Goal: Task Accomplishment & Management: Manage account settings

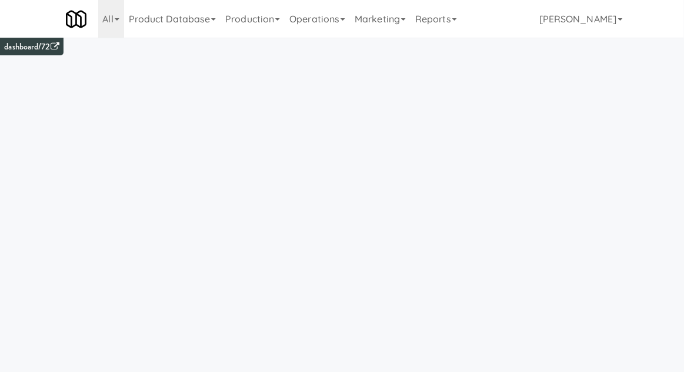
click at [313, 20] on link "Operations" at bounding box center [317, 19] width 65 height 38
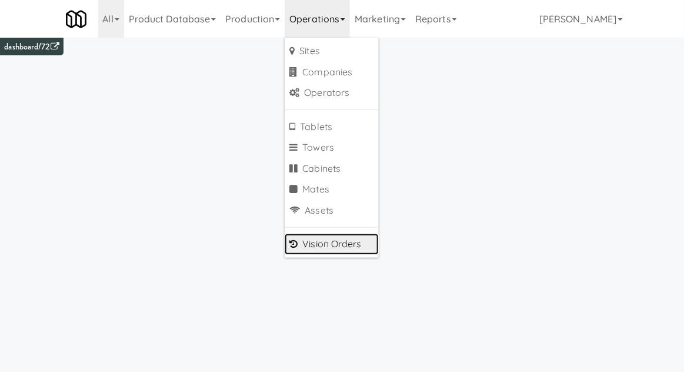
click at [313, 240] on link "Vision Orders" at bounding box center [332, 244] width 94 height 21
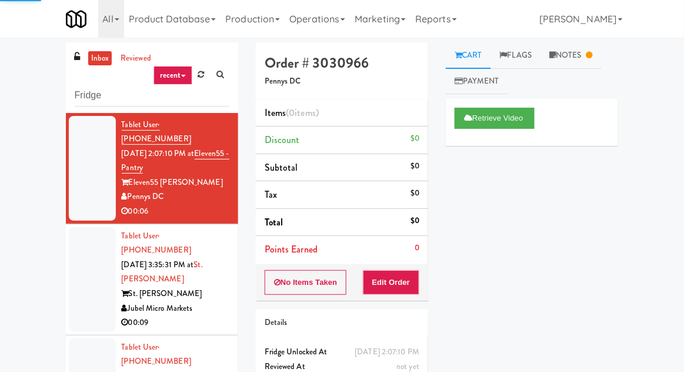
type input "Fridge"
click at [18, 68] on div "inbox reviewed recent all unclear take inventory issue suspicious failed recent…" at bounding box center [342, 258] width 684 height 433
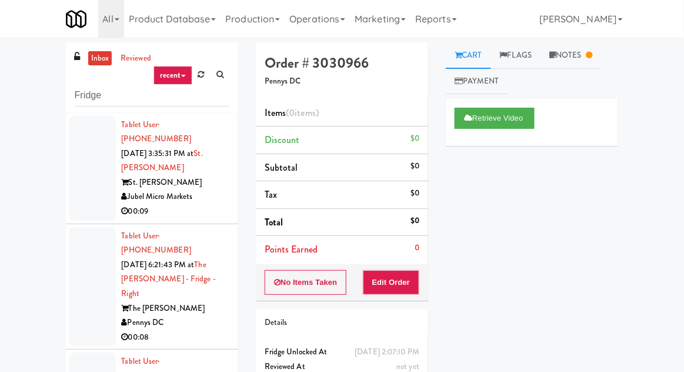
click at [78, 202] on div at bounding box center [92, 168] width 47 height 105
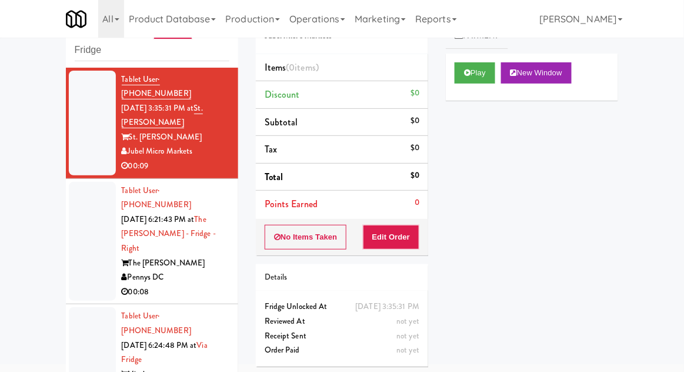
click at [72, 231] on div at bounding box center [92, 241] width 47 height 119
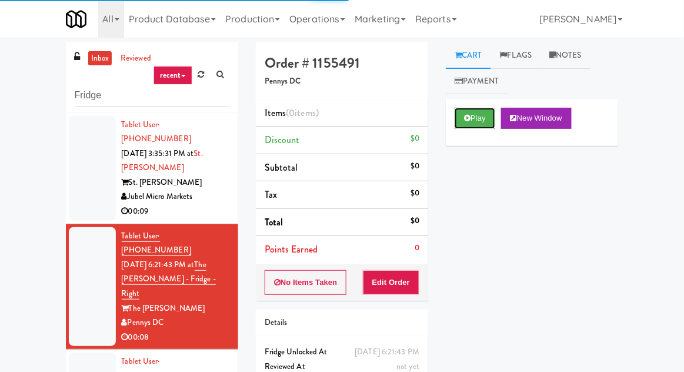
click at [480, 124] on button "Play" at bounding box center [475, 118] width 41 height 21
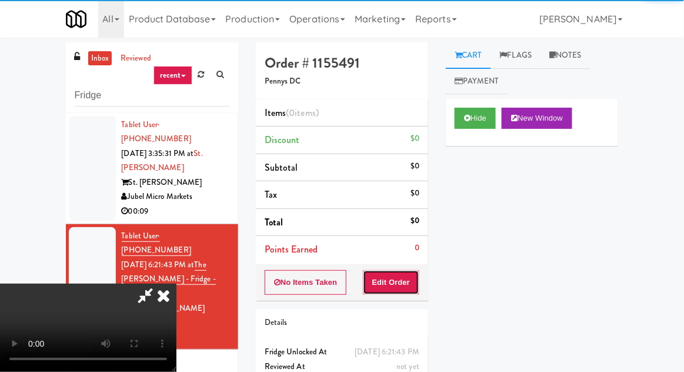
click at [418, 286] on button "Edit Order" at bounding box center [391, 282] width 57 height 25
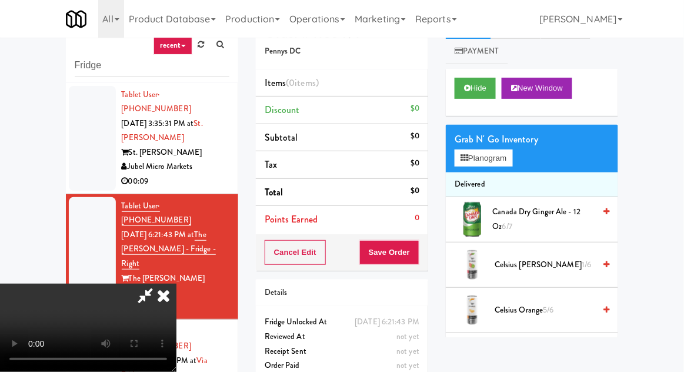
scroll to position [45, 0]
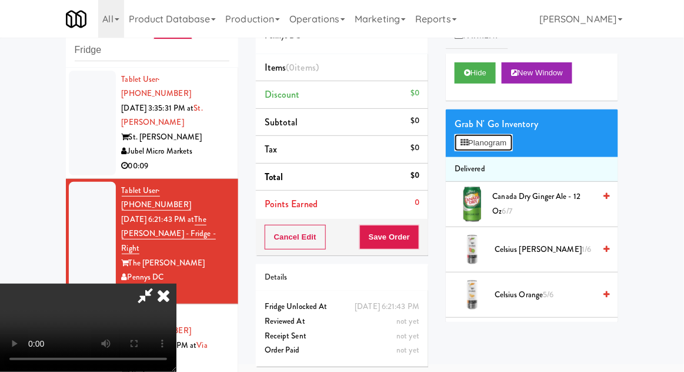
click at [513, 143] on button "Planogram" at bounding box center [484, 143] width 58 height 18
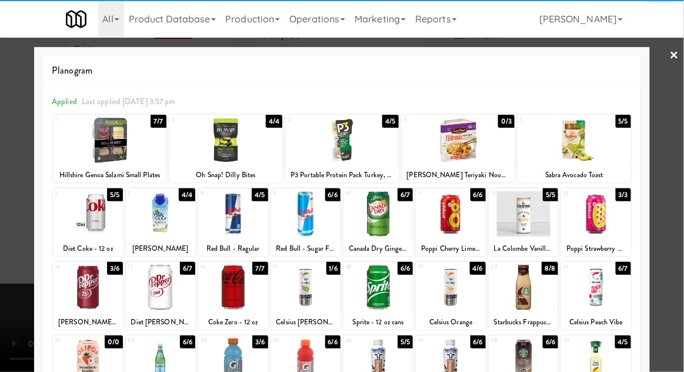
click at [459, 297] on div at bounding box center [450, 287] width 69 height 45
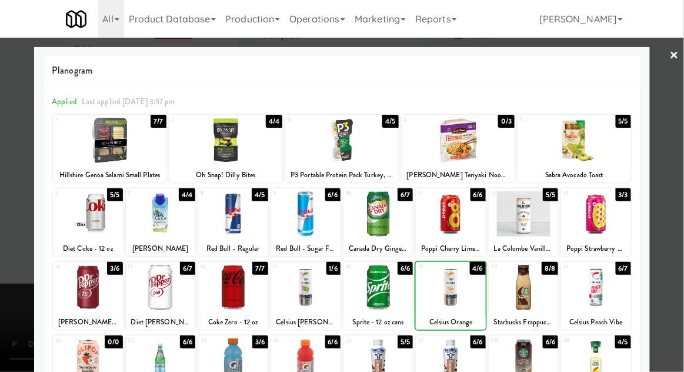
click at [680, 168] on div at bounding box center [342, 186] width 684 height 372
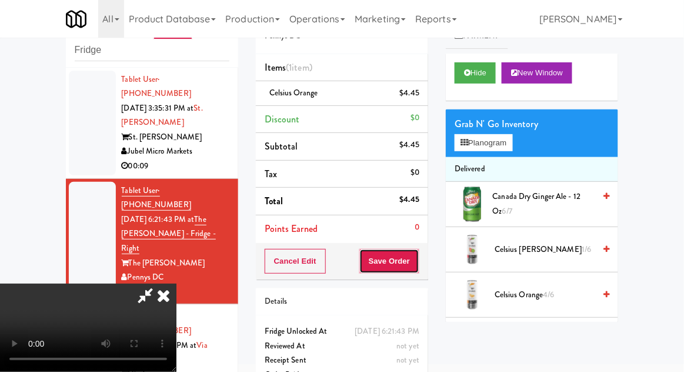
click at [419, 267] on button "Save Order" at bounding box center [390, 261] width 60 height 25
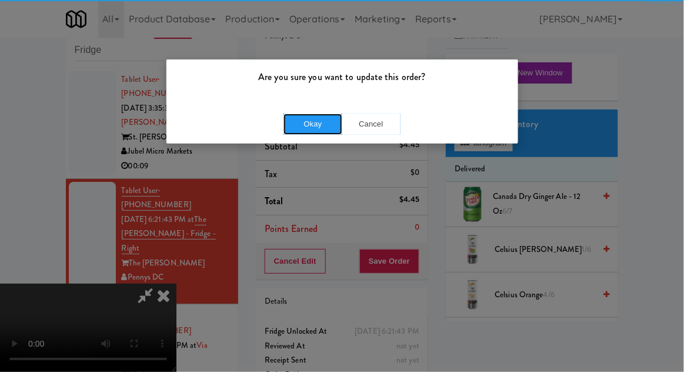
click at [317, 124] on button "Okay" at bounding box center [313, 124] width 59 height 21
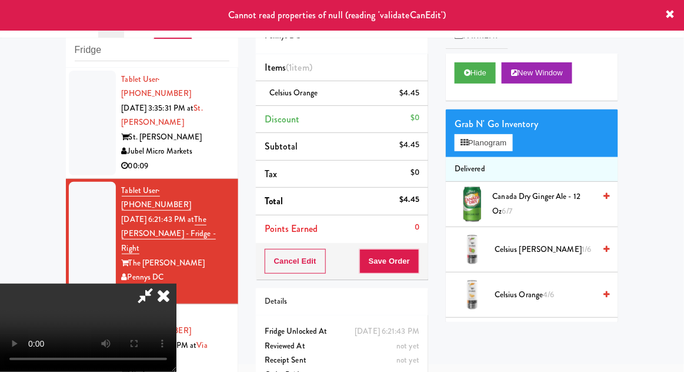
click at [177, 284] on icon at bounding box center [164, 296] width 26 height 24
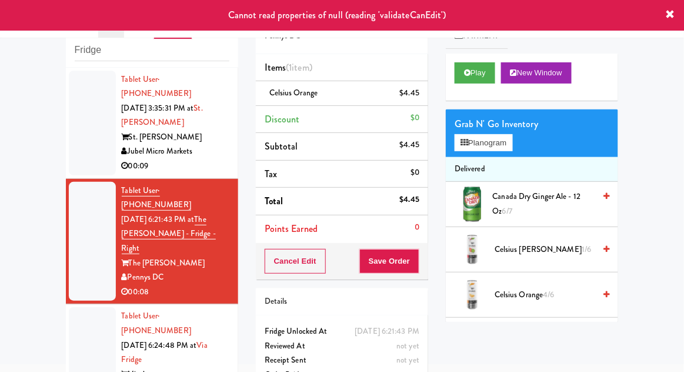
click at [79, 316] on div at bounding box center [92, 359] width 47 height 105
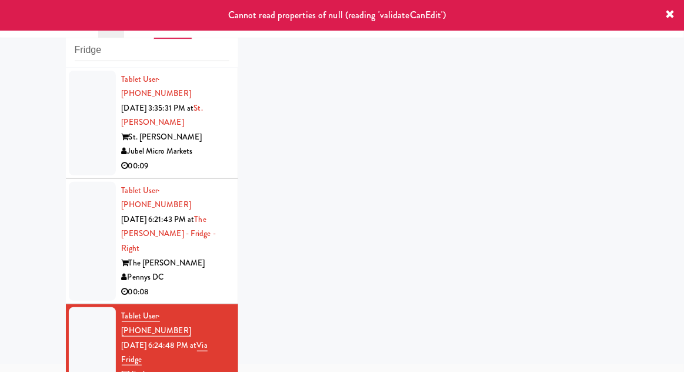
click at [73, 246] on div at bounding box center [92, 241] width 47 height 119
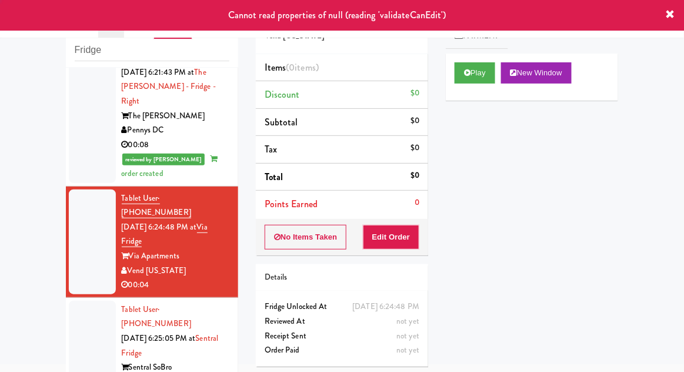
scroll to position [157, 0]
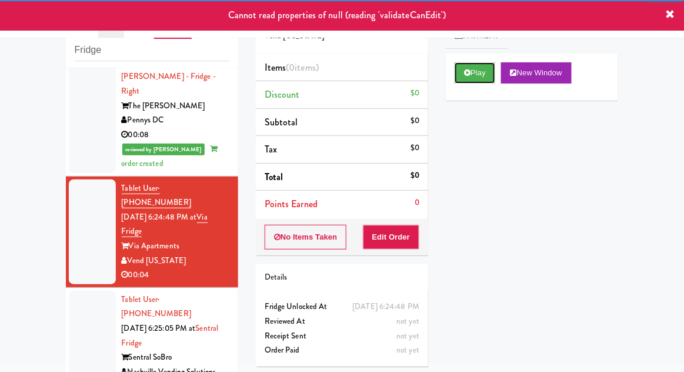
click at [463, 69] on button "Play" at bounding box center [475, 72] width 41 height 21
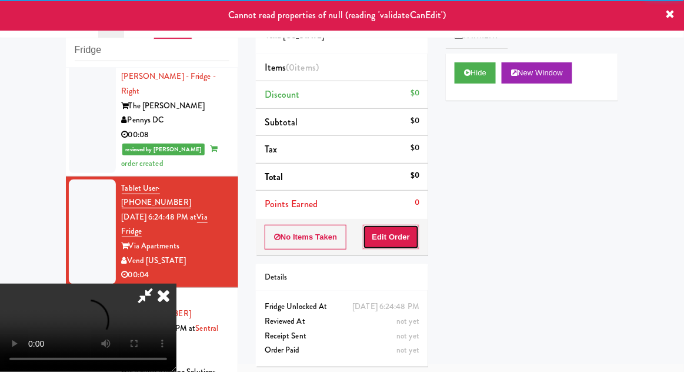
click at [419, 231] on button "Edit Order" at bounding box center [391, 237] width 57 height 25
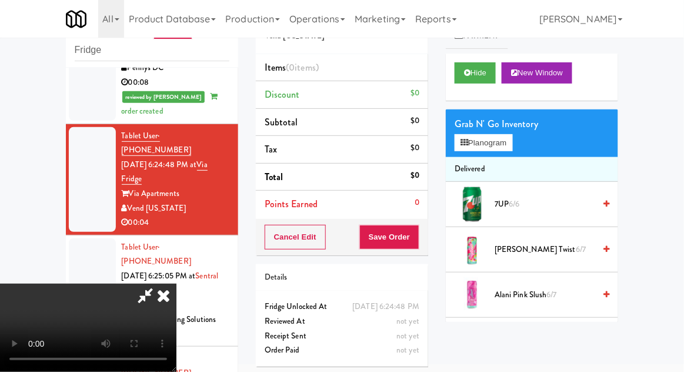
scroll to position [43, 0]
click at [464, 149] on button "Planogram" at bounding box center [484, 143] width 58 height 18
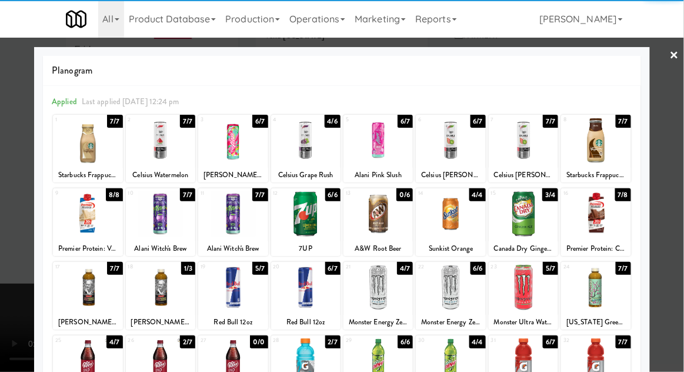
click at [382, 291] on div at bounding box center [378, 287] width 69 height 45
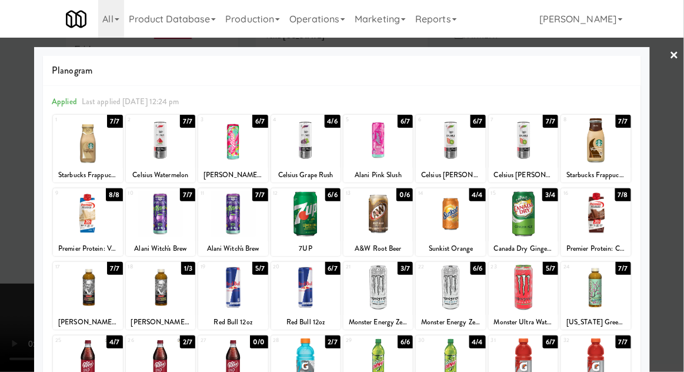
click at [679, 98] on div at bounding box center [342, 186] width 684 height 372
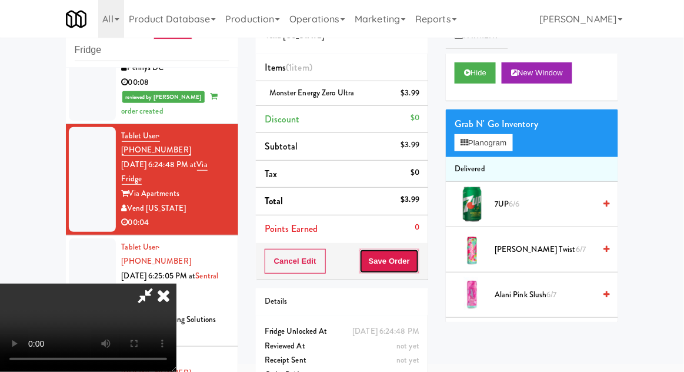
click at [417, 256] on button "Save Order" at bounding box center [390, 261] width 60 height 25
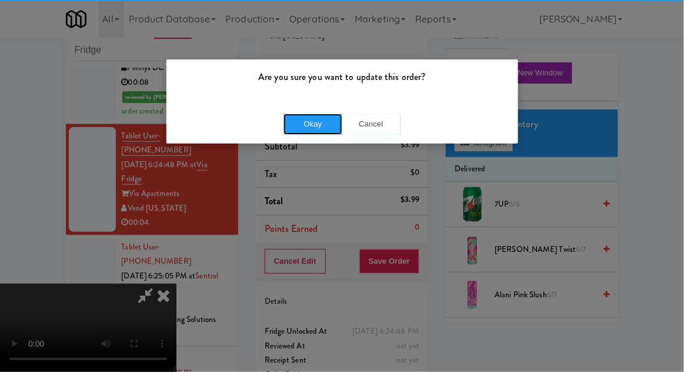
click at [311, 119] on button "Okay" at bounding box center [313, 124] width 59 height 21
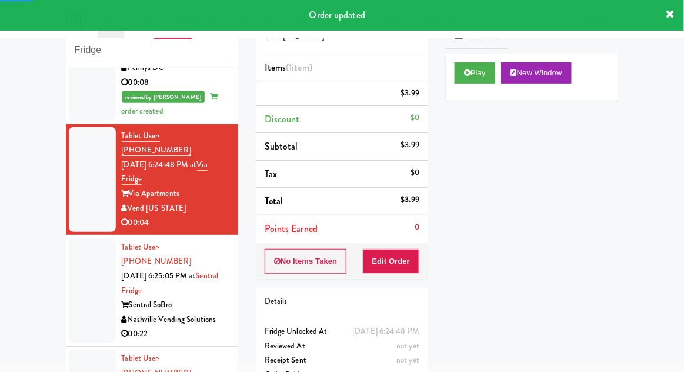
click at [76, 238] on div at bounding box center [92, 290] width 47 height 105
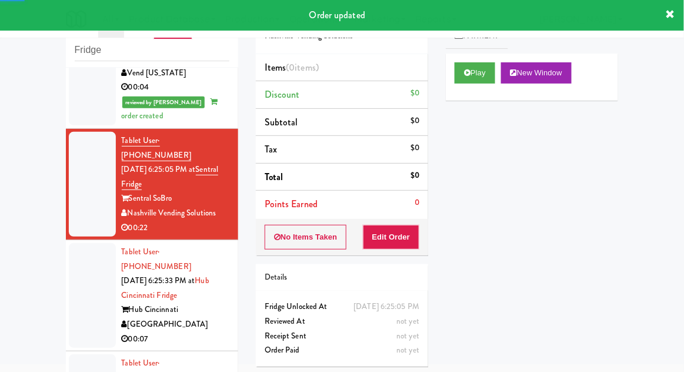
scroll to position [345, 0]
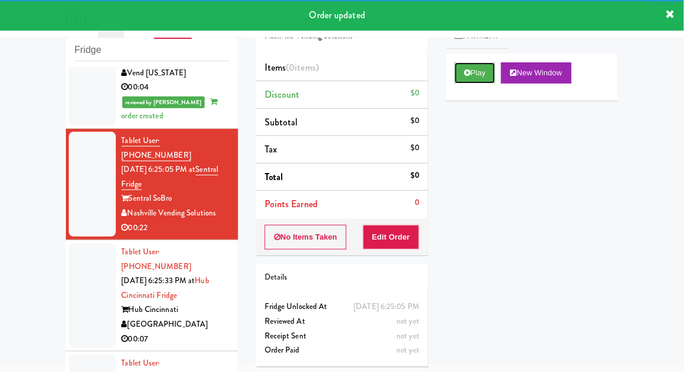
click at [463, 71] on button "Play" at bounding box center [475, 72] width 41 height 21
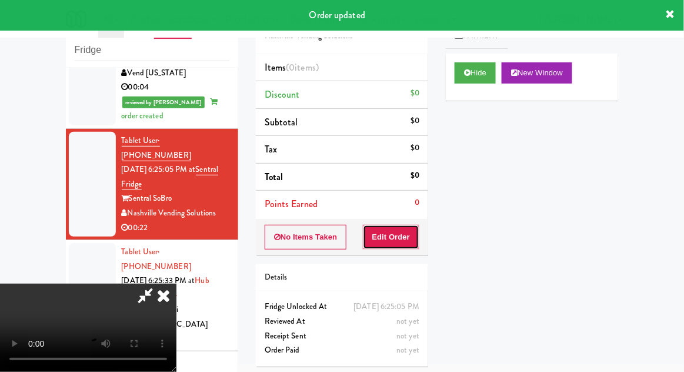
click at [397, 231] on button "Edit Order" at bounding box center [391, 237] width 57 height 25
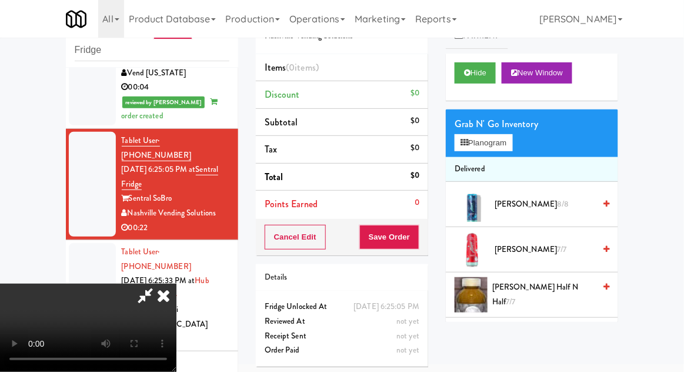
scroll to position [43, 0]
click at [492, 134] on button "Planogram" at bounding box center [484, 143] width 58 height 18
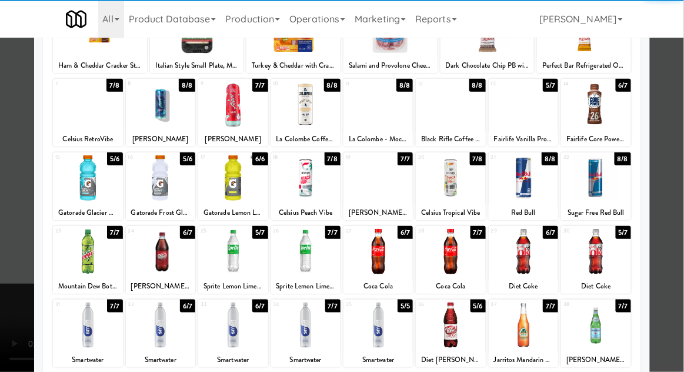
scroll to position [109, 0]
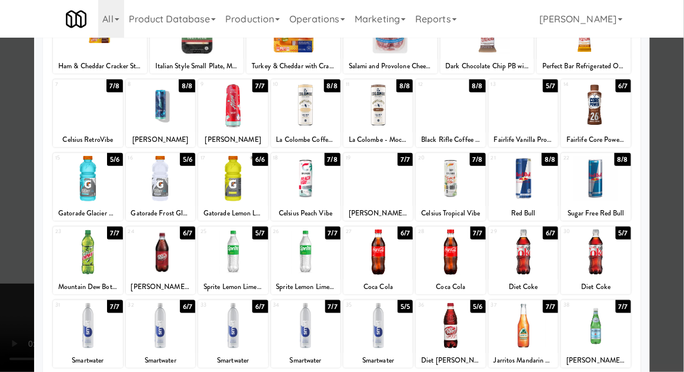
click at [317, 321] on div at bounding box center [305, 325] width 69 height 45
click at [680, 98] on div at bounding box center [342, 186] width 684 height 372
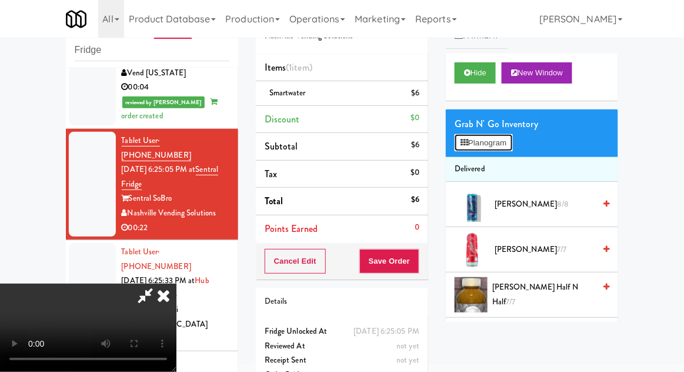
click at [473, 145] on button "Planogram" at bounding box center [484, 143] width 58 height 18
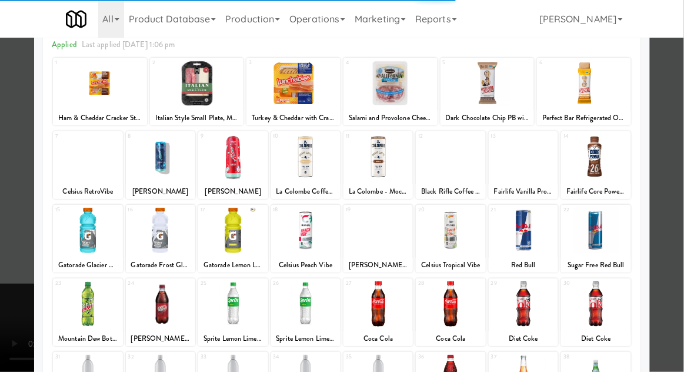
scroll to position [88, 0]
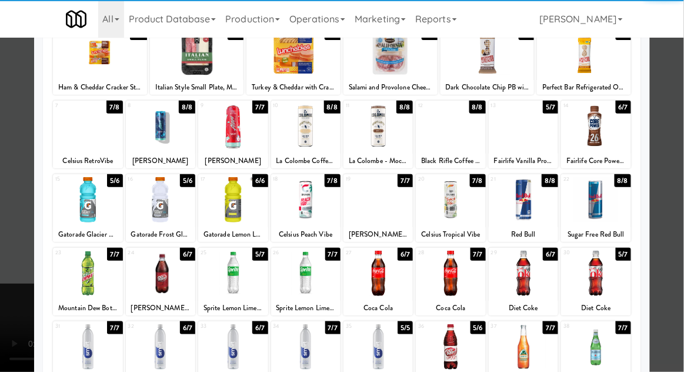
click at [304, 336] on div at bounding box center [305, 346] width 69 height 45
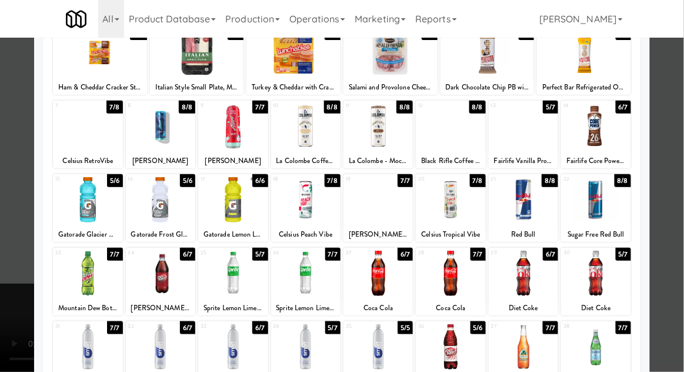
click at [682, 86] on div at bounding box center [342, 186] width 684 height 372
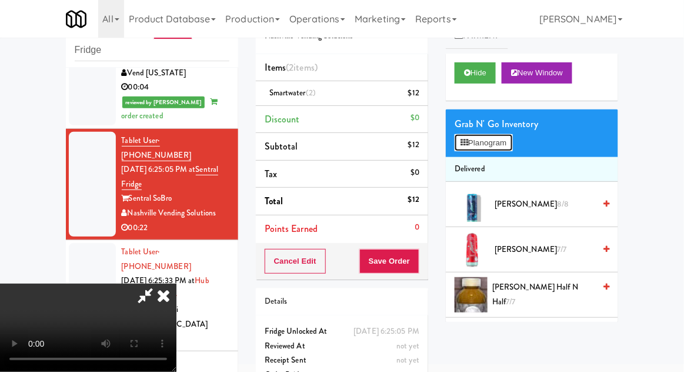
click at [495, 142] on button "Planogram" at bounding box center [484, 143] width 58 height 18
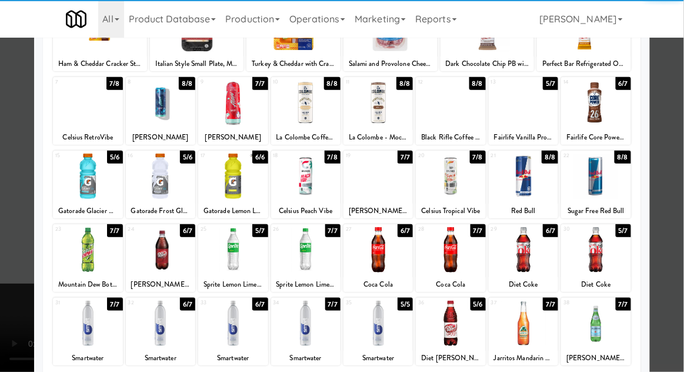
scroll to position [115, 0]
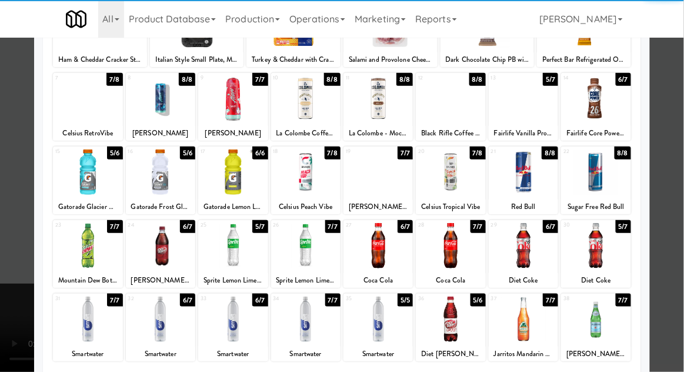
click at [227, 309] on div at bounding box center [232, 319] width 69 height 45
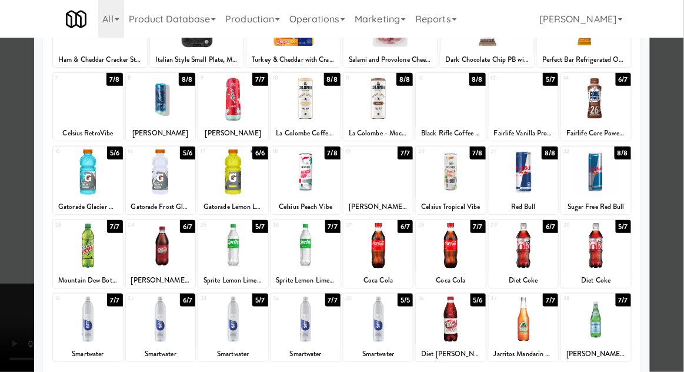
click at [679, 92] on div at bounding box center [342, 186] width 684 height 372
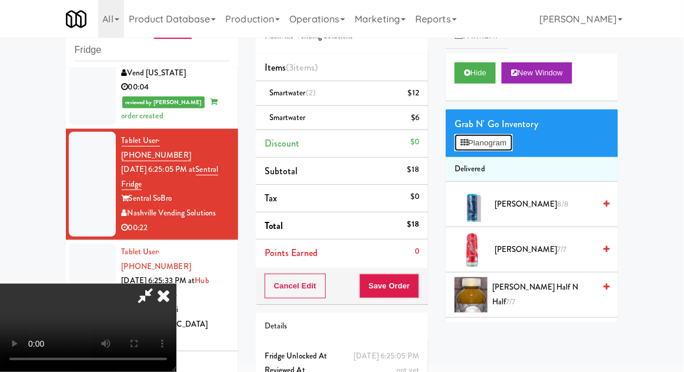
click at [466, 135] on button "Planogram" at bounding box center [484, 143] width 58 height 18
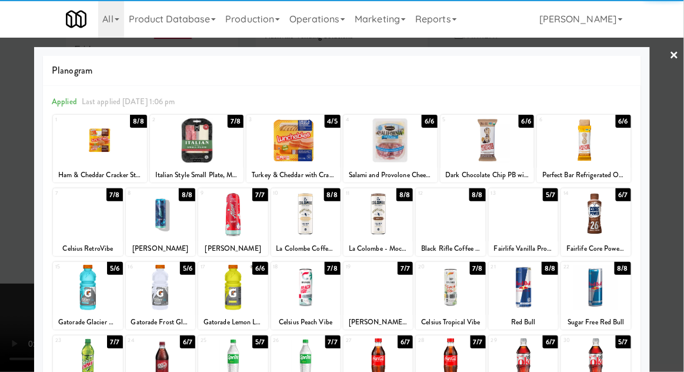
click at [155, 215] on div at bounding box center [160, 213] width 69 height 45
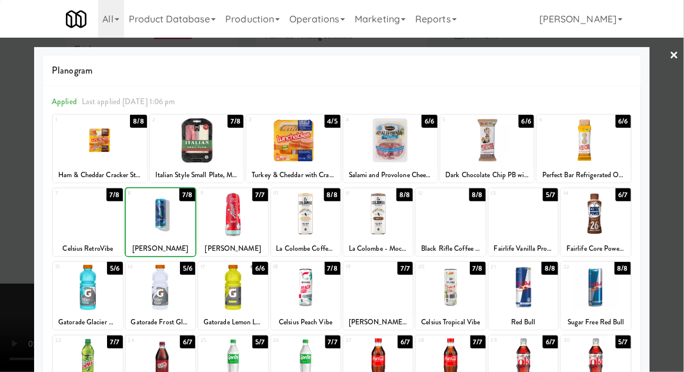
click at [683, 82] on div at bounding box center [342, 186] width 684 height 372
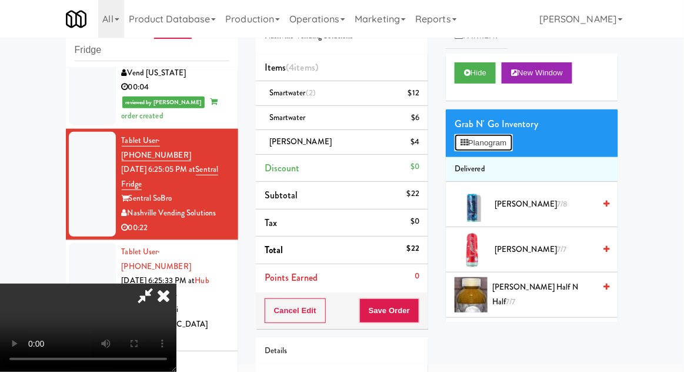
click at [490, 140] on button "Planogram" at bounding box center [484, 143] width 58 height 18
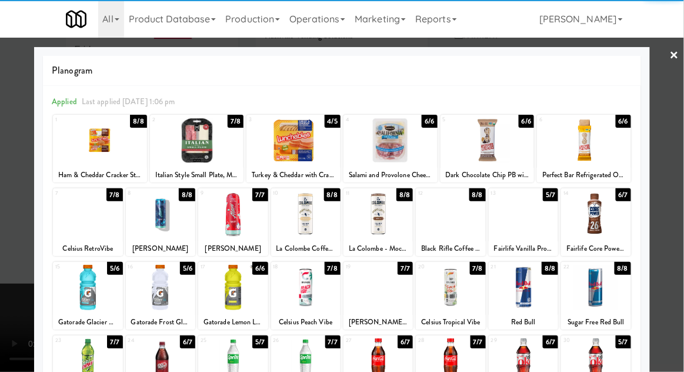
click at [453, 220] on div at bounding box center [450, 213] width 69 height 45
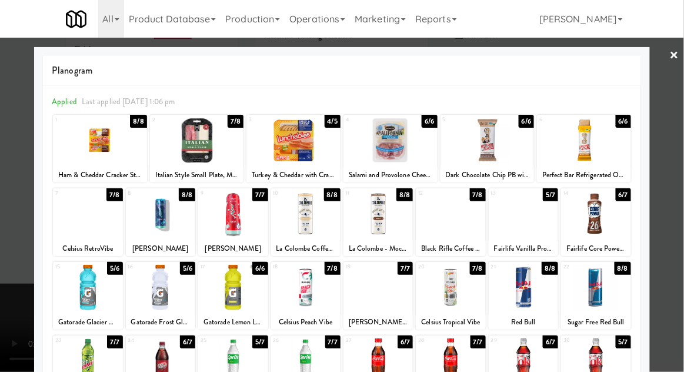
click at [683, 89] on div at bounding box center [342, 186] width 684 height 372
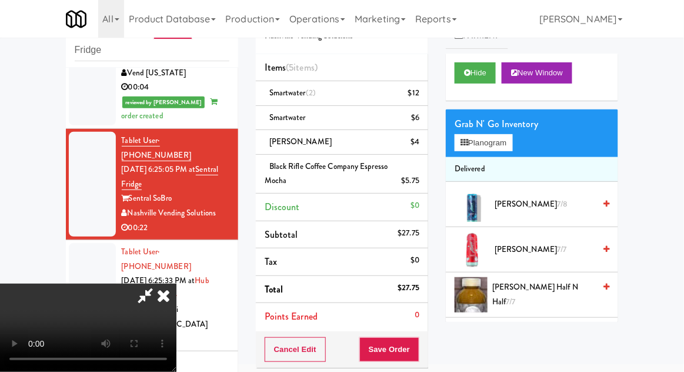
click at [159, 284] on icon at bounding box center [145, 296] width 27 height 24
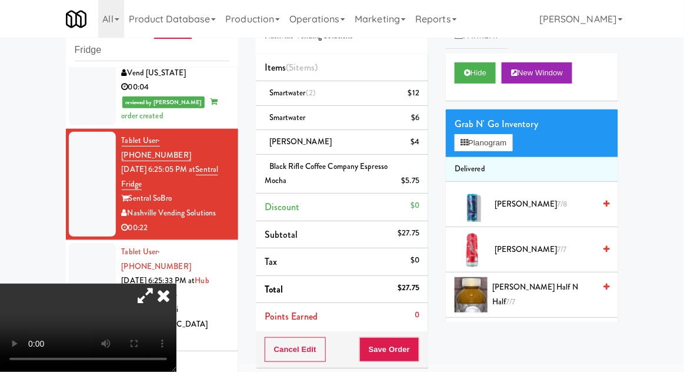
click at [282, 142] on span "Alani Breezeberry" at bounding box center [301, 141] width 62 height 11
click at [418, 145] on icon at bounding box center [421, 146] width 6 height 8
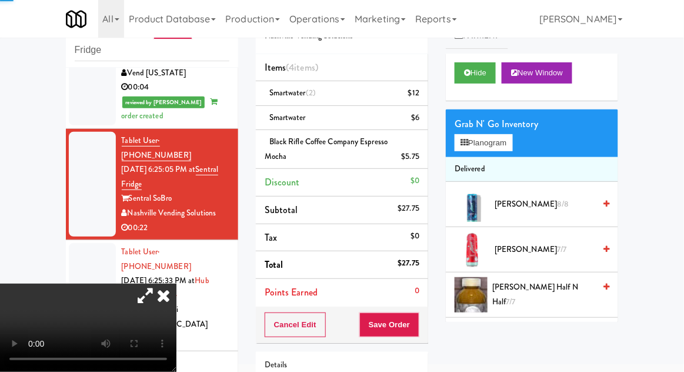
click at [510, 252] on span "Alani Cherry Slush 7/7" at bounding box center [545, 249] width 100 height 15
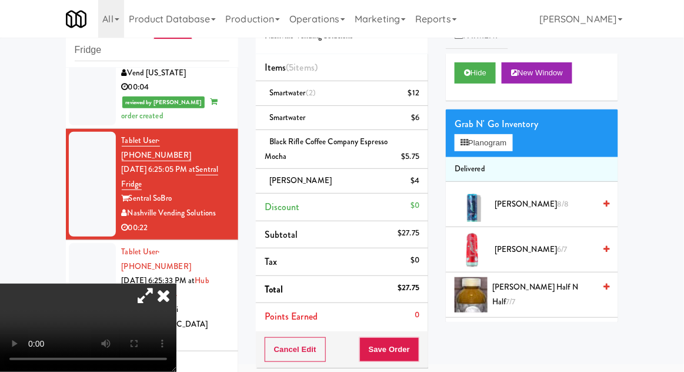
click at [159, 284] on icon at bounding box center [145, 296] width 27 height 24
click at [507, 198] on span "Alani Breezeberry 8/8" at bounding box center [545, 204] width 100 height 15
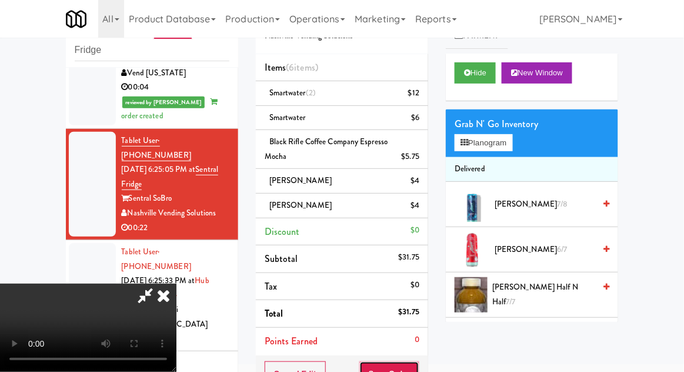
click at [416, 371] on button "Save Order" at bounding box center [390, 373] width 60 height 25
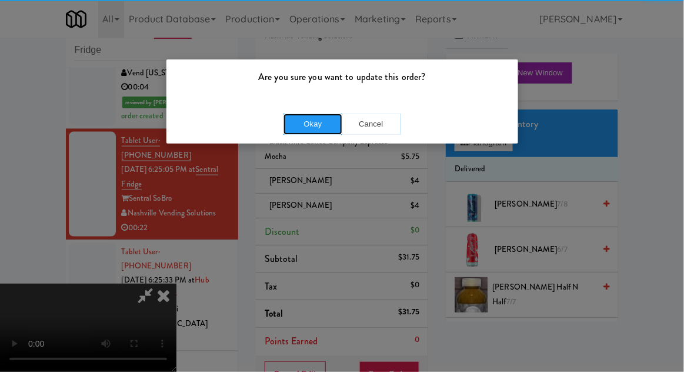
click at [314, 116] on button "Okay" at bounding box center [313, 124] width 59 height 21
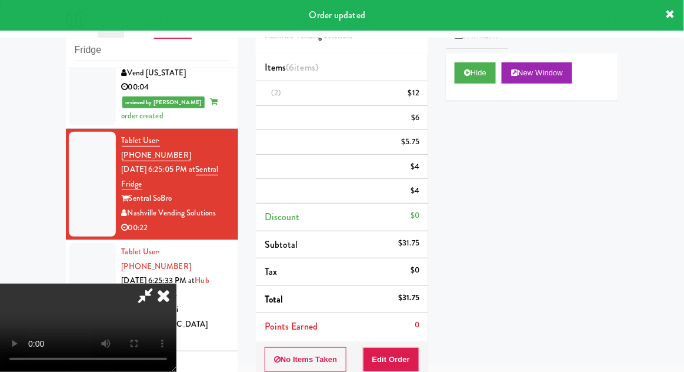
scroll to position [0, 0]
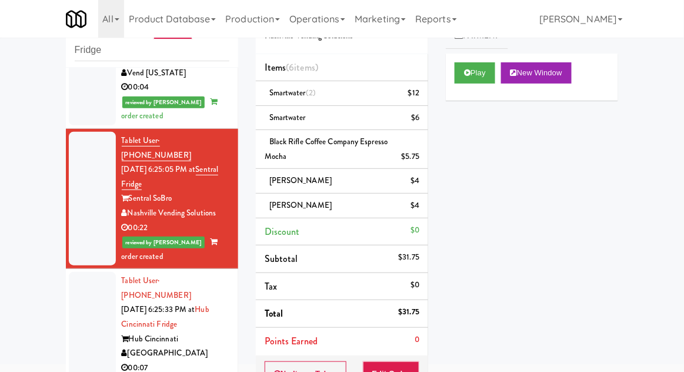
click at [85, 272] on div at bounding box center [92, 324] width 47 height 105
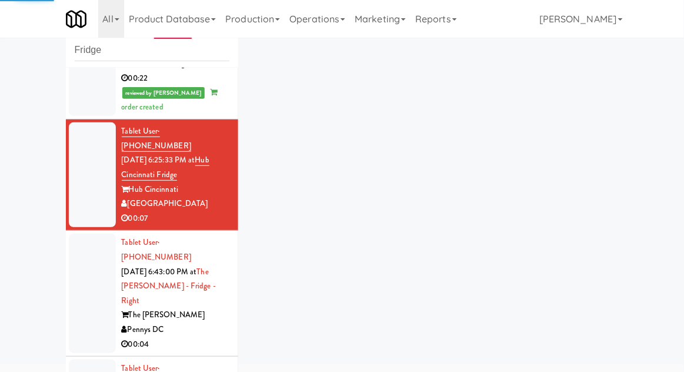
scroll to position [495, 0]
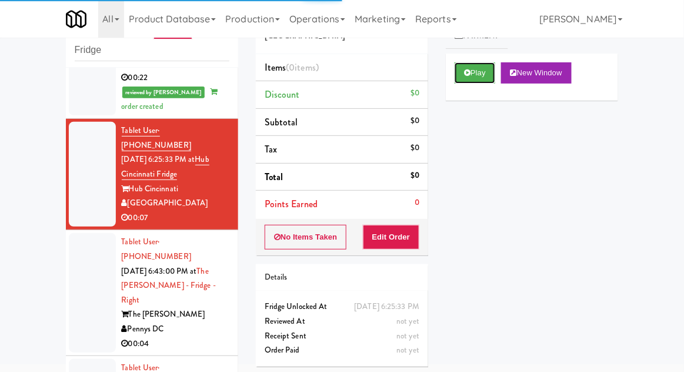
click at [471, 62] on button "Play" at bounding box center [475, 72] width 41 height 21
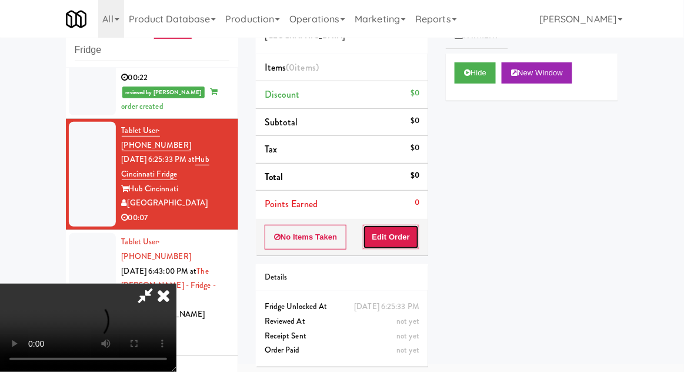
click at [383, 227] on button "Edit Order" at bounding box center [391, 237] width 57 height 25
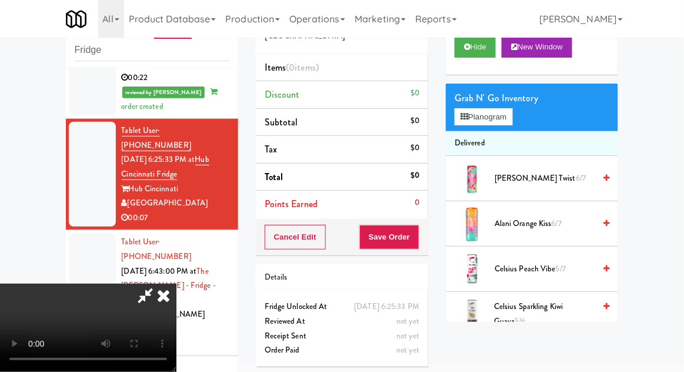
scroll to position [27, 0]
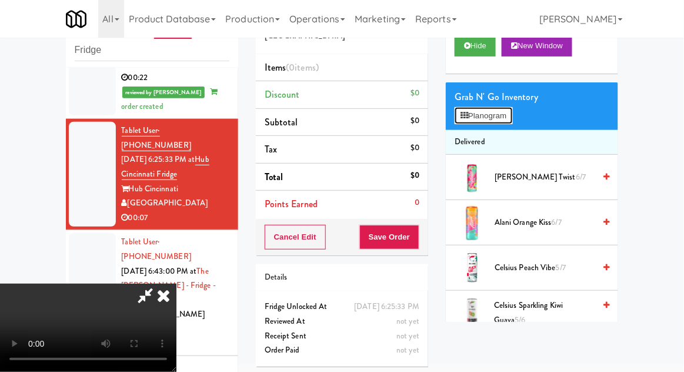
click at [476, 113] on button "Planogram" at bounding box center [484, 116] width 58 height 18
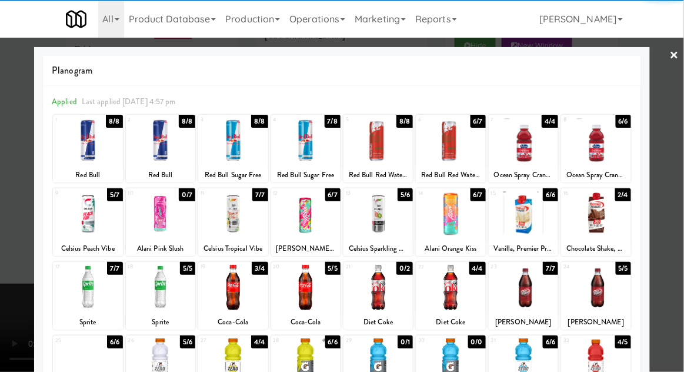
click at [305, 217] on div at bounding box center [305, 213] width 69 height 45
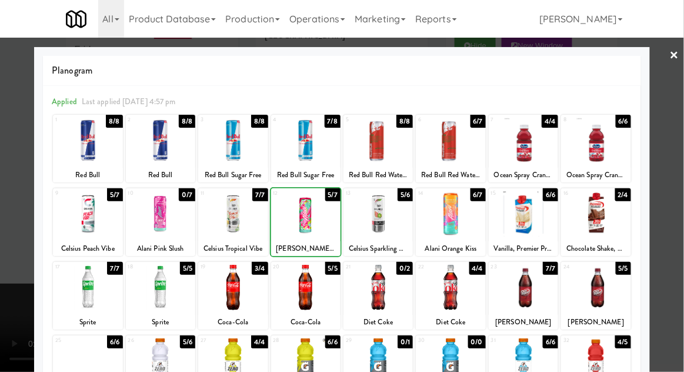
click at [674, 79] on div at bounding box center [342, 186] width 684 height 372
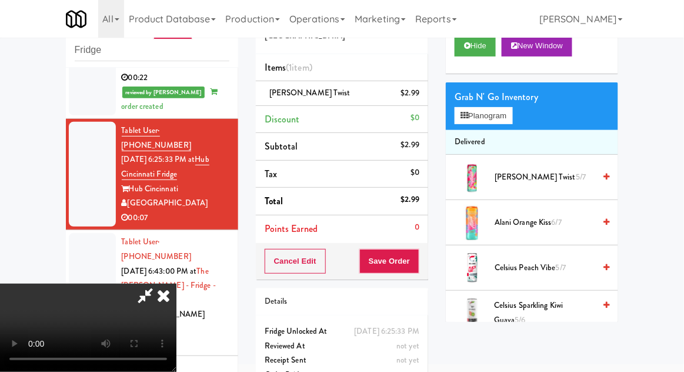
scroll to position [43, 0]
click at [418, 270] on button "Save Order" at bounding box center [390, 261] width 60 height 25
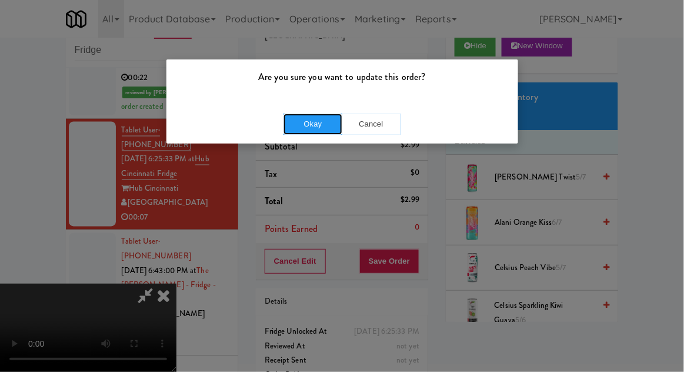
click at [305, 124] on button "Okay" at bounding box center [313, 124] width 59 height 21
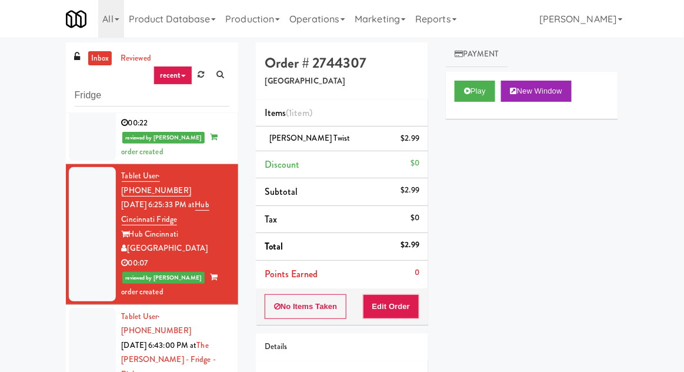
scroll to position [102, 0]
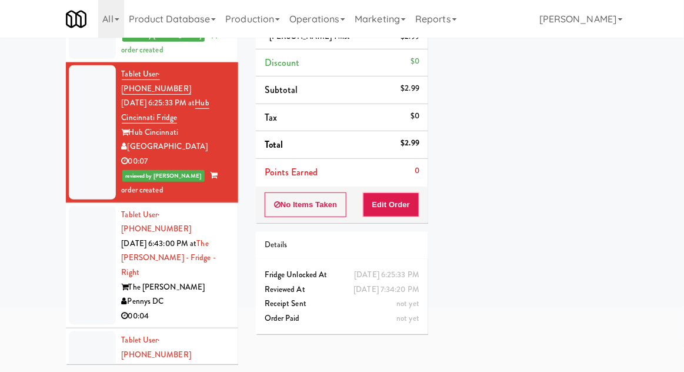
click at [80, 206] on div at bounding box center [92, 265] width 47 height 119
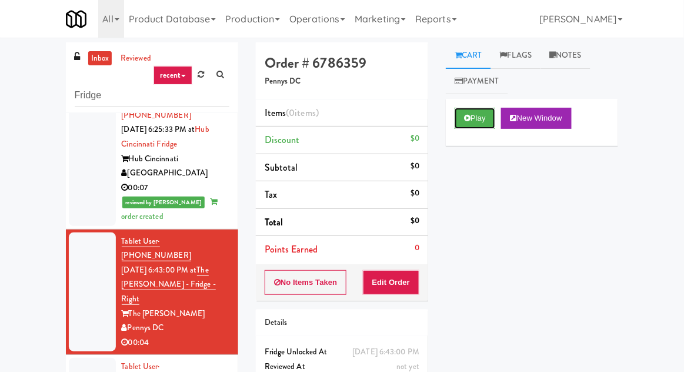
click at [464, 122] on button "Play" at bounding box center [475, 118] width 41 height 21
click at [396, 272] on button "Edit Order" at bounding box center [391, 282] width 57 height 25
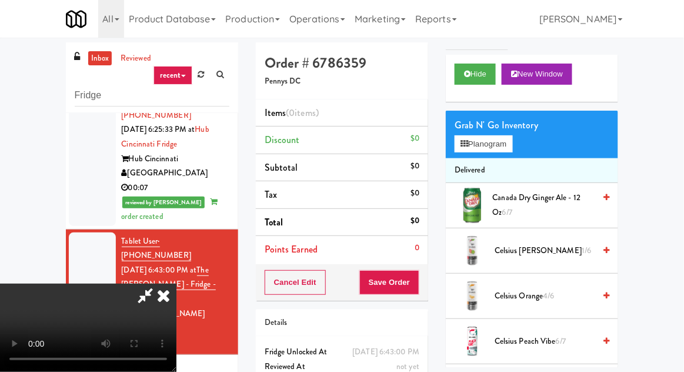
scroll to position [45, 0]
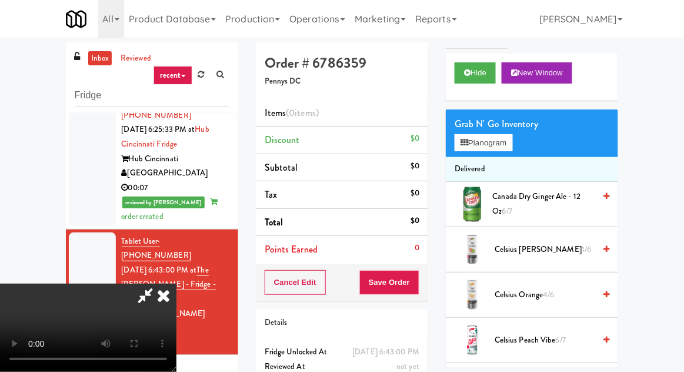
click at [514, 121] on div "Grab N' Go Inventory" at bounding box center [532, 124] width 155 height 18
click at [508, 148] on button "Planogram" at bounding box center [484, 143] width 58 height 18
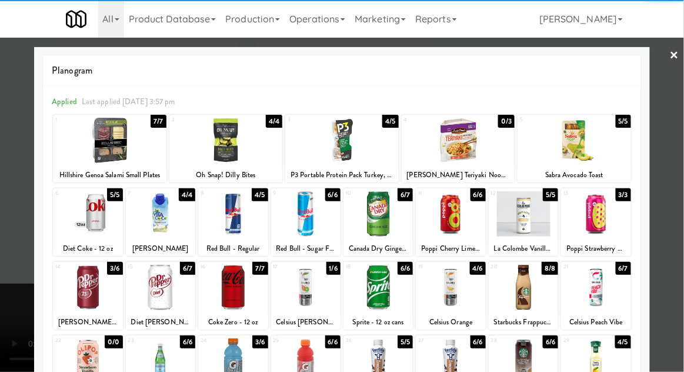
click at [89, 300] on div at bounding box center [87, 287] width 69 height 45
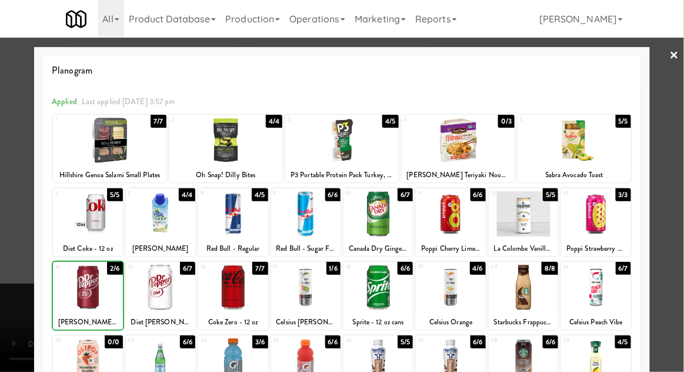
click at [683, 83] on div at bounding box center [342, 186] width 684 height 372
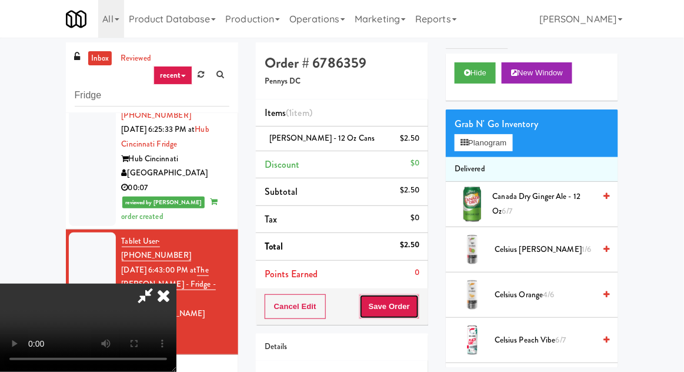
click at [416, 297] on button "Save Order" at bounding box center [390, 306] width 60 height 25
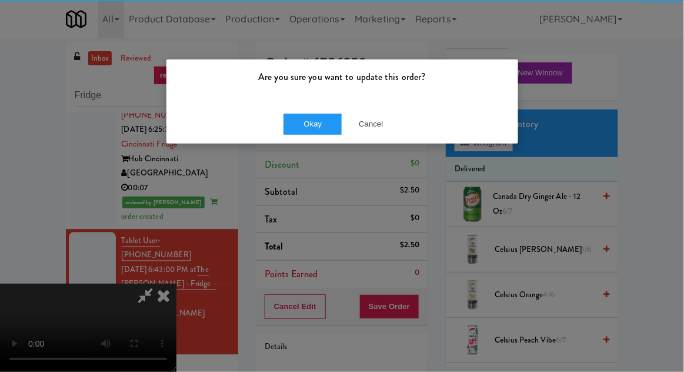
click at [315, 102] on div "Are you sure you want to update this order?" at bounding box center [343, 81] width 352 height 45
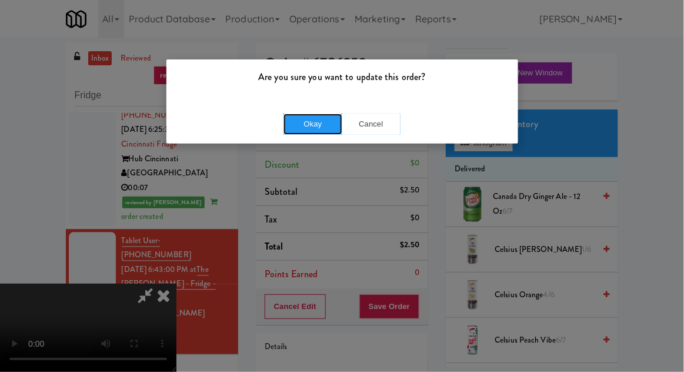
click at [307, 124] on button "Okay" at bounding box center [313, 124] width 59 height 21
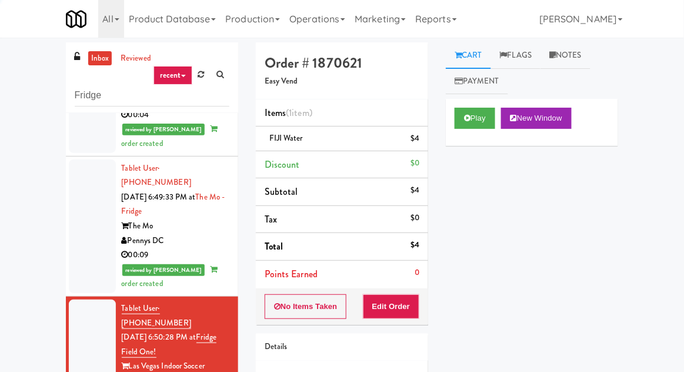
scroll to position [45, 0]
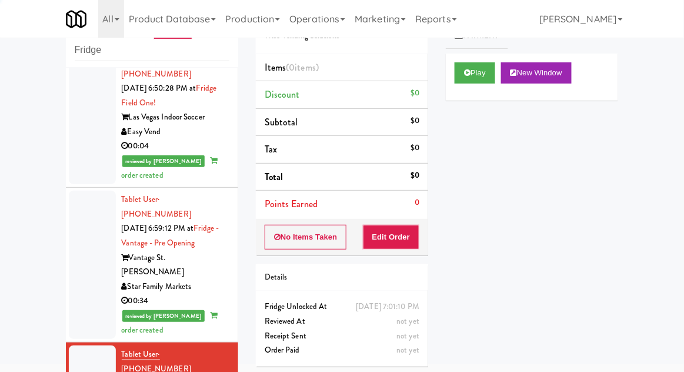
scroll to position [1001, 0]
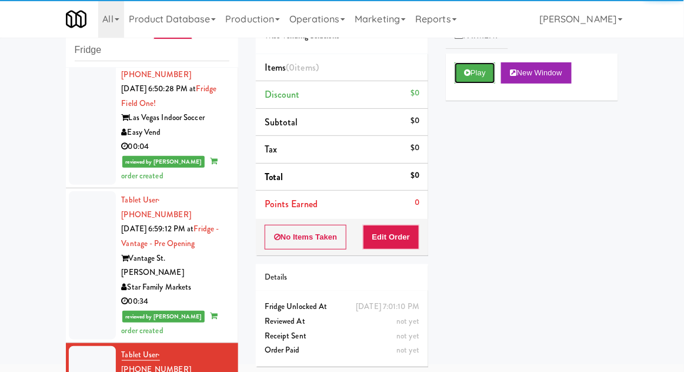
click at [470, 74] on icon at bounding box center [467, 73] width 6 height 8
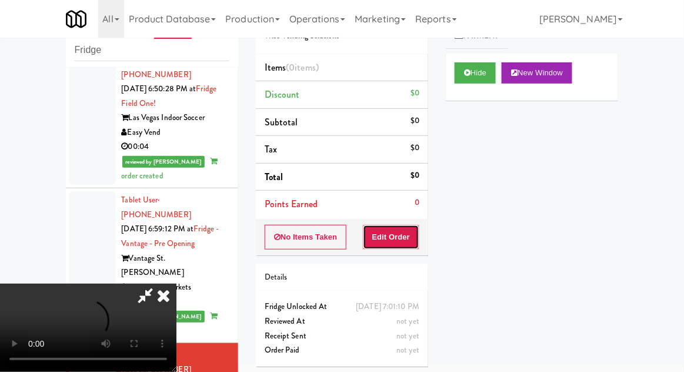
click at [405, 242] on button "Edit Order" at bounding box center [391, 237] width 57 height 25
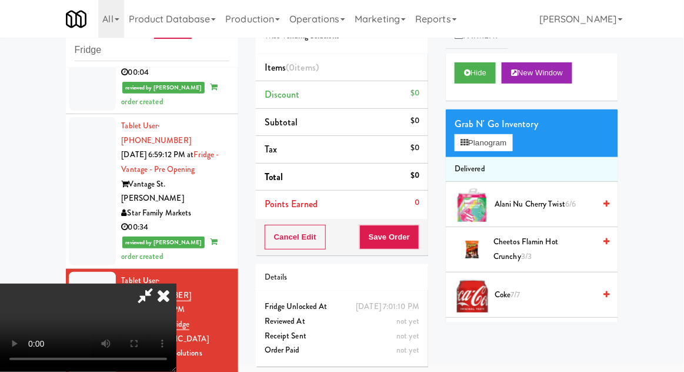
scroll to position [0, 0]
click at [507, 144] on button "Planogram" at bounding box center [484, 143] width 58 height 18
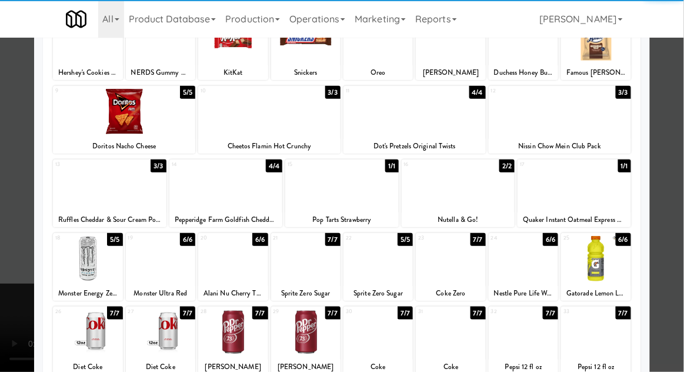
scroll to position [99, 0]
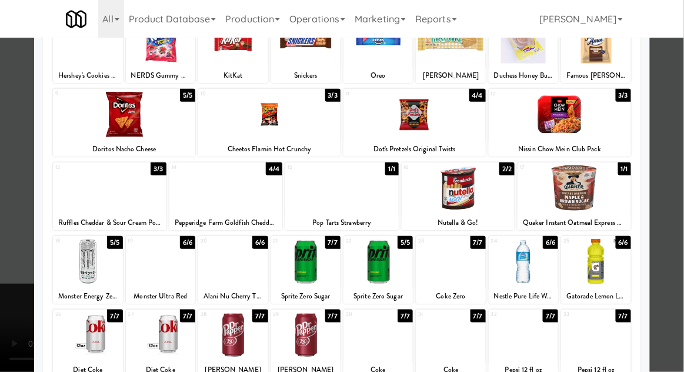
click at [453, 275] on div at bounding box center [450, 261] width 69 height 45
click at [683, 127] on div at bounding box center [342, 186] width 684 height 372
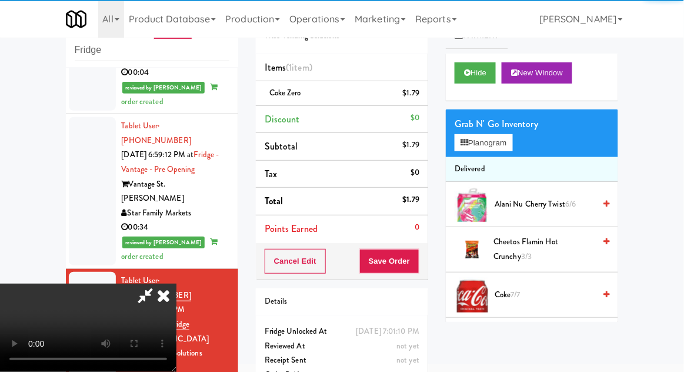
scroll to position [43, 0]
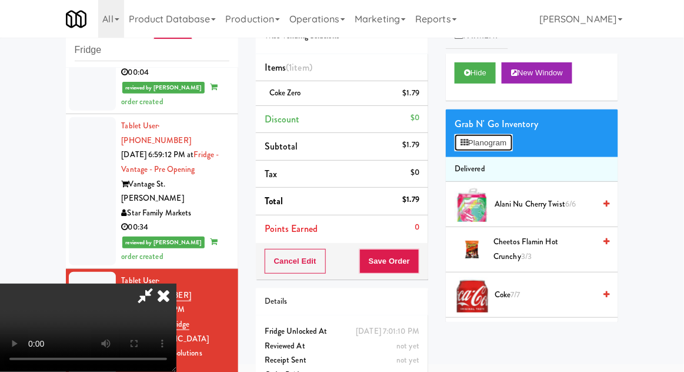
click at [513, 149] on button "Planogram" at bounding box center [484, 143] width 58 height 18
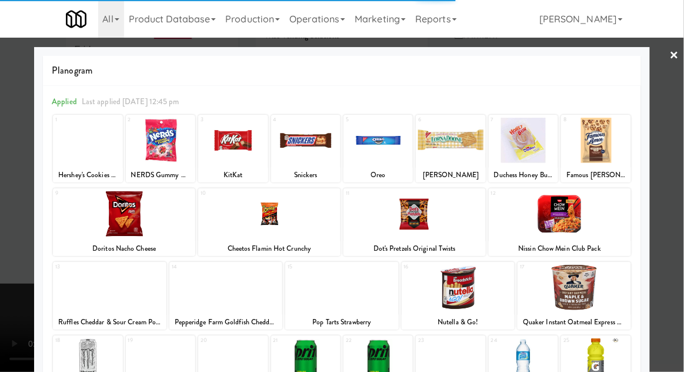
click at [680, 127] on div at bounding box center [342, 186] width 684 height 372
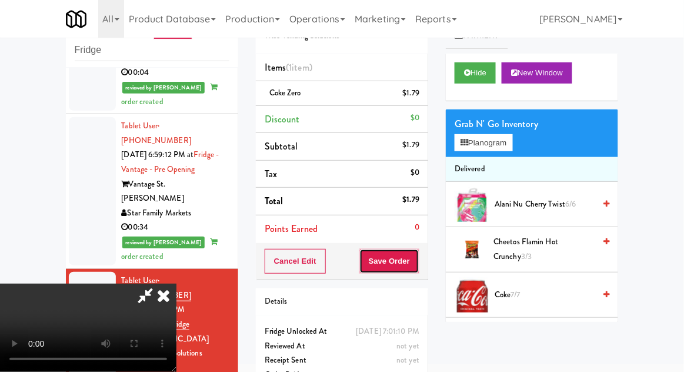
click at [413, 261] on button "Save Order" at bounding box center [390, 261] width 60 height 25
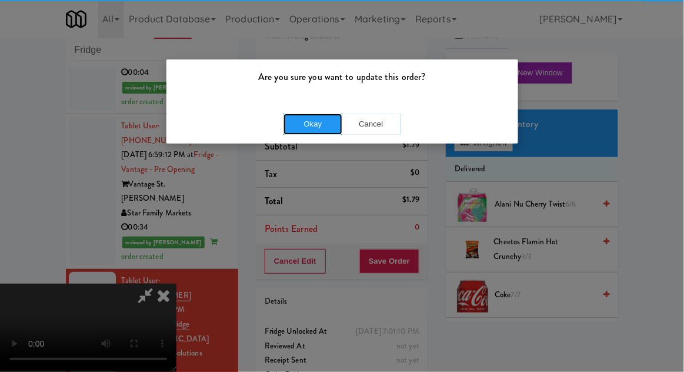
click at [285, 124] on button "Okay" at bounding box center [313, 124] width 59 height 21
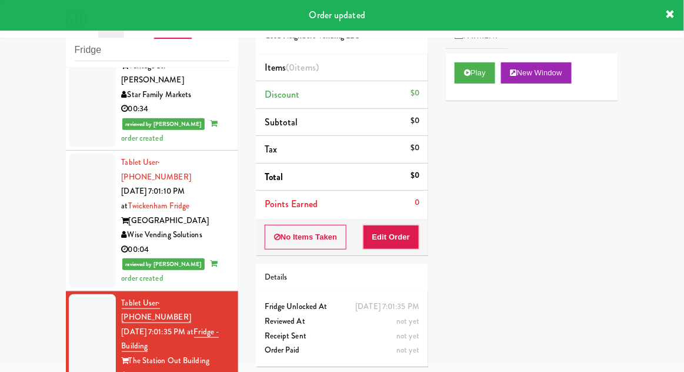
scroll to position [1195, 0]
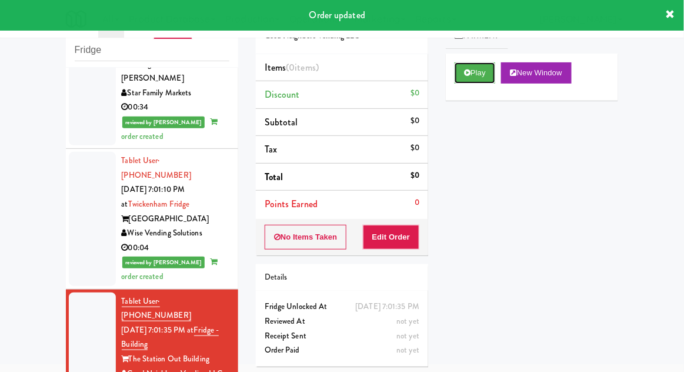
click at [468, 72] on icon at bounding box center [467, 73] width 6 height 8
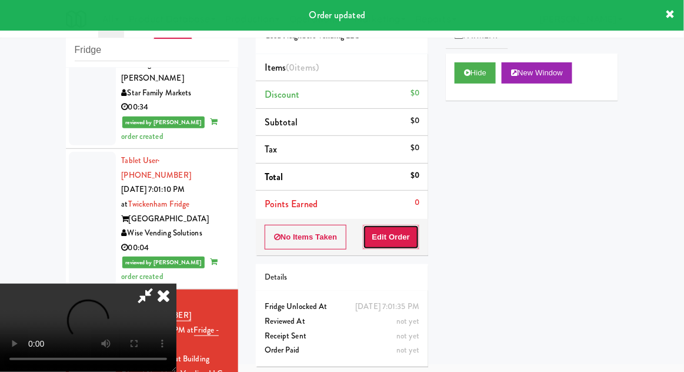
click at [405, 228] on button "Edit Order" at bounding box center [391, 237] width 57 height 25
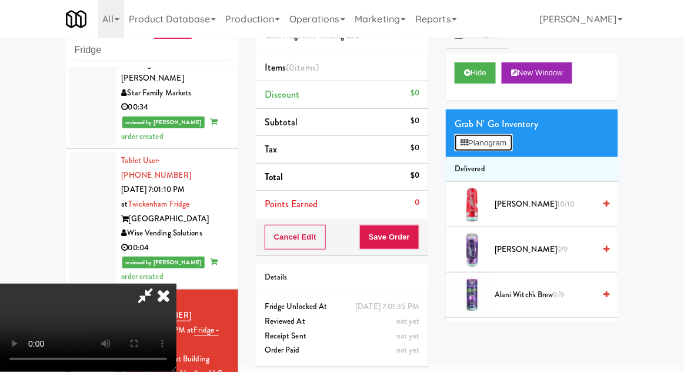
click at [511, 141] on button "Planogram" at bounding box center [484, 143] width 58 height 18
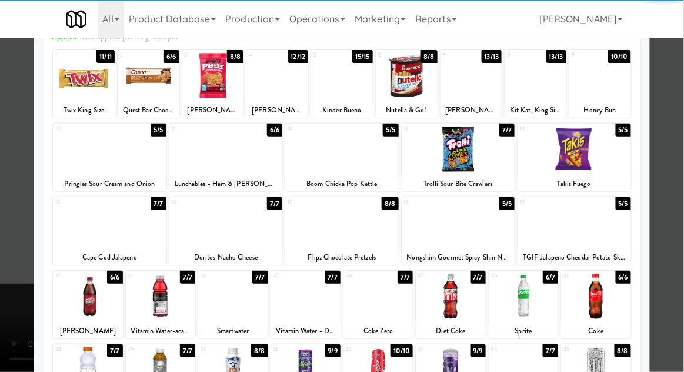
scroll to position [71, 0]
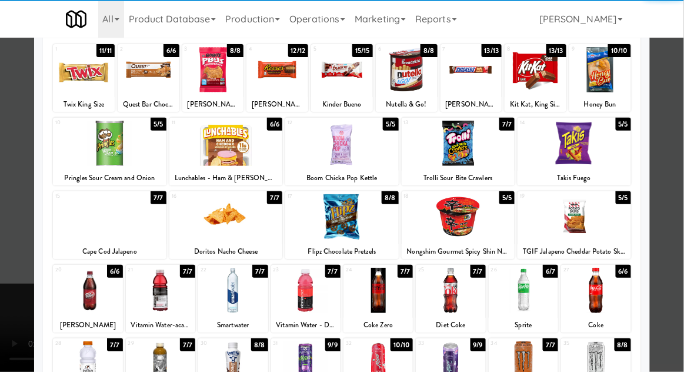
click at [84, 294] on div at bounding box center [87, 290] width 69 height 45
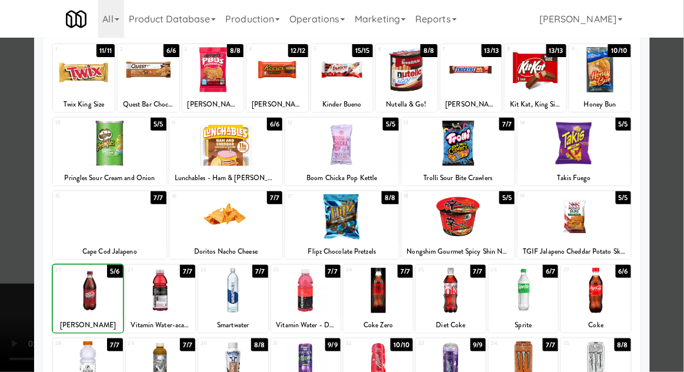
click at [683, 164] on div at bounding box center [342, 186] width 684 height 372
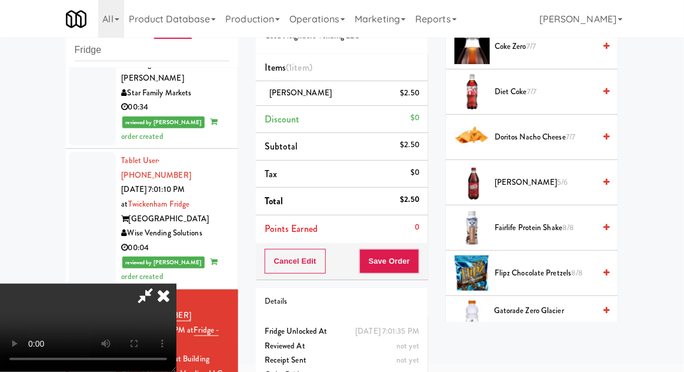
scroll to position [477, 0]
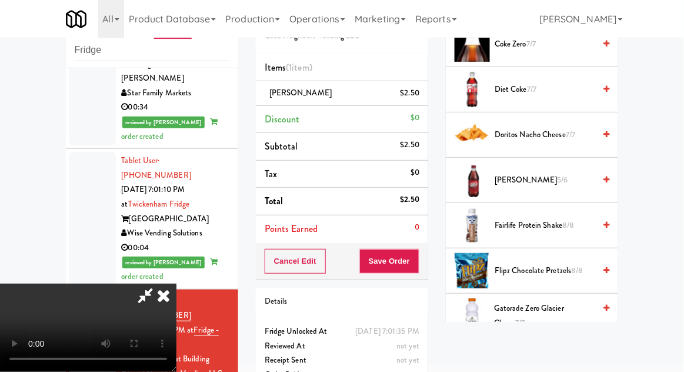
click at [563, 182] on span "Dr Pepper 5/6" at bounding box center [545, 180] width 100 height 15
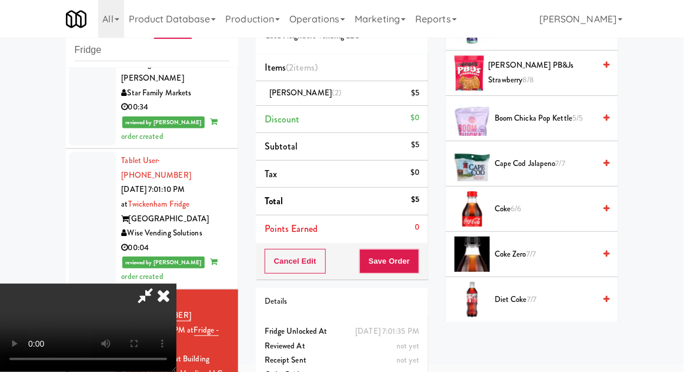
scroll to position [0, 0]
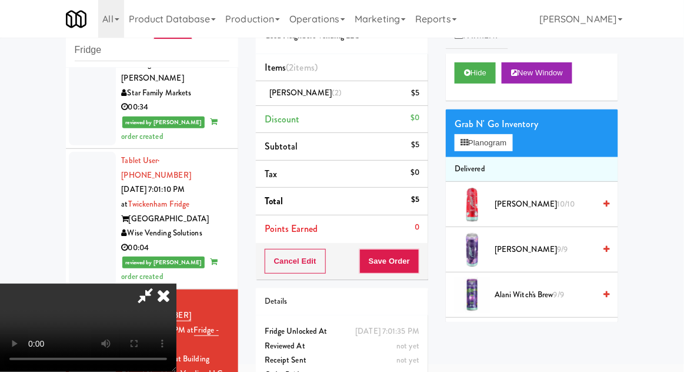
click at [516, 125] on div "Grab N' Go Inventory" at bounding box center [532, 124] width 155 height 18
click at [513, 134] on button "Planogram" at bounding box center [484, 143] width 58 height 18
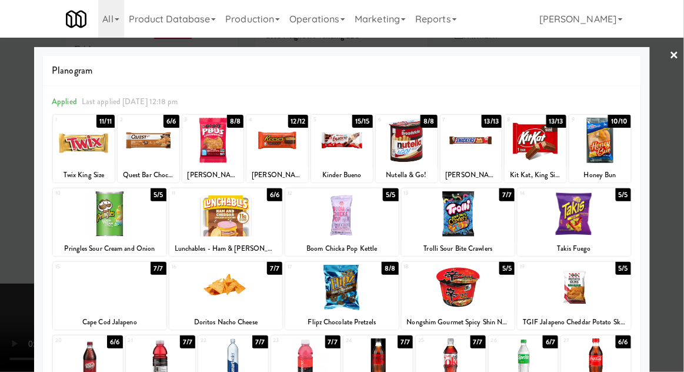
click at [612, 208] on div at bounding box center [575, 213] width 114 height 45
click at [670, 194] on div at bounding box center [342, 186] width 684 height 372
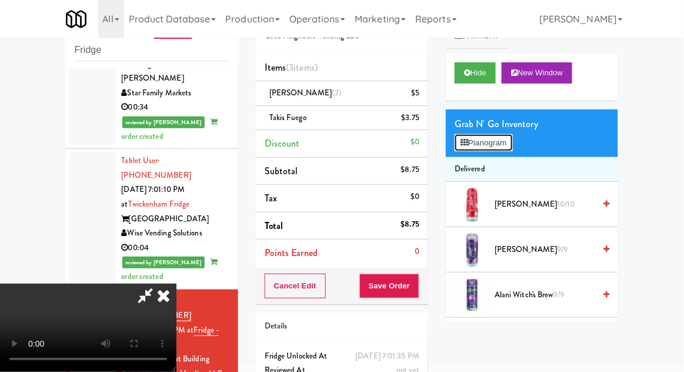
click at [513, 142] on button "Planogram" at bounding box center [484, 143] width 58 height 18
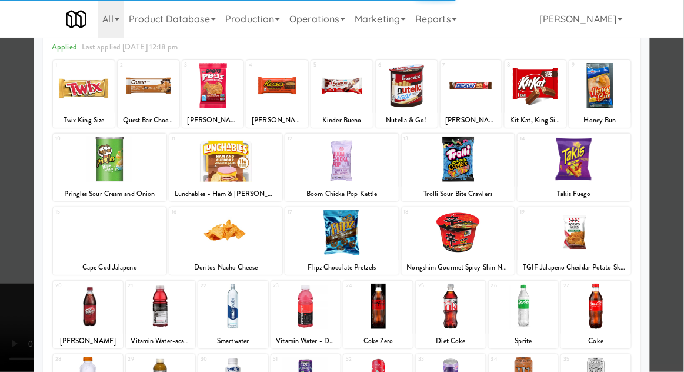
scroll to position [58, 0]
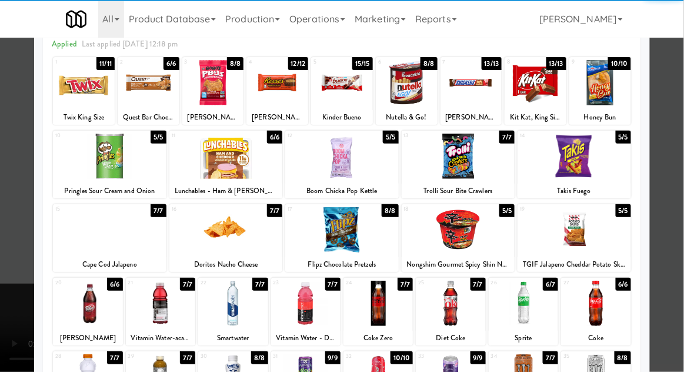
click at [149, 371] on div at bounding box center [160, 376] width 69 height 45
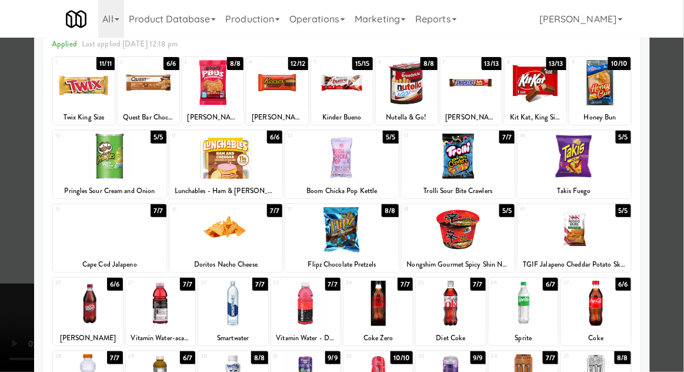
click at [683, 145] on div at bounding box center [342, 186] width 684 height 372
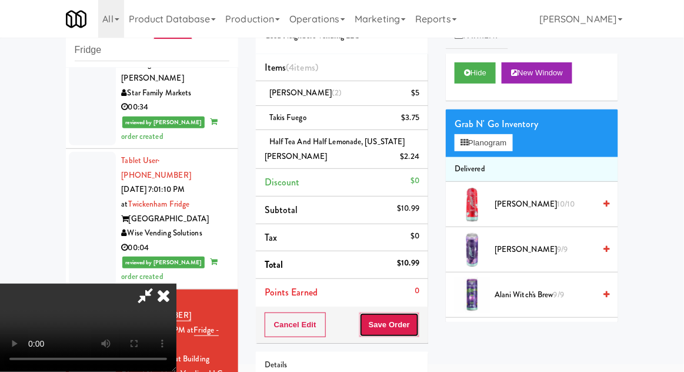
click at [417, 331] on button "Save Order" at bounding box center [390, 325] width 60 height 25
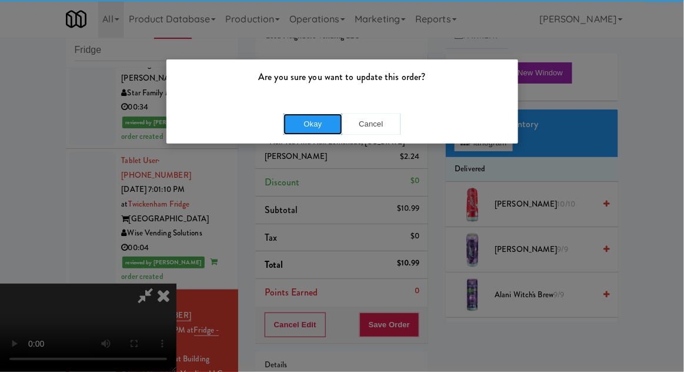
click at [298, 122] on button "Okay" at bounding box center [313, 124] width 59 height 21
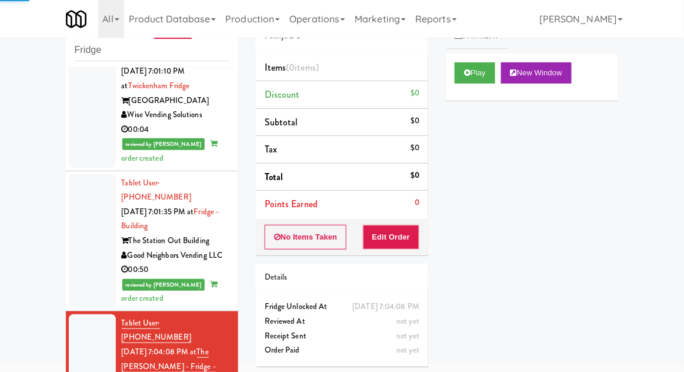
scroll to position [1317, 0]
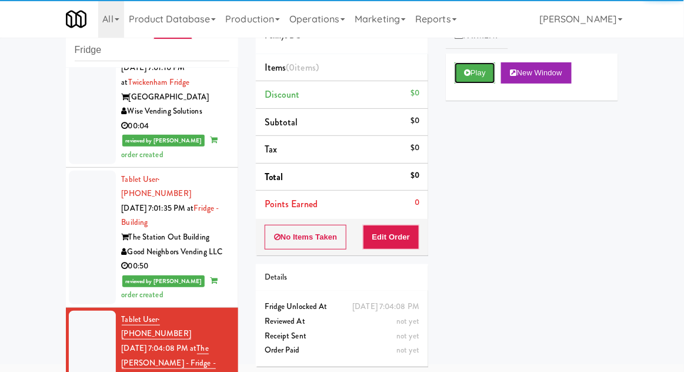
click at [479, 72] on button "Play" at bounding box center [475, 72] width 41 height 21
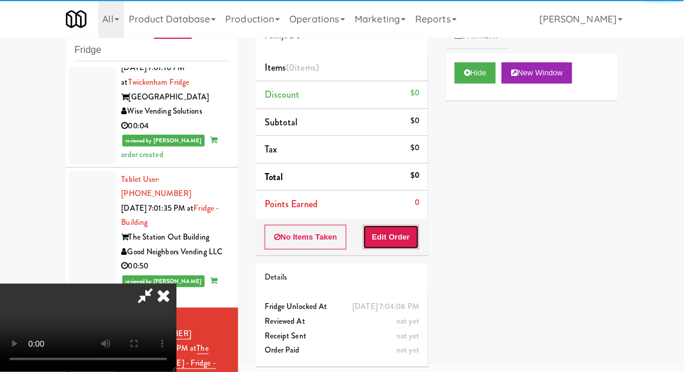
click at [420, 225] on button "Edit Order" at bounding box center [391, 237] width 57 height 25
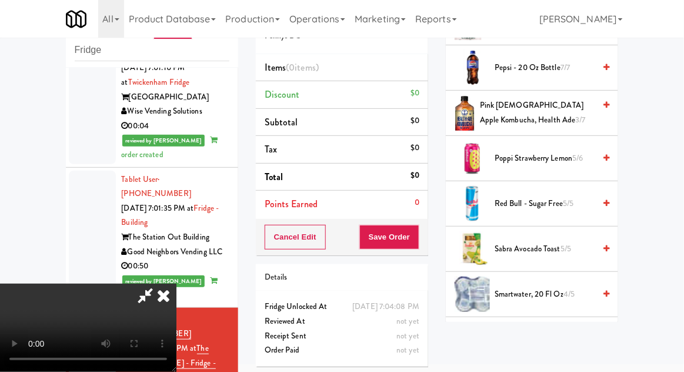
scroll to position [1520, 0]
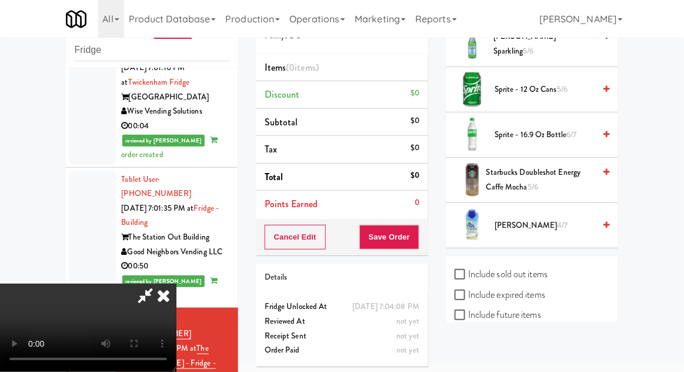
click at [516, 218] on span "Vita Coco 4/7" at bounding box center [545, 225] width 100 height 15
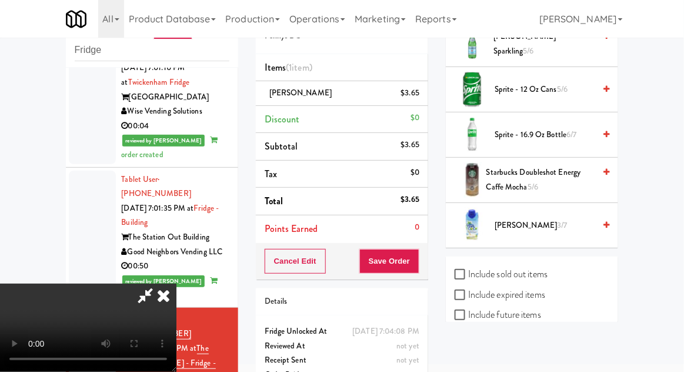
scroll to position [43, 0]
click at [417, 268] on button "Save Order" at bounding box center [390, 261] width 60 height 25
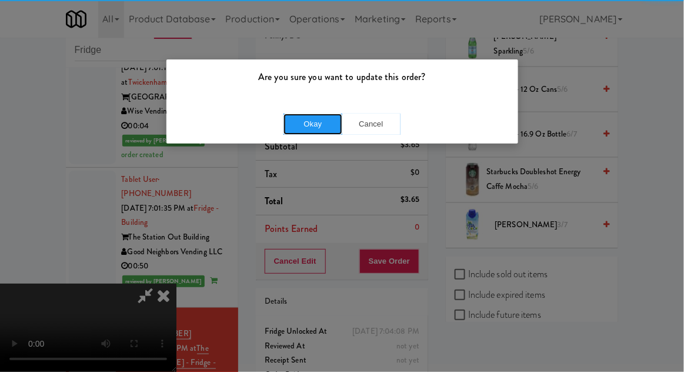
click at [325, 132] on button "Okay" at bounding box center [313, 124] width 59 height 21
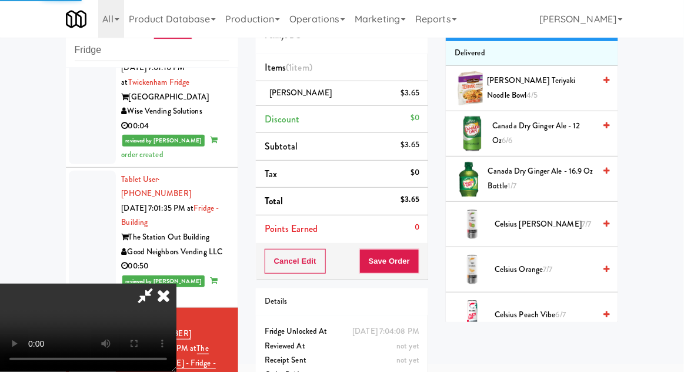
scroll to position [0, 0]
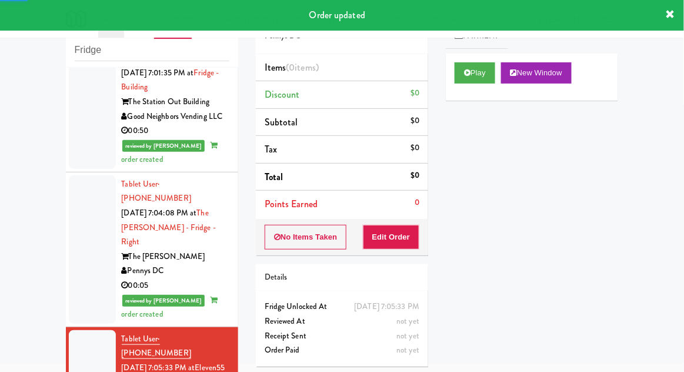
scroll to position [1454, 0]
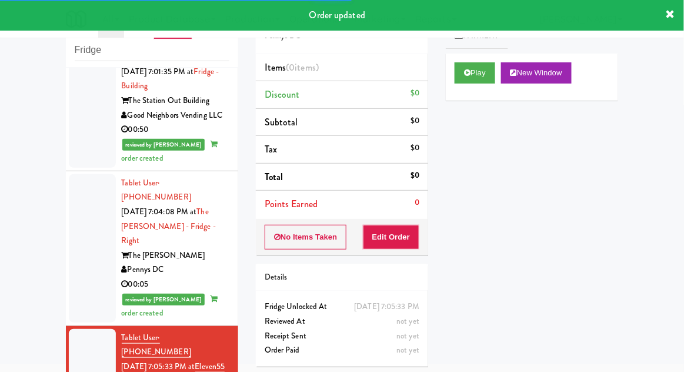
click at [444, 72] on div "Cart Flags Notes Payment Play New Window Primary Flag Clear Flag if unable to d…" at bounding box center [532, 159] width 190 height 325
click at [463, 68] on button "Play" at bounding box center [475, 72] width 41 height 21
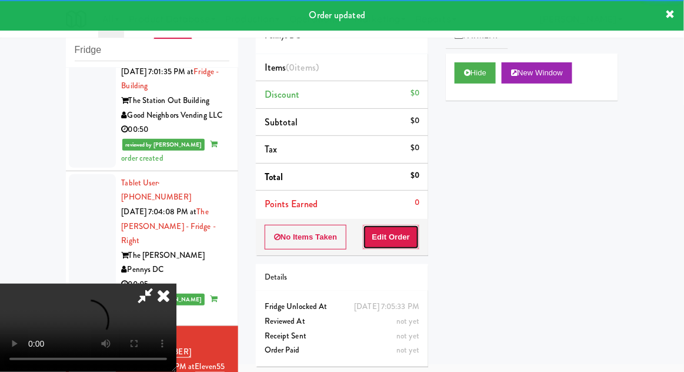
click at [391, 230] on button "Edit Order" at bounding box center [391, 237] width 57 height 25
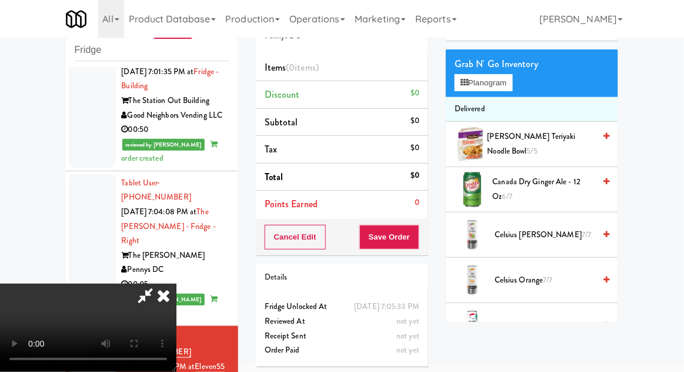
scroll to position [0, 0]
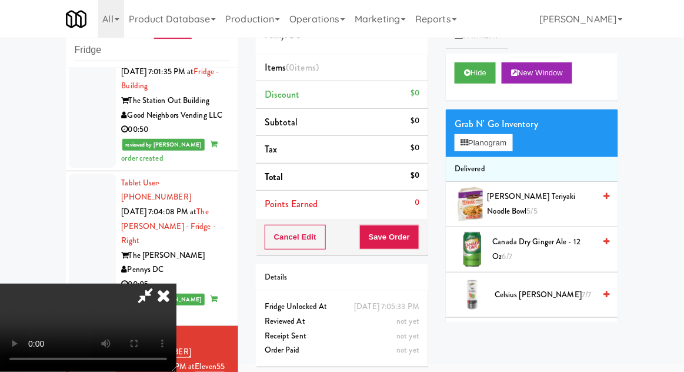
click at [509, 157] on li "Delivered" at bounding box center [532, 169] width 172 height 25
click at [513, 140] on button "Planogram" at bounding box center [484, 143] width 58 height 18
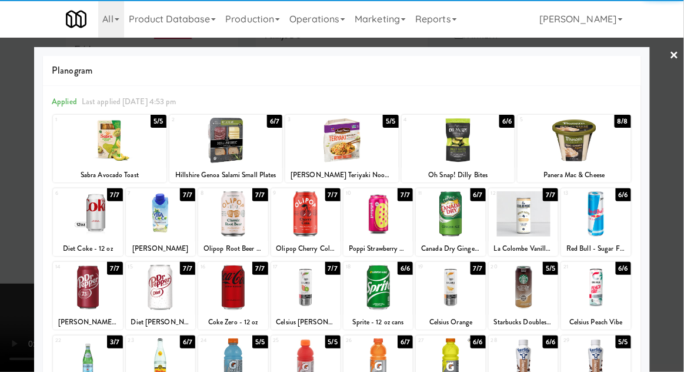
click at [377, 210] on div at bounding box center [378, 213] width 69 height 45
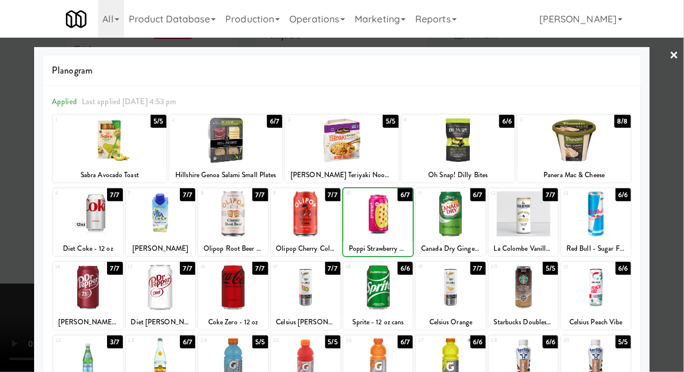
click at [681, 154] on div at bounding box center [342, 186] width 684 height 372
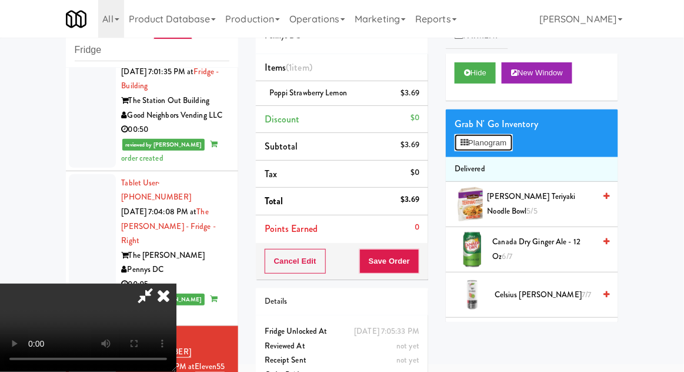
click at [513, 147] on button "Planogram" at bounding box center [484, 143] width 58 height 18
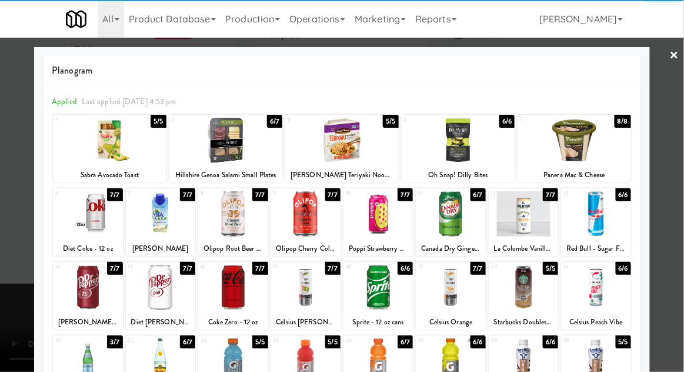
click at [78, 293] on div at bounding box center [87, 287] width 69 height 45
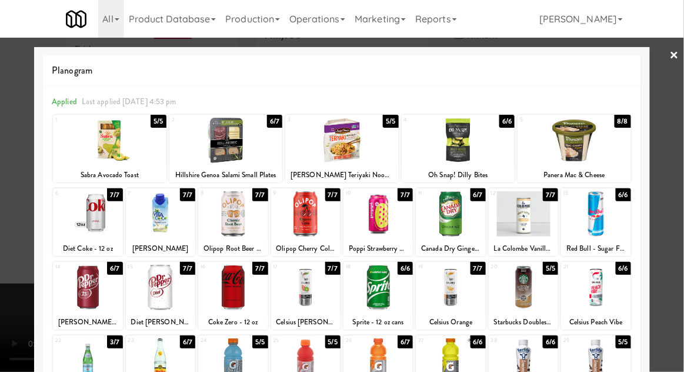
click at [682, 156] on div at bounding box center [342, 186] width 684 height 372
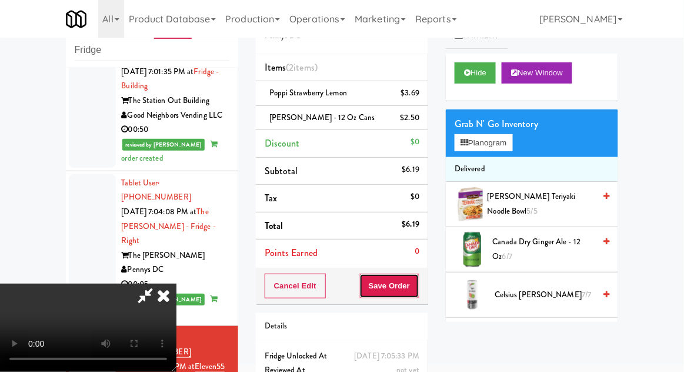
click at [419, 290] on button "Save Order" at bounding box center [390, 286] width 60 height 25
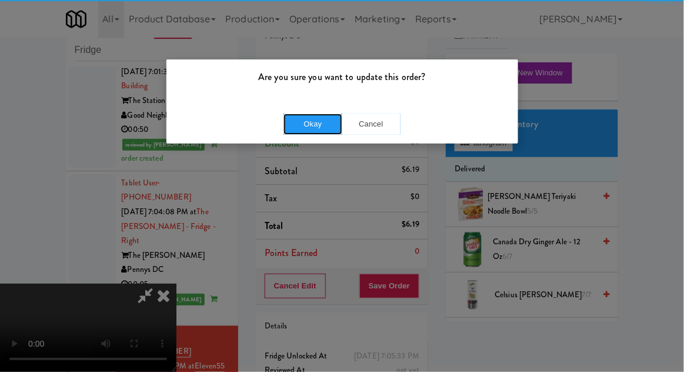
click at [315, 127] on button "Okay" at bounding box center [313, 124] width 59 height 21
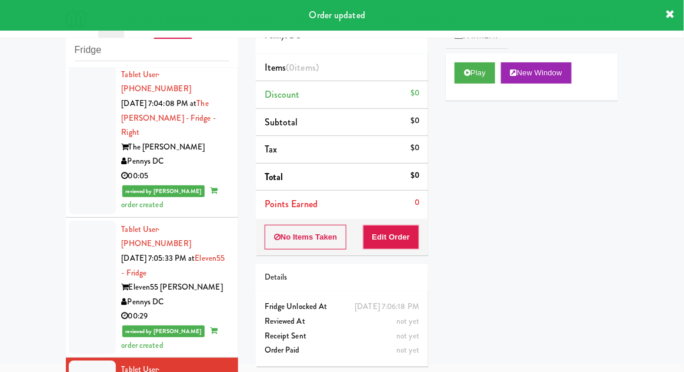
scroll to position [1562, 0]
click at [463, 89] on div "Play New Window" at bounding box center [532, 77] width 172 height 47
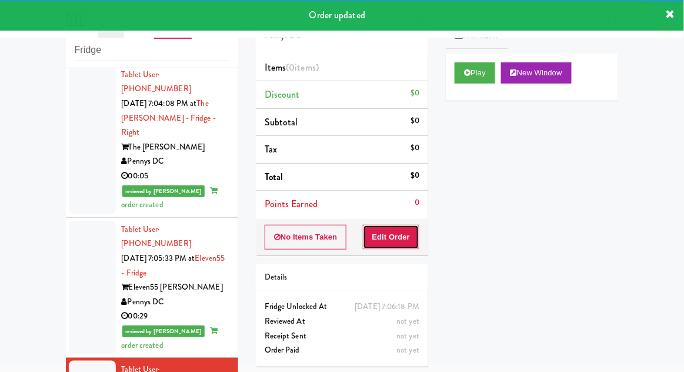
click at [397, 235] on button "Edit Order" at bounding box center [391, 237] width 57 height 25
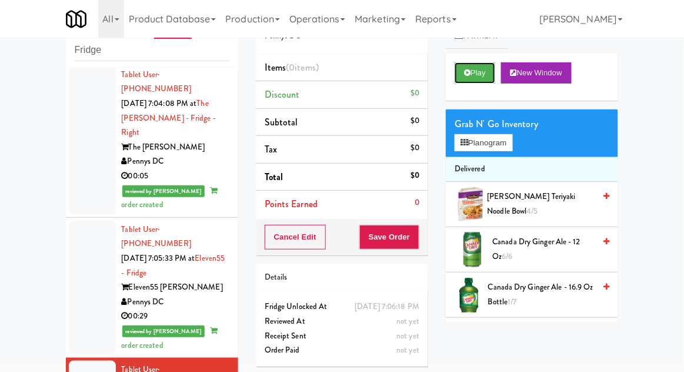
click at [476, 75] on button "Play" at bounding box center [475, 72] width 41 height 21
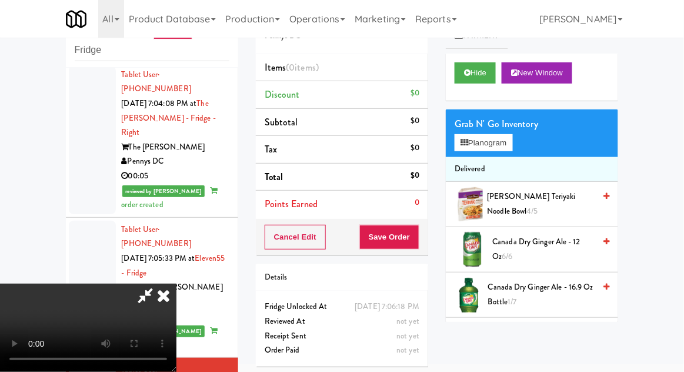
scroll to position [0, 0]
click at [513, 146] on button "Planogram" at bounding box center [484, 143] width 58 height 18
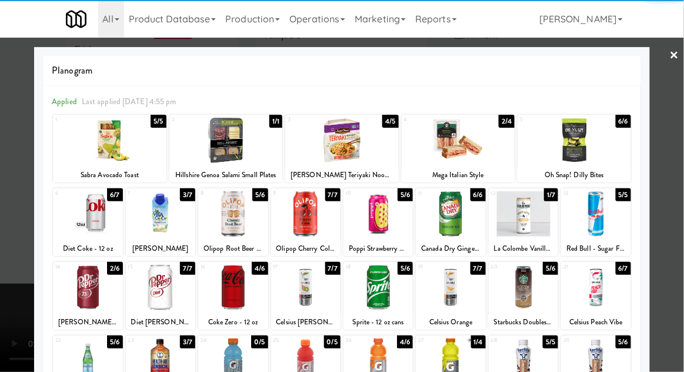
click at [447, 291] on div at bounding box center [450, 287] width 69 height 45
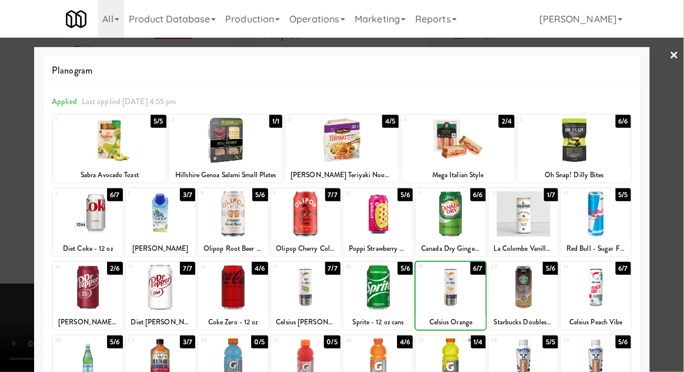
click at [683, 162] on div at bounding box center [342, 186] width 684 height 372
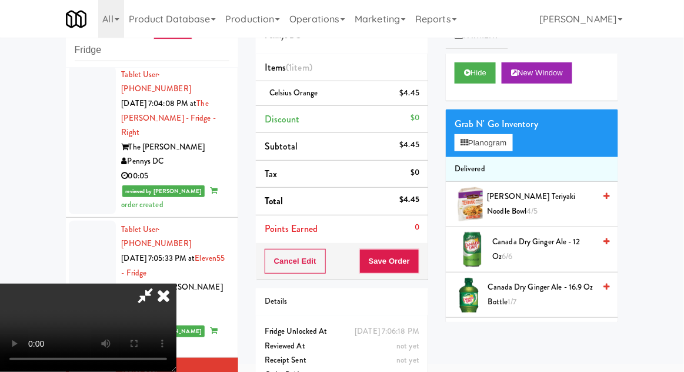
scroll to position [43, 0]
click at [417, 262] on button "Save Order" at bounding box center [390, 261] width 60 height 25
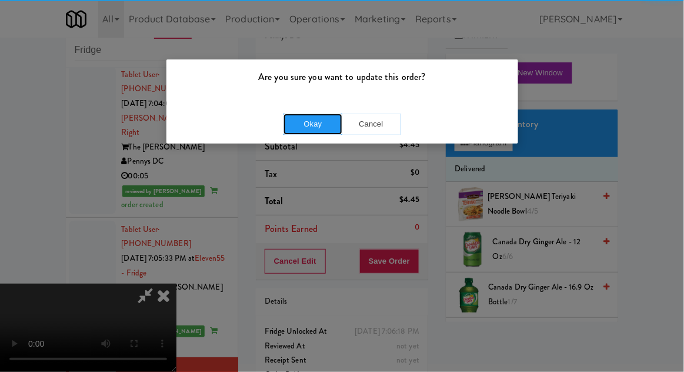
click at [307, 128] on button "Okay" at bounding box center [313, 124] width 59 height 21
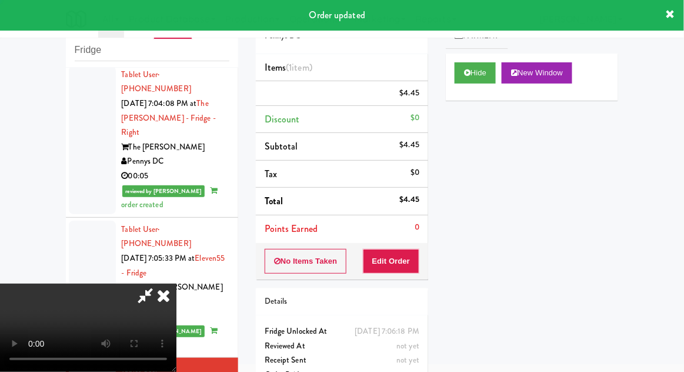
scroll to position [0, 0]
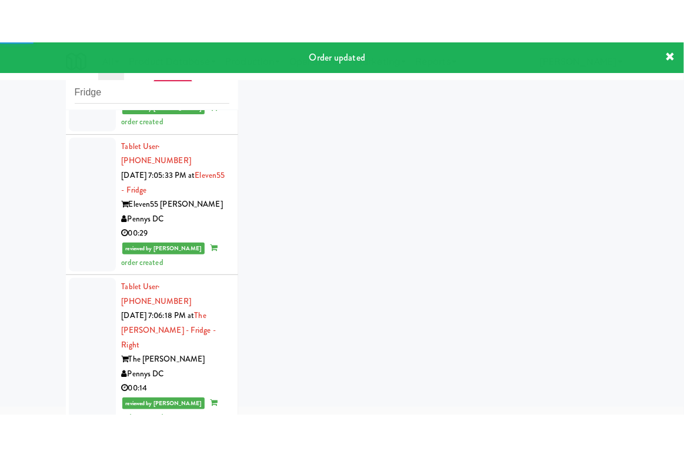
scroll to position [1693, 0]
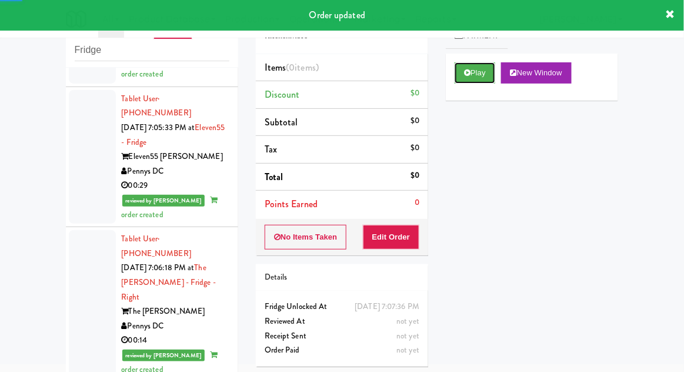
click at [480, 75] on button "Play" at bounding box center [475, 72] width 41 height 21
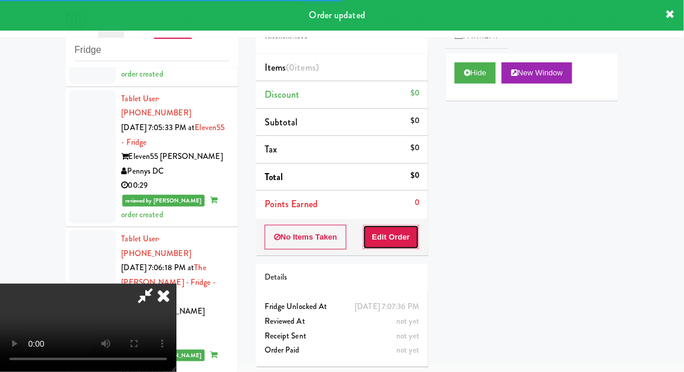
click at [406, 228] on button "Edit Order" at bounding box center [391, 237] width 57 height 25
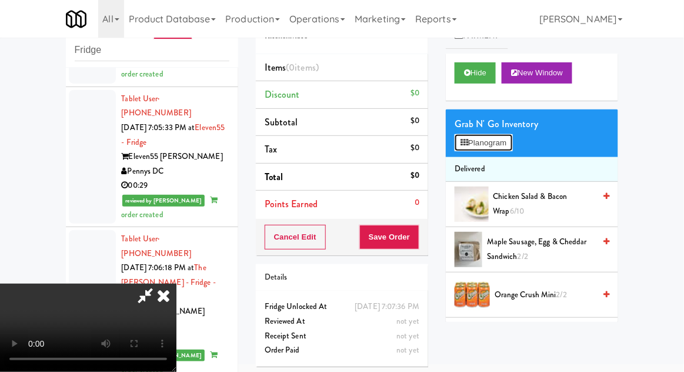
click at [513, 148] on button "Planogram" at bounding box center [484, 143] width 58 height 18
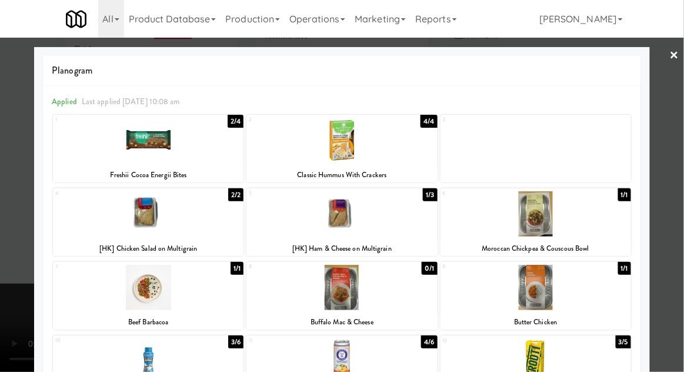
click at [295, 289] on div at bounding box center [342, 287] width 191 height 45
click at [677, 158] on div at bounding box center [342, 186] width 684 height 372
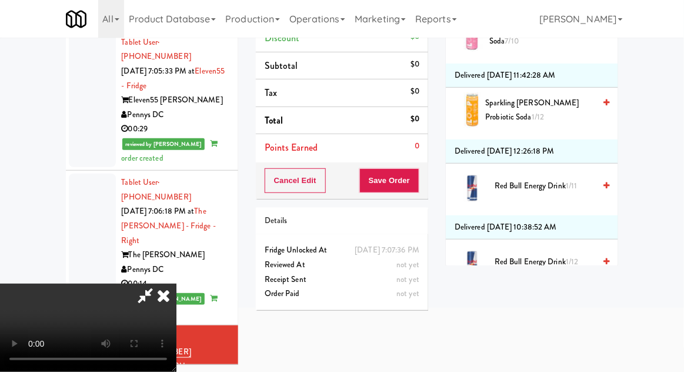
scroll to position [2402, 0]
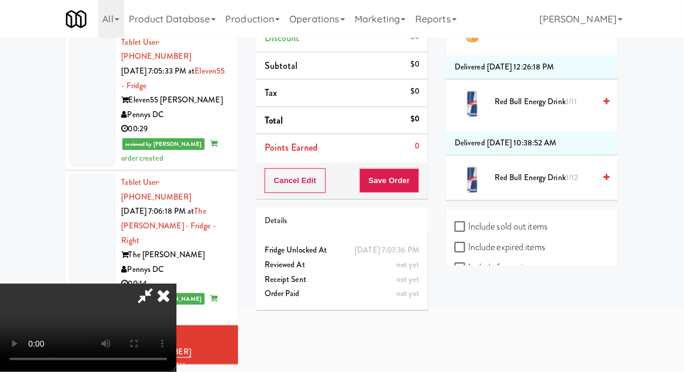
click at [481, 218] on label "Include sold out items" at bounding box center [501, 227] width 93 height 18
click at [468, 222] on input "Include sold out items" at bounding box center [462, 226] width 14 height 9
checkbox input "true"
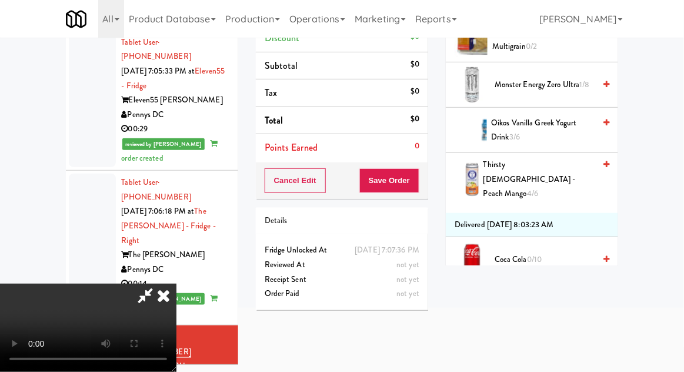
scroll to position [0, 0]
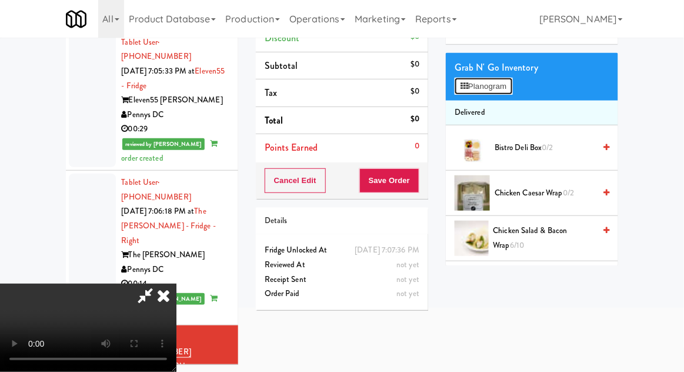
click at [479, 92] on button "Planogram" at bounding box center [484, 87] width 58 height 18
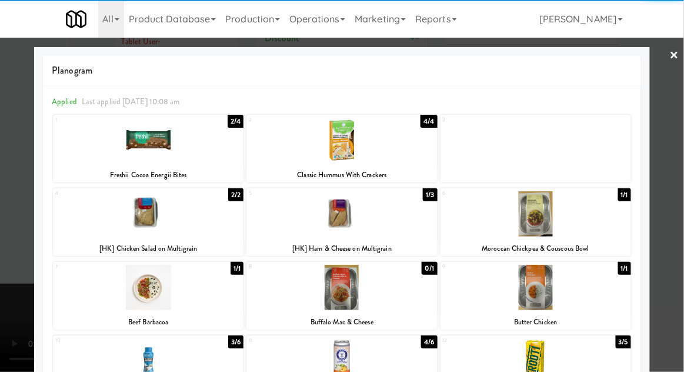
click at [293, 306] on div at bounding box center [342, 287] width 191 height 45
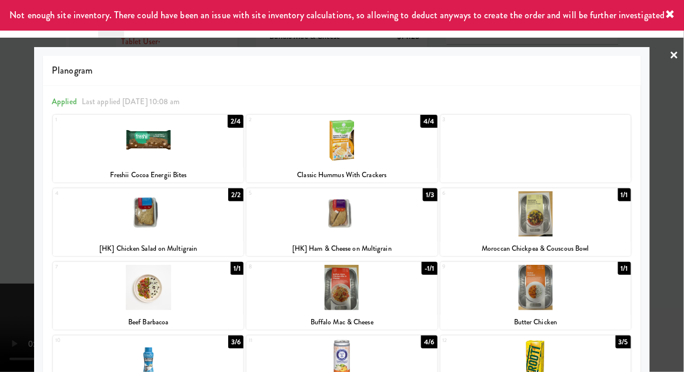
click at [680, 107] on div at bounding box center [342, 186] width 684 height 372
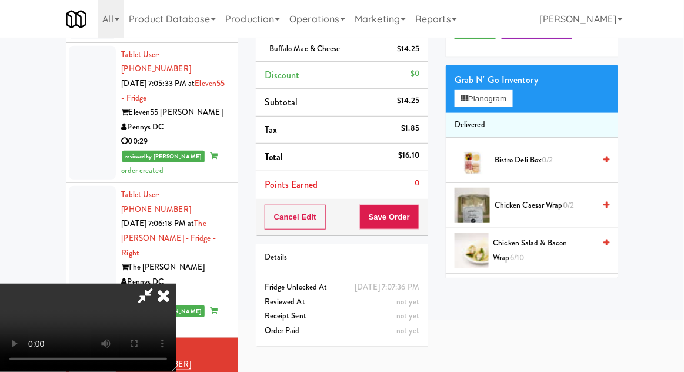
scroll to position [95, 0]
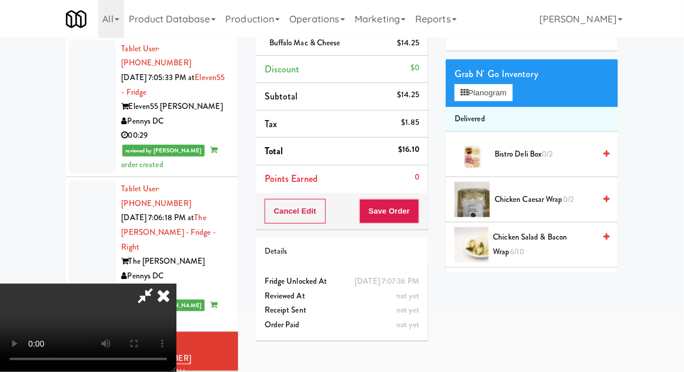
click at [330, 51] on li "Buffalo Mac & Cheese $14.25" at bounding box center [342, 43] width 172 height 25
click at [413, 52] on link at bounding box center [418, 48] width 11 height 15
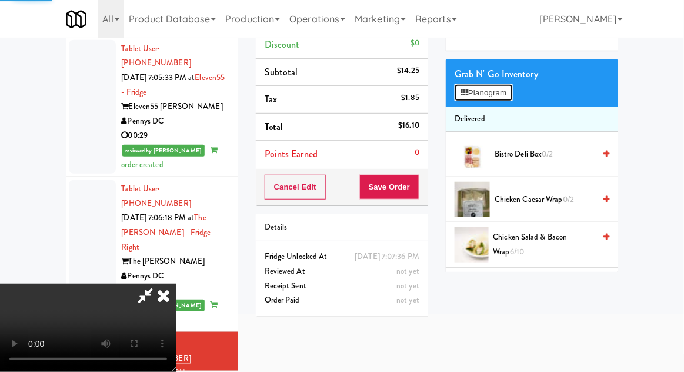
click at [480, 98] on button "Planogram" at bounding box center [484, 93] width 58 height 18
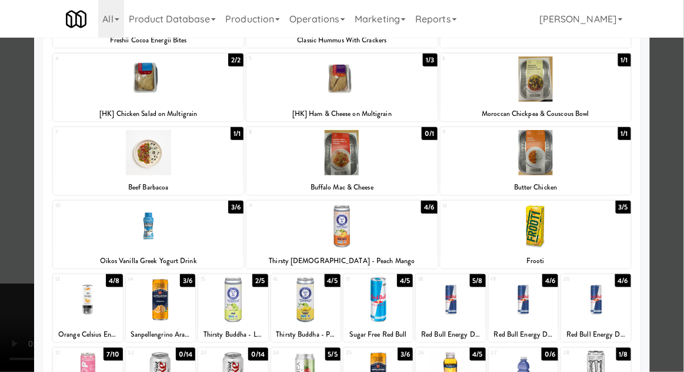
scroll to position [135, 0]
click at [85, 164] on div at bounding box center [148, 152] width 191 height 45
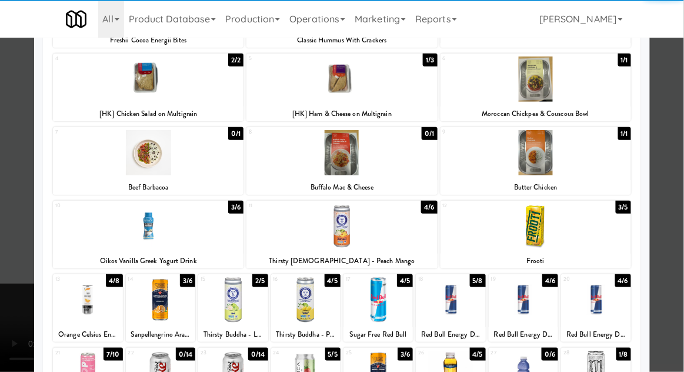
click at [683, 121] on div at bounding box center [342, 186] width 684 height 372
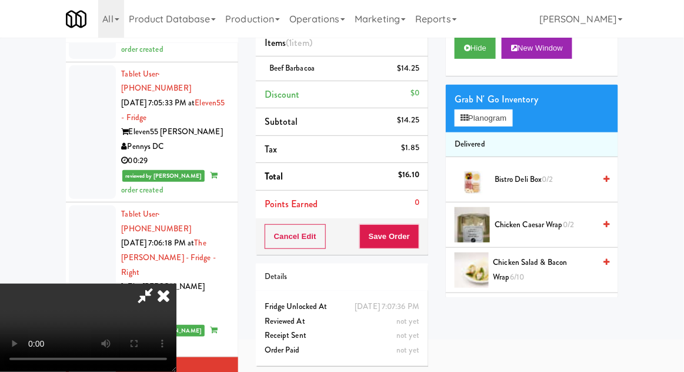
scroll to position [73, 0]
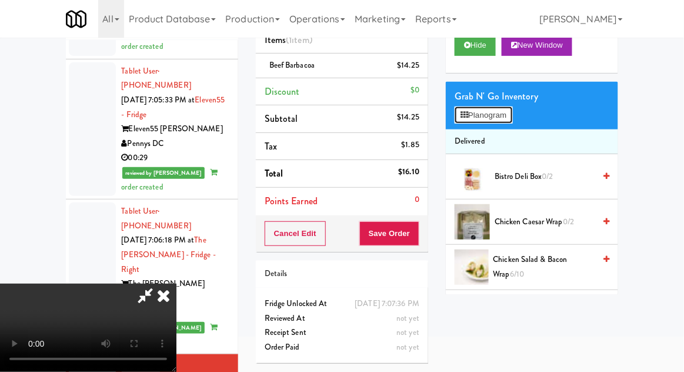
click at [491, 122] on button "Planogram" at bounding box center [484, 116] width 58 height 18
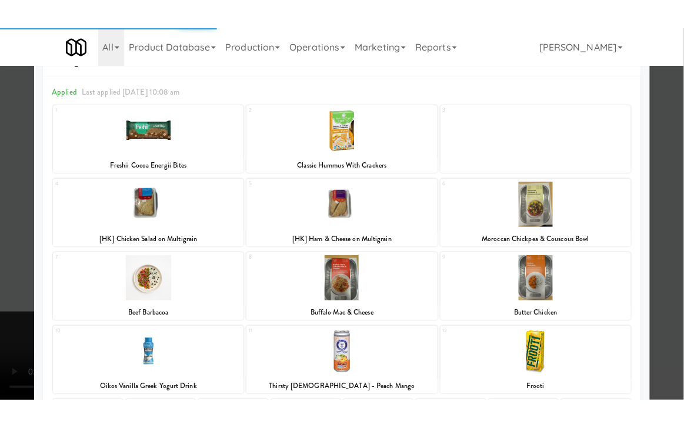
scroll to position [45, 0]
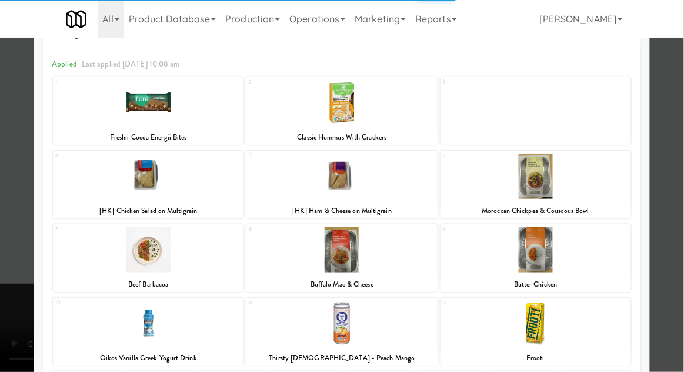
click at [678, 149] on div at bounding box center [342, 186] width 684 height 372
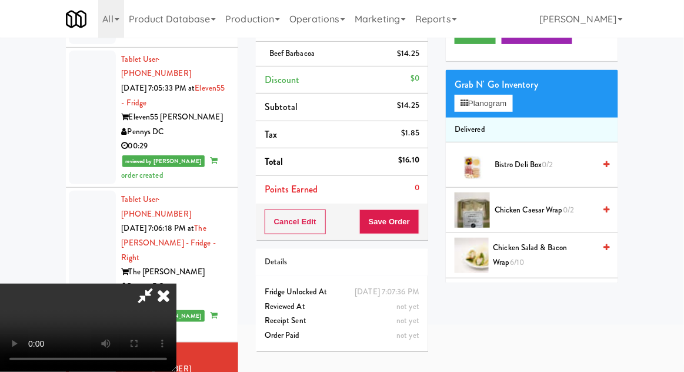
scroll to position [91, 0]
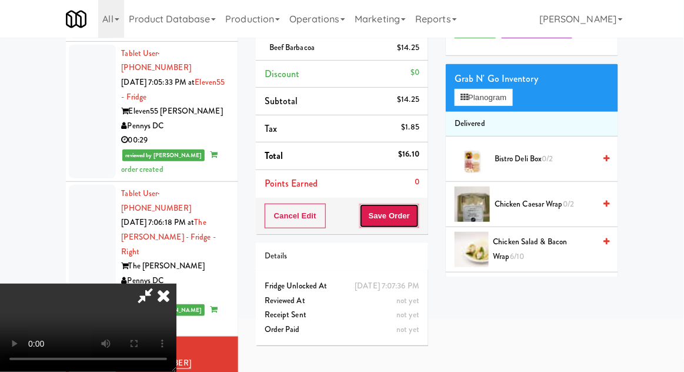
click at [418, 218] on button "Save Order" at bounding box center [390, 216] width 60 height 25
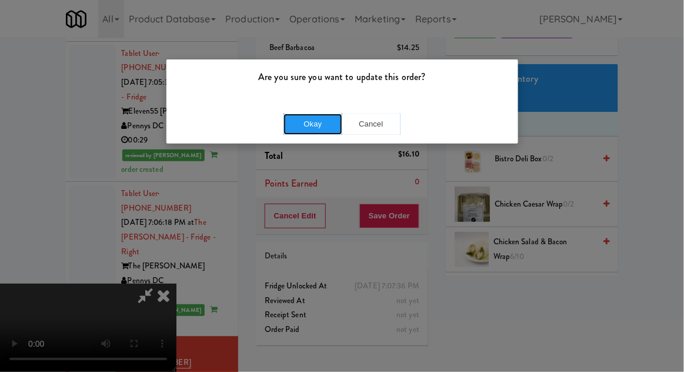
click at [305, 125] on button "Okay" at bounding box center [313, 124] width 59 height 21
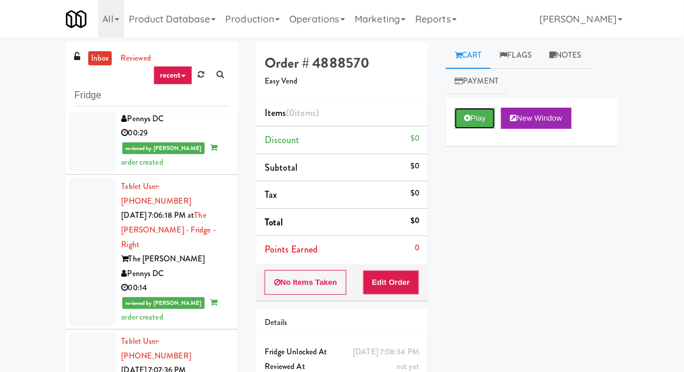
click at [461, 121] on button "Play" at bounding box center [475, 118] width 41 height 21
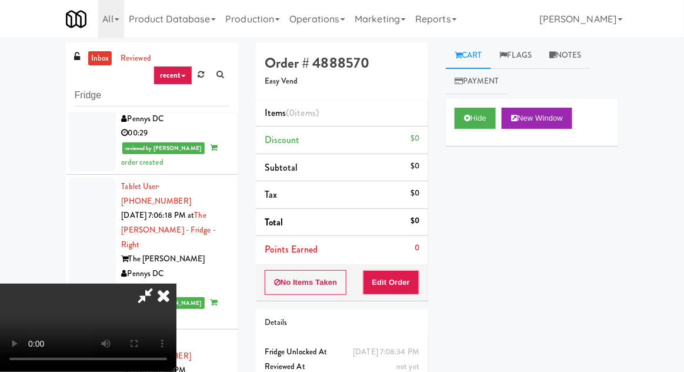
click at [391, 277] on button "Edit Order" at bounding box center [391, 282] width 57 height 25
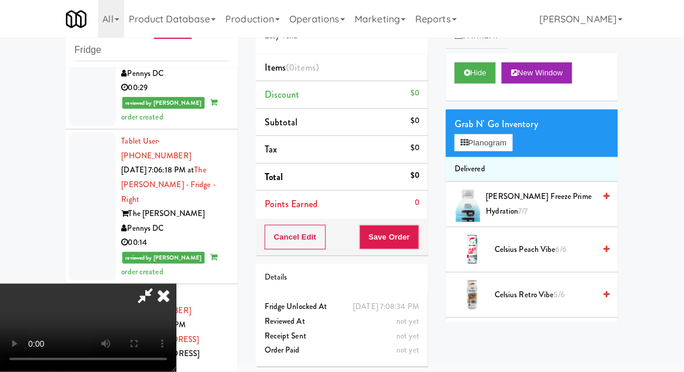
scroll to position [43, 0]
click at [513, 144] on button "Planogram" at bounding box center [484, 143] width 58 height 18
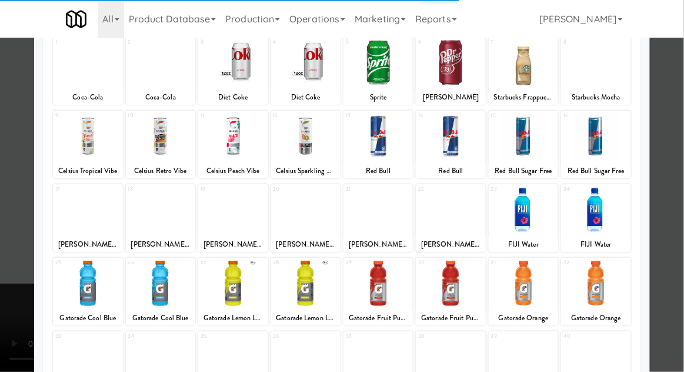
scroll to position [74, 0]
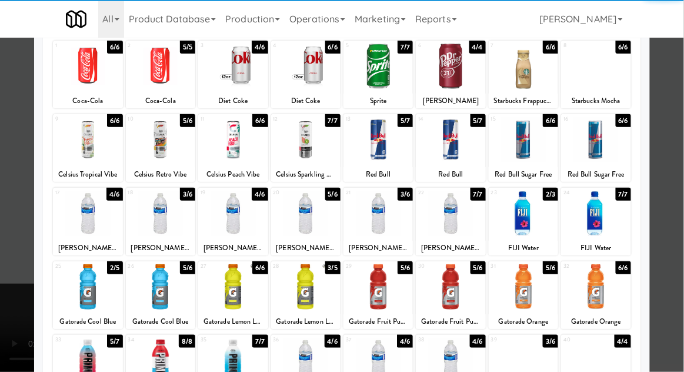
click at [226, 217] on div at bounding box center [232, 213] width 69 height 45
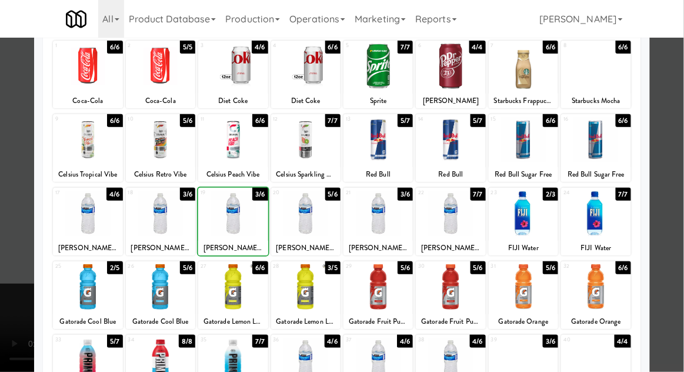
click at [681, 143] on div at bounding box center [342, 186] width 684 height 372
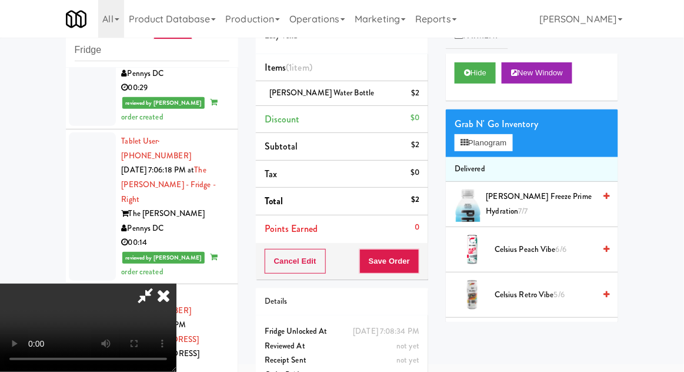
click at [425, 99] on li "Kirkland Water Bottle $2" at bounding box center [342, 93] width 172 height 25
click at [422, 102] on link at bounding box center [418, 98] width 11 height 15
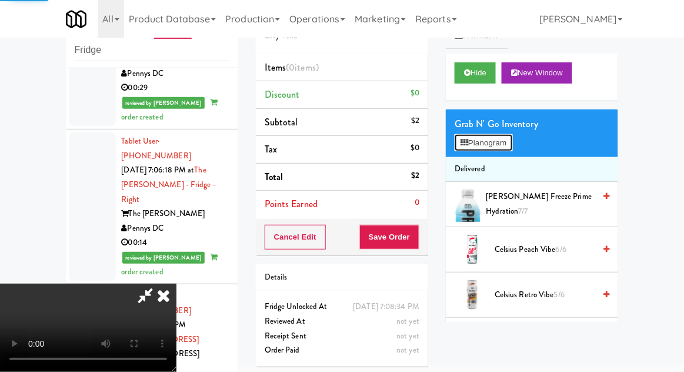
click at [486, 148] on button "Planogram" at bounding box center [484, 143] width 58 height 18
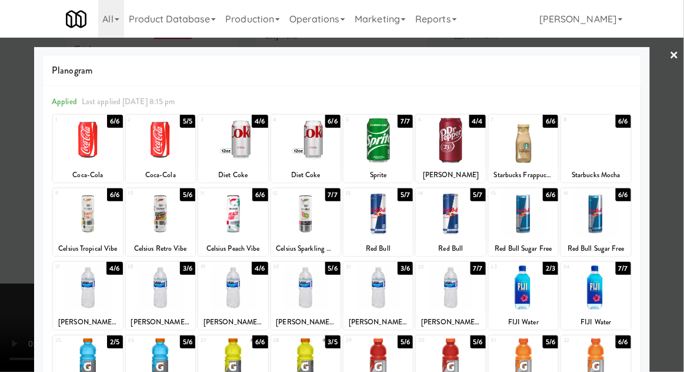
click at [324, 301] on div at bounding box center [305, 287] width 69 height 45
click at [680, 156] on div at bounding box center [342, 186] width 684 height 372
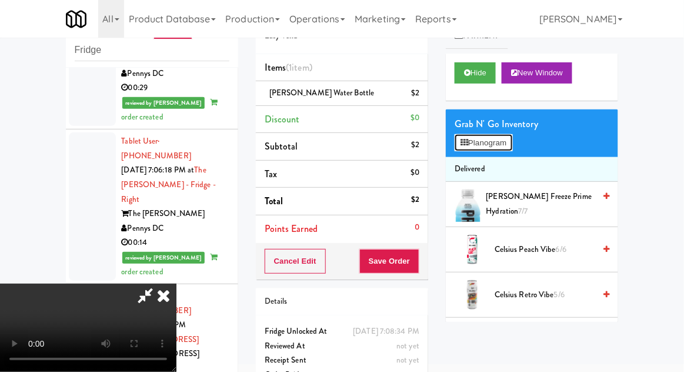
click at [513, 148] on button "Planogram" at bounding box center [484, 143] width 58 height 18
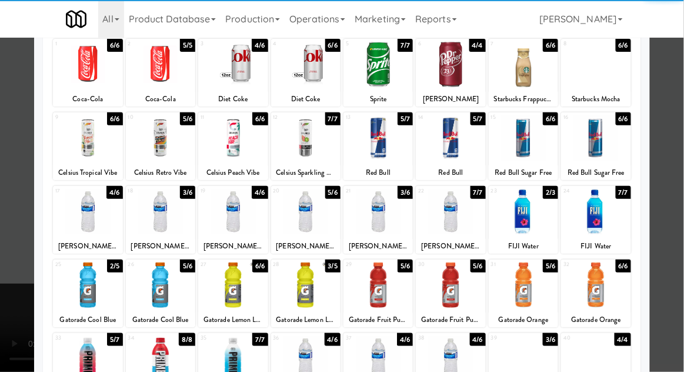
scroll to position [76, 0]
click at [390, 285] on div at bounding box center [378, 284] width 69 height 45
click at [682, 154] on div at bounding box center [342, 186] width 684 height 372
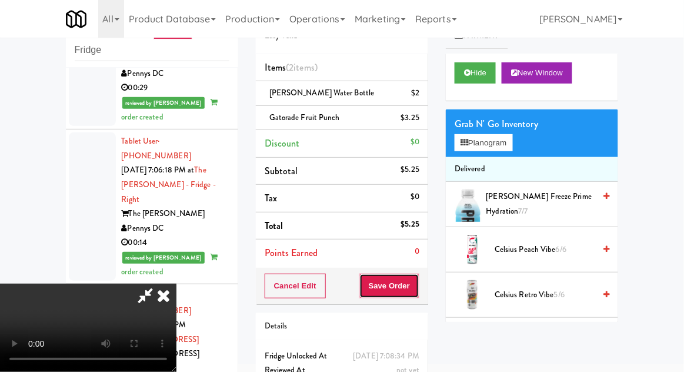
click at [413, 283] on button "Save Order" at bounding box center [390, 286] width 60 height 25
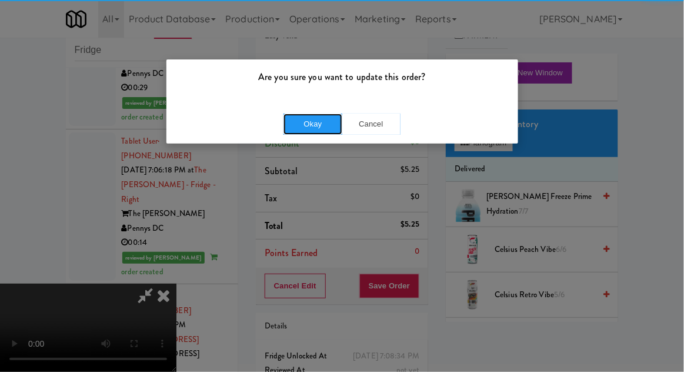
click at [318, 130] on button "Okay" at bounding box center [313, 124] width 59 height 21
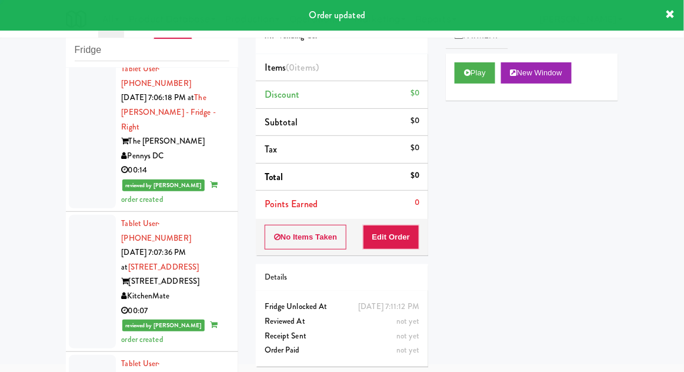
scroll to position [1943, 0]
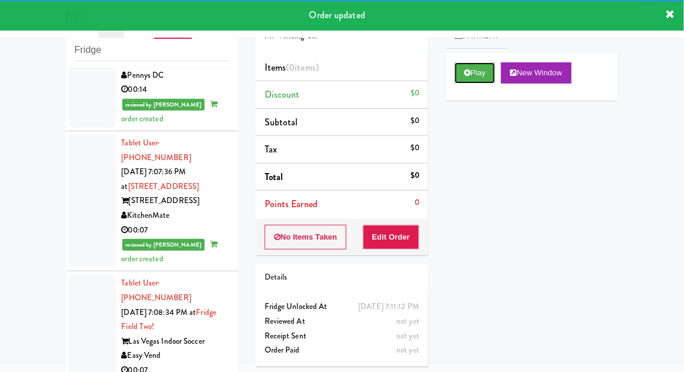
click at [467, 65] on button "Play" at bounding box center [475, 72] width 41 height 21
click at [410, 228] on button "Edit Order" at bounding box center [391, 237] width 57 height 25
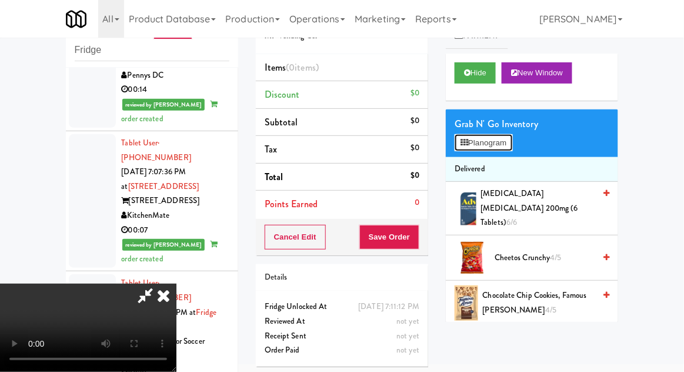
click at [513, 146] on button "Planogram" at bounding box center [484, 143] width 58 height 18
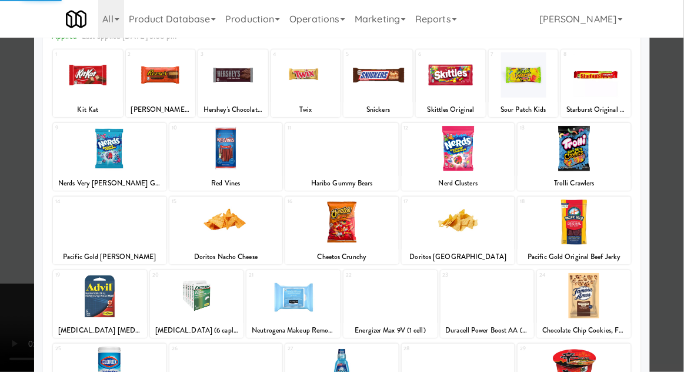
scroll to position [84, 0]
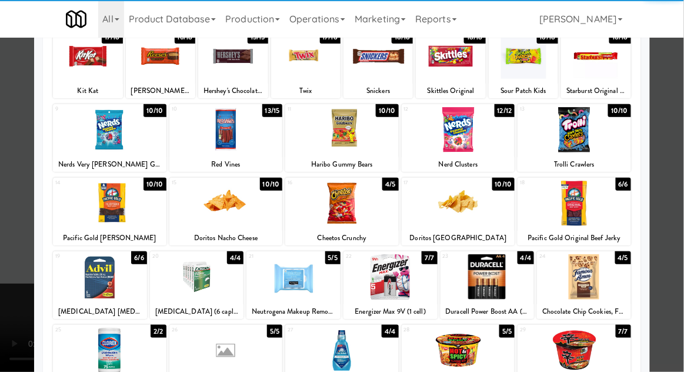
click at [217, 214] on div at bounding box center [227, 203] width 114 height 45
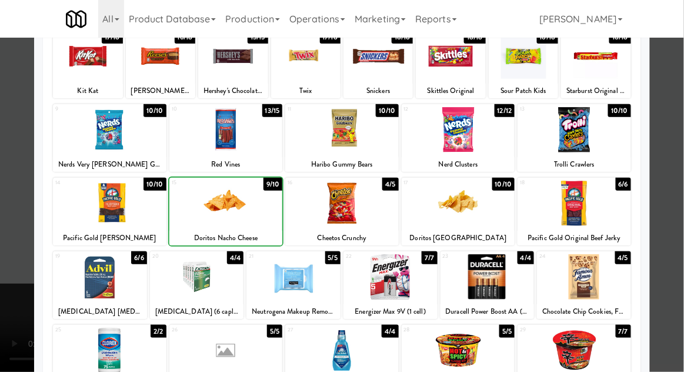
click at [677, 150] on div at bounding box center [342, 186] width 684 height 372
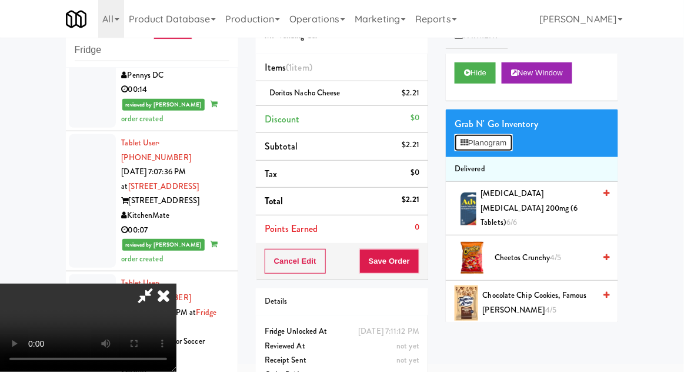
click at [513, 142] on button "Planogram" at bounding box center [484, 143] width 58 height 18
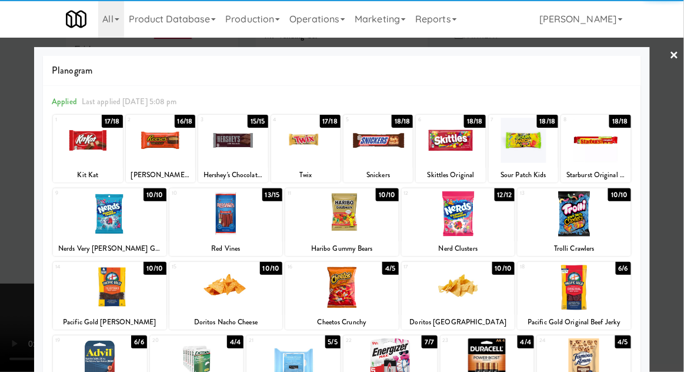
click at [345, 295] on div at bounding box center [342, 287] width 114 height 45
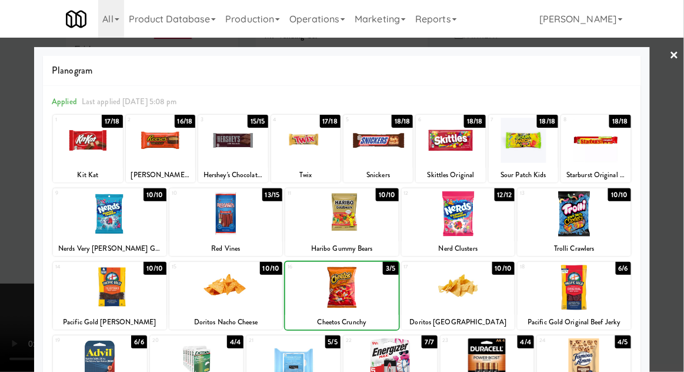
click at [678, 161] on div at bounding box center [342, 186] width 684 height 372
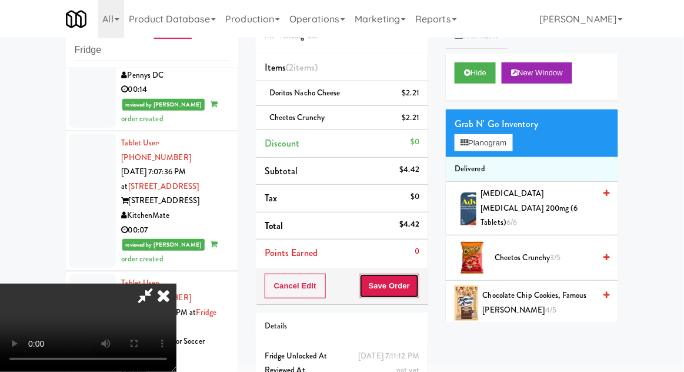
click at [417, 283] on button "Save Order" at bounding box center [390, 286] width 60 height 25
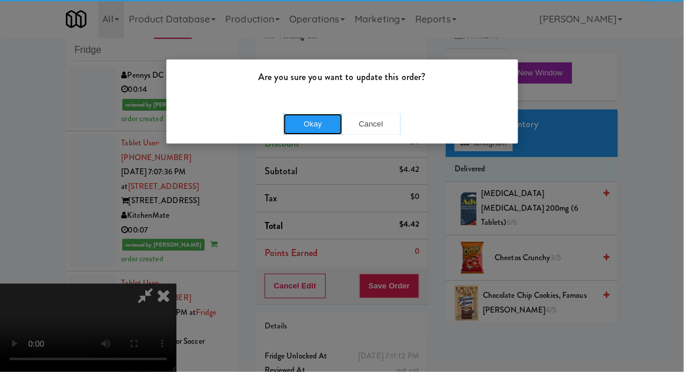
click at [292, 114] on button "Okay" at bounding box center [313, 124] width 59 height 21
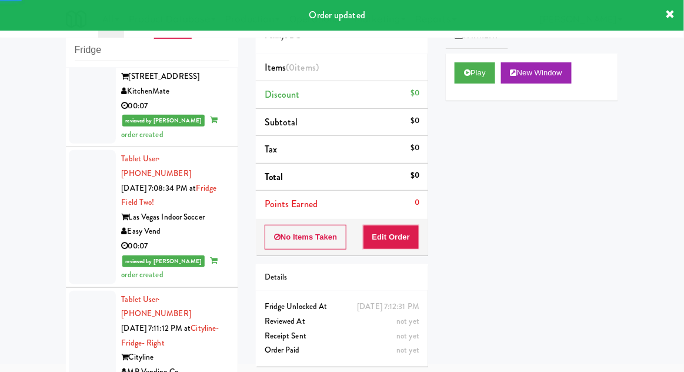
scroll to position [2069, 0]
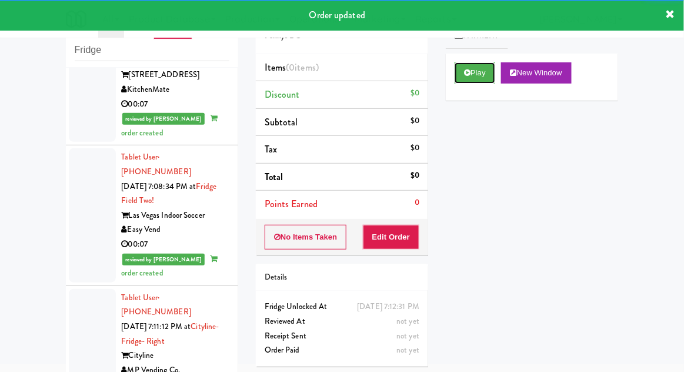
click at [462, 78] on button "Play" at bounding box center [475, 72] width 41 height 21
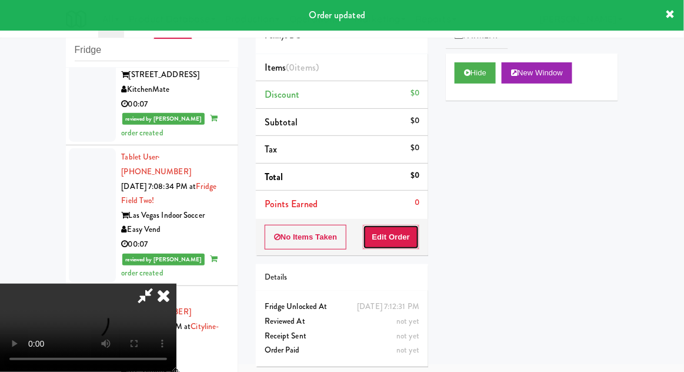
click at [399, 244] on button "Edit Order" at bounding box center [391, 237] width 57 height 25
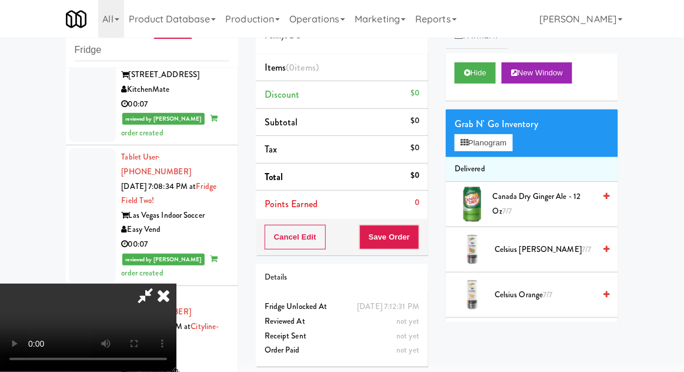
scroll to position [0, 0]
click at [513, 142] on button "Planogram" at bounding box center [484, 143] width 58 height 18
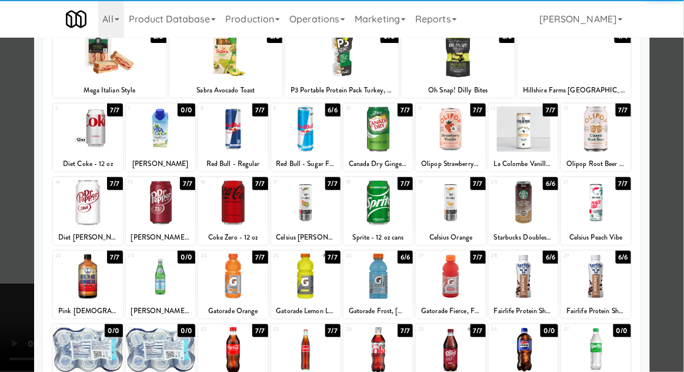
scroll to position [99, 0]
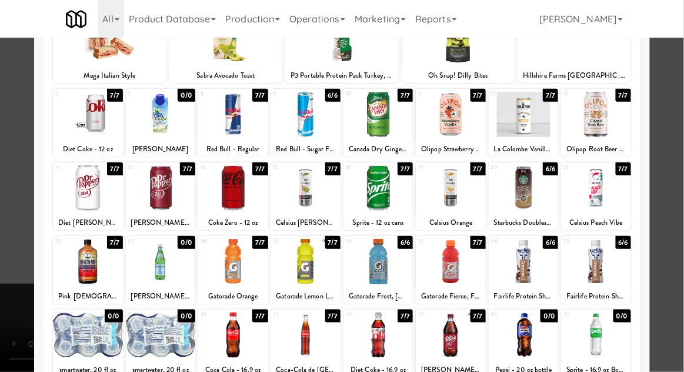
click at [381, 335] on div at bounding box center [378, 335] width 69 height 45
click at [681, 158] on div at bounding box center [342, 186] width 684 height 372
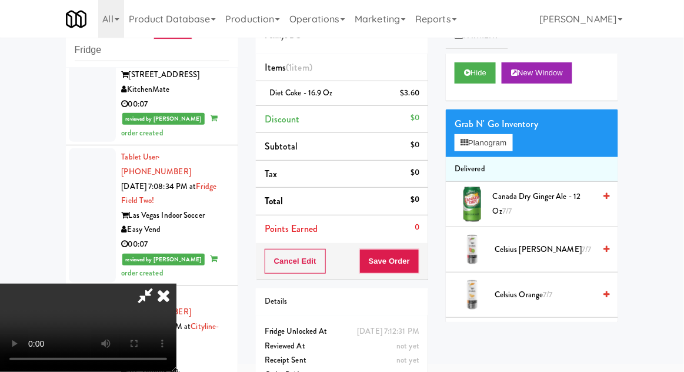
scroll to position [43, 0]
click at [414, 95] on div "$3.60" at bounding box center [410, 93] width 19 height 15
click at [420, 97] on icon at bounding box center [421, 98] width 6 height 8
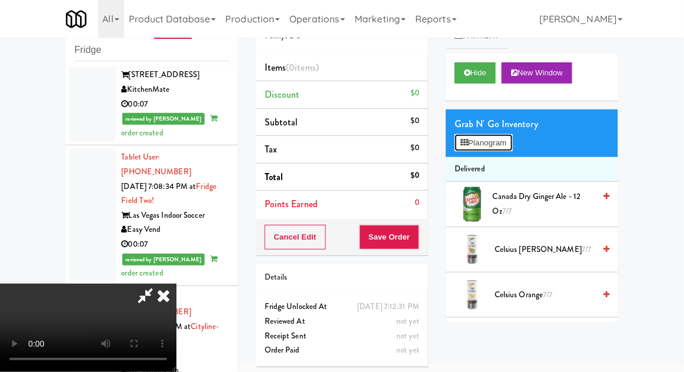
click at [504, 151] on button "Planogram" at bounding box center [484, 143] width 58 height 18
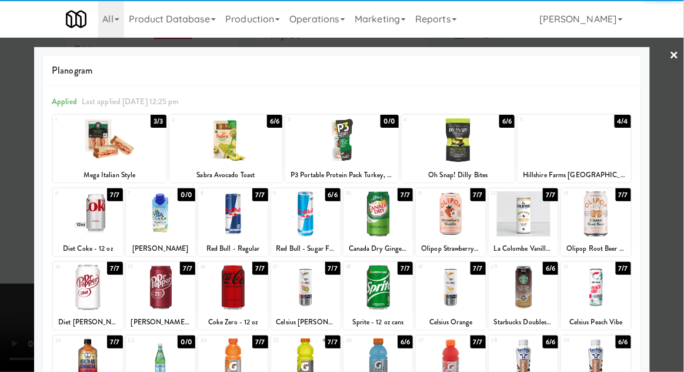
click at [231, 286] on div at bounding box center [232, 287] width 69 height 45
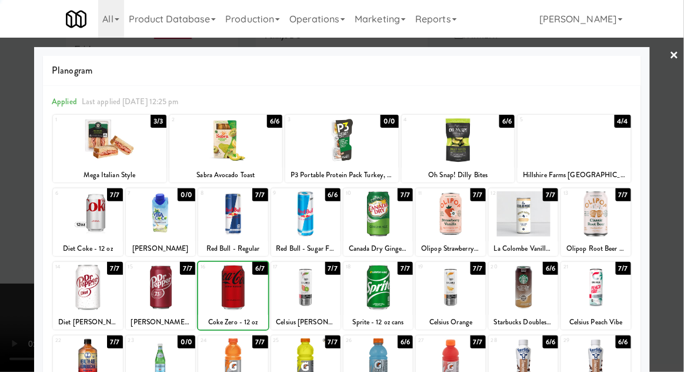
click at [680, 152] on div at bounding box center [342, 186] width 684 height 372
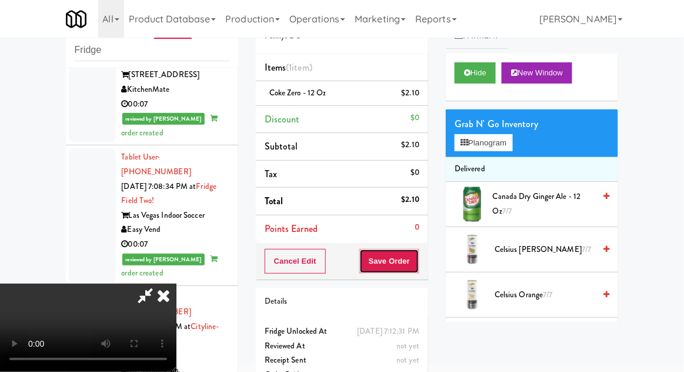
click at [418, 265] on button "Save Order" at bounding box center [390, 261] width 60 height 25
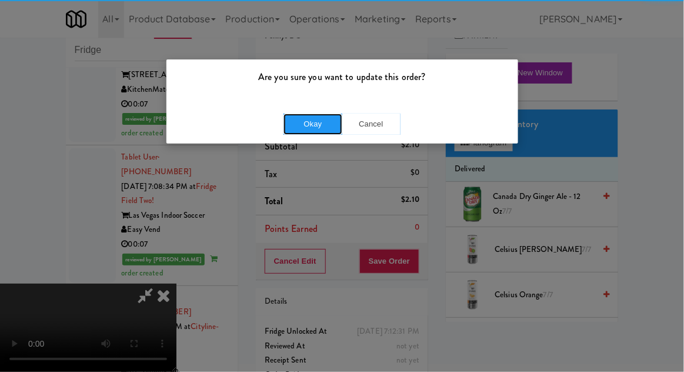
click at [307, 116] on button "Okay" at bounding box center [313, 124] width 59 height 21
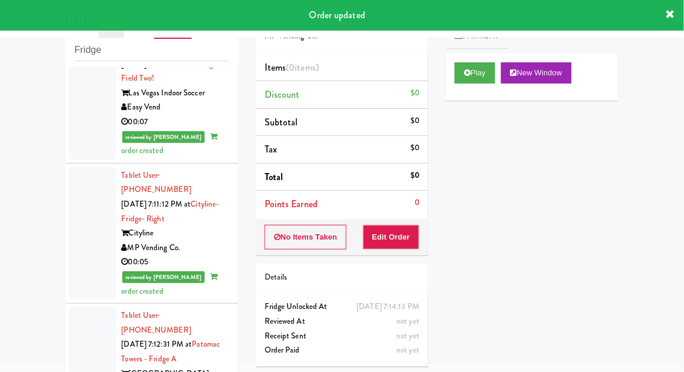
scroll to position [2193, 0]
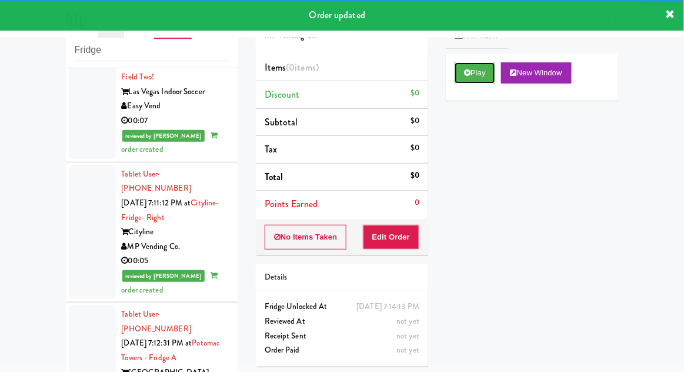
click at [467, 79] on button "Play" at bounding box center [475, 72] width 41 height 21
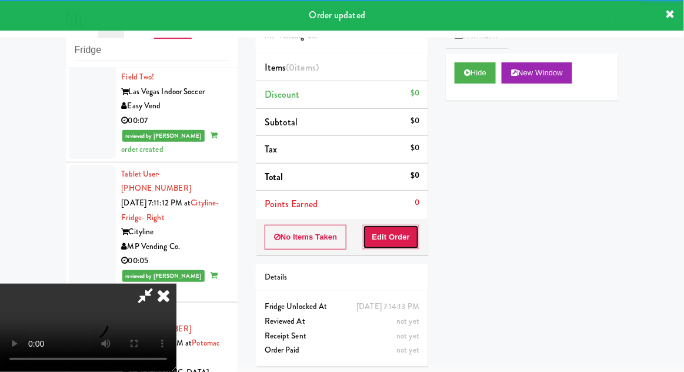
click at [411, 241] on button "Edit Order" at bounding box center [391, 237] width 57 height 25
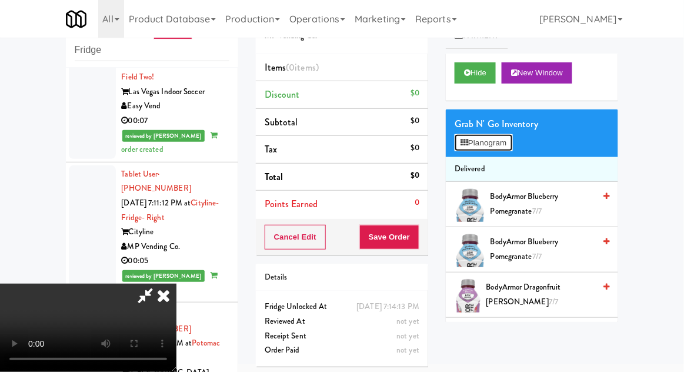
click at [513, 145] on button "Planogram" at bounding box center [484, 143] width 58 height 18
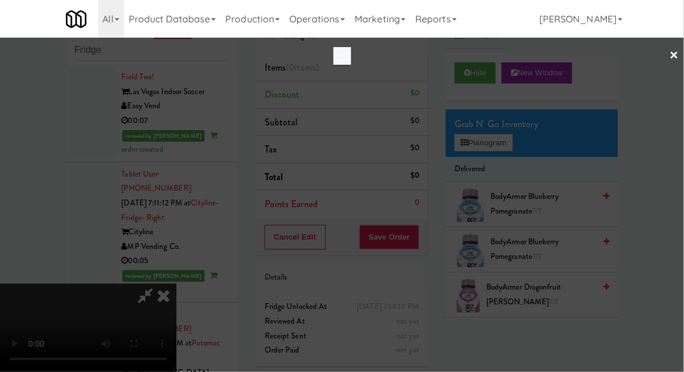
click at [526, 148] on div at bounding box center [342, 186] width 684 height 372
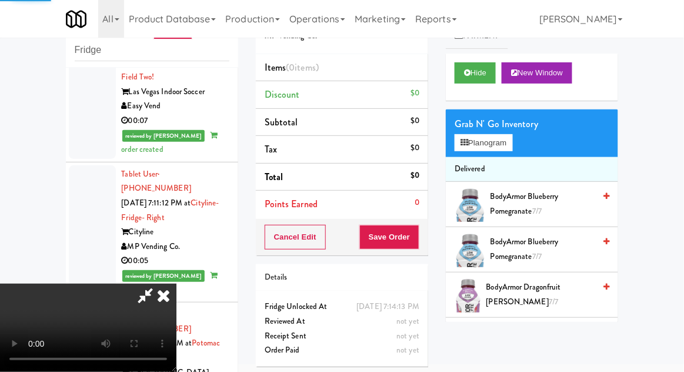
click at [525, 145] on div "Grab N' Go Inventory Planogram" at bounding box center [532, 133] width 172 height 48
click at [512, 145] on button "Planogram" at bounding box center [484, 143] width 58 height 18
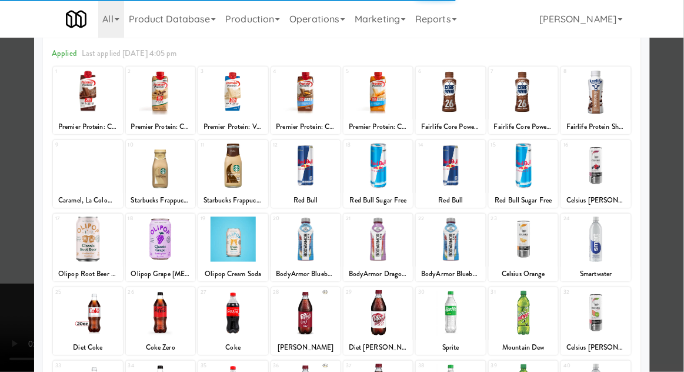
scroll to position [65, 0]
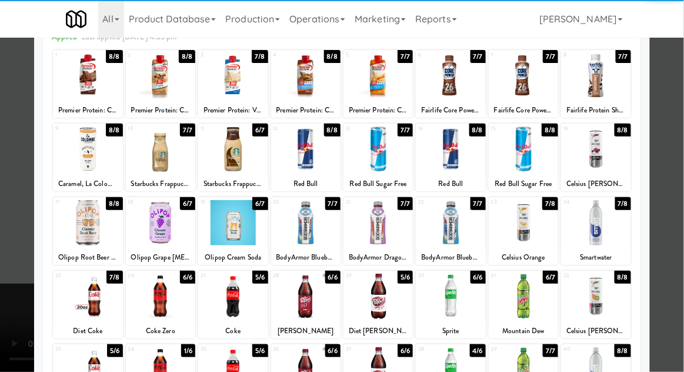
click at [602, 225] on div at bounding box center [595, 222] width 69 height 45
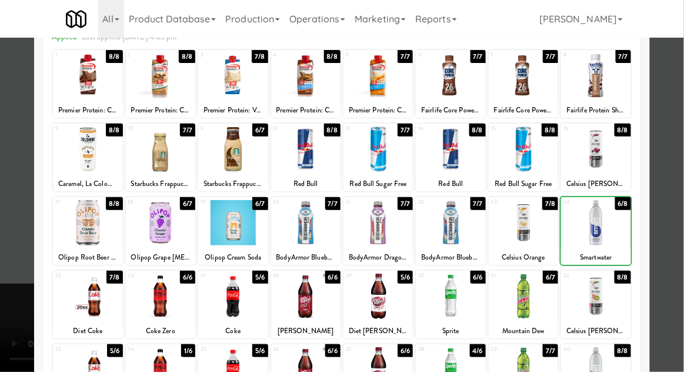
click at [681, 146] on div at bounding box center [342, 186] width 684 height 372
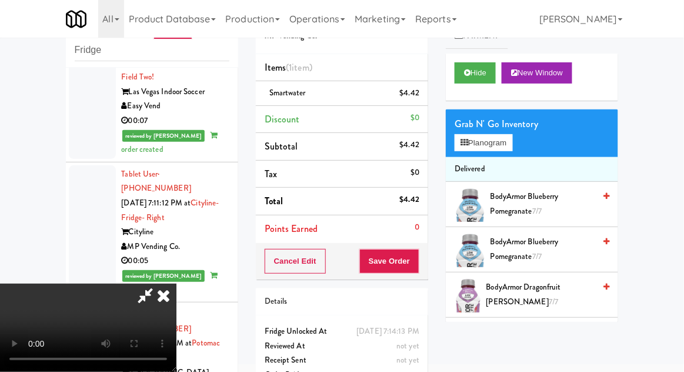
click at [426, 261] on div "Cancel Edit Save Order" at bounding box center [342, 261] width 172 height 36
click at [419, 265] on button "Save Order" at bounding box center [390, 261] width 60 height 25
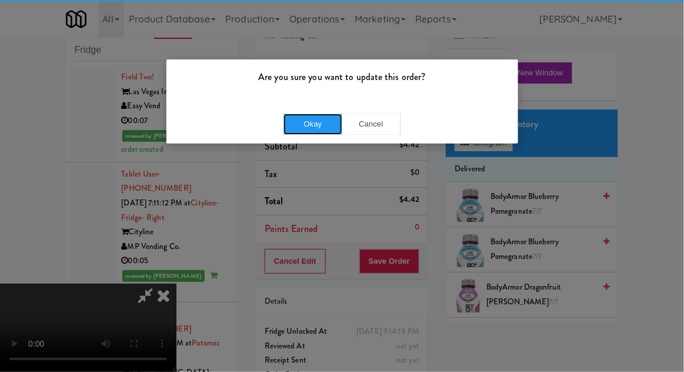
click at [316, 115] on button "Okay" at bounding box center [313, 124] width 59 height 21
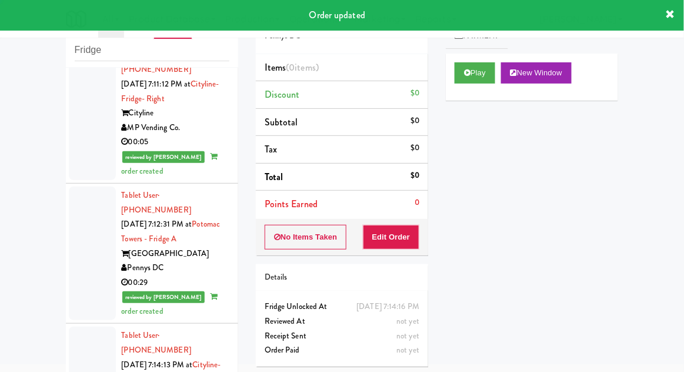
scroll to position [2319, 0]
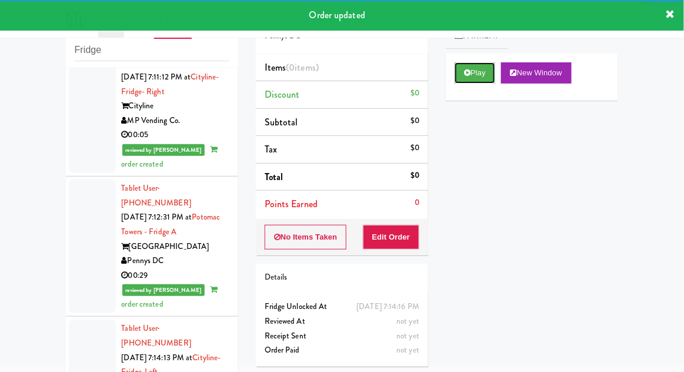
click at [460, 83] on button "Play" at bounding box center [475, 72] width 41 height 21
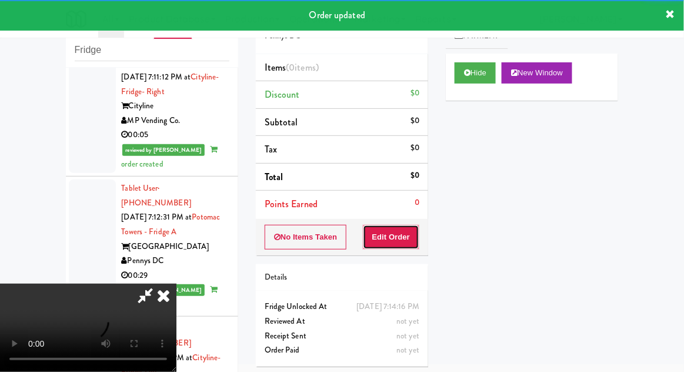
click at [404, 231] on button "Edit Order" at bounding box center [391, 237] width 57 height 25
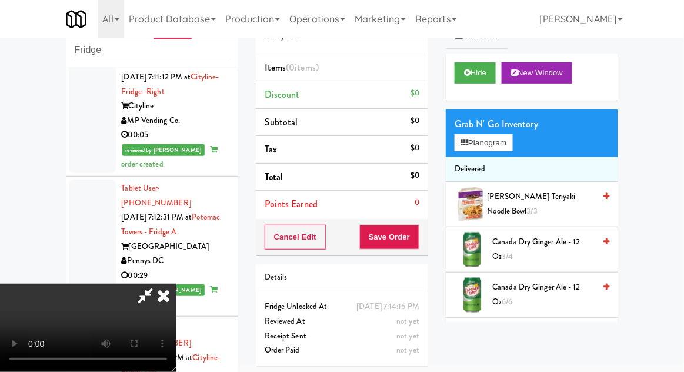
scroll to position [43, 0]
click at [509, 139] on button "Planogram" at bounding box center [484, 143] width 58 height 18
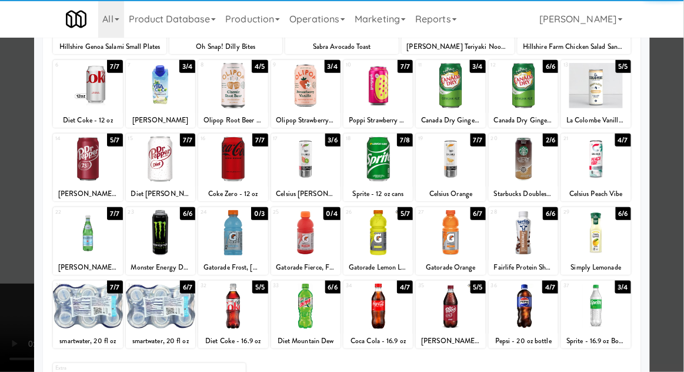
scroll to position [131, 0]
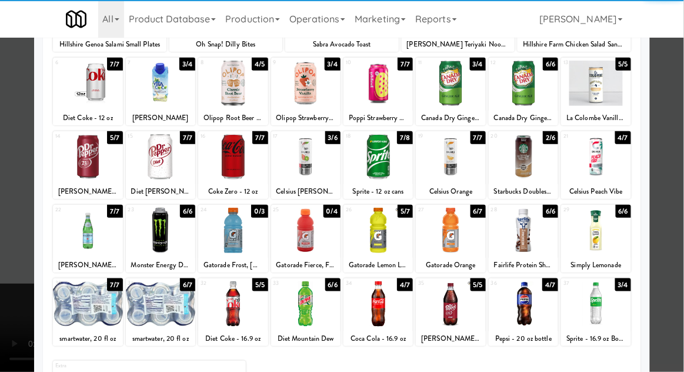
click at [447, 307] on div at bounding box center [450, 303] width 69 height 45
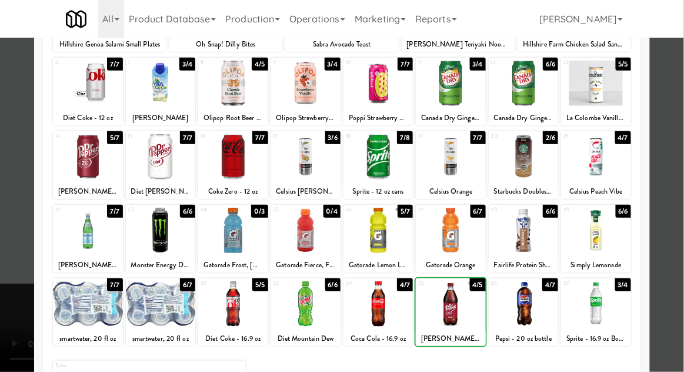
click at [678, 161] on div at bounding box center [342, 186] width 684 height 372
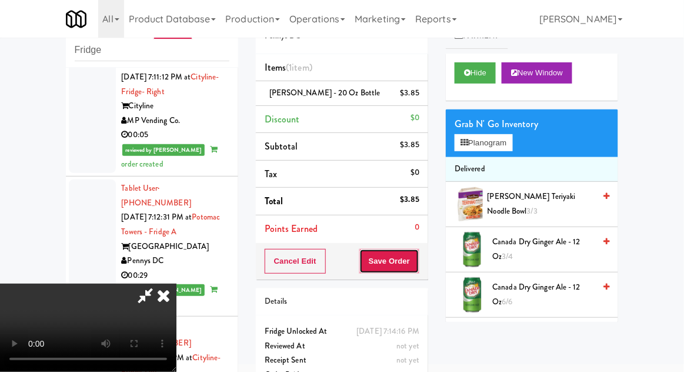
click at [414, 267] on button "Save Order" at bounding box center [390, 261] width 60 height 25
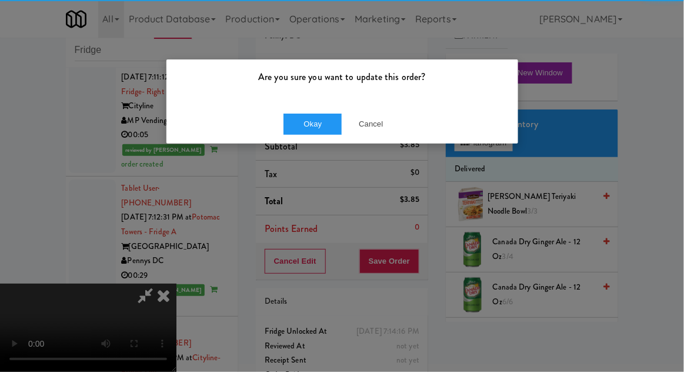
click at [308, 107] on div "Okay Cancel" at bounding box center [343, 123] width 352 height 39
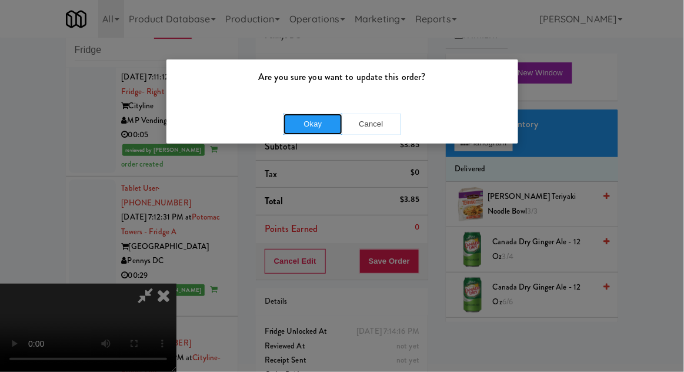
click at [292, 123] on button "Okay" at bounding box center [313, 124] width 59 height 21
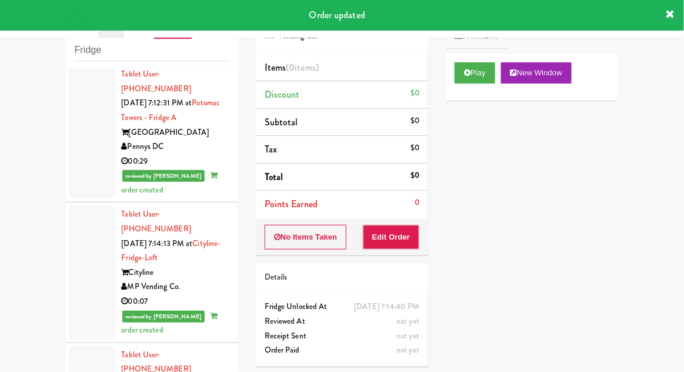
scroll to position [2434, 0]
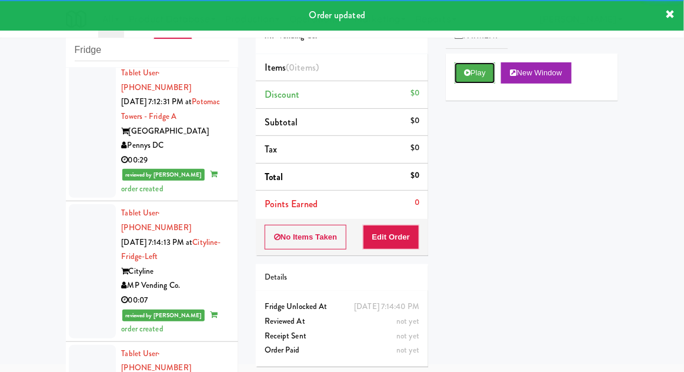
click at [457, 72] on button "Play" at bounding box center [475, 72] width 41 height 21
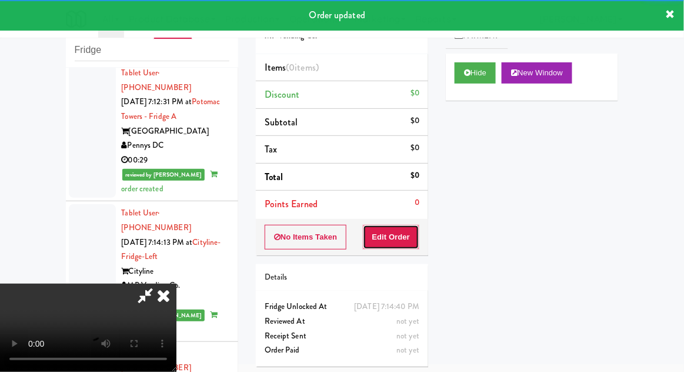
click at [406, 233] on button "Edit Order" at bounding box center [391, 237] width 57 height 25
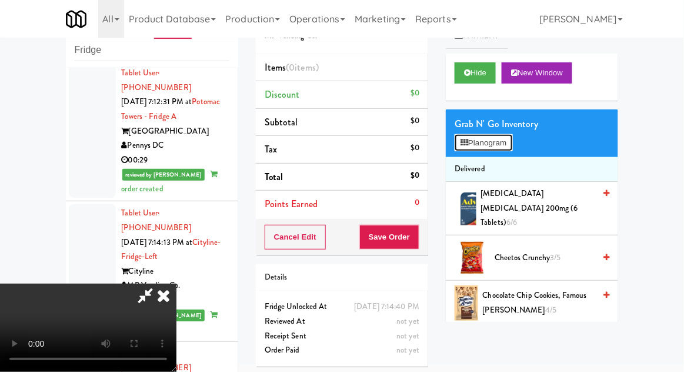
click at [513, 148] on button "Planogram" at bounding box center [484, 143] width 58 height 18
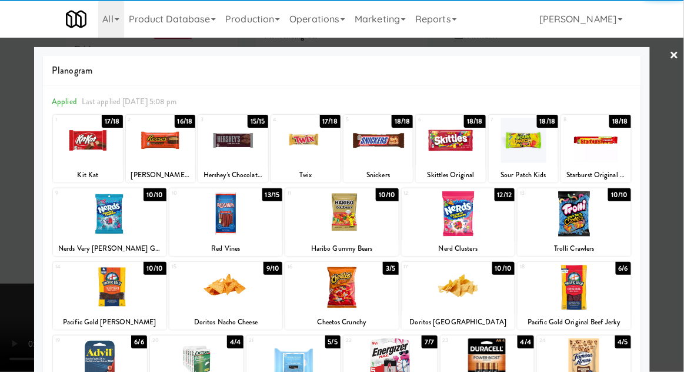
click at [459, 224] on div at bounding box center [459, 213] width 114 height 45
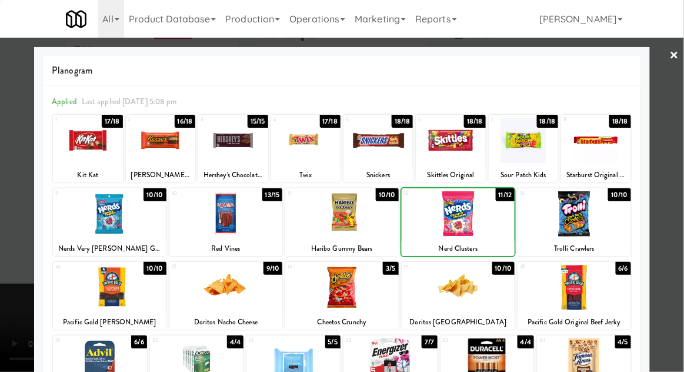
click at [679, 157] on div at bounding box center [342, 186] width 684 height 372
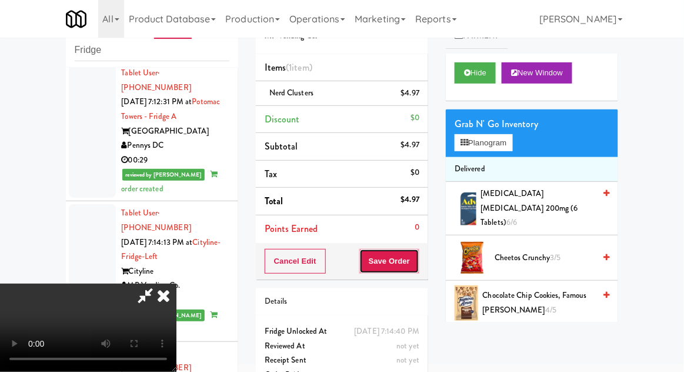
click at [418, 265] on button "Save Order" at bounding box center [390, 261] width 60 height 25
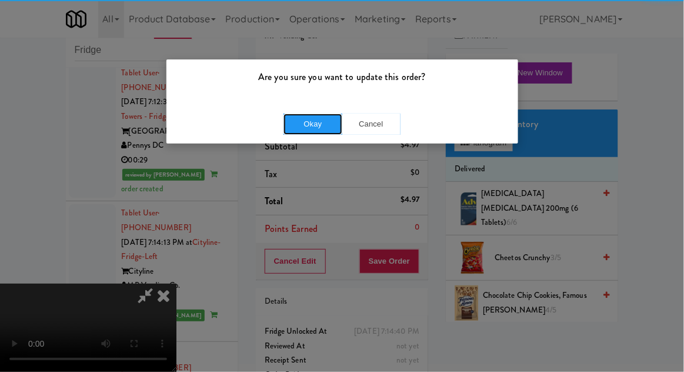
click at [319, 123] on button "Okay" at bounding box center [313, 124] width 59 height 21
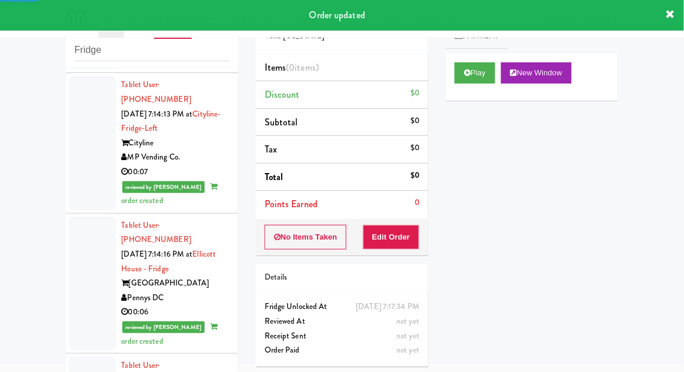
scroll to position [2563, 0]
click at [463, 71] on button "Play" at bounding box center [475, 72] width 41 height 21
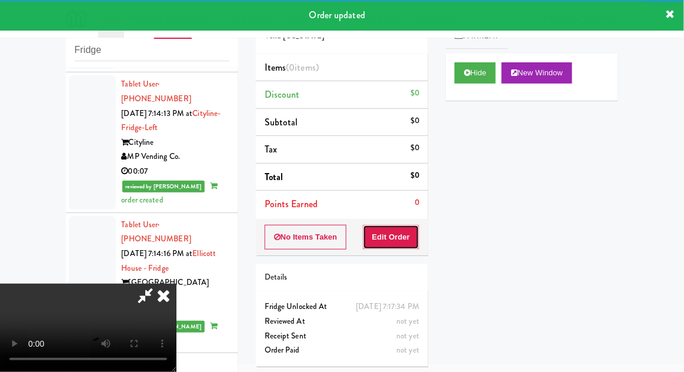
click at [403, 238] on button "Edit Order" at bounding box center [391, 237] width 57 height 25
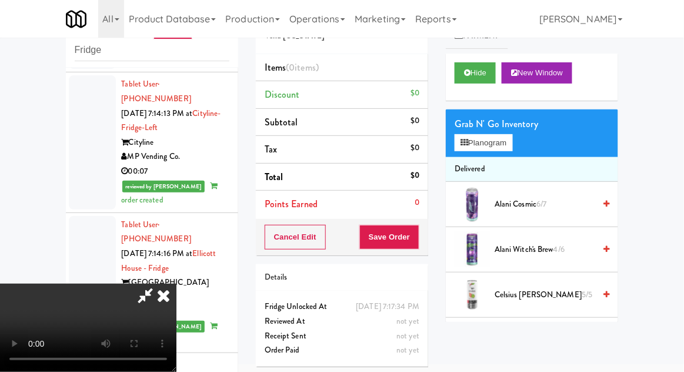
scroll to position [0, 0]
click at [513, 149] on button "Planogram" at bounding box center [484, 143] width 58 height 18
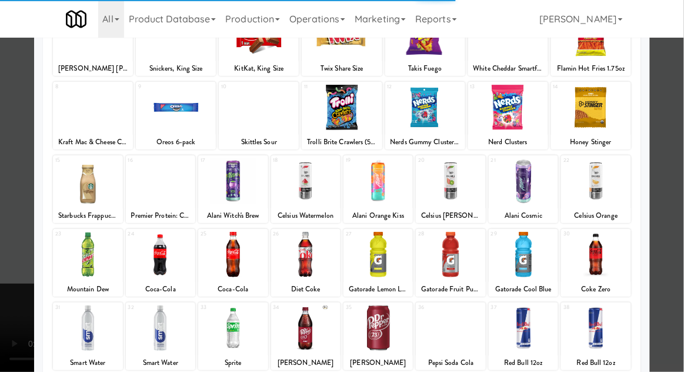
scroll to position [106, 0]
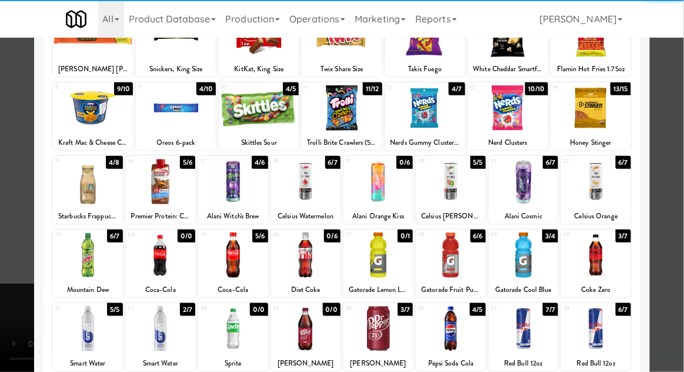
click at [533, 334] on div at bounding box center [523, 328] width 69 height 45
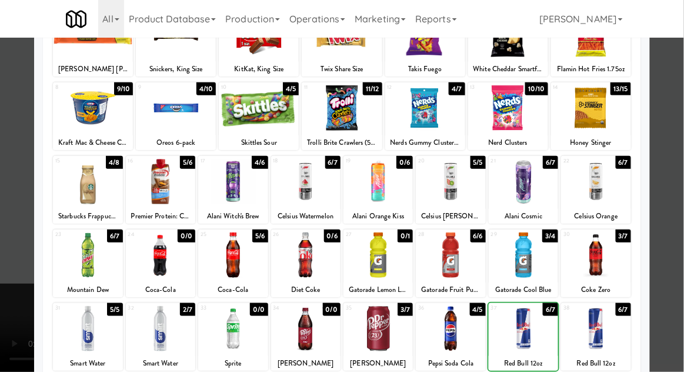
click at [681, 166] on div at bounding box center [342, 186] width 684 height 372
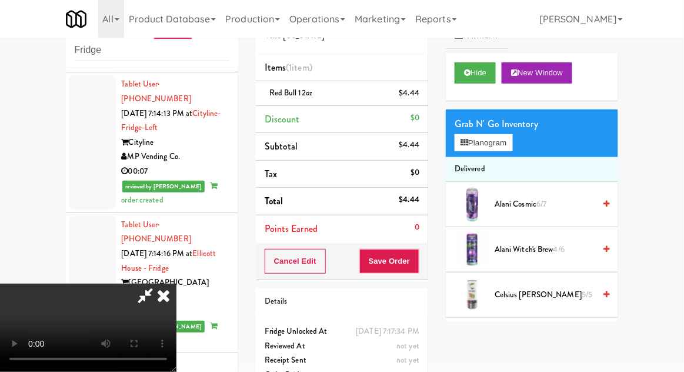
scroll to position [43, 0]
click at [523, 141] on div "Grab N' Go Inventory Planogram" at bounding box center [532, 133] width 172 height 48
click at [509, 145] on button "Planogram" at bounding box center [484, 143] width 58 height 18
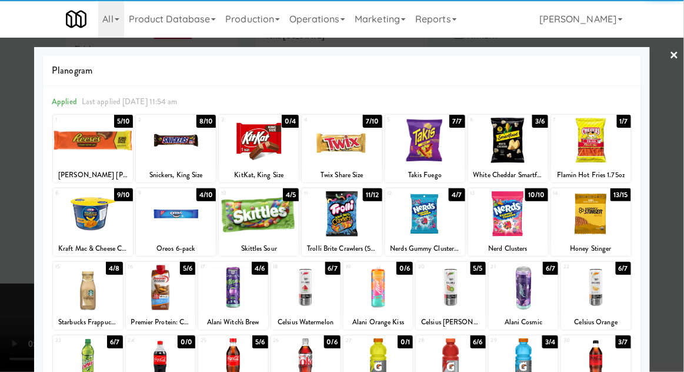
click at [250, 215] on div at bounding box center [259, 213] width 80 height 45
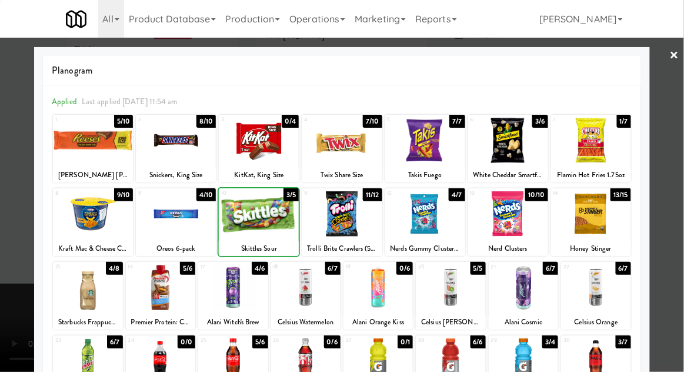
click at [682, 155] on div at bounding box center [342, 186] width 684 height 372
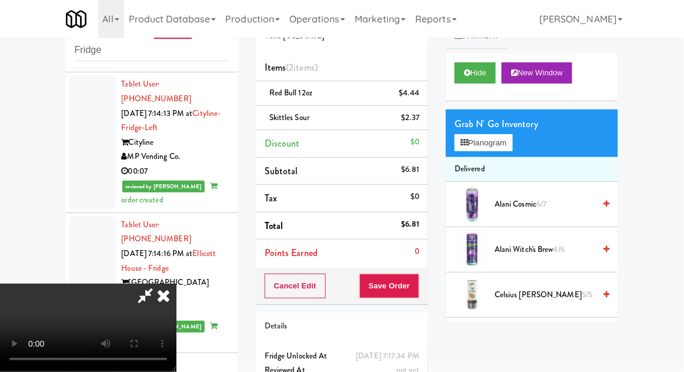
scroll to position [54, 0]
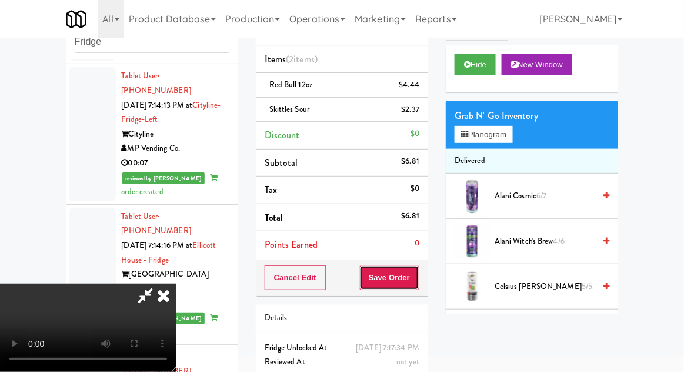
click at [420, 280] on button "Save Order" at bounding box center [390, 277] width 60 height 25
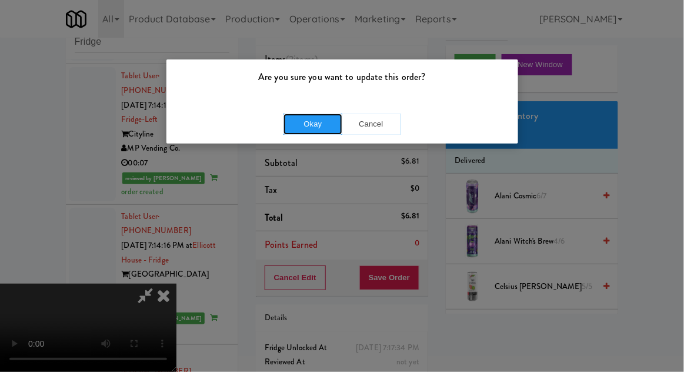
click at [295, 133] on button "Okay" at bounding box center [313, 124] width 59 height 21
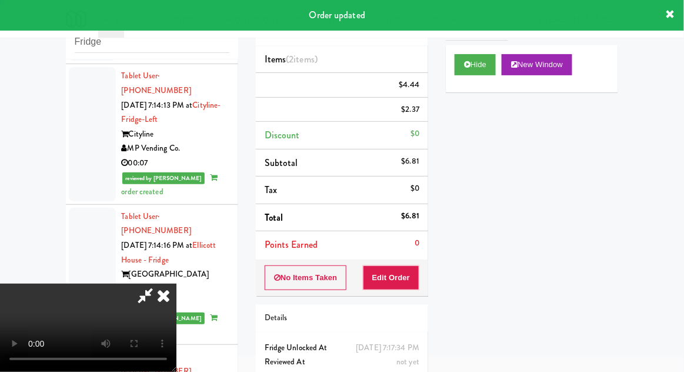
scroll to position [0, 0]
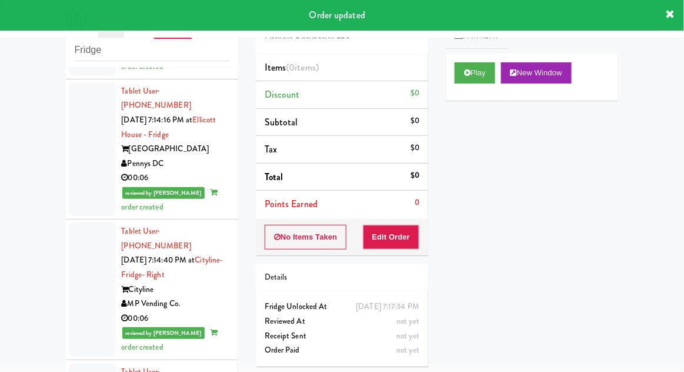
scroll to position [2697, 0]
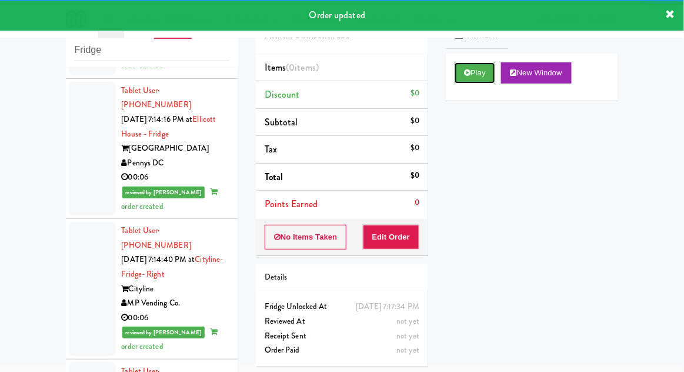
click at [463, 76] on button "Play" at bounding box center [475, 72] width 41 height 21
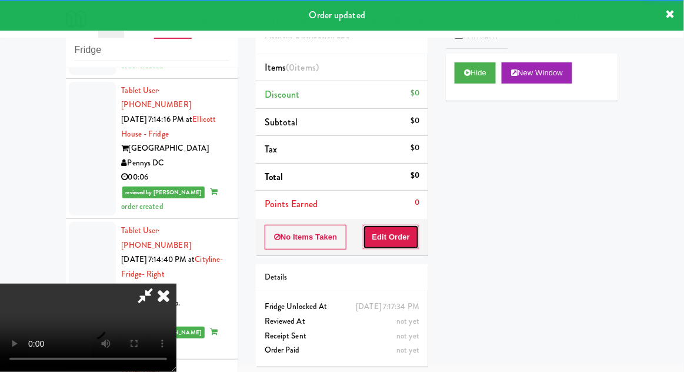
click at [397, 233] on button "Edit Order" at bounding box center [391, 237] width 57 height 25
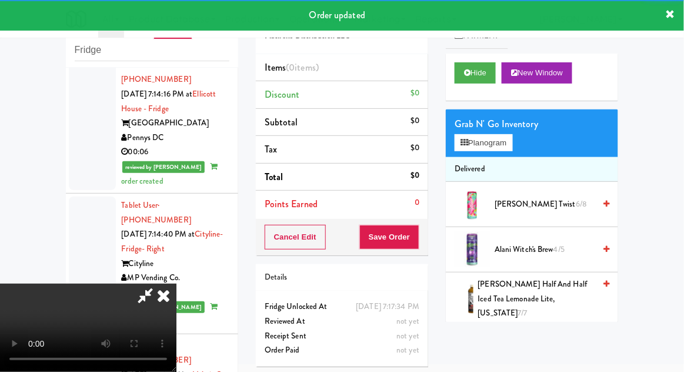
scroll to position [2721, 0]
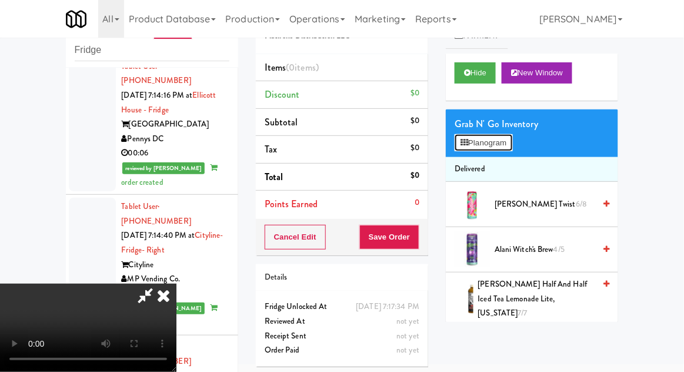
click at [513, 148] on button "Planogram" at bounding box center [484, 143] width 58 height 18
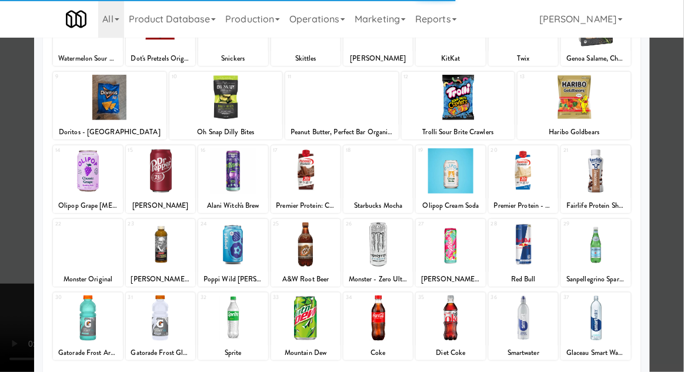
scroll to position [124, 0]
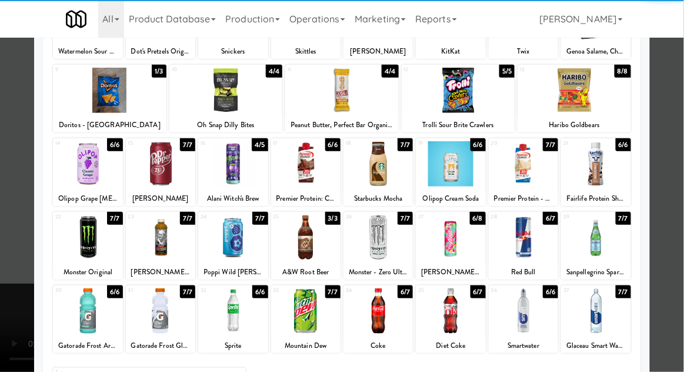
click at [454, 317] on div at bounding box center [450, 310] width 69 height 45
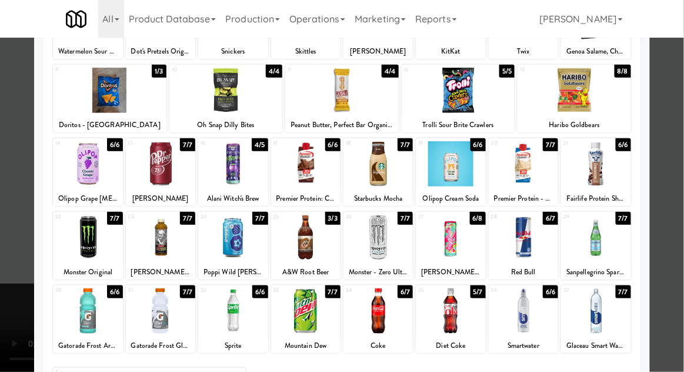
click at [683, 160] on div at bounding box center [342, 186] width 684 height 372
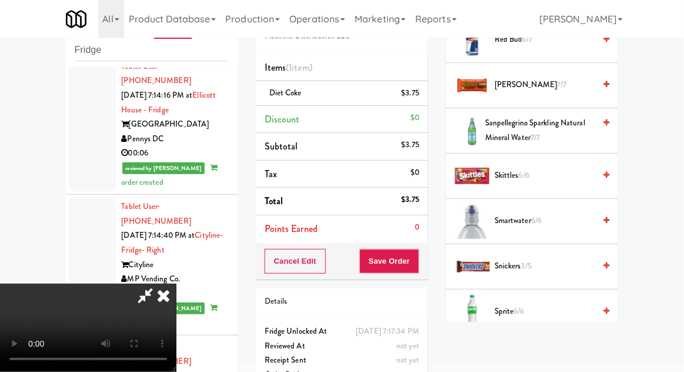
scroll to position [1361, 0]
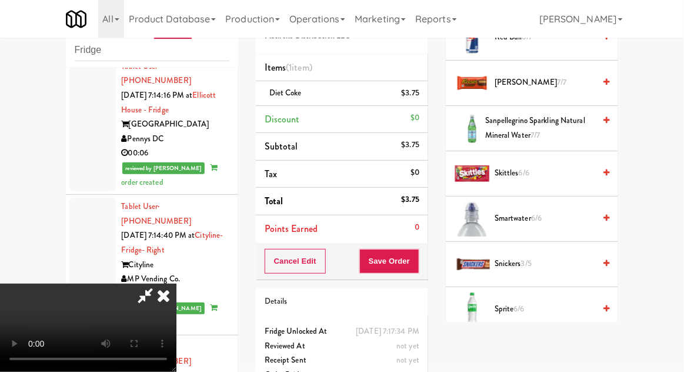
click at [552, 166] on span "Skittles 6/6" at bounding box center [545, 173] width 100 height 15
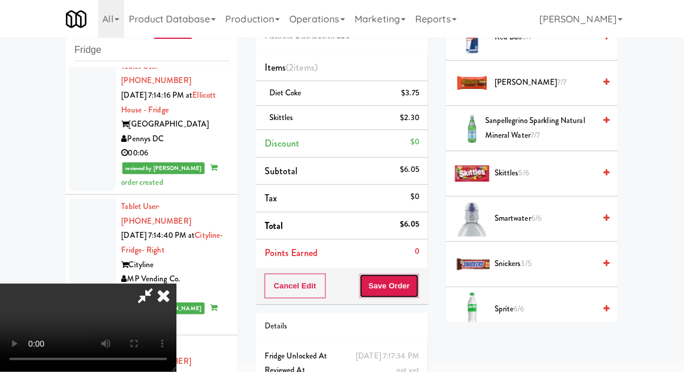
click at [416, 278] on button "Save Order" at bounding box center [390, 286] width 60 height 25
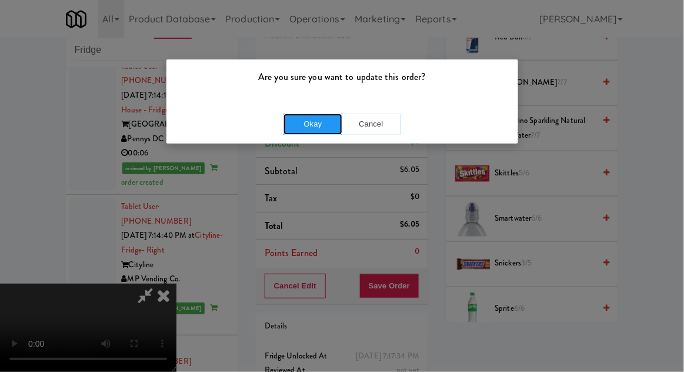
click at [300, 120] on button "Okay" at bounding box center [313, 124] width 59 height 21
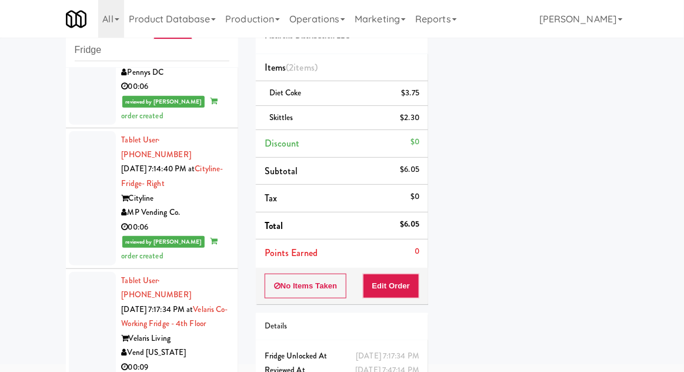
scroll to position [2789, 0]
click at [55, 171] on div "inbox reviewed recent all unclear take inventory issue suspicious failed recent…" at bounding box center [342, 213] width 684 height 433
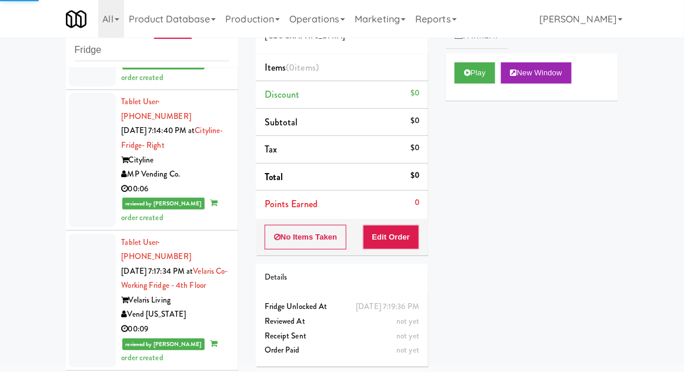
scroll to position [2837, 0]
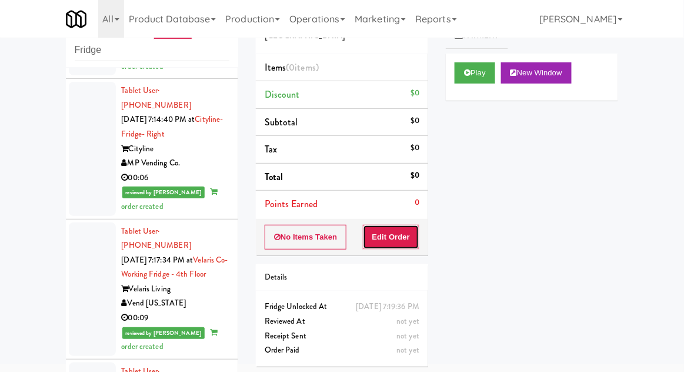
click at [400, 236] on button "Edit Order" at bounding box center [391, 237] width 57 height 25
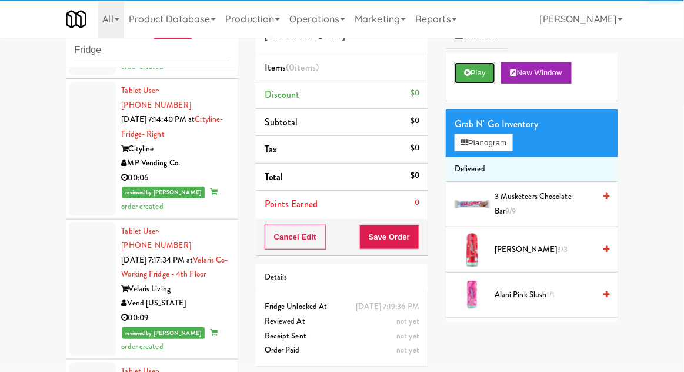
click at [471, 67] on button "Play" at bounding box center [475, 72] width 41 height 21
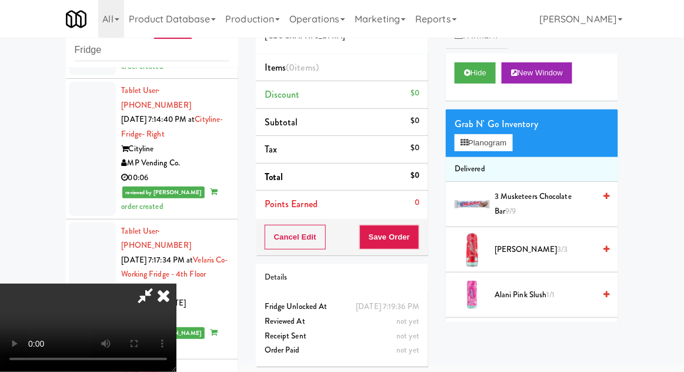
scroll to position [0, 0]
click at [524, 159] on li "Delivered" at bounding box center [532, 169] width 172 height 25
click at [513, 148] on button "Planogram" at bounding box center [484, 143] width 58 height 18
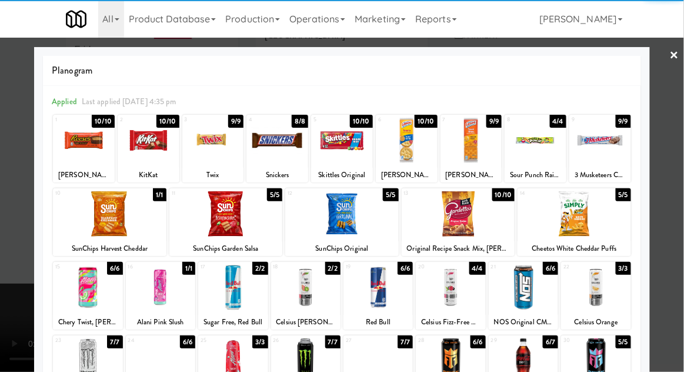
click at [532, 146] on div at bounding box center [536, 140] width 62 height 45
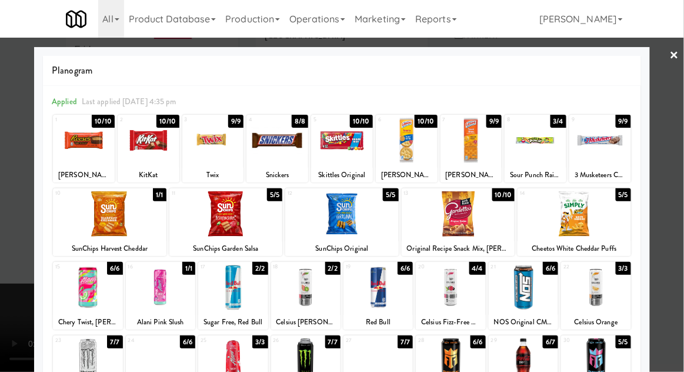
click at [682, 120] on div at bounding box center [342, 186] width 684 height 372
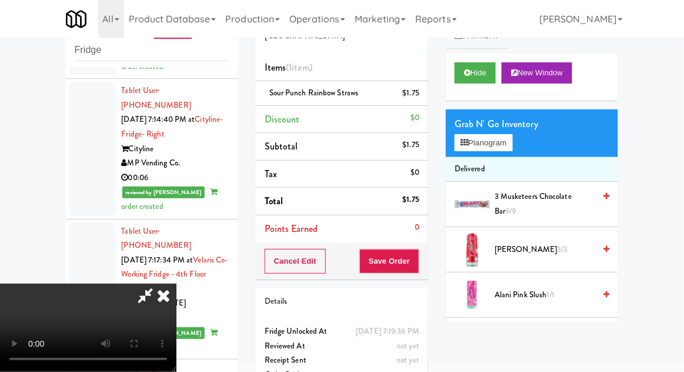
scroll to position [43, 0]
click at [420, 262] on button "Save Order" at bounding box center [390, 261] width 60 height 25
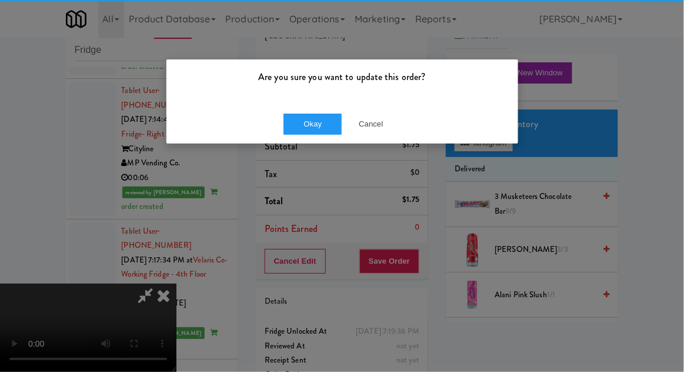
click at [315, 140] on div "Okay Cancel" at bounding box center [343, 123] width 352 height 39
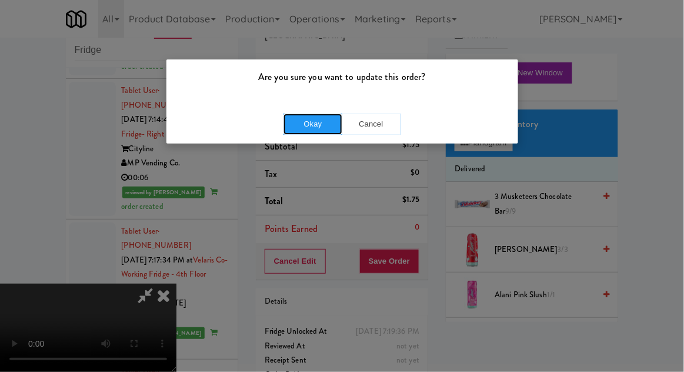
click at [300, 128] on button "Okay" at bounding box center [313, 124] width 59 height 21
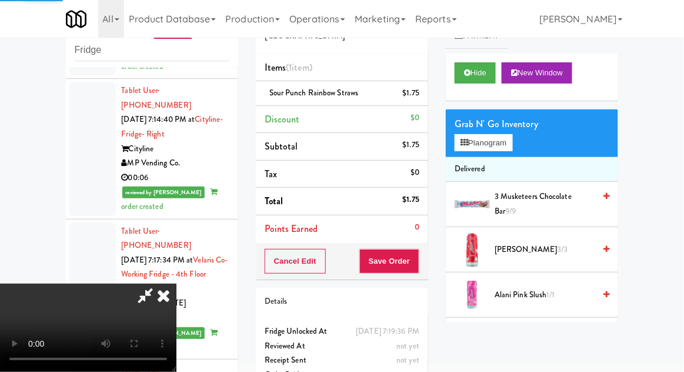
scroll to position [0, 0]
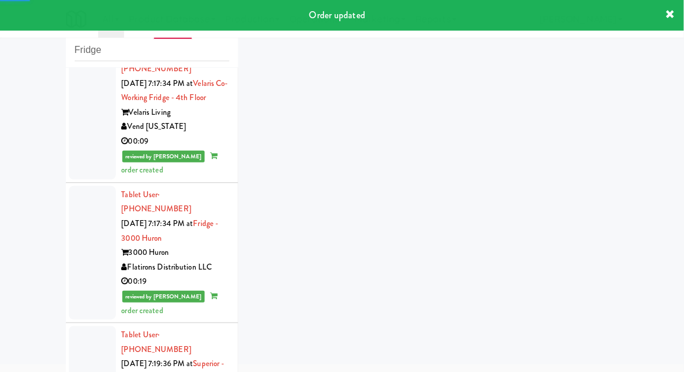
scroll to position [3053, 0]
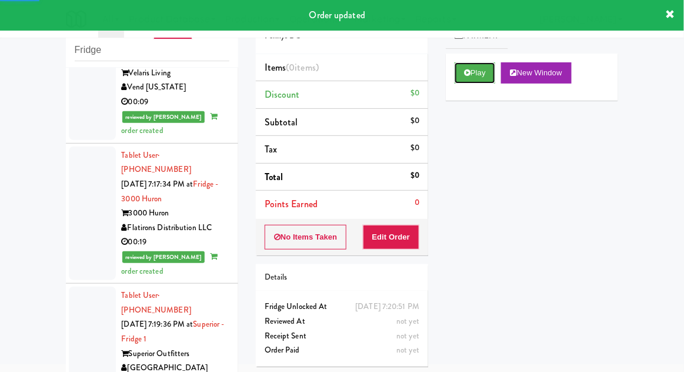
click at [464, 83] on button "Play" at bounding box center [475, 72] width 41 height 21
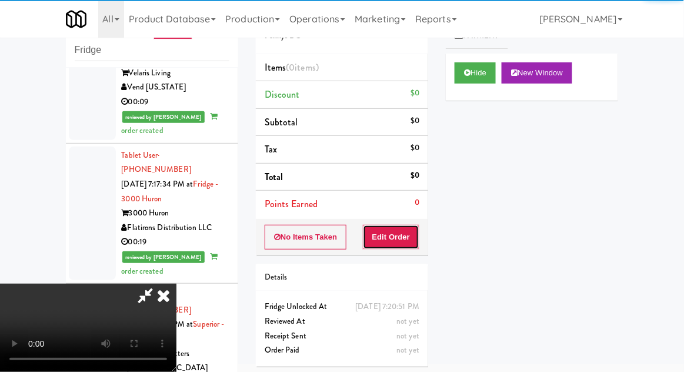
click at [410, 234] on button "Edit Order" at bounding box center [391, 237] width 57 height 25
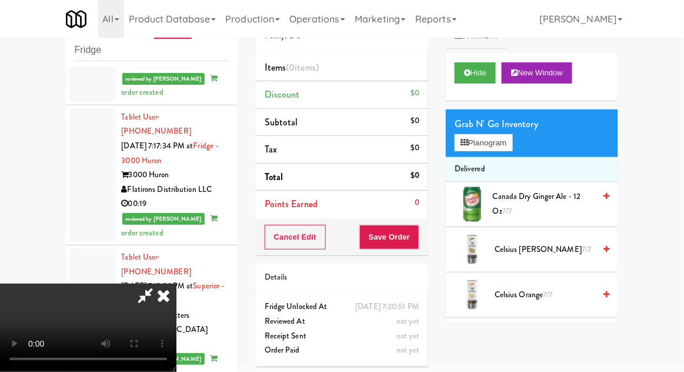
scroll to position [0, 0]
click at [513, 144] on button "Planogram" at bounding box center [484, 143] width 58 height 18
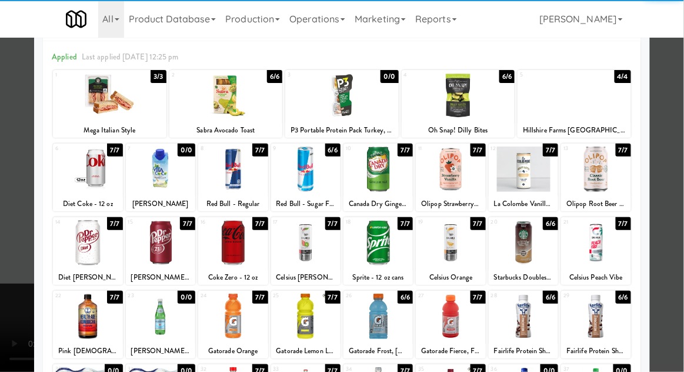
scroll to position [46, 0]
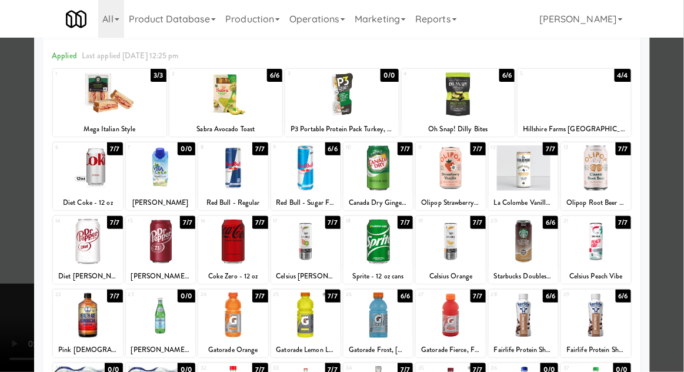
click at [381, 239] on div at bounding box center [378, 241] width 69 height 45
click at [680, 134] on div at bounding box center [342, 186] width 684 height 372
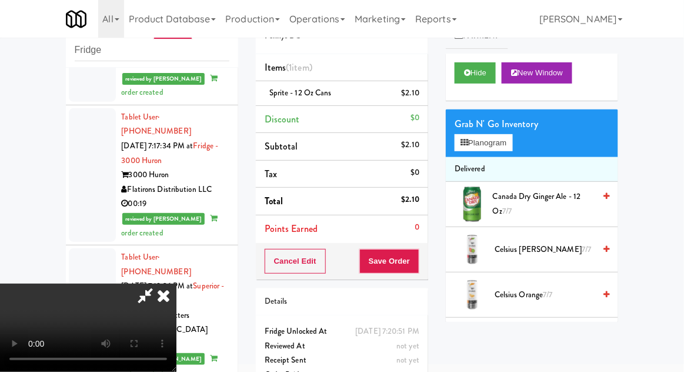
scroll to position [43, 0]
click at [416, 257] on button "Save Order" at bounding box center [390, 261] width 60 height 25
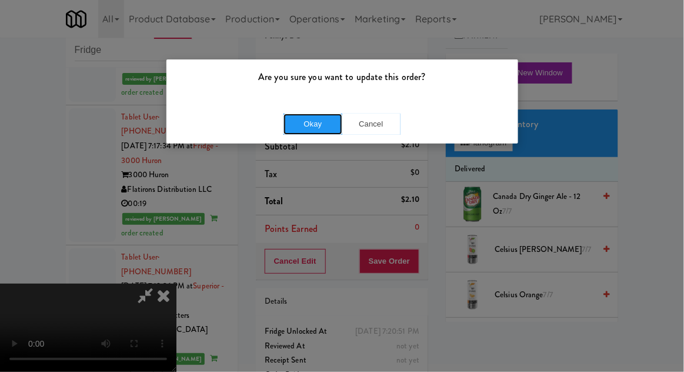
click at [305, 122] on button "Okay" at bounding box center [313, 124] width 59 height 21
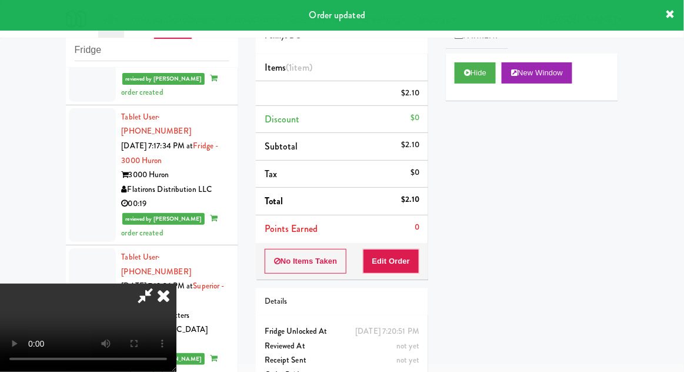
scroll to position [0, 0]
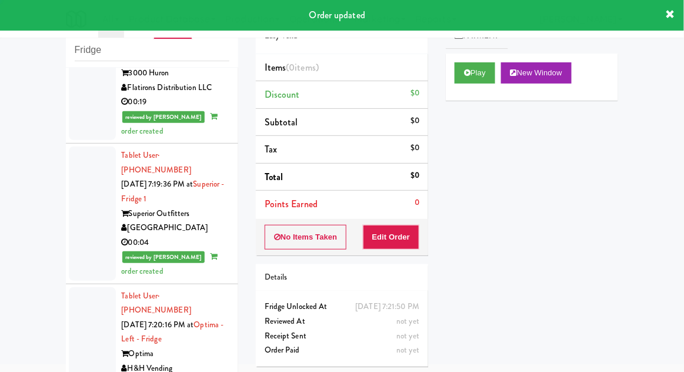
scroll to position [3195, 0]
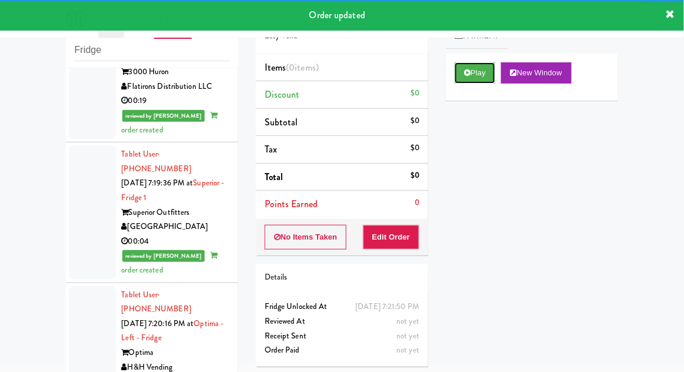
click at [466, 81] on button "Play" at bounding box center [475, 72] width 41 height 21
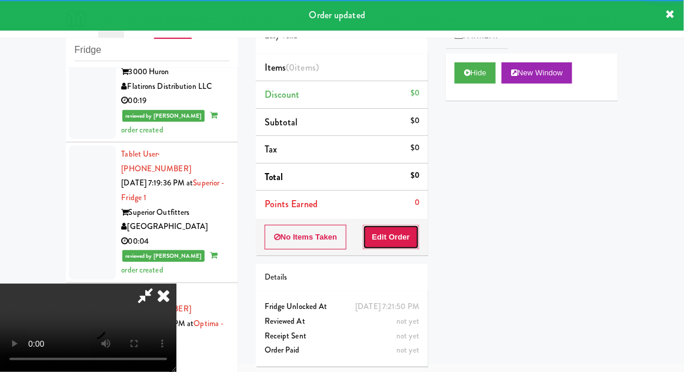
click at [399, 231] on button "Edit Order" at bounding box center [391, 237] width 57 height 25
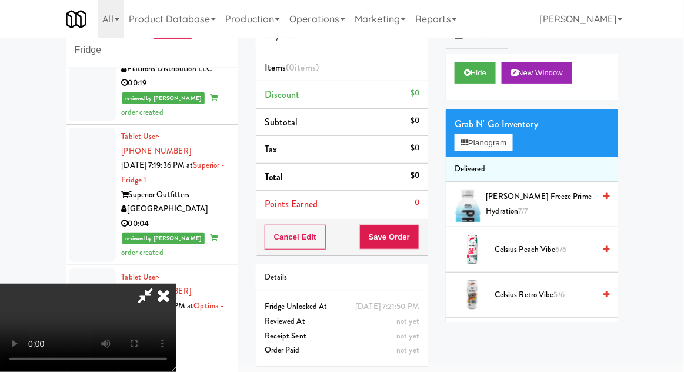
scroll to position [0, 0]
click at [513, 142] on button "Planogram" at bounding box center [484, 143] width 58 height 18
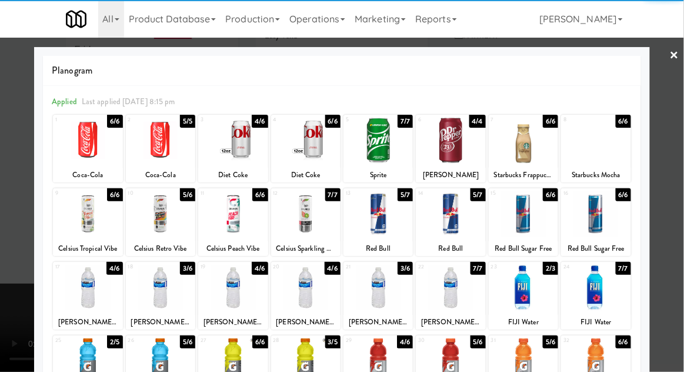
click at [84, 149] on div at bounding box center [87, 140] width 69 height 45
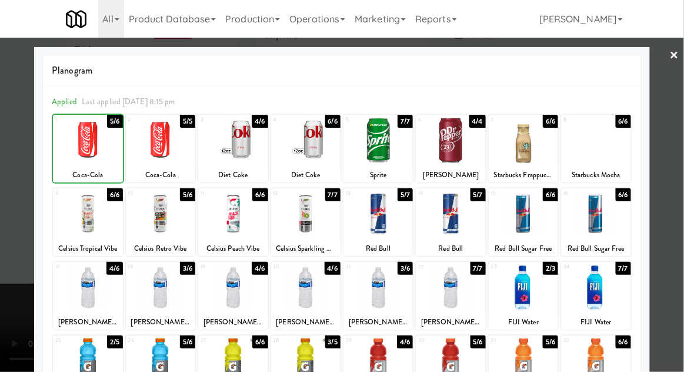
click at [682, 125] on div at bounding box center [342, 186] width 684 height 372
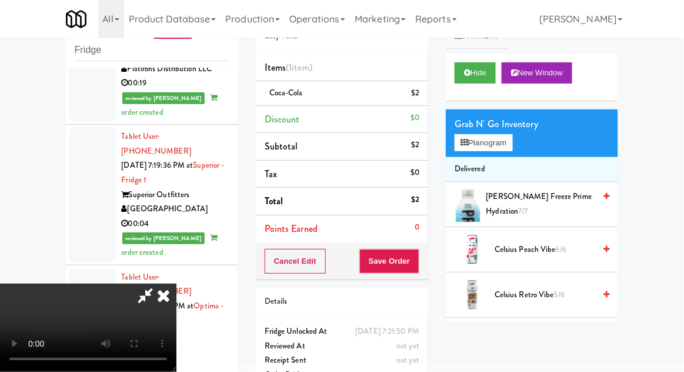
scroll to position [43, 0]
click at [414, 262] on button "Save Order" at bounding box center [390, 261] width 60 height 25
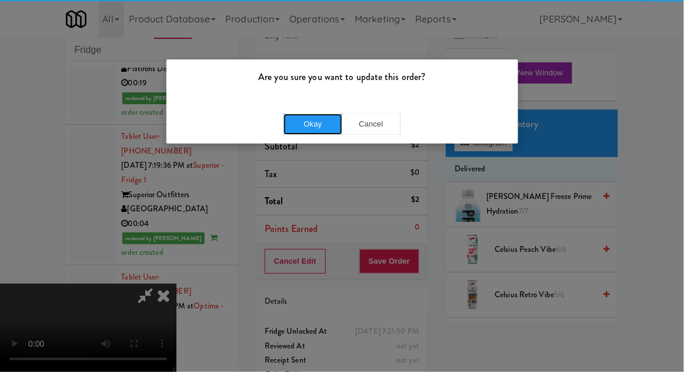
click at [310, 126] on button "Okay" at bounding box center [313, 124] width 59 height 21
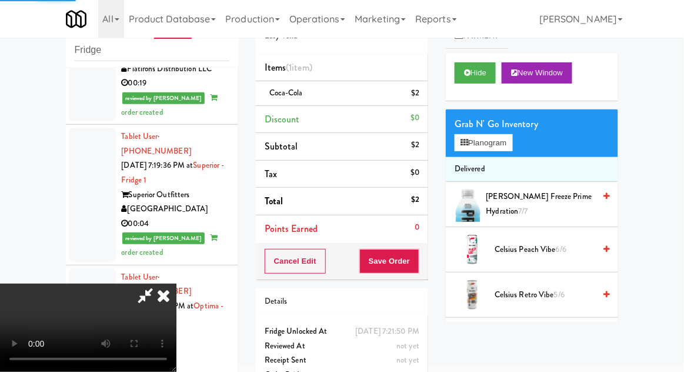
scroll to position [0, 0]
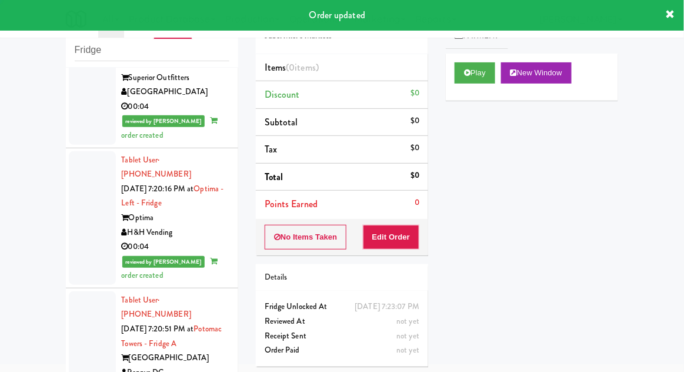
scroll to position [3332, 0]
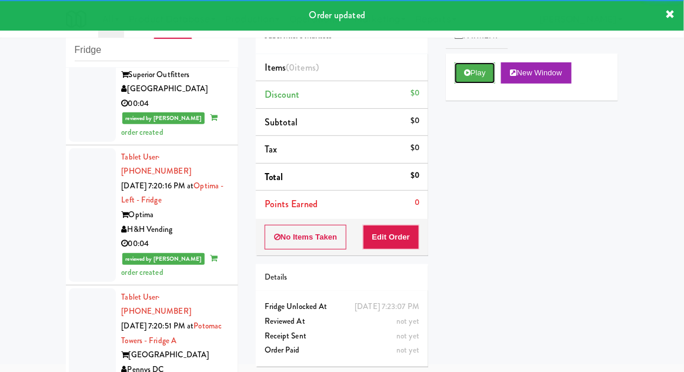
click at [472, 67] on button "Play" at bounding box center [475, 72] width 41 height 21
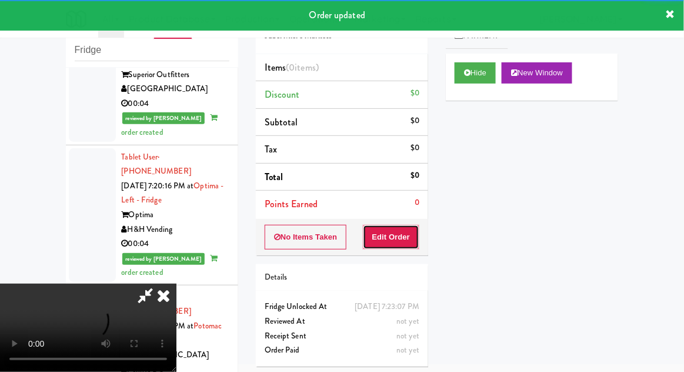
click at [404, 229] on button "Edit Order" at bounding box center [391, 237] width 57 height 25
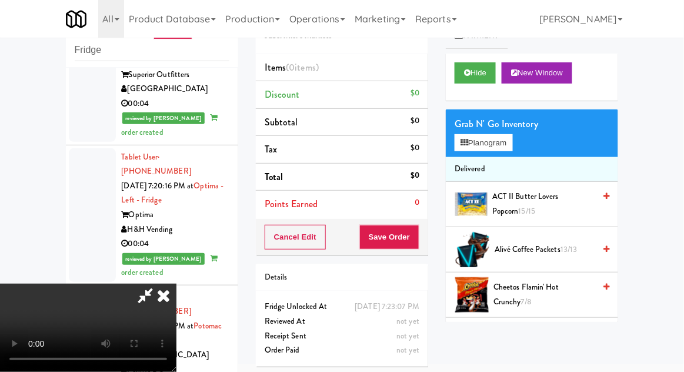
scroll to position [0, 0]
click at [513, 142] on button "Planogram" at bounding box center [484, 143] width 58 height 18
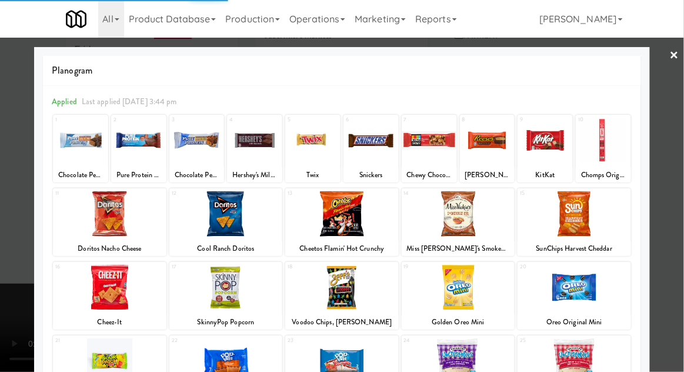
click at [353, 215] on div at bounding box center [342, 213] width 114 height 45
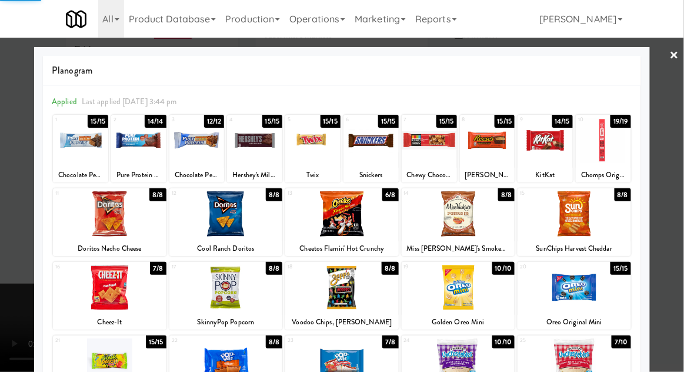
click at [680, 126] on div at bounding box center [342, 186] width 684 height 372
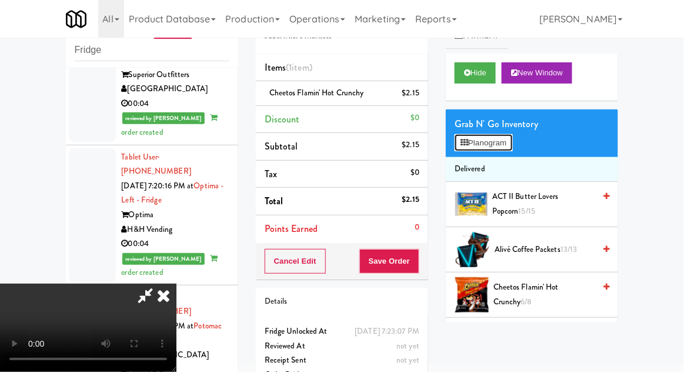
click at [510, 150] on button "Planogram" at bounding box center [484, 143] width 58 height 18
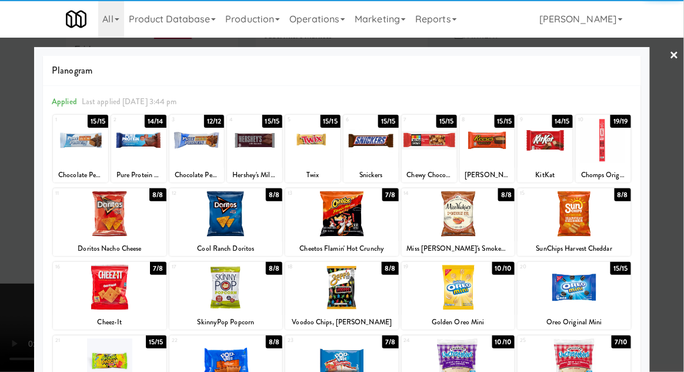
click at [551, 148] on div at bounding box center [545, 140] width 55 height 45
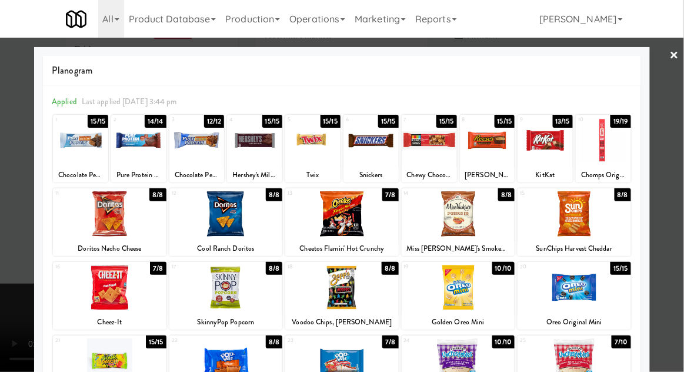
click at [681, 135] on div at bounding box center [342, 186] width 684 height 372
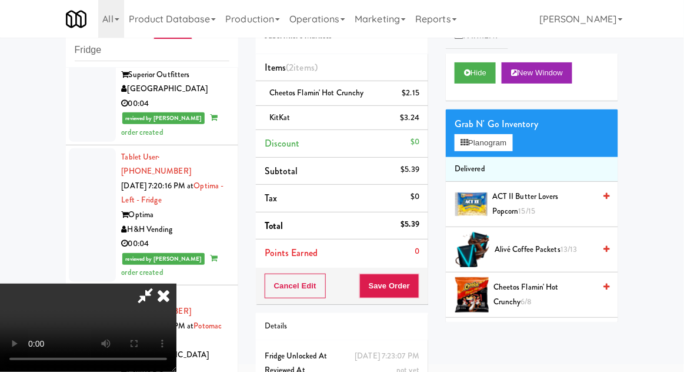
scroll to position [43, 0]
click at [418, 291] on button "Save Order" at bounding box center [390, 286] width 60 height 25
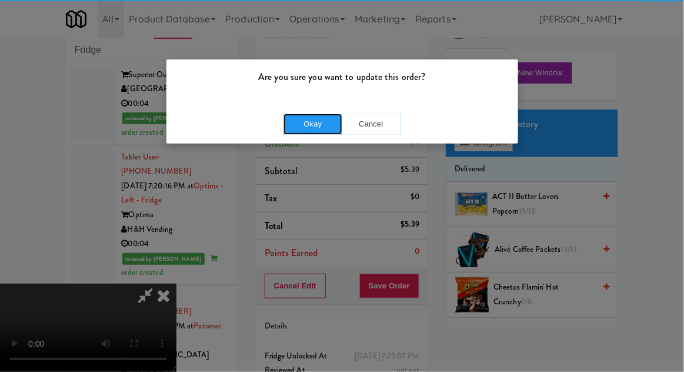
click at [300, 122] on button "Okay" at bounding box center [313, 124] width 59 height 21
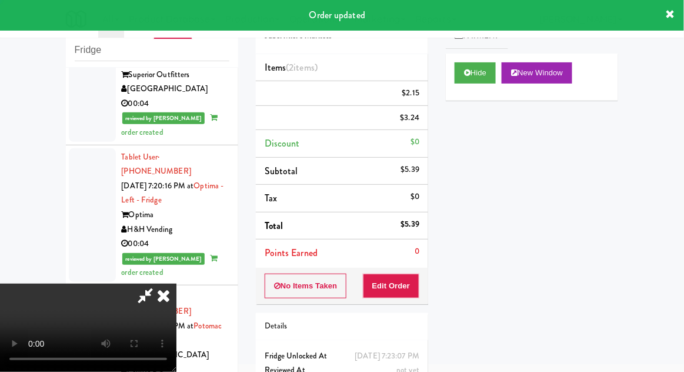
scroll to position [0, 0]
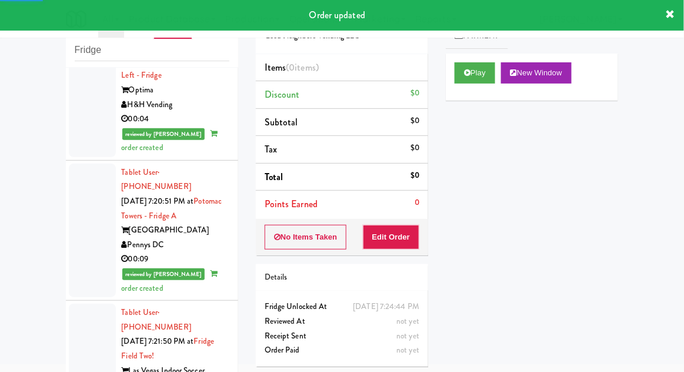
scroll to position [3459, 0]
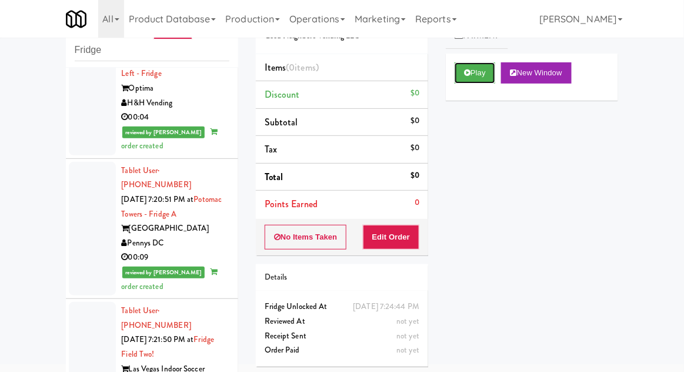
click at [463, 74] on button "Play" at bounding box center [475, 72] width 41 height 21
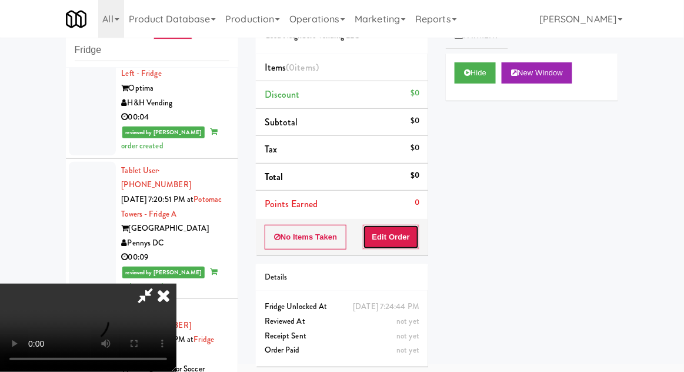
click at [377, 237] on button "Edit Order" at bounding box center [391, 237] width 57 height 25
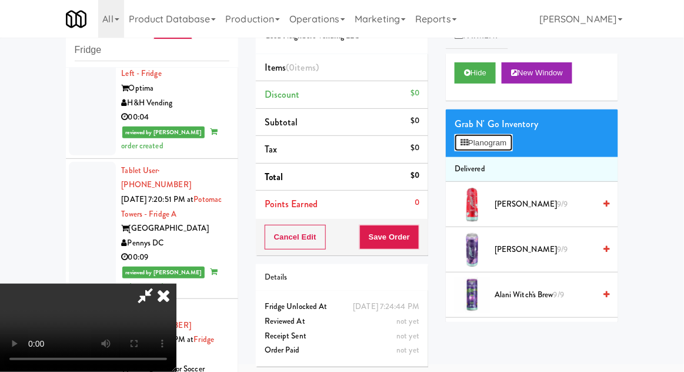
click at [513, 145] on button "Planogram" at bounding box center [484, 143] width 58 height 18
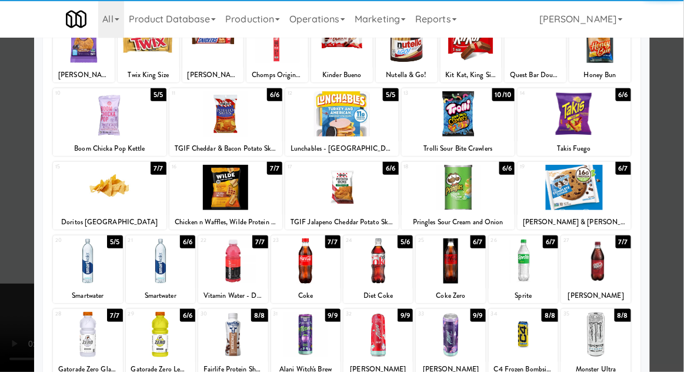
scroll to position [100, 0]
click at [601, 335] on div at bounding box center [595, 334] width 69 height 45
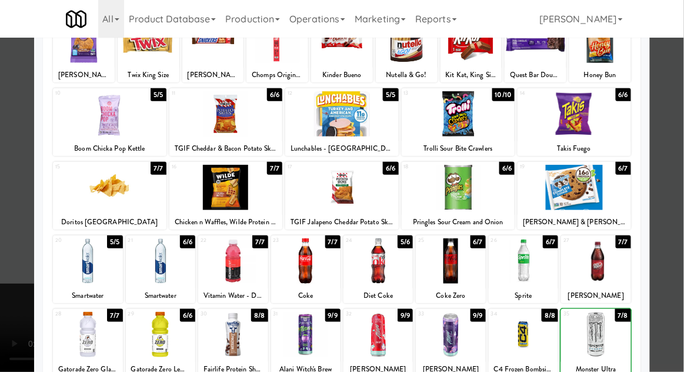
click at [680, 145] on div at bounding box center [342, 186] width 684 height 372
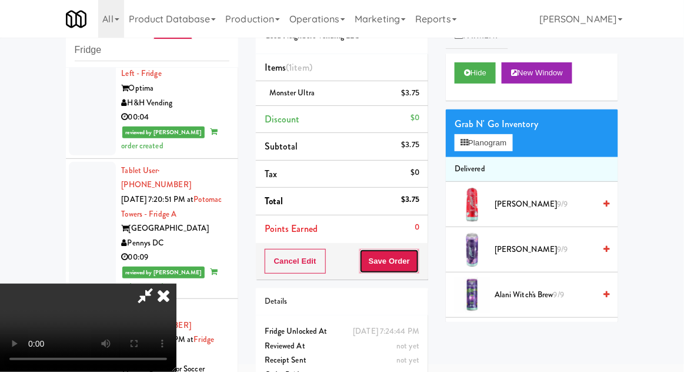
click at [417, 265] on button "Save Order" at bounding box center [390, 261] width 60 height 25
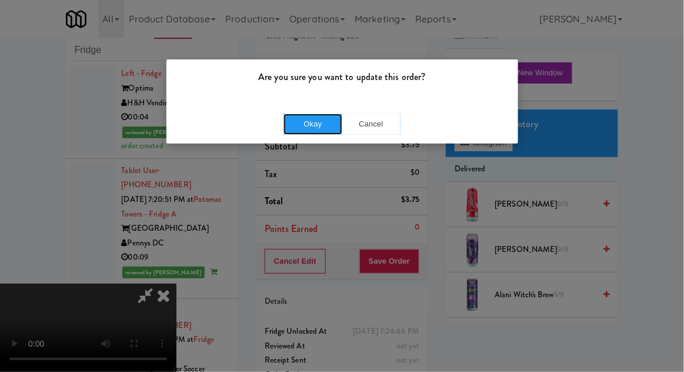
click at [300, 128] on button "Okay" at bounding box center [313, 124] width 59 height 21
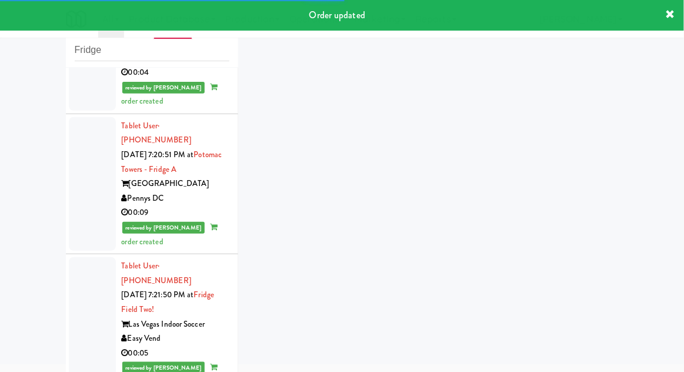
scroll to position [3540, 0]
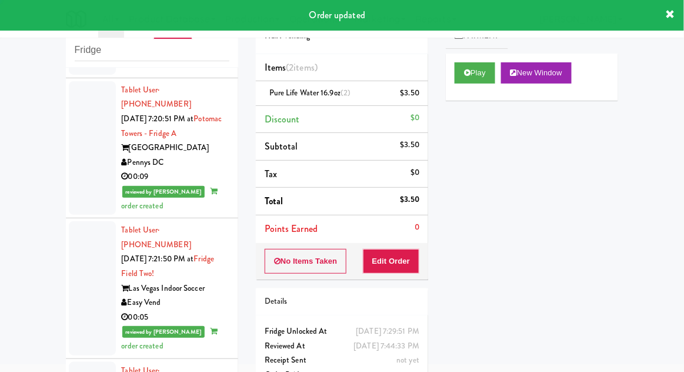
scroll to position [3554, 0]
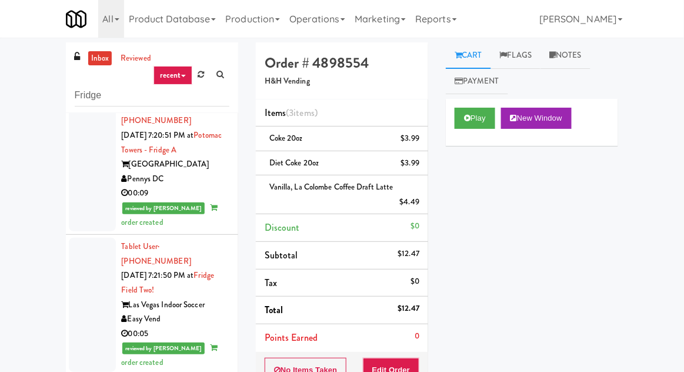
click at [97, 63] on link "inbox" at bounding box center [100, 58] width 24 height 15
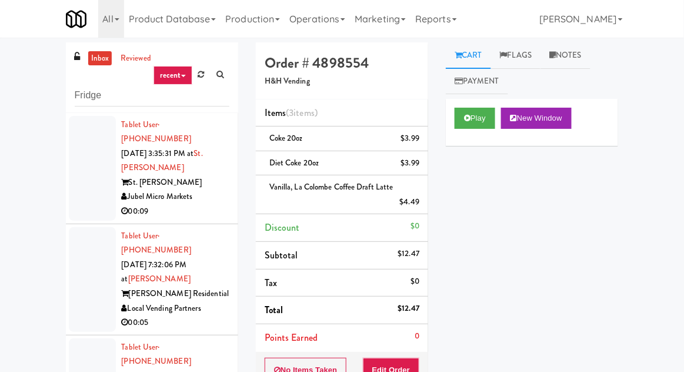
click at [82, 158] on div at bounding box center [92, 168] width 47 height 105
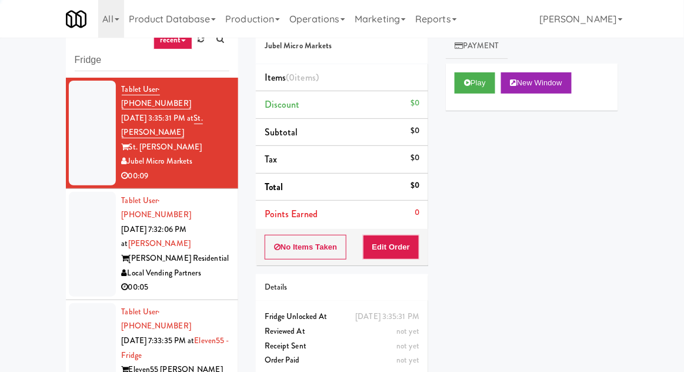
scroll to position [45, 0]
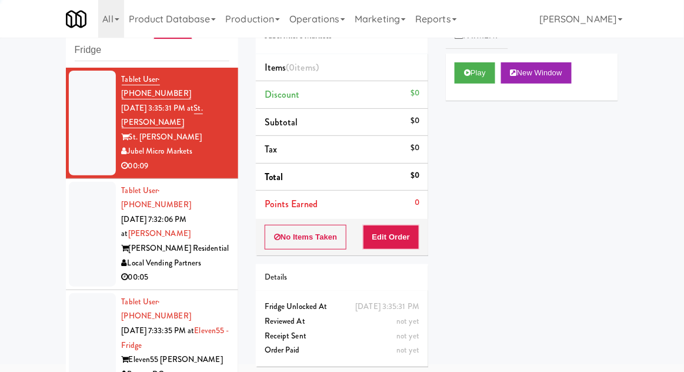
click at [87, 231] on div at bounding box center [92, 234] width 47 height 105
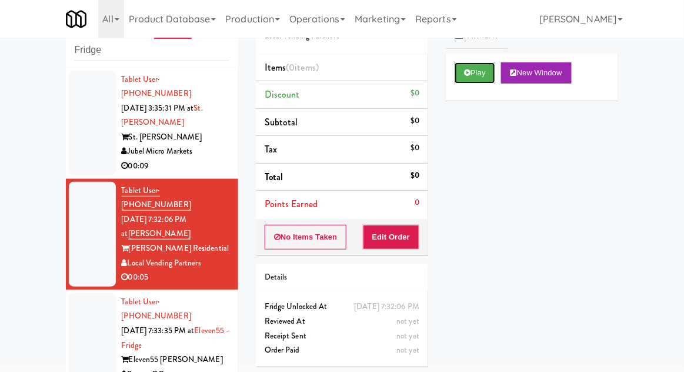
click at [465, 70] on icon at bounding box center [467, 73] width 6 height 8
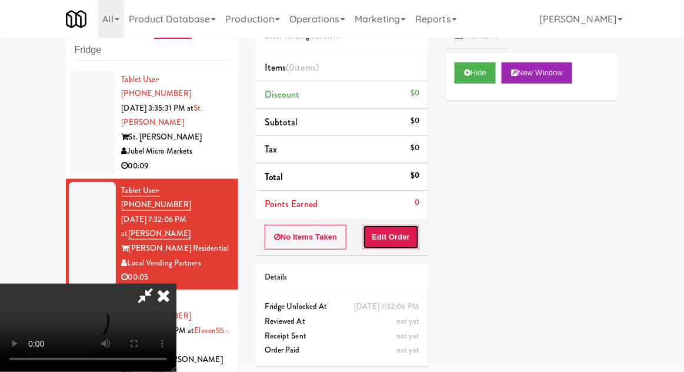
click at [405, 231] on button "Edit Order" at bounding box center [391, 237] width 57 height 25
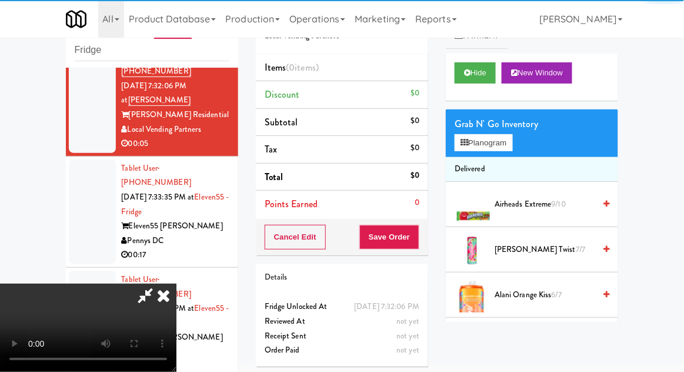
scroll to position [324, 0]
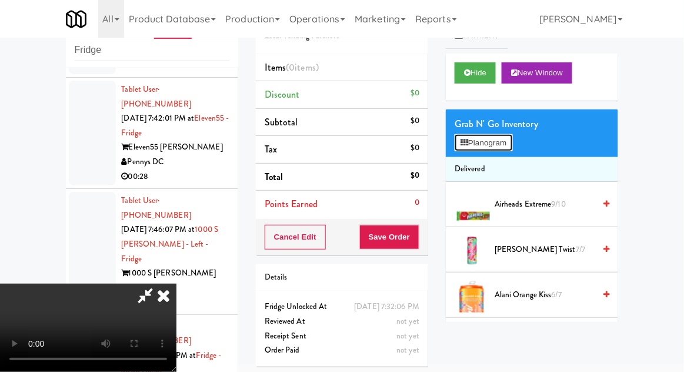
click at [513, 147] on button "Planogram" at bounding box center [484, 143] width 58 height 18
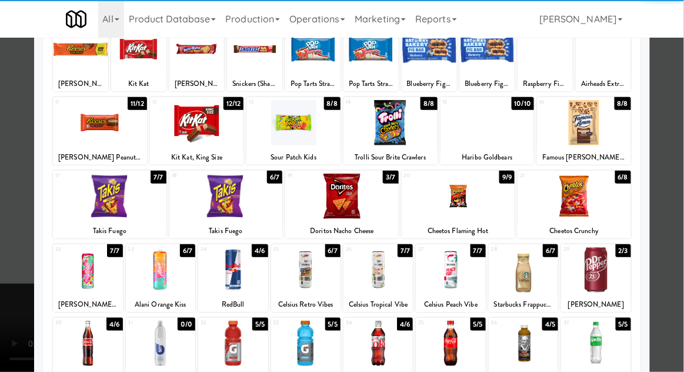
scroll to position [89, 0]
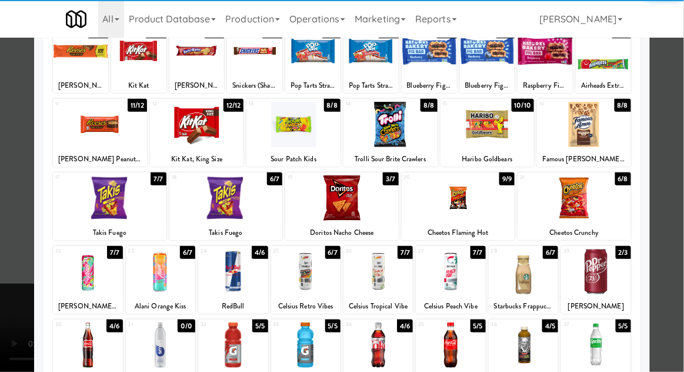
click at [443, 335] on div at bounding box center [450, 345] width 69 height 45
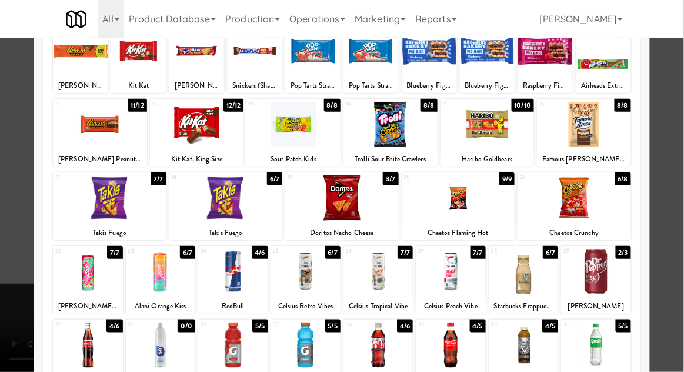
click at [681, 132] on div at bounding box center [342, 186] width 684 height 372
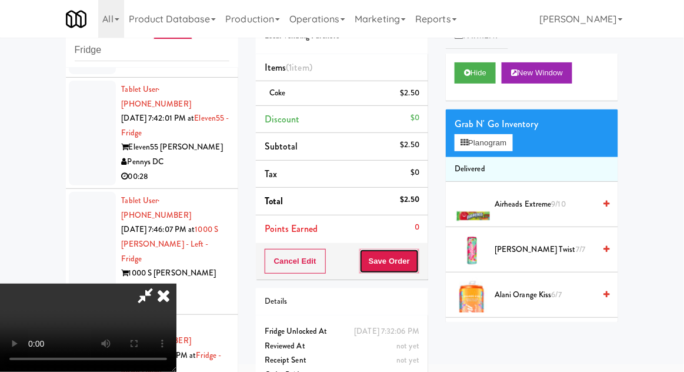
click at [418, 270] on button "Save Order" at bounding box center [390, 261] width 60 height 25
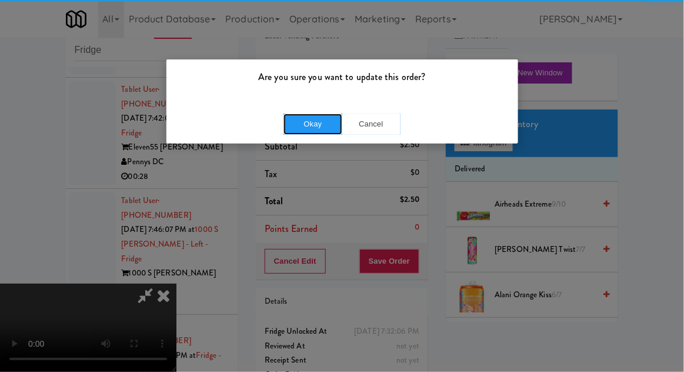
click at [318, 114] on button "Okay" at bounding box center [313, 124] width 59 height 21
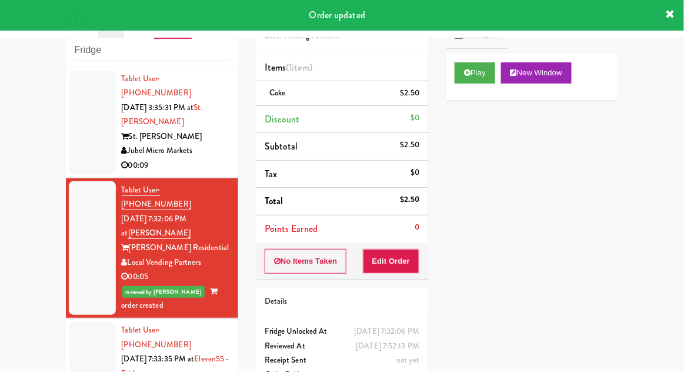
click at [82, 330] on div at bounding box center [92, 373] width 47 height 105
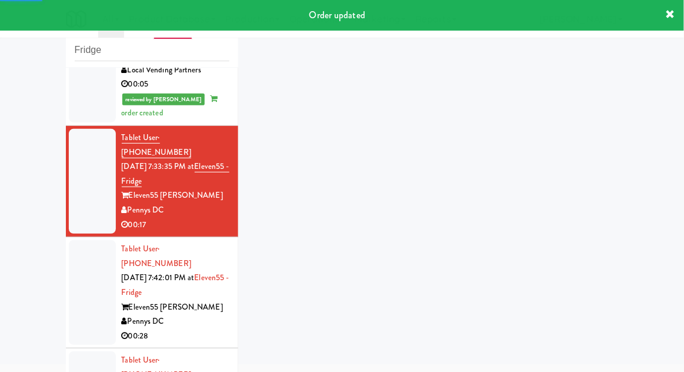
scroll to position [195, 0]
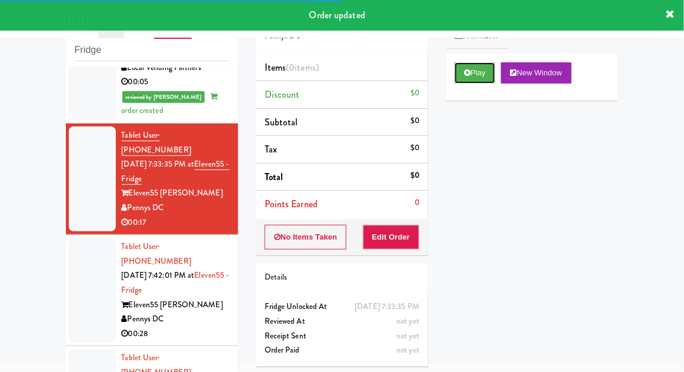
click at [461, 75] on button "Play" at bounding box center [475, 72] width 41 height 21
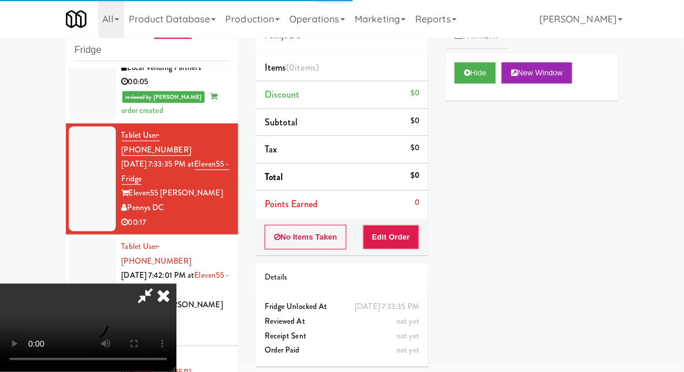
click at [406, 234] on button "Edit Order" at bounding box center [391, 237] width 57 height 25
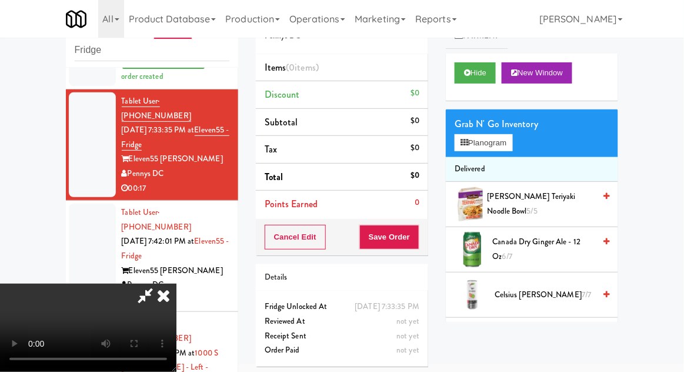
scroll to position [43, 0]
click at [513, 148] on button "Planogram" at bounding box center [484, 143] width 58 height 18
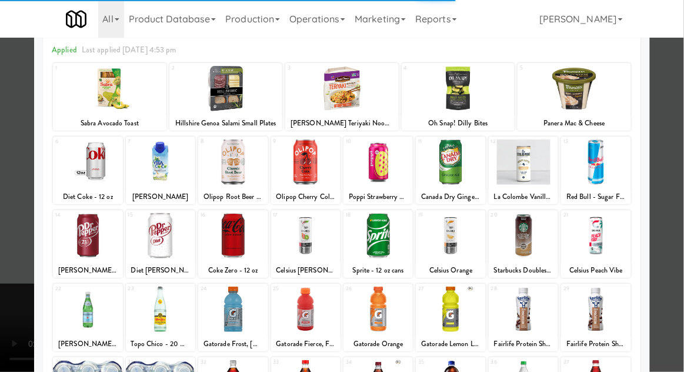
scroll to position [83, 0]
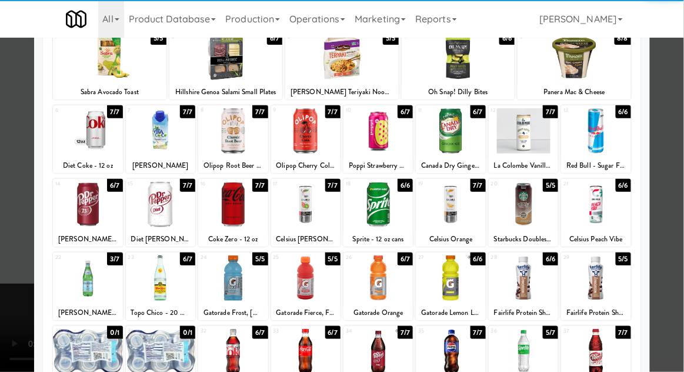
click at [310, 350] on div at bounding box center [305, 351] width 69 height 45
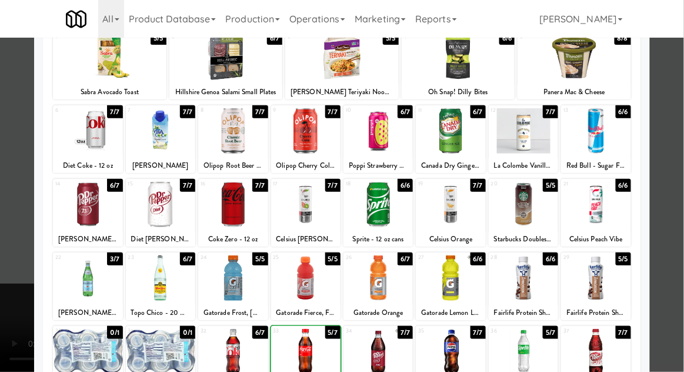
click at [679, 124] on div at bounding box center [342, 186] width 684 height 372
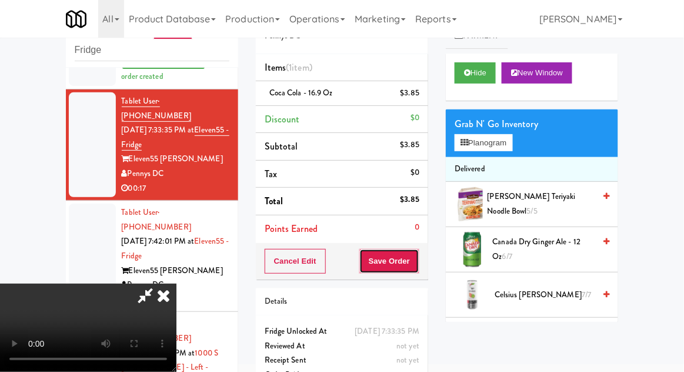
click at [414, 254] on button "Save Order" at bounding box center [390, 261] width 60 height 25
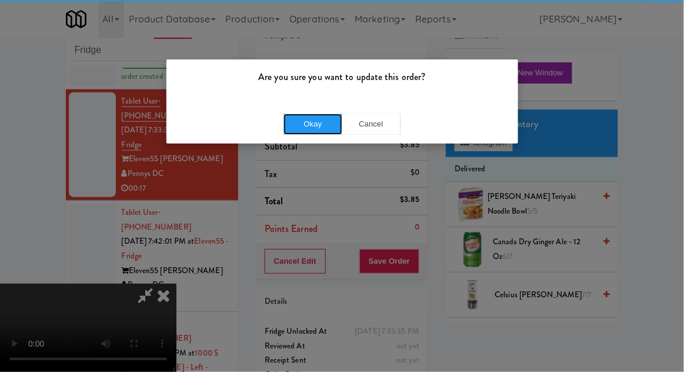
click at [299, 119] on button "Okay" at bounding box center [313, 124] width 59 height 21
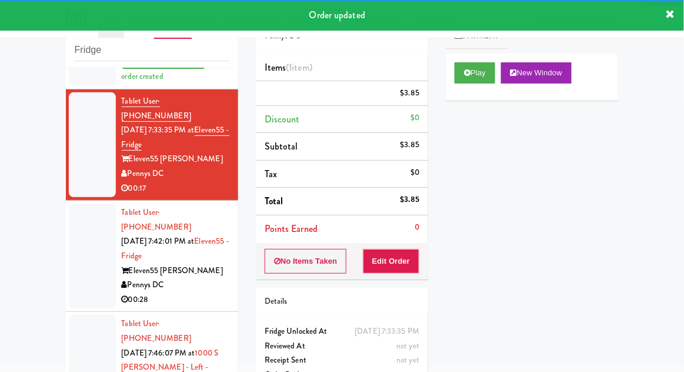
click at [68, 218] on li "Tablet User · (202) 422-7306 Sep 19, 2025 7:42:01 PM at Eleven55 - Fridge Eleve…" at bounding box center [152, 256] width 172 height 111
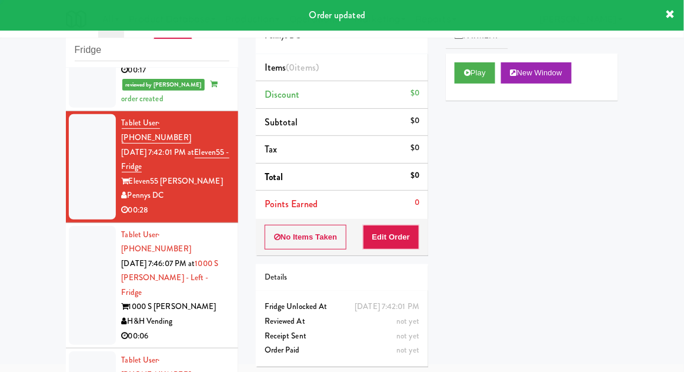
scroll to position [347, 0]
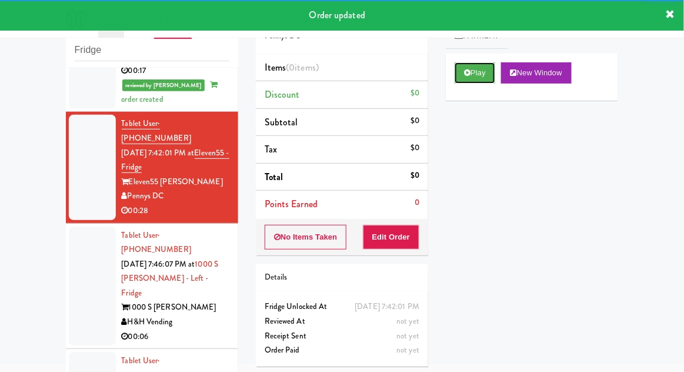
click at [467, 72] on icon at bounding box center [467, 73] width 6 height 8
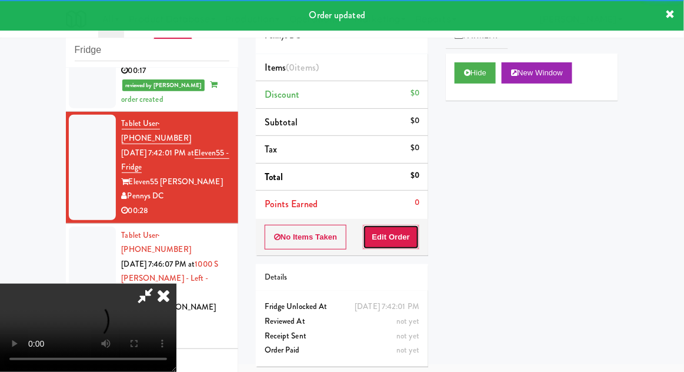
click at [403, 235] on button "Edit Order" at bounding box center [391, 237] width 57 height 25
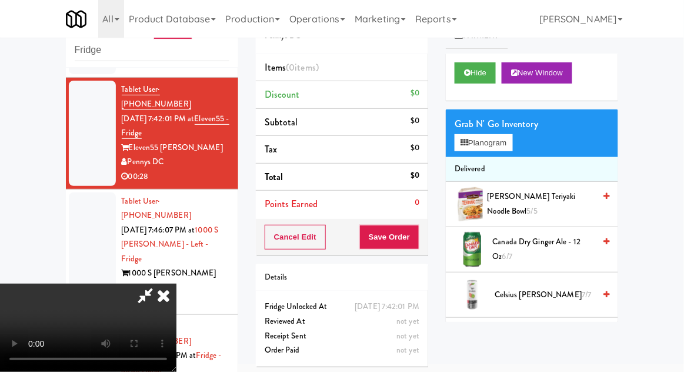
scroll to position [40, 0]
click at [510, 146] on button "Planogram" at bounding box center [484, 143] width 58 height 18
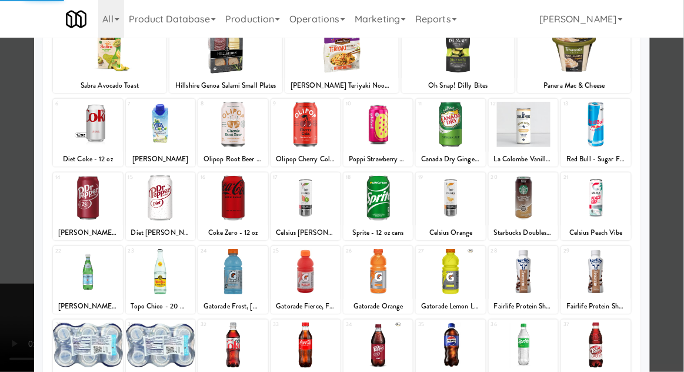
scroll to position [93, 0]
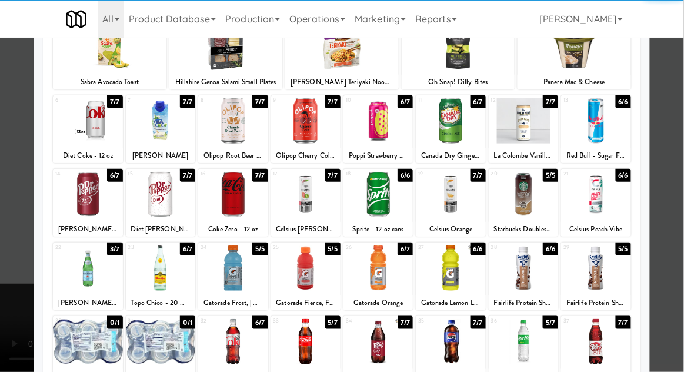
click at [226, 273] on div at bounding box center [232, 267] width 69 height 45
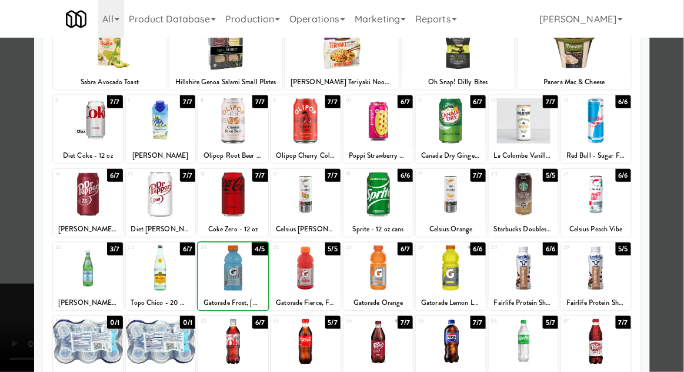
click at [681, 111] on div at bounding box center [342, 186] width 684 height 372
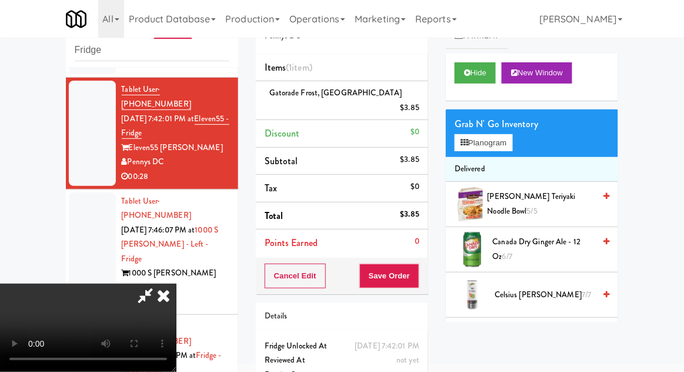
scroll to position [43, 0]
click at [415, 264] on button "Save Order" at bounding box center [390, 276] width 60 height 25
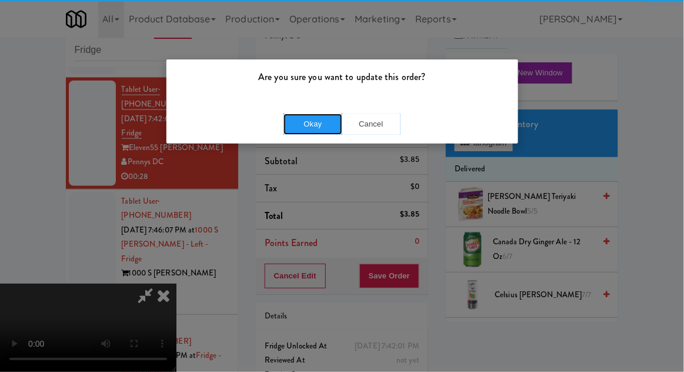
click at [302, 128] on button "Okay" at bounding box center [313, 124] width 59 height 21
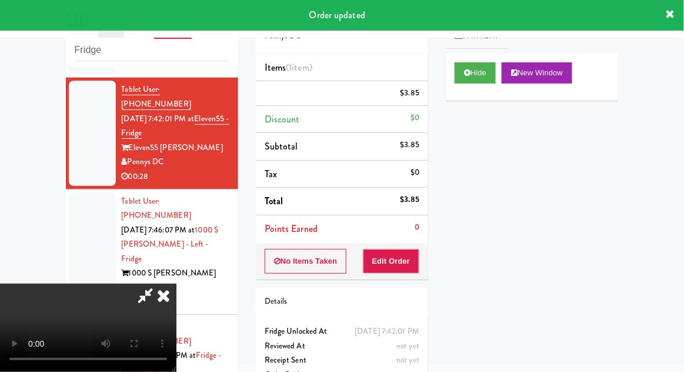
scroll to position [0, 0]
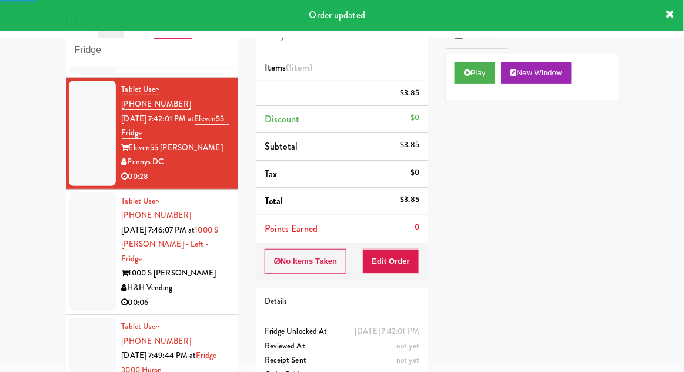
click at [75, 315] on li "Tablet User · (769) 257-1604 Sep 19, 2025 7:49:44 PM at Fridge - 3000 Huron 300…" at bounding box center [152, 370] width 172 height 111
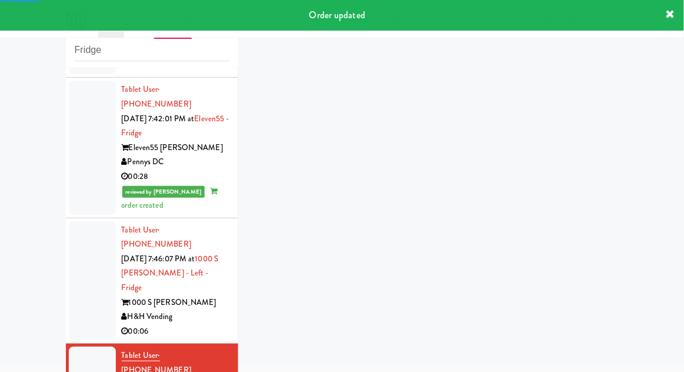
click at [83, 230] on div at bounding box center [92, 280] width 47 height 119
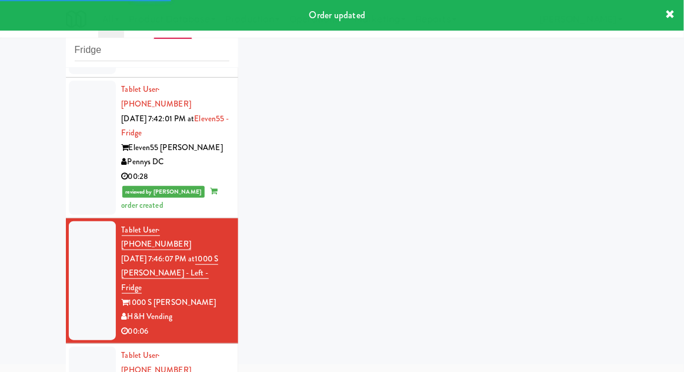
scroll to position [410, 0]
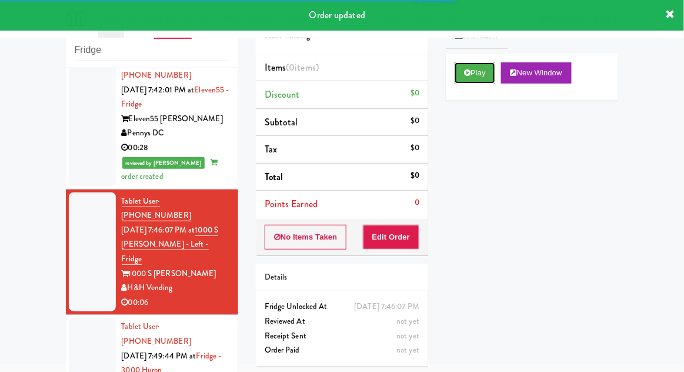
click at [462, 80] on button "Play" at bounding box center [475, 72] width 41 height 21
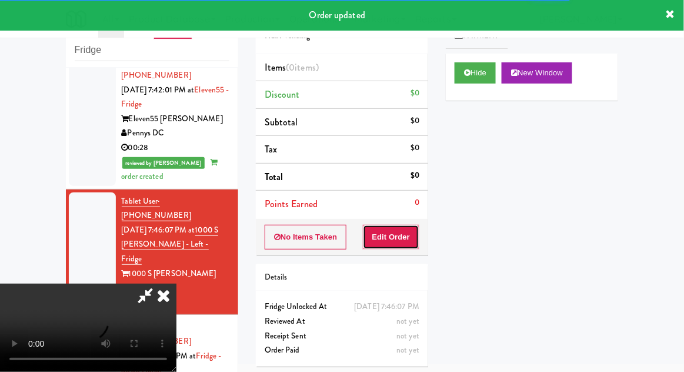
click at [403, 229] on button "Edit Order" at bounding box center [391, 237] width 57 height 25
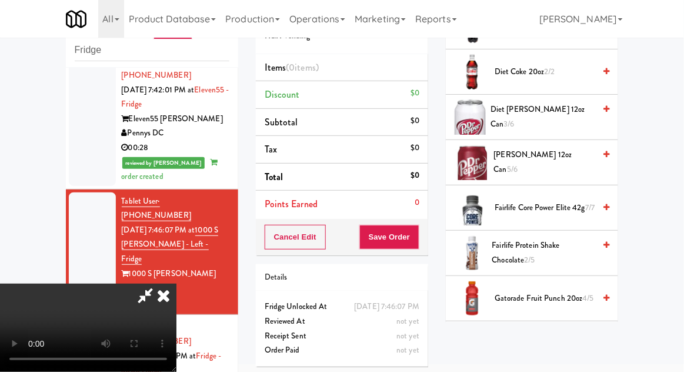
scroll to position [497, 0]
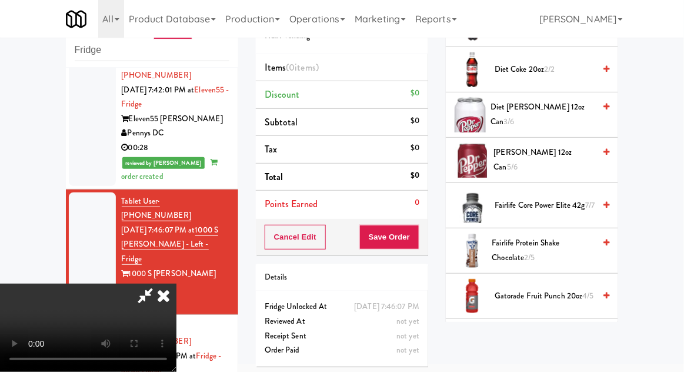
click at [572, 111] on span "Diet Dr Pepper 12oz can 3/6" at bounding box center [543, 114] width 104 height 29
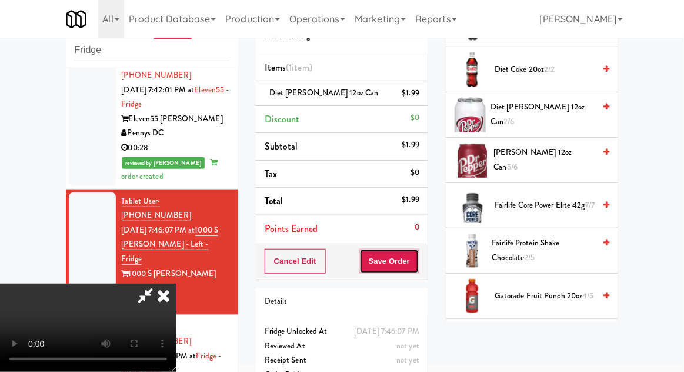
click at [413, 264] on button "Save Order" at bounding box center [390, 261] width 60 height 25
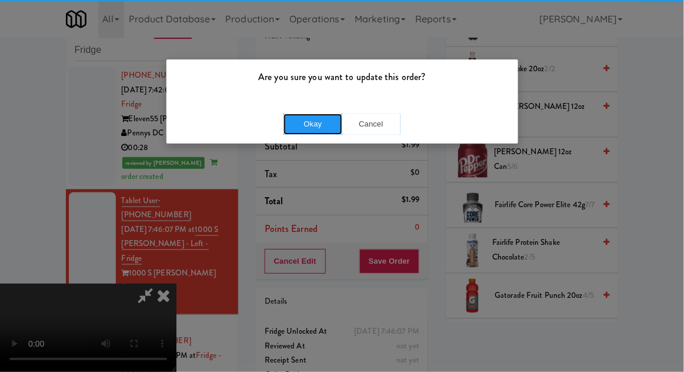
click at [294, 118] on button "Okay" at bounding box center [313, 124] width 59 height 21
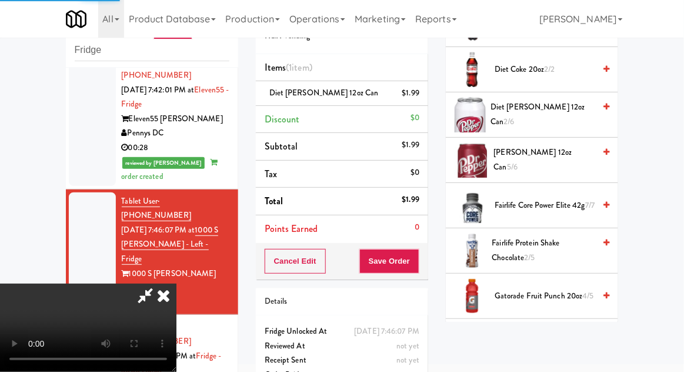
scroll to position [116, 0]
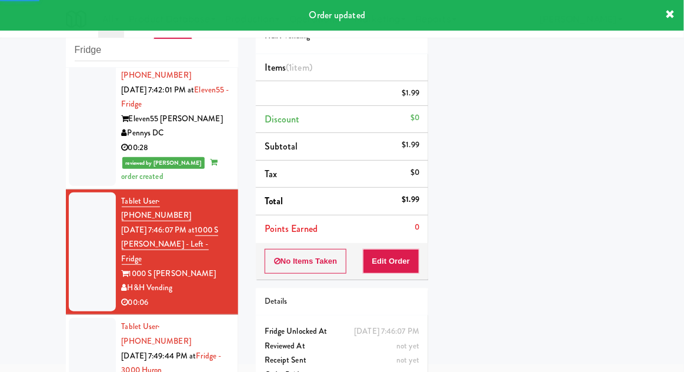
click at [71, 318] on div at bounding box center [92, 370] width 47 height 105
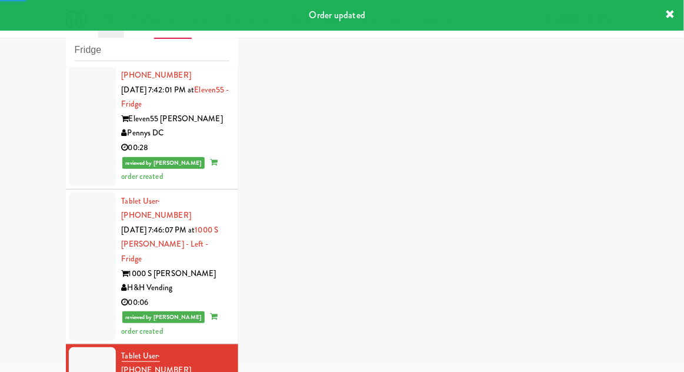
scroll to position [439, 0]
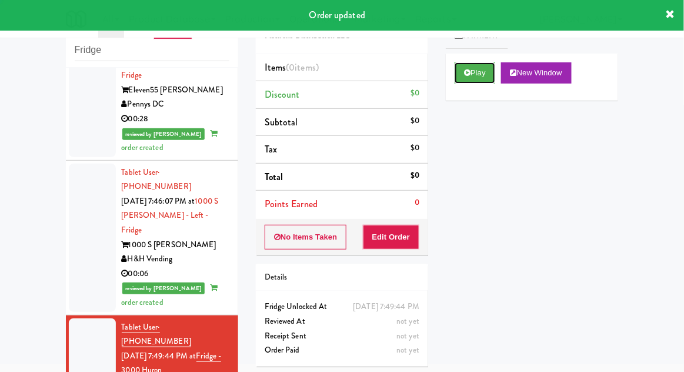
click at [463, 73] on button "Play" at bounding box center [475, 72] width 41 height 21
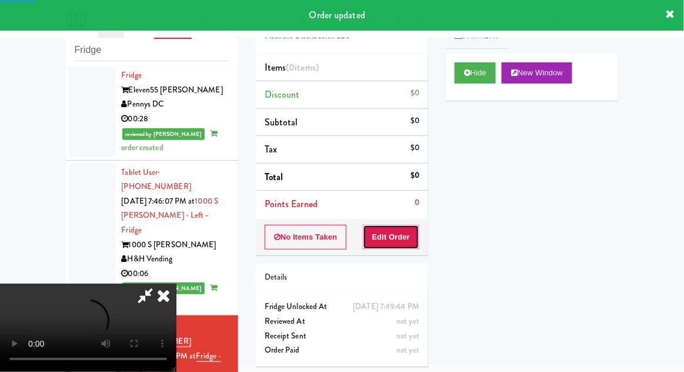
click at [407, 231] on button "Edit Order" at bounding box center [391, 237] width 57 height 25
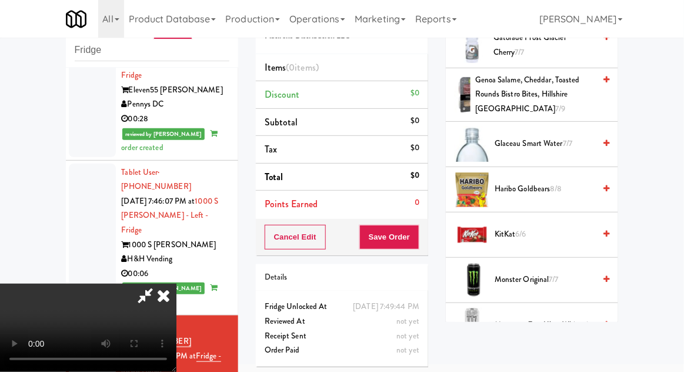
scroll to position [679, 0]
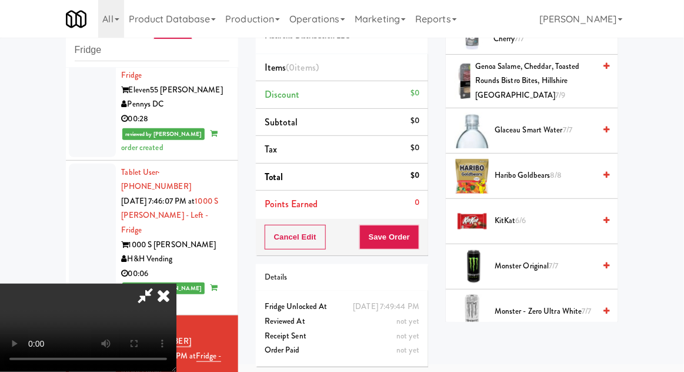
click at [558, 168] on span "Haribo Goldbears 8/8" at bounding box center [545, 175] width 100 height 15
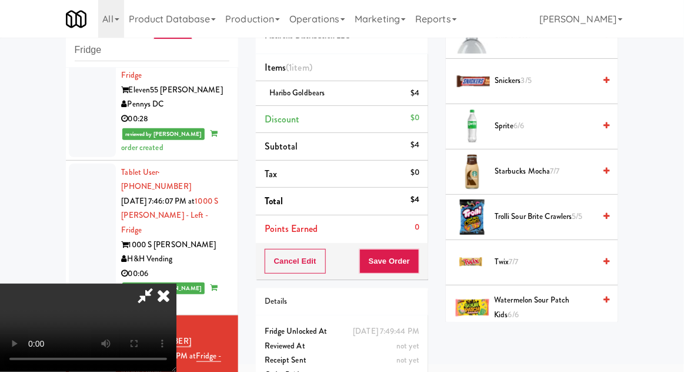
scroll to position [1546, 0]
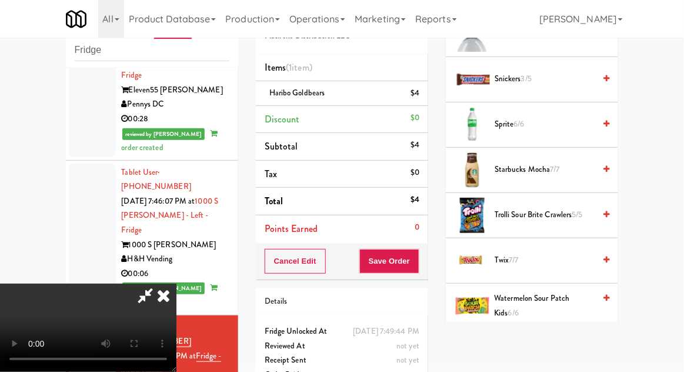
click at [525, 291] on span "Watermelon Sour Patch Kids 6/6" at bounding box center [545, 305] width 101 height 29
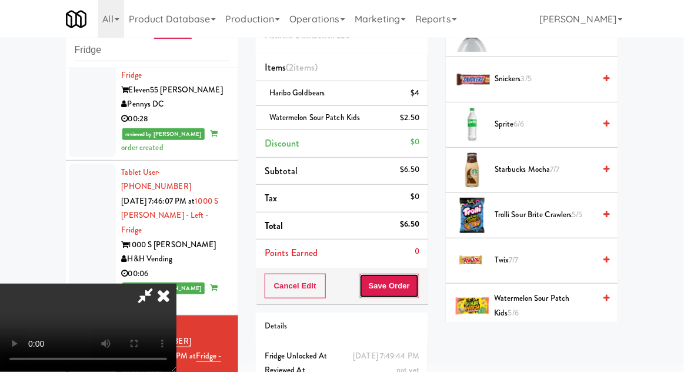
click at [413, 284] on button "Save Order" at bounding box center [390, 286] width 60 height 25
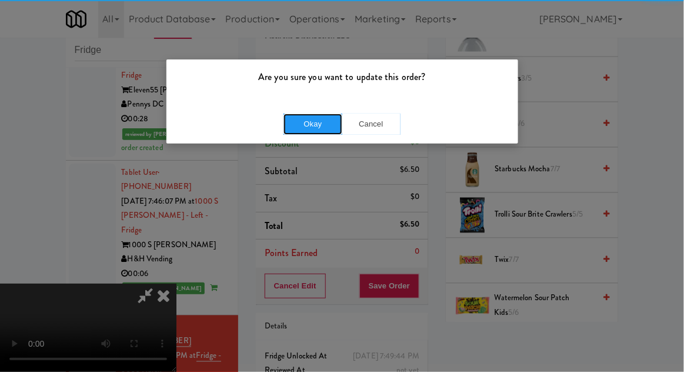
click at [285, 121] on button "Okay" at bounding box center [313, 124] width 59 height 21
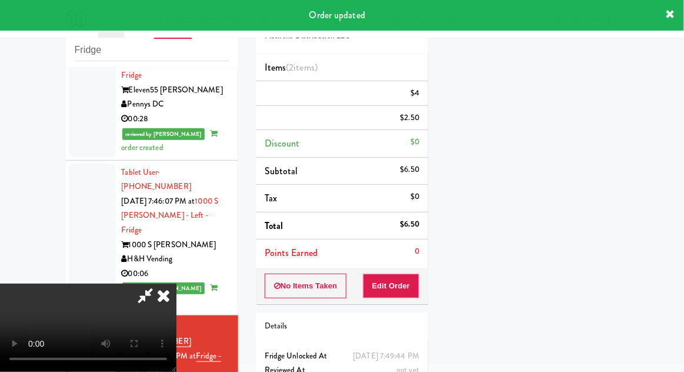
scroll to position [116, 0]
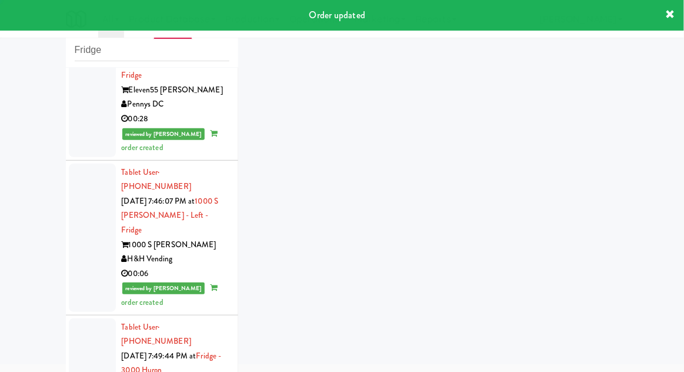
scroll to position [468, 0]
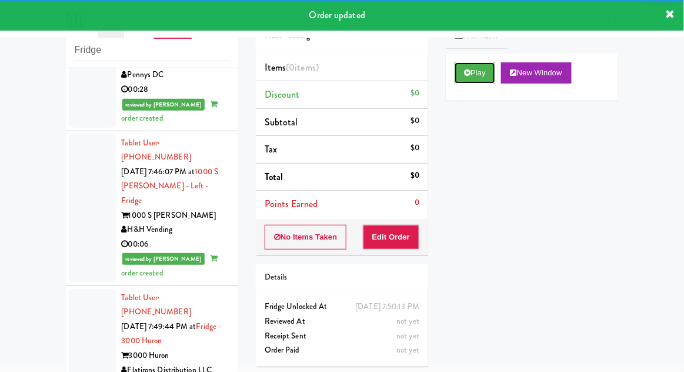
click at [467, 81] on button "Play" at bounding box center [475, 72] width 41 height 21
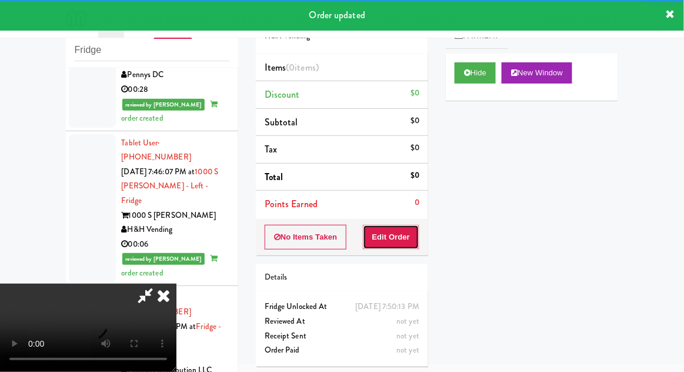
click at [407, 231] on button "Edit Order" at bounding box center [391, 237] width 57 height 25
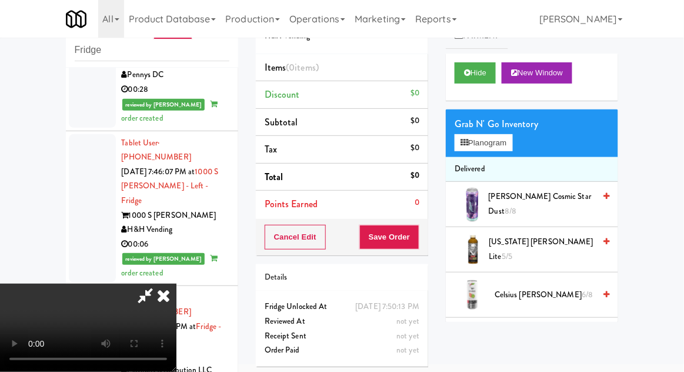
scroll to position [0, 0]
click at [507, 138] on button "Planogram" at bounding box center [484, 143] width 58 height 18
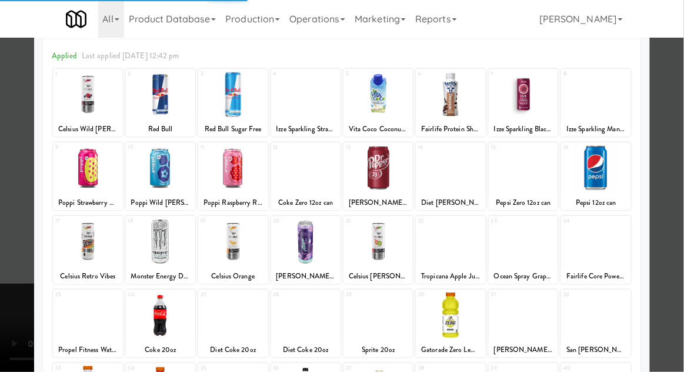
scroll to position [57, 0]
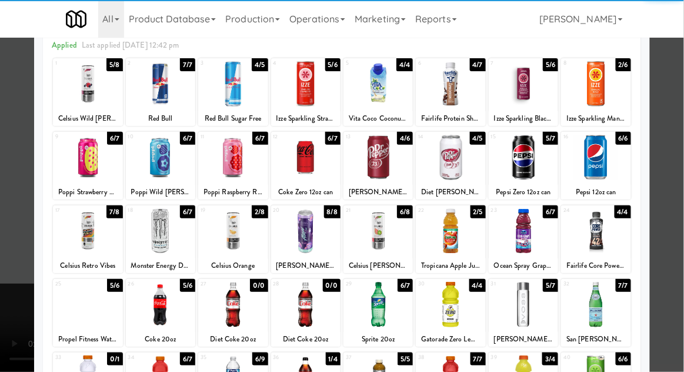
click at [230, 232] on div at bounding box center [232, 230] width 69 height 45
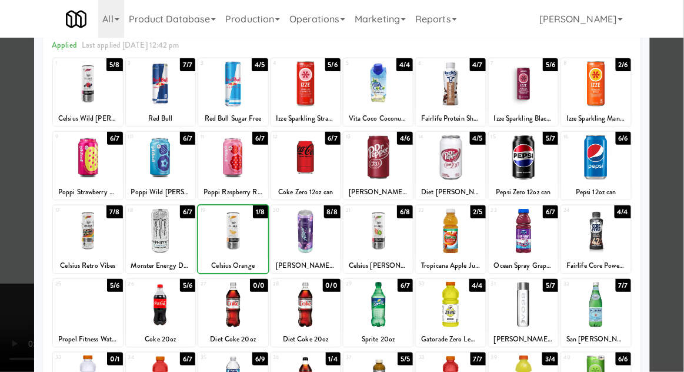
click at [680, 137] on div at bounding box center [342, 186] width 684 height 372
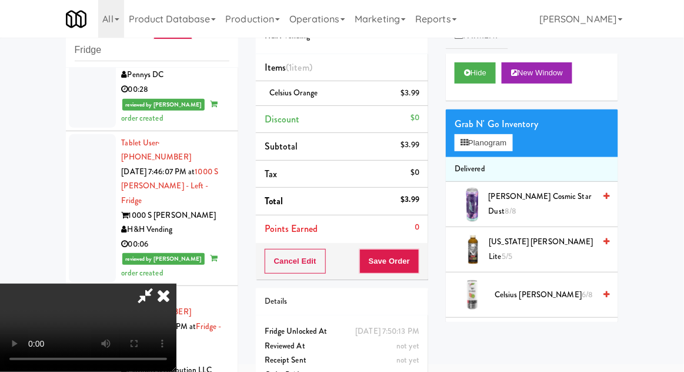
scroll to position [43, 0]
click at [513, 148] on button "Planogram" at bounding box center [484, 143] width 58 height 18
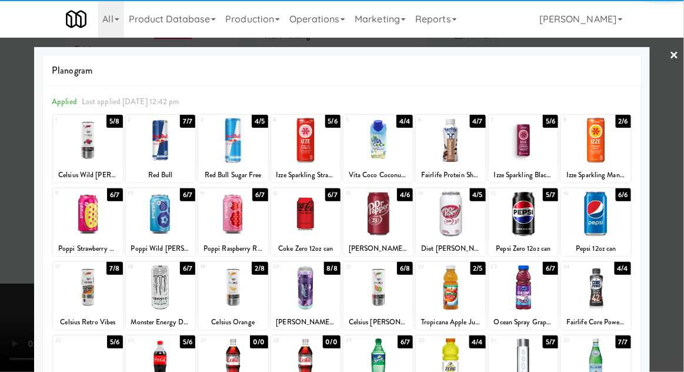
click at [683, 148] on div at bounding box center [342, 186] width 684 height 372
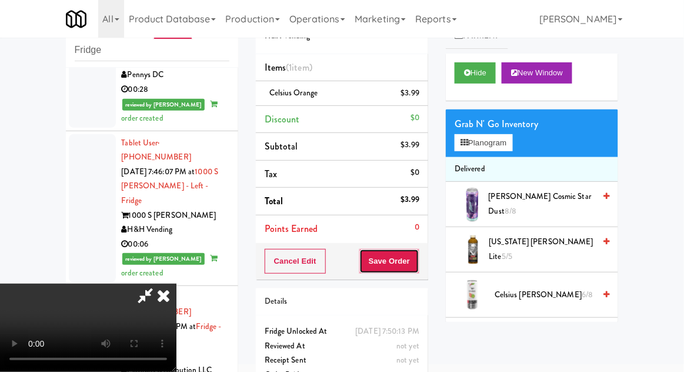
click at [418, 261] on button "Save Order" at bounding box center [390, 261] width 60 height 25
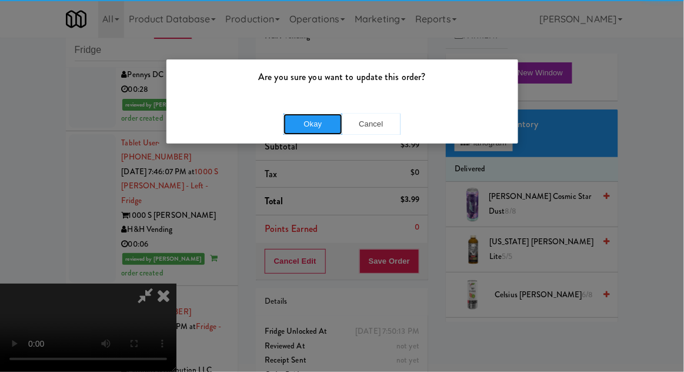
click at [311, 116] on button "Okay" at bounding box center [313, 124] width 59 height 21
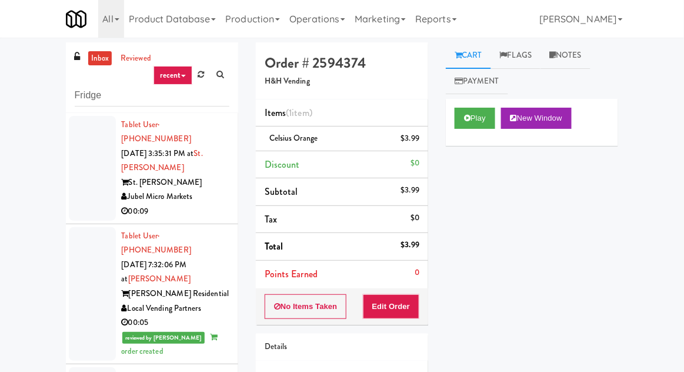
click at [82, 179] on div at bounding box center [92, 168] width 47 height 105
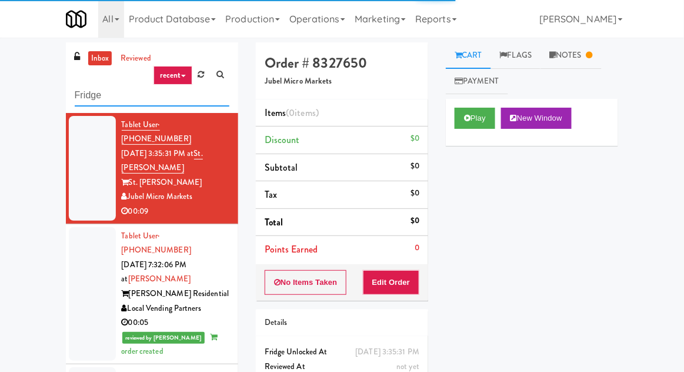
click at [84, 92] on input "Fridge" at bounding box center [152, 96] width 155 height 22
click at [89, 92] on input "Fridge" at bounding box center [152, 96] width 155 height 22
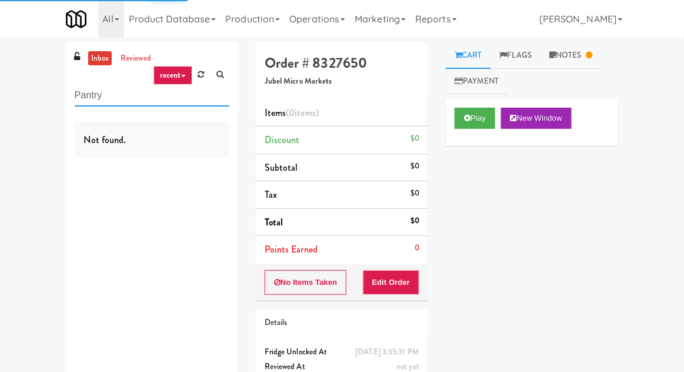
type input "Pantry"
click at [4, 84] on div "inbox reviewed recent all unclear take inventory issue suspicious failed recent…" at bounding box center [342, 231] width 684 height 378
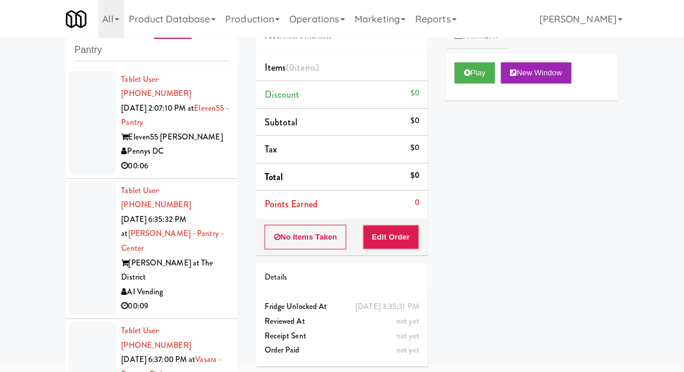
click at [77, 198] on div at bounding box center [92, 249] width 47 height 134
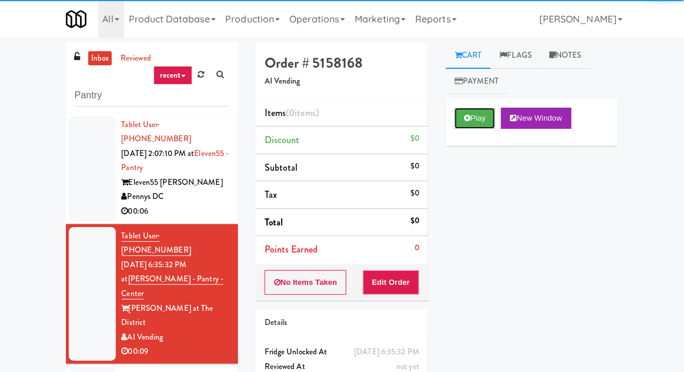
click at [470, 128] on button "Play" at bounding box center [475, 118] width 41 height 21
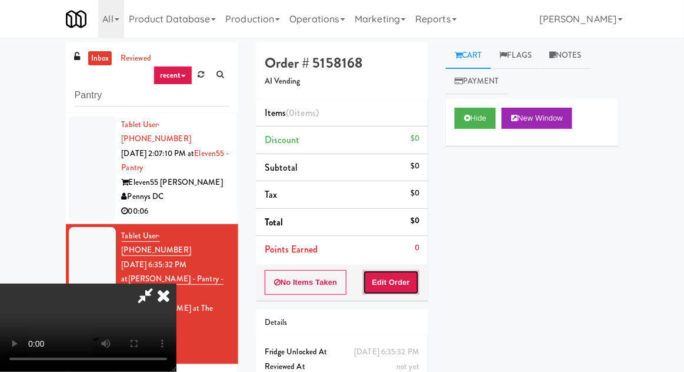
click at [410, 270] on button "Edit Order" at bounding box center [391, 282] width 57 height 25
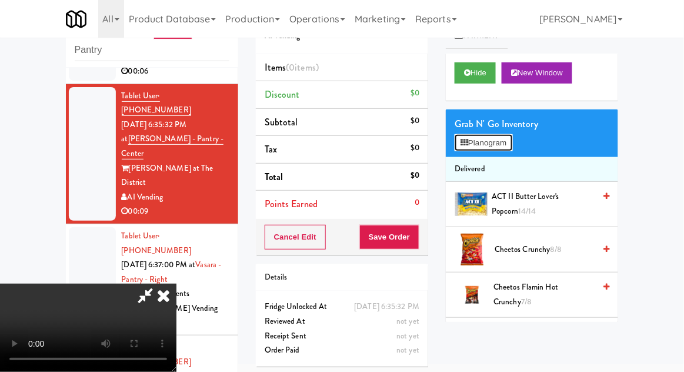
click at [513, 147] on button "Planogram" at bounding box center [484, 143] width 58 height 18
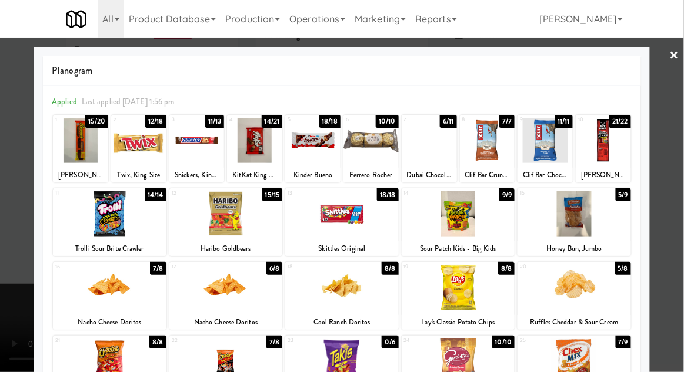
click at [430, 146] on div at bounding box center [429, 140] width 55 height 45
click at [680, 122] on div at bounding box center [342, 186] width 684 height 372
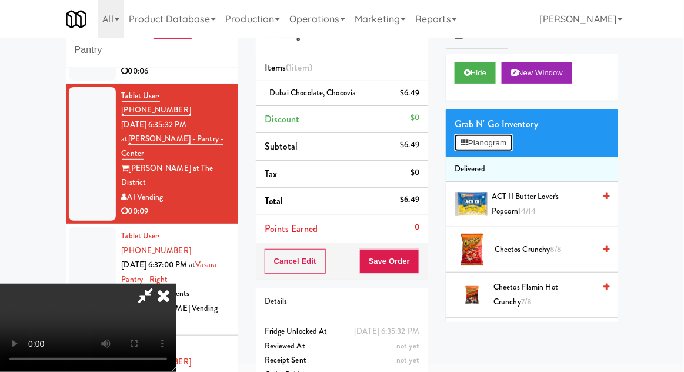
click at [513, 144] on button "Planogram" at bounding box center [484, 143] width 58 height 18
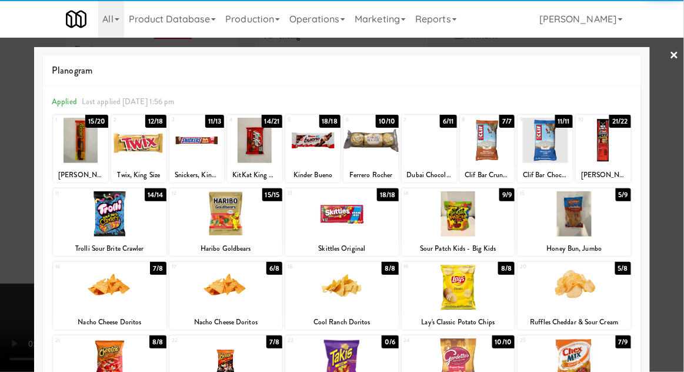
click at [424, 147] on div at bounding box center [429, 140] width 55 height 45
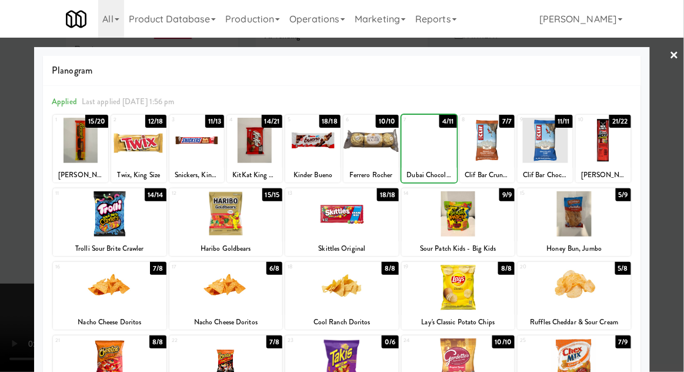
click at [683, 115] on div at bounding box center [342, 186] width 684 height 372
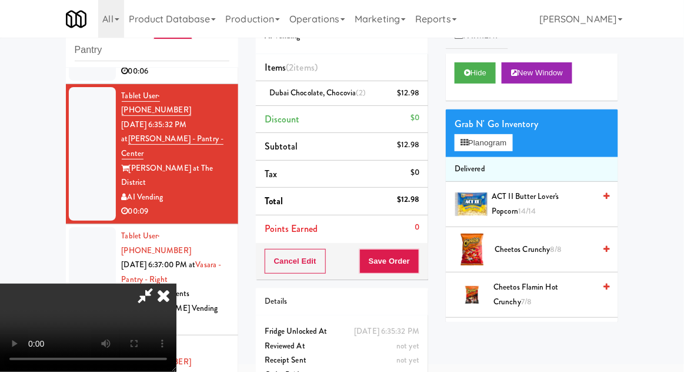
click at [416, 95] on div "$12.98" at bounding box center [409, 93] width 22 height 15
click at [423, 97] on icon at bounding box center [421, 98] width 6 height 8
click at [418, 261] on button "Save Order" at bounding box center [390, 261] width 60 height 25
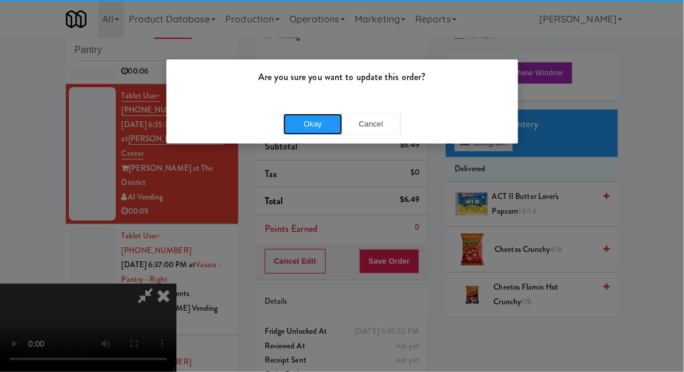
click at [325, 120] on button "Okay" at bounding box center [313, 124] width 59 height 21
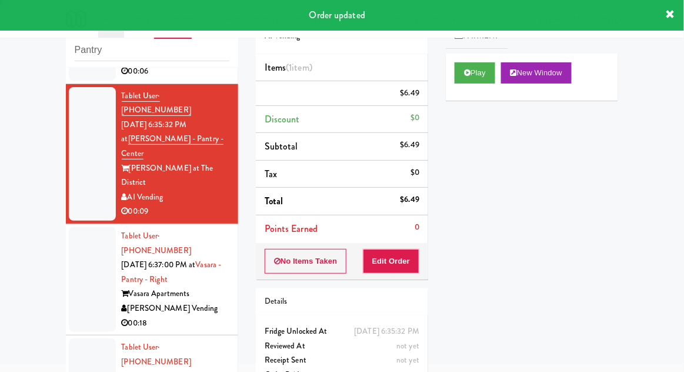
scroll to position [0, 0]
click at [78, 252] on div at bounding box center [92, 279] width 47 height 105
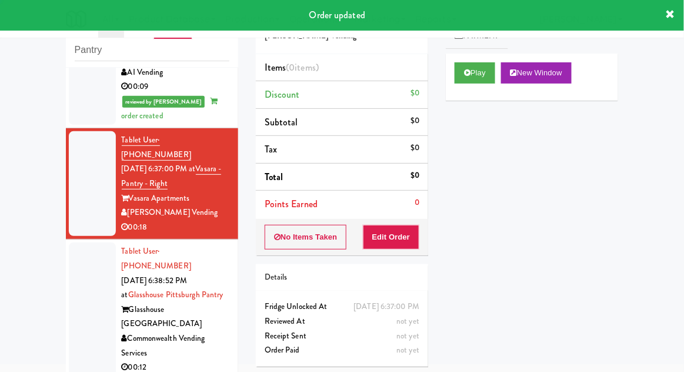
scroll to position [221, 0]
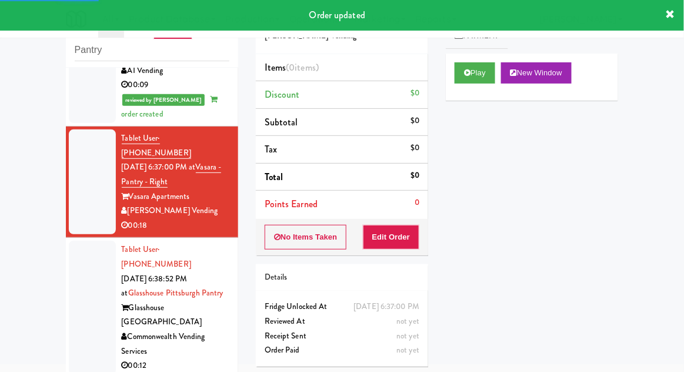
click at [478, 90] on div "Play New Window" at bounding box center [532, 77] width 172 height 47
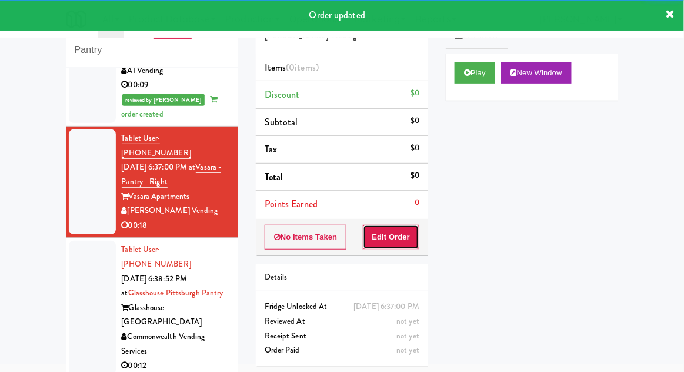
click at [408, 227] on button "Edit Order" at bounding box center [391, 237] width 57 height 25
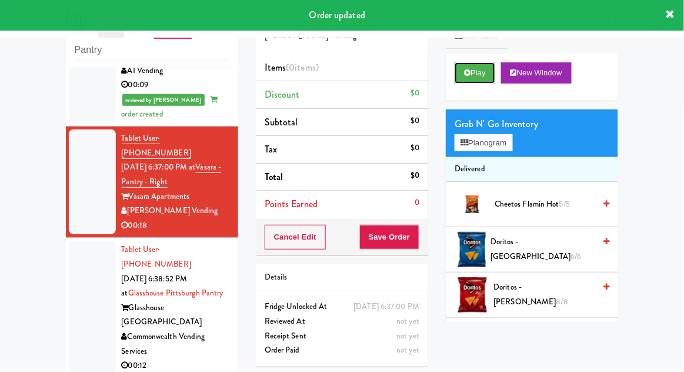
click at [466, 72] on icon at bounding box center [467, 73] width 6 height 8
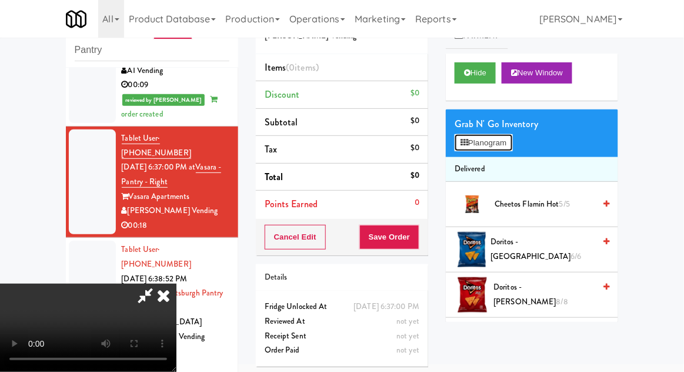
click at [513, 145] on button "Planogram" at bounding box center [484, 143] width 58 height 18
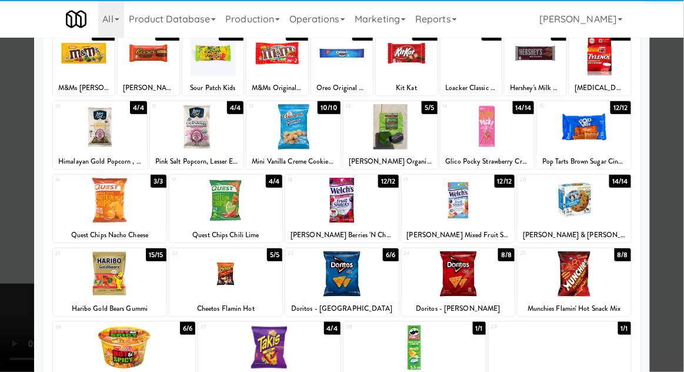
scroll to position [87, 0]
click at [460, 281] on div at bounding box center [459, 273] width 114 height 45
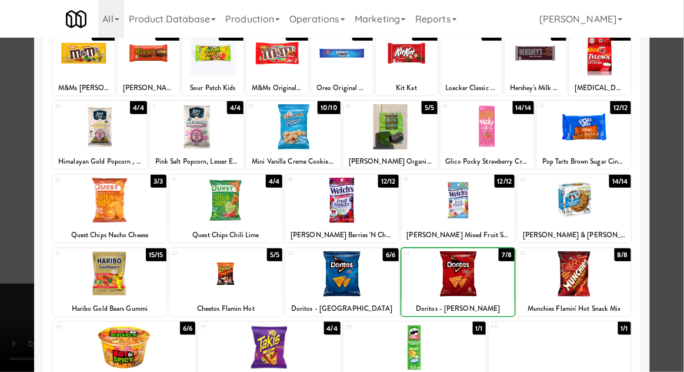
click at [682, 119] on div at bounding box center [342, 186] width 684 height 372
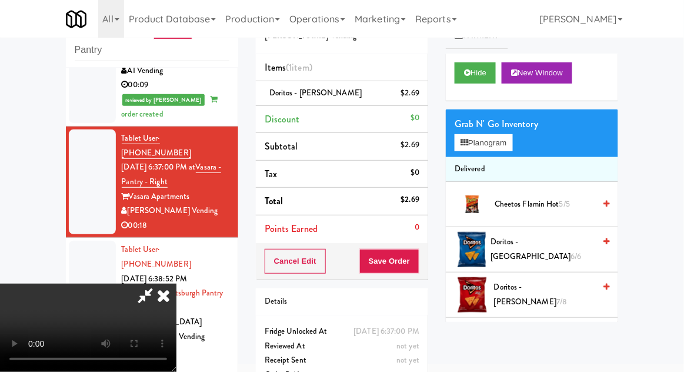
click at [300, 88] on span "Doritos - [PERSON_NAME]" at bounding box center [316, 92] width 92 height 11
click at [416, 98] on link at bounding box center [418, 98] width 11 height 15
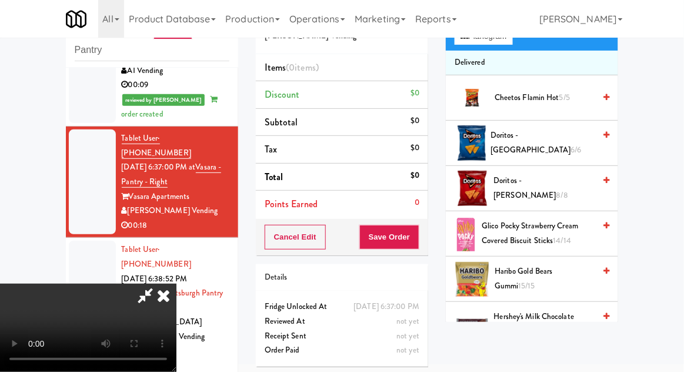
scroll to position [109, 0]
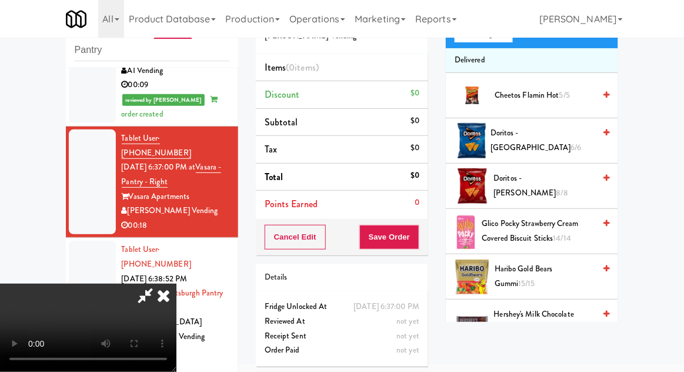
click at [569, 187] on span "8/8" at bounding box center [563, 192] width 12 height 11
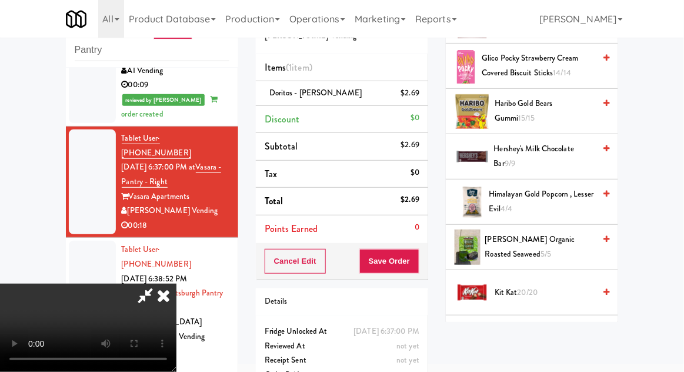
scroll to position [266, 0]
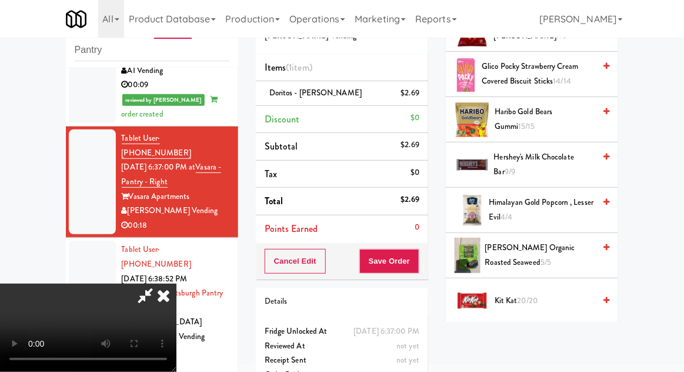
click at [560, 124] on span "Haribo Gold Bears Gummi 15/15" at bounding box center [545, 119] width 100 height 29
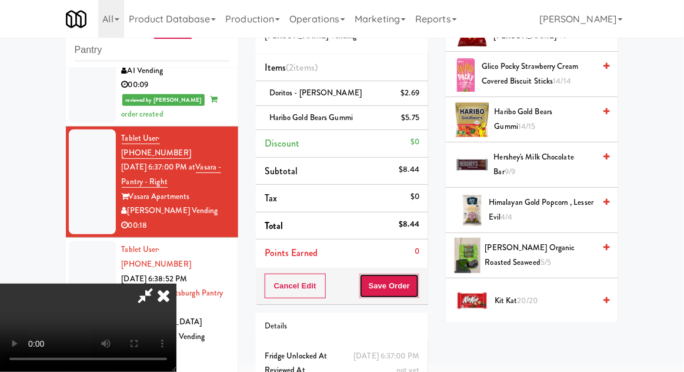
click at [418, 291] on button "Save Order" at bounding box center [390, 286] width 60 height 25
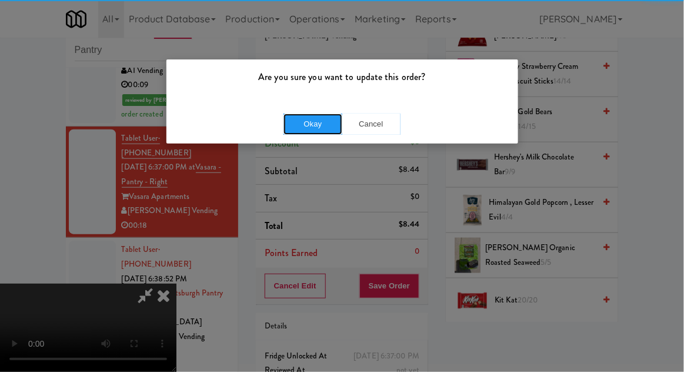
click at [316, 116] on button "Okay" at bounding box center [313, 124] width 59 height 21
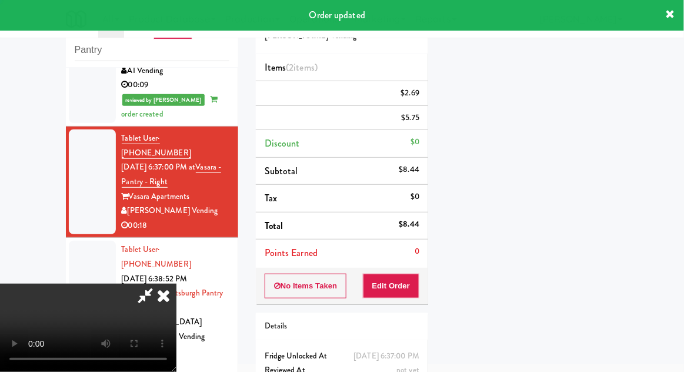
scroll to position [116, 0]
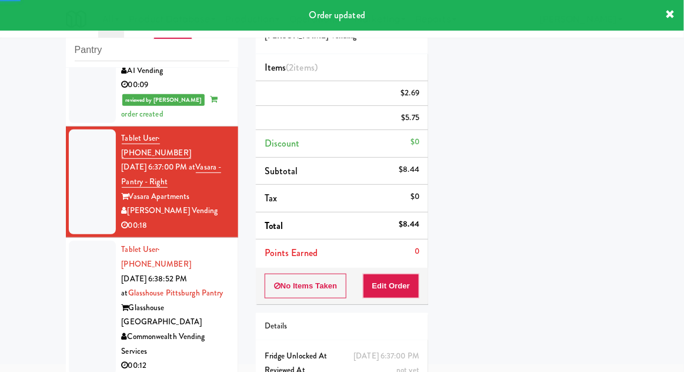
click at [77, 241] on div at bounding box center [92, 308] width 47 height 134
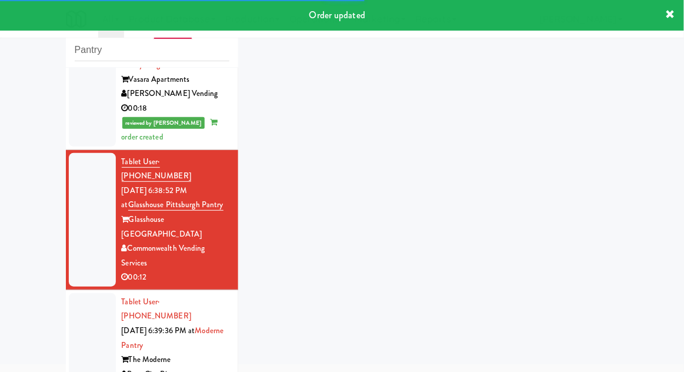
scroll to position [339, 0]
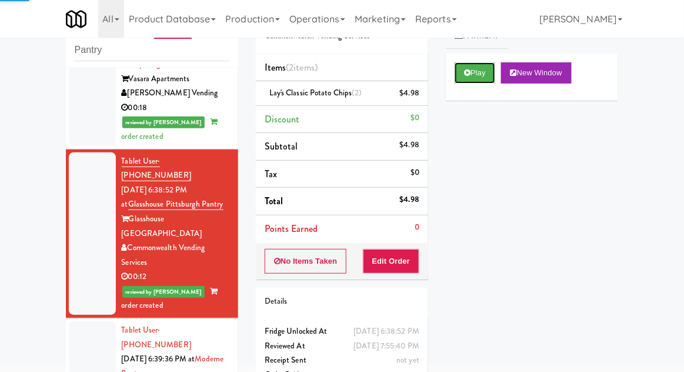
click at [463, 81] on button "Play" at bounding box center [475, 72] width 41 height 21
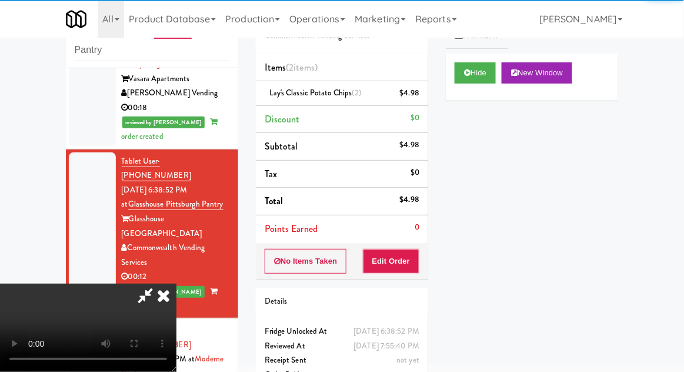
click at [167, 307] on icon at bounding box center [164, 296] width 26 height 24
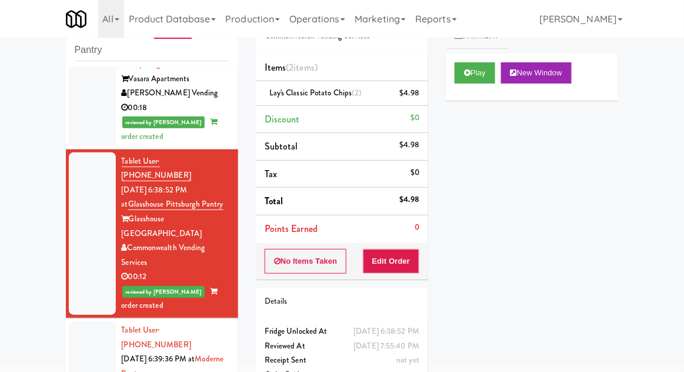
click at [73, 321] on div at bounding box center [92, 373] width 47 height 105
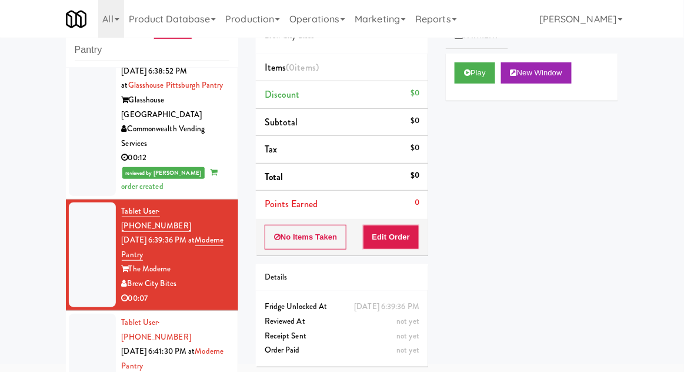
scroll to position [468, 0]
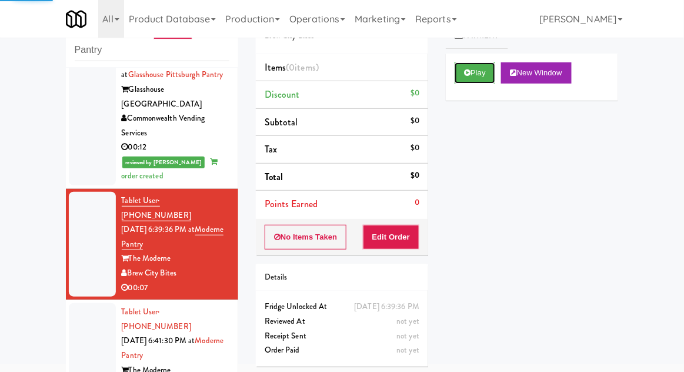
click at [478, 75] on button "Play" at bounding box center [475, 72] width 41 height 21
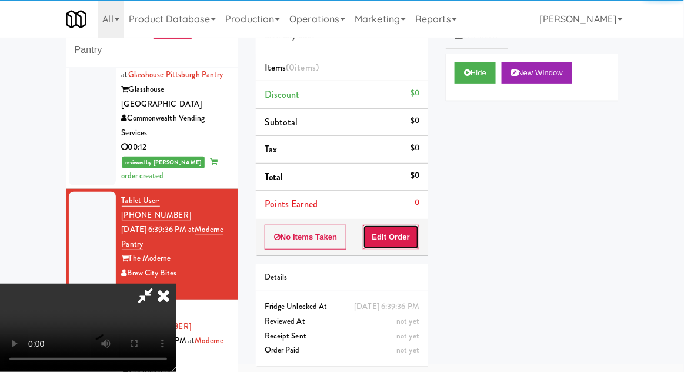
click at [398, 230] on button "Edit Order" at bounding box center [391, 237] width 57 height 25
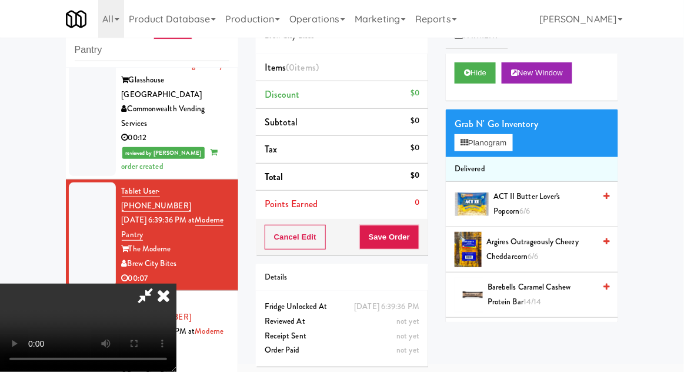
scroll to position [0, 0]
click at [512, 148] on button "Planogram" at bounding box center [484, 143] width 58 height 18
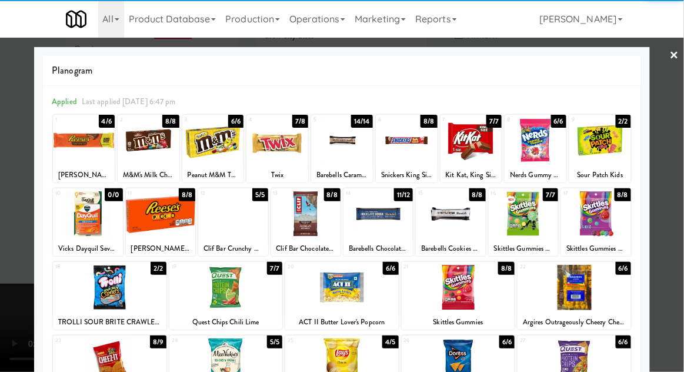
click at [381, 227] on div at bounding box center [378, 213] width 69 height 45
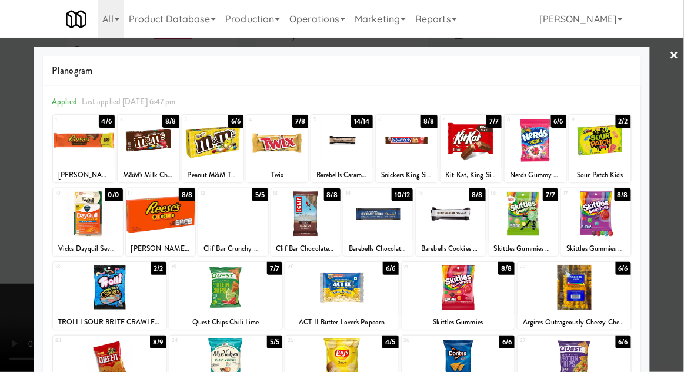
click at [674, 134] on div at bounding box center [342, 186] width 684 height 372
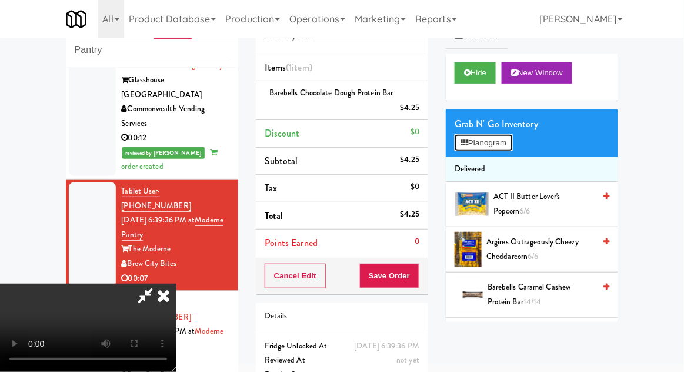
click at [513, 135] on button "Planogram" at bounding box center [484, 143] width 58 height 18
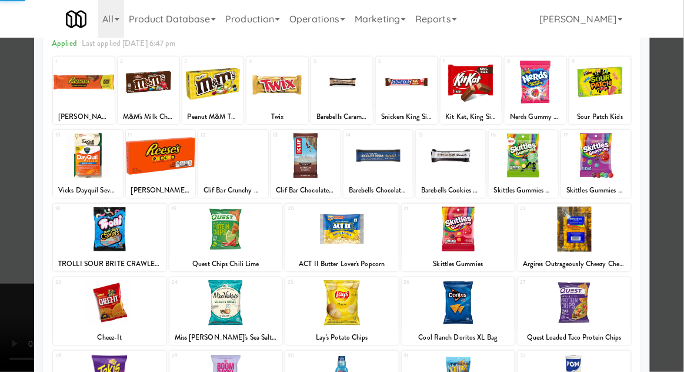
scroll to position [64, 0]
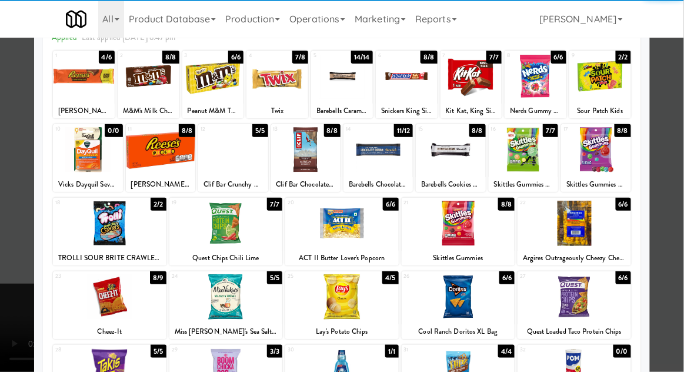
click at [91, 303] on div at bounding box center [110, 296] width 114 height 45
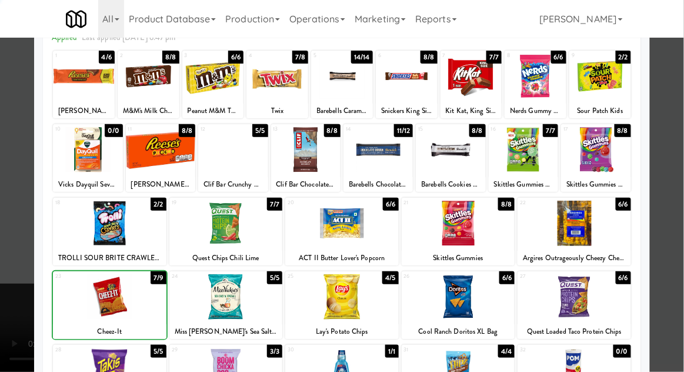
click at [679, 118] on div at bounding box center [342, 186] width 684 height 372
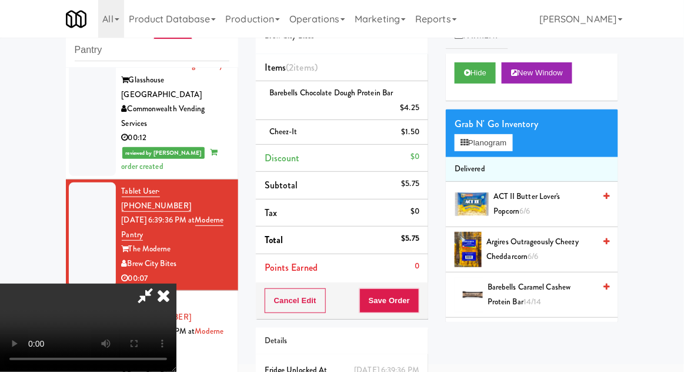
scroll to position [43, 0]
click at [416, 309] on button "Save Order" at bounding box center [390, 300] width 60 height 25
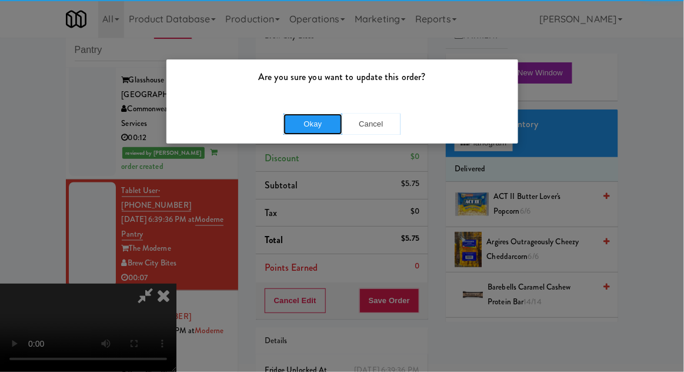
click at [309, 130] on button "Okay" at bounding box center [313, 124] width 59 height 21
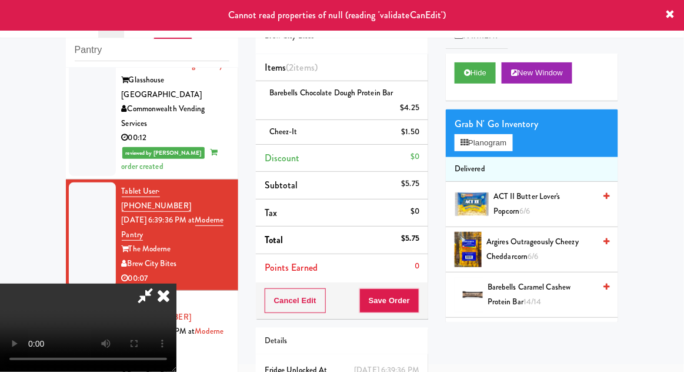
scroll to position [0, 0]
click at [177, 284] on icon at bounding box center [164, 296] width 26 height 24
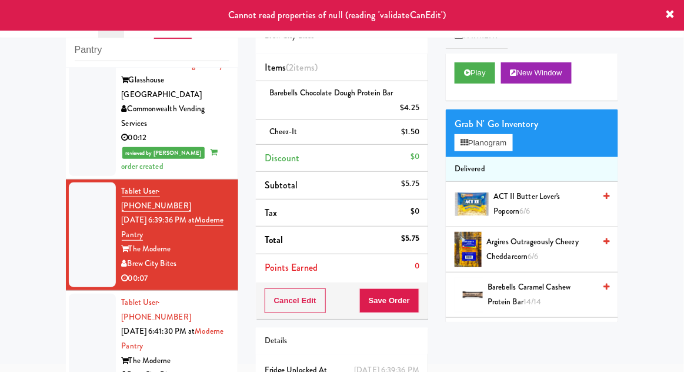
click at [57, 248] on div "inbox reviewed recent all unclear take inventory issue suspicious failed recent…" at bounding box center [152, 213] width 190 height 433
click at [66, 180] on li "Tablet User · (205) 531-3246 Sep 19, 2025 6:39:36 PM at Moderne Pantry The Mode…" at bounding box center [152, 235] width 172 height 111
click at [69, 294] on div at bounding box center [92, 346] width 47 height 105
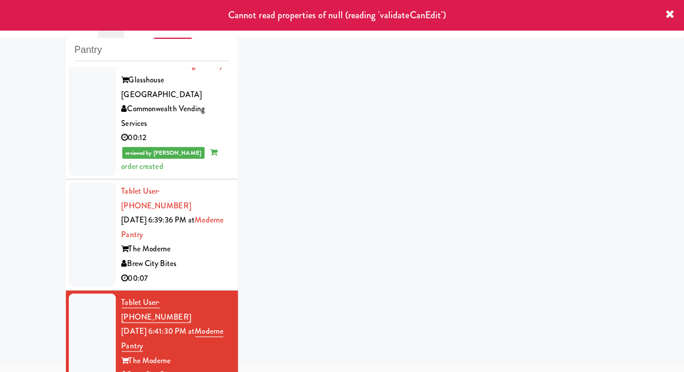
click at [70, 182] on div at bounding box center [92, 234] width 47 height 105
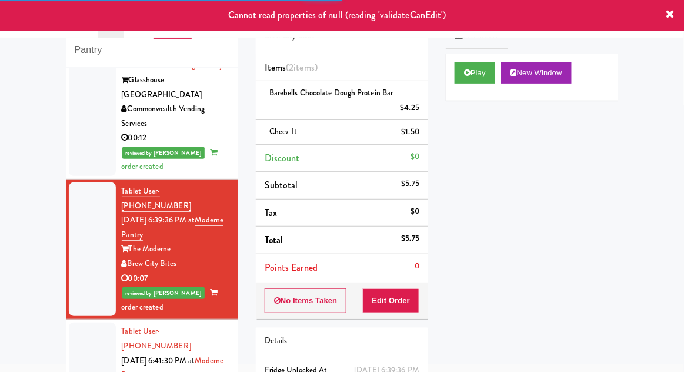
click at [76, 323] on div at bounding box center [92, 375] width 47 height 105
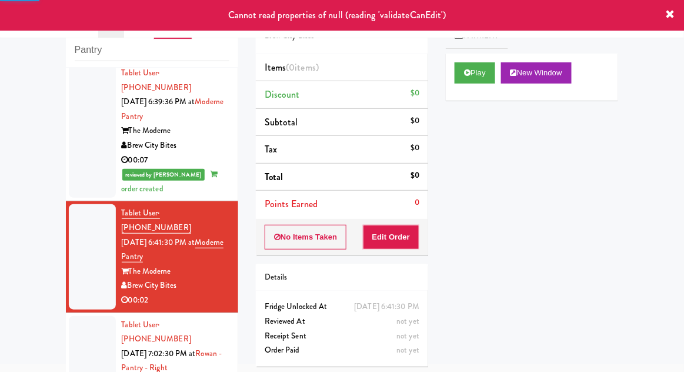
scroll to position [597, 0]
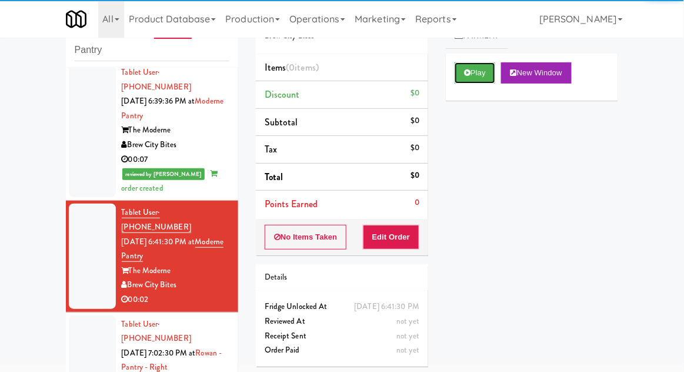
click at [473, 82] on button "Play" at bounding box center [475, 72] width 41 height 21
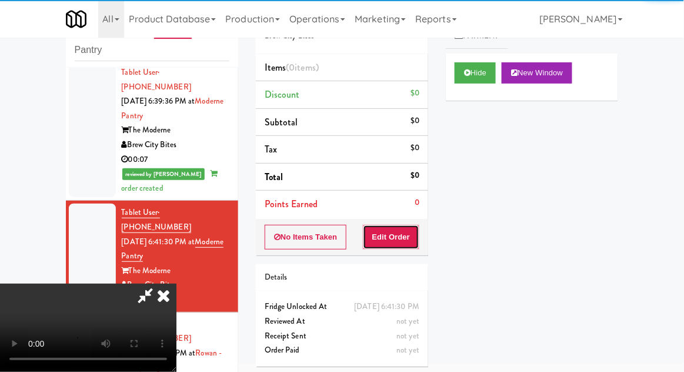
click at [408, 234] on button "Edit Order" at bounding box center [391, 237] width 57 height 25
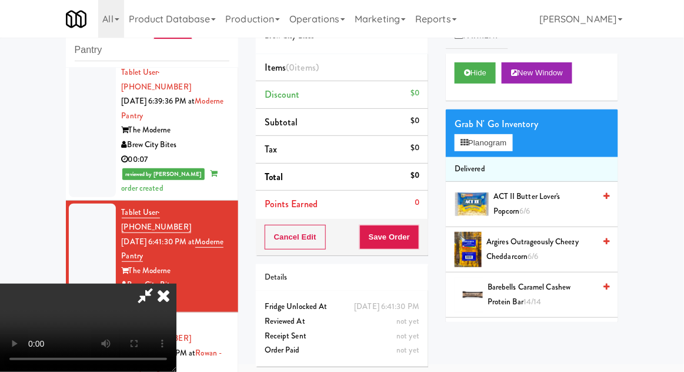
scroll to position [0, 0]
click at [177, 284] on icon at bounding box center [164, 296] width 26 height 24
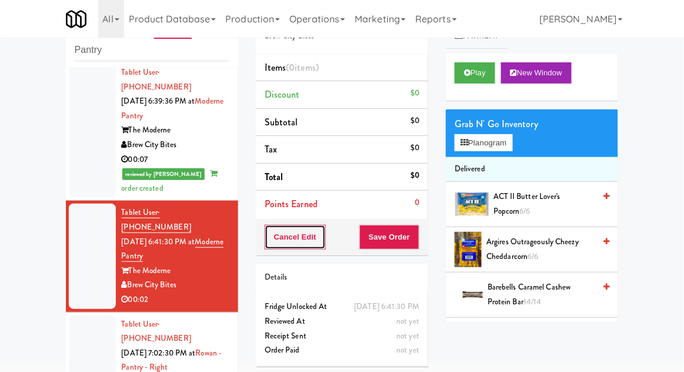
click at [284, 225] on button "Cancel Edit" at bounding box center [295, 237] width 61 height 25
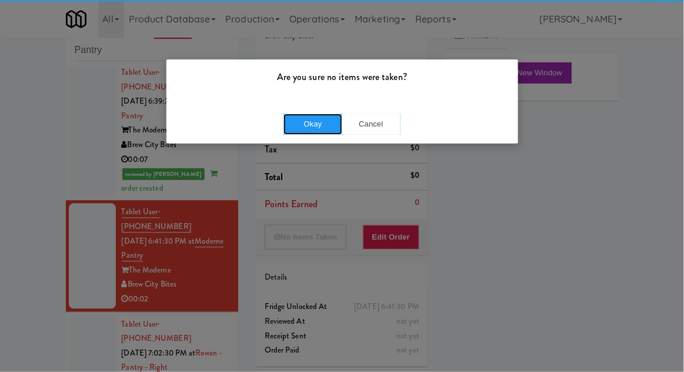
click at [297, 123] on button "Okay" at bounding box center [313, 124] width 59 height 21
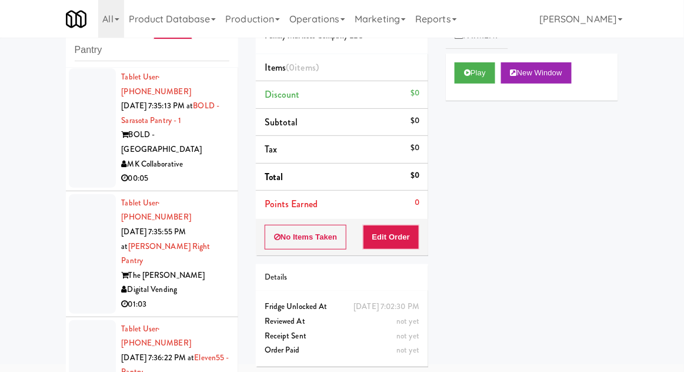
scroll to position [2268, 0]
click at [456, 74] on button "Play" at bounding box center [475, 72] width 41 height 21
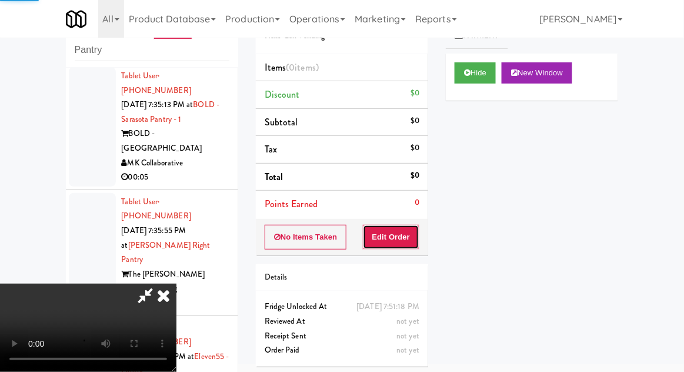
click at [408, 232] on button "Edit Order" at bounding box center [391, 237] width 57 height 25
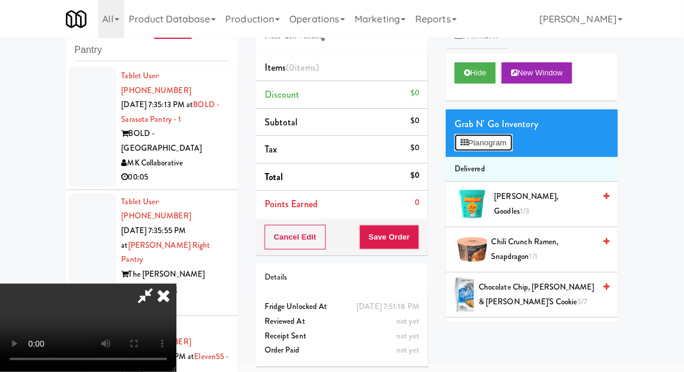
click at [512, 144] on button "Planogram" at bounding box center [484, 143] width 58 height 18
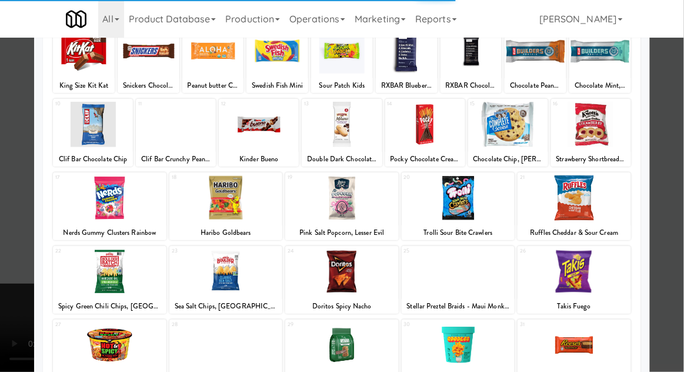
scroll to position [149, 0]
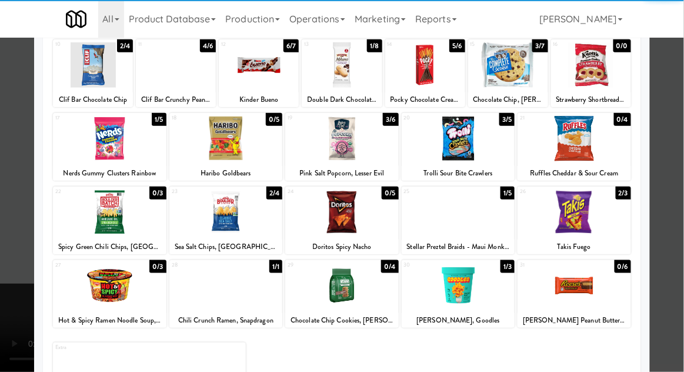
click at [574, 215] on div at bounding box center [575, 212] width 114 height 45
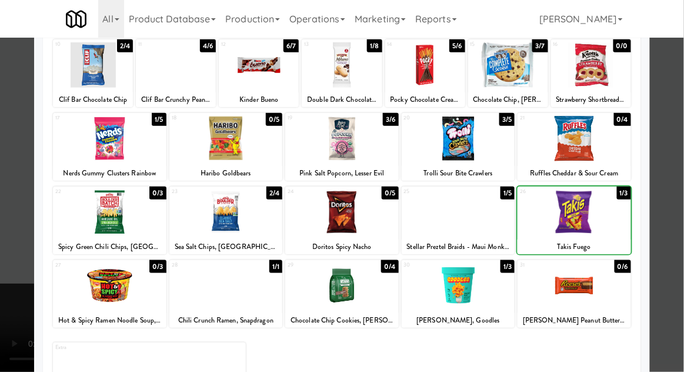
click at [676, 112] on div at bounding box center [342, 186] width 684 height 372
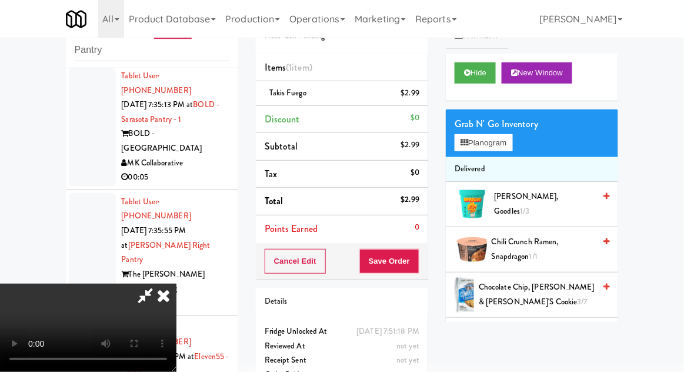
scroll to position [43, 0]
click at [416, 264] on button "Save Order" at bounding box center [390, 261] width 60 height 25
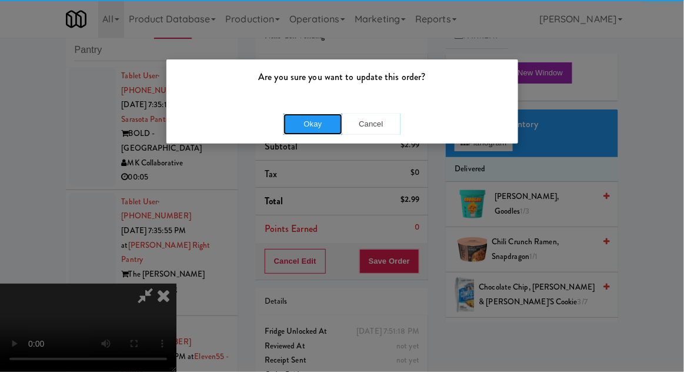
click at [305, 129] on button "Okay" at bounding box center [313, 124] width 59 height 21
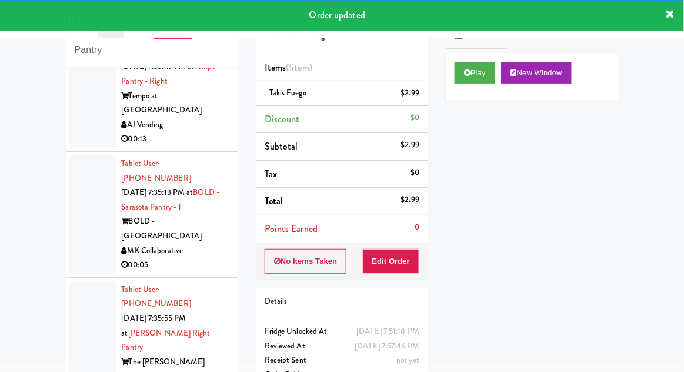
scroll to position [2178, 0]
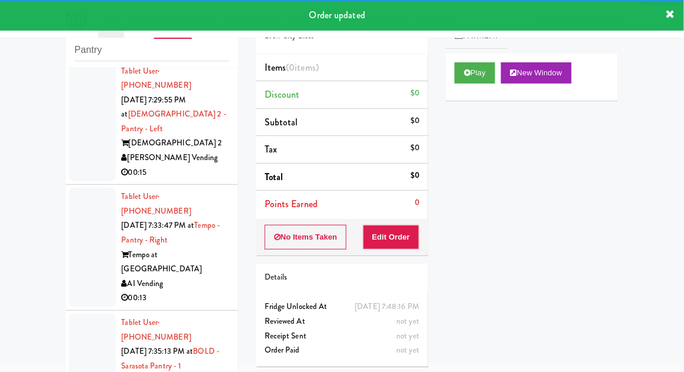
scroll to position [2020, 0]
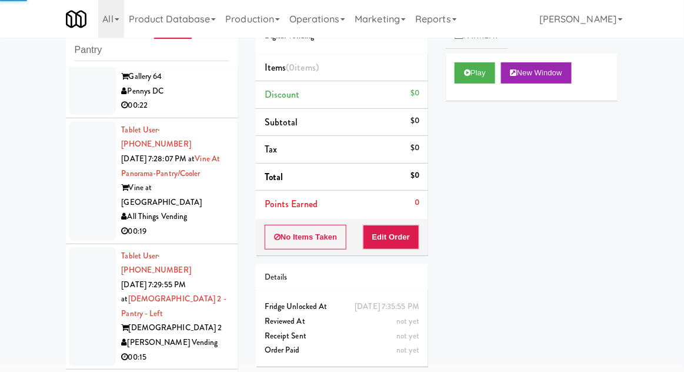
scroll to position [1836, 0]
click at [473, 79] on button "Play" at bounding box center [475, 72] width 41 height 21
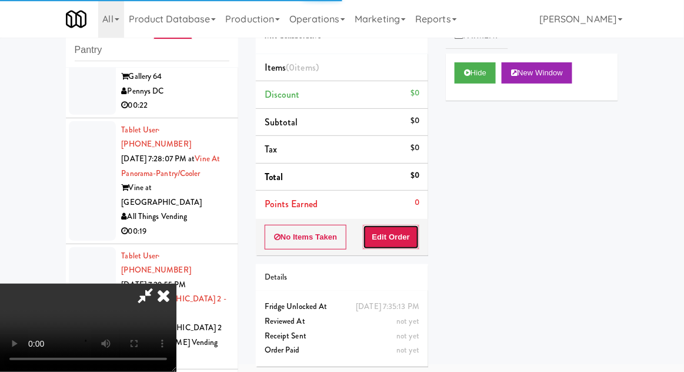
click at [399, 237] on button "Edit Order" at bounding box center [391, 237] width 57 height 25
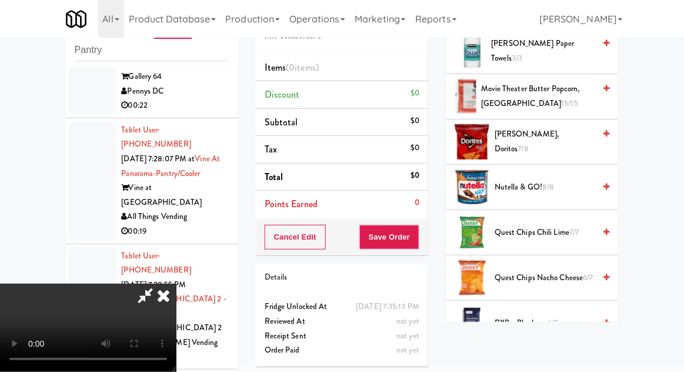
scroll to position [376, 0]
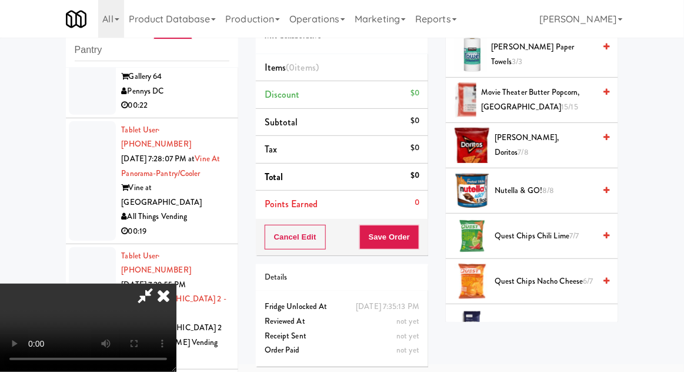
click at [509, 235] on span "Quest Chips Chili Lime 7/7" at bounding box center [545, 236] width 100 height 15
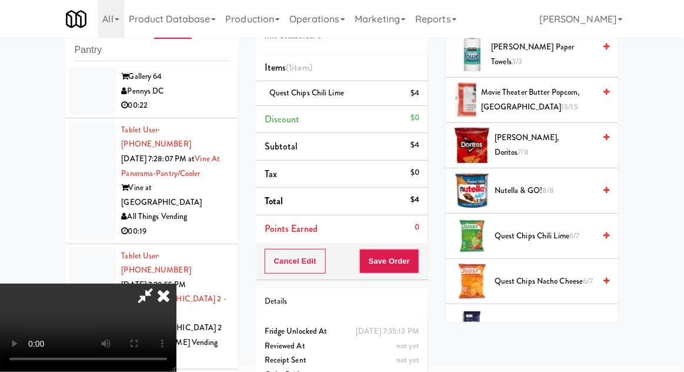
scroll to position [43, 0]
click at [420, 264] on button "Save Order" at bounding box center [390, 261] width 60 height 25
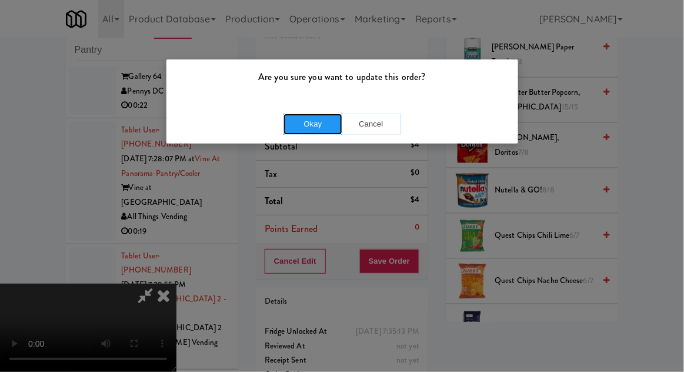
click at [304, 122] on button "Okay" at bounding box center [313, 124] width 59 height 21
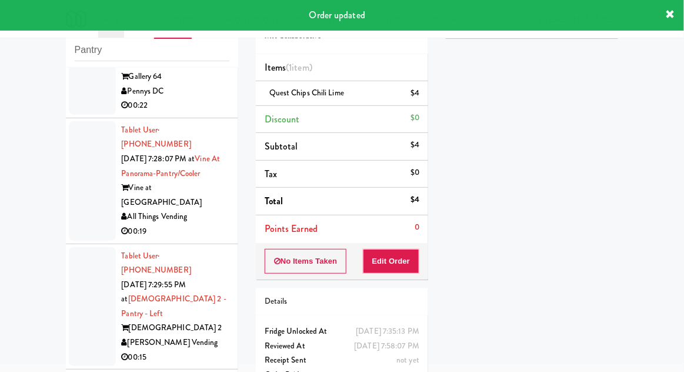
scroll to position [0, 0]
click at [465, 72] on icon at bounding box center [467, 73] width 6 height 8
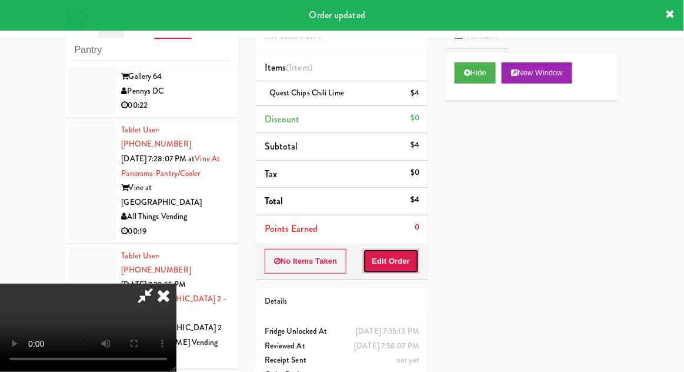
click at [378, 257] on button "Edit Order" at bounding box center [391, 261] width 57 height 25
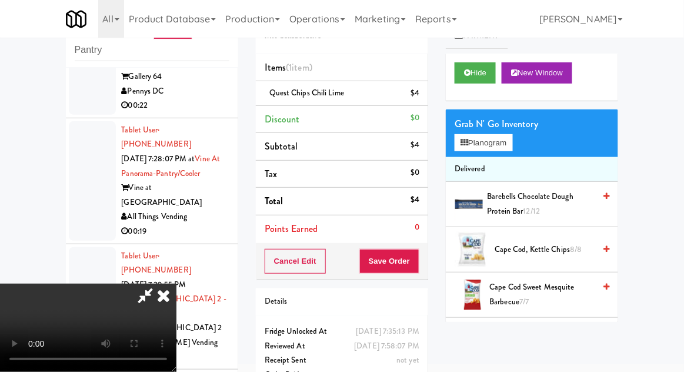
click at [177, 284] on icon at bounding box center [164, 296] width 26 height 24
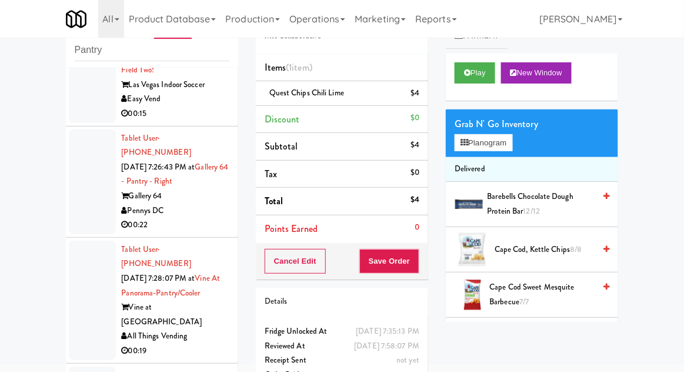
scroll to position [1703, 0]
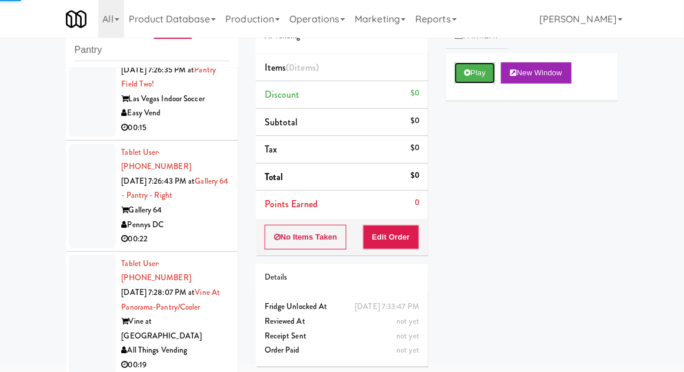
click at [470, 71] on icon at bounding box center [467, 73] width 6 height 8
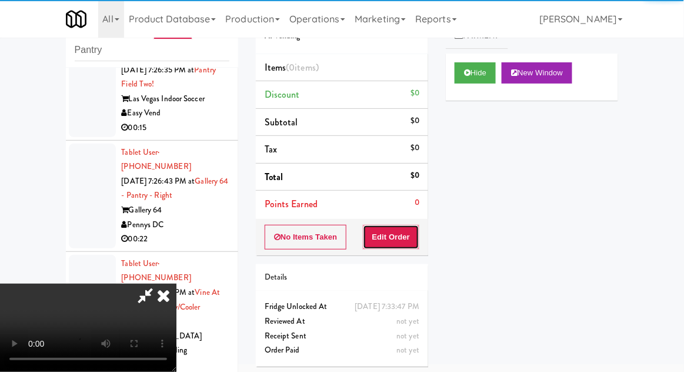
click at [397, 235] on button "Edit Order" at bounding box center [391, 237] width 57 height 25
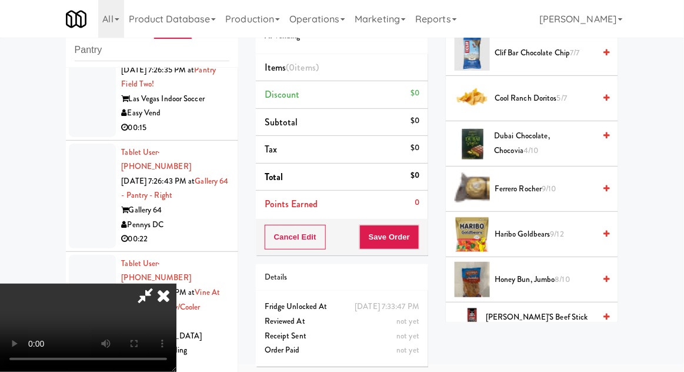
scroll to position [335, 0]
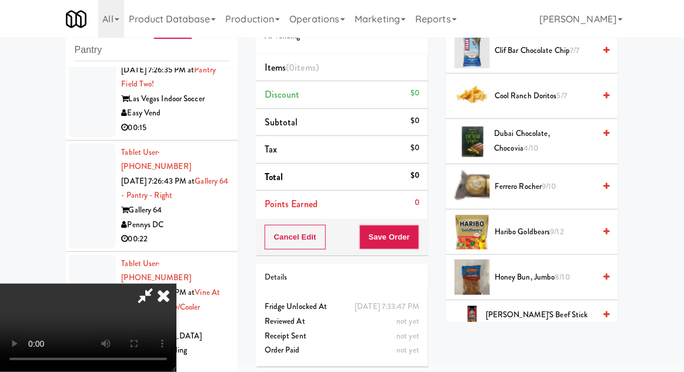
click at [565, 133] on span "Dubai Chocolate, Chocovia 4/10" at bounding box center [545, 141] width 101 height 29
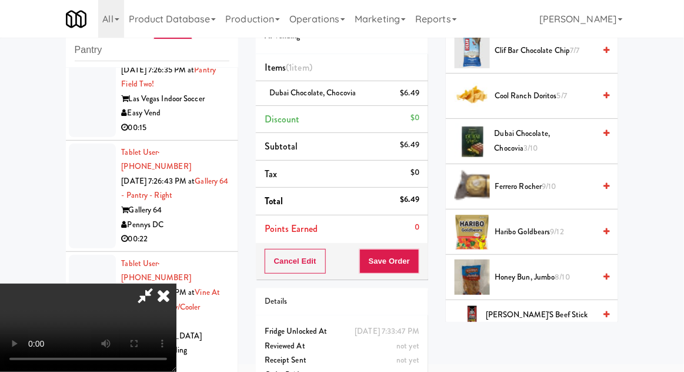
scroll to position [17, 0]
click at [553, 138] on span "Dubai Chocolate, Chocovia 3/10" at bounding box center [545, 141] width 101 height 29
click at [416, 266] on button "Save Order" at bounding box center [390, 261] width 60 height 25
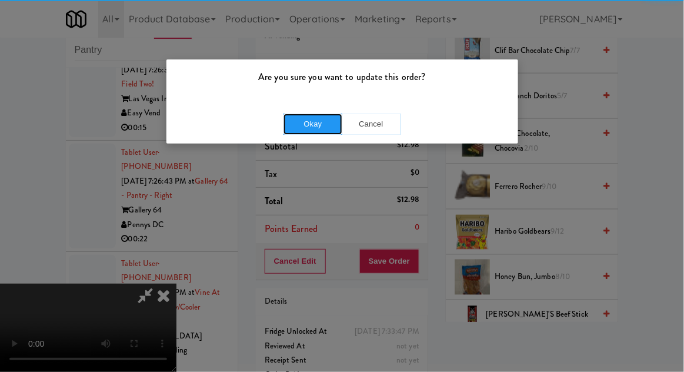
click at [302, 115] on button "Okay" at bounding box center [313, 124] width 59 height 21
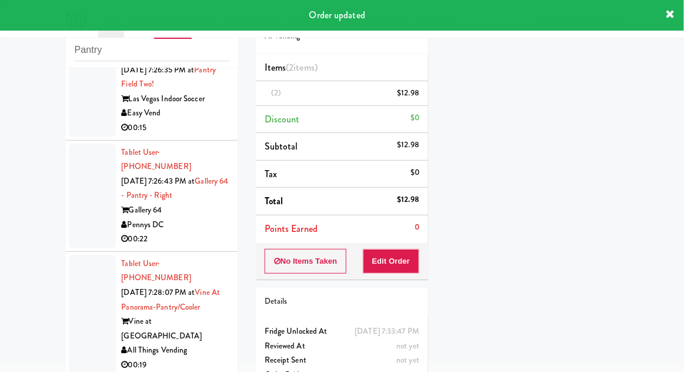
scroll to position [0, 0]
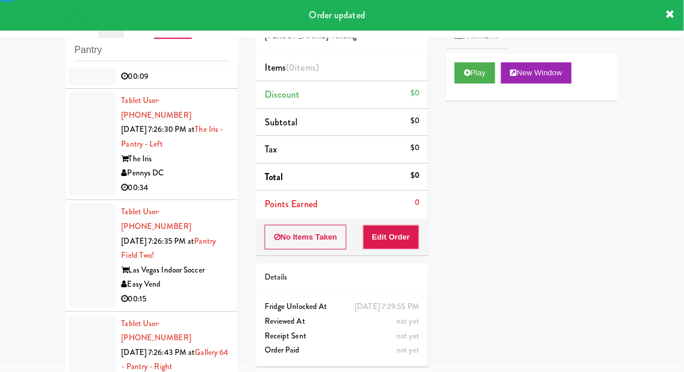
scroll to position [1536, 0]
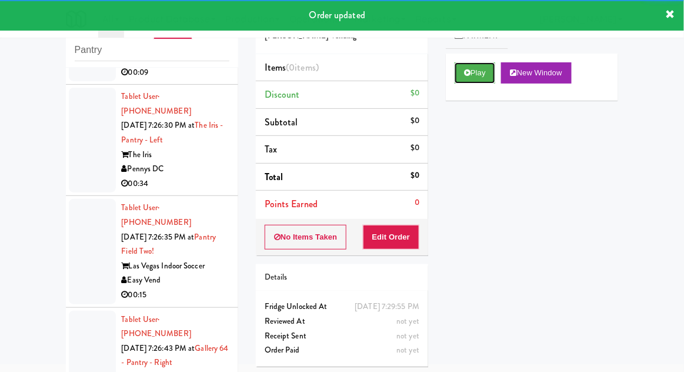
click at [456, 73] on button "Play" at bounding box center [475, 72] width 41 height 21
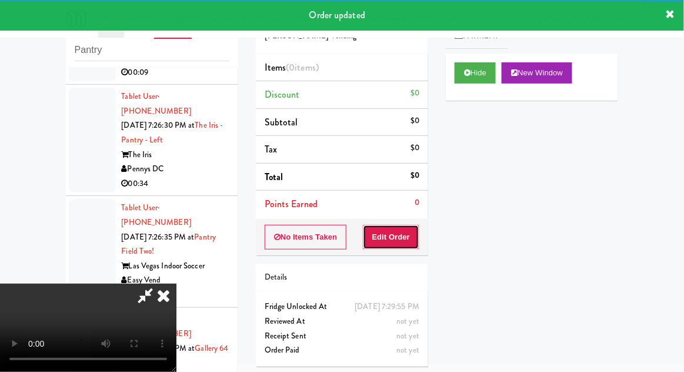
click at [398, 236] on button "Edit Order" at bounding box center [391, 237] width 57 height 25
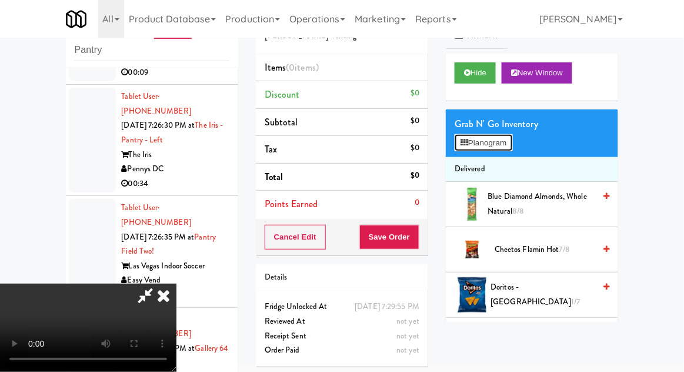
click at [513, 144] on button "Planogram" at bounding box center [484, 143] width 58 height 18
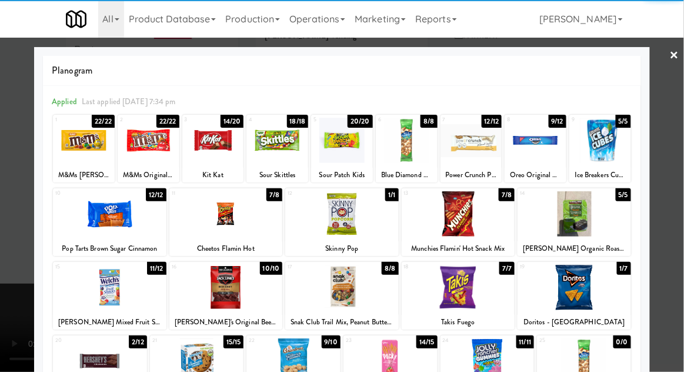
click at [210, 152] on div at bounding box center [213, 140] width 62 height 45
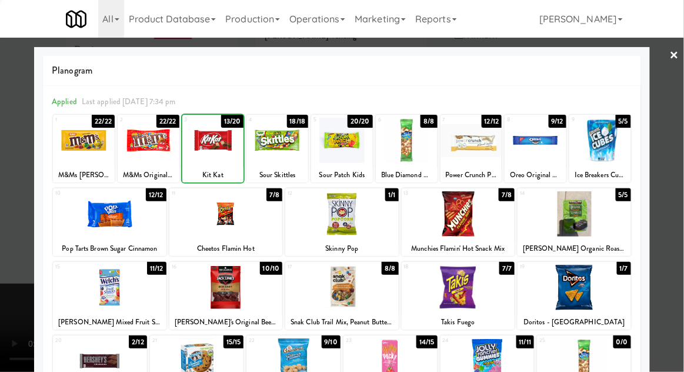
click at [208, 148] on div at bounding box center [213, 140] width 62 height 45
click at [680, 108] on div at bounding box center [342, 186] width 684 height 372
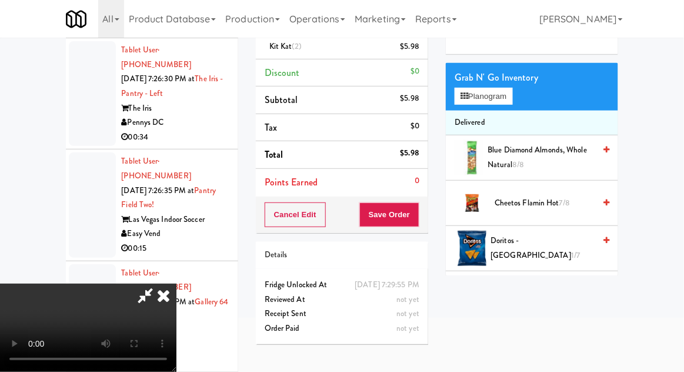
click at [556, 200] on span "Cheetos Flamin Hot 7/8" at bounding box center [545, 203] width 100 height 15
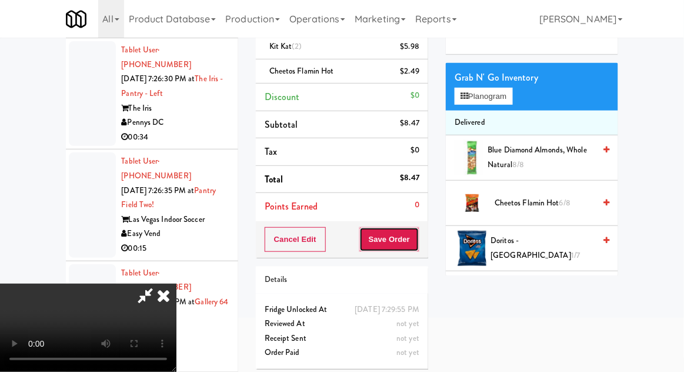
click at [418, 242] on button "Save Order" at bounding box center [390, 239] width 60 height 25
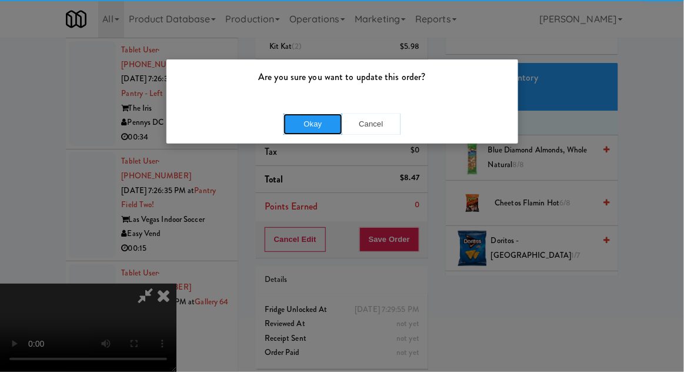
click at [316, 114] on button "Okay" at bounding box center [313, 124] width 59 height 21
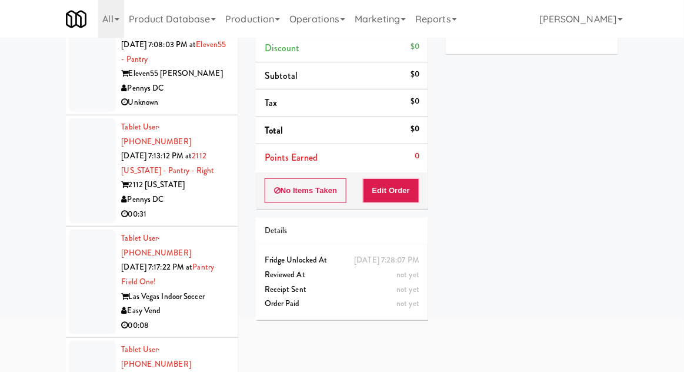
scroll to position [995, 0]
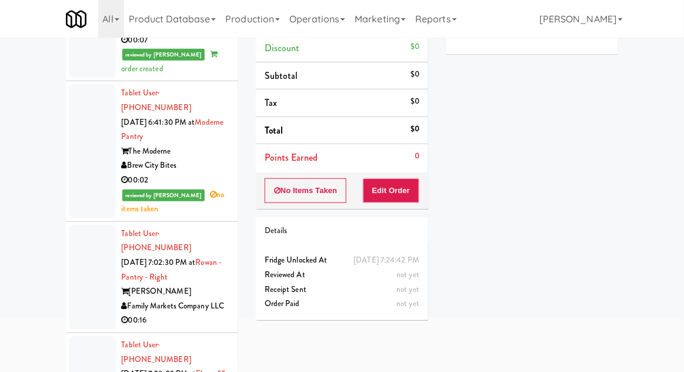
scroll to position [674, 0]
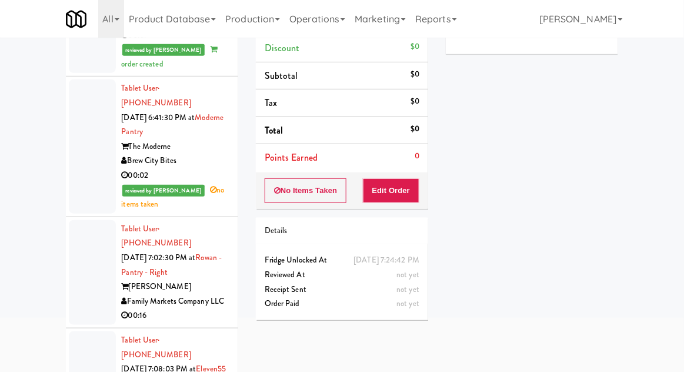
click at [70, 220] on div at bounding box center [92, 272] width 47 height 105
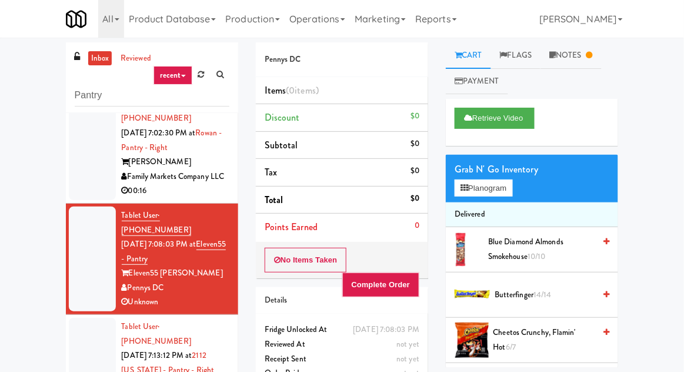
click at [84, 318] on div at bounding box center [92, 370] width 47 height 105
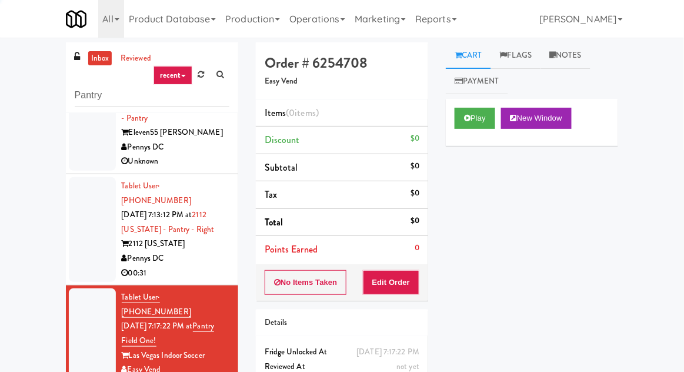
scroll to position [1031, 0]
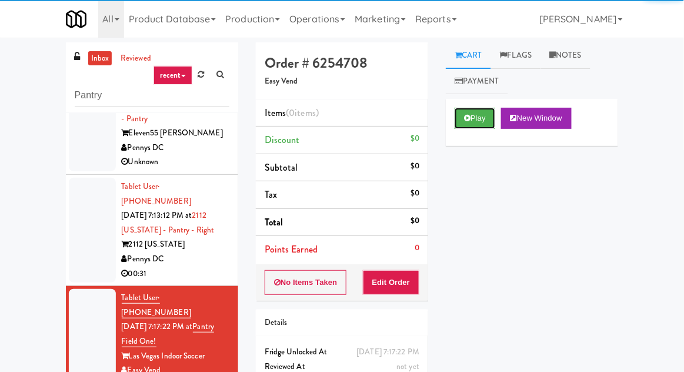
click at [472, 128] on button "Play" at bounding box center [475, 118] width 41 height 21
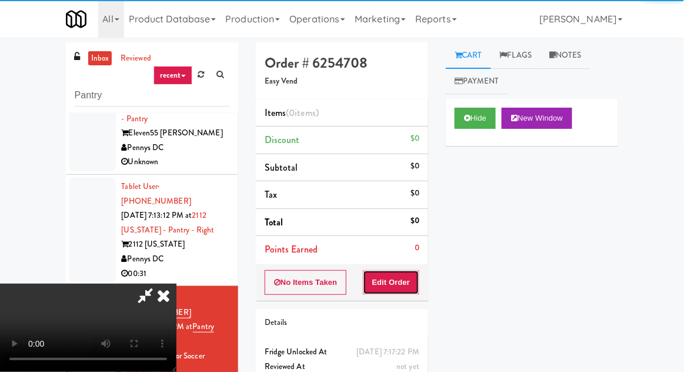
click at [392, 285] on button "Edit Order" at bounding box center [391, 282] width 57 height 25
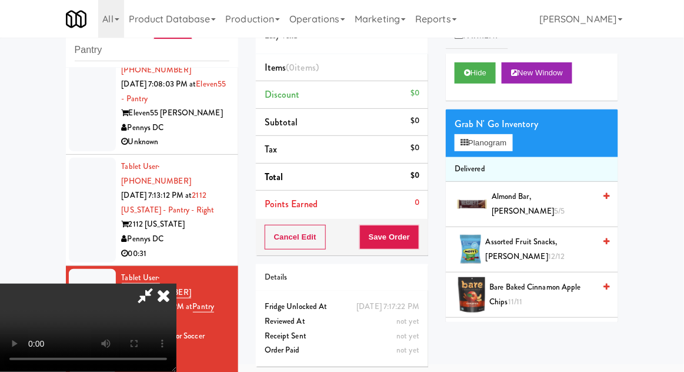
scroll to position [0, 0]
click at [513, 135] on button "Planogram" at bounding box center [484, 143] width 58 height 18
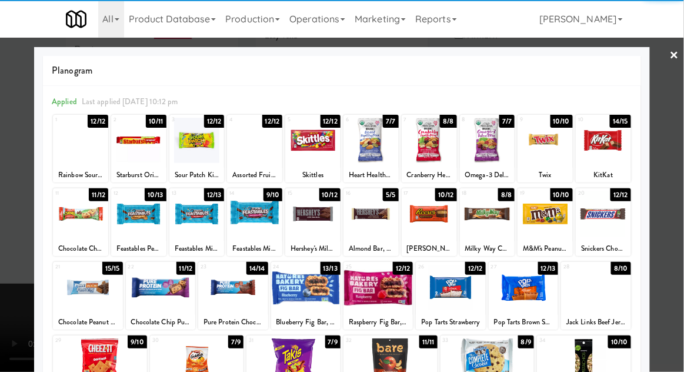
click at [134, 148] on div at bounding box center [138, 140] width 55 height 45
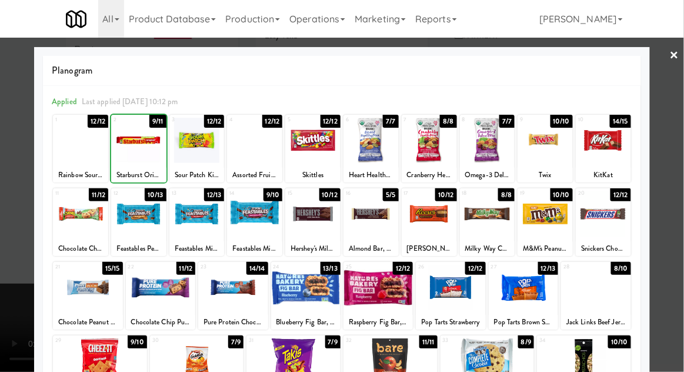
click at [679, 128] on div at bounding box center [342, 186] width 684 height 372
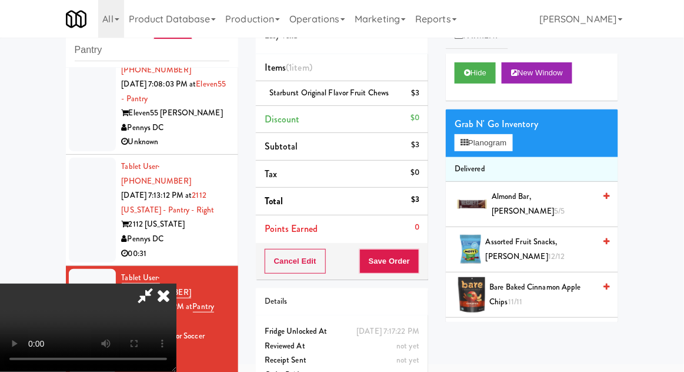
scroll to position [43, 0]
click at [418, 264] on button "Save Order" at bounding box center [390, 261] width 60 height 25
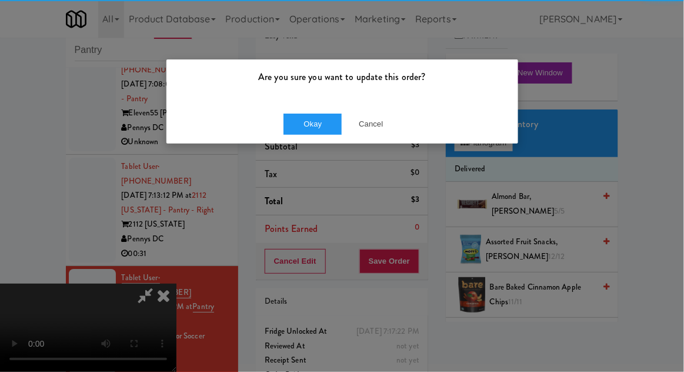
click at [314, 112] on div "Okay Cancel" at bounding box center [343, 123] width 352 height 39
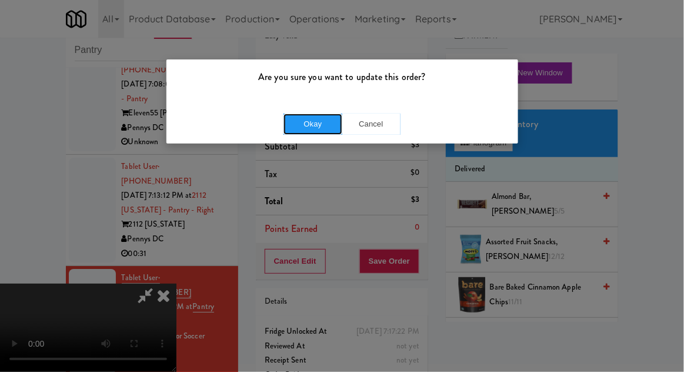
click at [295, 126] on button "Okay" at bounding box center [313, 124] width 59 height 21
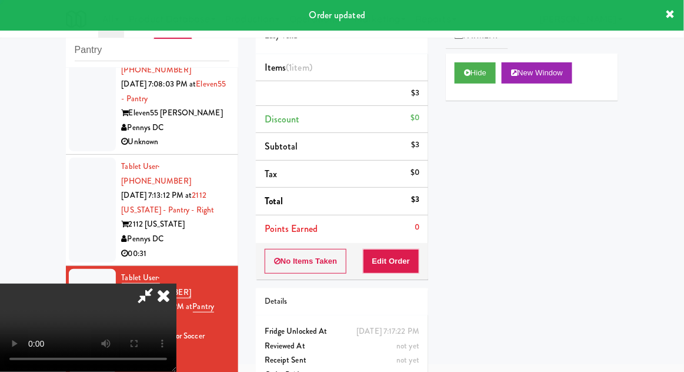
scroll to position [0, 0]
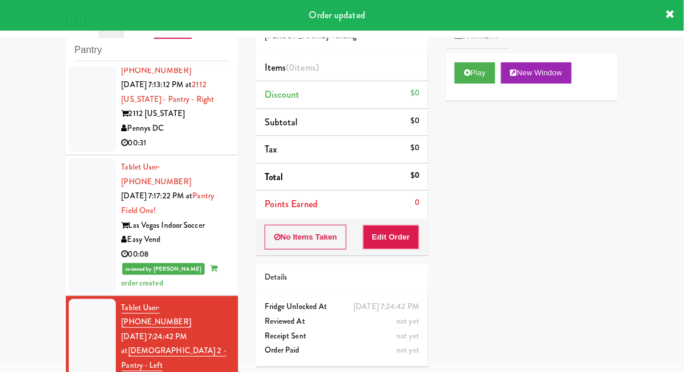
scroll to position [1119, 0]
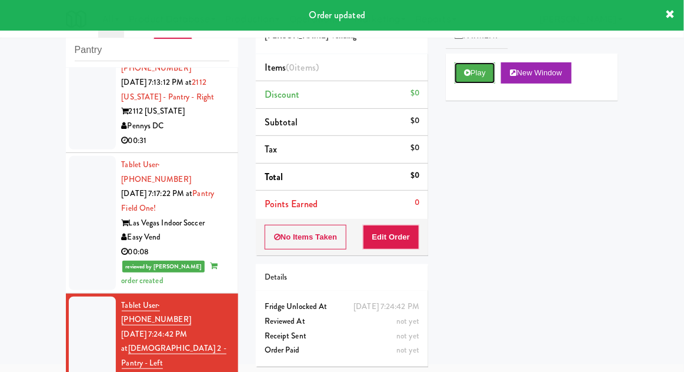
click at [483, 75] on button "Play" at bounding box center [475, 72] width 41 height 21
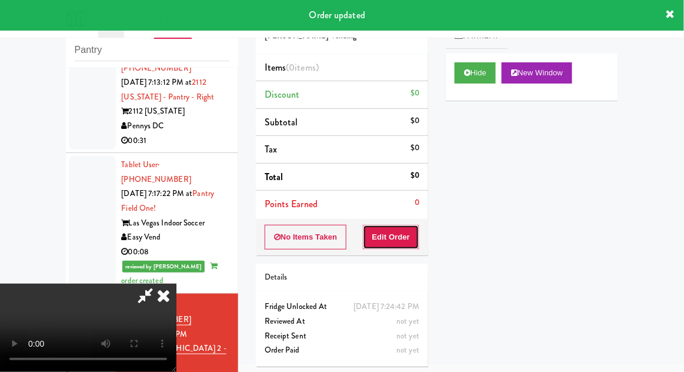
click at [396, 236] on button "Edit Order" at bounding box center [391, 237] width 57 height 25
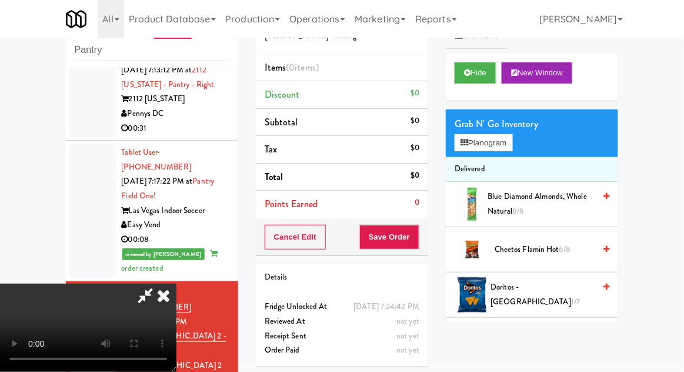
scroll to position [1136, 0]
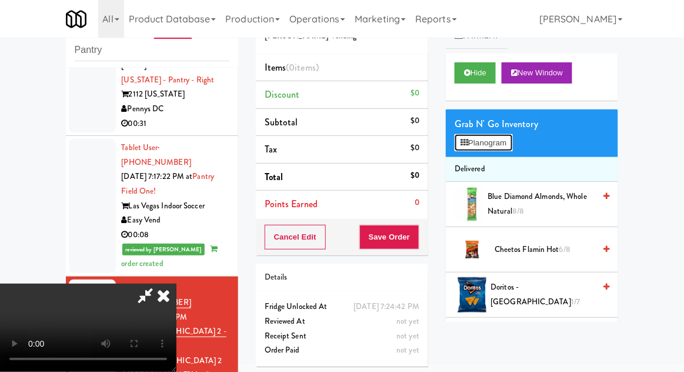
click at [511, 142] on button "Planogram" at bounding box center [484, 143] width 58 height 18
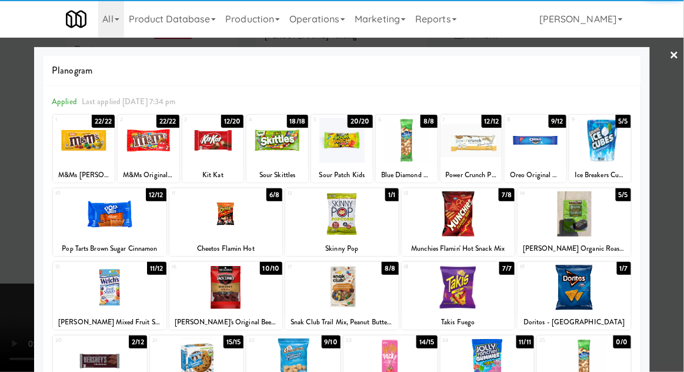
click at [212, 150] on div at bounding box center [213, 140] width 62 height 45
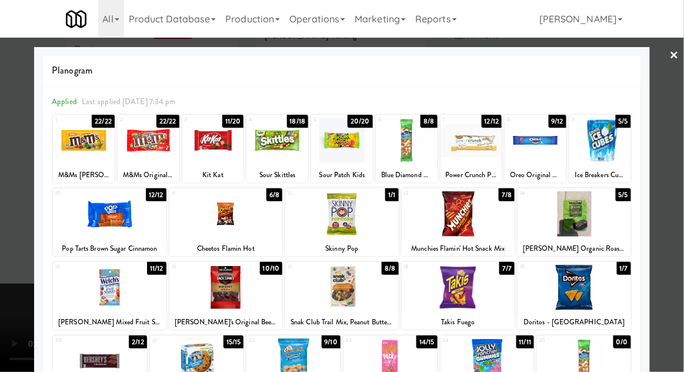
click at [211, 152] on div at bounding box center [213, 140] width 62 height 45
click at [677, 118] on div at bounding box center [342, 186] width 684 height 372
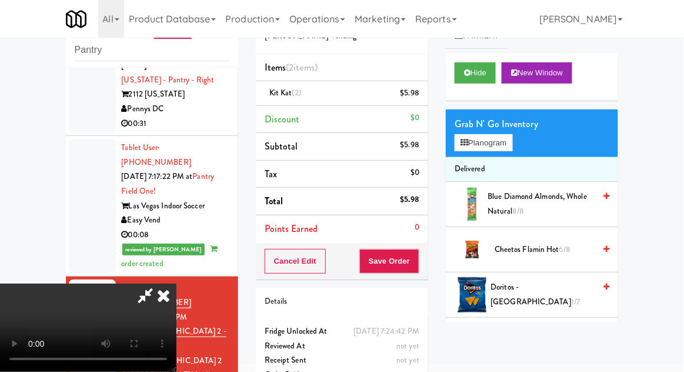
click at [426, 273] on div "Cancel Edit Save Order" at bounding box center [342, 261] width 172 height 36
click at [420, 265] on button "Save Order" at bounding box center [390, 261] width 60 height 25
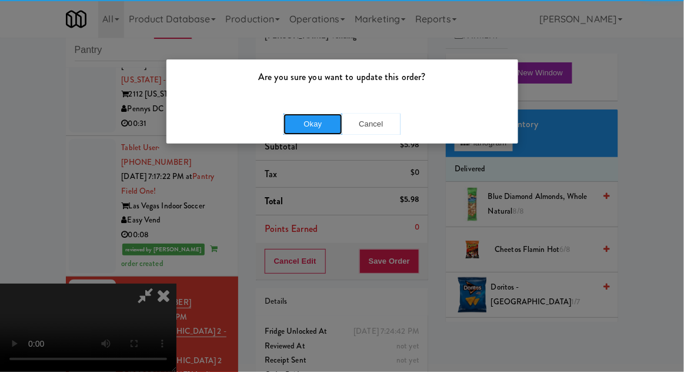
click at [305, 125] on button "Okay" at bounding box center [313, 124] width 59 height 21
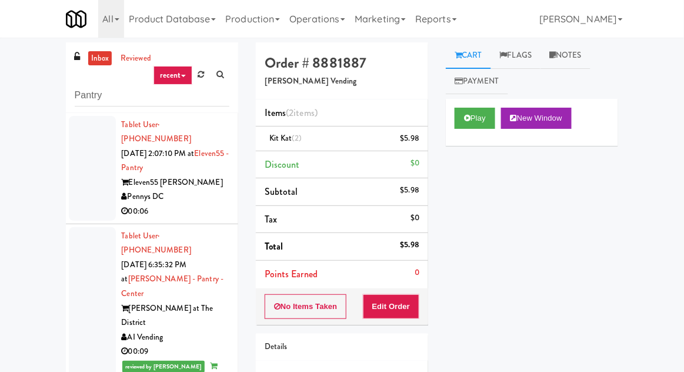
click at [95, 62] on link "inbox" at bounding box center [100, 58] width 24 height 15
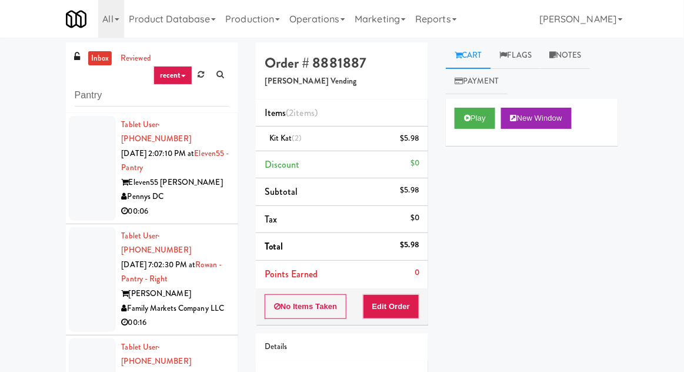
click at [94, 57] on link "inbox" at bounding box center [100, 58] width 24 height 15
click at [78, 240] on div at bounding box center [92, 279] width 47 height 105
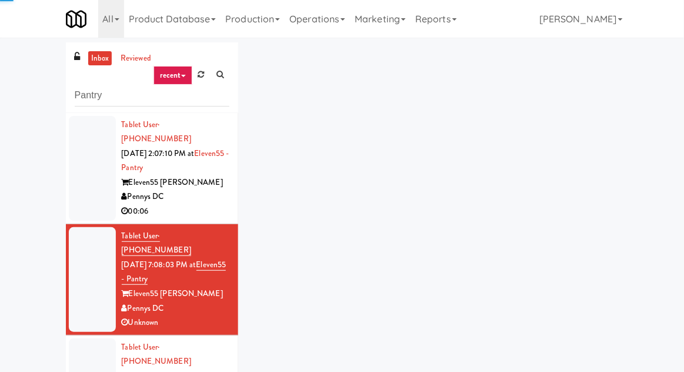
scroll to position [45, 0]
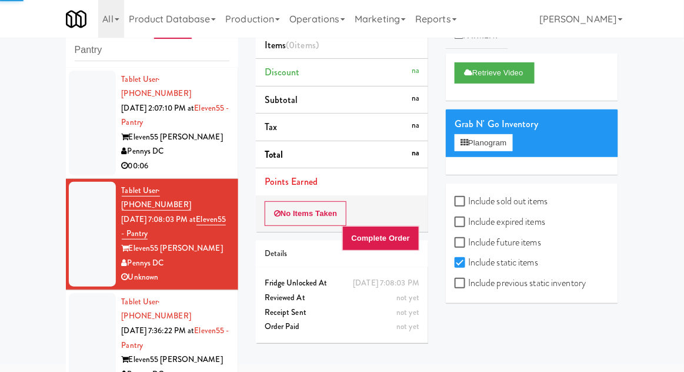
click at [69, 300] on div at bounding box center [92, 345] width 47 height 105
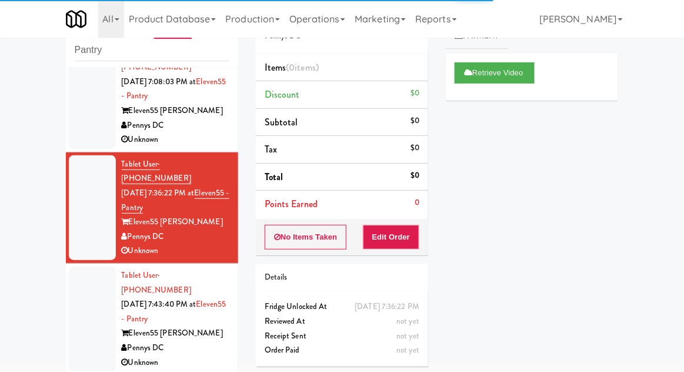
click at [72, 267] on div at bounding box center [92, 319] width 47 height 105
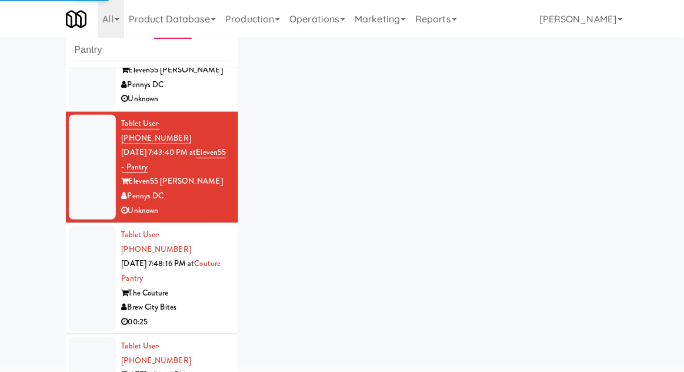
scroll to position [287, 0]
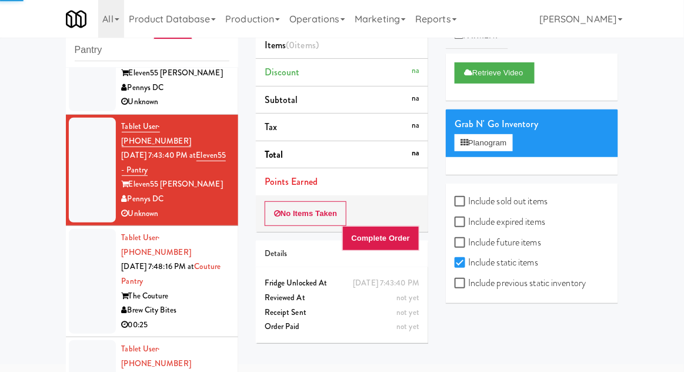
click at [72, 241] on div at bounding box center [92, 281] width 47 height 105
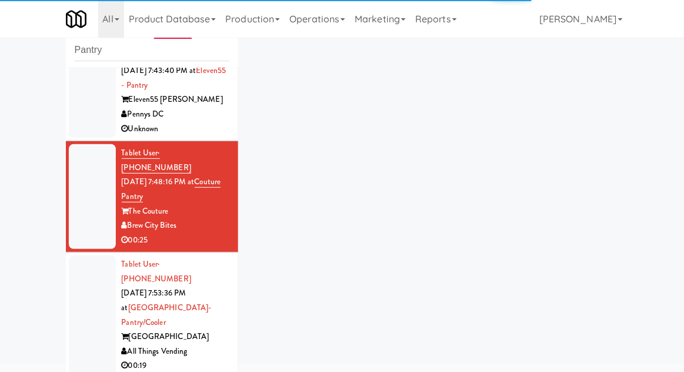
scroll to position [375, 0]
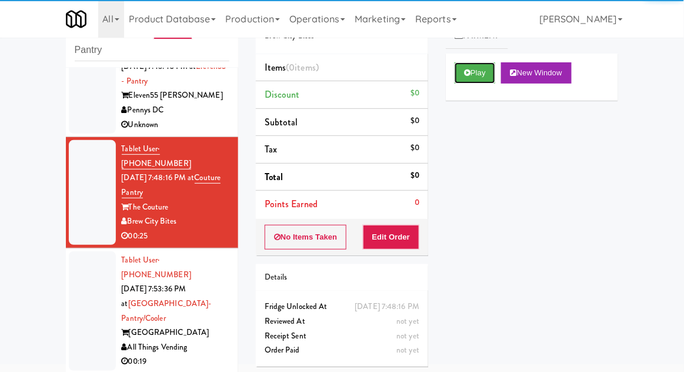
click at [471, 76] on button "Play" at bounding box center [475, 72] width 41 height 21
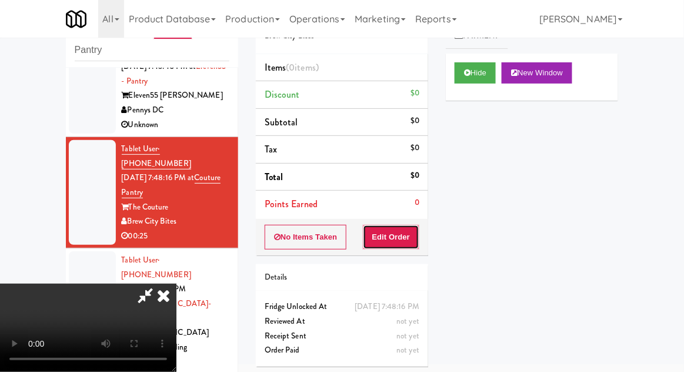
click at [391, 236] on button "Edit Order" at bounding box center [391, 237] width 57 height 25
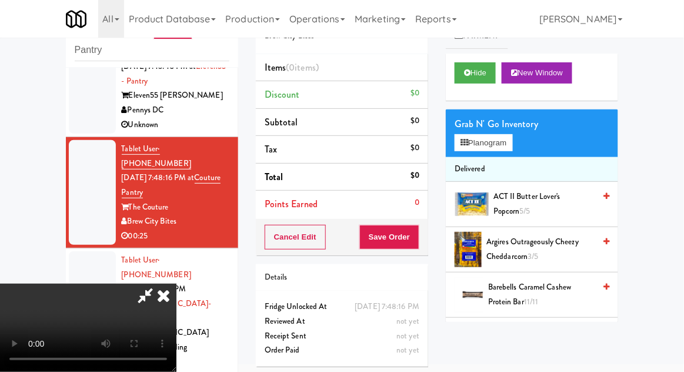
scroll to position [43, 0]
click at [509, 144] on button "Planogram" at bounding box center [484, 143] width 58 height 18
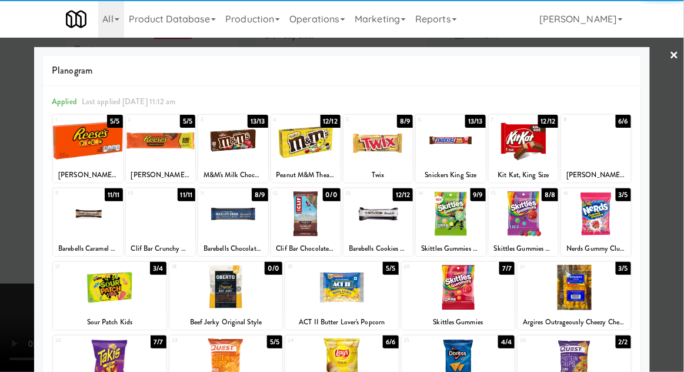
click at [308, 307] on div at bounding box center [342, 287] width 114 height 45
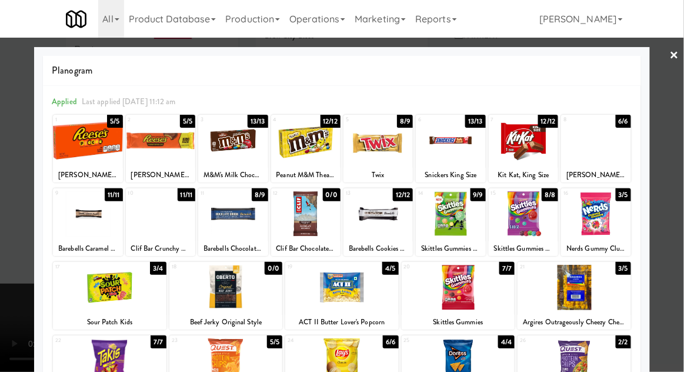
click at [682, 210] on div at bounding box center [342, 186] width 684 height 372
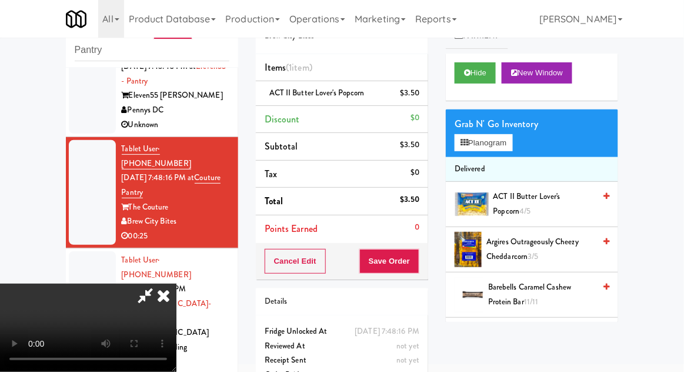
scroll to position [43, 0]
click at [418, 270] on button "Save Order" at bounding box center [390, 261] width 60 height 25
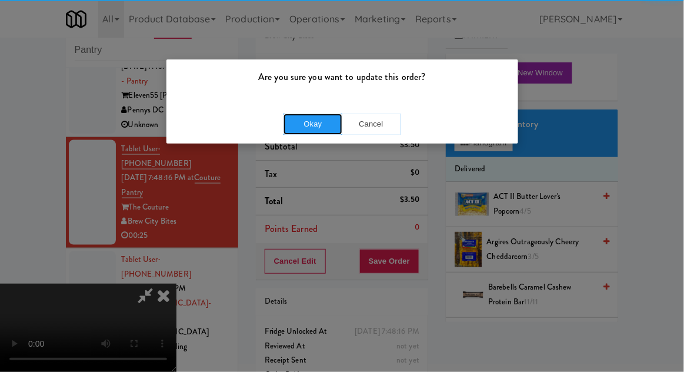
click at [304, 124] on button "Okay" at bounding box center [313, 124] width 59 height 21
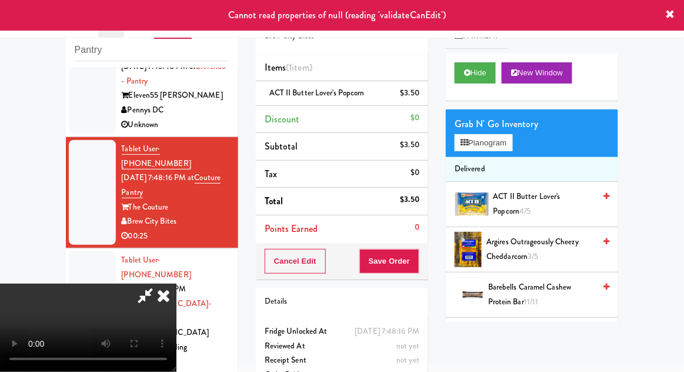
scroll to position [0, 0]
click at [177, 284] on icon at bounding box center [164, 296] width 26 height 24
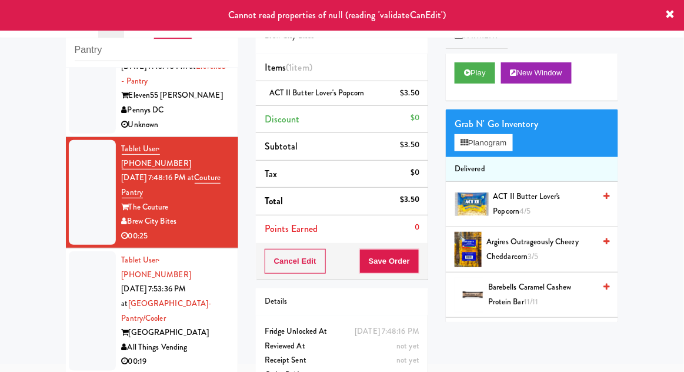
click at [83, 251] on div at bounding box center [92, 310] width 47 height 119
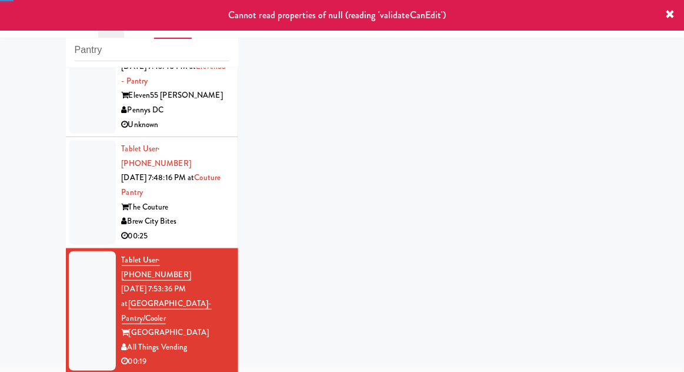
click at [73, 148] on div at bounding box center [92, 192] width 47 height 105
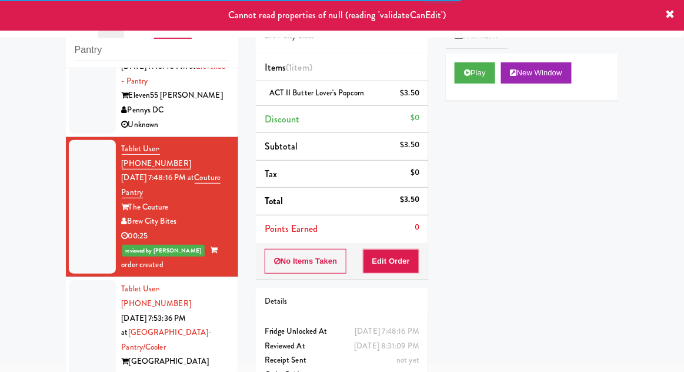
click at [79, 280] on div at bounding box center [92, 339] width 47 height 119
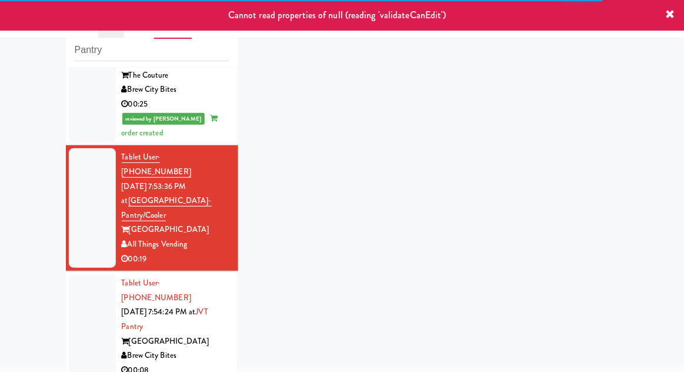
scroll to position [509, 0]
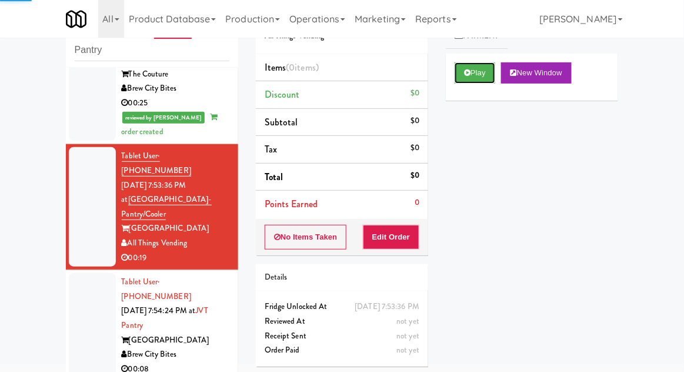
click at [476, 75] on button "Play" at bounding box center [475, 72] width 41 height 21
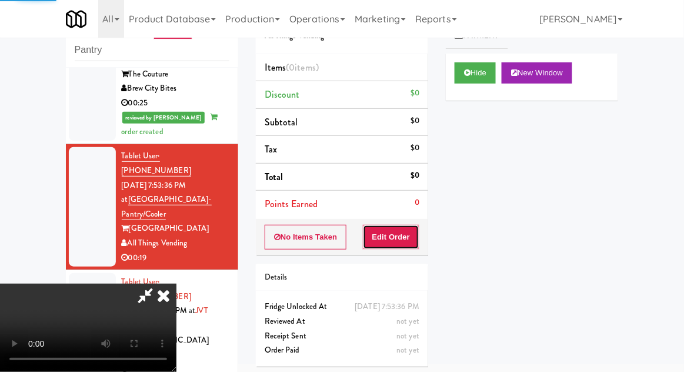
click at [397, 231] on button "Edit Order" at bounding box center [391, 237] width 57 height 25
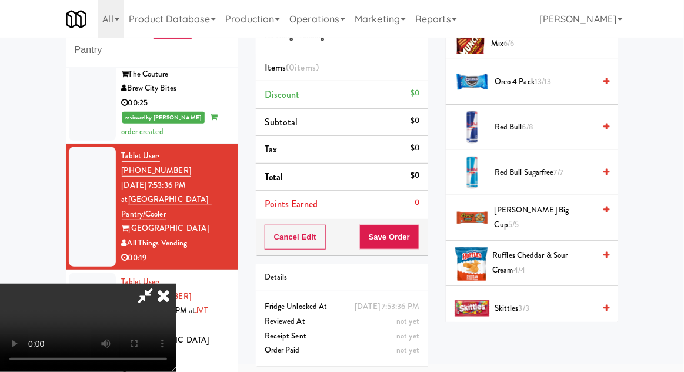
scroll to position [1264, 0]
click at [575, 210] on span "Reese's Carmel Big Cup 5/5" at bounding box center [545, 216] width 100 height 29
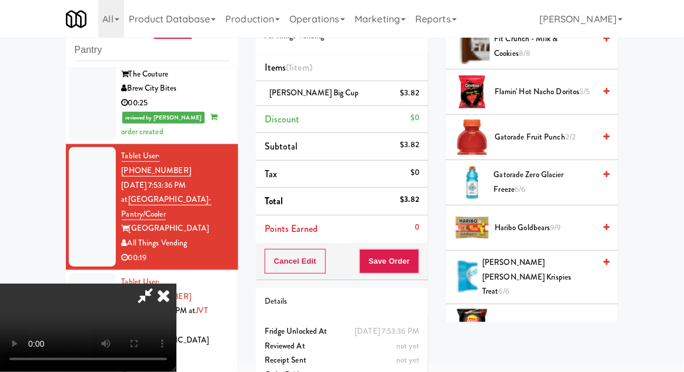
scroll to position [835, 0]
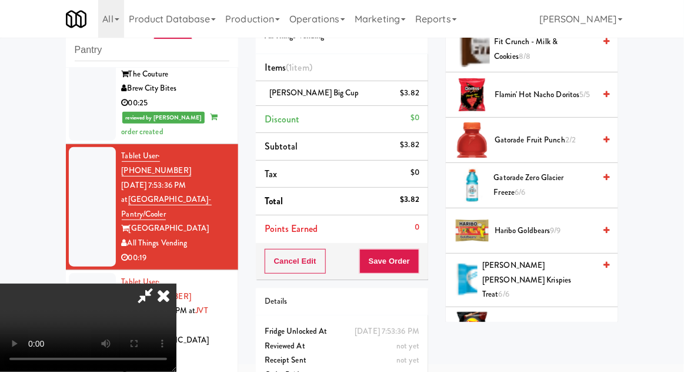
click at [569, 264] on span "Kellogg’s Rice Krispies Treat 6/6" at bounding box center [539, 280] width 112 height 44
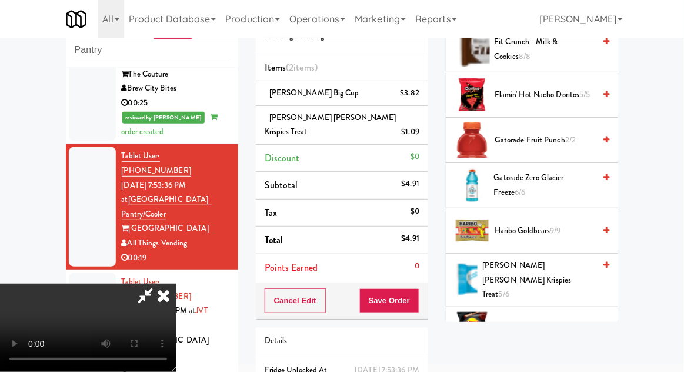
click at [416, 125] on div "$1.09" at bounding box center [411, 132] width 18 height 15
click at [421, 132] on icon at bounding box center [421, 136] width 6 height 8
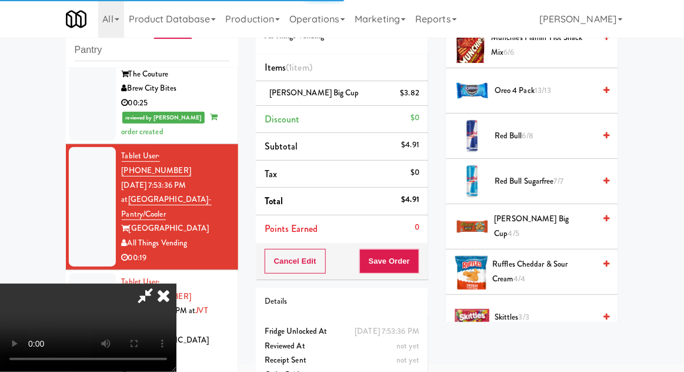
scroll to position [1255, 0]
click at [520, 227] on span "4/5" at bounding box center [514, 232] width 11 height 11
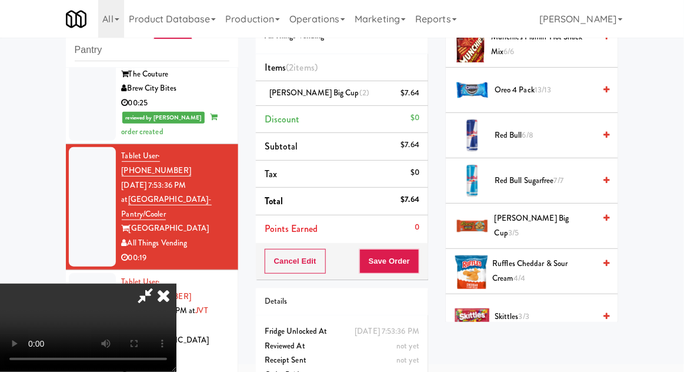
scroll to position [43, 0]
click at [418, 264] on button "Save Order" at bounding box center [390, 261] width 60 height 25
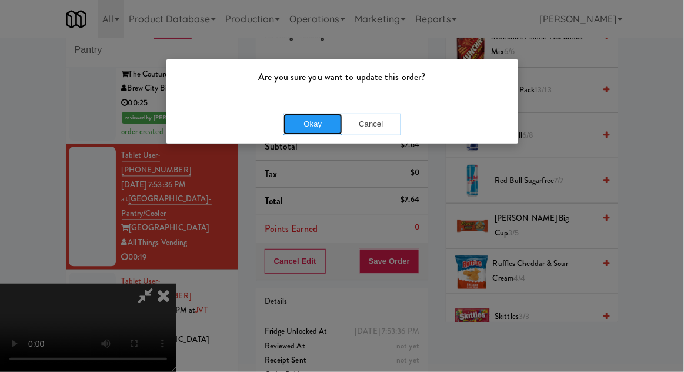
click at [300, 128] on button "Okay" at bounding box center [313, 124] width 59 height 21
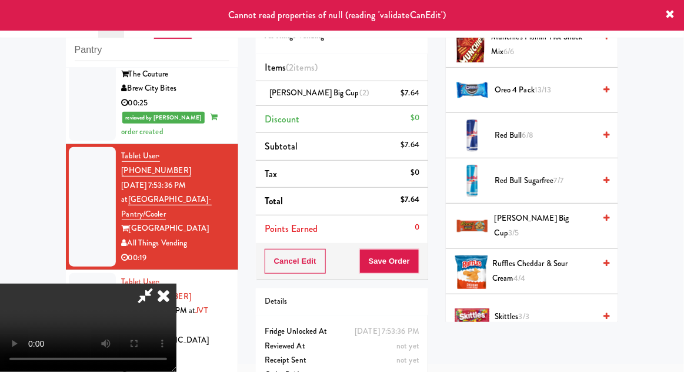
scroll to position [0, 0]
click at [177, 284] on icon at bounding box center [164, 296] width 26 height 24
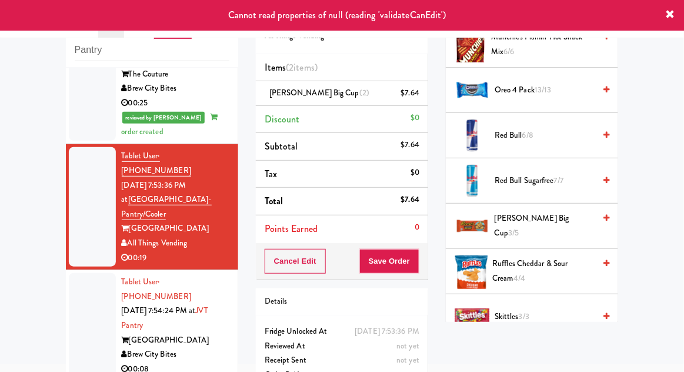
click at [87, 273] on div at bounding box center [92, 325] width 47 height 105
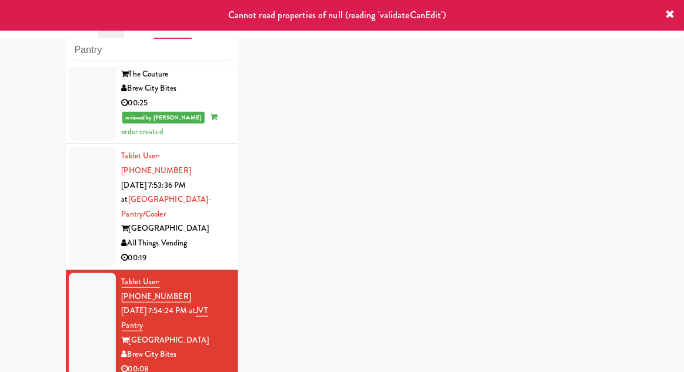
click at [93, 158] on div at bounding box center [92, 206] width 47 height 119
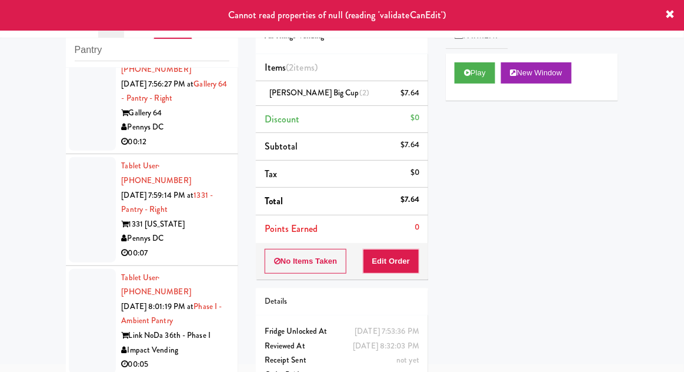
scroll to position [1639, 0]
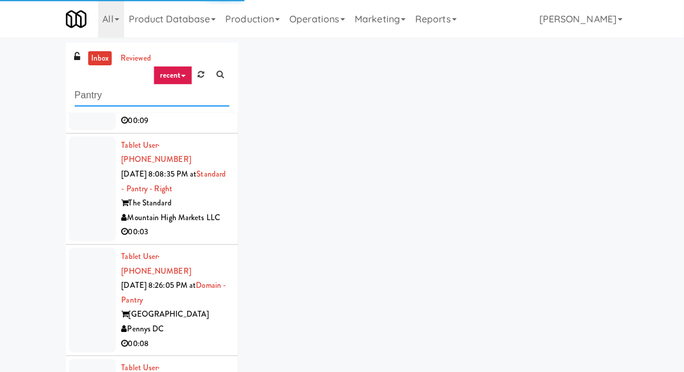
click at [86, 98] on input "Pantry" at bounding box center [152, 96] width 155 height 22
click at [84, 99] on input "Pantry" at bounding box center [152, 96] width 155 height 22
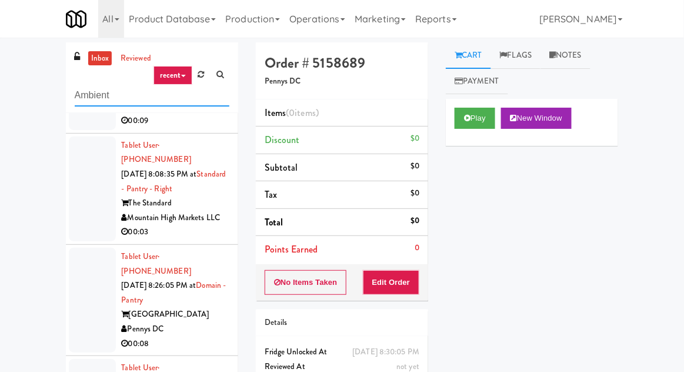
type input "Ambient"
click at [35, 71] on div "inbox reviewed recent all unclear take inventory issue suspicious failed recent…" at bounding box center [342, 258] width 684 height 433
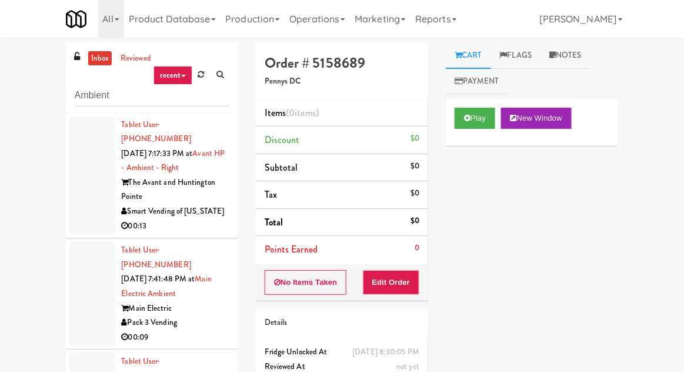
click at [87, 161] on div at bounding box center [92, 175] width 47 height 119
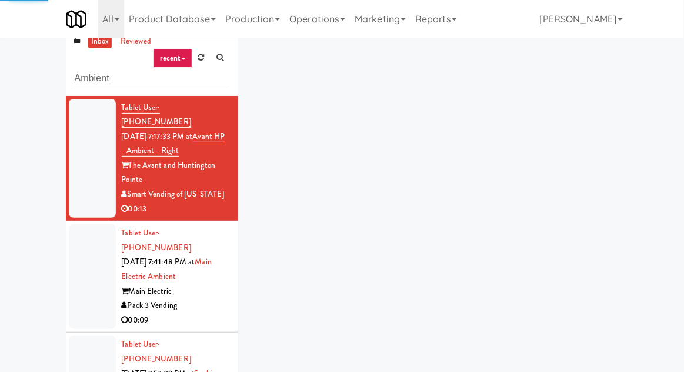
scroll to position [45, 0]
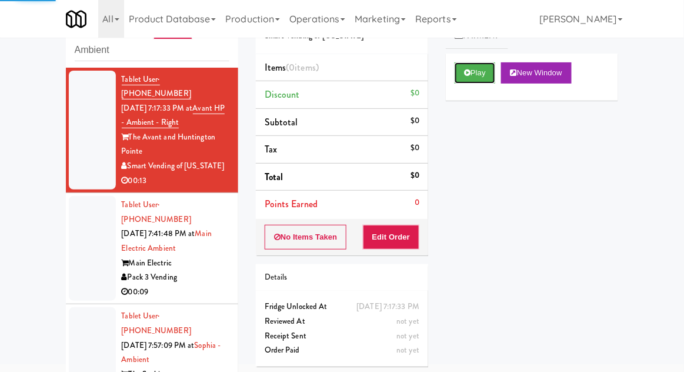
click at [488, 79] on button "Play" at bounding box center [475, 72] width 41 height 21
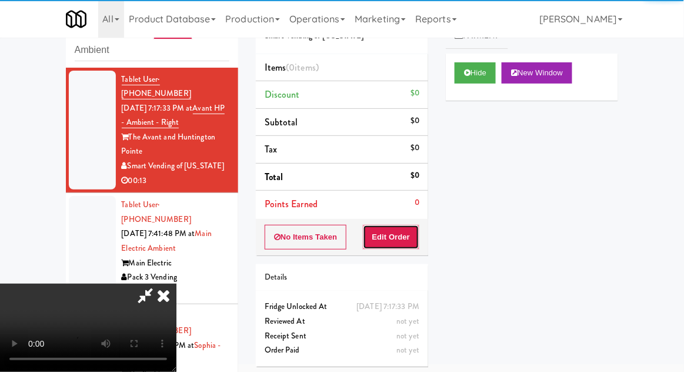
click at [397, 238] on button "Edit Order" at bounding box center [391, 237] width 57 height 25
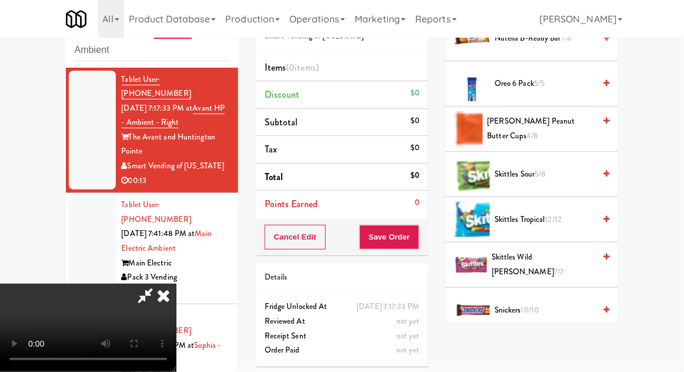
scroll to position [973, 0]
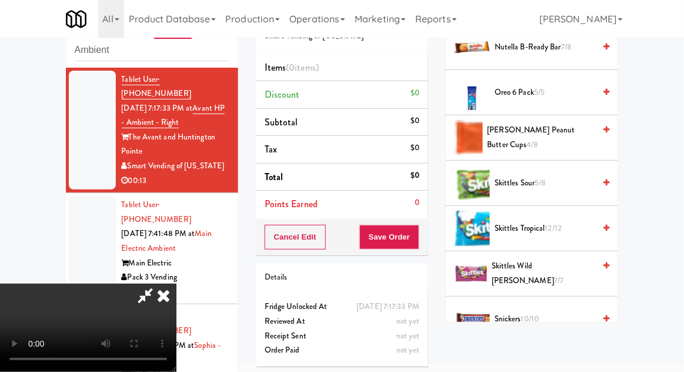
click at [560, 229] on span "Skittles Tropical 12/12" at bounding box center [545, 228] width 100 height 15
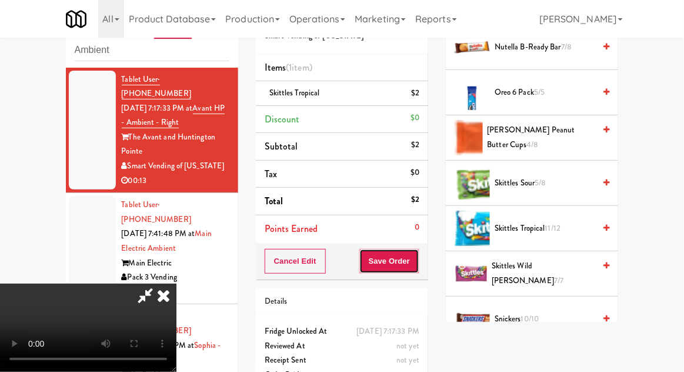
click at [420, 250] on button "Save Order" at bounding box center [390, 261] width 60 height 25
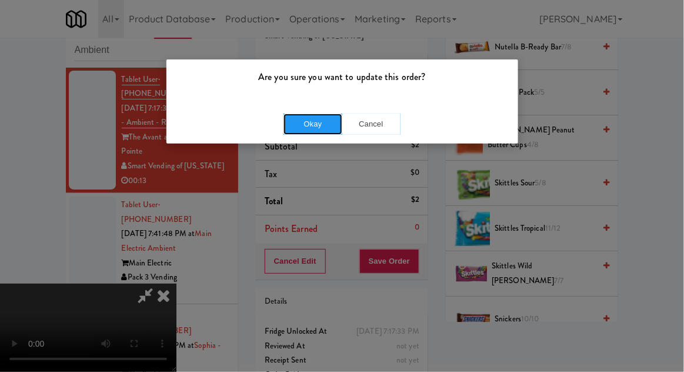
click at [300, 114] on button "Okay" at bounding box center [313, 124] width 59 height 21
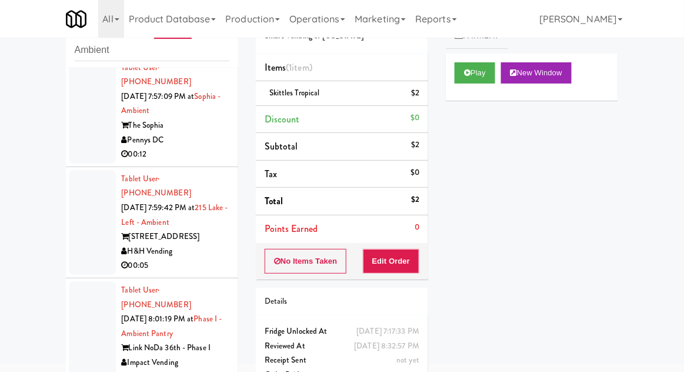
scroll to position [0, 0]
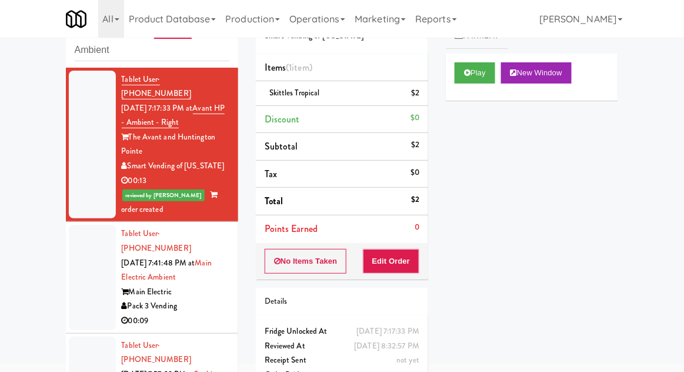
click at [76, 276] on div at bounding box center [92, 277] width 47 height 105
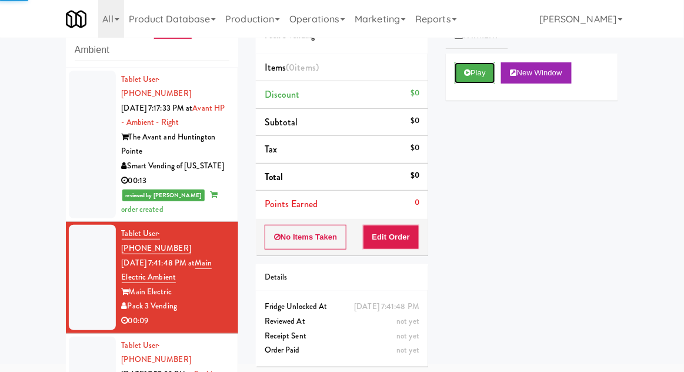
click at [487, 71] on button "Play" at bounding box center [475, 72] width 41 height 21
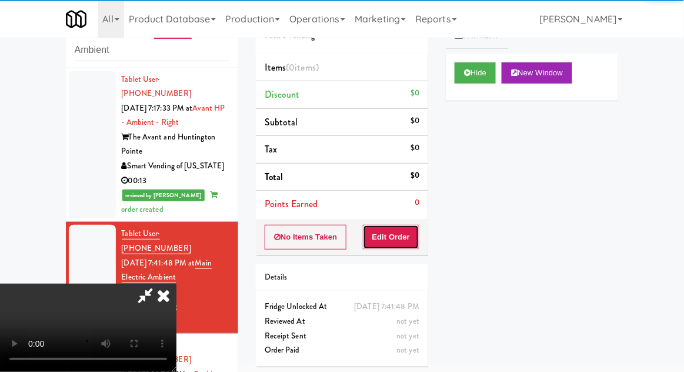
click at [399, 226] on button "Edit Order" at bounding box center [391, 237] width 57 height 25
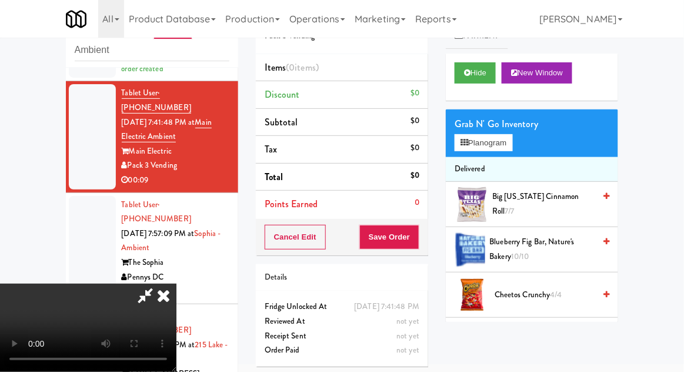
scroll to position [43, 0]
click at [507, 149] on button "Planogram" at bounding box center [484, 143] width 58 height 18
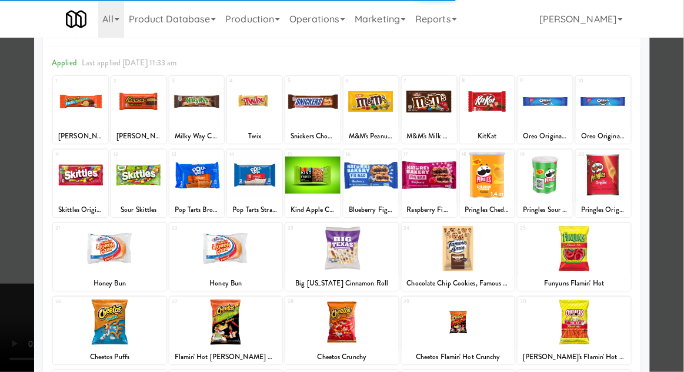
scroll to position [41, 0]
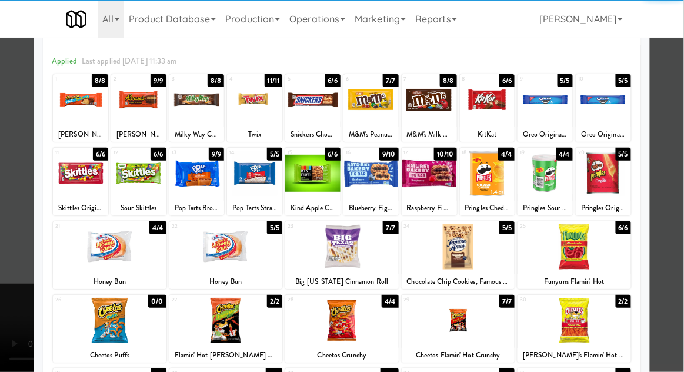
click at [384, 189] on div at bounding box center [371, 173] width 55 height 45
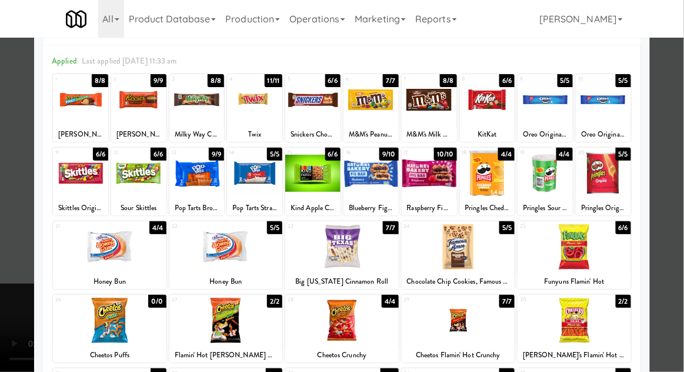
click at [11, 212] on div at bounding box center [342, 186] width 684 height 372
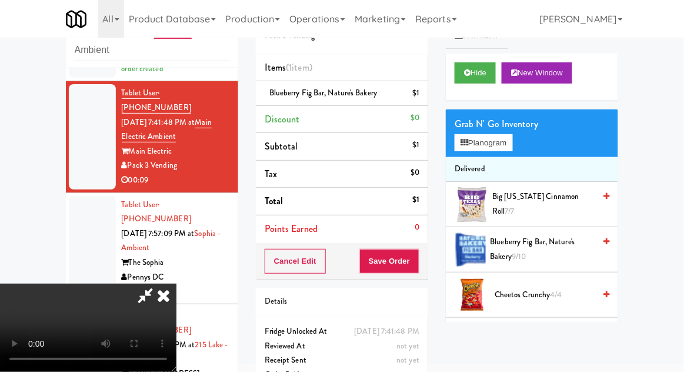
scroll to position [43, 0]
click at [416, 265] on button "Save Order" at bounding box center [390, 261] width 60 height 25
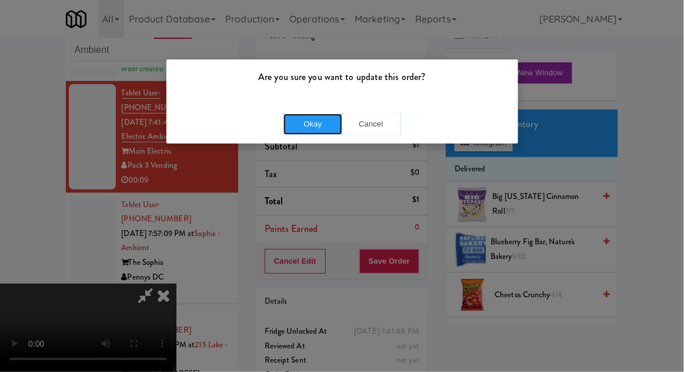
click at [286, 132] on button "Okay" at bounding box center [313, 124] width 59 height 21
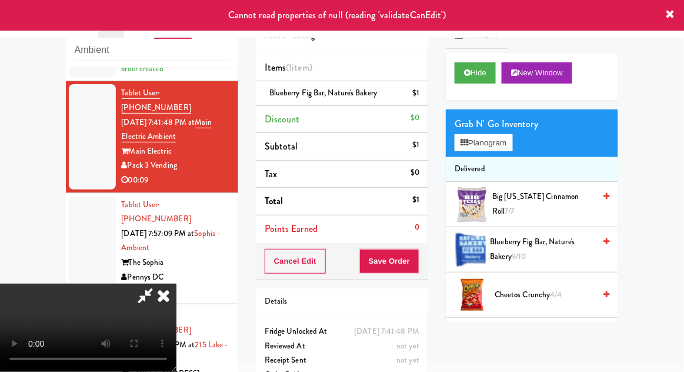
scroll to position [0, 0]
click at [177, 284] on icon at bounding box center [164, 296] width 26 height 24
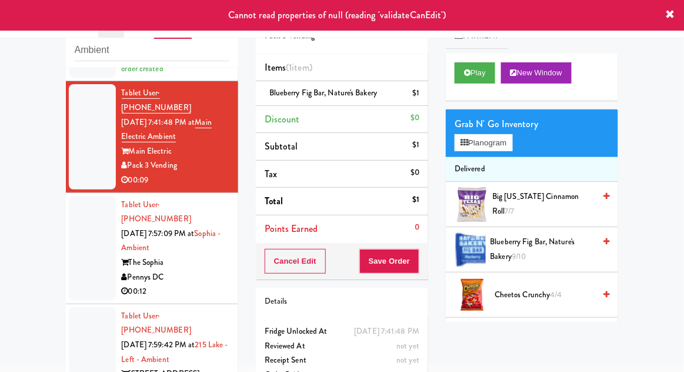
click at [81, 247] on div at bounding box center [92, 248] width 47 height 105
click at [88, 155] on div at bounding box center [92, 136] width 47 height 105
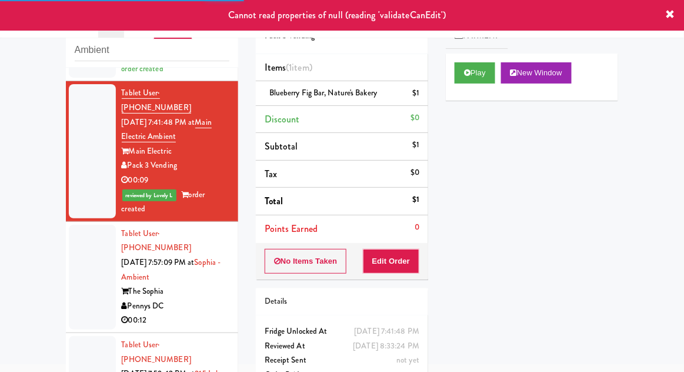
click at [74, 232] on div at bounding box center [92, 277] width 47 height 105
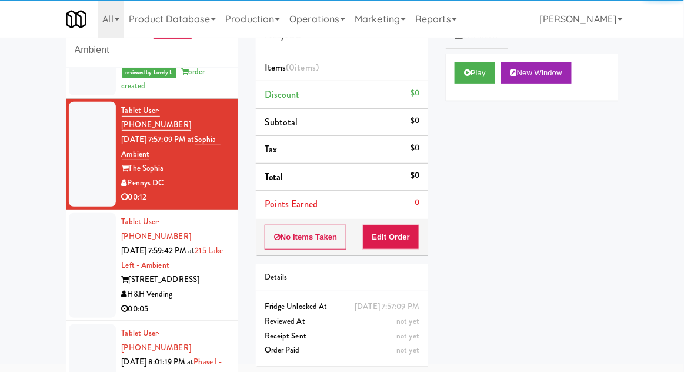
scroll to position [271, 0]
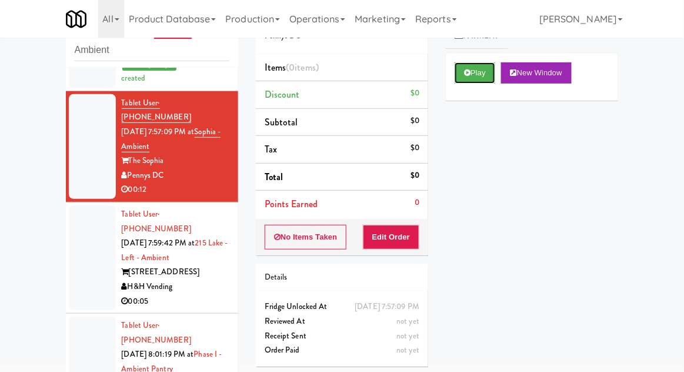
click at [491, 66] on button "Play" at bounding box center [475, 72] width 41 height 21
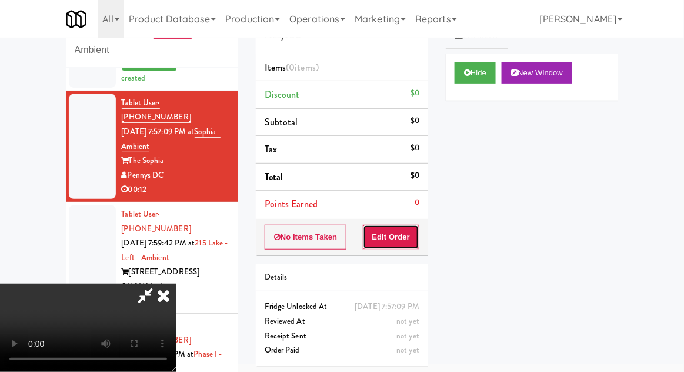
click at [397, 234] on button "Edit Order" at bounding box center [391, 237] width 57 height 25
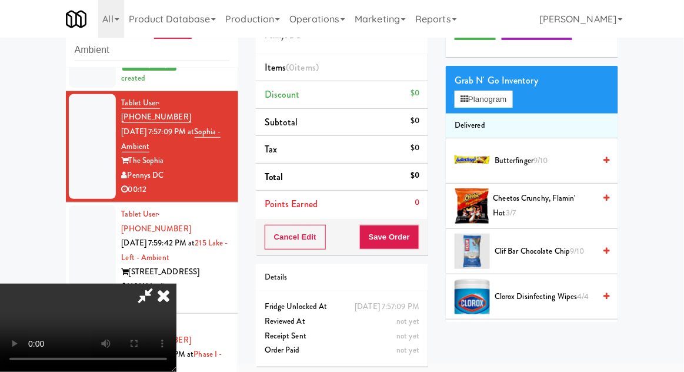
scroll to position [42, 0]
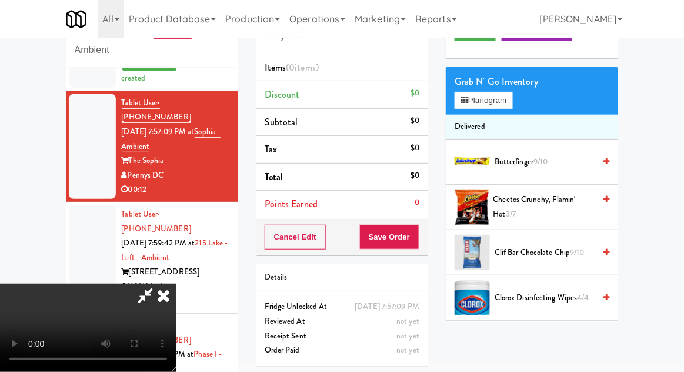
click at [550, 202] on span "Cheetos Crunchy, Flamin' Hot 3/7" at bounding box center [545, 206] width 102 height 29
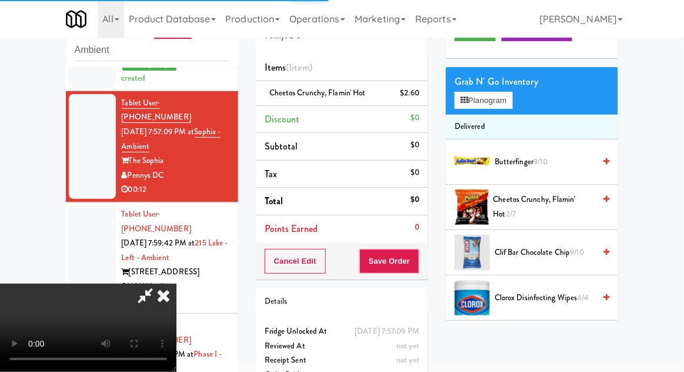
scroll to position [43, 0]
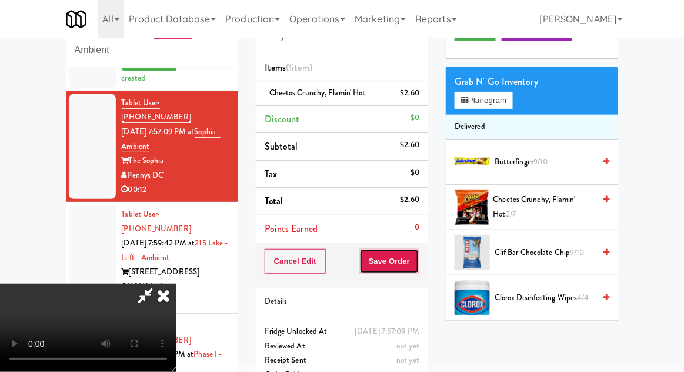
click at [420, 265] on button "Save Order" at bounding box center [390, 261] width 60 height 25
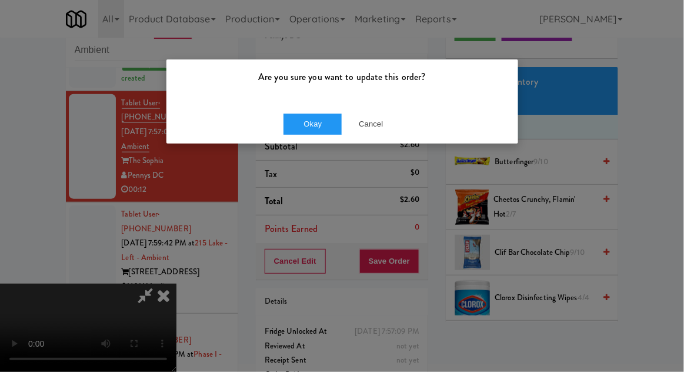
click at [290, 104] on div "Okay Cancel" at bounding box center [343, 123] width 352 height 39
click at [300, 124] on button "Okay" at bounding box center [313, 124] width 59 height 21
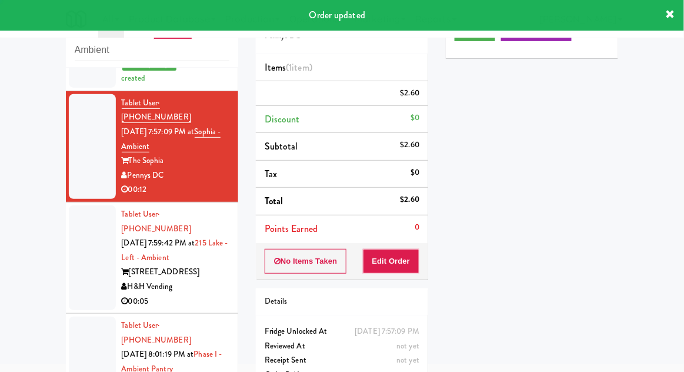
scroll to position [0, 0]
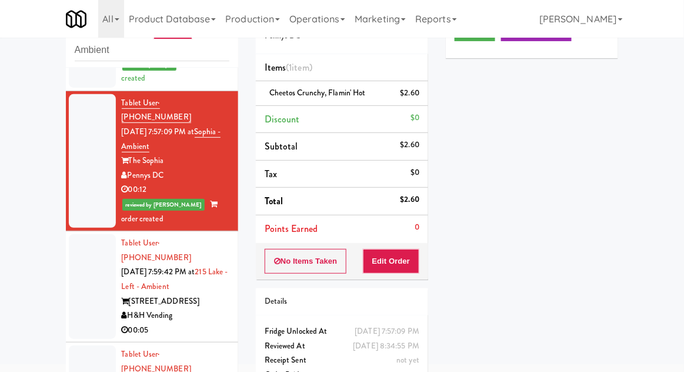
click at [93, 237] on div at bounding box center [92, 286] width 47 height 105
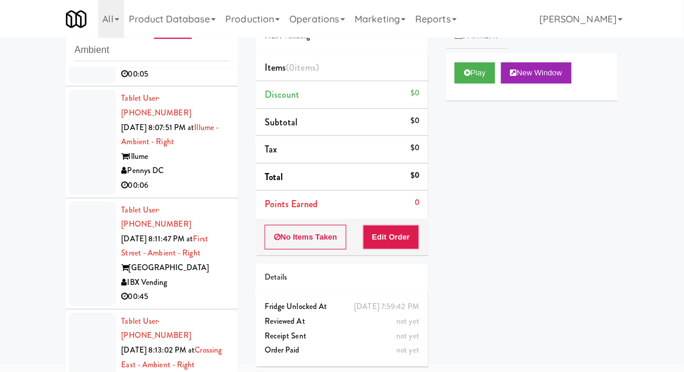
scroll to position [730, 0]
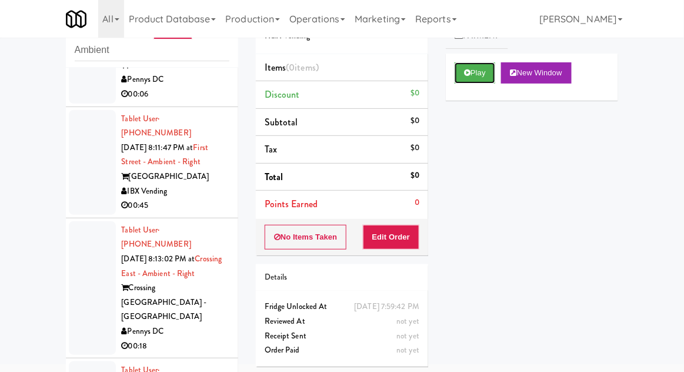
click at [474, 74] on button "Play" at bounding box center [475, 72] width 41 height 21
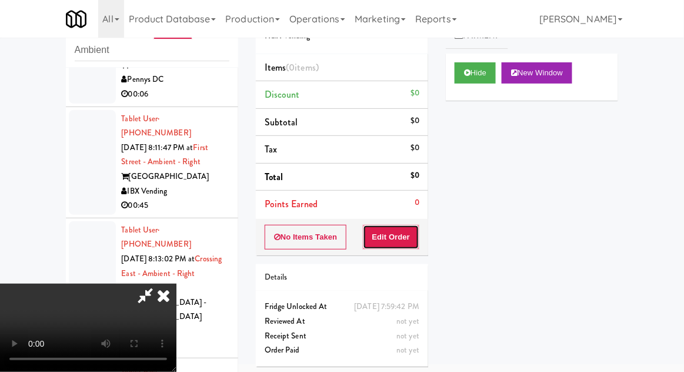
click at [398, 229] on button "Edit Order" at bounding box center [391, 237] width 57 height 25
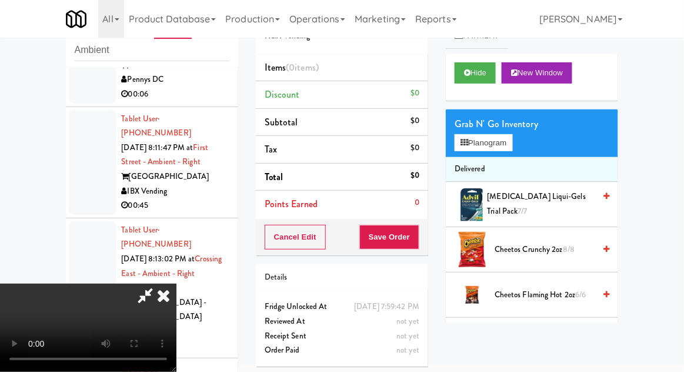
scroll to position [45, 0]
click at [511, 151] on button "Planogram" at bounding box center [484, 143] width 58 height 18
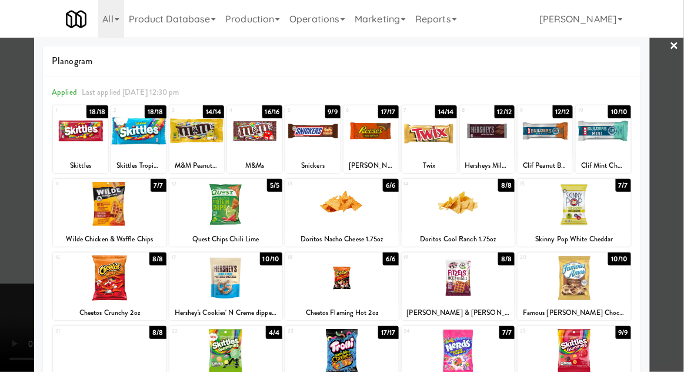
scroll to position [5, 0]
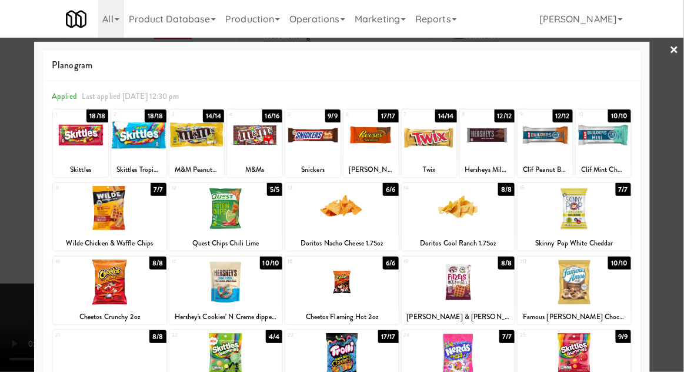
click at [74, 129] on div at bounding box center [80, 134] width 55 height 45
click at [665, 183] on div at bounding box center [342, 186] width 684 height 372
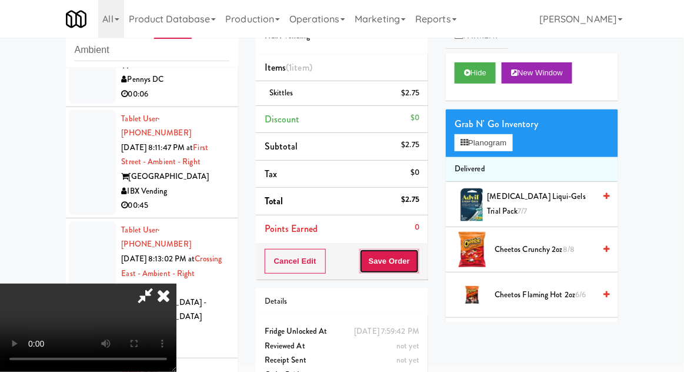
click at [418, 262] on button "Save Order" at bounding box center [390, 261] width 60 height 25
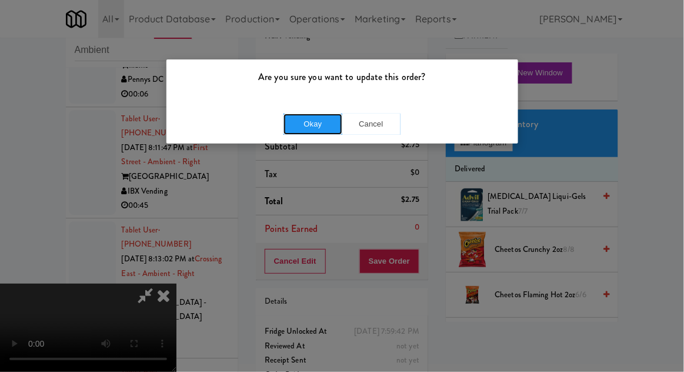
click at [314, 125] on button "Okay" at bounding box center [313, 124] width 59 height 21
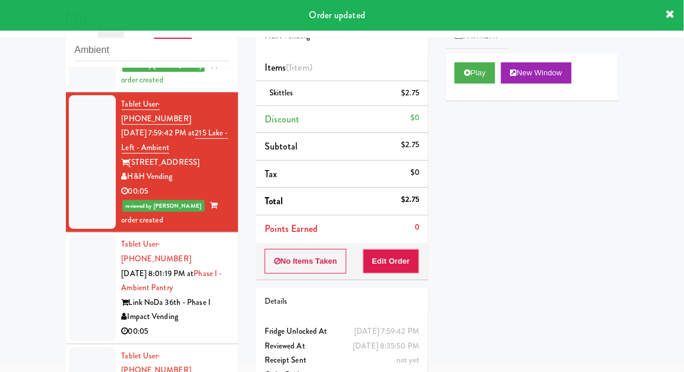
scroll to position [413, 0]
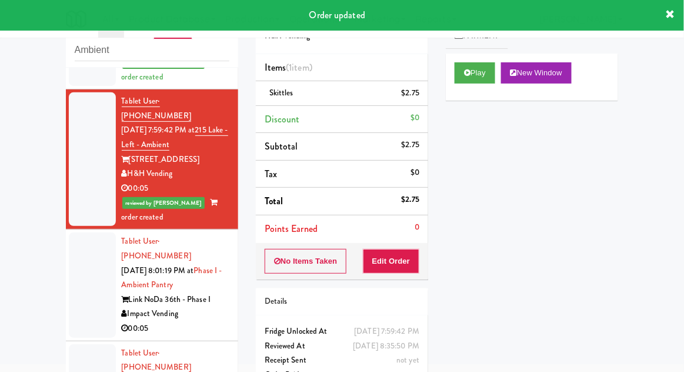
click at [85, 232] on div at bounding box center [92, 284] width 47 height 105
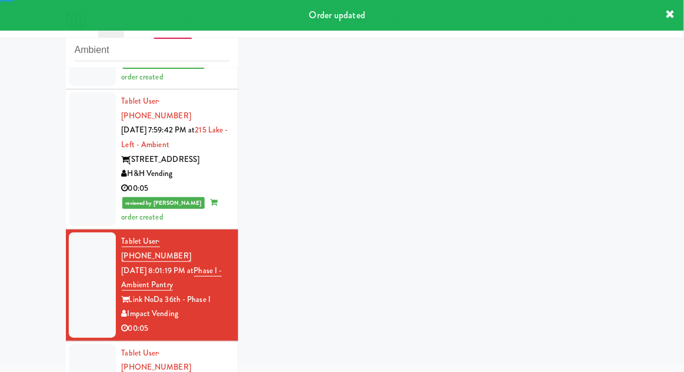
scroll to position [45, 0]
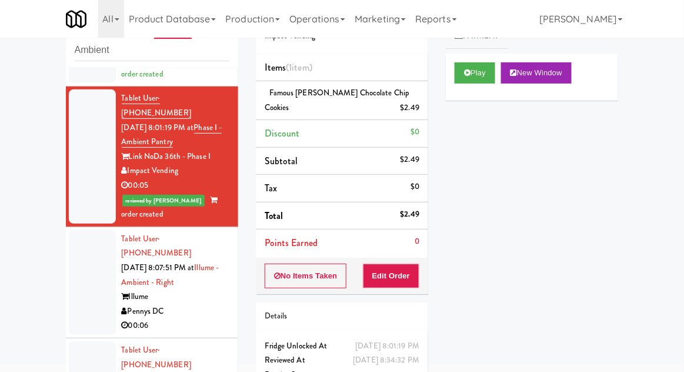
click at [74, 230] on div at bounding box center [92, 282] width 47 height 105
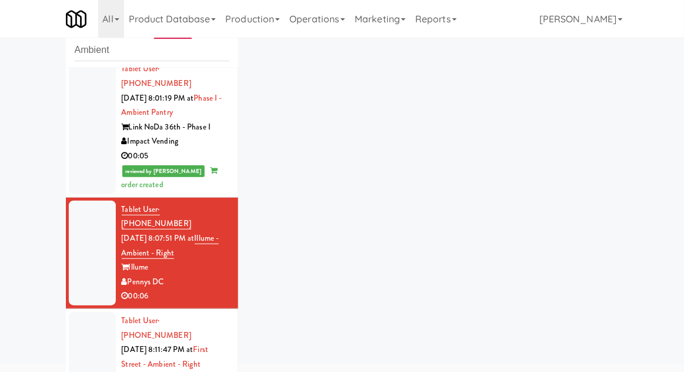
scroll to position [617, 0]
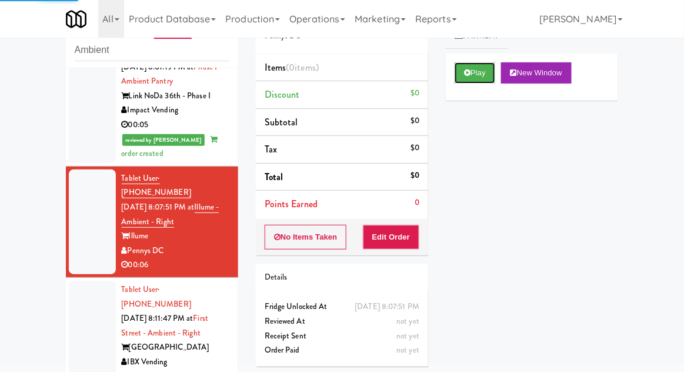
click at [472, 80] on button "Play" at bounding box center [475, 72] width 41 height 21
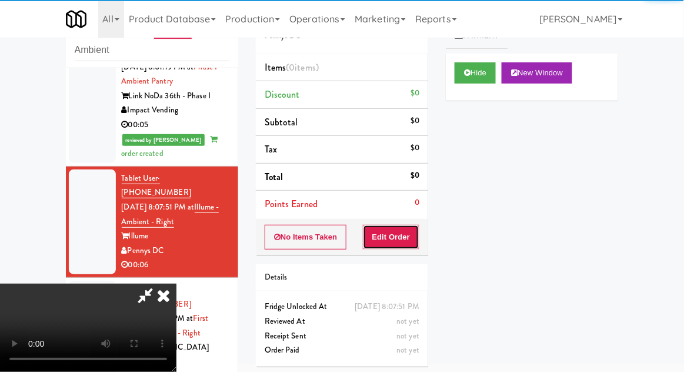
click at [397, 245] on button "Edit Order" at bounding box center [391, 237] width 57 height 25
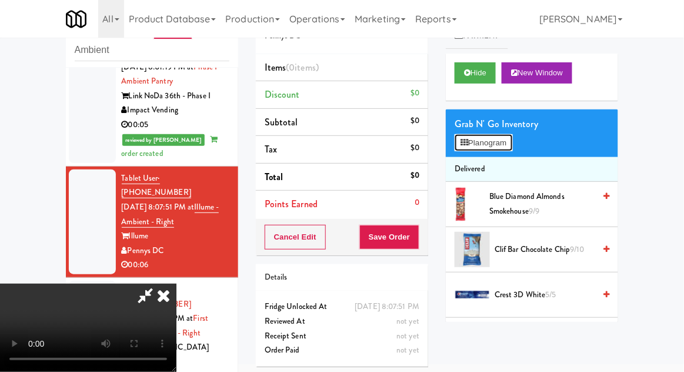
click at [503, 150] on button "Planogram" at bounding box center [484, 143] width 58 height 18
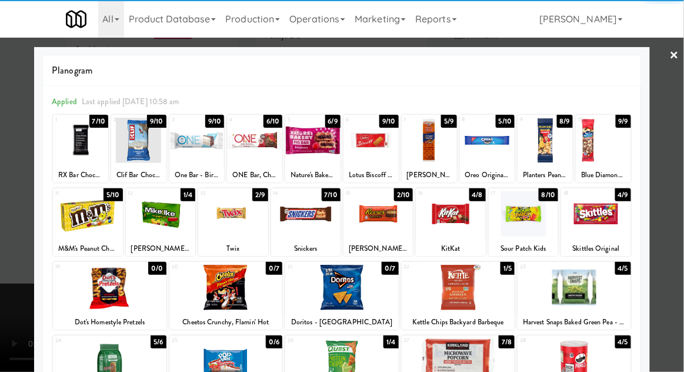
click at [307, 224] on div at bounding box center [305, 213] width 69 height 45
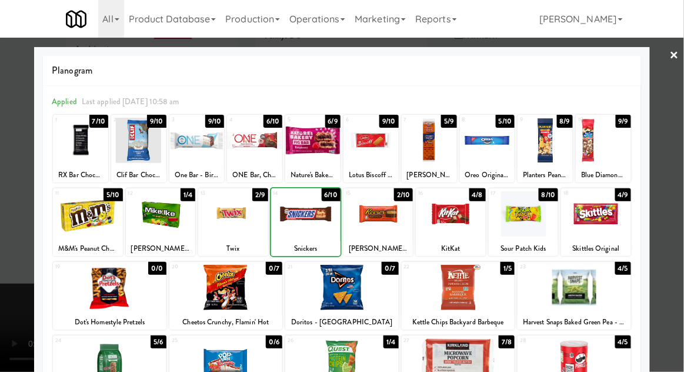
click at [313, 220] on div at bounding box center [305, 213] width 69 height 45
click at [311, 226] on div at bounding box center [305, 213] width 69 height 45
click at [15, 260] on div at bounding box center [342, 186] width 684 height 372
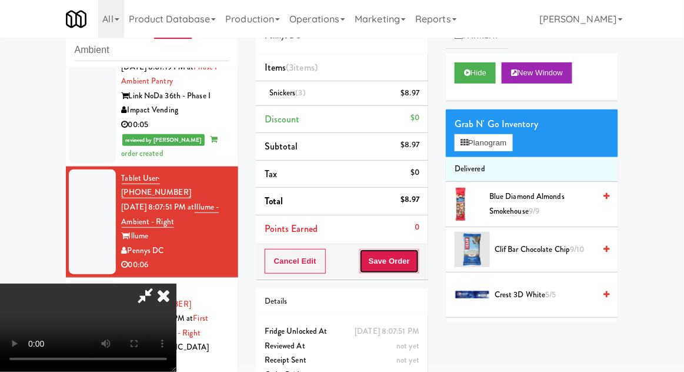
click at [417, 259] on button "Save Order" at bounding box center [390, 261] width 60 height 25
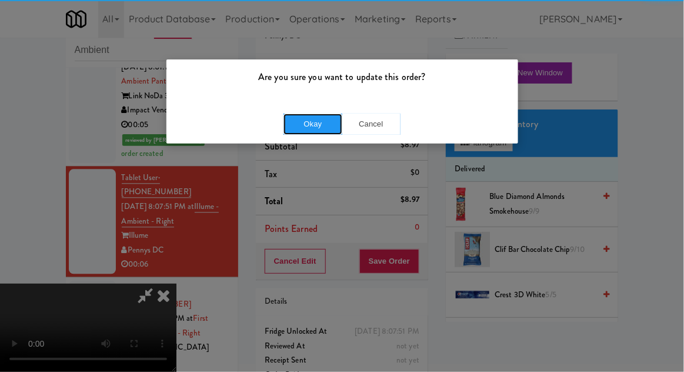
click at [303, 130] on button "Okay" at bounding box center [313, 124] width 59 height 21
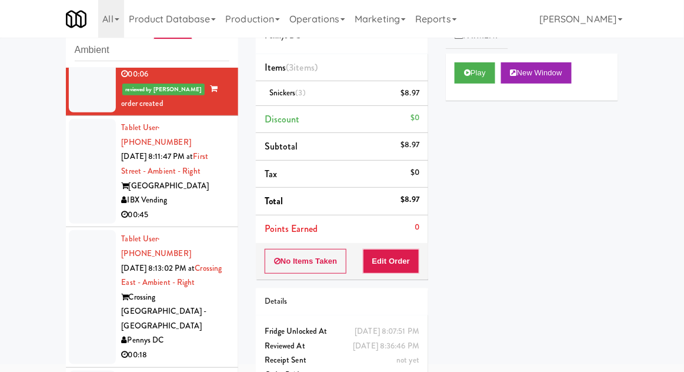
scroll to position [812, 0]
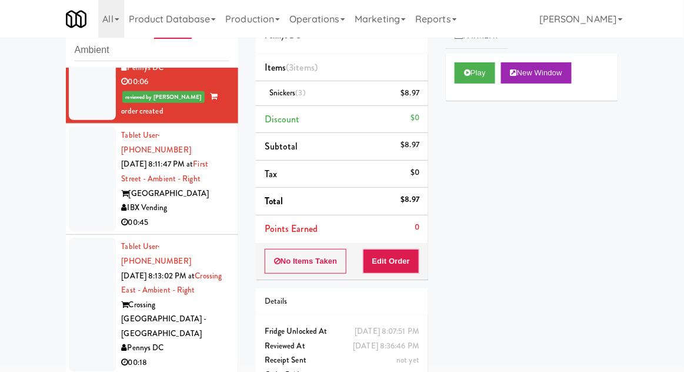
click at [91, 127] on div at bounding box center [92, 179] width 47 height 105
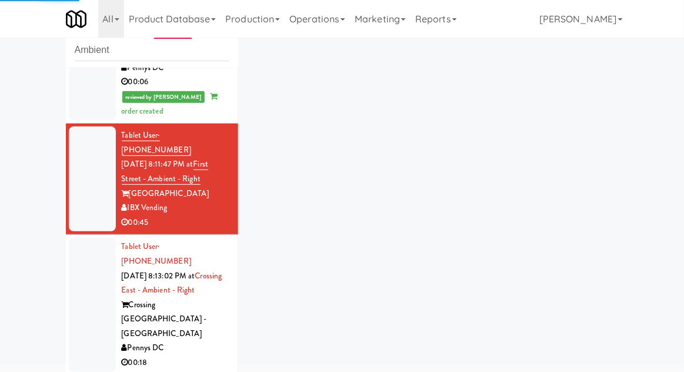
scroll to position [817, 0]
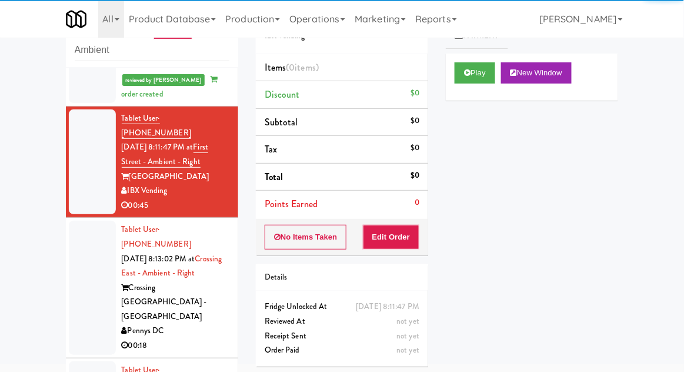
click at [77, 221] on div at bounding box center [92, 288] width 47 height 134
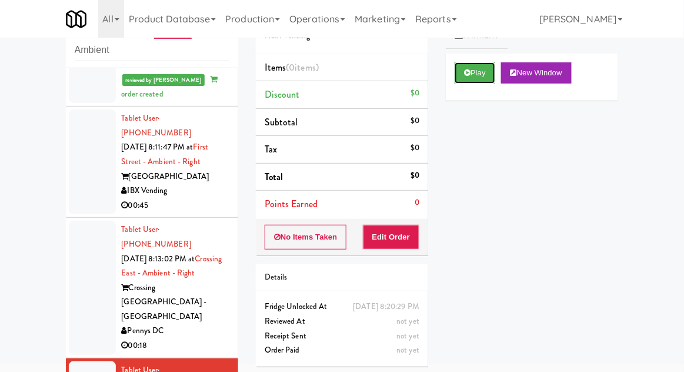
click at [480, 82] on button "Play" at bounding box center [475, 72] width 41 height 21
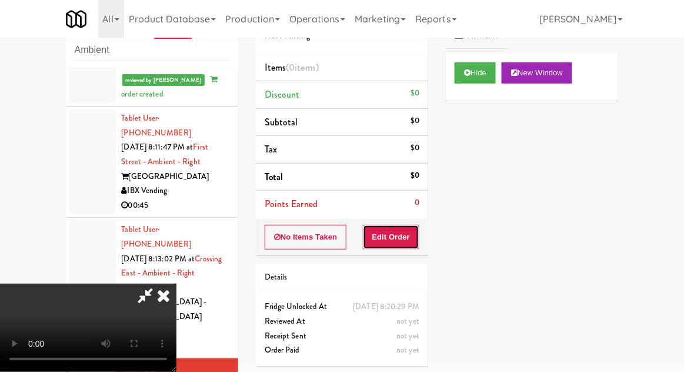
click at [394, 240] on button "Edit Order" at bounding box center [391, 237] width 57 height 25
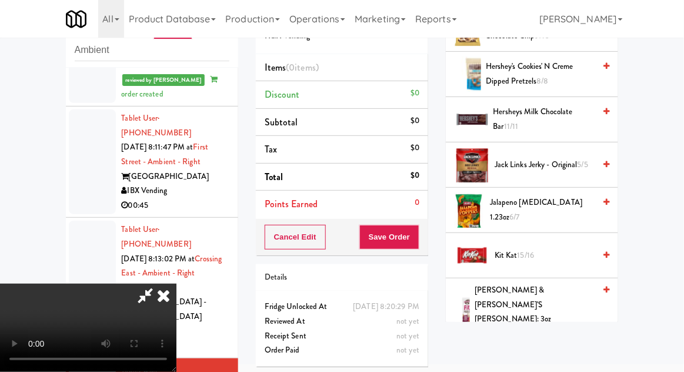
scroll to position [539, 0]
click at [561, 124] on span "Hersheys Milk Chocolate Bar 11/11" at bounding box center [545, 118] width 102 height 29
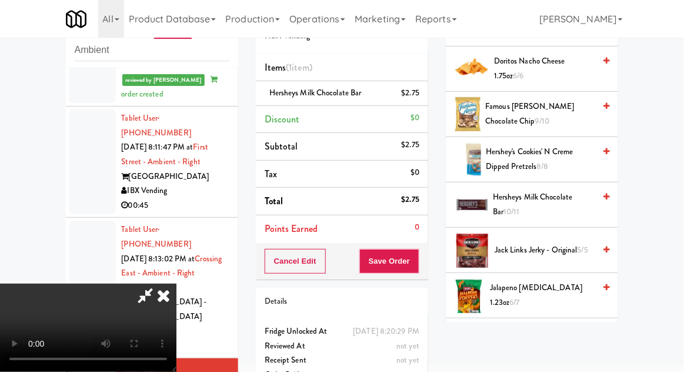
scroll to position [452, 0]
click at [564, 198] on span "Hersheys Milk Chocolate Bar 10/11" at bounding box center [544, 205] width 102 height 29
click at [417, 267] on button "Save Order" at bounding box center [390, 261] width 60 height 25
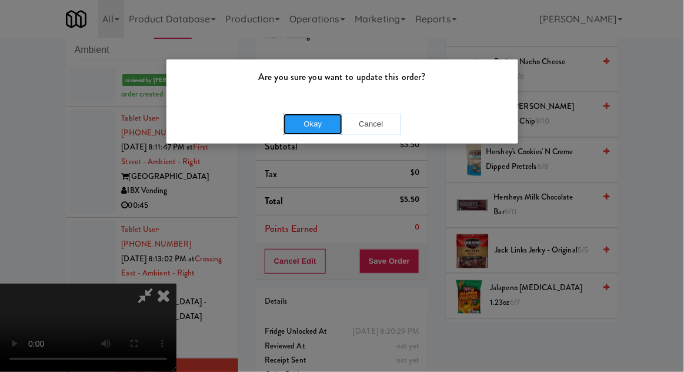
click at [300, 115] on button "Okay" at bounding box center [313, 124] width 59 height 21
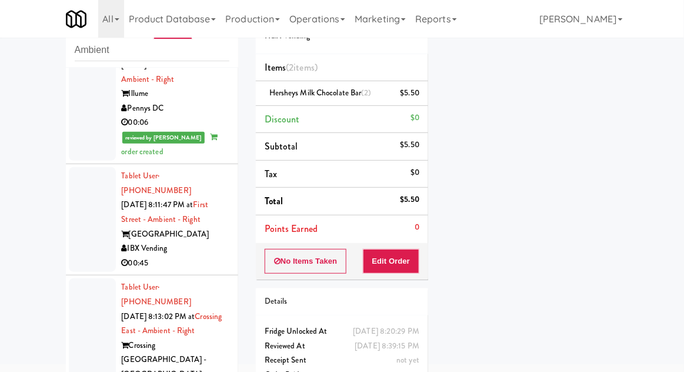
scroll to position [846, 0]
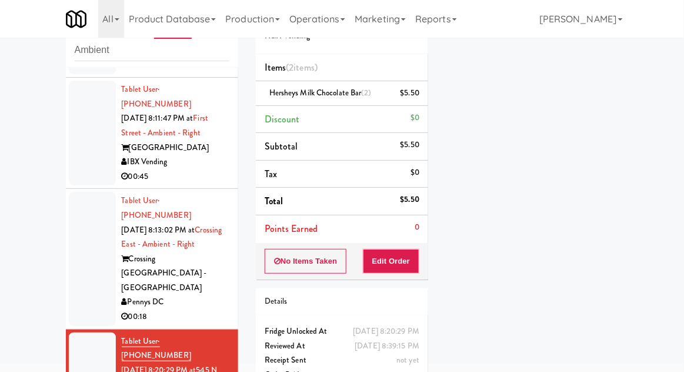
click at [70, 192] on div at bounding box center [92, 259] width 47 height 134
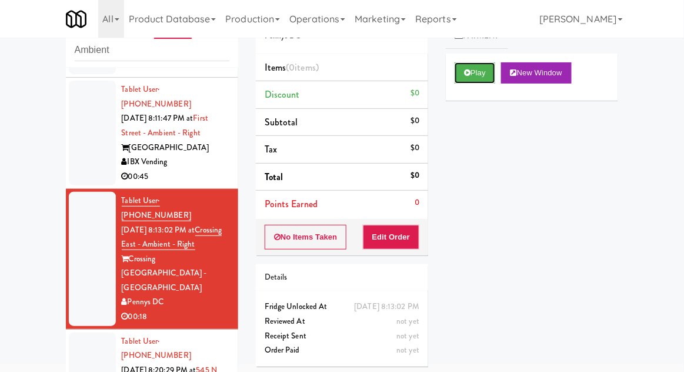
click at [486, 68] on button "Play" at bounding box center [475, 72] width 41 height 21
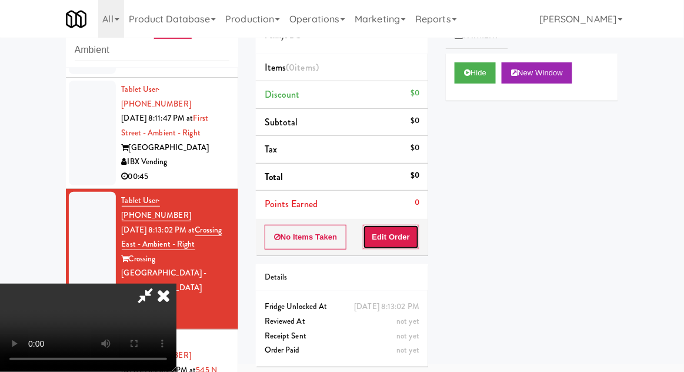
click at [397, 241] on button "Edit Order" at bounding box center [391, 237] width 57 height 25
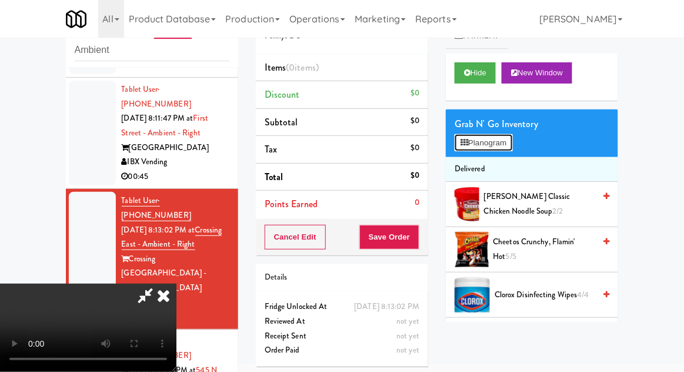
click at [481, 149] on button "Planogram" at bounding box center [484, 143] width 58 height 18
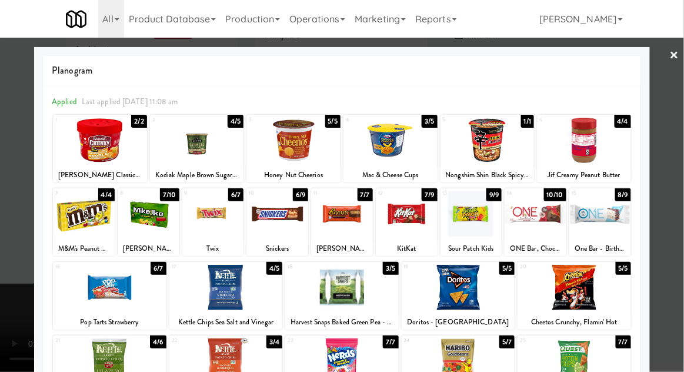
click at [600, 218] on div at bounding box center [601, 213] width 62 height 45
click at [293, 145] on div at bounding box center [294, 140] width 94 height 45
click at [5, 234] on div at bounding box center [342, 186] width 684 height 372
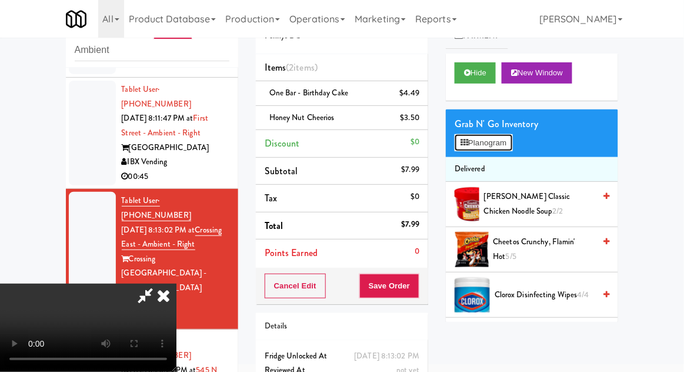
click at [474, 144] on button "Planogram" at bounding box center [484, 143] width 58 height 18
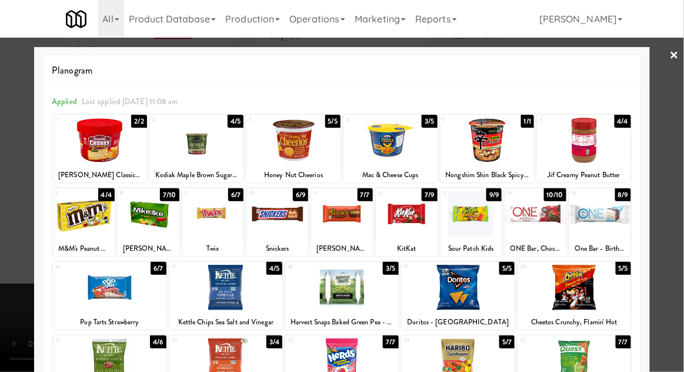
click at [24, 320] on div at bounding box center [342, 186] width 684 height 372
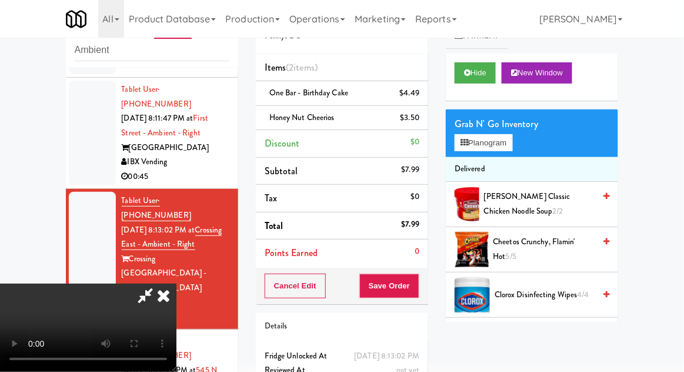
click at [177, 284] on icon at bounding box center [164, 296] width 26 height 24
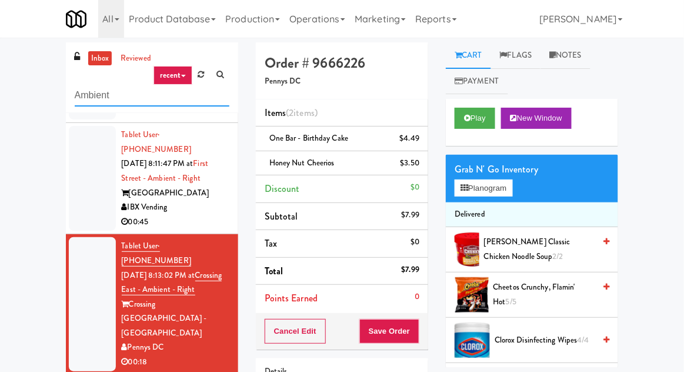
click at [87, 95] on input "Ambient" at bounding box center [152, 96] width 155 height 22
click at [81, 98] on input "Ambient" at bounding box center [152, 96] width 155 height 22
type input "Combo"
click at [19, 83] on div "inbox reviewed recent all unclear take inventory issue suspicious failed recent…" at bounding box center [342, 258] width 684 height 433
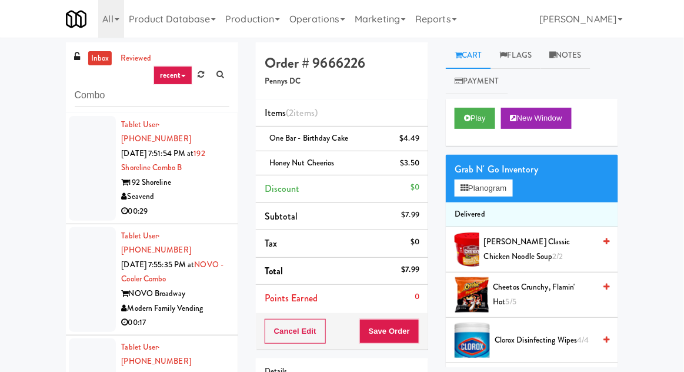
click at [76, 177] on div at bounding box center [92, 168] width 47 height 105
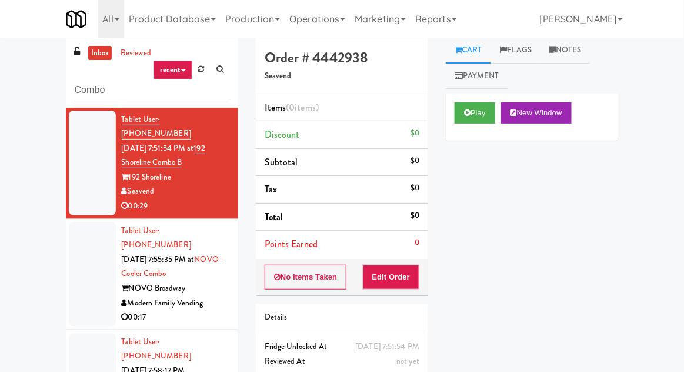
click at [85, 254] on div at bounding box center [92, 274] width 47 height 105
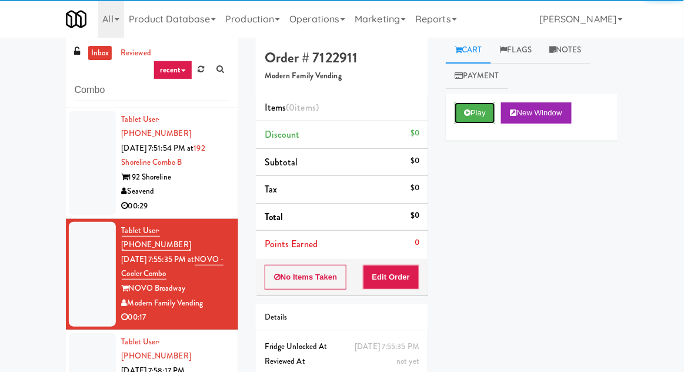
click at [474, 112] on button "Play" at bounding box center [475, 112] width 41 height 21
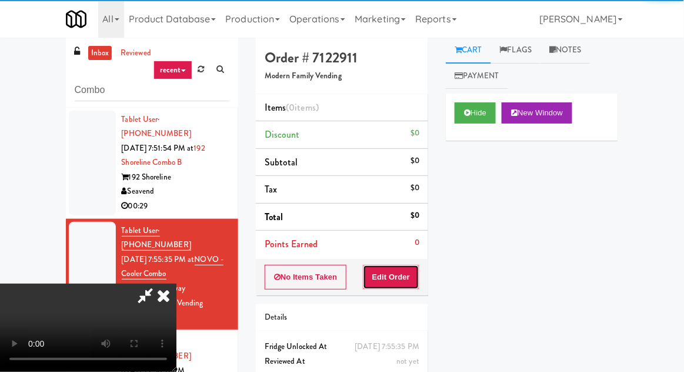
click at [407, 266] on button "Edit Order" at bounding box center [391, 277] width 57 height 25
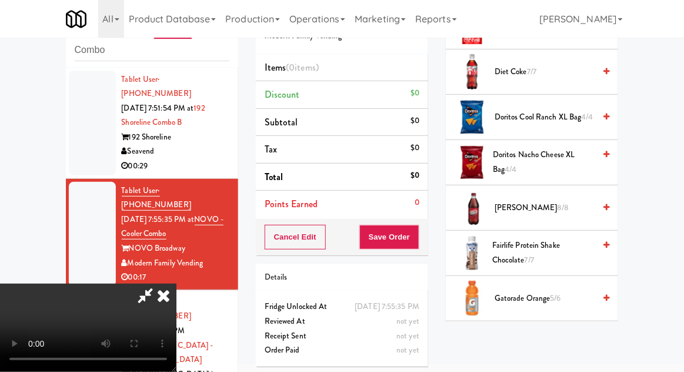
scroll to position [496, 0]
click at [545, 240] on span "Fairlife Protein Shake Chocolate 7/7" at bounding box center [544, 252] width 102 height 29
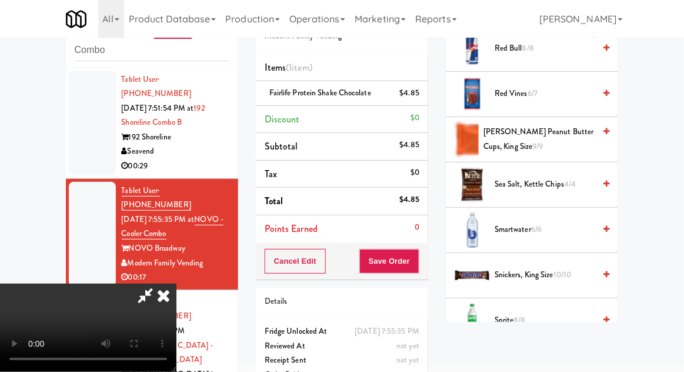
scroll to position [1125, 0]
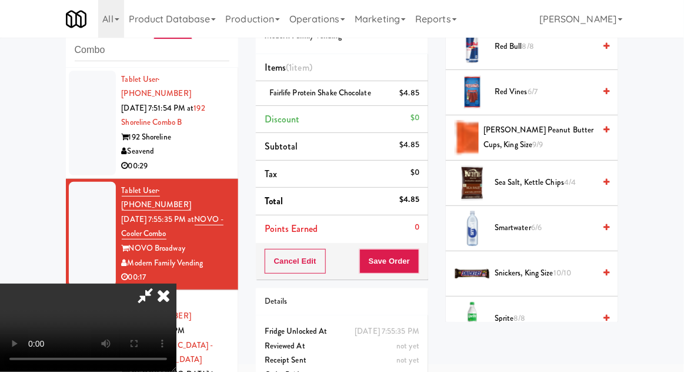
click at [544, 175] on span "Sea Salt, Kettle Chips 4/4" at bounding box center [545, 182] width 100 height 15
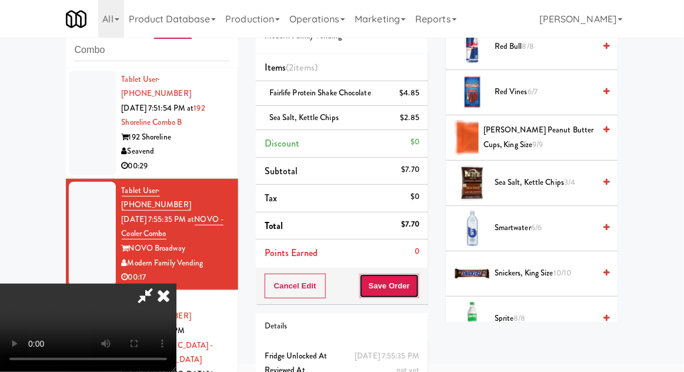
click at [419, 285] on button "Save Order" at bounding box center [390, 286] width 60 height 25
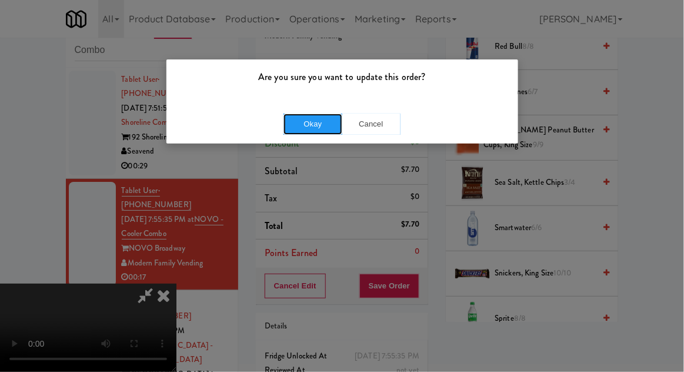
click at [304, 126] on button "Okay" at bounding box center [313, 124] width 59 height 21
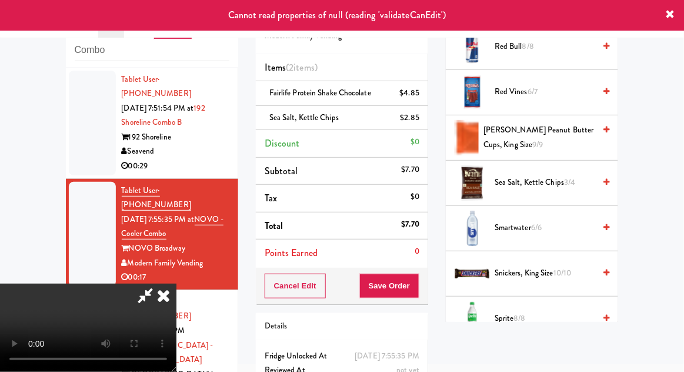
scroll to position [0, 0]
click at [177, 284] on icon at bounding box center [164, 296] width 26 height 24
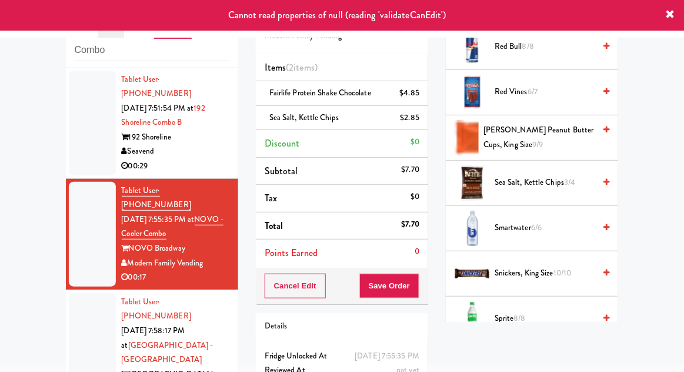
click at [91, 128] on div at bounding box center [92, 123] width 47 height 105
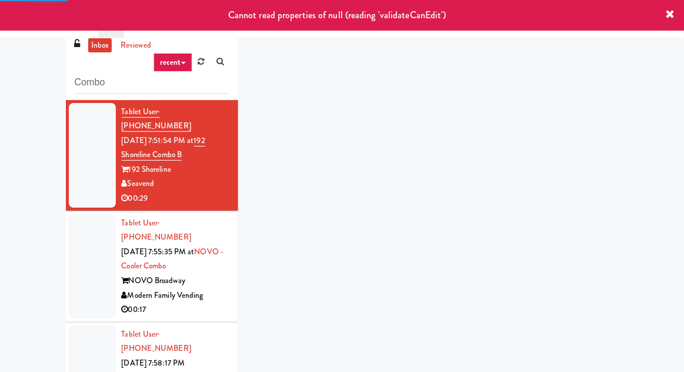
scroll to position [11, 0]
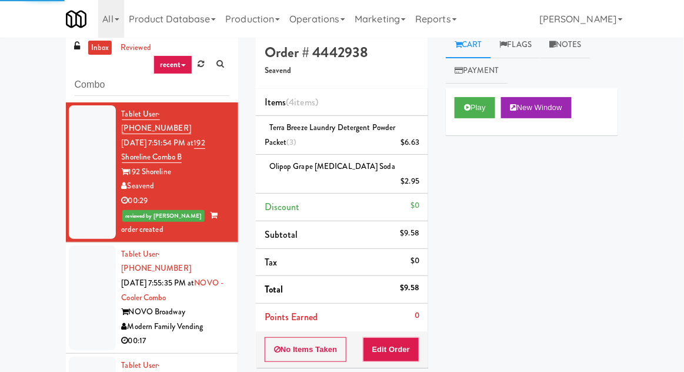
click at [97, 259] on div at bounding box center [92, 297] width 47 height 105
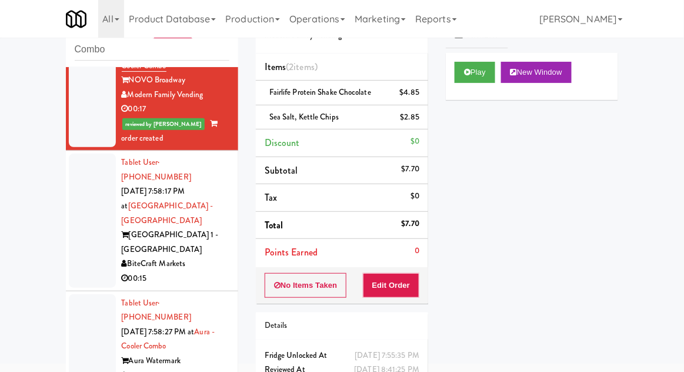
scroll to position [194, 0]
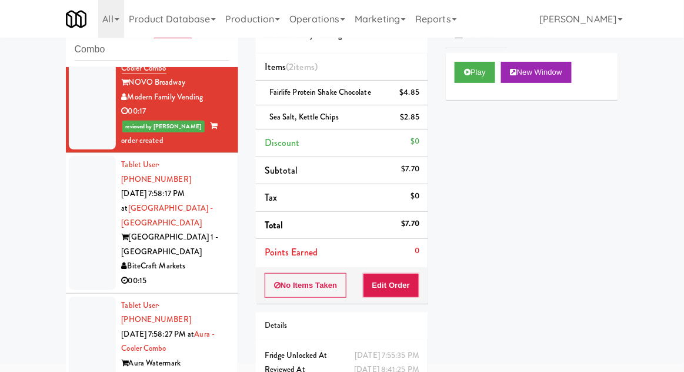
click at [74, 186] on div at bounding box center [92, 223] width 47 height 134
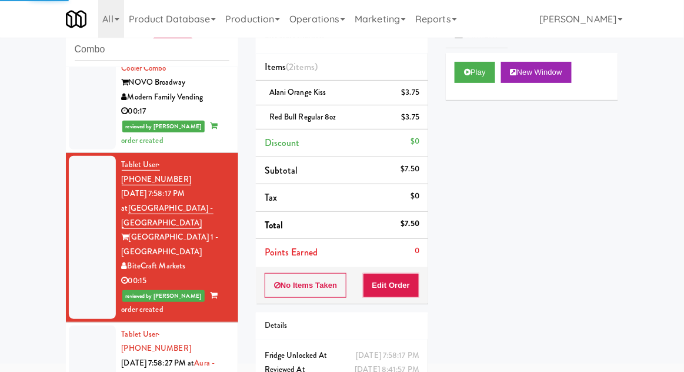
click at [89, 325] on div at bounding box center [92, 377] width 47 height 105
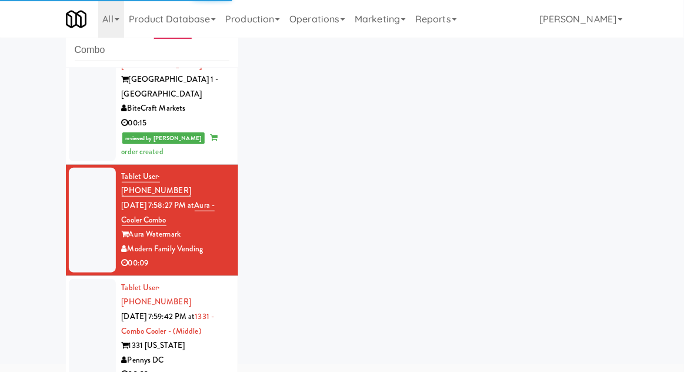
scroll to position [355, 0]
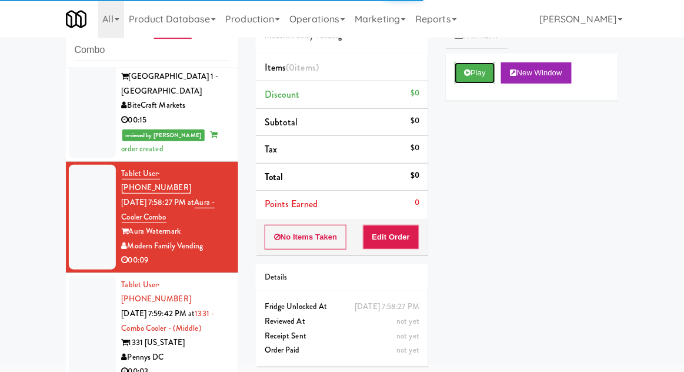
click at [474, 79] on button "Play" at bounding box center [475, 72] width 41 height 21
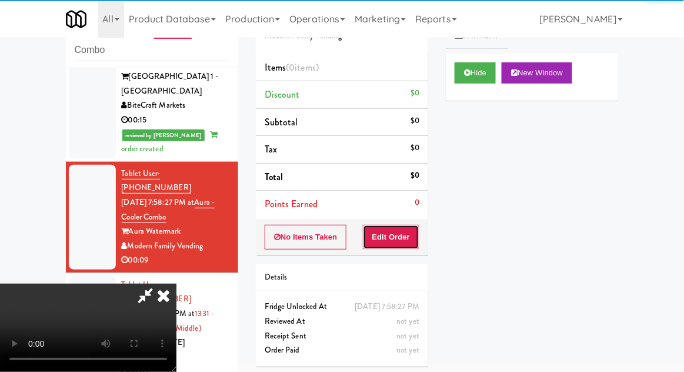
click at [411, 238] on button "Edit Order" at bounding box center [391, 237] width 57 height 25
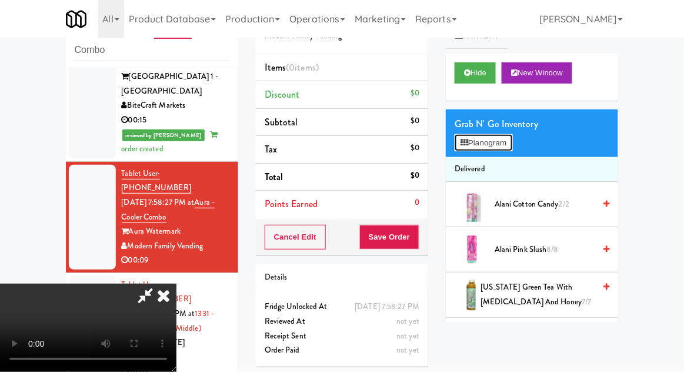
click at [509, 134] on button "Planogram" at bounding box center [484, 143] width 58 height 18
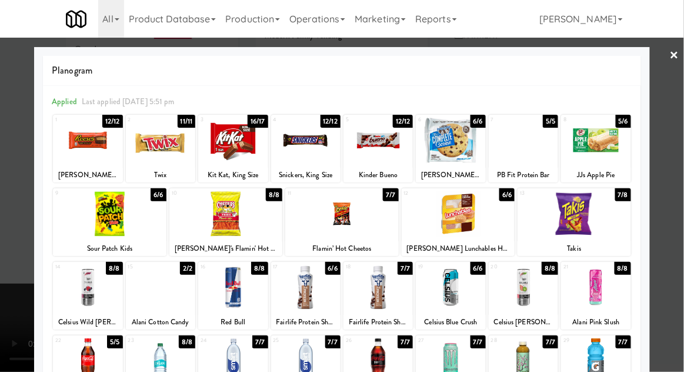
click at [393, 121] on div "12/12" at bounding box center [403, 121] width 21 height 13
click at [1, 244] on div at bounding box center [342, 186] width 684 height 372
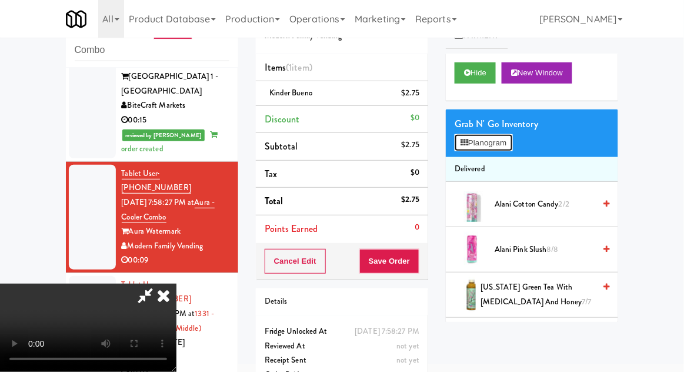
click at [512, 140] on button "Planogram" at bounding box center [484, 143] width 58 height 18
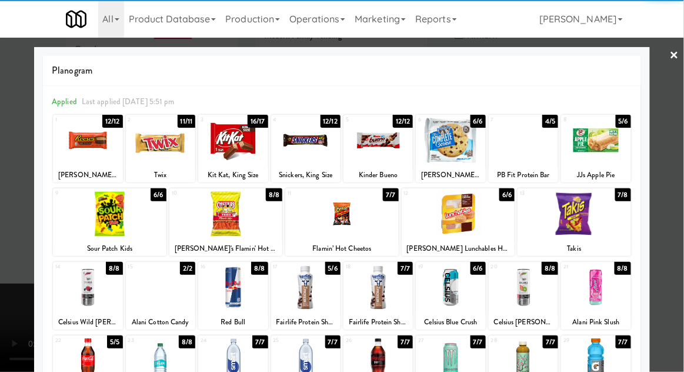
click at [344, 300] on div at bounding box center [378, 287] width 69 height 45
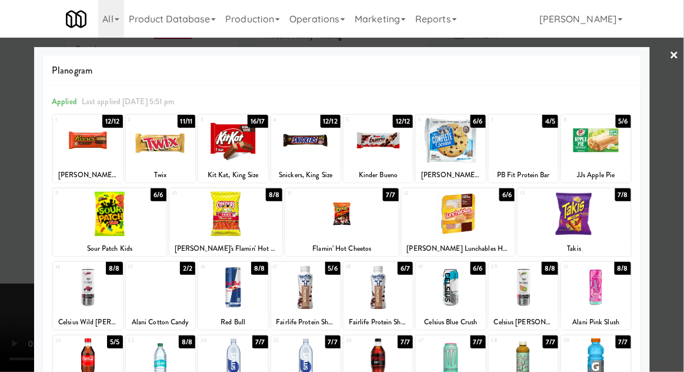
click at [662, 211] on div at bounding box center [342, 186] width 684 height 372
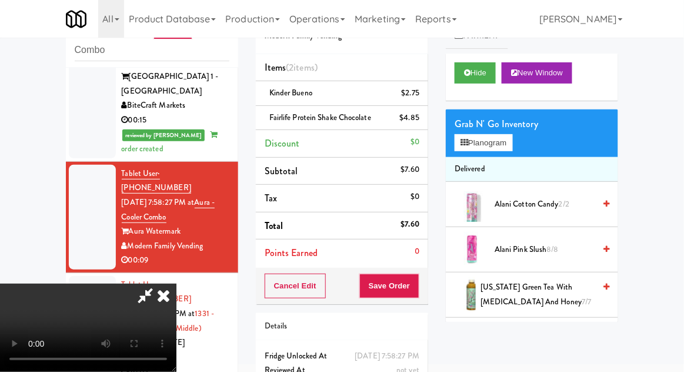
click at [307, 118] on span "Fairlife Protein Shake Chocolate" at bounding box center [321, 117] width 102 height 11
click at [423, 118] on icon at bounding box center [421, 122] width 6 height 8
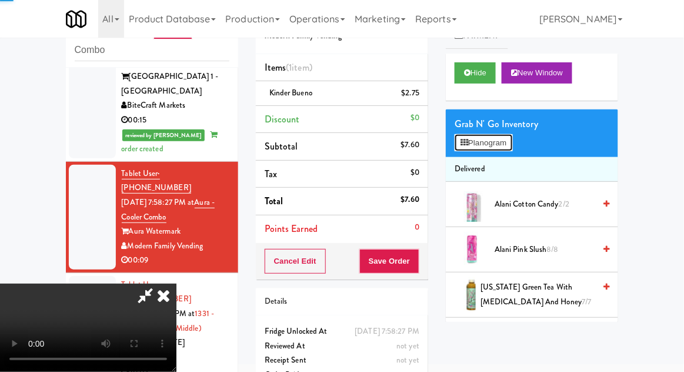
click at [484, 145] on button "Planogram" at bounding box center [484, 143] width 58 height 18
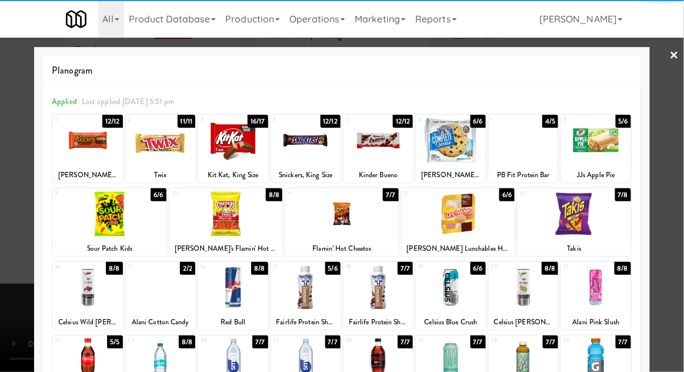
click at [305, 286] on div at bounding box center [305, 287] width 69 height 45
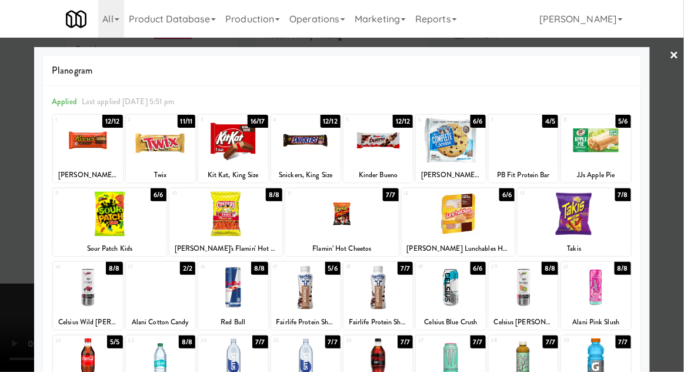
click at [22, 323] on div at bounding box center [342, 186] width 684 height 372
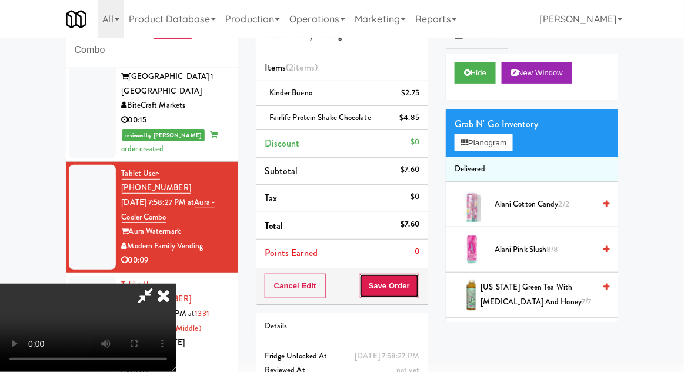
click at [417, 284] on button "Save Order" at bounding box center [390, 286] width 60 height 25
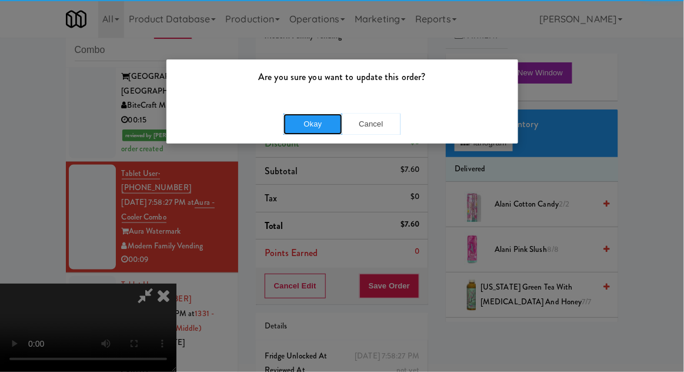
click at [308, 129] on button "Okay" at bounding box center [313, 124] width 59 height 21
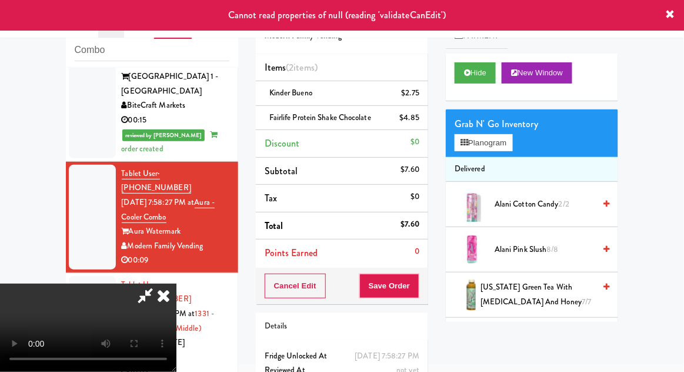
click at [177, 284] on icon at bounding box center [164, 296] width 26 height 24
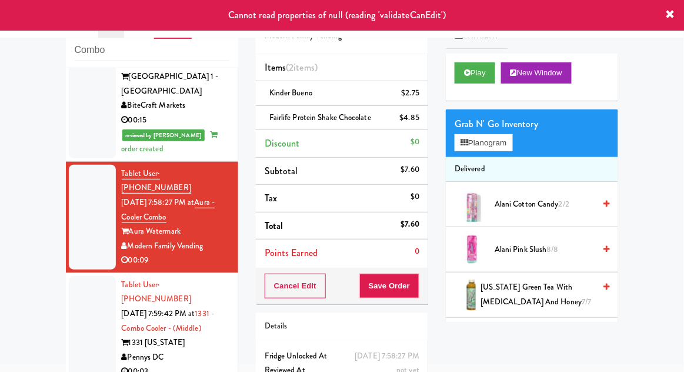
click at [78, 276] on div at bounding box center [92, 328] width 47 height 105
click at [87, 165] on div at bounding box center [92, 217] width 47 height 105
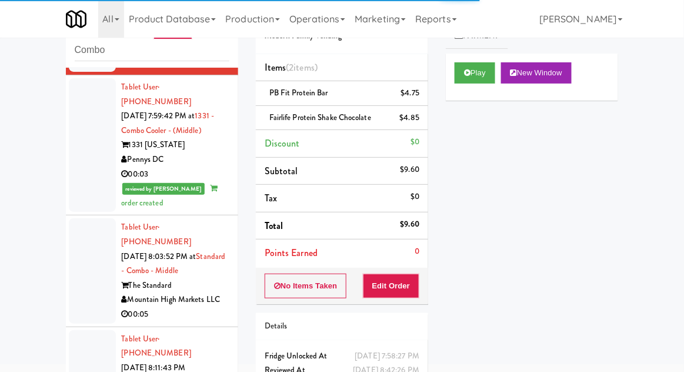
scroll to position [584, 0]
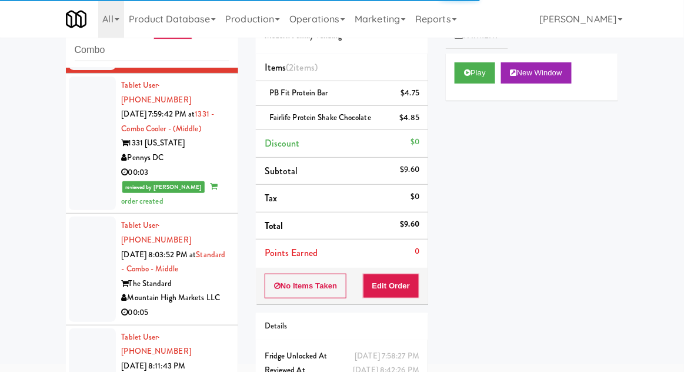
click at [79, 217] on div at bounding box center [92, 269] width 47 height 105
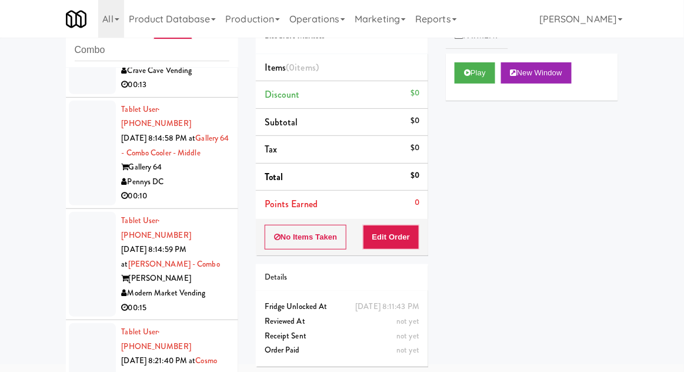
scroll to position [1330, 0]
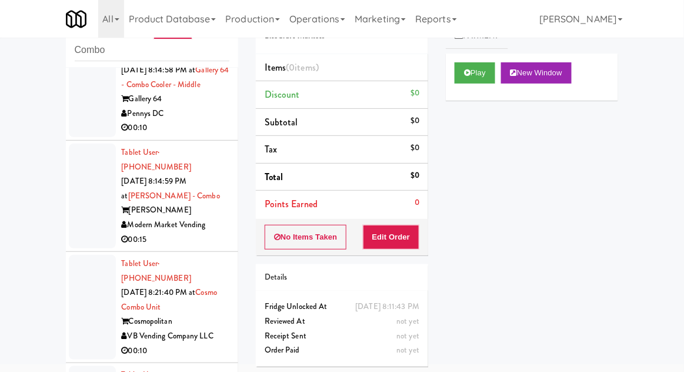
click at [457, 75] on button "Play" at bounding box center [475, 72] width 41 height 21
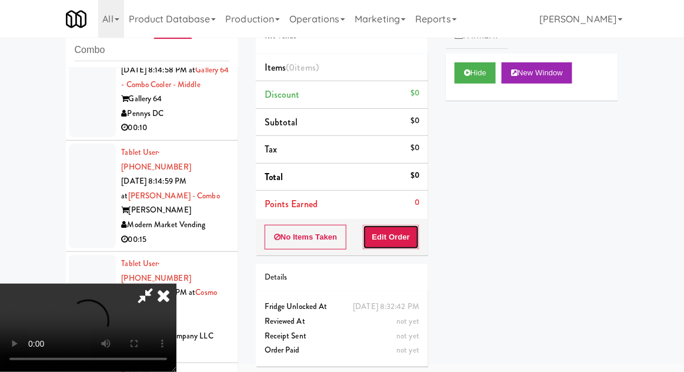
click at [404, 234] on button "Edit Order" at bounding box center [391, 237] width 57 height 25
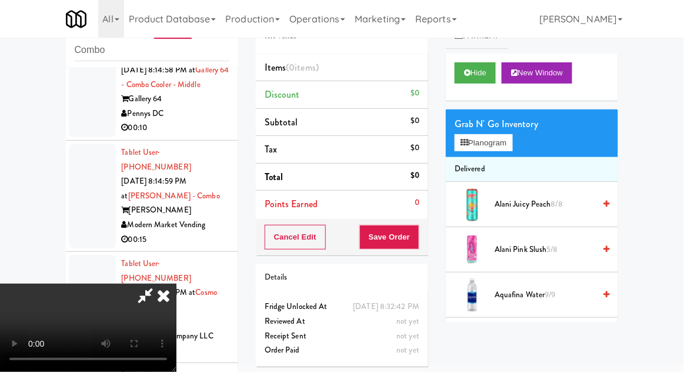
scroll to position [43, 0]
click at [507, 137] on button "Planogram" at bounding box center [484, 143] width 58 height 18
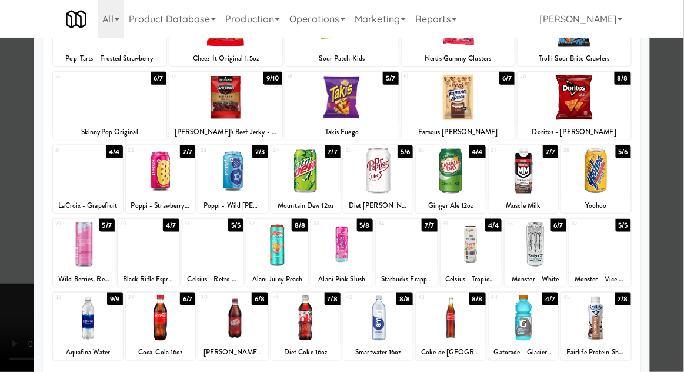
scroll to position [185, 0]
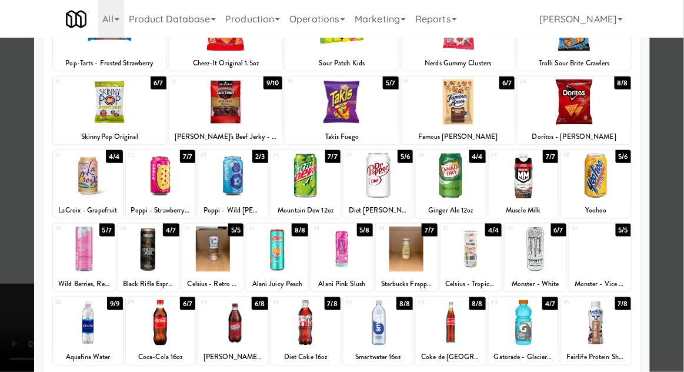
click at [313, 320] on div at bounding box center [305, 322] width 69 height 45
click at [678, 175] on div at bounding box center [342, 186] width 684 height 372
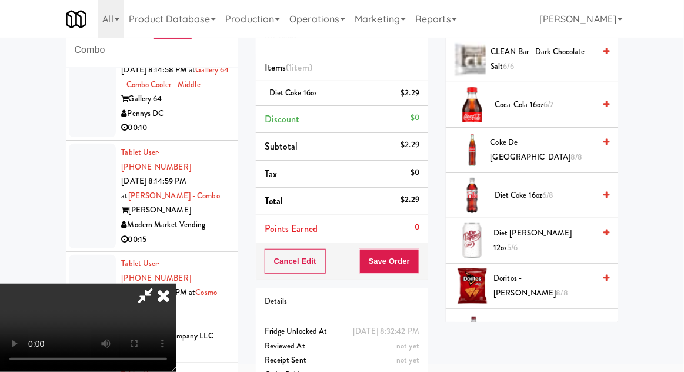
scroll to position [508, 0]
click at [542, 195] on span "Diet Coke 16oz 6/8" at bounding box center [545, 195] width 100 height 15
click at [543, 190] on span "Diet Coke 16oz 5/8" at bounding box center [545, 195] width 100 height 15
click at [417, 260] on button "Save Order" at bounding box center [390, 261] width 60 height 25
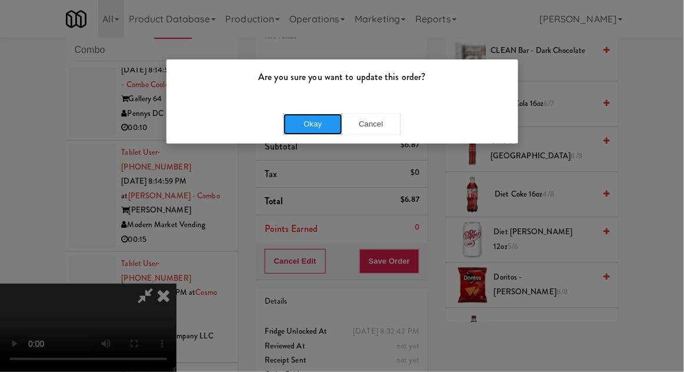
click at [316, 132] on button "Okay" at bounding box center [313, 124] width 59 height 21
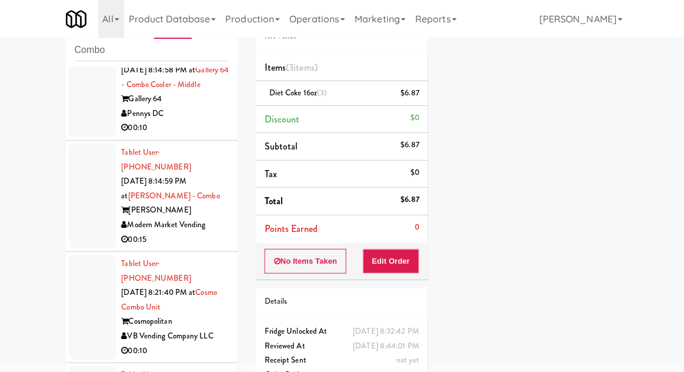
scroll to position [1358, 0]
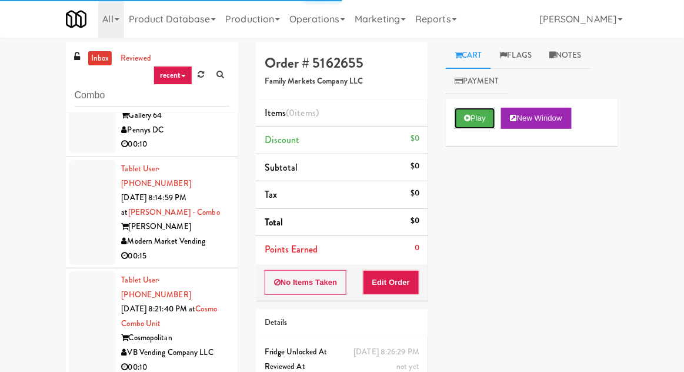
click at [469, 109] on button "Play" at bounding box center [475, 118] width 41 height 21
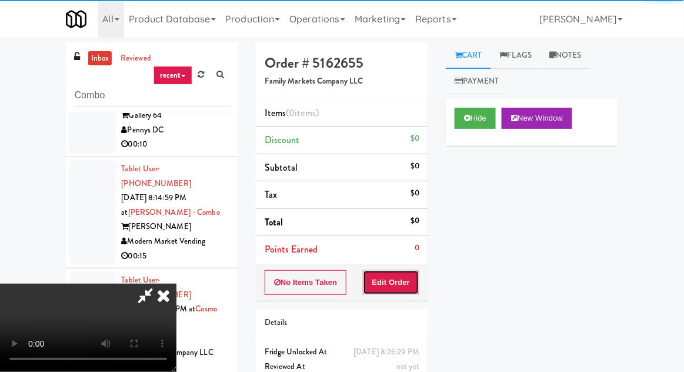
click at [383, 274] on button "Edit Order" at bounding box center [391, 282] width 57 height 25
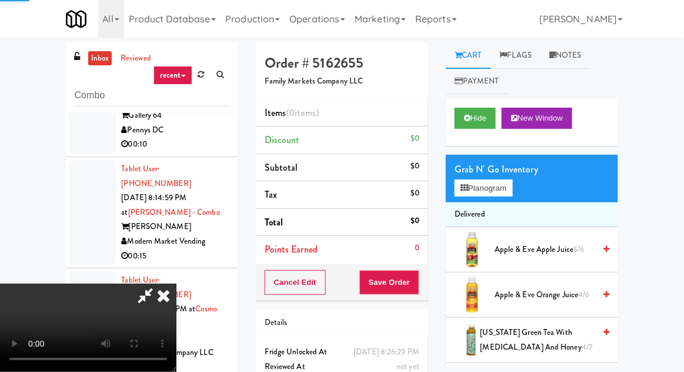
scroll to position [45, 0]
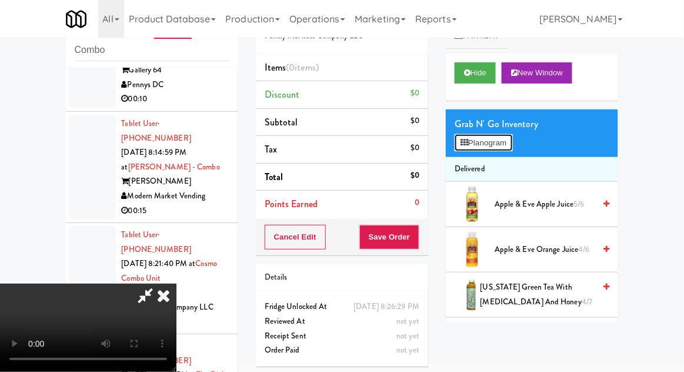
click at [473, 149] on button "Planogram" at bounding box center [484, 143] width 58 height 18
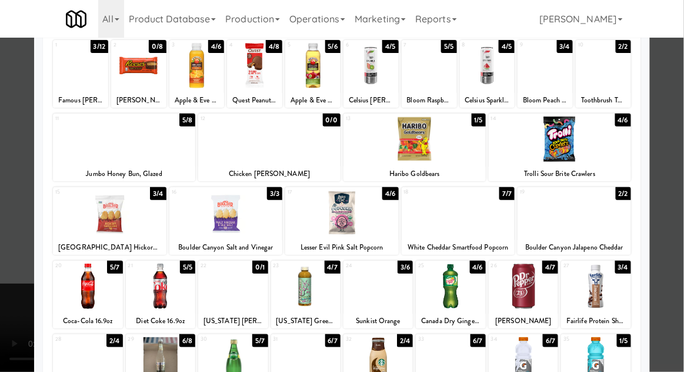
scroll to position [149, 0]
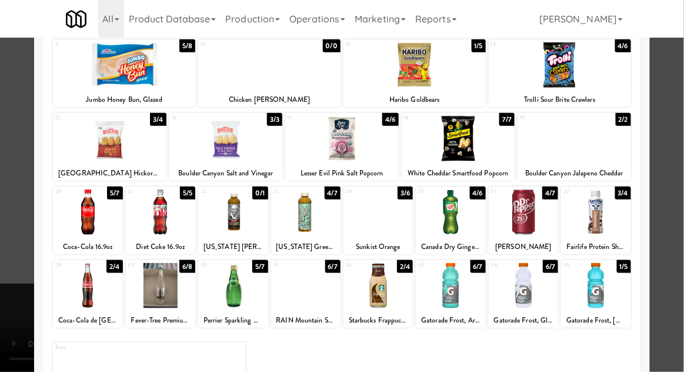
click at [76, 225] on div at bounding box center [87, 212] width 69 height 45
click at [1, 363] on div at bounding box center [342, 186] width 684 height 372
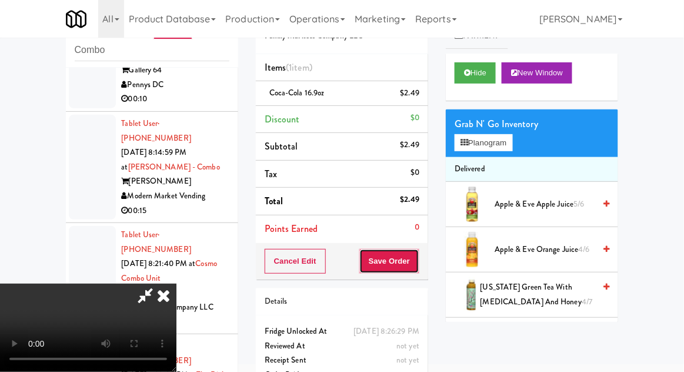
click at [417, 262] on button "Save Order" at bounding box center [390, 261] width 60 height 25
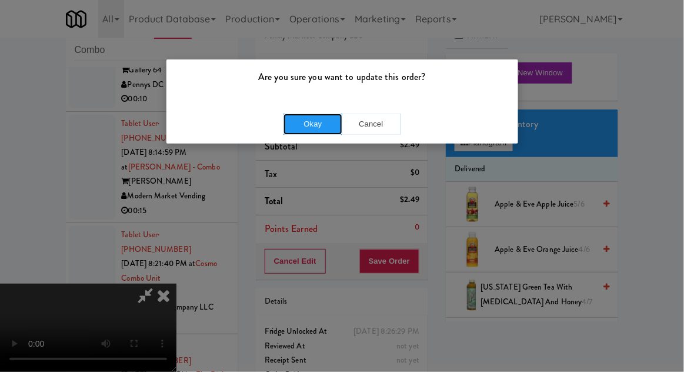
click at [314, 124] on button "Okay" at bounding box center [313, 124] width 59 height 21
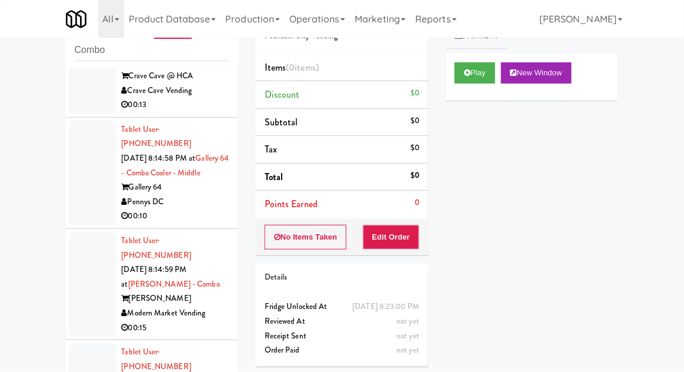
scroll to position [1241, 0]
click at [467, 78] on button "Play" at bounding box center [475, 72] width 41 height 21
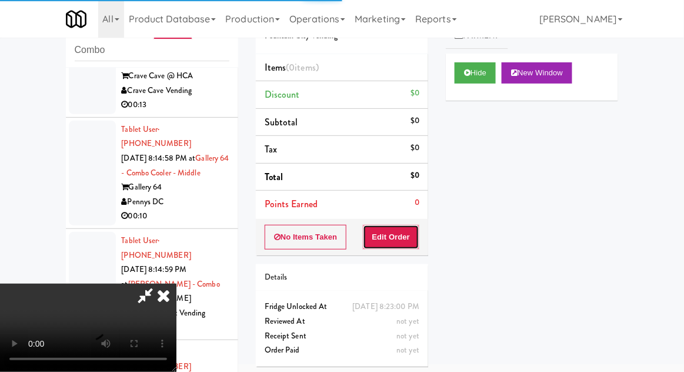
click at [413, 242] on button "Edit Order" at bounding box center [391, 237] width 57 height 25
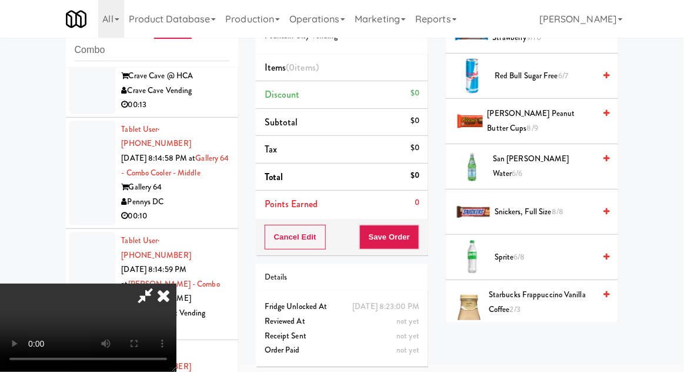
scroll to position [1301, 0]
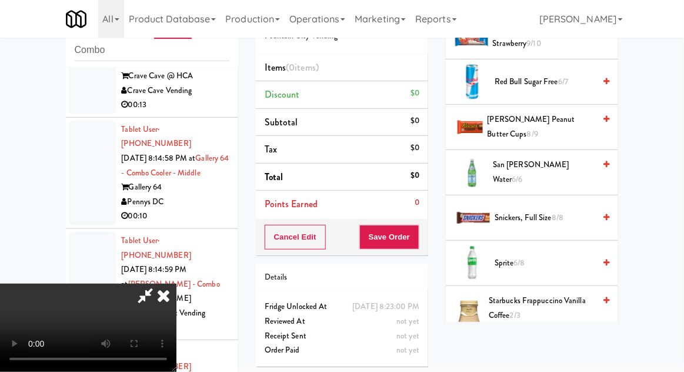
click at [533, 256] on span "Sprite 6/8" at bounding box center [545, 263] width 100 height 15
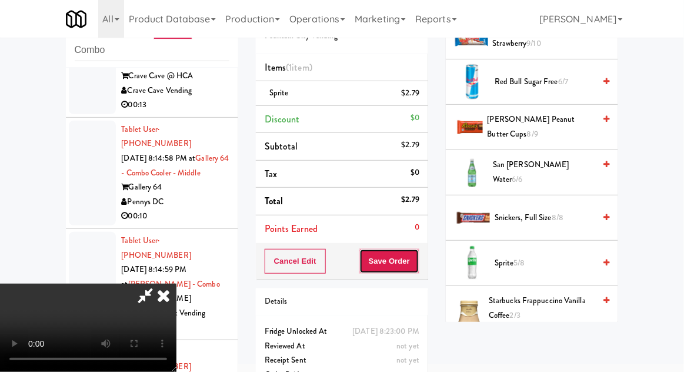
click at [418, 255] on button "Save Order" at bounding box center [390, 261] width 60 height 25
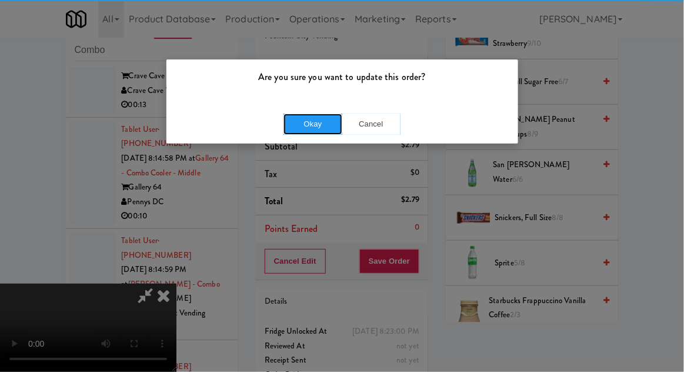
click at [317, 125] on button "Okay" at bounding box center [313, 124] width 59 height 21
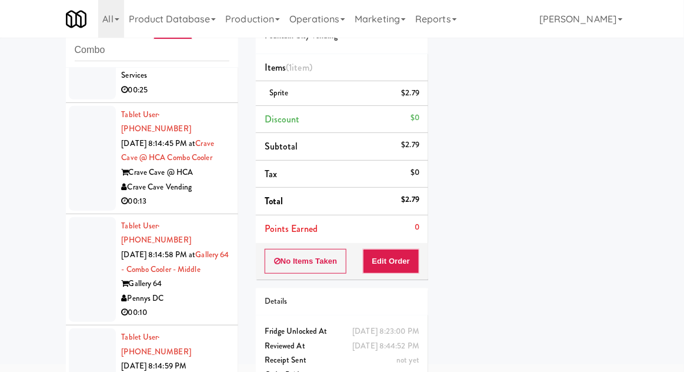
scroll to position [1102, 0]
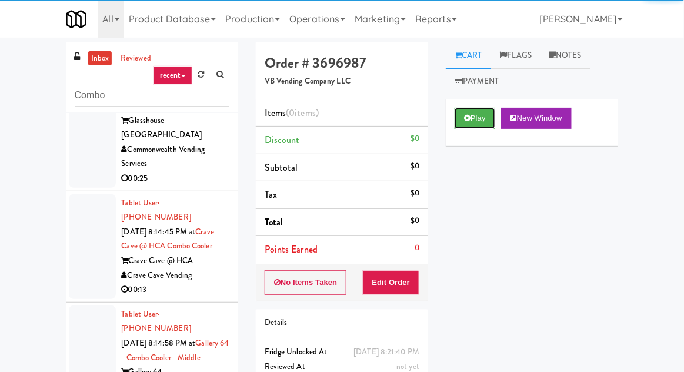
click at [466, 125] on button "Play" at bounding box center [475, 118] width 41 height 21
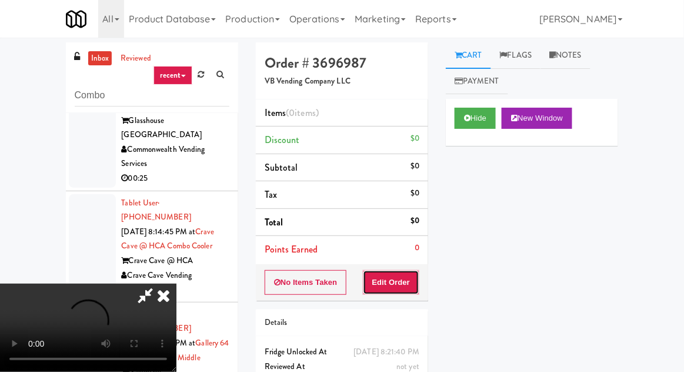
click at [394, 283] on button "Edit Order" at bounding box center [391, 282] width 57 height 25
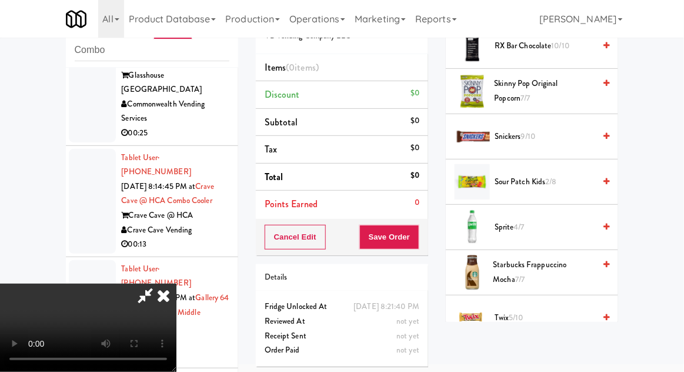
scroll to position [1292, 0]
click at [511, 224] on span "Sprite 4/7" at bounding box center [545, 226] width 100 height 15
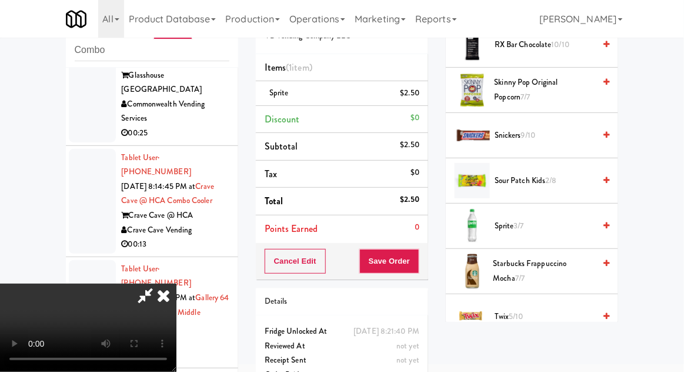
click at [524, 220] on span "3/7" at bounding box center [519, 225] width 10 height 11
click at [415, 257] on button "Save Order" at bounding box center [390, 261] width 60 height 25
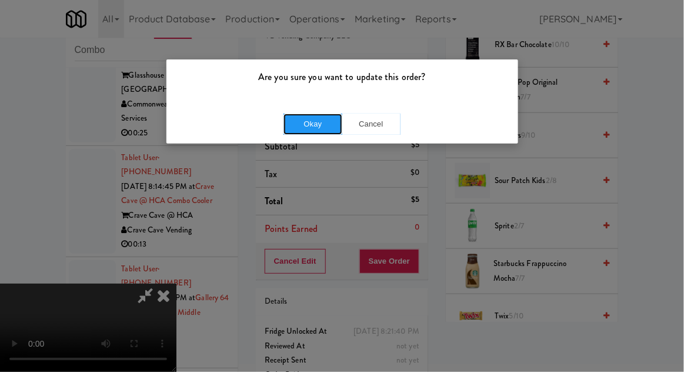
click at [307, 128] on button "Okay" at bounding box center [313, 124] width 59 height 21
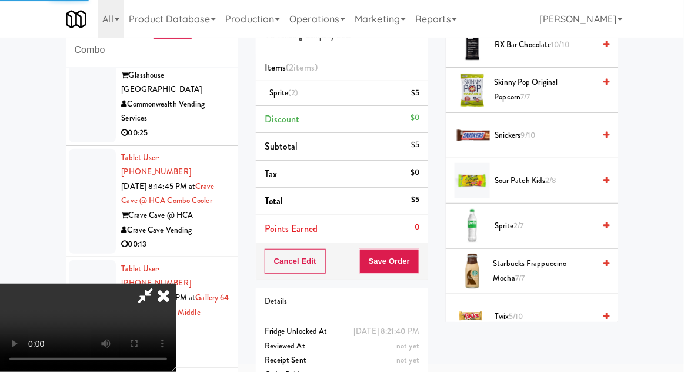
scroll to position [116, 0]
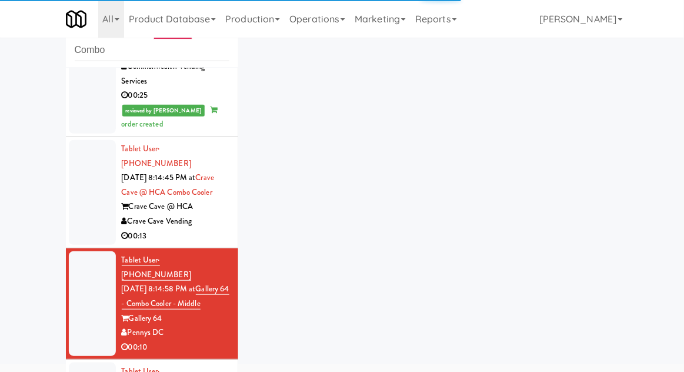
scroll to position [1172, 0]
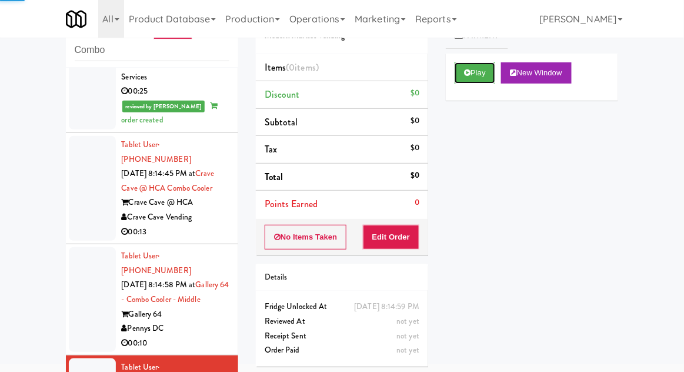
click at [462, 79] on button "Play" at bounding box center [475, 72] width 41 height 21
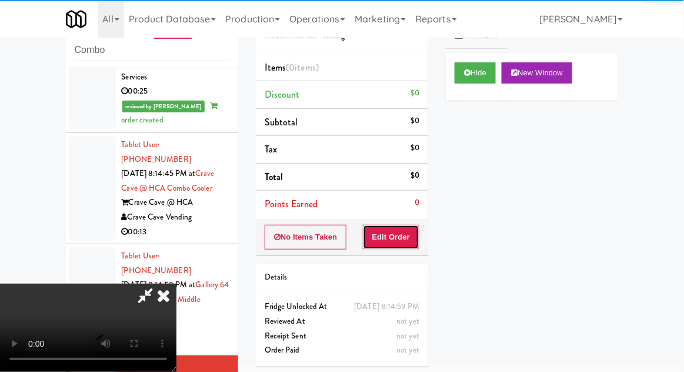
click at [393, 245] on button "Edit Order" at bounding box center [391, 237] width 57 height 25
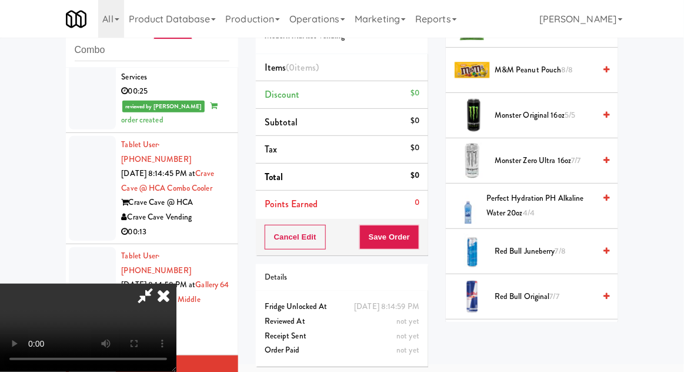
scroll to position [1179, 0]
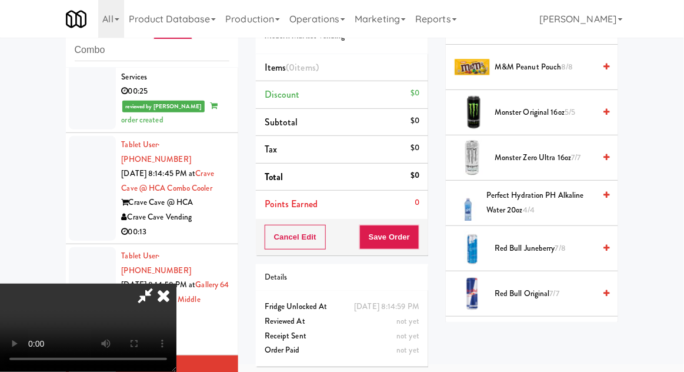
click at [512, 291] on span "Red Bull Original 7/7" at bounding box center [545, 294] width 100 height 15
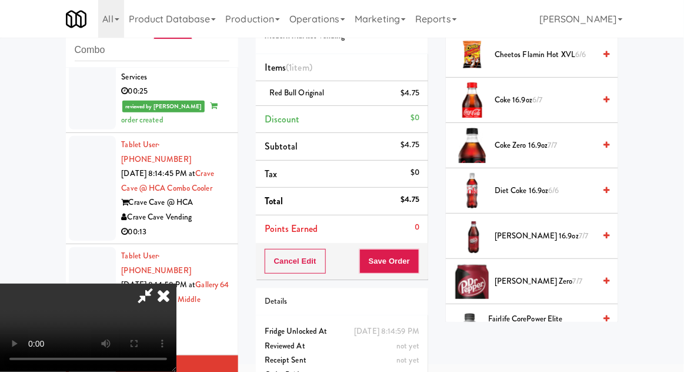
scroll to position [514, 0]
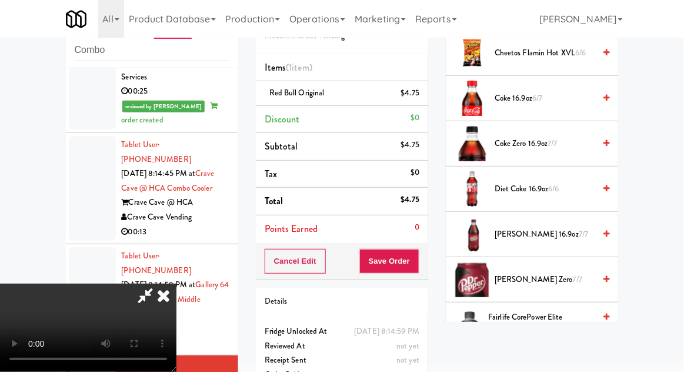
click at [517, 234] on span "Dr. Pepper 16.9oz 7/7" at bounding box center [545, 234] width 100 height 15
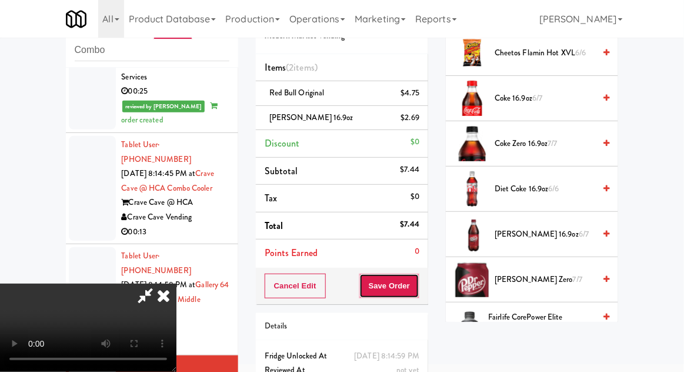
click at [416, 274] on button "Save Order" at bounding box center [390, 286] width 60 height 25
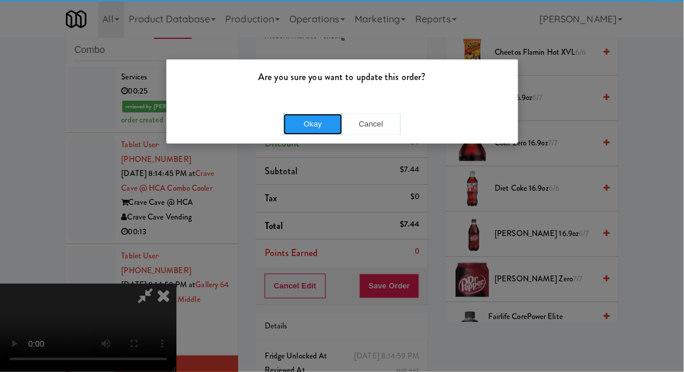
click at [317, 125] on button "Okay" at bounding box center [313, 124] width 59 height 21
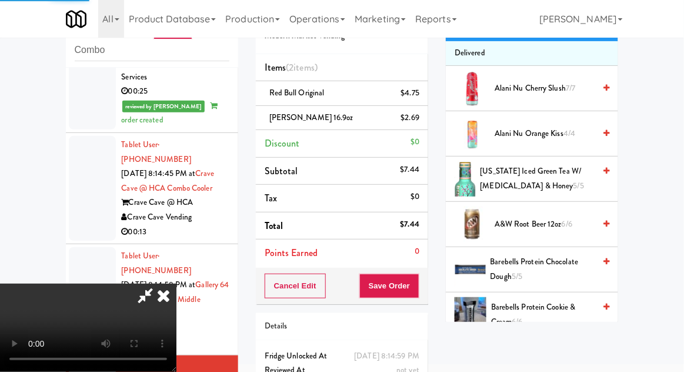
scroll to position [0, 0]
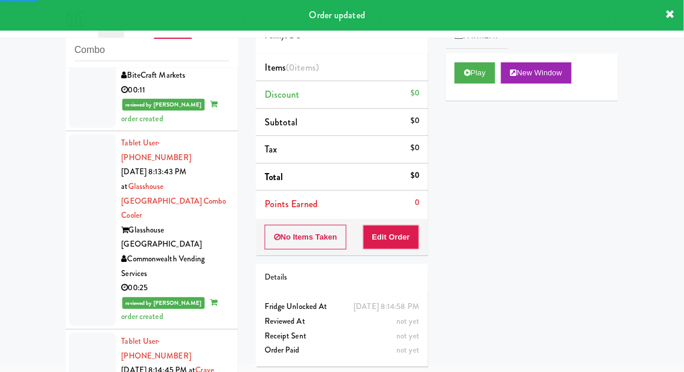
scroll to position [975, 0]
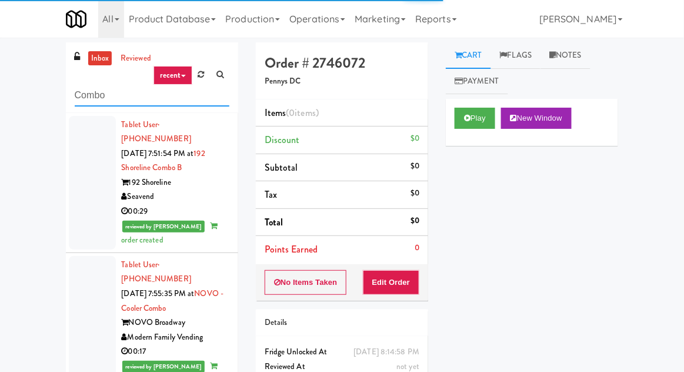
click at [87, 90] on input "Combo" at bounding box center [152, 96] width 155 height 22
click at [88, 90] on input "Combo" at bounding box center [152, 96] width 155 height 22
type input "Fridge"
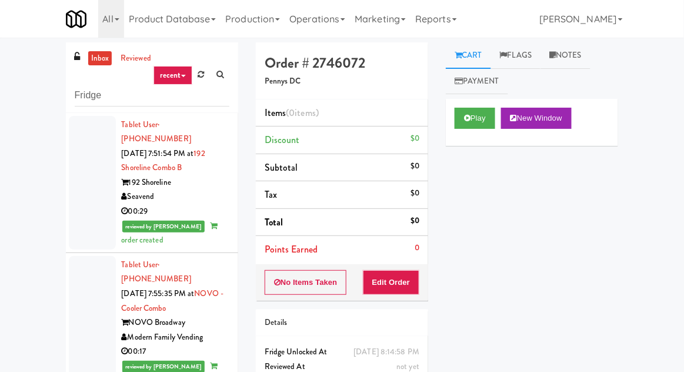
click at [25, 99] on div "inbox reviewed recent all unclear take inventory issue suspicious failed recent…" at bounding box center [342, 258] width 684 height 433
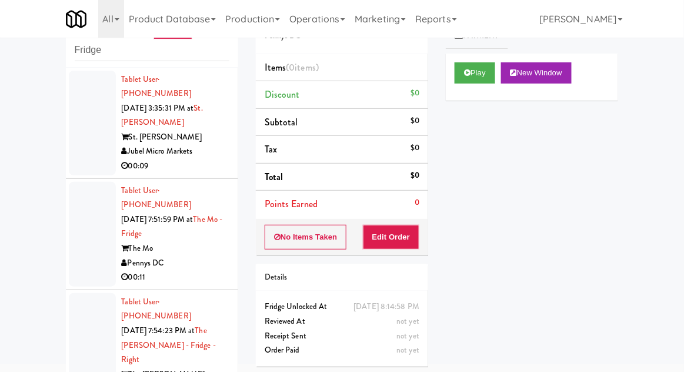
click at [74, 139] on div at bounding box center [92, 123] width 47 height 105
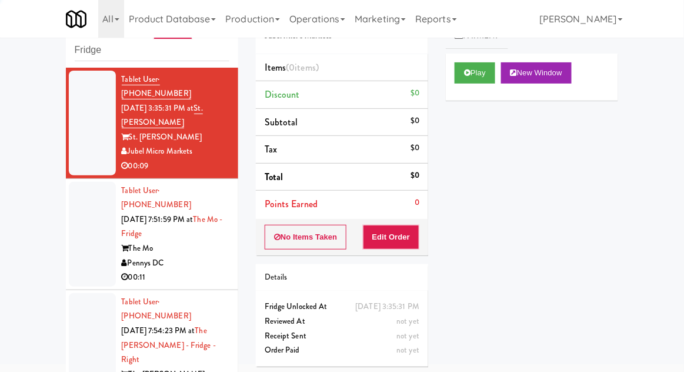
click at [77, 230] on div at bounding box center [92, 234] width 47 height 105
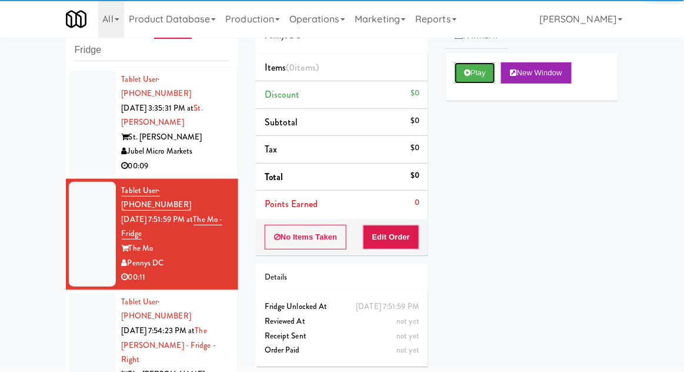
click at [460, 74] on button "Play" at bounding box center [475, 72] width 41 height 21
click at [400, 232] on button "Edit Order" at bounding box center [391, 237] width 57 height 25
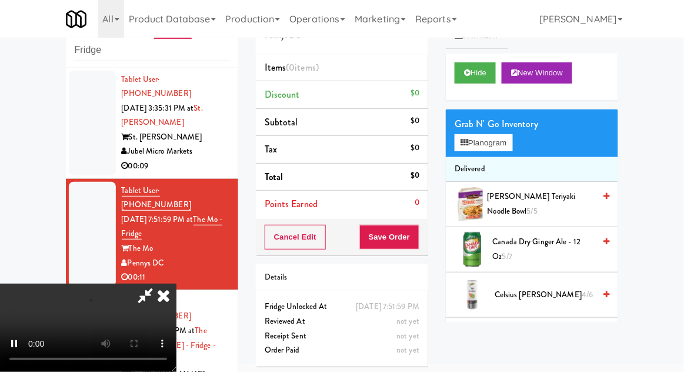
scroll to position [43, 0]
click at [461, 142] on icon at bounding box center [465, 143] width 8 height 8
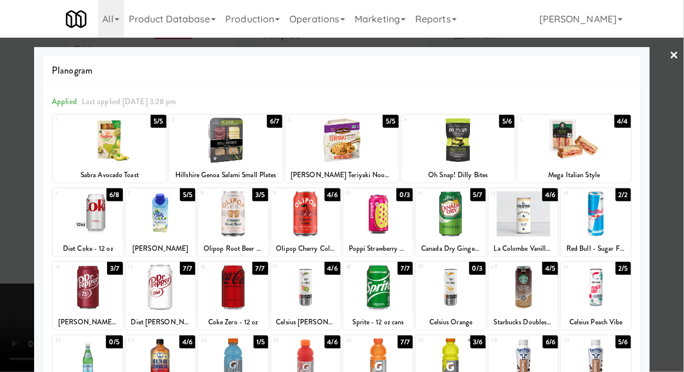
click at [533, 285] on div at bounding box center [523, 287] width 69 height 45
click at [6, 337] on div at bounding box center [342, 186] width 684 height 372
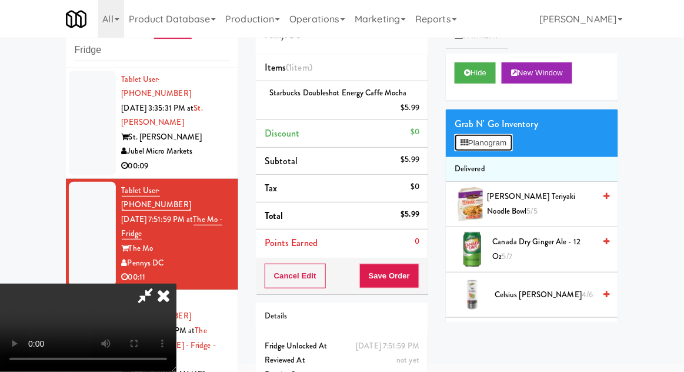
click at [473, 134] on button "Planogram" at bounding box center [484, 143] width 58 height 18
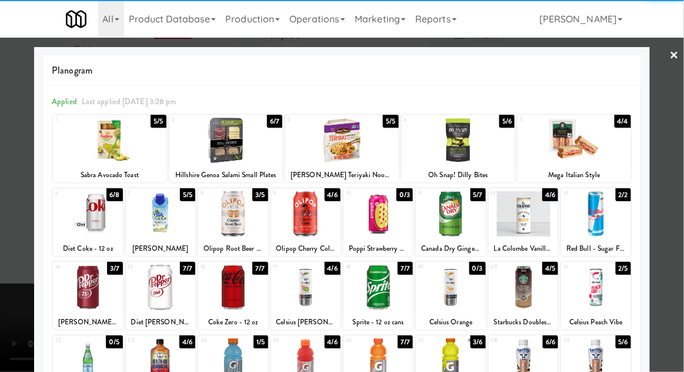
click at [527, 228] on div at bounding box center [523, 213] width 69 height 45
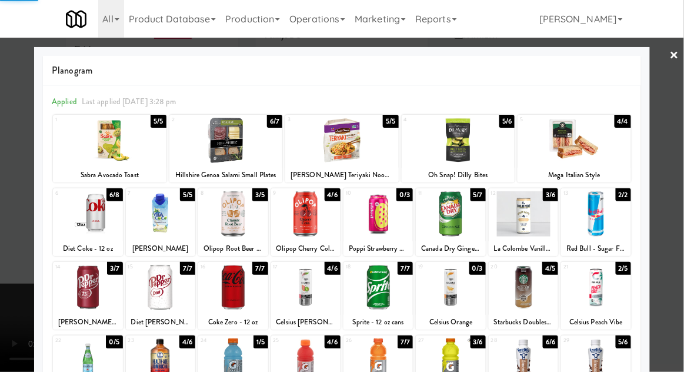
click at [12, 321] on div at bounding box center [342, 186] width 684 height 372
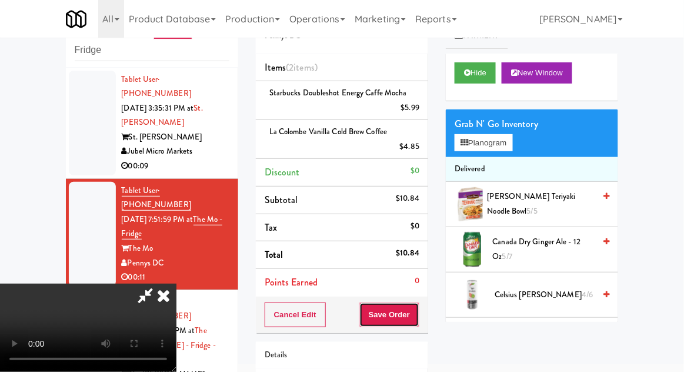
click at [417, 308] on button "Save Order" at bounding box center [390, 315] width 60 height 25
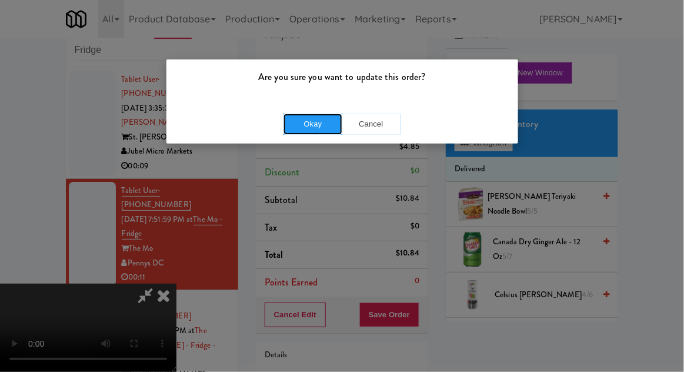
click at [292, 121] on button "Okay" at bounding box center [313, 124] width 59 height 21
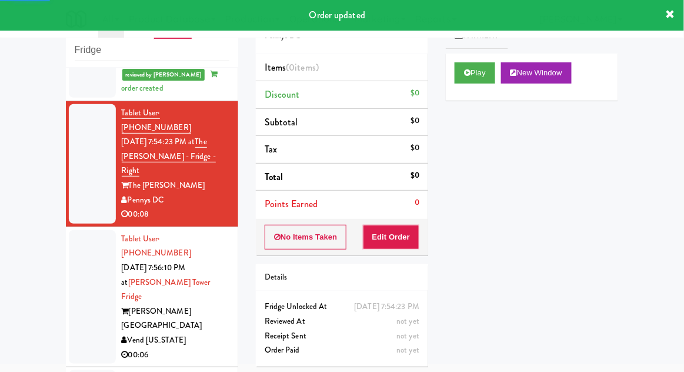
scroll to position [218, 0]
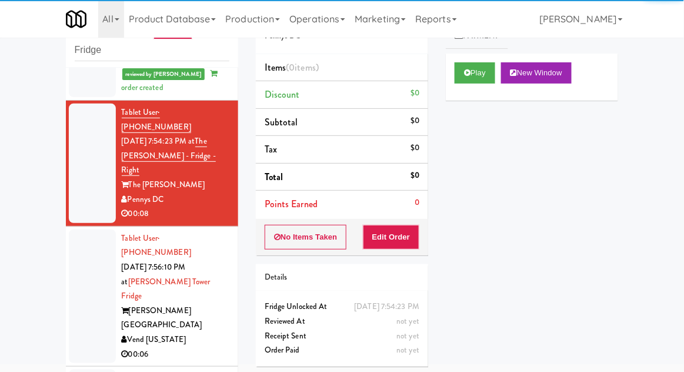
click at [475, 78] on button "Play" at bounding box center [475, 72] width 41 height 21
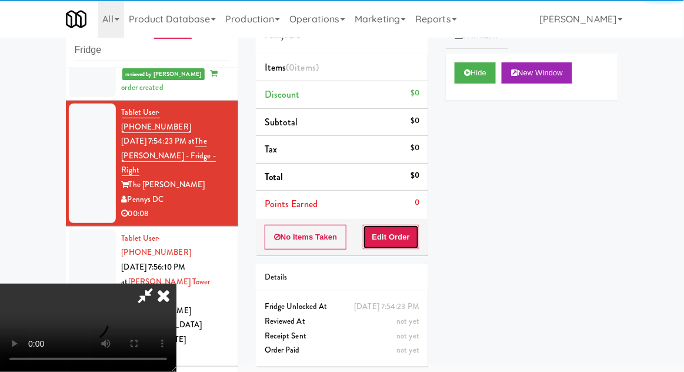
click at [410, 242] on button "Edit Order" at bounding box center [391, 237] width 57 height 25
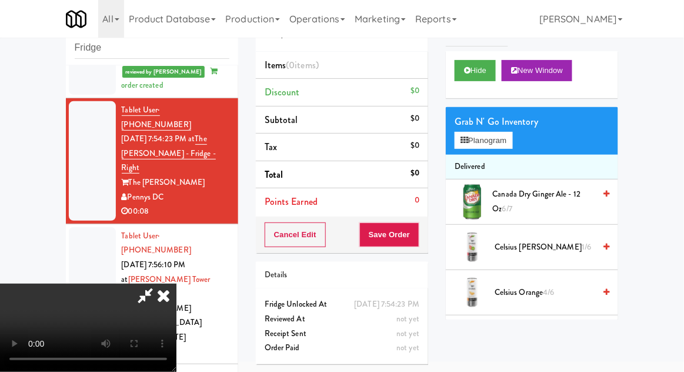
scroll to position [55, 0]
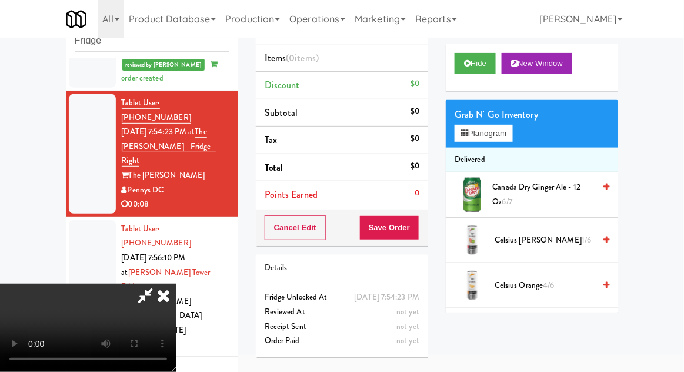
click at [177, 284] on icon at bounding box center [164, 296] width 26 height 24
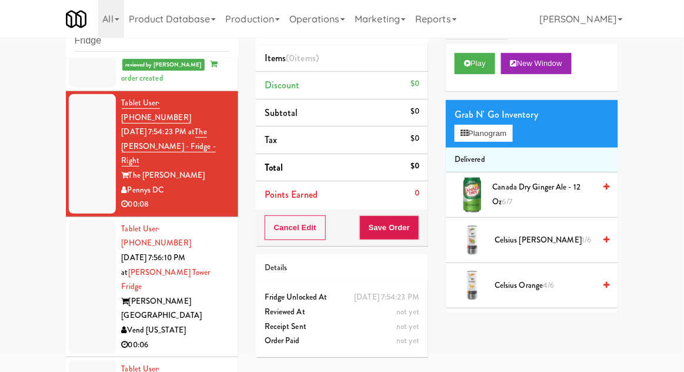
scroll to position [0, 0]
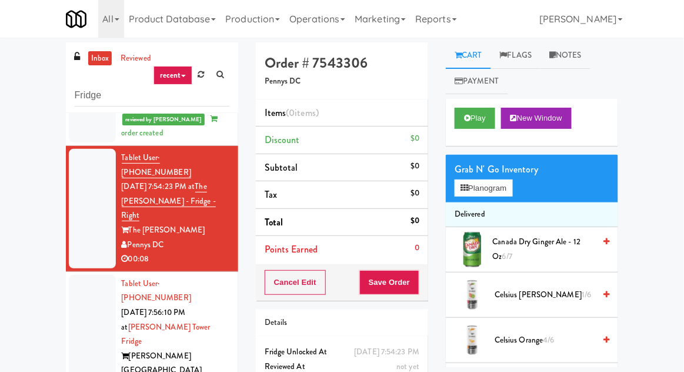
click at [92, 57] on link "inbox" at bounding box center [100, 58] width 24 height 15
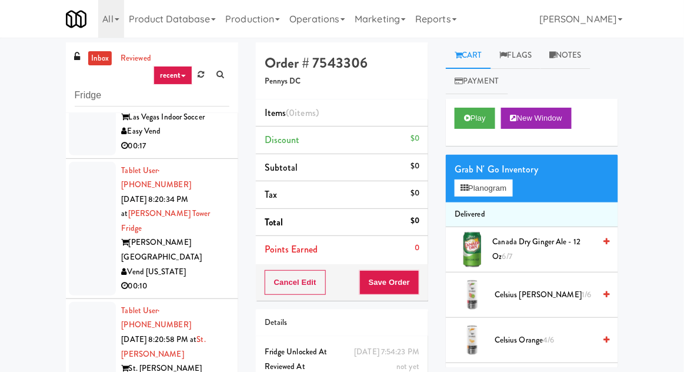
scroll to position [1355, 0]
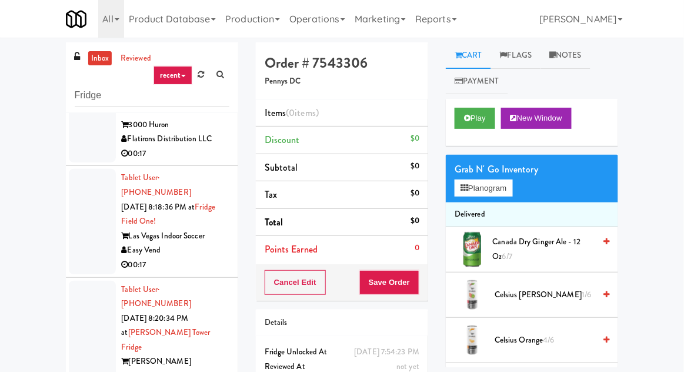
click at [93, 60] on link "inbox" at bounding box center [100, 58] width 24 height 15
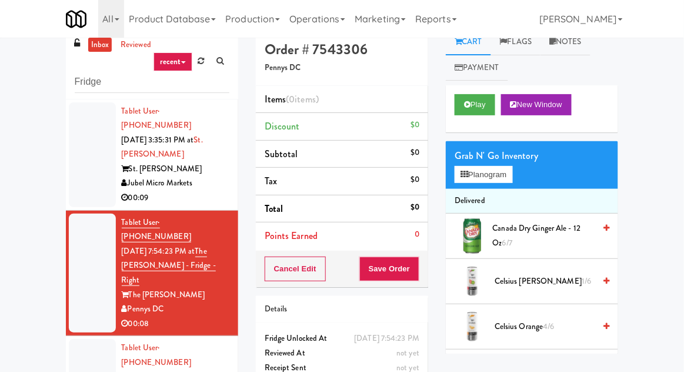
scroll to position [0, 0]
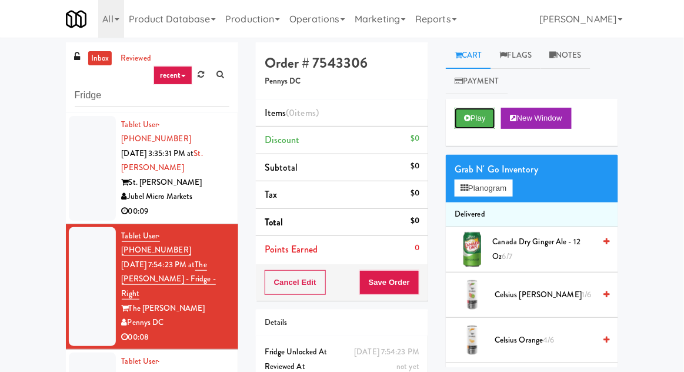
click at [461, 121] on button "Play" at bounding box center [475, 118] width 41 height 21
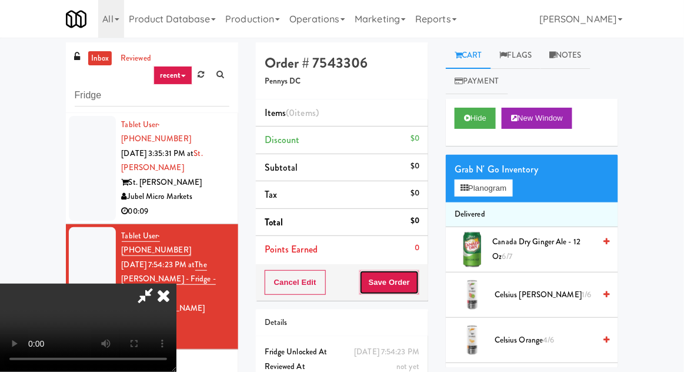
click at [394, 273] on button "Save Order" at bounding box center [390, 282] width 60 height 25
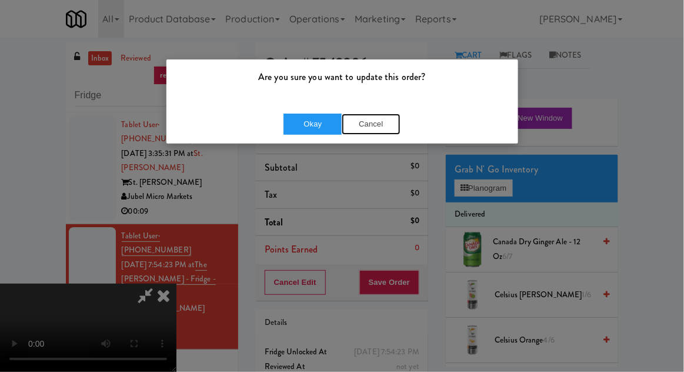
click at [365, 122] on button "Cancel" at bounding box center [371, 124] width 59 height 21
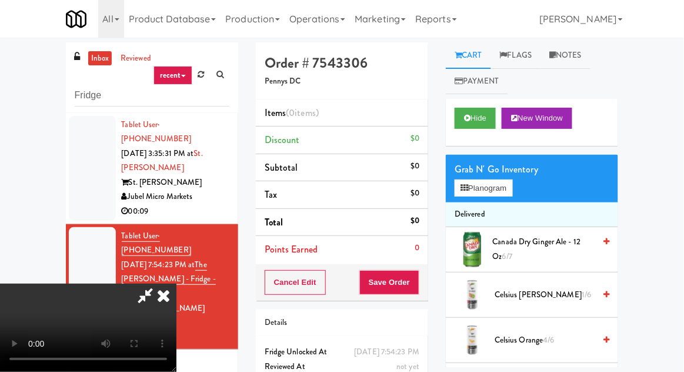
scroll to position [45, 0]
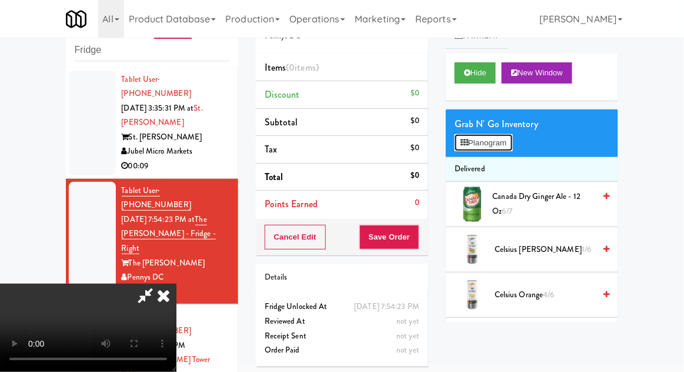
click at [469, 144] on button "Planogram" at bounding box center [484, 143] width 58 height 18
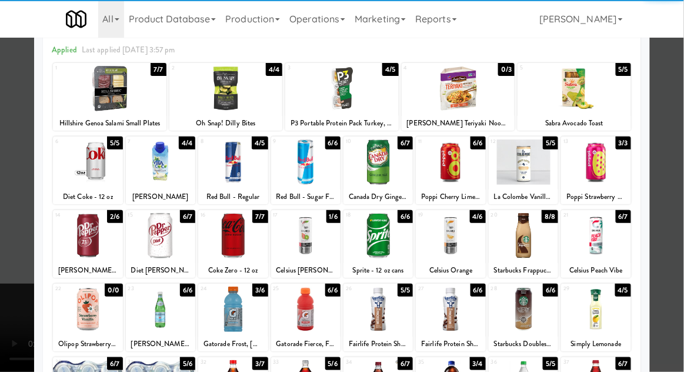
scroll to position [71, 0]
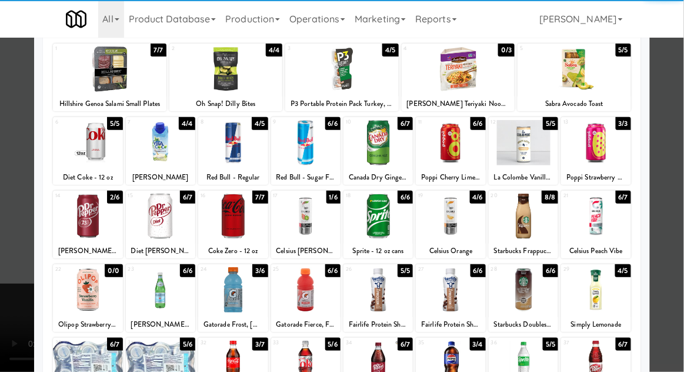
click at [371, 226] on div at bounding box center [378, 216] width 69 height 45
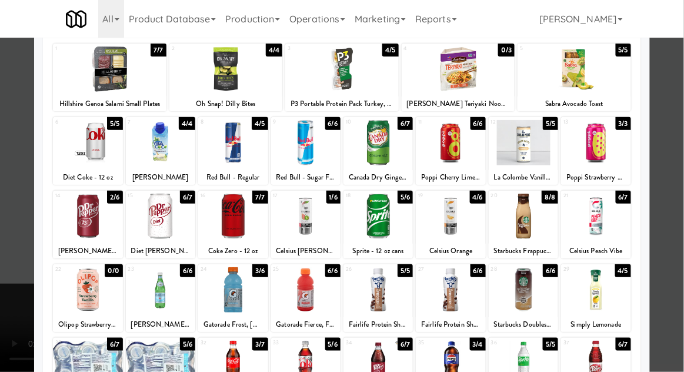
click at [2, 343] on div at bounding box center [342, 186] width 684 height 372
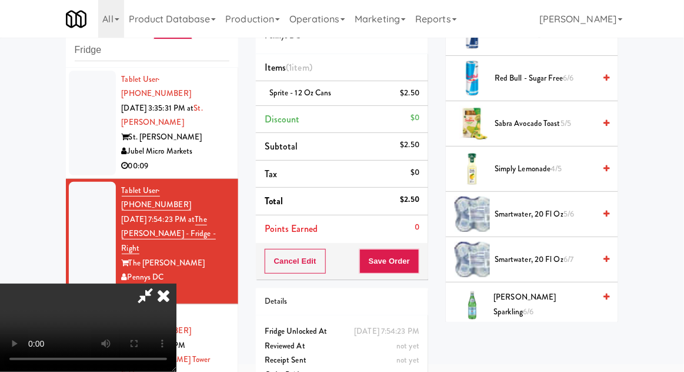
scroll to position [1297, 0]
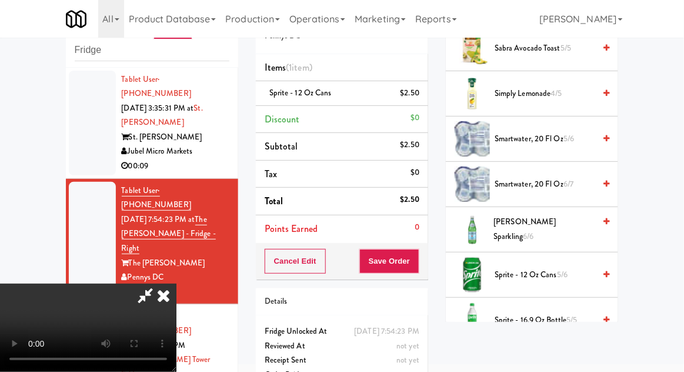
click at [526, 268] on span "Sprite - 12 oz cans 5/6" at bounding box center [545, 275] width 100 height 15
click at [417, 262] on button "Save Order" at bounding box center [390, 261] width 60 height 25
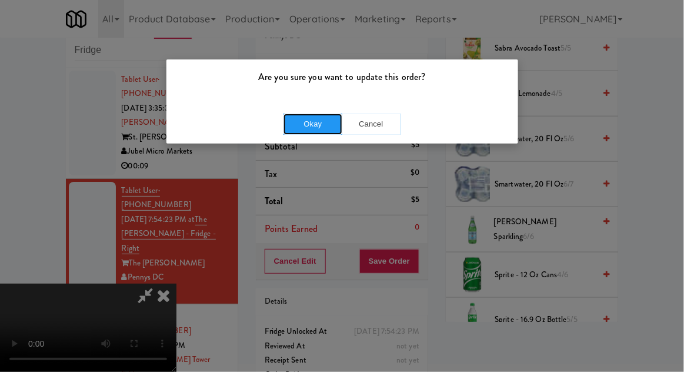
click at [308, 125] on button "Okay" at bounding box center [313, 124] width 59 height 21
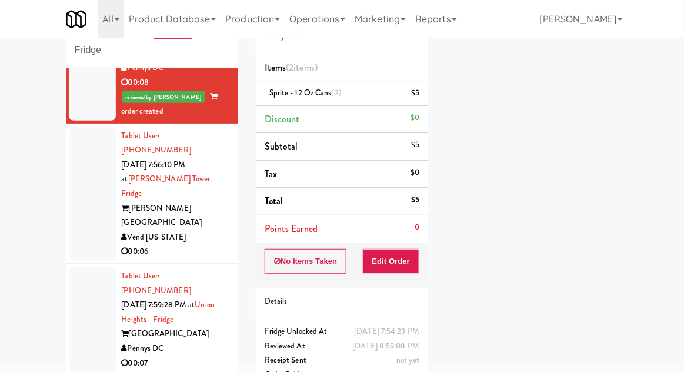
scroll to position [213, 0]
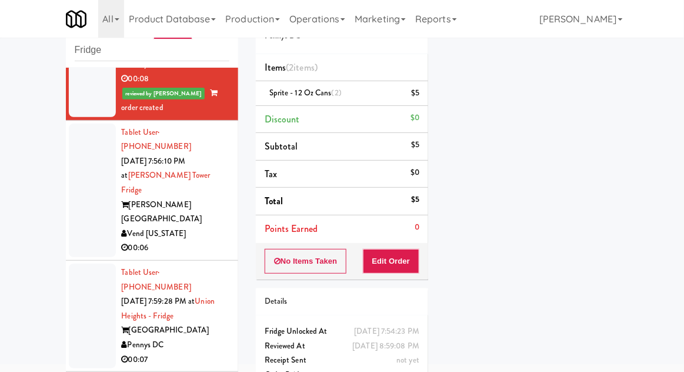
click at [74, 131] on div at bounding box center [92, 191] width 47 height 134
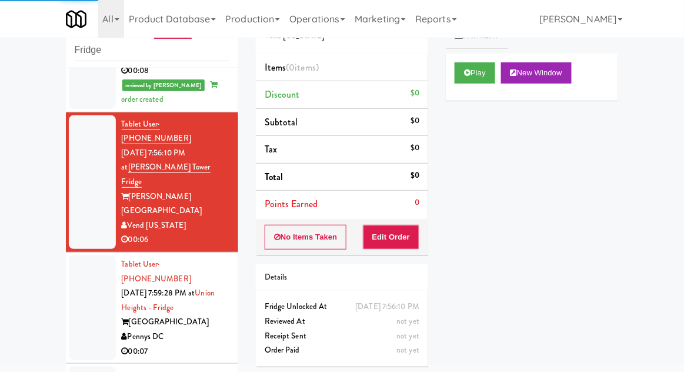
scroll to position [218, 0]
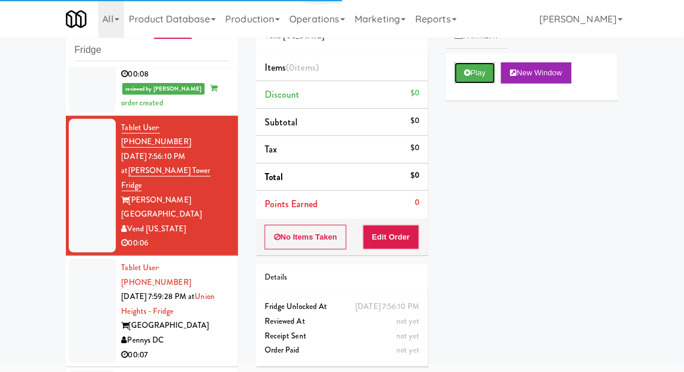
click at [469, 67] on button "Play" at bounding box center [475, 72] width 41 height 21
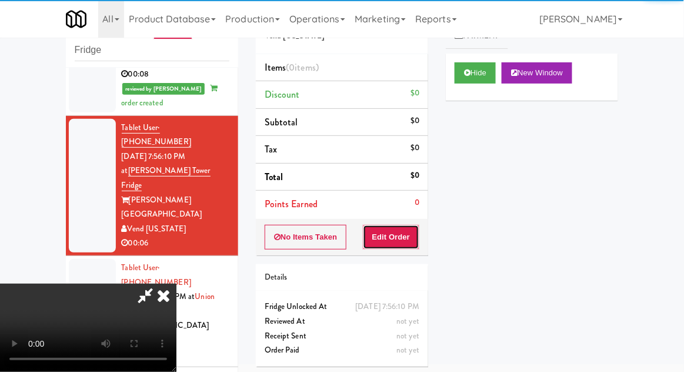
click at [404, 233] on button "Edit Order" at bounding box center [391, 237] width 57 height 25
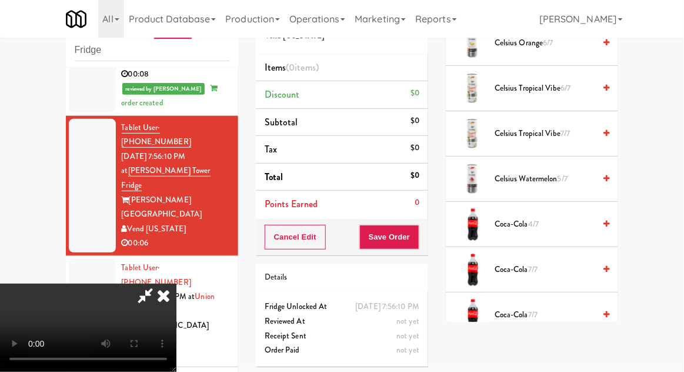
scroll to position [0, 0]
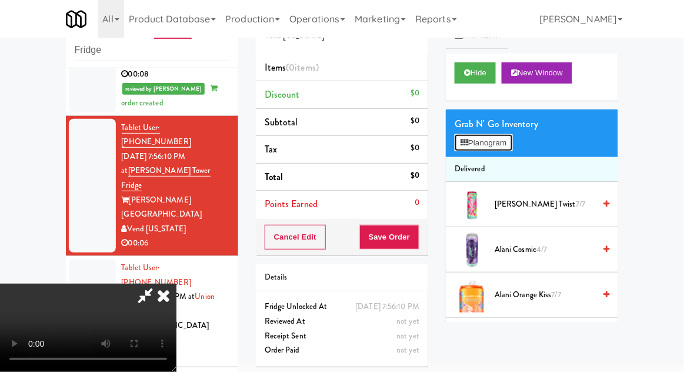
click at [482, 138] on button "Planogram" at bounding box center [484, 143] width 58 height 18
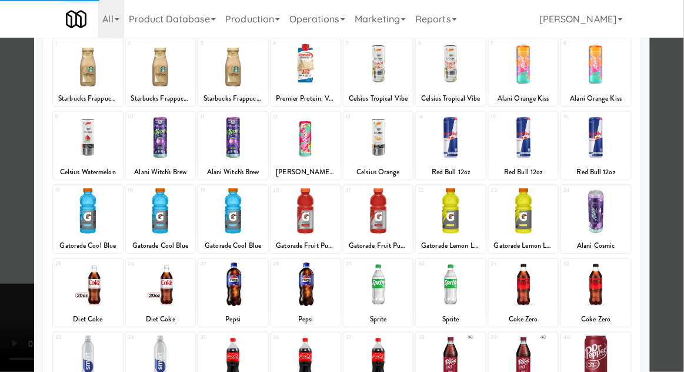
scroll to position [121, 0]
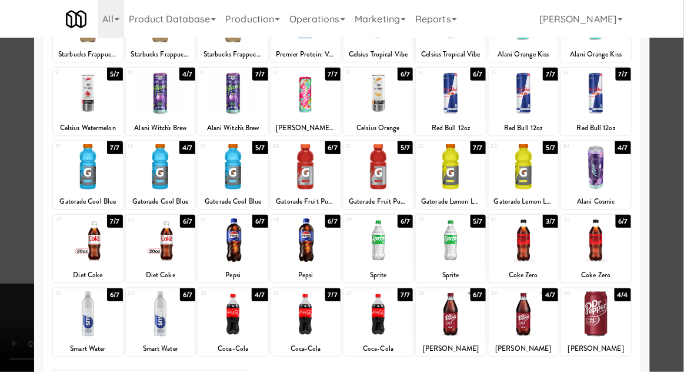
click at [457, 318] on div at bounding box center [450, 313] width 69 height 45
click at [2, 328] on div at bounding box center [342, 186] width 684 height 372
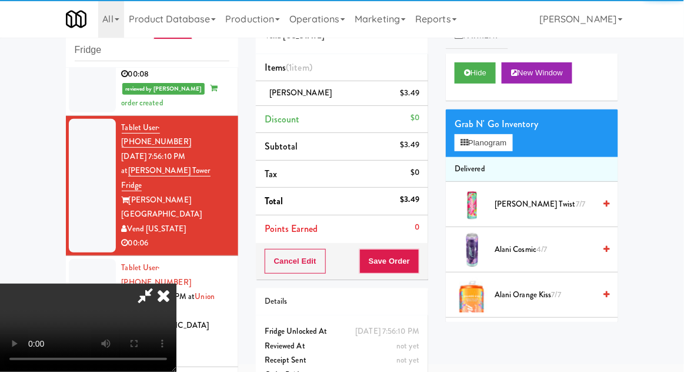
scroll to position [43, 0]
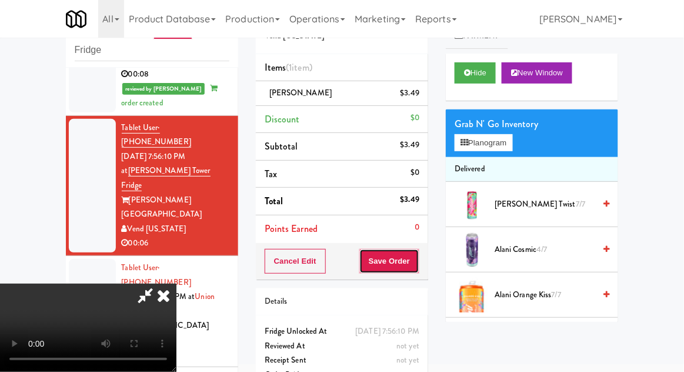
click at [411, 266] on button "Save Order" at bounding box center [390, 261] width 60 height 25
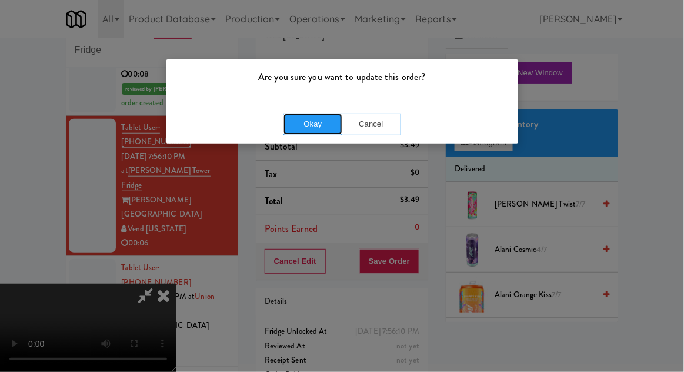
click at [297, 127] on button "Okay" at bounding box center [313, 124] width 59 height 21
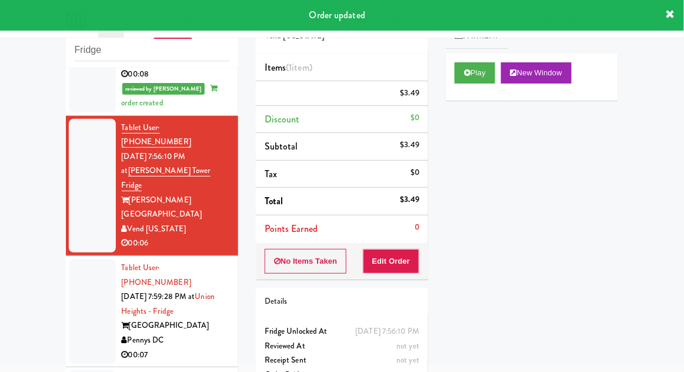
scroll to position [0, 0]
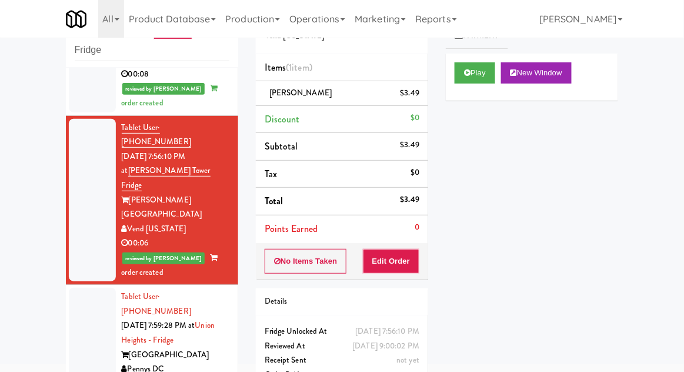
click at [66, 285] on li "Tablet User · (434) 709-7846 Sep 19, 2025 7:59:28 PM at Union Heights - Fridge …" at bounding box center [152, 340] width 172 height 111
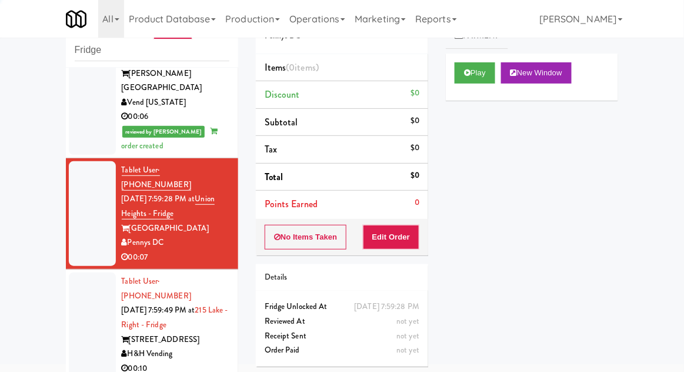
scroll to position [343, 0]
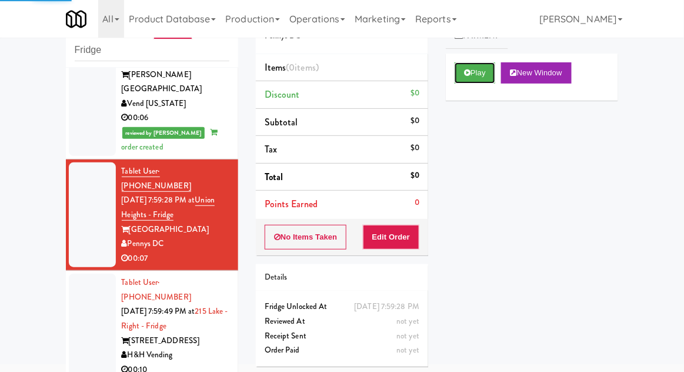
click at [459, 81] on button "Play" at bounding box center [475, 72] width 41 height 21
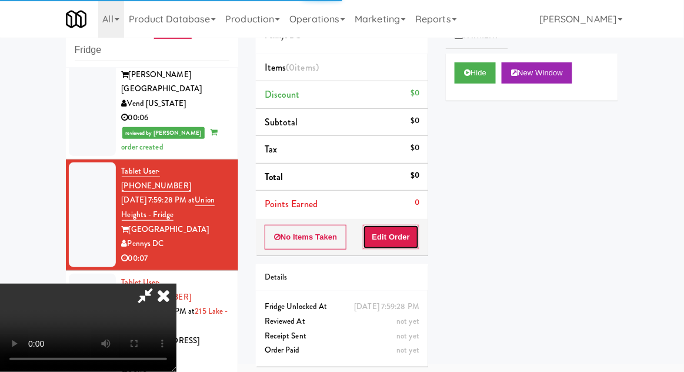
click at [391, 234] on button "Edit Order" at bounding box center [391, 237] width 57 height 25
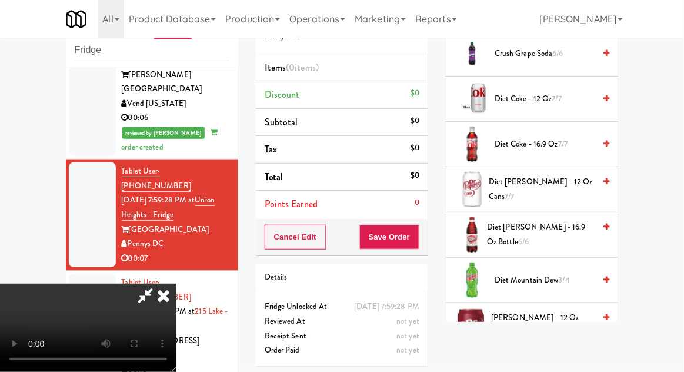
scroll to position [443, 0]
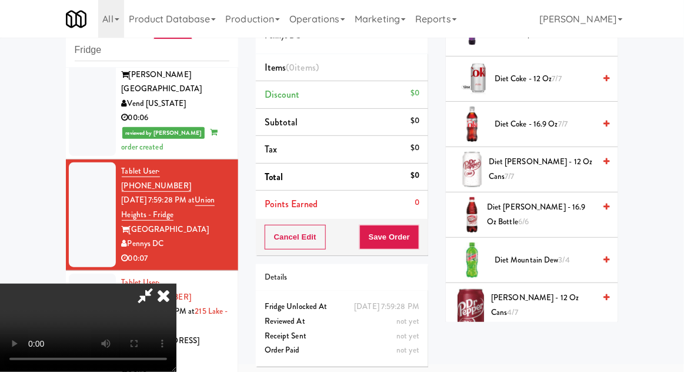
click at [522, 77] on span "Diet Coke - 12 oz 7/7" at bounding box center [545, 79] width 100 height 15
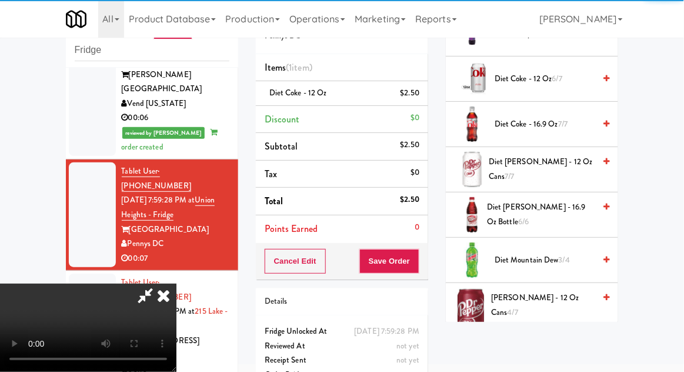
scroll to position [43, 0]
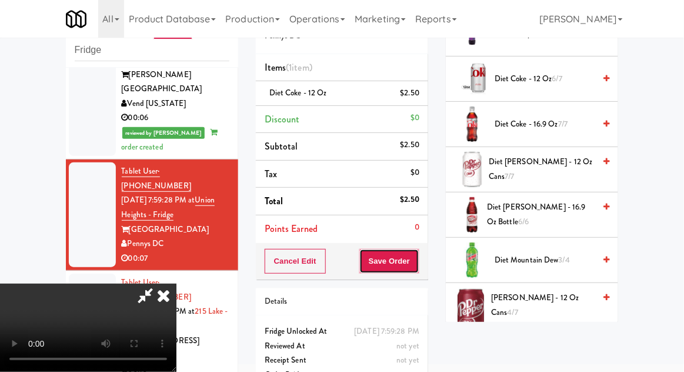
click at [419, 269] on button "Save Order" at bounding box center [390, 261] width 60 height 25
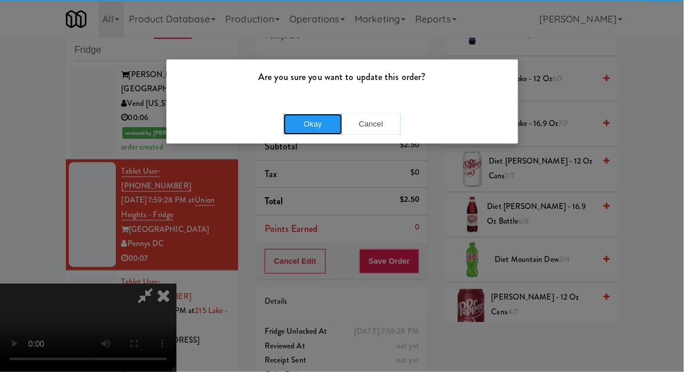
click at [311, 127] on button "Okay" at bounding box center [313, 124] width 59 height 21
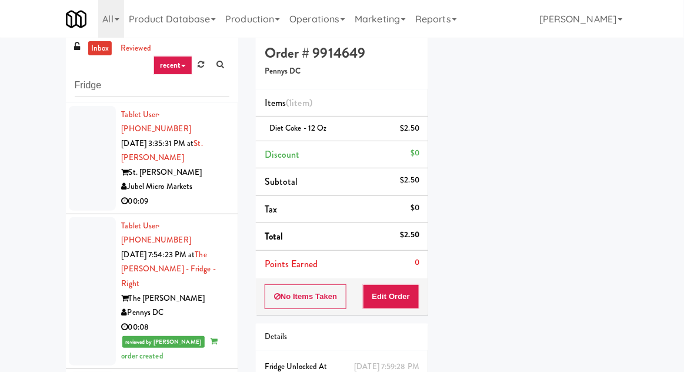
scroll to position [0, 0]
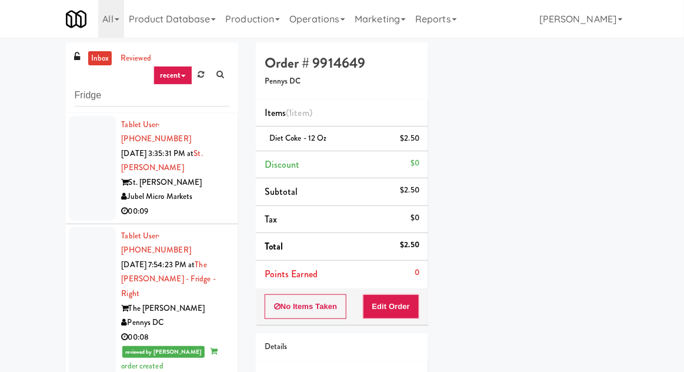
click at [99, 61] on link "inbox" at bounding box center [100, 58] width 24 height 15
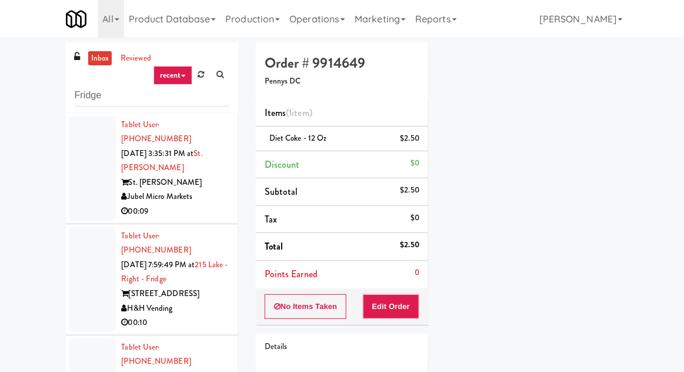
click at [94, 64] on link "inbox" at bounding box center [100, 58] width 24 height 15
click at [82, 255] on div at bounding box center [92, 279] width 47 height 105
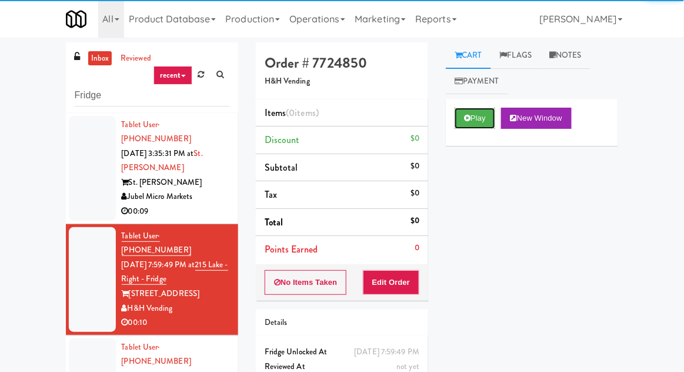
click at [476, 118] on button "Play" at bounding box center [475, 118] width 41 height 21
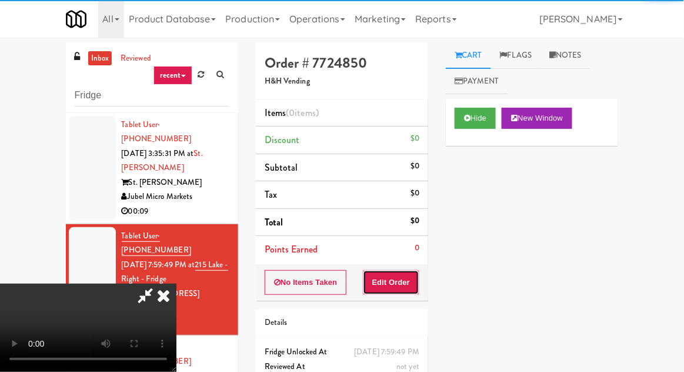
click at [407, 281] on button "Edit Order" at bounding box center [391, 282] width 57 height 25
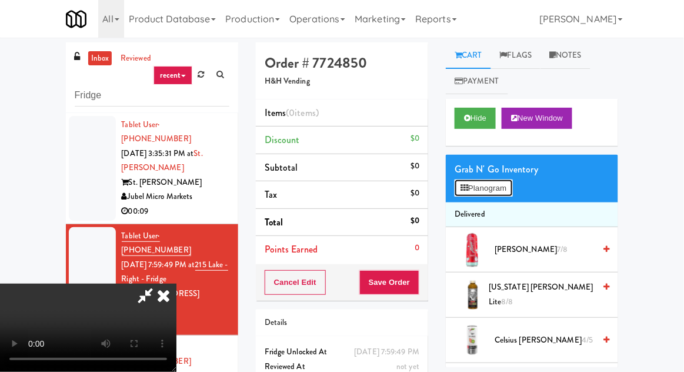
click at [463, 190] on icon at bounding box center [465, 188] width 8 height 8
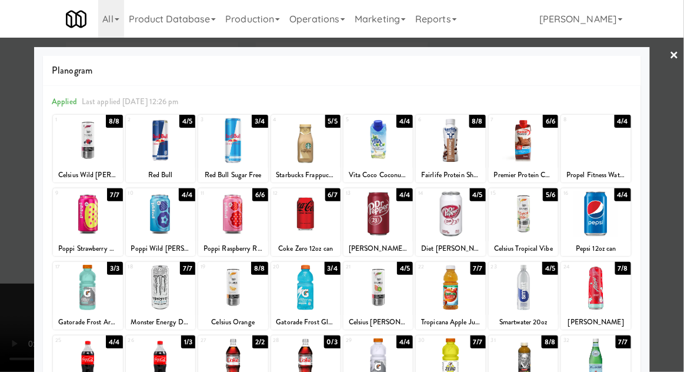
click at [371, 351] on div at bounding box center [378, 360] width 69 height 45
click at [4, 342] on div at bounding box center [342, 186] width 684 height 372
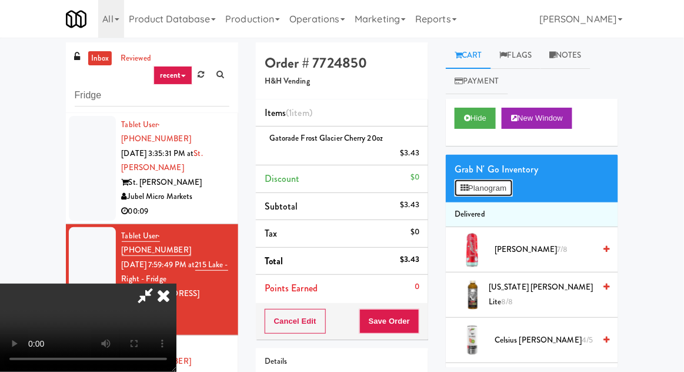
click at [482, 180] on button "Planogram" at bounding box center [484, 189] width 58 height 18
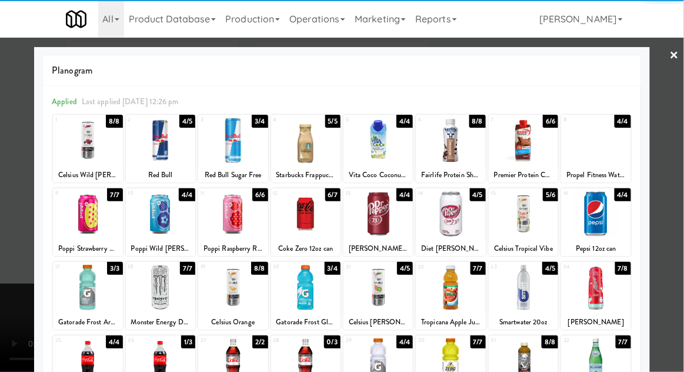
click at [78, 282] on div at bounding box center [87, 287] width 69 height 45
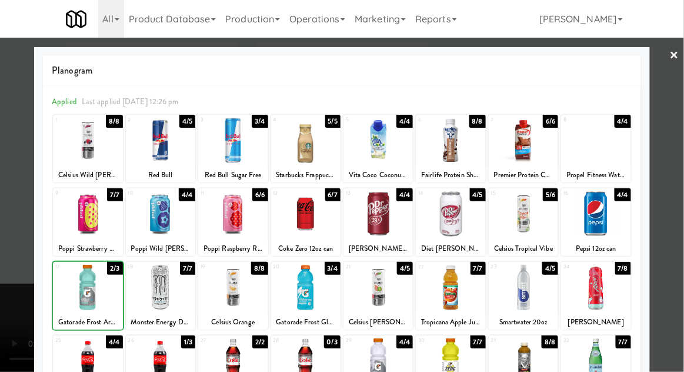
click at [25, 249] on div at bounding box center [342, 186] width 684 height 372
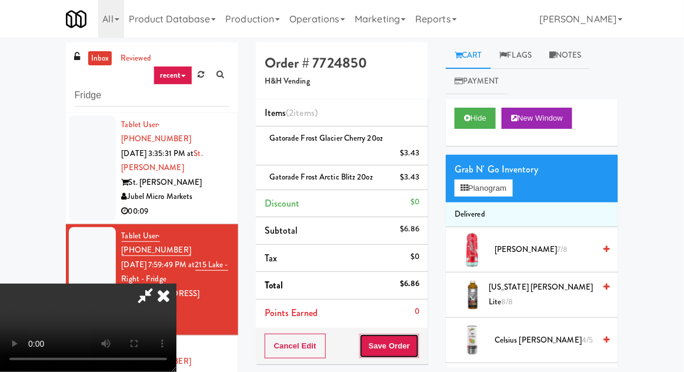
click at [420, 345] on button "Save Order" at bounding box center [390, 346] width 60 height 25
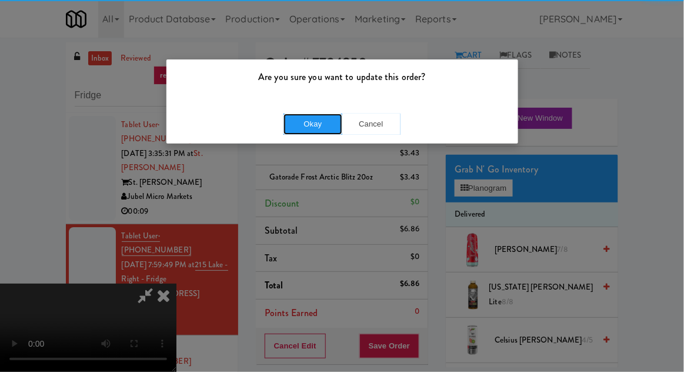
click at [308, 122] on button "Okay" at bounding box center [313, 124] width 59 height 21
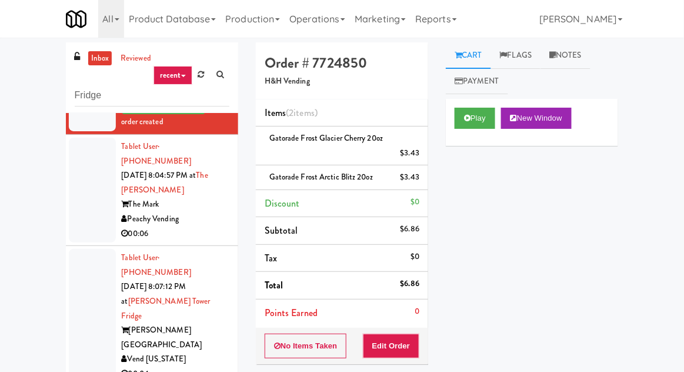
scroll to position [237, 0]
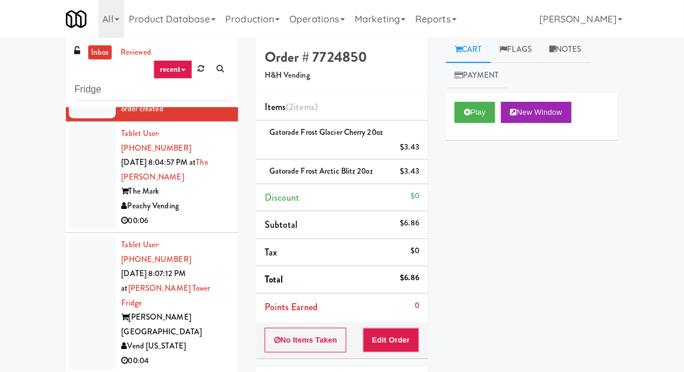
click at [81, 175] on div at bounding box center [92, 177] width 47 height 105
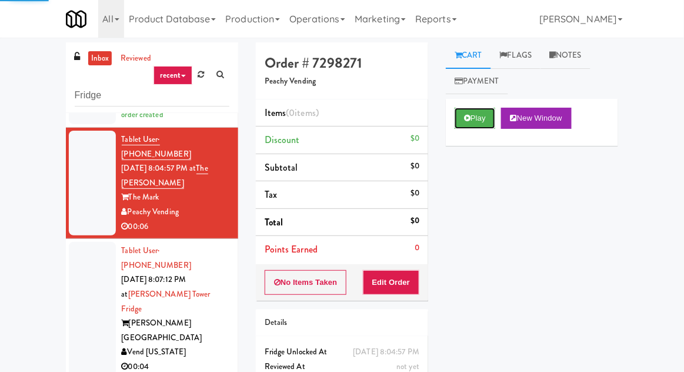
click at [463, 125] on button "Play" at bounding box center [475, 118] width 41 height 21
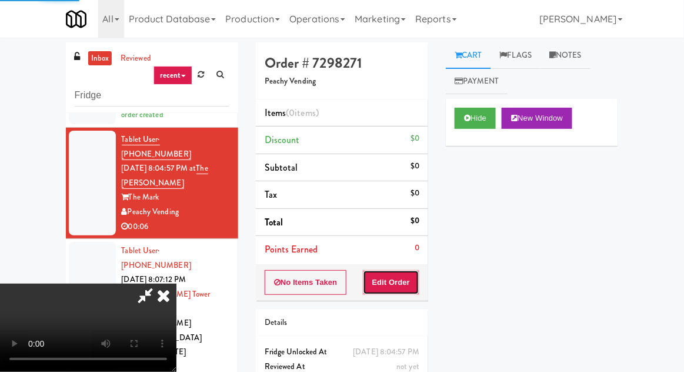
click at [406, 291] on button "Edit Order" at bounding box center [391, 282] width 57 height 25
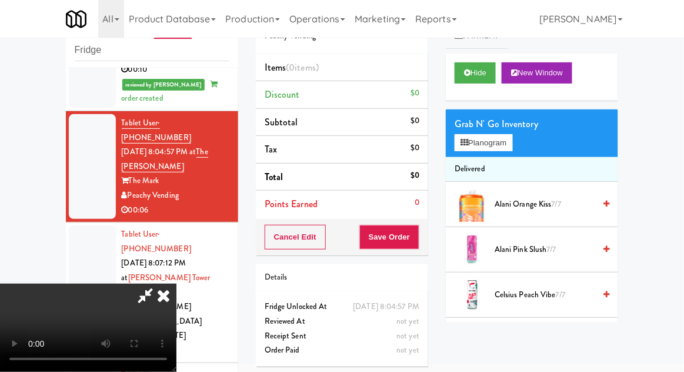
click at [468, 127] on div "Grab N' Go Inventory" at bounding box center [532, 124] width 155 height 18
click at [467, 139] on icon at bounding box center [465, 143] width 8 height 8
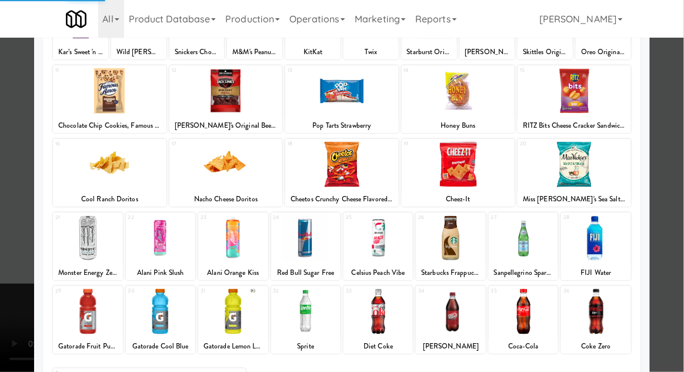
scroll to position [124, 0]
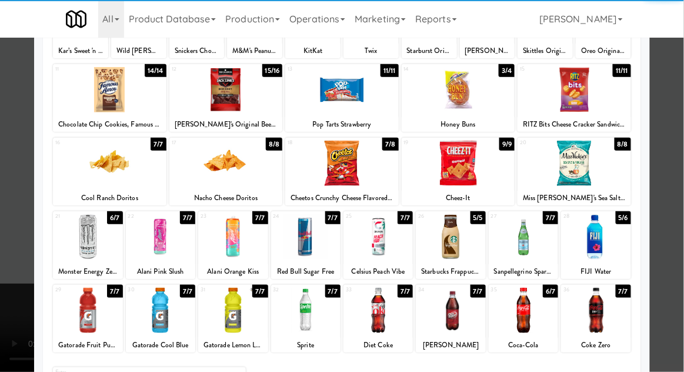
click at [157, 310] on div at bounding box center [160, 310] width 69 height 45
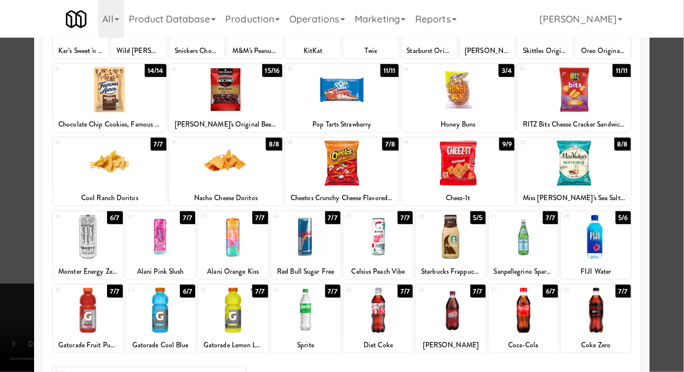
click at [2, 340] on div at bounding box center [342, 186] width 684 height 372
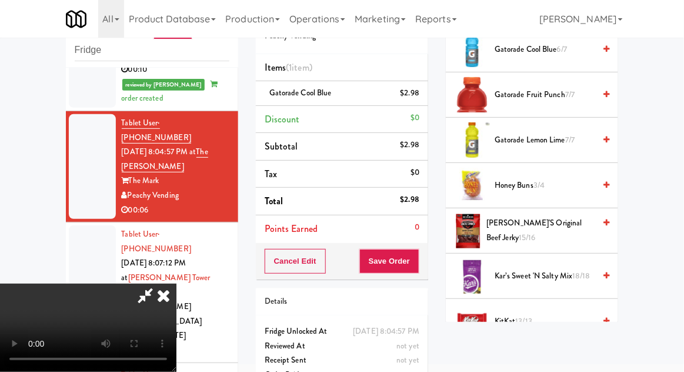
scroll to position [697, 0]
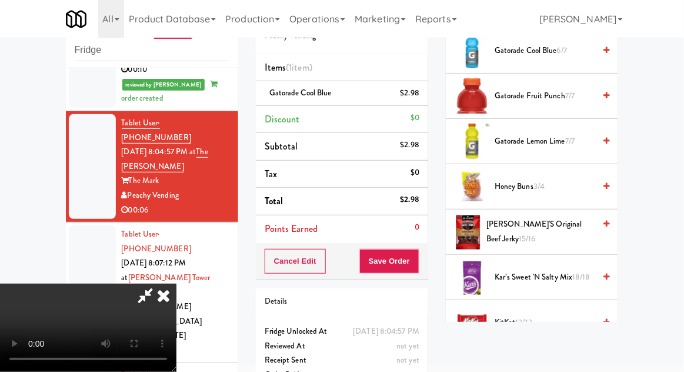
click at [519, 138] on span "Gatorade Lemon Lime 7/7" at bounding box center [545, 141] width 100 height 15
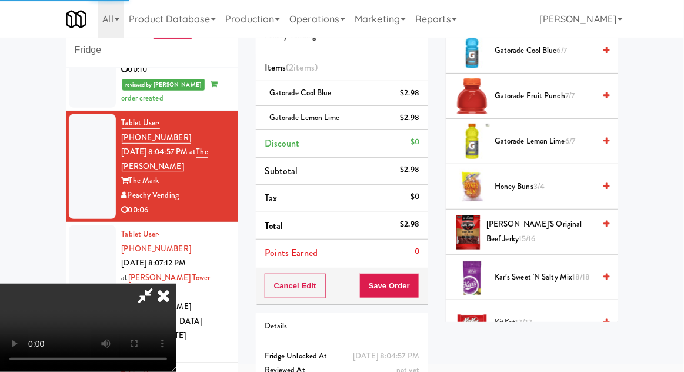
scroll to position [43, 0]
click at [417, 287] on button "Save Order" at bounding box center [390, 286] width 60 height 25
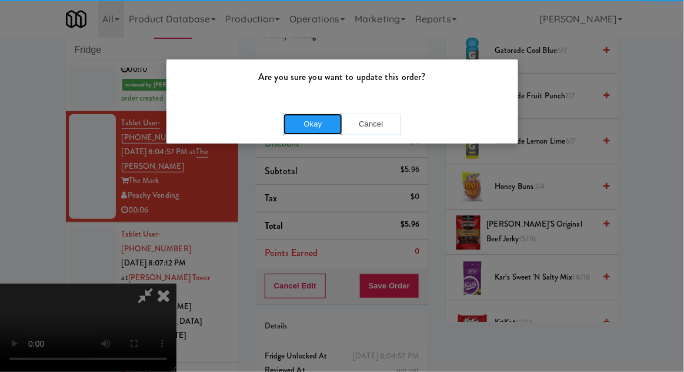
click at [315, 121] on button "Okay" at bounding box center [313, 124] width 59 height 21
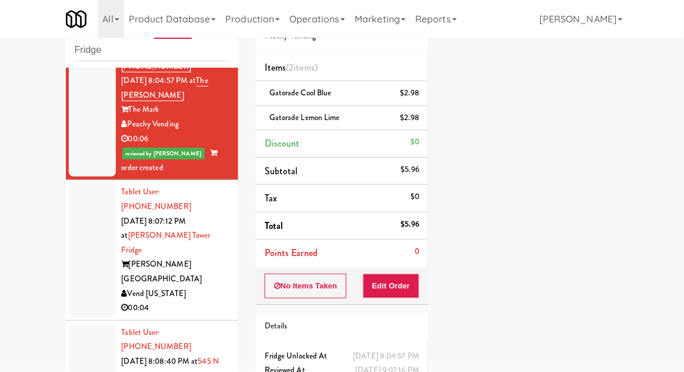
scroll to position [288, 0]
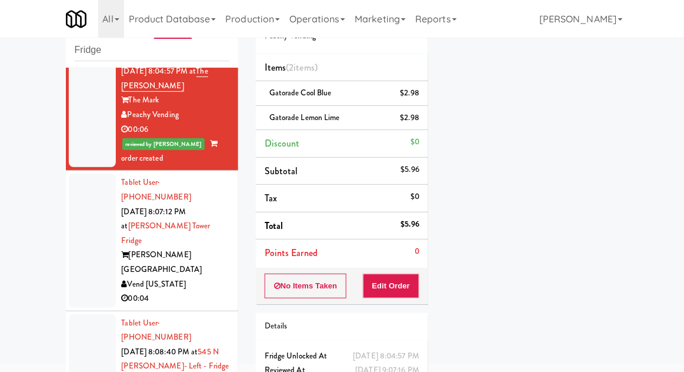
click at [77, 189] on div at bounding box center [92, 241] width 47 height 134
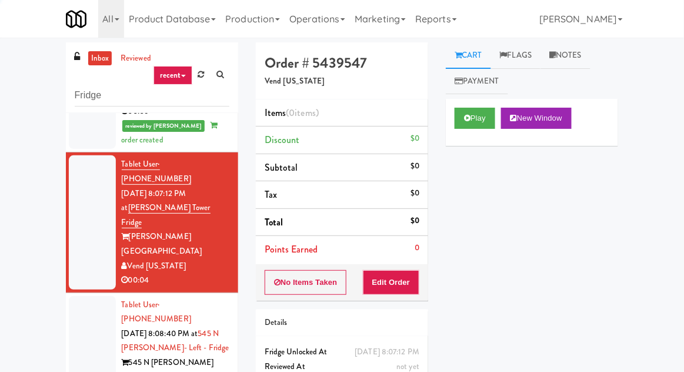
scroll to position [351, 0]
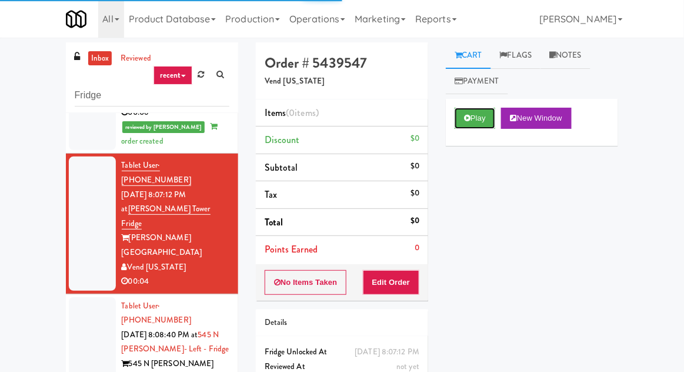
click at [463, 118] on button "Play" at bounding box center [475, 118] width 41 height 21
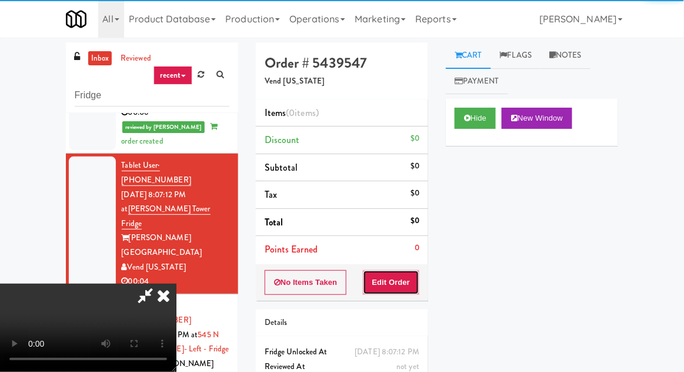
click at [399, 280] on button "Edit Order" at bounding box center [391, 282] width 57 height 25
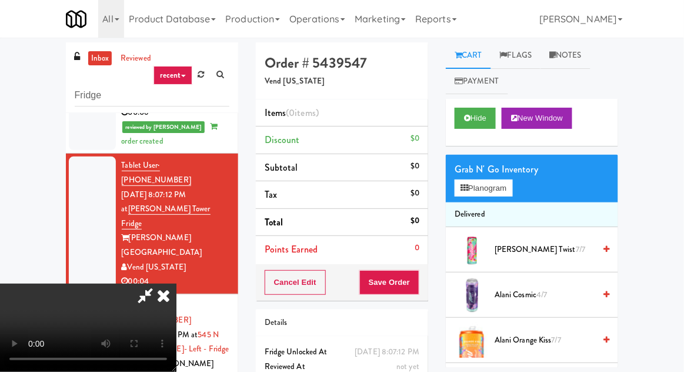
scroll to position [45, 0]
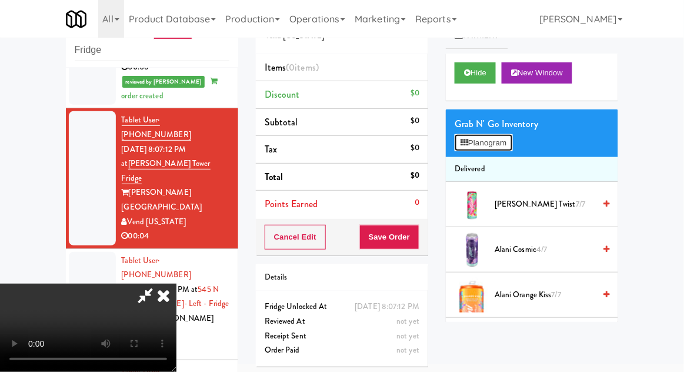
click at [483, 142] on button "Planogram" at bounding box center [484, 143] width 58 height 18
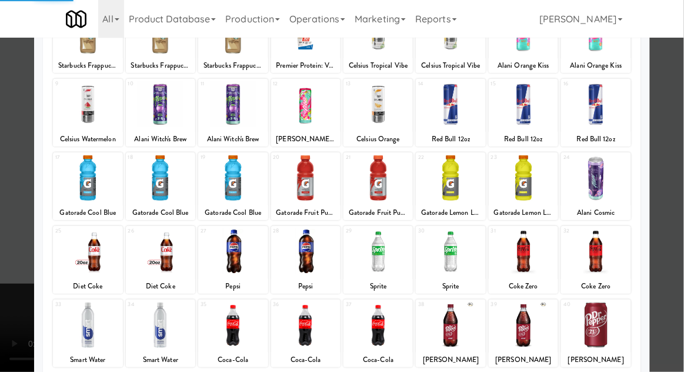
scroll to position [149, 0]
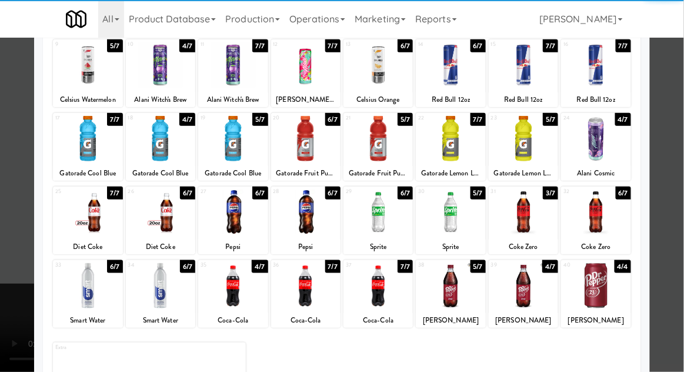
click at [76, 293] on div at bounding box center [87, 285] width 69 height 45
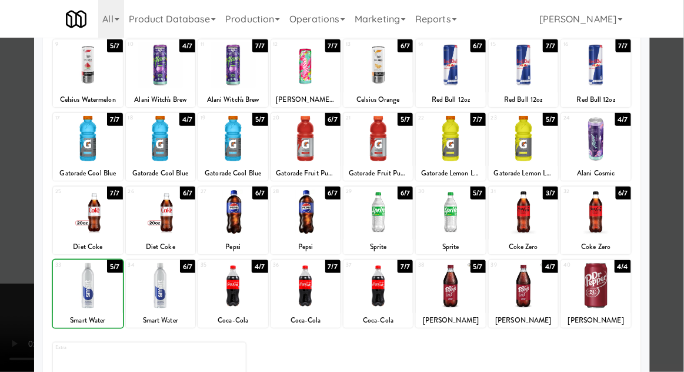
click at [7, 283] on div at bounding box center [342, 186] width 684 height 372
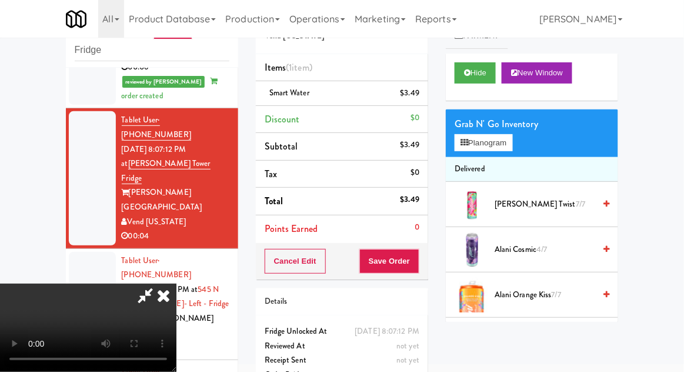
scroll to position [43, 0]
click at [411, 254] on button "Save Order" at bounding box center [390, 261] width 60 height 25
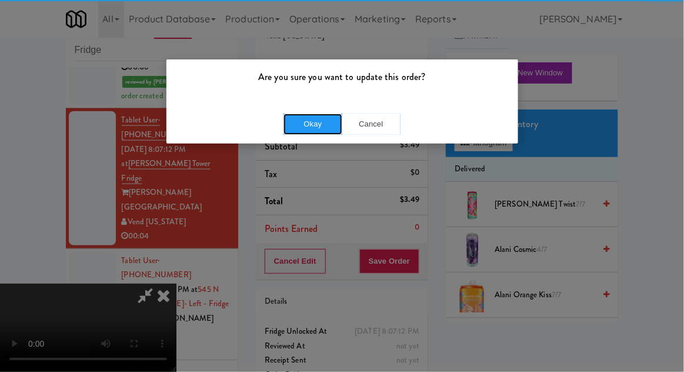
click at [308, 125] on button "Okay" at bounding box center [313, 124] width 59 height 21
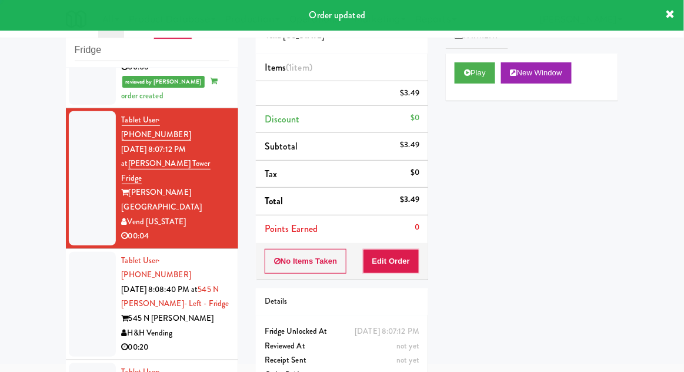
scroll to position [0, 0]
click at [68, 249] on li "Tablet User · (773) 241-9198 Sep 19, 2025 8:08:40 PM at 545 N McClurg- Left - F…" at bounding box center [152, 304] width 172 height 111
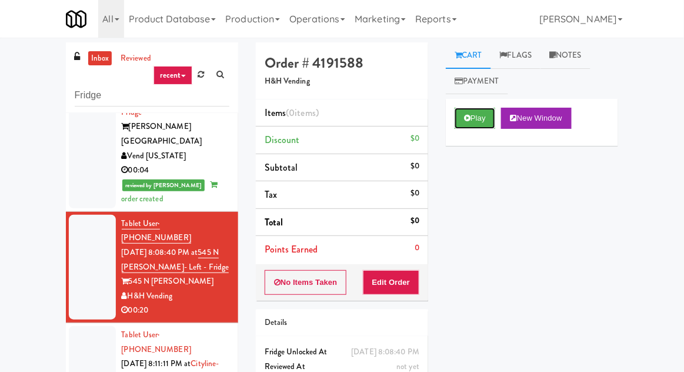
click at [474, 119] on button "Play" at bounding box center [475, 118] width 41 height 21
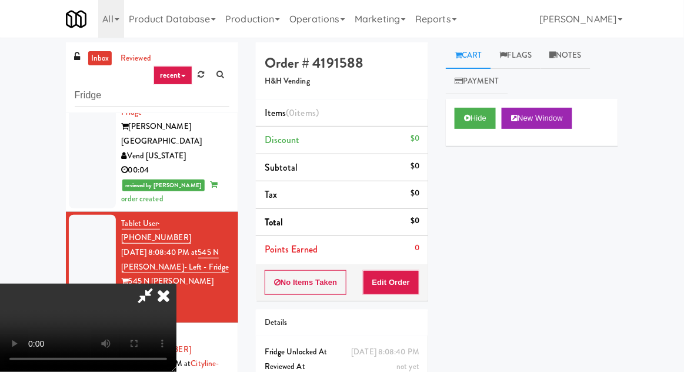
click at [406, 262] on div "Items (0 items ) Discount $0 Subtotal $0 Tax $0 Total $0 Points Earned 0" at bounding box center [342, 181] width 172 height 165
click at [389, 293] on button "Edit Order" at bounding box center [391, 282] width 57 height 25
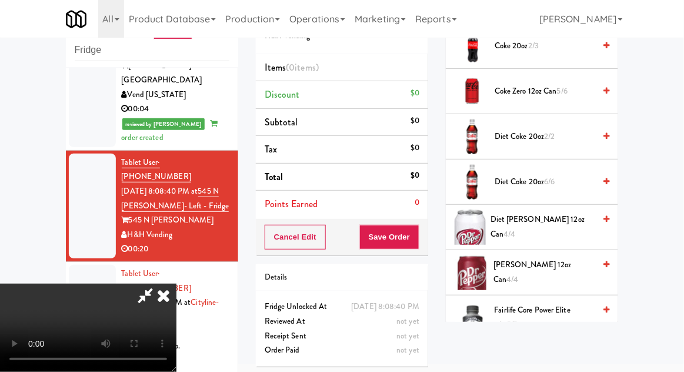
scroll to position [474, 0]
click at [541, 231] on span "Diet Dr Pepper 12oz can 4/4" at bounding box center [543, 228] width 104 height 29
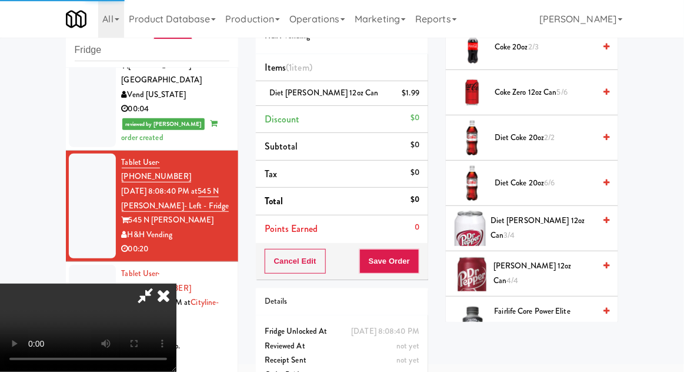
scroll to position [43, 0]
click at [416, 257] on button "Save Order" at bounding box center [390, 261] width 60 height 25
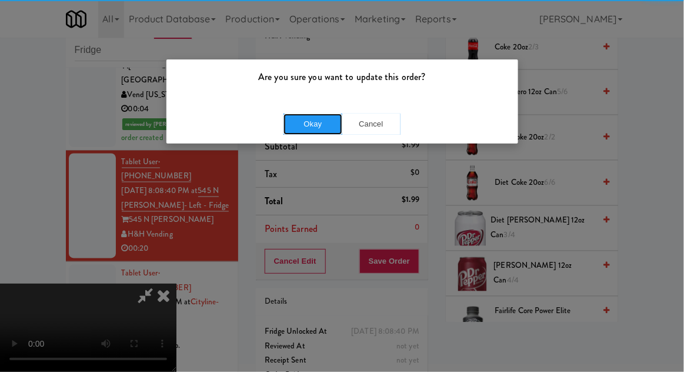
click at [315, 126] on button "Okay" at bounding box center [313, 124] width 59 height 21
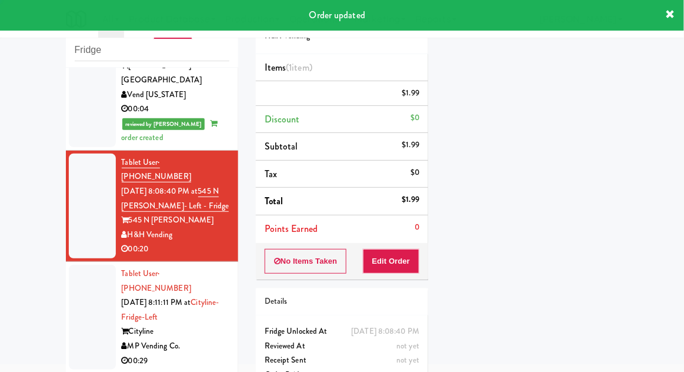
scroll to position [0, 0]
click at [70, 265] on div at bounding box center [92, 317] width 47 height 105
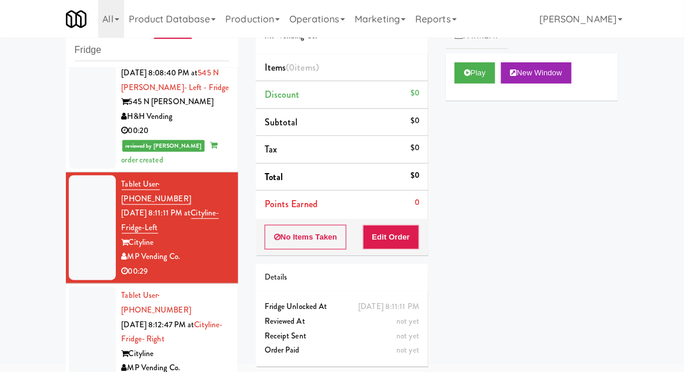
scroll to position [597, 0]
click at [471, 81] on button "Play" at bounding box center [475, 72] width 41 height 21
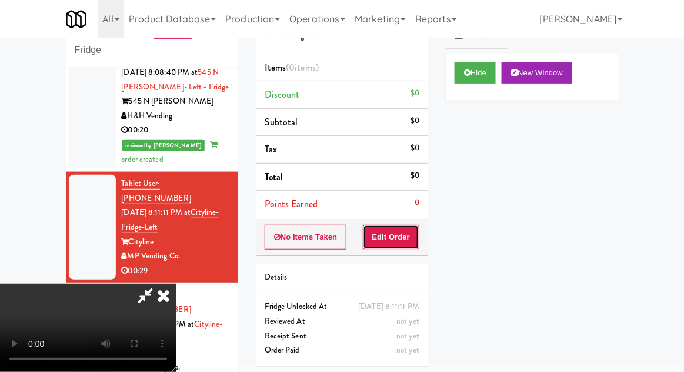
click at [396, 242] on button "Edit Order" at bounding box center [391, 237] width 57 height 25
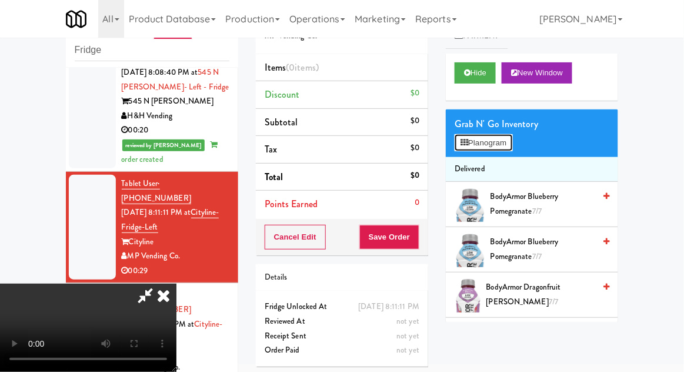
click at [460, 136] on button "Planogram" at bounding box center [484, 143] width 58 height 18
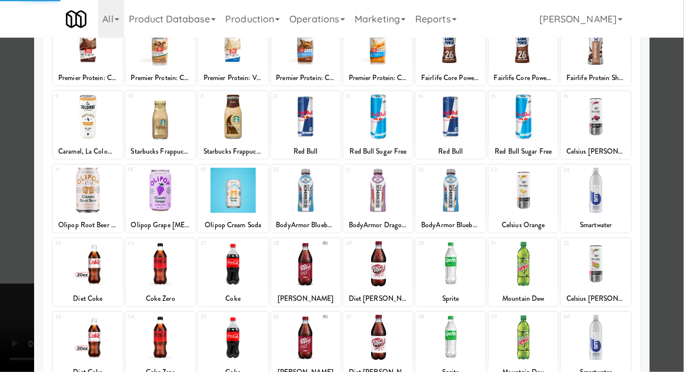
scroll to position [94, 0]
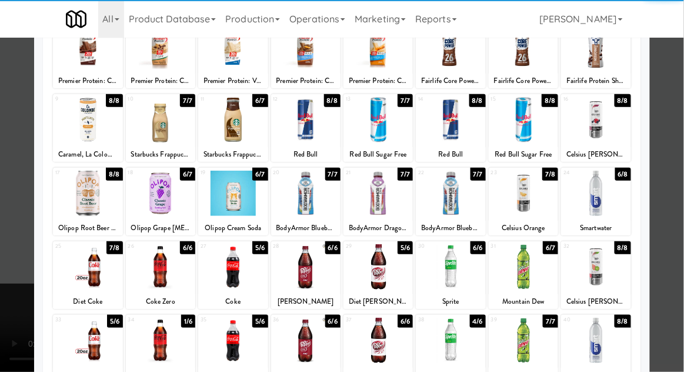
click at [245, 271] on div at bounding box center [232, 266] width 69 height 45
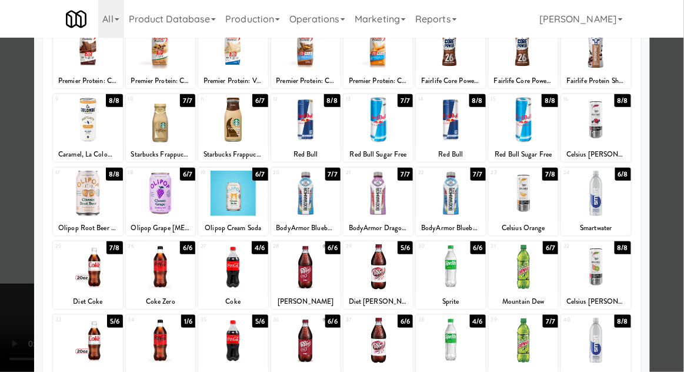
click at [1, 325] on div at bounding box center [342, 186] width 684 height 372
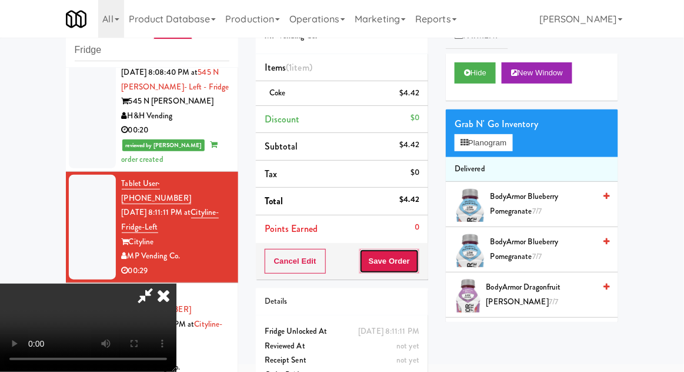
click at [417, 261] on button "Save Order" at bounding box center [390, 261] width 60 height 25
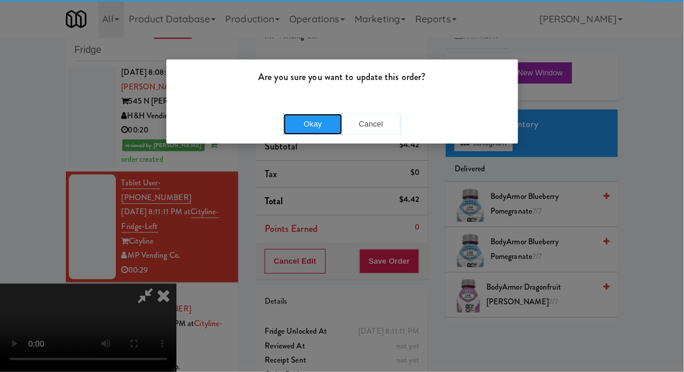
click at [313, 130] on button "Okay" at bounding box center [313, 124] width 59 height 21
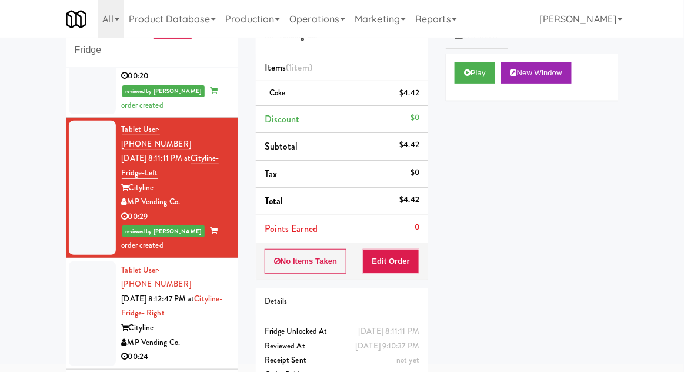
scroll to position [651, 0]
click at [74, 261] on div at bounding box center [92, 313] width 47 height 105
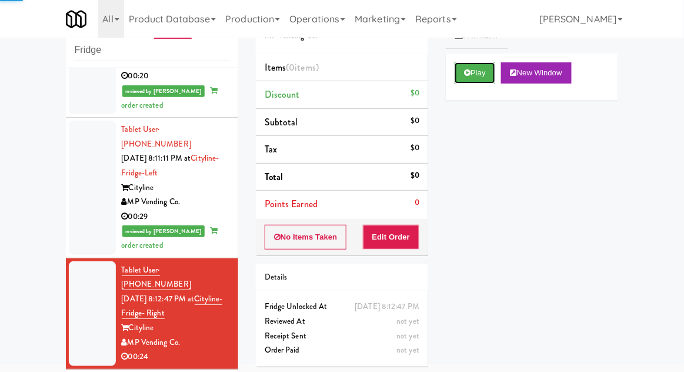
click at [471, 79] on button "Play" at bounding box center [475, 72] width 41 height 21
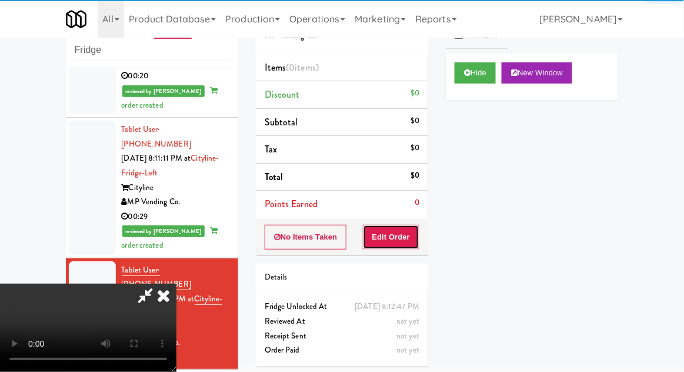
click at [404, 225] on button "Edit Order" at bounding box center [391, 237] width 57 height 25
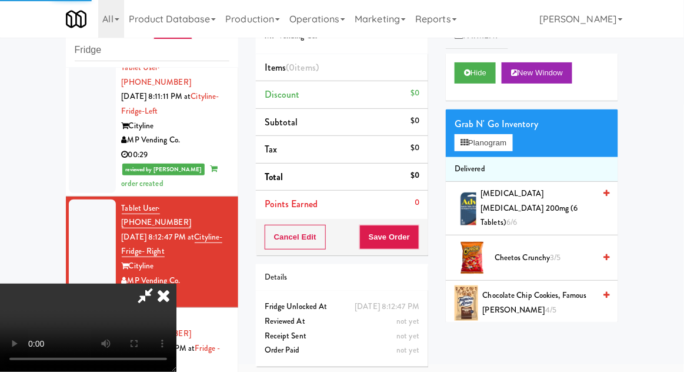
scroll to position [719, 0]
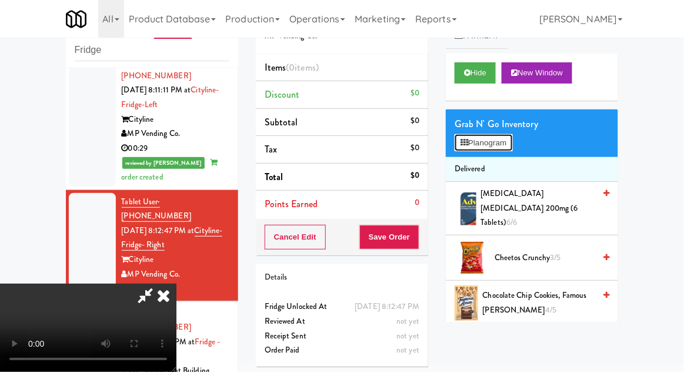
click at [461, 145] on icon at bounding box center [465, 143] width 8 height 8
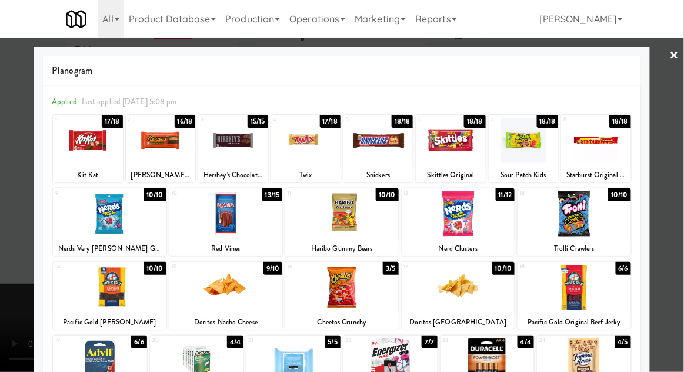
click at [230, 221] on div at bounding box center [227, 213] width 114 height 45
click at [5, 310] on div at bounding box center [342, 186] width 684 height 372
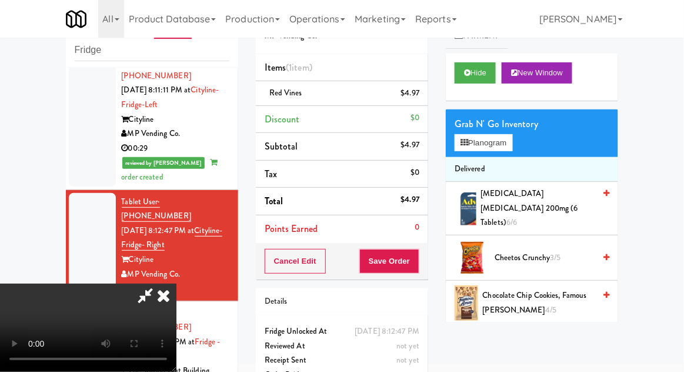
click at [530, 252] on span "Cheetos Crunchy 3/5" at bounding box center [545, 258] width 100 height 15
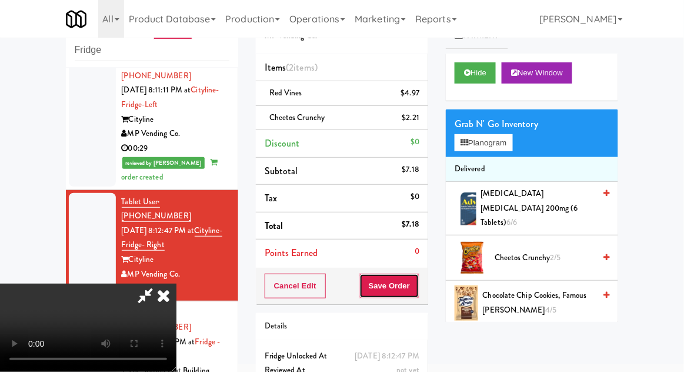
click at [412, 283] on button "Save Order" at bounding box center [390, 286] width 60 height 25
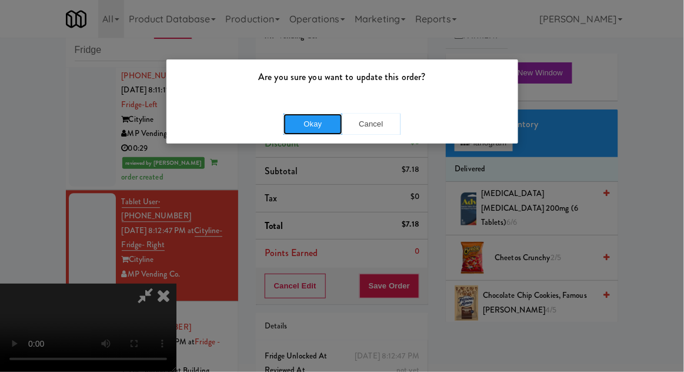
click at [304, 123] on button "Okay" at bounding box center [313, 124] width 59 height 21
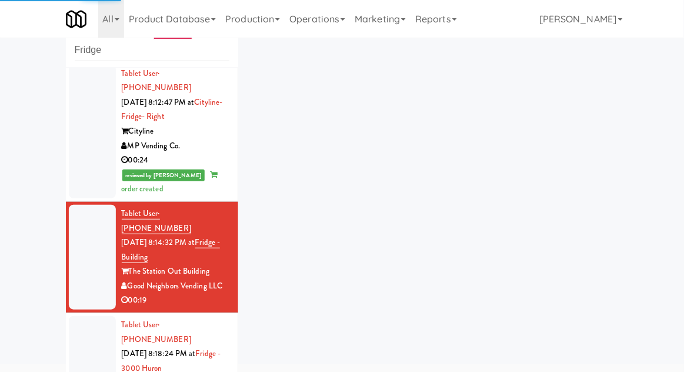
scroll to position [850, 0]
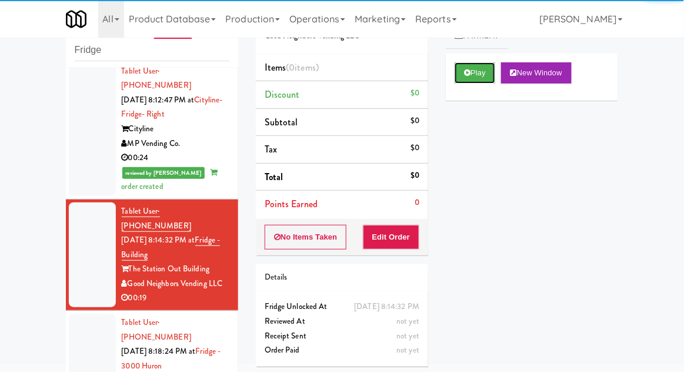
click at [477, 81] on button "Play" at bounding box center [475, 72] width 41 height 21
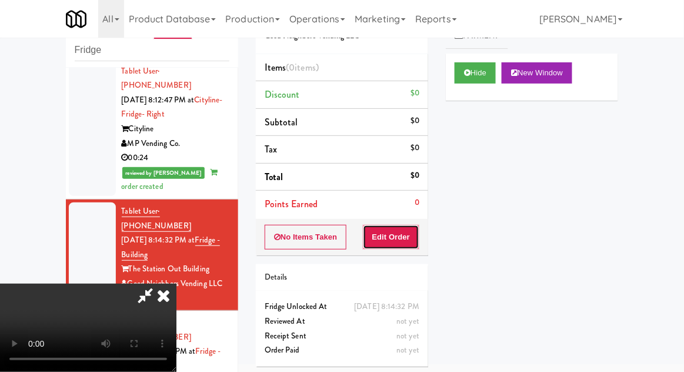
click at [408, 238] on button "Edit Order" at bounding box center [391, 237] width 57 height 25
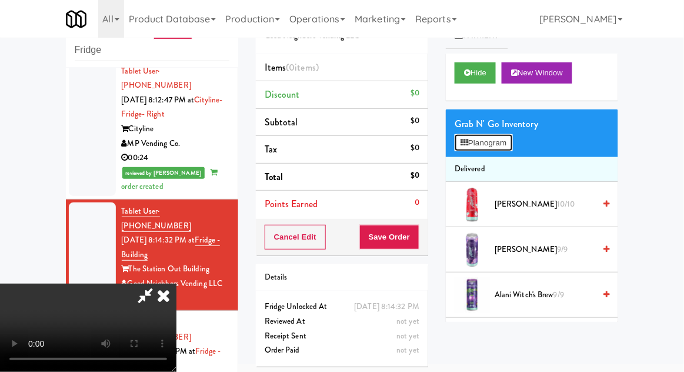
click at [461, 135] on button "Planogram" at bounding box center [484, 143] width 58 height 18
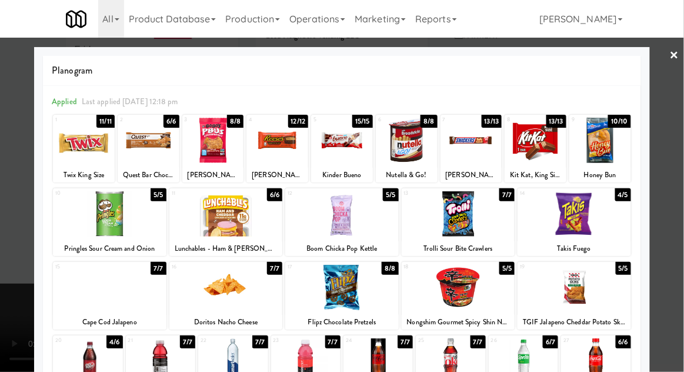
click at [603, 212] on div at bounding box center [575, 213] width 114 height 45
click at [9, 250] on div at bounding box center [342, 186] width 684 height 372
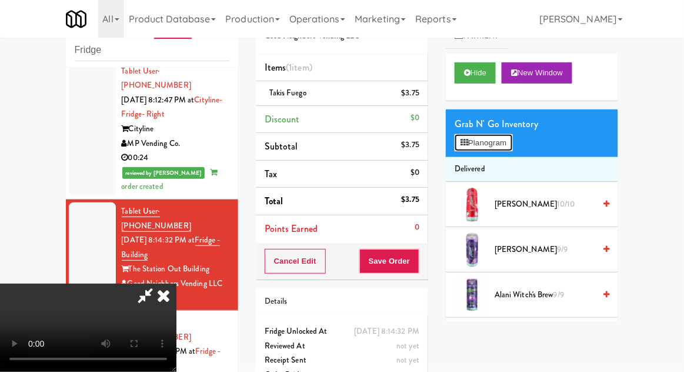
click at [490, 146] on button "Planogram" at bounding box center [484, 143] width 58 height 18
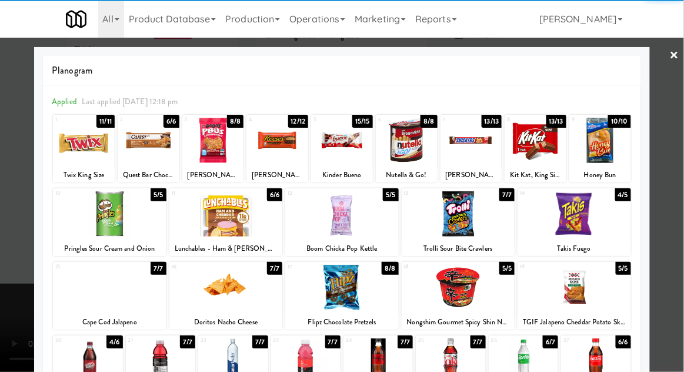
click at [10, 274] on div at bounding box center [342, 186] width 684 height 372
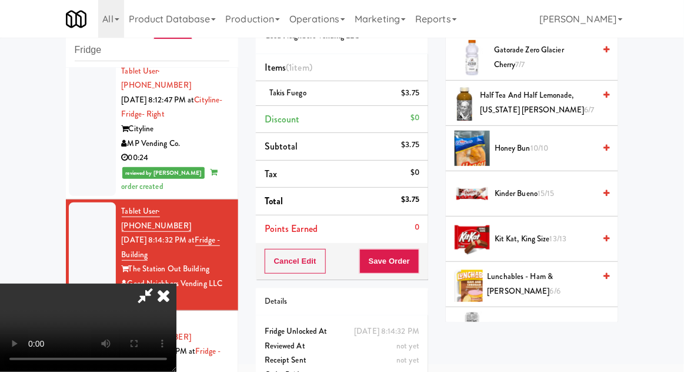
scroll to position [731, 0]
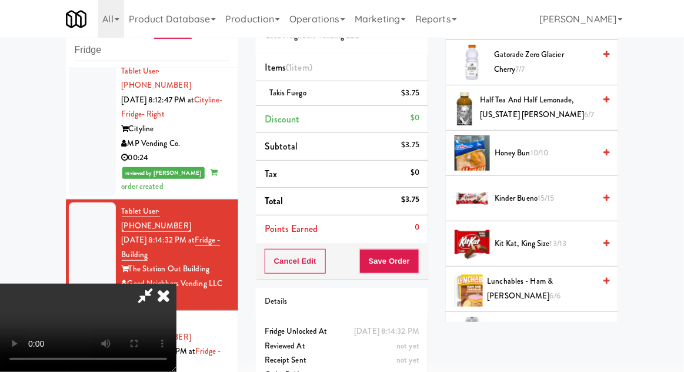
click at [516, 199] on span "Kinder Bueno 15/15" at bounding box center [545, 198] width 100 height 15
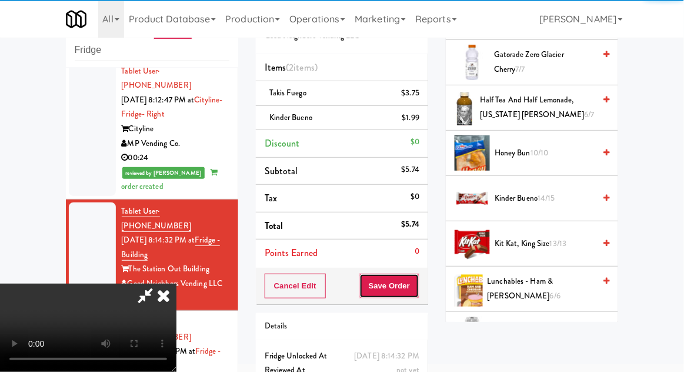
click at [418, 283] on button "Save Order" at bounding box center [390, 286] width 60 height 25
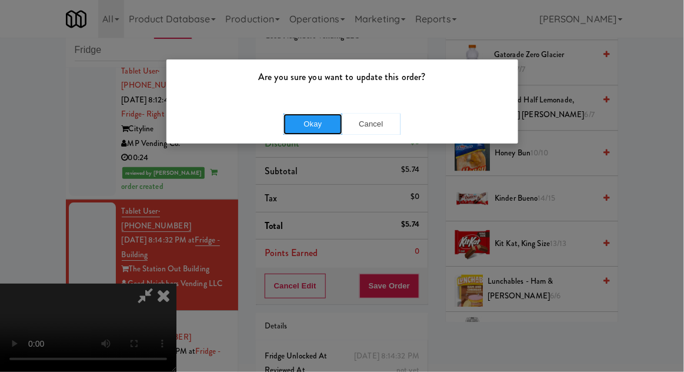
click at [304, 125] on button "Okay" at bounding box center [313, 124] width 59 height 21
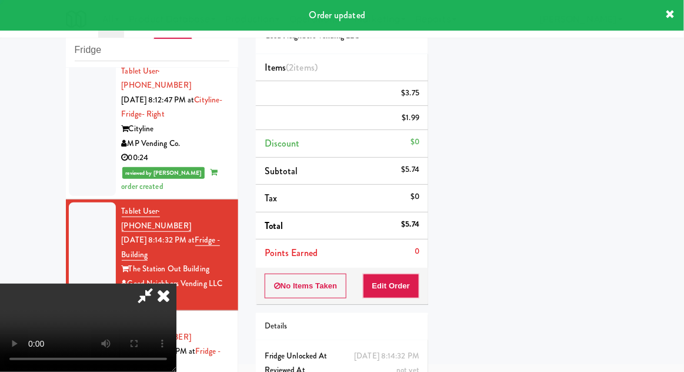
scroll to position [116, 0]
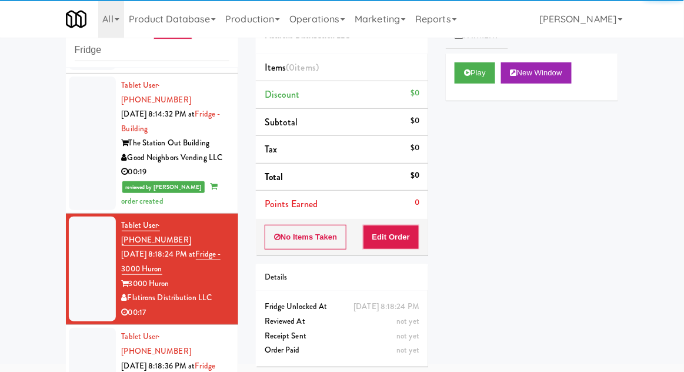
scroll to position [977, 0]
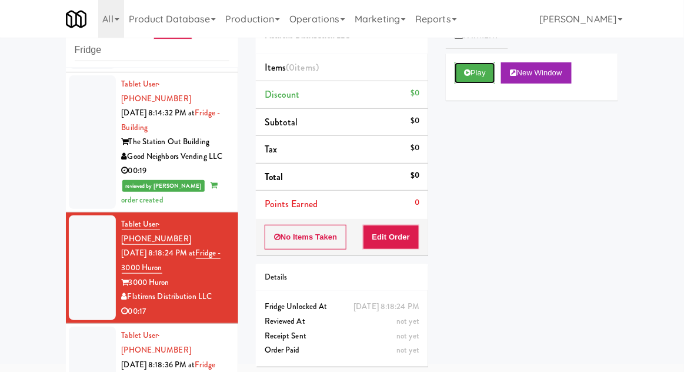
click at [460, 80] on button "Play" at bounding box center [475, 72] width 41 height 21
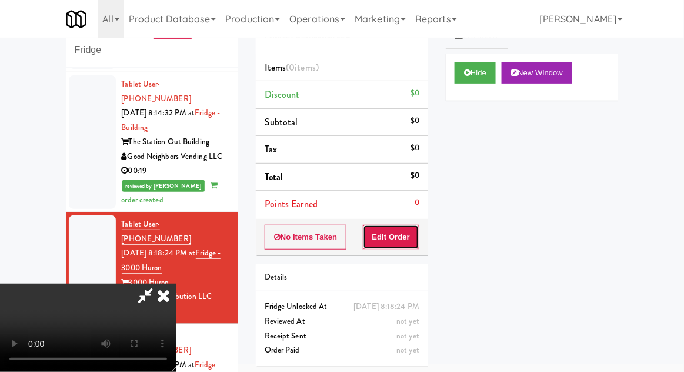
click at [393, 233] on button "Edit Order" at bounding box center [391, 237] width 57 height 25
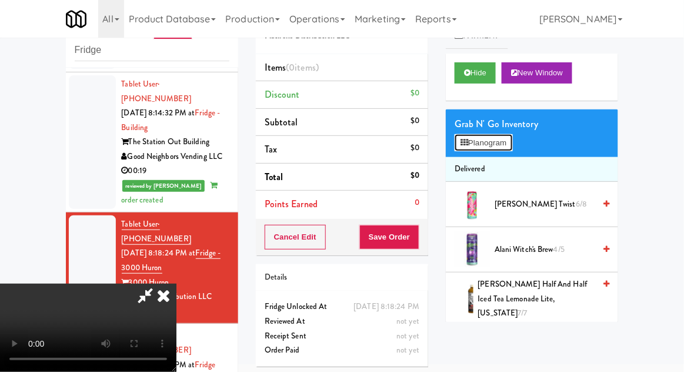
click at [478, 144] on button "Planogram" at bounding box center [484, 143] width 58 height 18
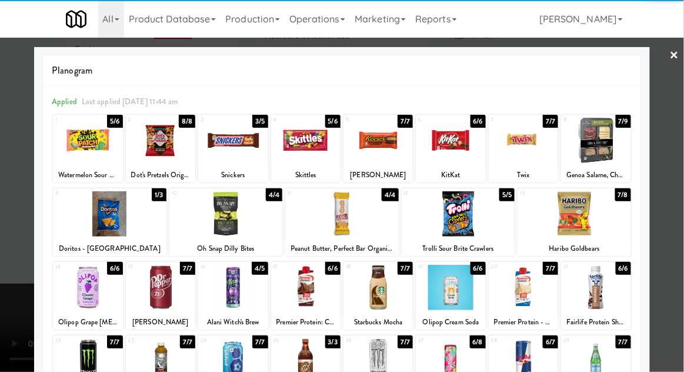
click at [593, 145] on div at bounding box center [595, 140] width 69 height 45
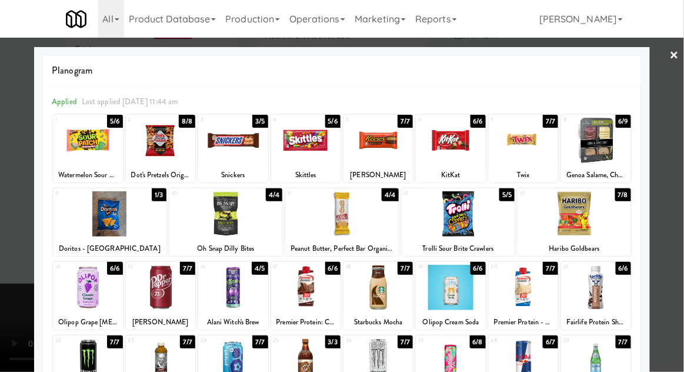
click at [8, 308] on div at bounding box center [342, 186] width 684 height 372
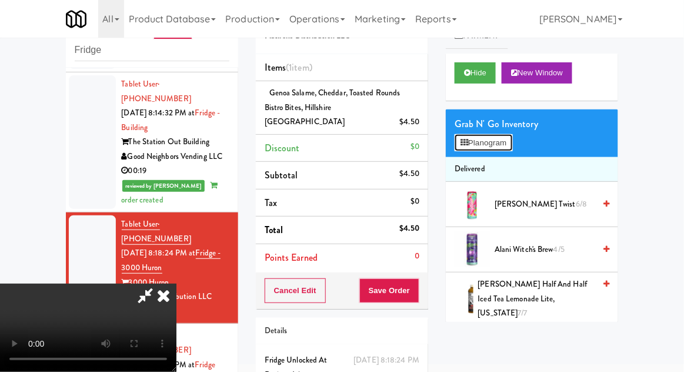
click at [461, 144] on icon at bounding box center [465, 143] width 8 height 8
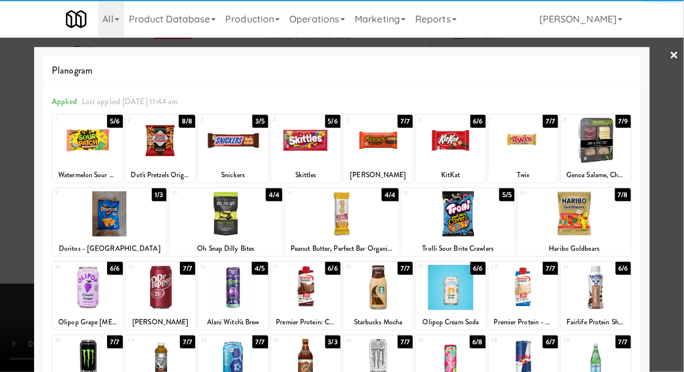
click at [109, 221] on div at bounding box center [110, 213] width 114 height 45
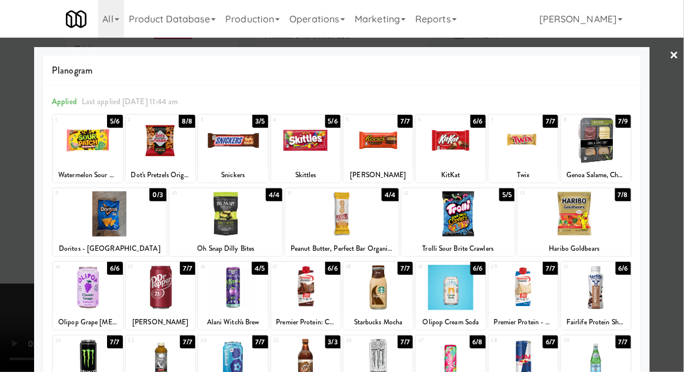
click at [3, 325] on div at bounding box center [342, 186] width 684 height 372
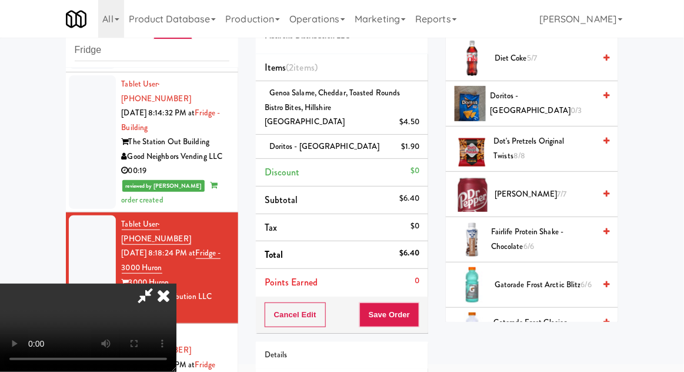
scroll to position [382, 0]
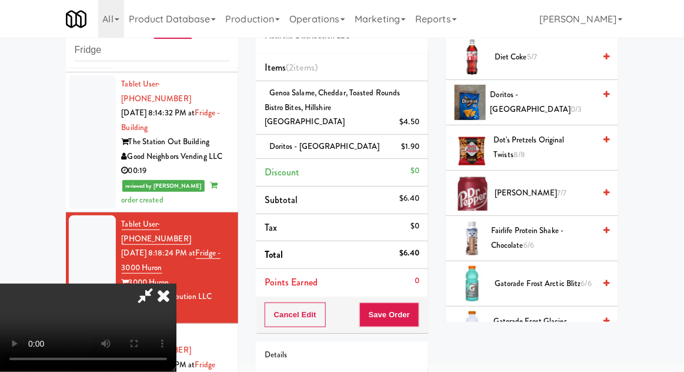
click at [510, 133] on span "Dot's Pretzels Original Twists 8/8" at bounding box center [544, 147] width 101 height 29
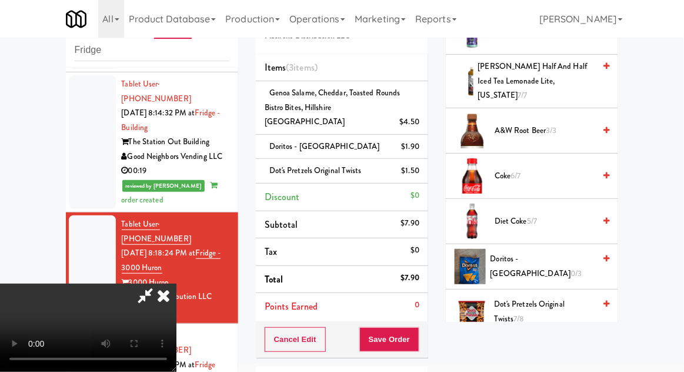
scroll to position [0, 0]
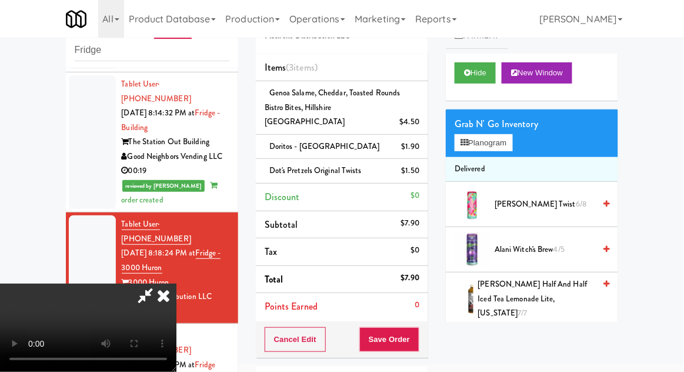
click at [514, 341] on span "A&W Root Beer 3/3" at bounding box center [545, 348] width 100 height 15
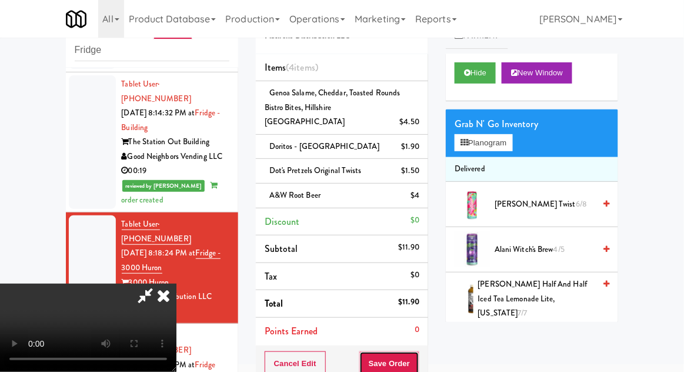
click at [419, 351] on button "Save Order" at bounding box center [390, 363] width 60 height 25
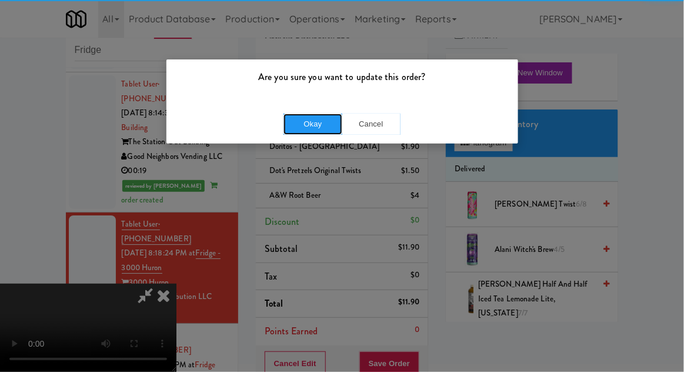
click at [303, 131] on button "Okay" at bounding box center [313, 124] width 59 height 21
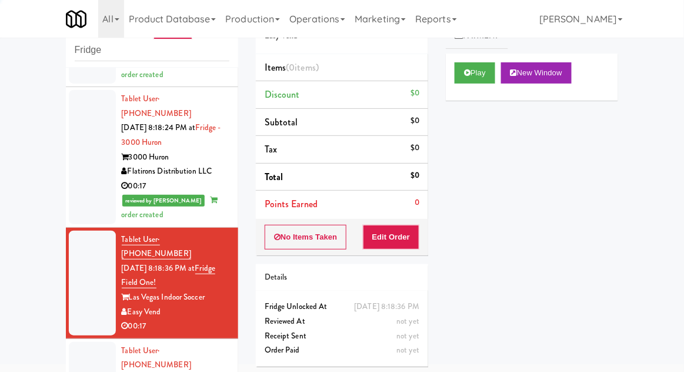
scroll to position [1107, 0]
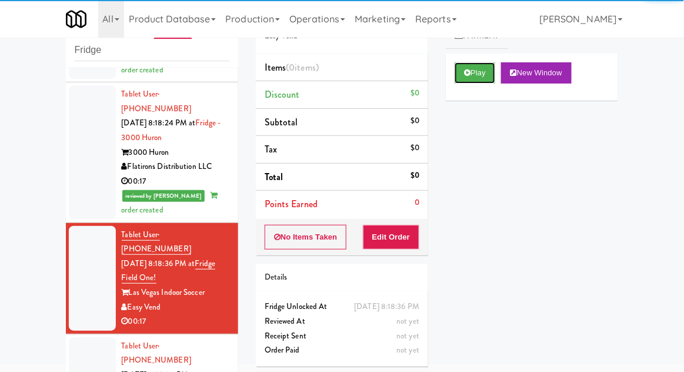
click at [463, 81] on button "Play" at bounding box center [475, 72] width 41 height 21
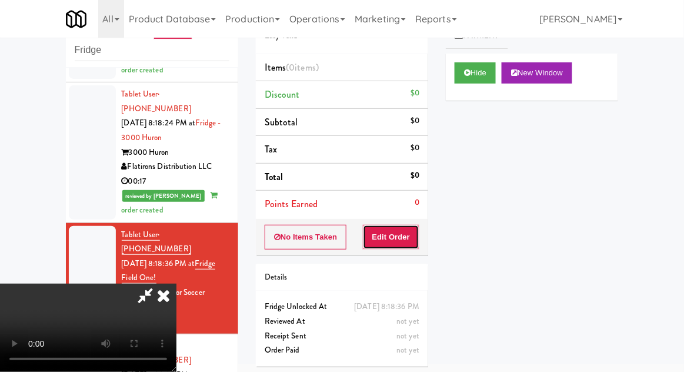
click at [416, 244] on button "Edit Order" at bounding box center [391, 237] width 57 height 25
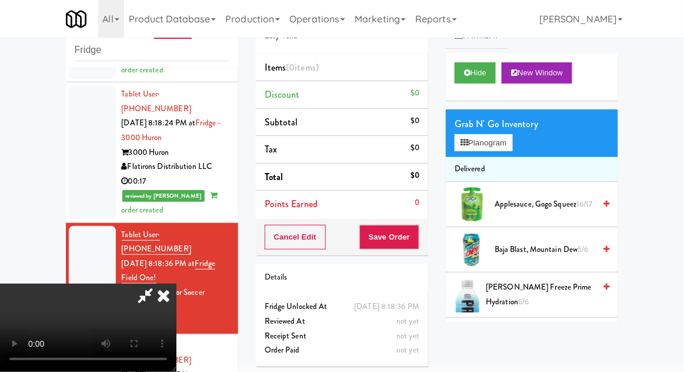
scroll to position [43, 0]
click at [471, 138] on button "Planogram" at bounding box center [484, 143] width 58 height 18
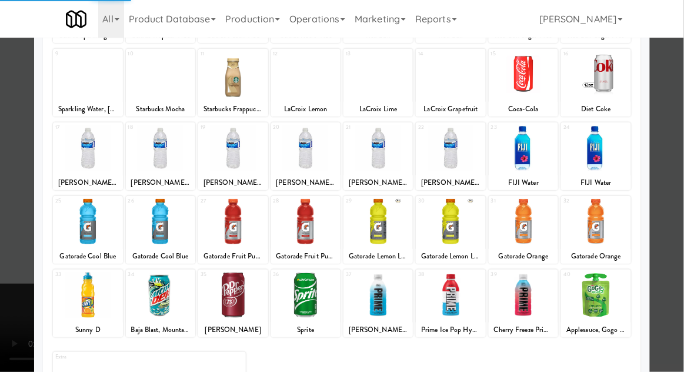
scroll to position [139, 0]
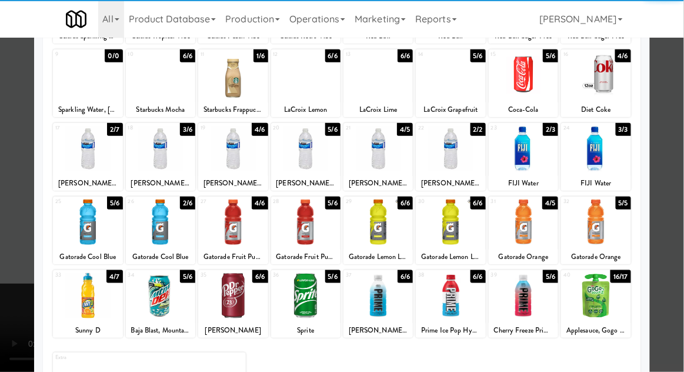
click at [453, 294] on div at bounding box center [450, 295] width 69 height 45
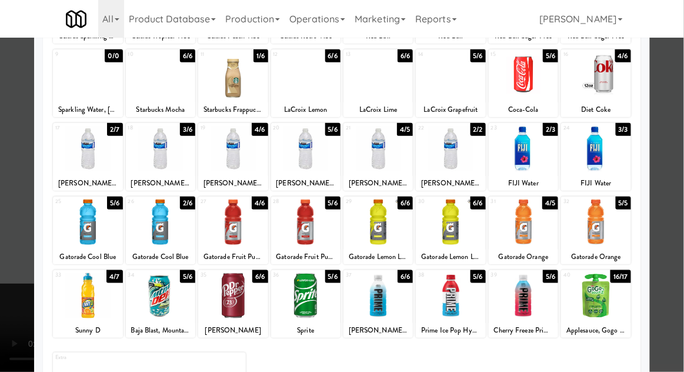
click at [1, 324] on div at bounding box center [342, 186] width 684 height 372
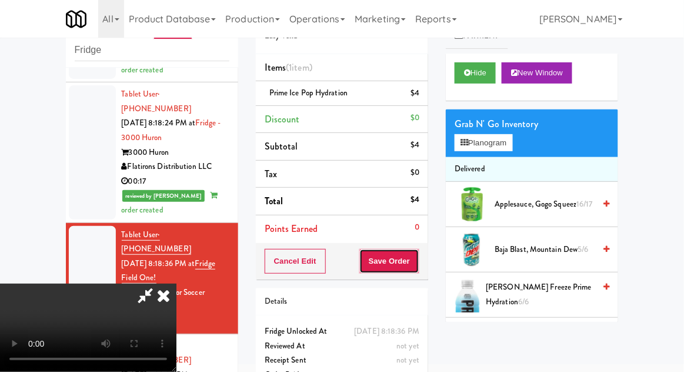
click at [411, 271] on button "Save Order" at bounding box center [390, 261] width 60 height 25
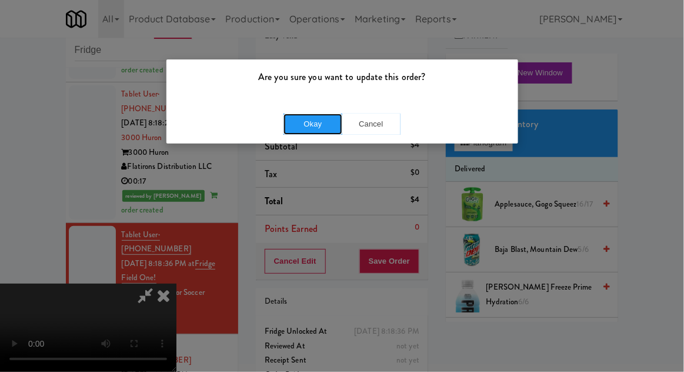
click at [312, 115] on button "Okay" at bounding box center [313, 124] width 59 height 21
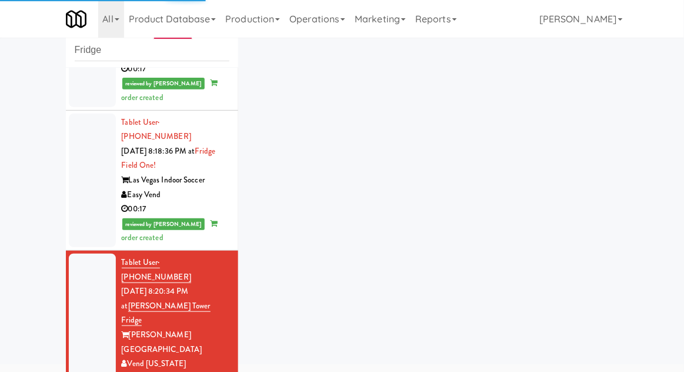
scroll to position [1222, 0]
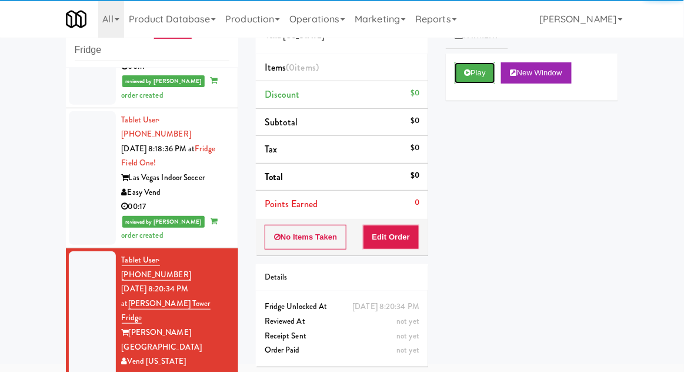
click at [463, 74] on button "Play" at bounding box center [475, 72] width 41 height 21
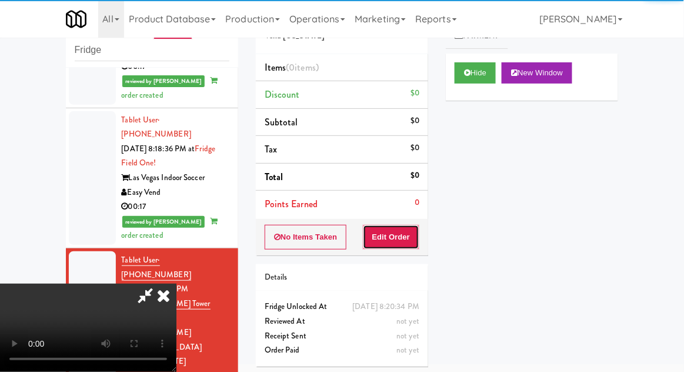
click at [402, 234] on button "Edit Order" at bounding box center [391, 237] width 57 height 25
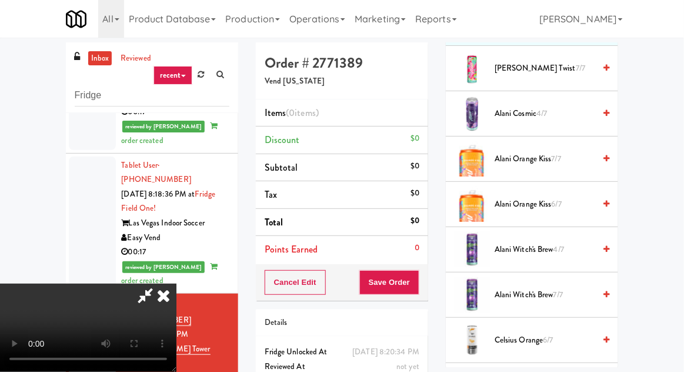
scroll to position [0, 0]
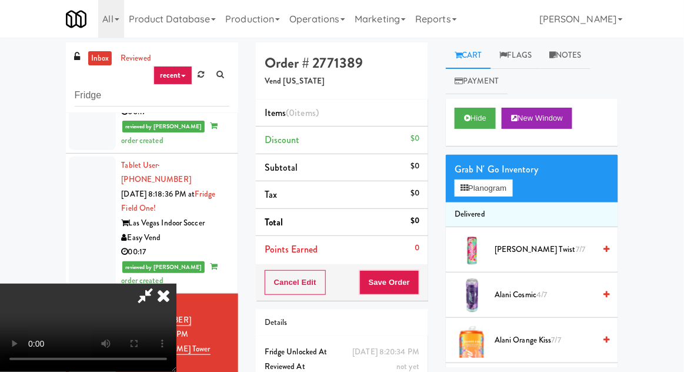
click at [497, 167] on div "Grab N' Go Inventory" at bounding box center [532, 170] width 155 height 18
click at [500, 186] on button "Planogram" at bounding box center [484, 189] width 58 height 18
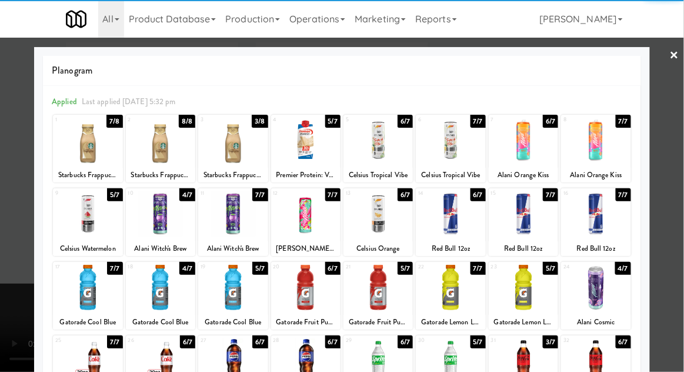
click at [89, 220] on div at bounding box center [87, 213] width 69 height 45
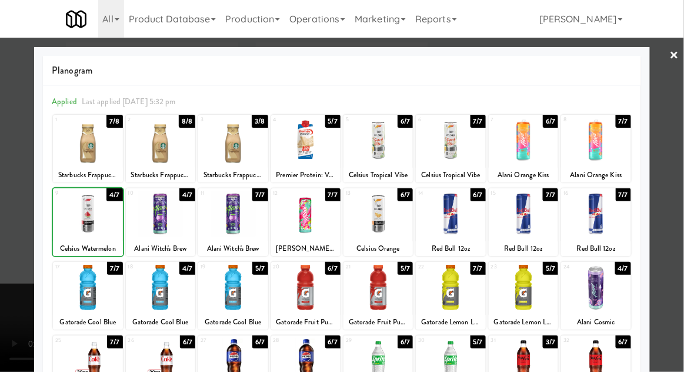
click at [8, 182] on div at bounding box center [342, 186] width 684 height 372
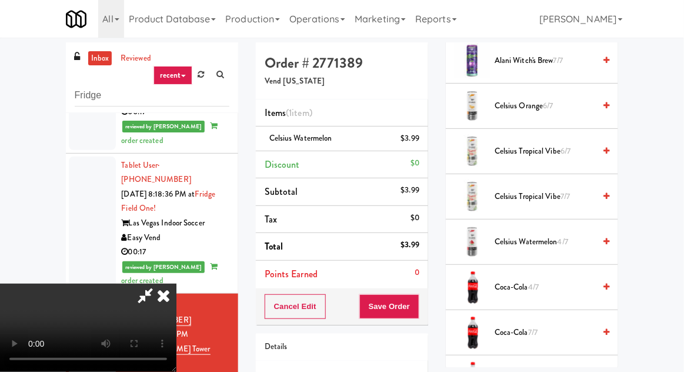
scroll to position [414, 0]
click at [521, 236] on span "Celsius Watermelon 4/7" at bounding box center [545, 243] width 100 height 15
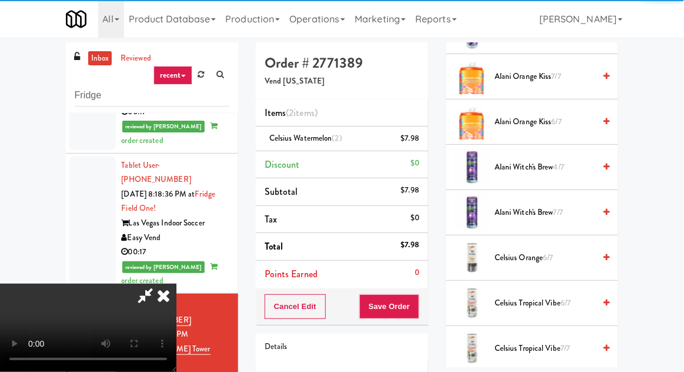
scroll to position [0, 0]
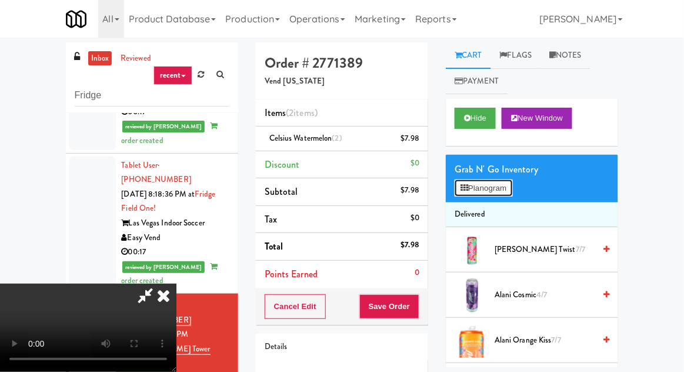
click at [483, 191] on button "Planogram" at bounding box center [484, 189] width 58 height 18
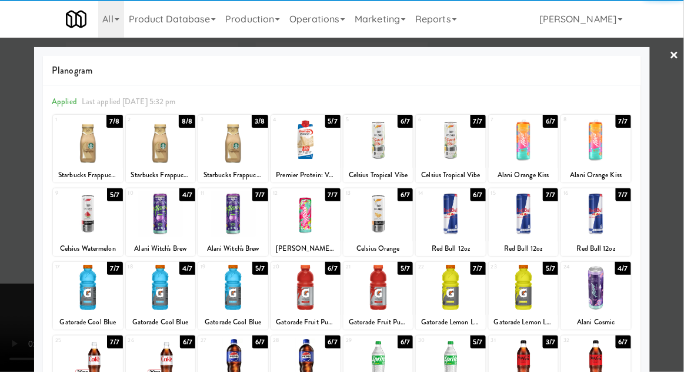
click at [20, 226] on div at bounding box center [342, 186] width 684 height 372
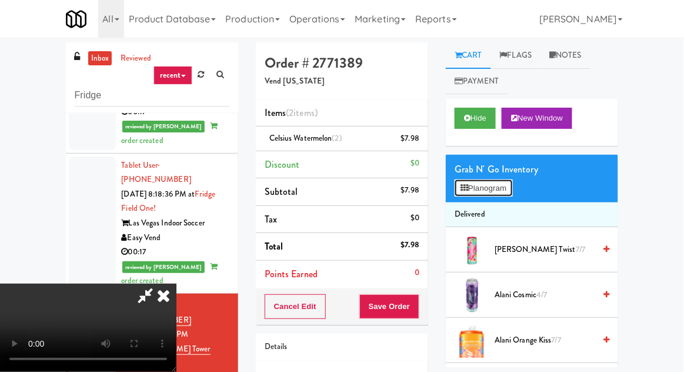
click at [481, 187] on button "Planogram" at bounding box center [484, 189] width 58 height 18
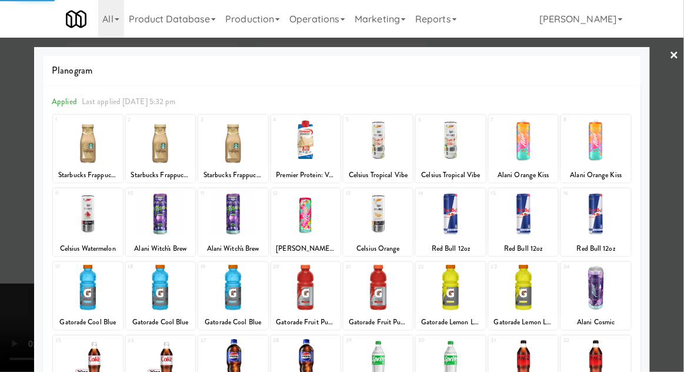
scroll to position [28, 0]
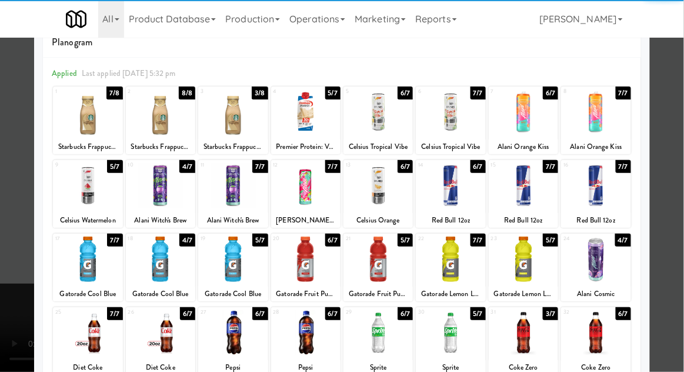
click at [164, 251] on div at bounding box center [160, 259] width 69 height 45
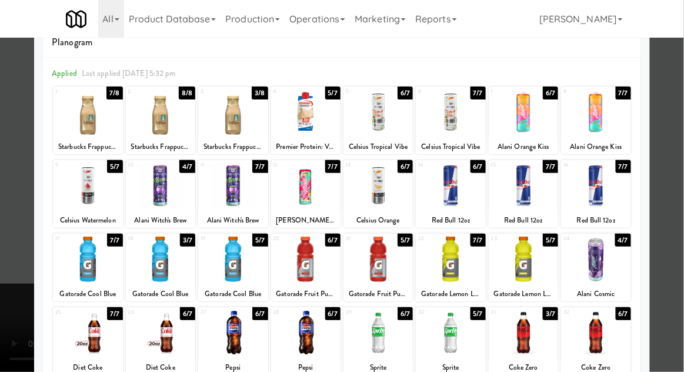
click at [1, 282] on div at bounding box center [342, 186] width 684 height 372
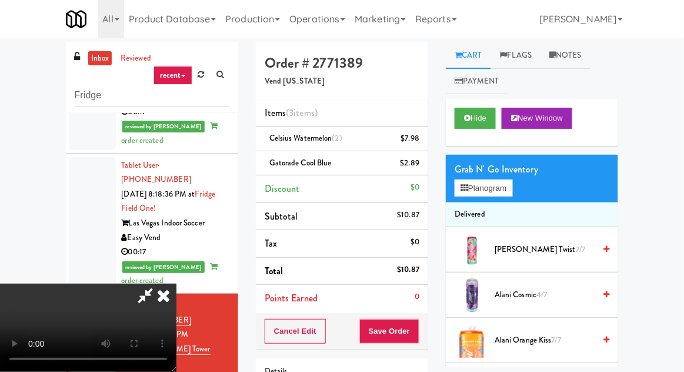
scroll to position [43, 0]
click at [418, 335] on button "Save Order" at bounding box center [390, 331] width 60 height 25
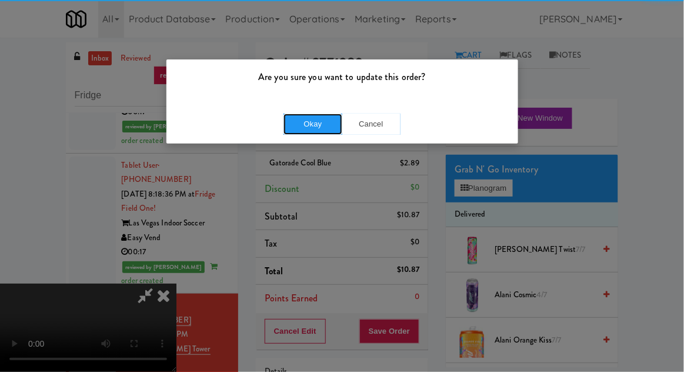
click at [313, 125] on button "Okay" at bounding box center [313, 124] width 59 height 21
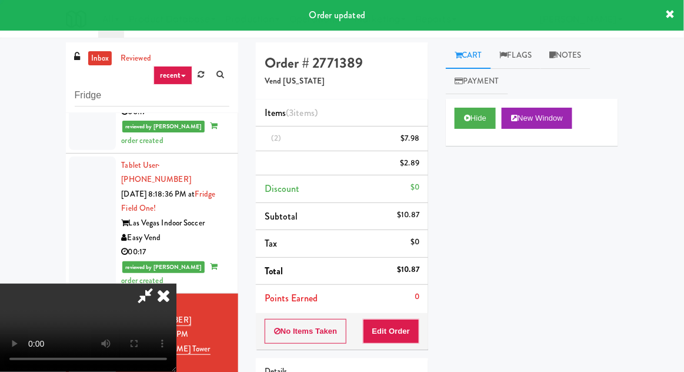
scroll to position [0, 0]
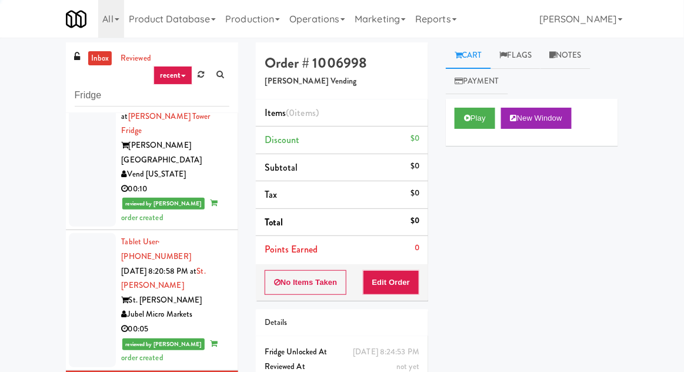
scroll to position [1457, 0]
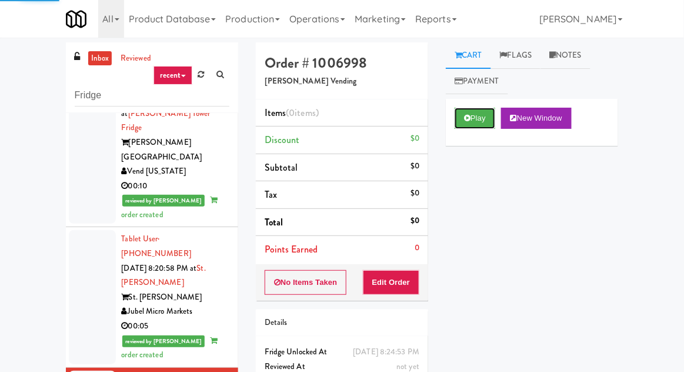
click at [472, 121] on button "Play" at bounding box center [475, 118] width 41 height 21
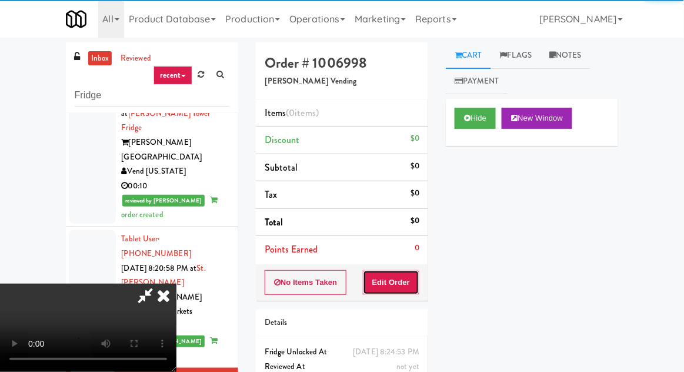
click at [413, 279] on button "Edit Order" at bounding box center [391, 282] width 57 height 25
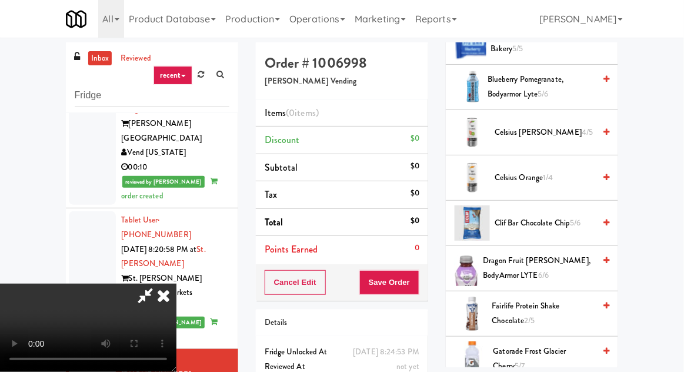
scroll to position [208, 0]
click at [510, 313] on span "Fairlife Protein Shake Chocolate 2/5" at bounding box center [544, 312] width 103 height 29
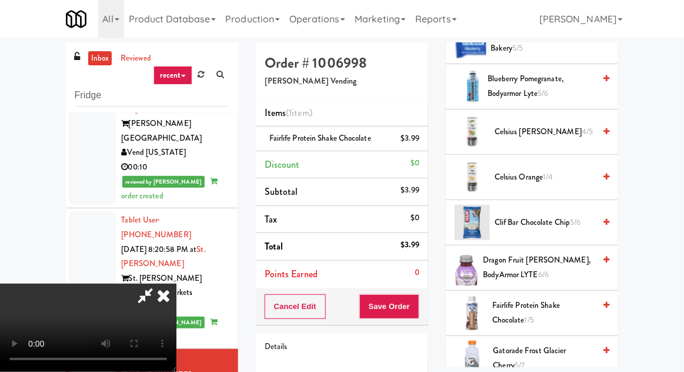
scroll to position [43, 0]
click at [413, 297] on button "Save Order" at bounding box center [390, 306] width 60 height 25
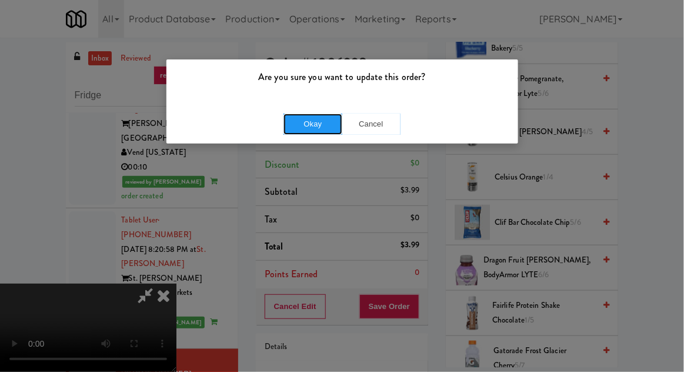
click at [303, 128] on button "Okay" at bounding box center [313, 124] width 59 height 21
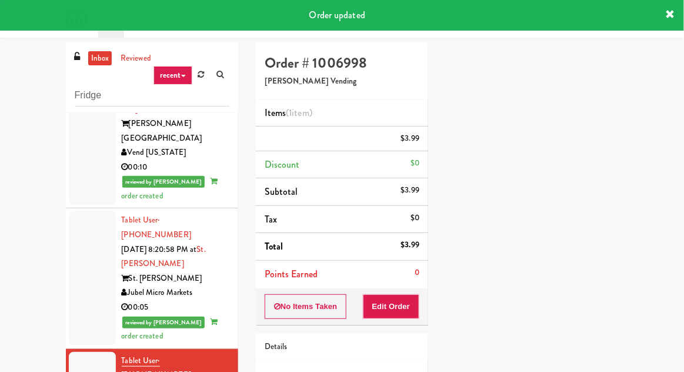
scroll to position [0, 0]
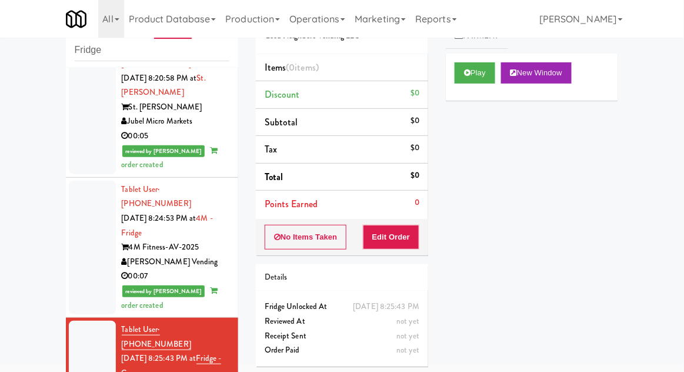
scroll to position [1600, 0]
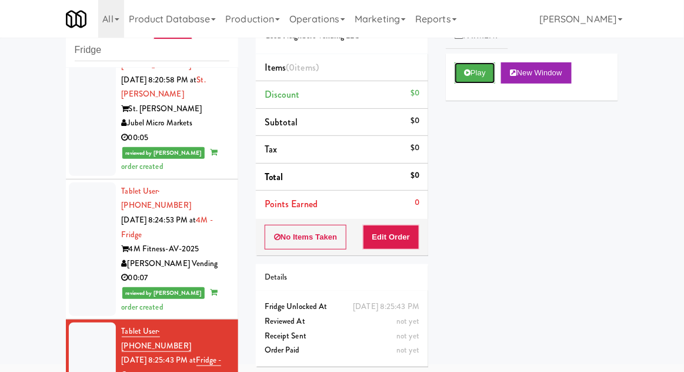
click at [467, 72] on icon at bounding box center [467, 73] width 6 height 8
click at [410, 234] on button "Edit Order" at bounding box center [391, 237] width 57 height 25
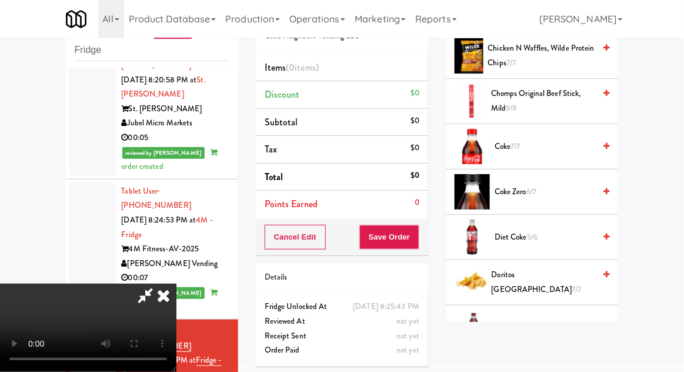
scroll to position [421, 0]
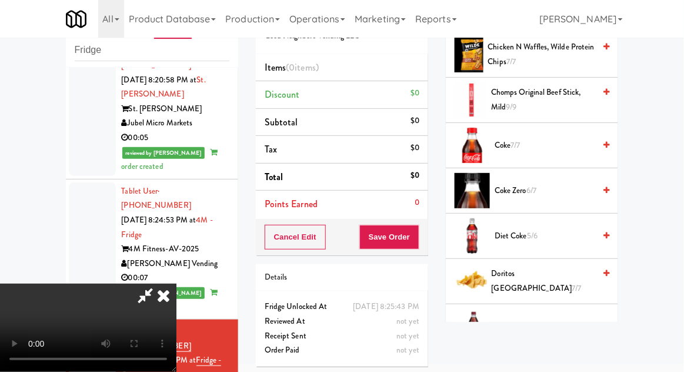
click at [508, 236] on span "Diet Coke 5/6" at bounding box center [545, 236] width 100 height 15
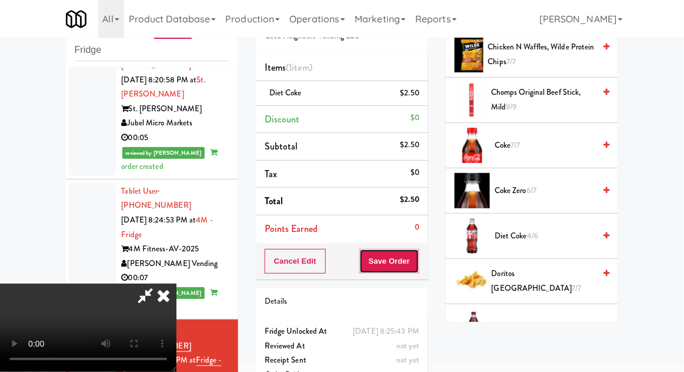
click at [420, 262] on button "Save Order" at bounding box center [390, 261] width 60 height 25
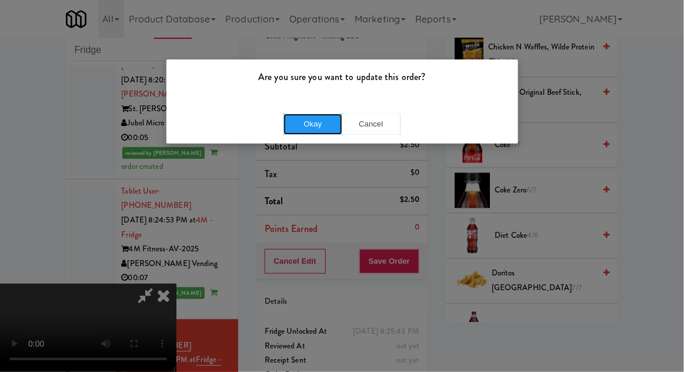
click at [317, 132] on button "Okay" at bounding box center [313, 124] width 59 height 21
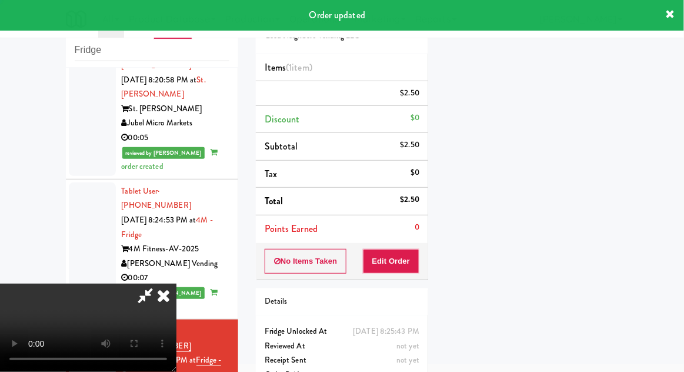
scroll to position [116, 0]
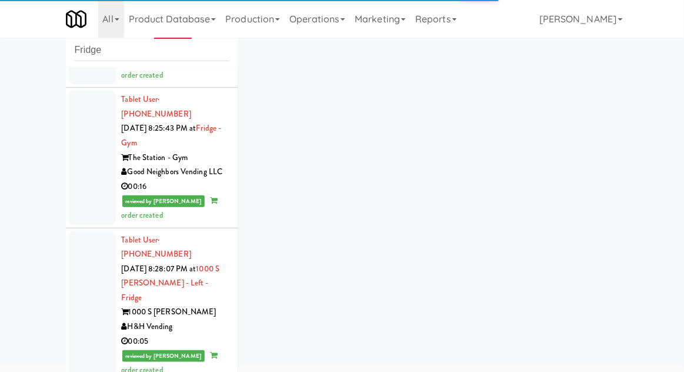
scroll to position [1833, 0]
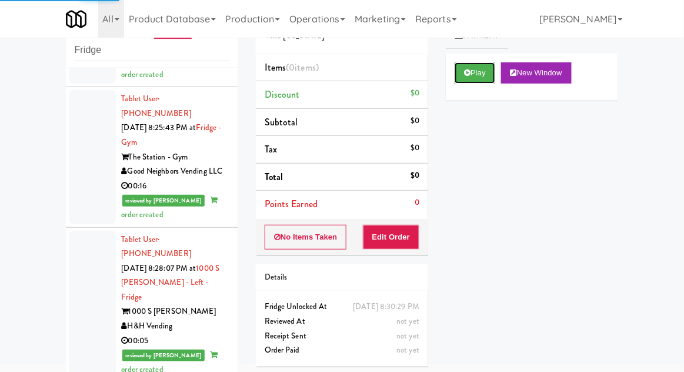
click at [466, 68] on button "Play" at bounding box center [475, 72] width 41 height 21
click at [408, 227] on button "Edit Order" at bounding box center [391, 237] width 57 height 25
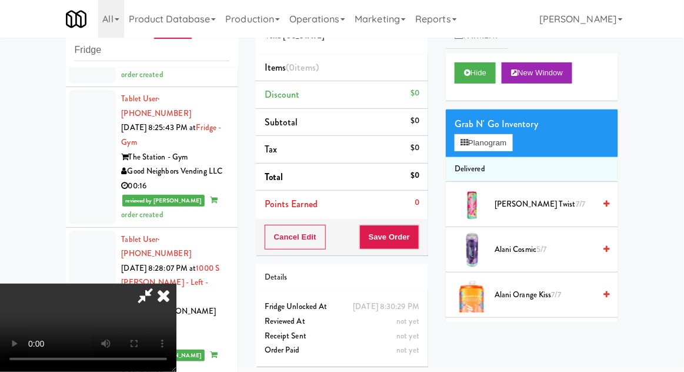
scroll to position [0, 0]
click at [476, 149] on button "Planogram" at bounding box center [484, 143] width 58 height 18
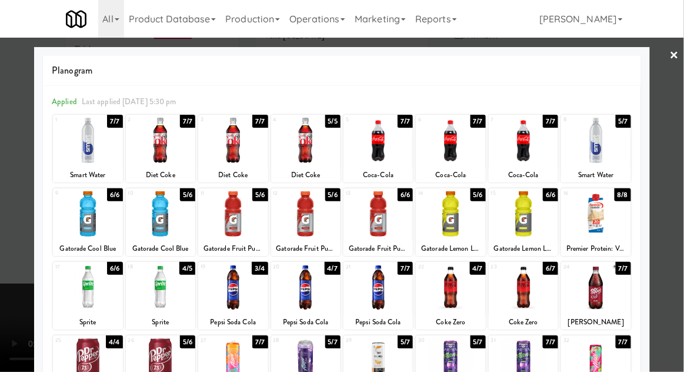
click at [217, 302] on div at bounding box center [232, 287] width 69 height 45
click at [25, 334] on div at bounding box center [342, 186] width 684 height 372
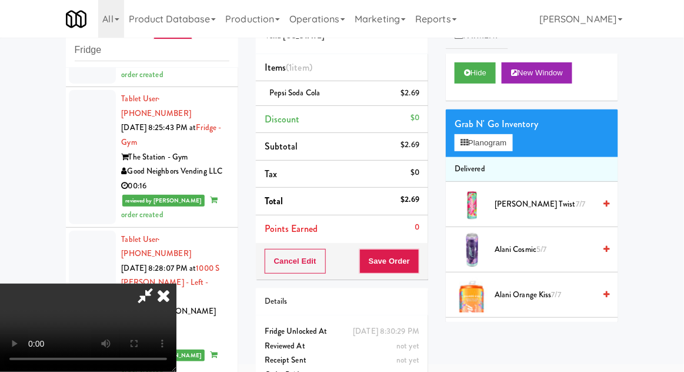
click at [413, 84] on li "Pepsi Soda Cola $2.69" at bounding box center [342, 93] width 172 height 25
click at [421, 96] on icon at bounding box center [421, 98] width 6 height 8
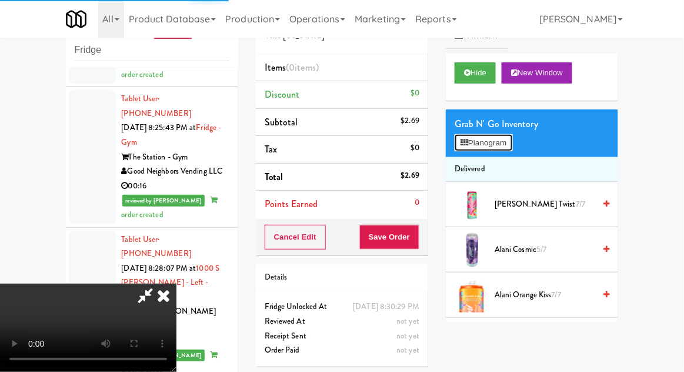
click at [496, 136] on button "Planogram" at bounding box center [484, 143] width 58 height 18
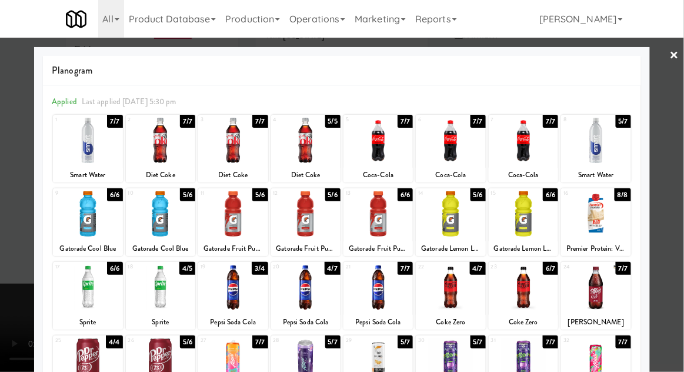
click at [605, 299] on div at bounding box center [595, 287] width 69 height 45
click at [3, 321] on div at bounding box center [342, 186] width 684 height 372
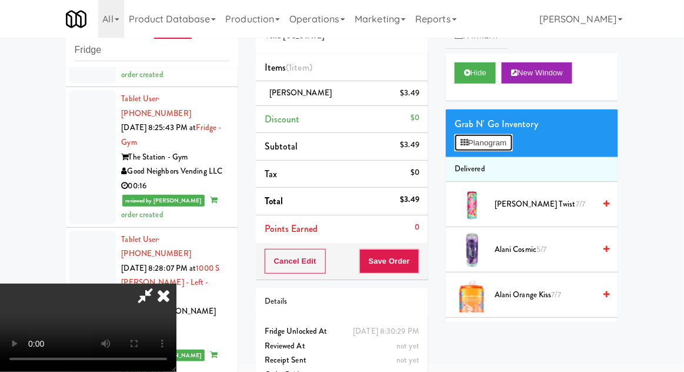
click at [475, 135] on button "Planogram" at bounding box center [484, 143] width 58 height 18
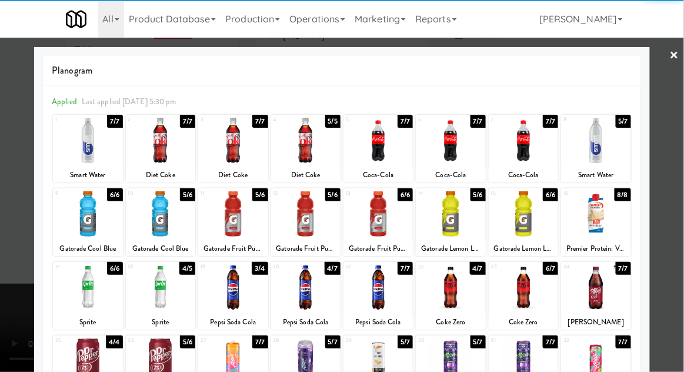
click at [159, 291] on div at bounding box center [160, 287] width 69 height 45
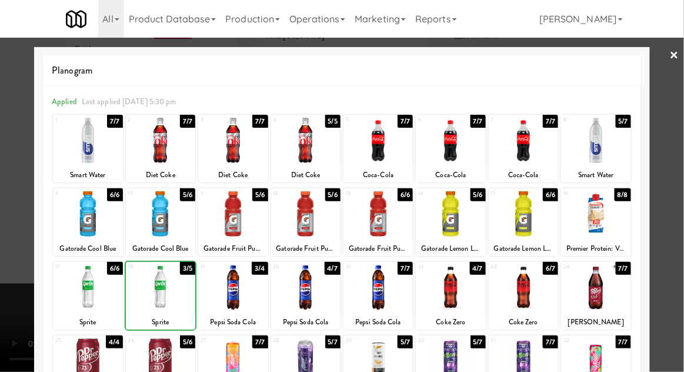
click at [1, 356] on div at bounding box center [342, 186] width 684 height 372
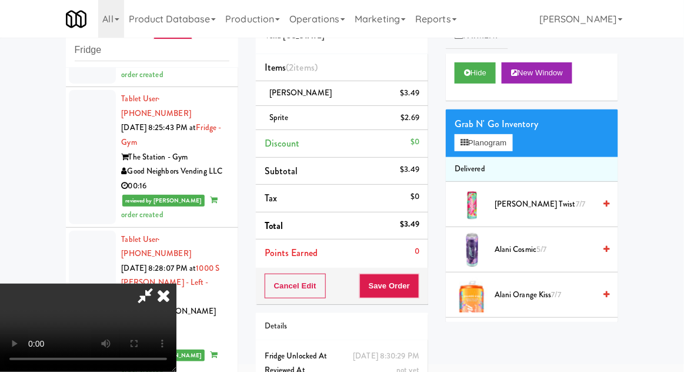
scroll to position [43, 0]
click at [417, 283] on button "Save Order" at bounding box center [390, 286] width 60 height 25
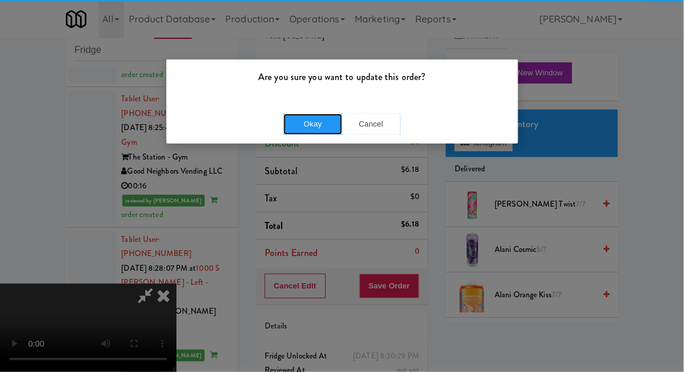
click at [298, 122] on button "Okay" at bounding box center [313, 124] width 59 height 21
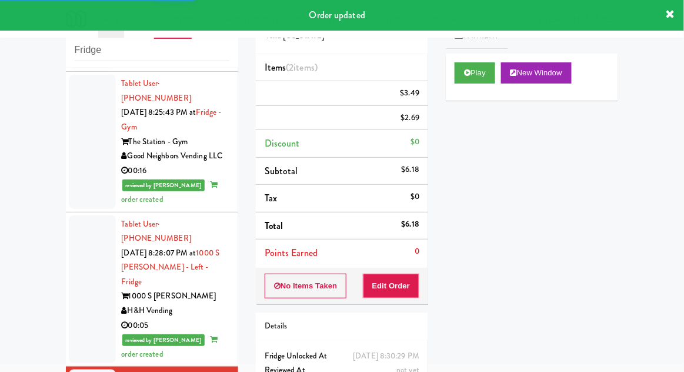
scroll to position [1859, 0]
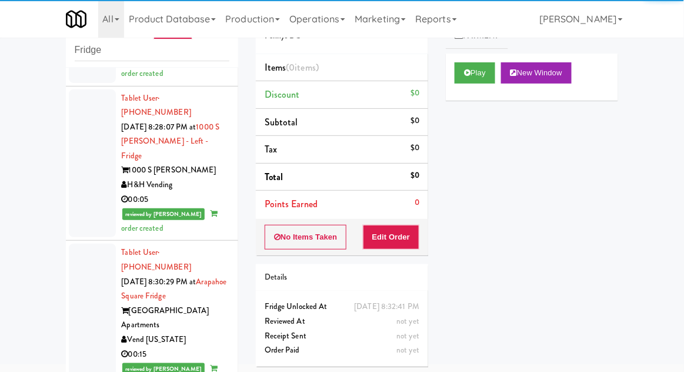
scroll to position [1975, 0]
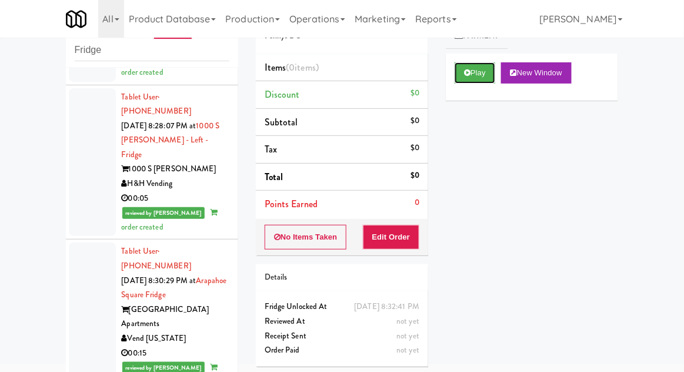
click at [473, 74] on button "Play" at bounding box center [475, 72] width 41 height 21
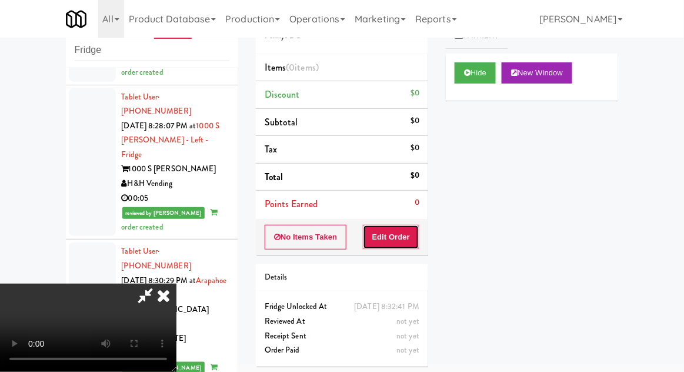
click at [406, 238] on button "Edit Order" at bounding box center [391, 237] width 57 height 25
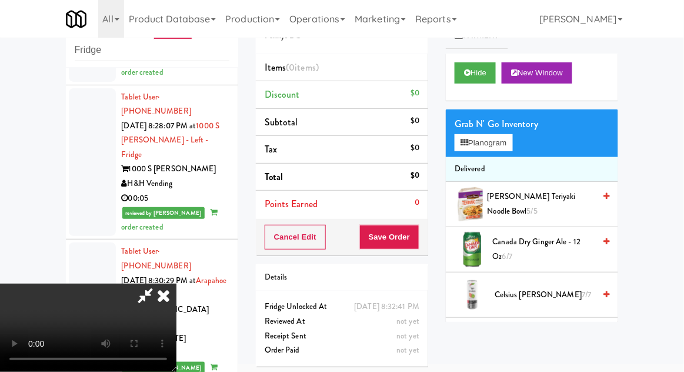
scroll to position [0, 0]
click at [481, 144] on button "Planogram" at bounding box center [484, 143] width 58 height 18
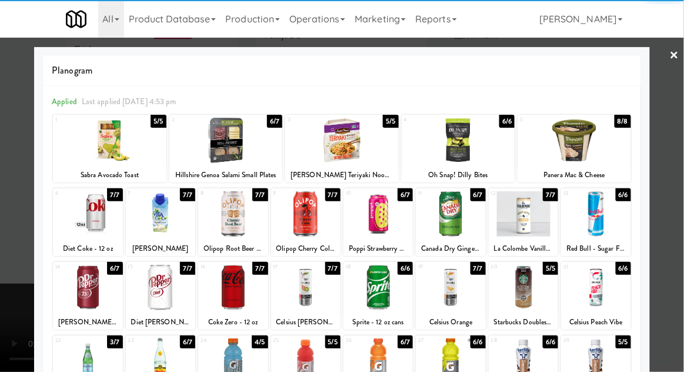
click at [513, 355] on div at bounding box center [523, 360] width 69 height 45
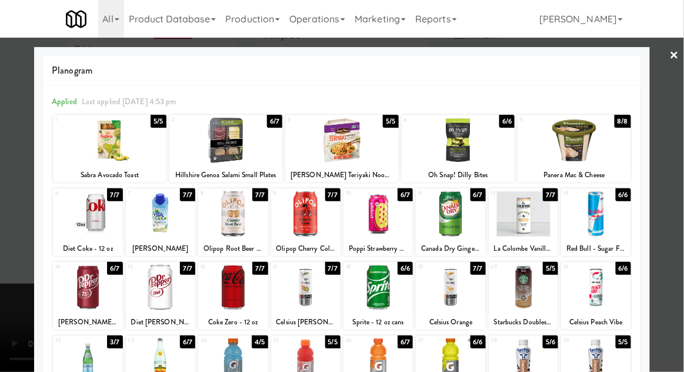
click at [4, 298] on div at bounding box center [342, 186] width 684 height 372
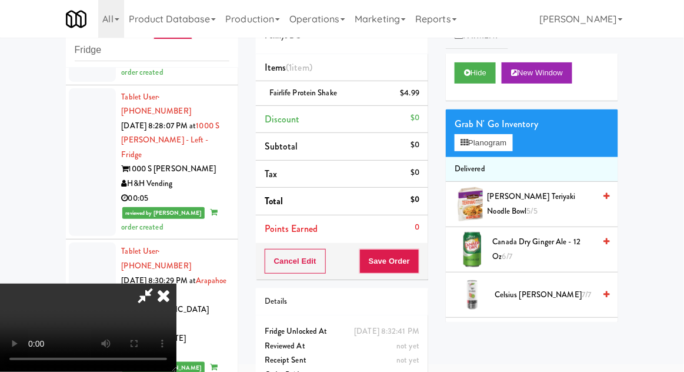
scroll to position [43, 0]
click at [411, 257] on button "Save Order" at bounding box center [390, 261] width 60 height 25
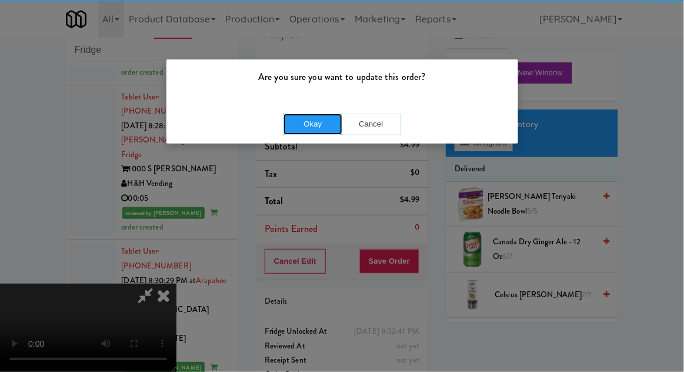
click at [314, 131] on button "Okay" at bounding box center [313, 124] width 59 height 21
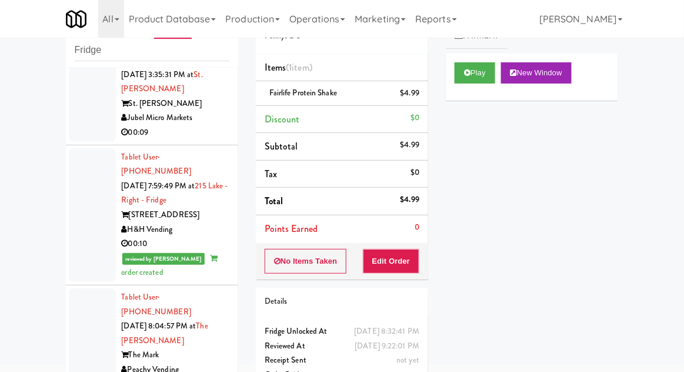
scroll to position [0, 0]
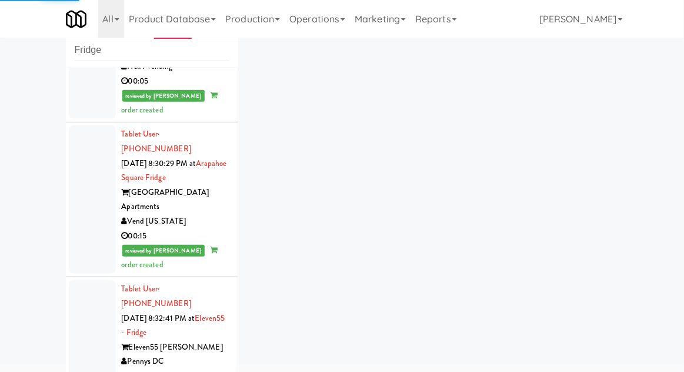
scroll to position [2095, 0]
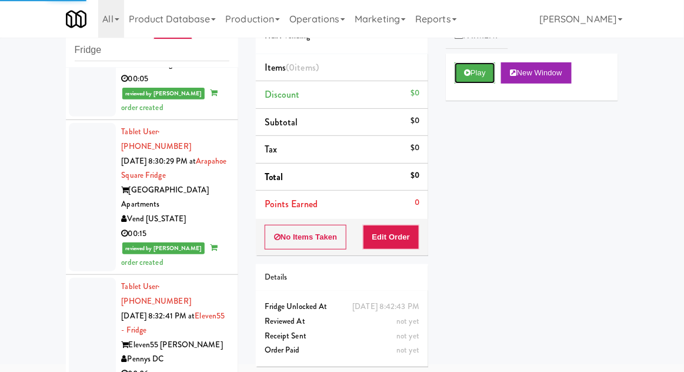
click at [464, 73] on icon at bounding box center [467, 73] width 6 height 8
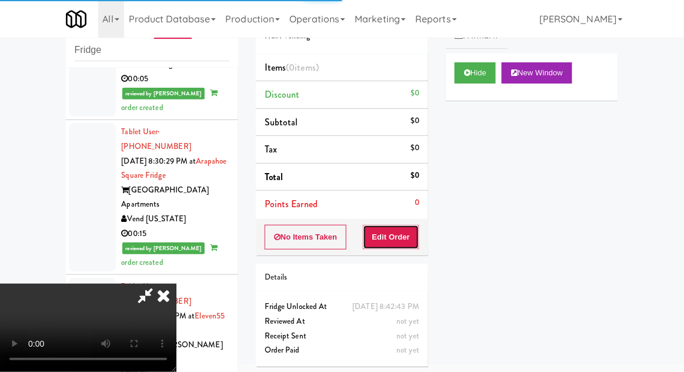
click at [397, 231] on button "Edit Order" at bounding box center [391, 237] width 57 height 25
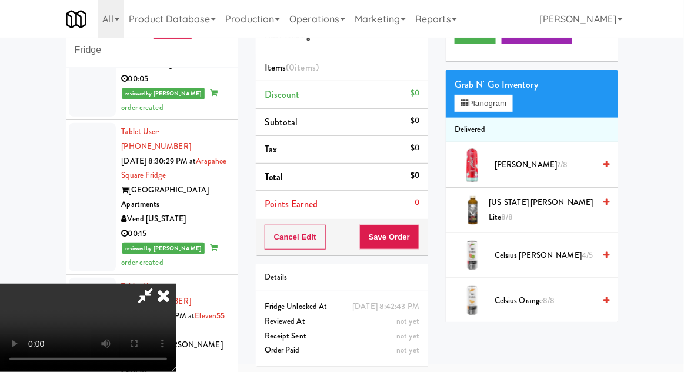
scroll to position [49, 0]
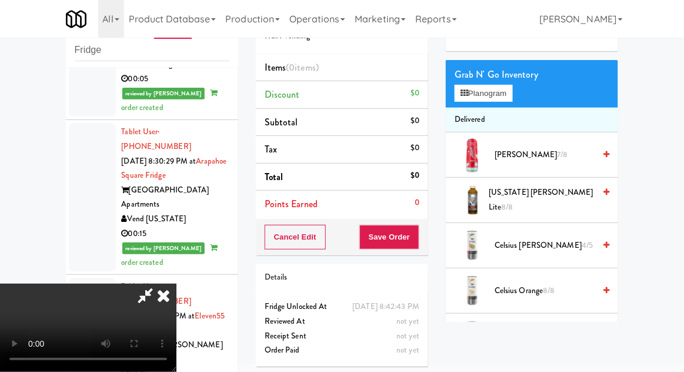
click at [519, 240] on span "Celsius Kiwi Guava 4/5" at bounding box center [545, 245] width 100 height 15
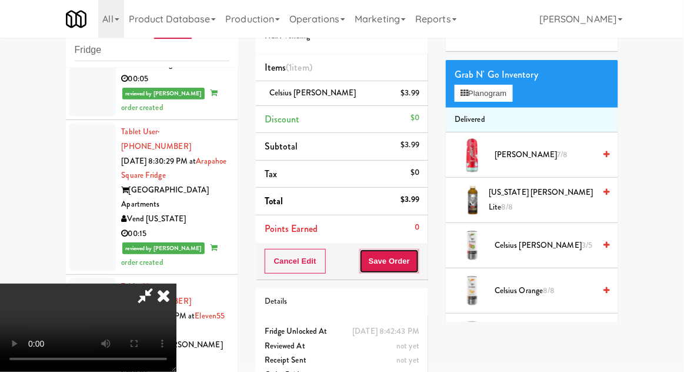
click at [417, 266] on button "Save Order" at bounding box center [390, 261] width 60 height 25
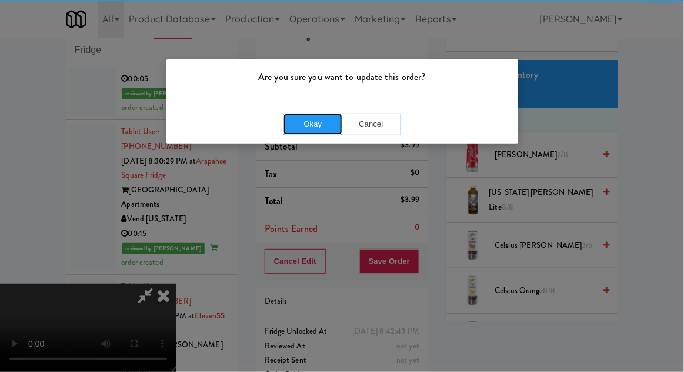
click at [293, 117] on button "Okay" at bounding box center [313, 124] width 59 height 21
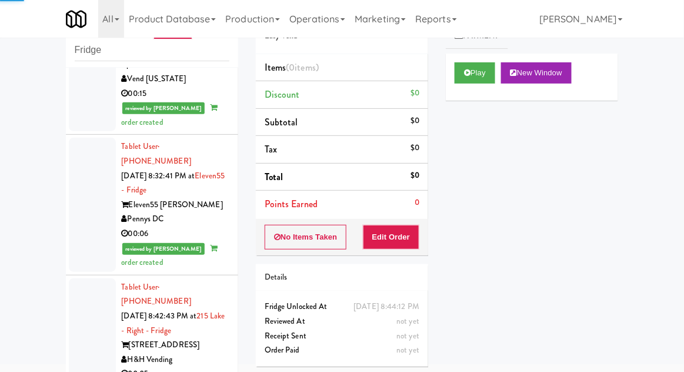
scroll to position [2235, 0]
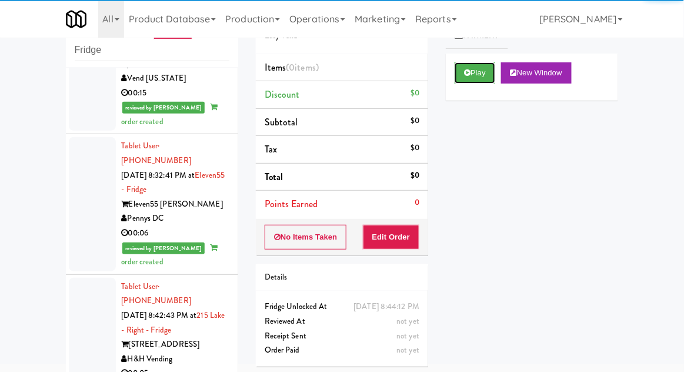
click at [463, 76] on button "Play" at bounding box center [475, 72] width 41 height 21
click at [398, 234] on button "Edit Order" at bounding box center [391, 237] width 57 height 25
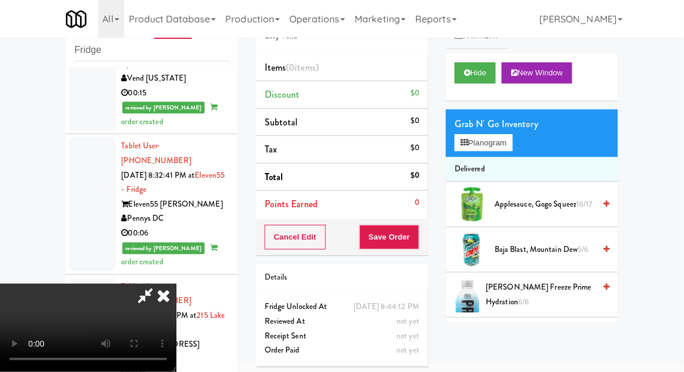
scroll to position [0, 0]
click at [473, 145] on button "Planogram" at bounding box center [484, 143] width 58 height 18
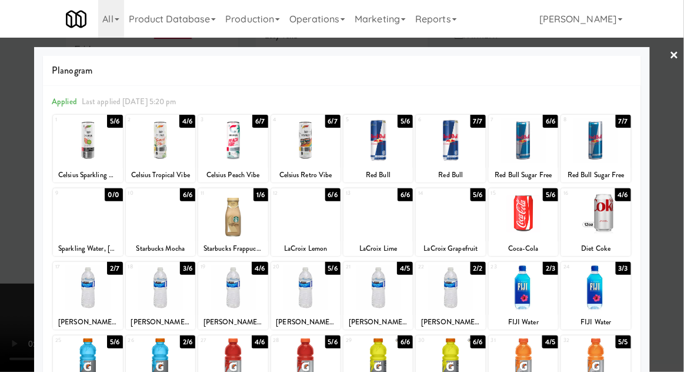
click at [234, 224] on div at bounding box center [232, 213] width 69 height 45
click at [8, 306] on div at bounding box center [342, 186] width 684 height 372
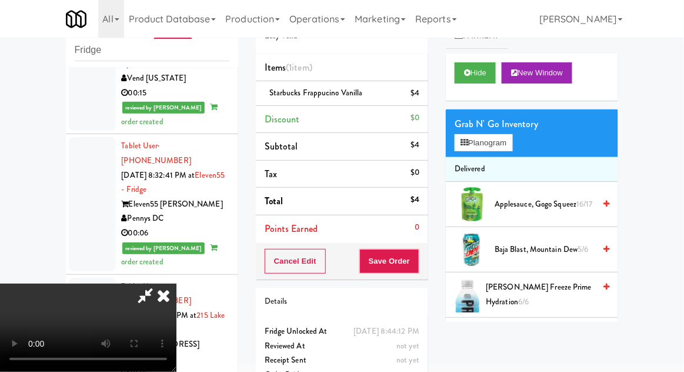
scroll to position [43, 0]
click at [417, 257] on button "Save Order" at bounding box center [390, 261] width 60 height 25
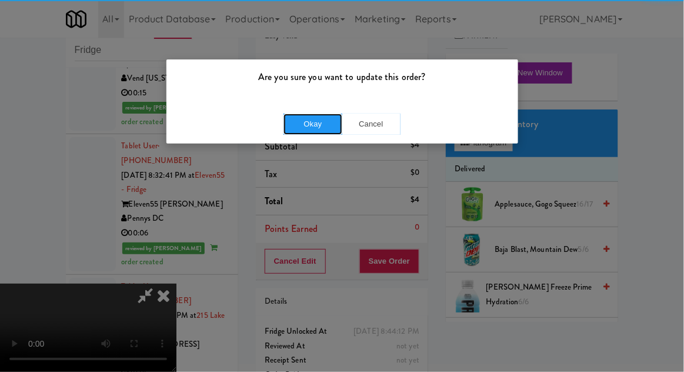
click at [308, 127] on button "Okay" at bounding box center [313, 124] width 59 height 21
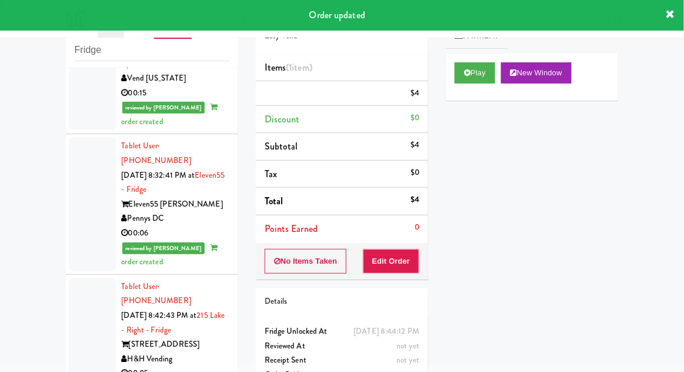
scroll to position [0, 0]
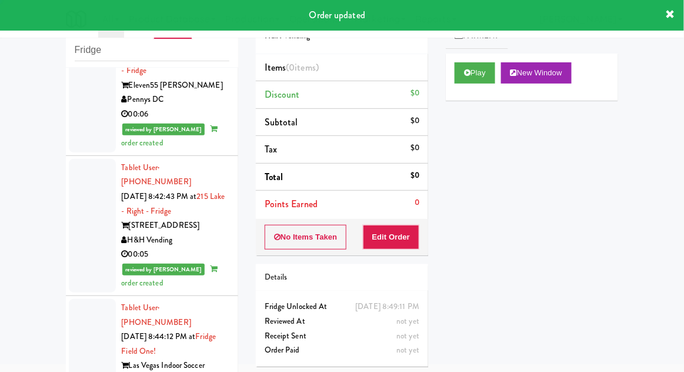
scroll to position [2355, 0]
click at [458, 81] on button "Play" at bounding box center [475, 72] width 41 height 21
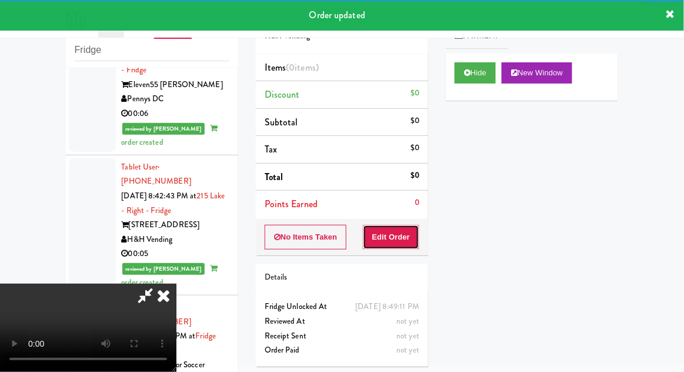
click at [391, 234] on button "Edit Order" at bounding box center [391, 237] width 57 height 25
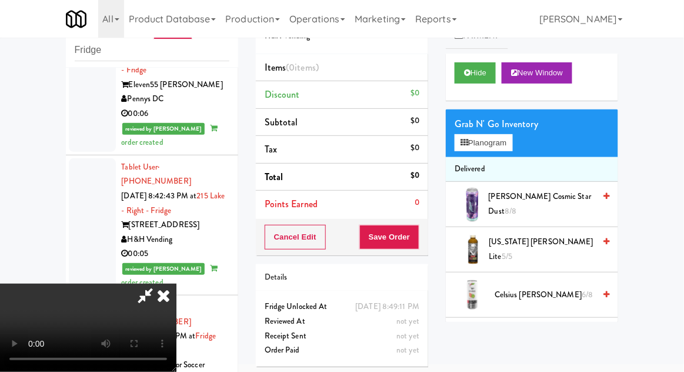
scroll to position [43, 0]
click at [486, 135] on button "Planogram" at bounding box center [484, 143] width 58 height 18
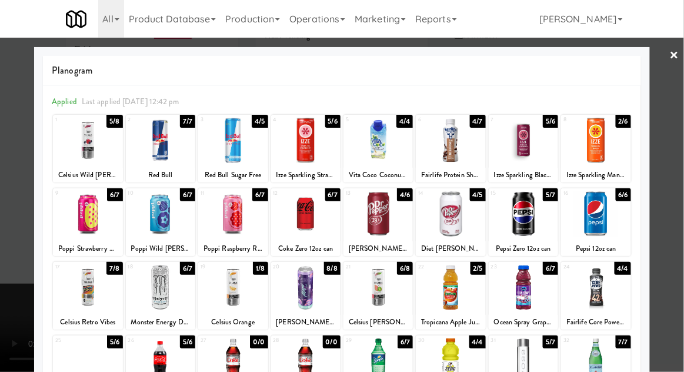
click at [526, 363] on div at bounding box center [523, 360] width 69 height 45
click at [5, 294] on div at bounding box center [342, 186] width 684 height 372
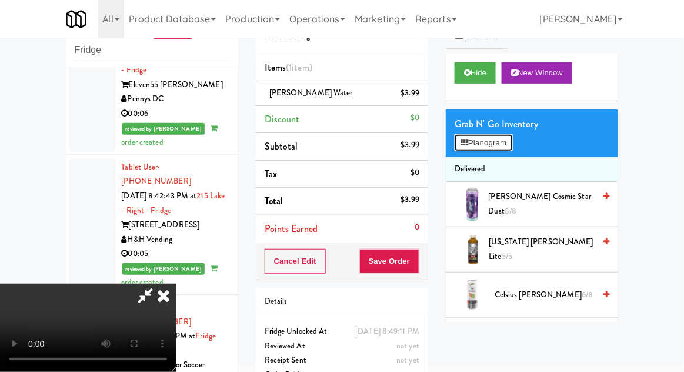
click at [471, 135] on button "Planogram" at bounding box center [484, 143] width 58 height 18
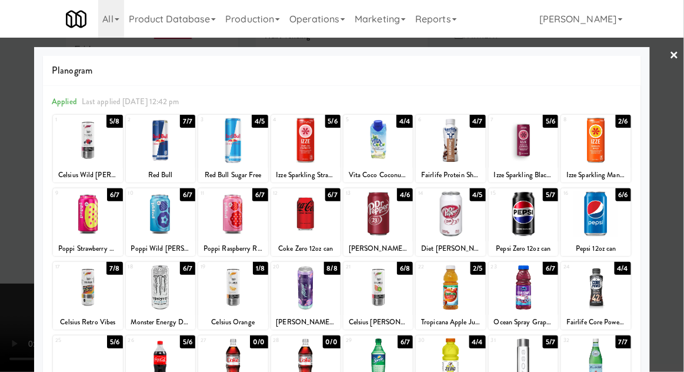
click at [75, 304] on div at bounding box center [87, 287] width 69 height 45
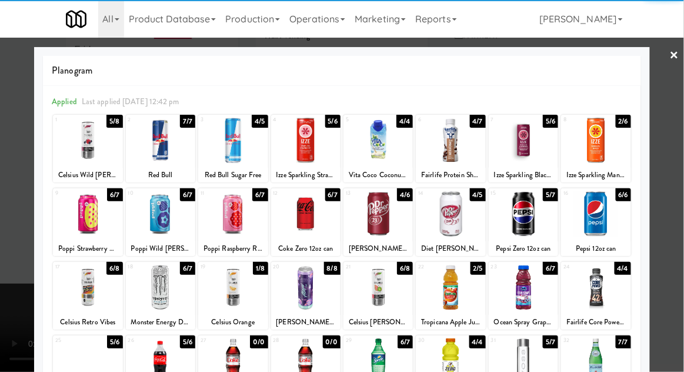
click at [1, 346] on div at bounding box center [342, 186] width 684 height 372
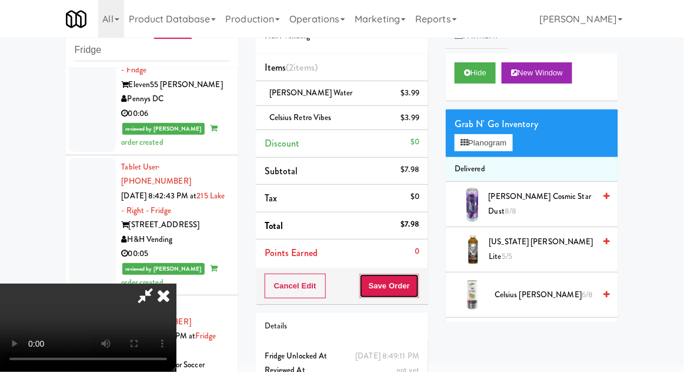
click at [416, 294] on button "Save Order" at bounding box center [390, 286] width 60 height 25
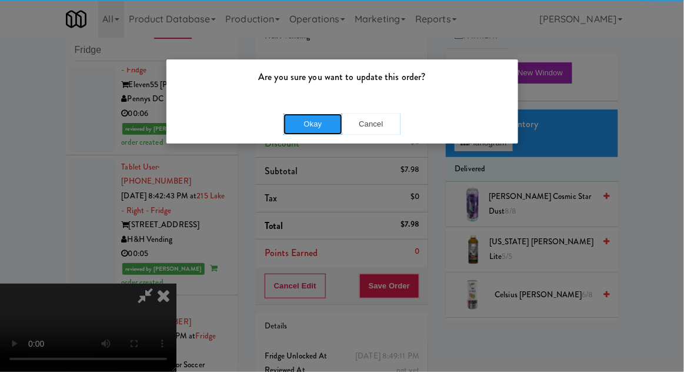
click at [300, 121] on button "Okay" at bounding box center [313, 124] width 59 height 21
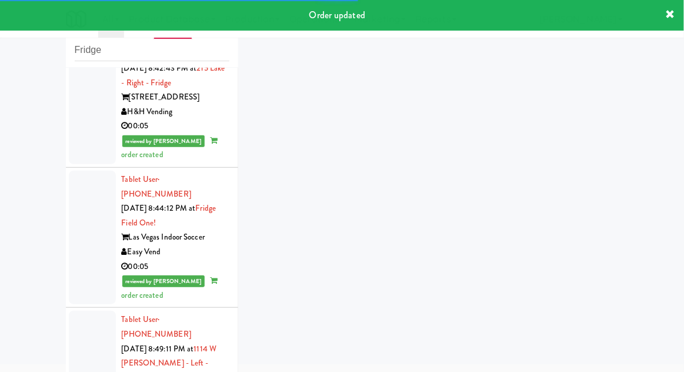
scroll to position [2483, 0]
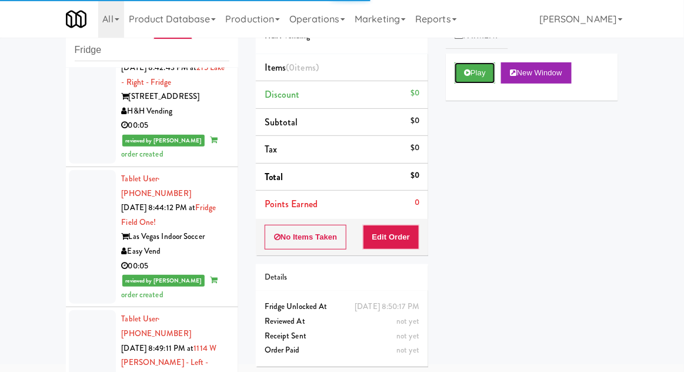
click at [466, 69] on icon at bounding box center [467, 73] width 6 height 8
click at [416, 232] on button "Edit Order" at bounding box center [391, 237] width 57 height 25
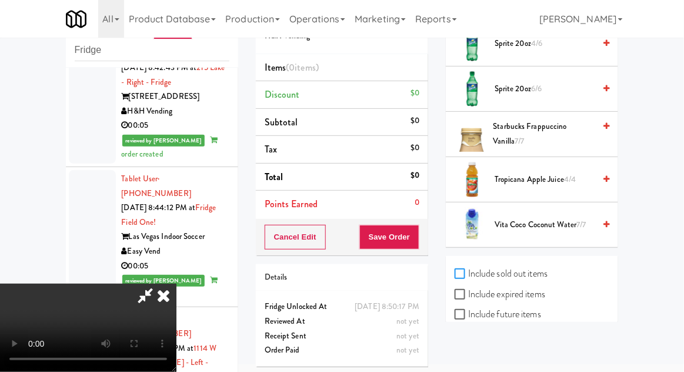
click at [466, 270] on input "Include sold out items" at bounding box center [462, 274] width 14 height 9
checkbox input "true"
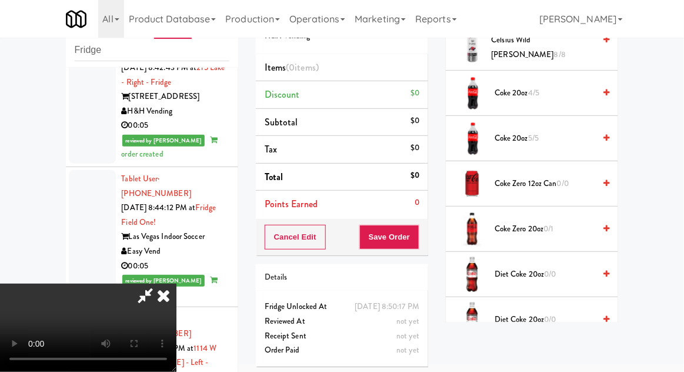
scroll to position [428, 0]
click at [509, 187] on span "Coke Zero 12oz can 0/0" at bounding box center [545, 184] width 100 height 15
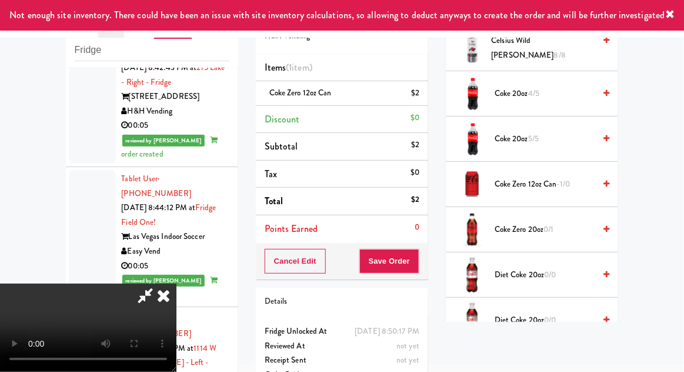
click at [525, 222] on span "Coke Zero 20oz 0/1" at bounding box center [545, 229] width 100 height 15
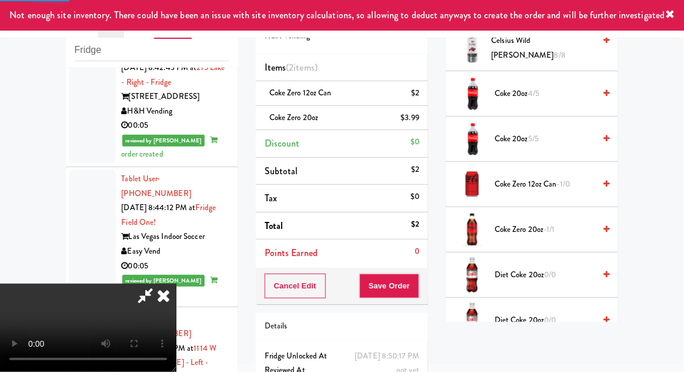
click at [373, 123] on div "Coke Zero 20oz $3.99" at bounding box center [342, 118] width 155 height 15
click at [417, 127] on link at bounding box center [418, 122] width 11 height 15
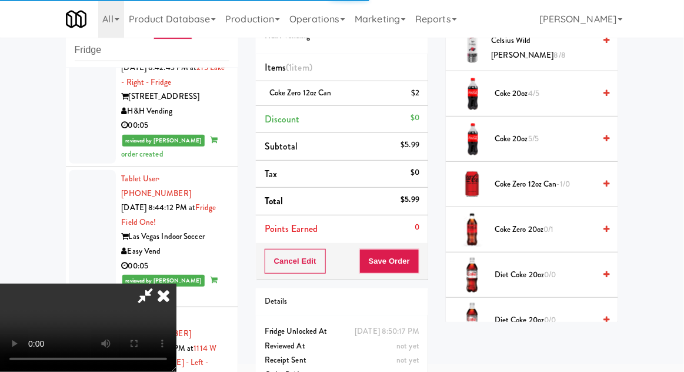
click at [527, 184] on span "Coke Zero 12oz can -1/0" at bounding box center [545, 184] width 100 height 15
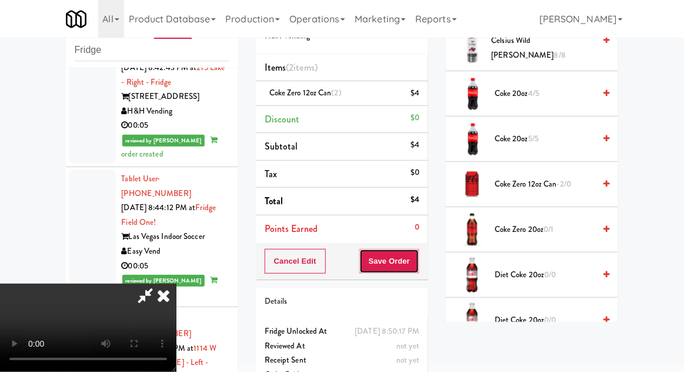
click at [419, 254] on button "Save Order" at bounding box center [390, 261] width 60 height 25
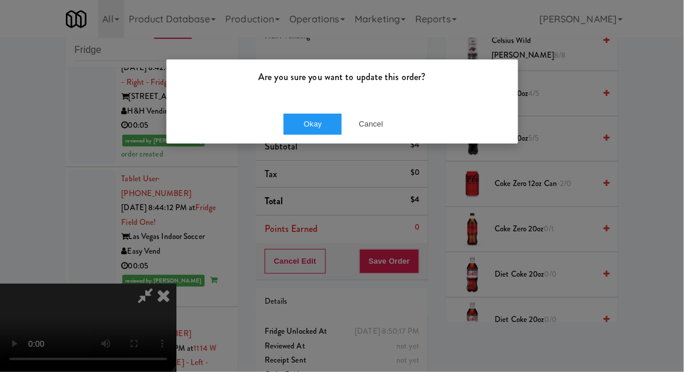
click at [305, 142] on div "Okay Cancel" at bounding box center [343, 123] width 352 height 39
click at [311, 128] on button "Okay" at bounding box center [313, 124] width 59 height 21
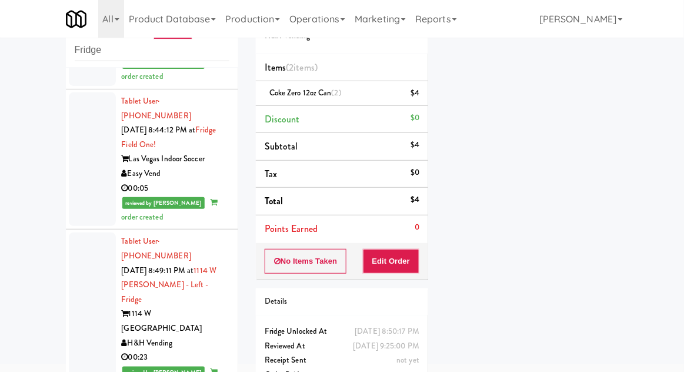
scroll to position [2564, 0]
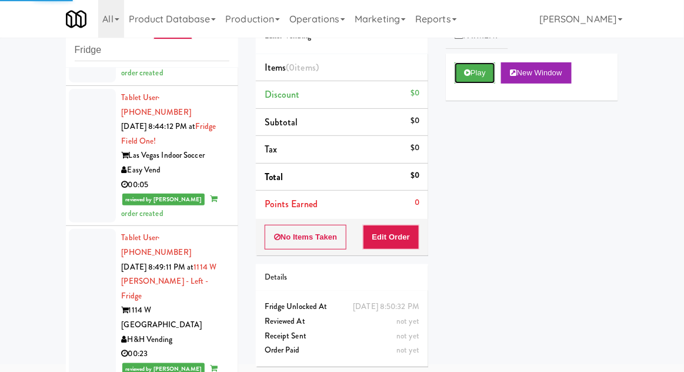
click at [465, 77] on button "Play" at bounding box center [475, 72] width 41 height 21
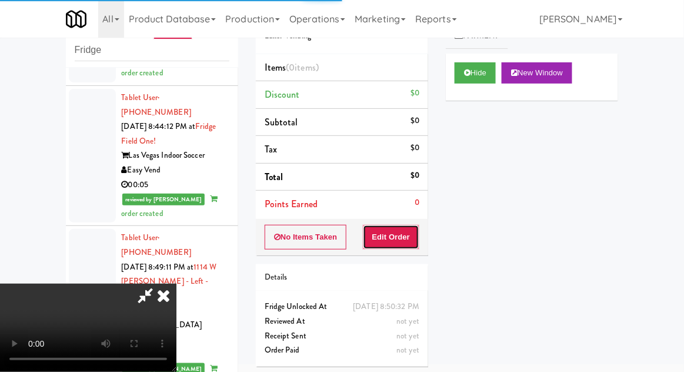
click at [404, 235] on button "Edit Order" at bounding box center [391, 237] width 57 height 25
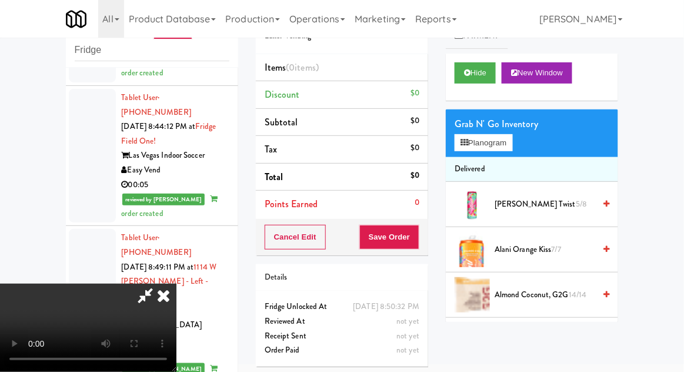
scroll to position [42, 0]
click at [512, 255] on span "Alani Orange Kiss 7/7" at bounding box center [545, 249] width 100 height 15
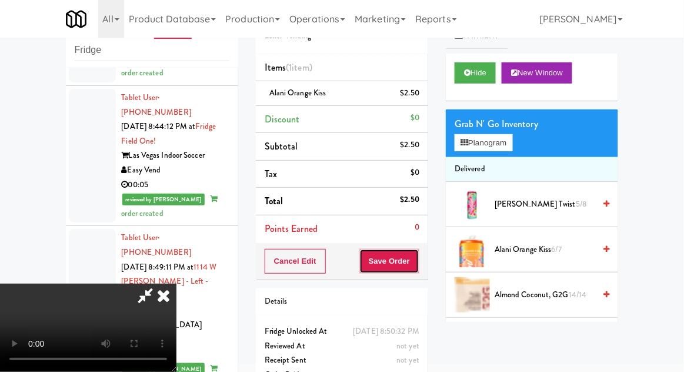
click at [416, 267] on button "Save Order" at bounding box center [390, 261] width 60 height 25
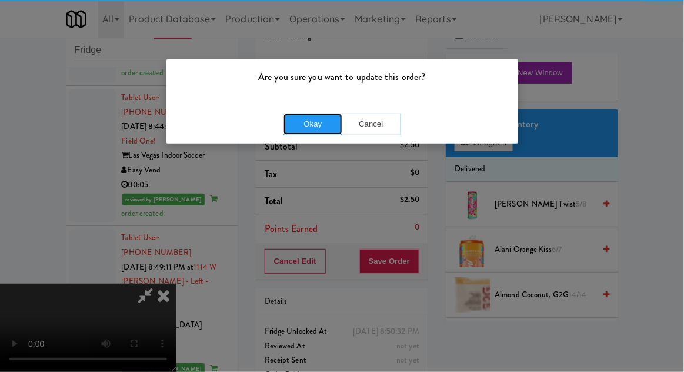
click at [300, 127] on button "Okay" at bounding box center [313, 124] width 59 height 21
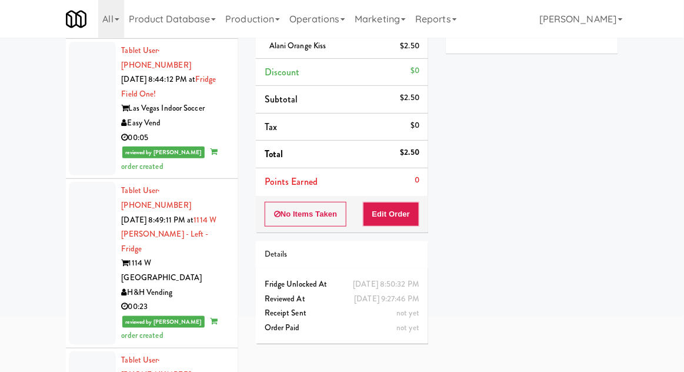
scroll to position [95, 0]
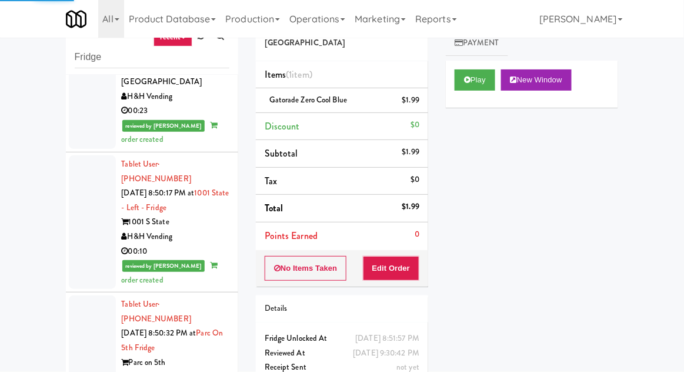
scroll to position [45, 0]
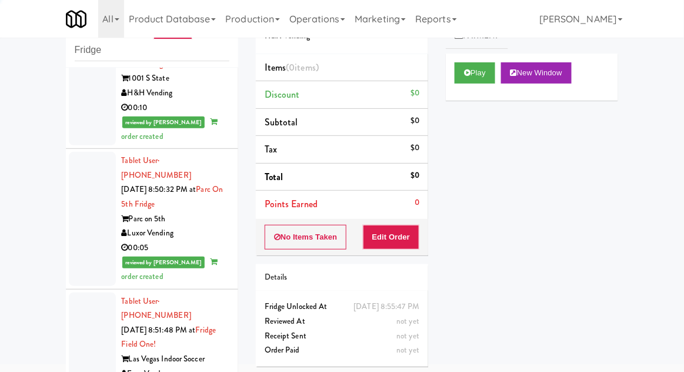
scroll to position [2953, 0]
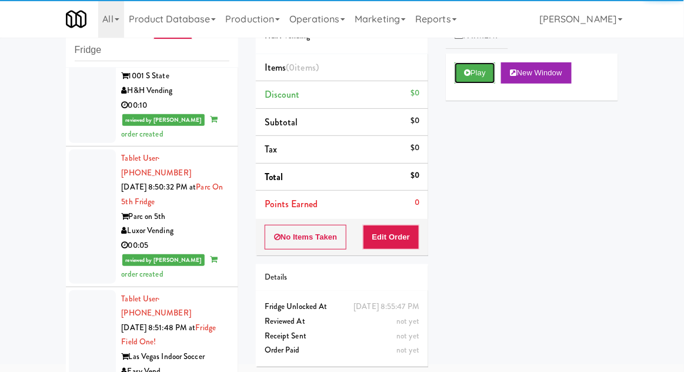
click at [460, 71] on button "Play" at bounding box center [475, 72] width 41 height 21
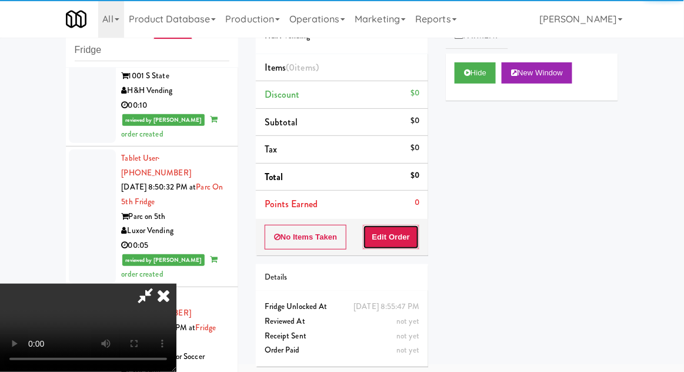
click at [403, 241] on button "Edit Order" at bounding box center [391, 237] width 57 height 25
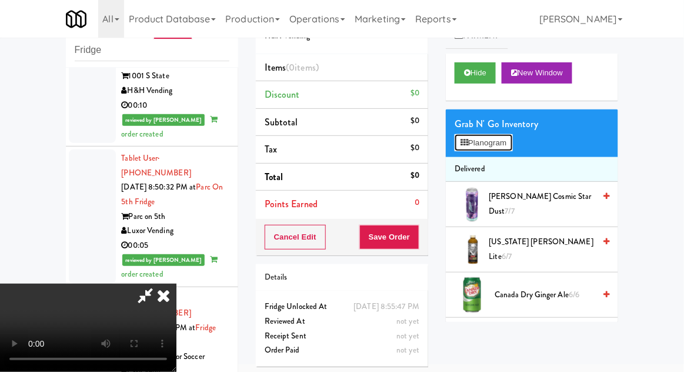
click at [464, 146] on button "Planogram" at bounding box center [484, 143] width 58 height 18
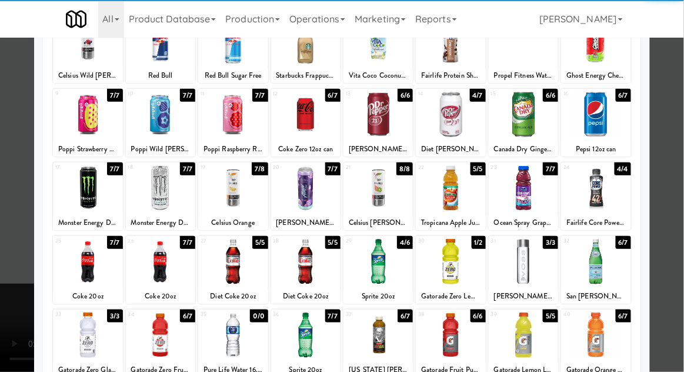
scroll to position [99, 0]
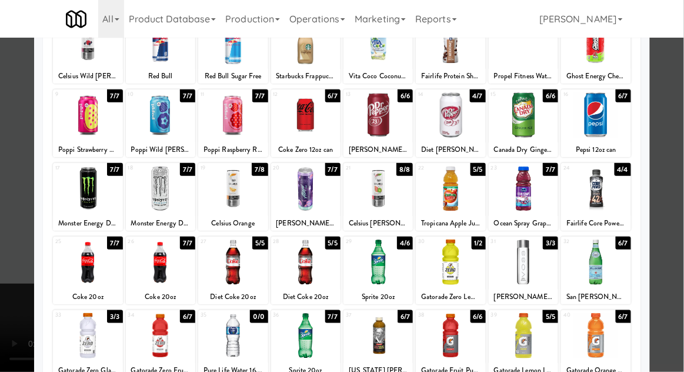
click at [523, 266] on div at bounding box center [523, 262] width 69 height 45
click at [7, 337] on div at bounding box center [342, 186] width 684 height 372
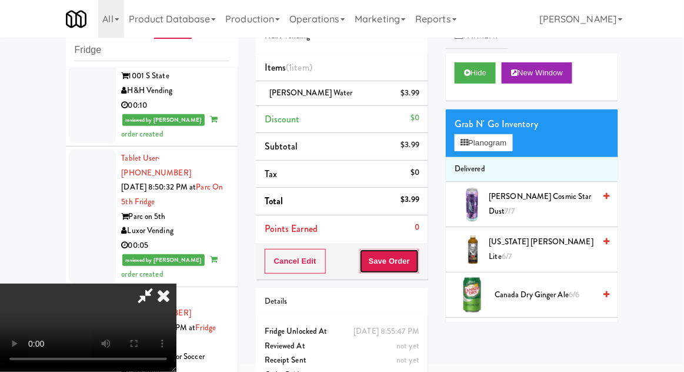
click at [417, 257] on button "Save Order" at bounding box center [390, 261] width 60 height 25
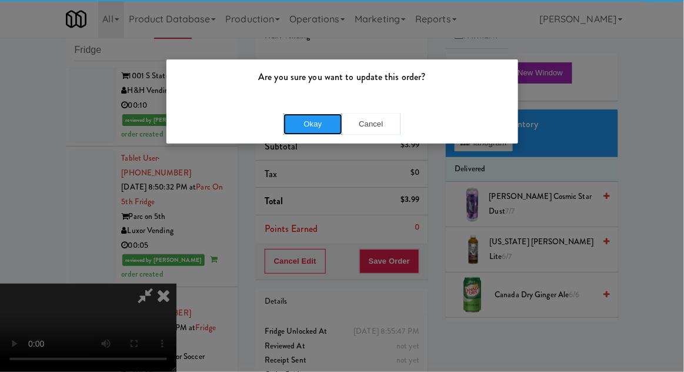
click at [290, 132] on button "Okay" at bounding box center [313, 124] width 59 height 21
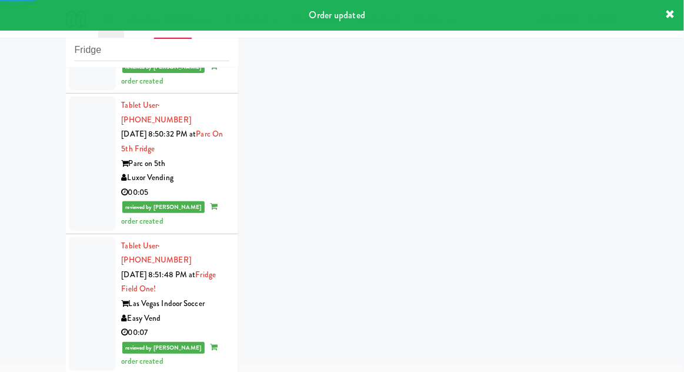
scroll to position [3069, 0]
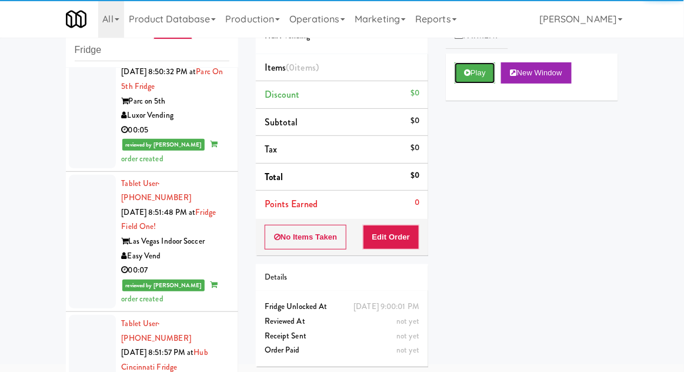
click at [458, 68] on button "Play" at bounding box center [475, 72] width 41 height 21
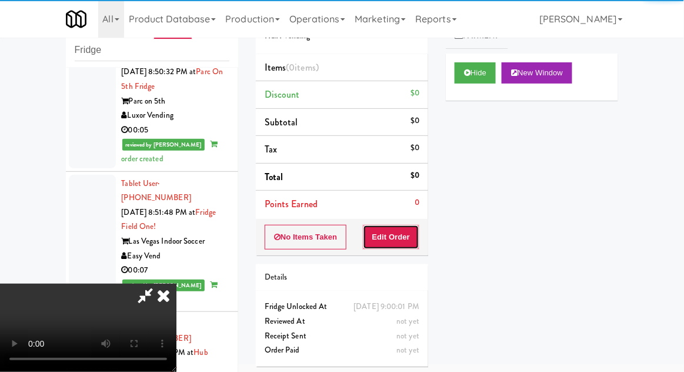
click at [396, 236] on button "Edit Order" at bounding box center [391, 237] width 57 height 25
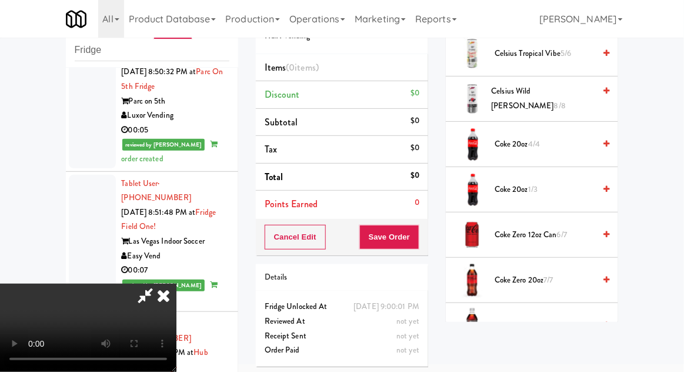
scroll to position [333, 0]
click at [524, 317] on span "Diet Coke 20oz 2/2" at bounding box center [545, 324] width 100 height 15
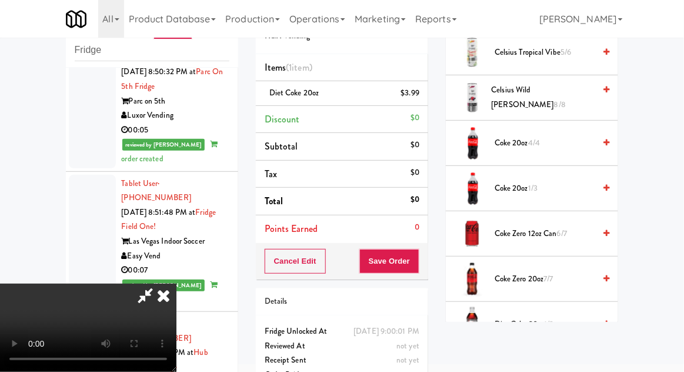
click at [517, 323] on span "Diet Coke 20oz 1/2" at bounding box center [545, 324] width 100 height 15
click at [412, 261] on button "Save Order" at bounding box center [390, 261] width 60 height 25
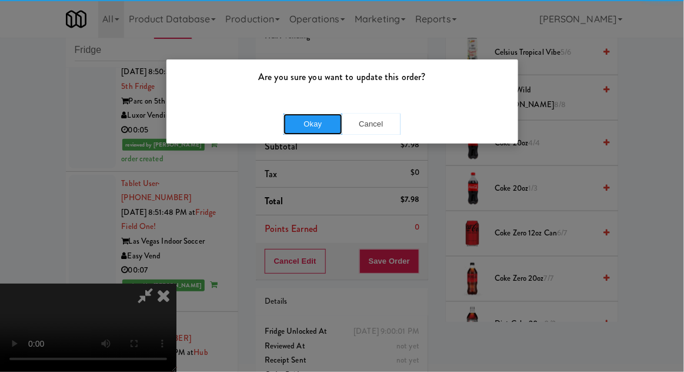
click at [314, 124] on button "Okay" at bounding box center [313, 124] width 59 height 21
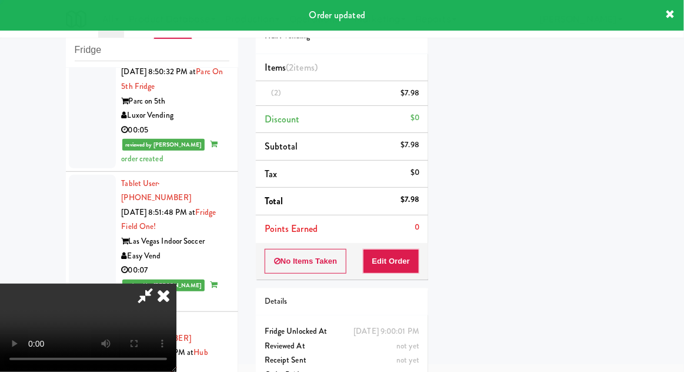
scroll to position [116, 0]
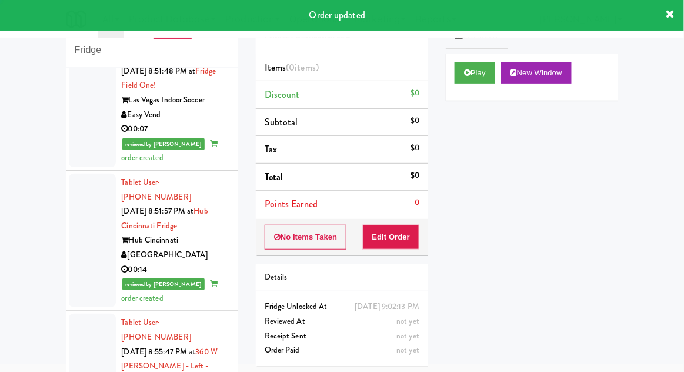
scroll to position [3211, 0]
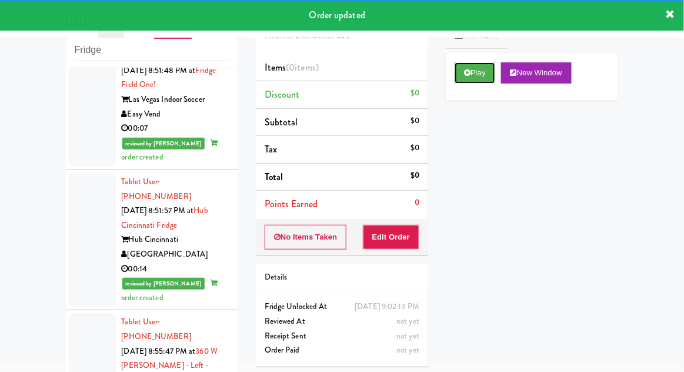
click at [471, 79] on button "Play" at bounding box center [475, 72] width 41 height 21
click at [400, 231] on button "Edit Order" at bounding box center [391, 237] width 57 height 25
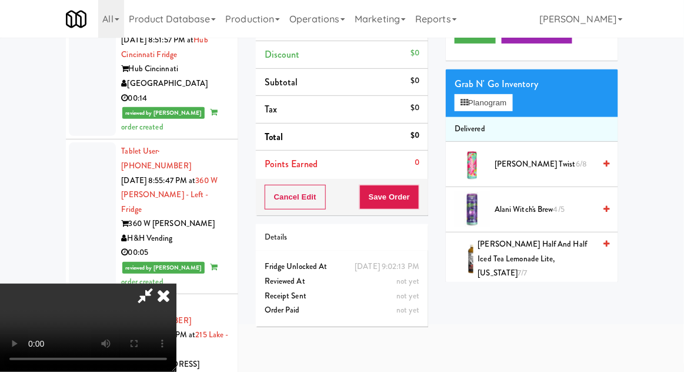
scroll to position [95, 0]
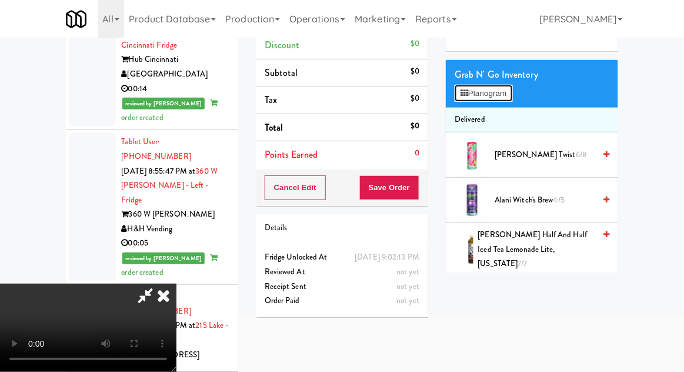
click at [478, 87] on button "Planogram" at bounding box center [484, 94] width 58 height 18
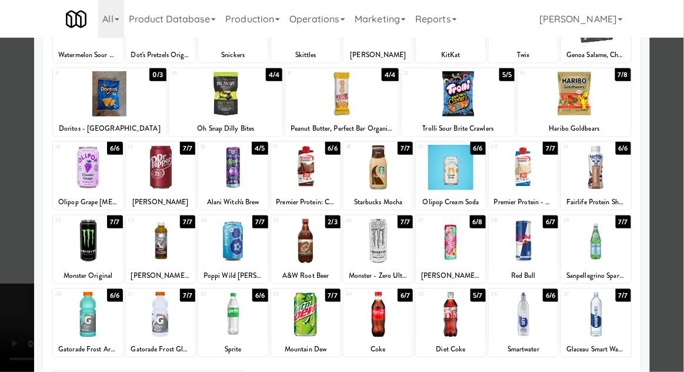
scroll to position [120, 0]
click at [586, 307] on div at bounding box center [595, 314] width 69 height 45
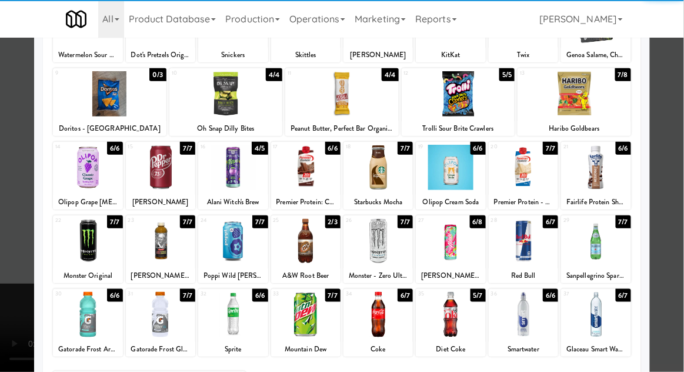
click at [1, 340] on div at bounding box center [342, 186] width 684 height 372
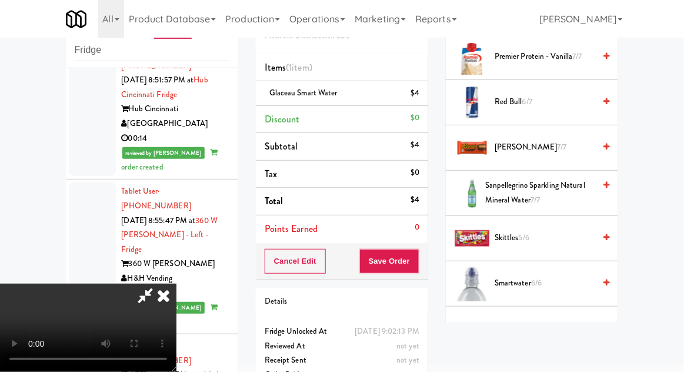
scroll to position [1251, 0]
click at [517, 276] on span "Smartwater 6/6" at bounding box center [545, 283] width 100 height 15
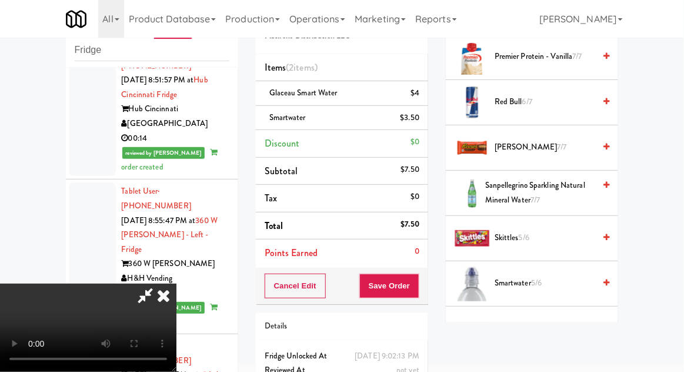
click at [497, 276] on span "Smartwater 5/6" at bounding box center [545, 283] width 100 height 15
click at [365, 115] on div "Smartwater (2) $7" at bounding box center [342, 118] width 155 height 15
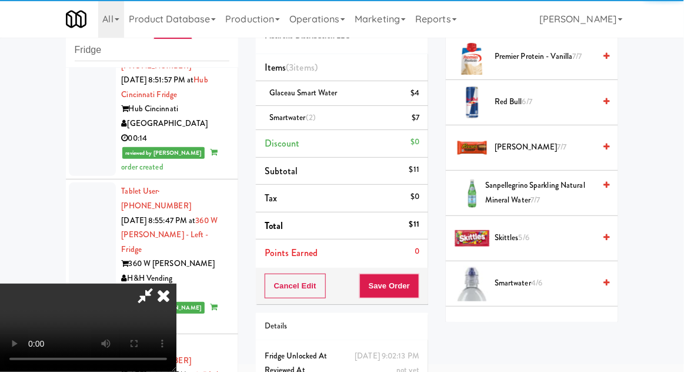
click at [422, 124] on icon at bounding box center [421, 122] width 6 height 8
click at [418, 123] on icon at bounding box center [421, 122] width 6 height 8
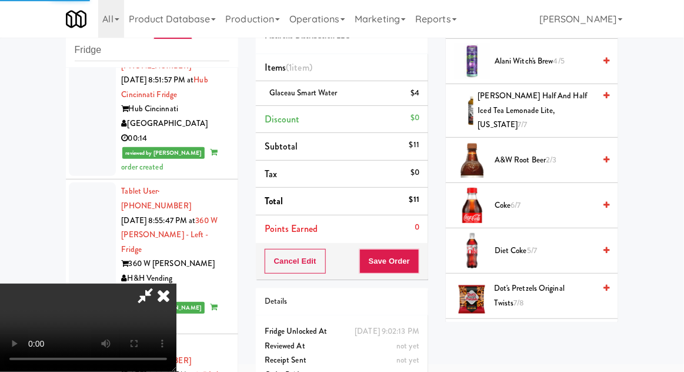
scroll to position [0, 0]
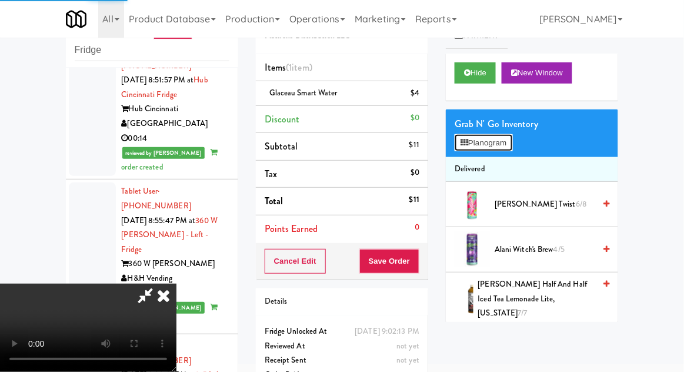
click at [474, 141] on button "Planogram" at bounding box center [484, 143] width 58 height 18
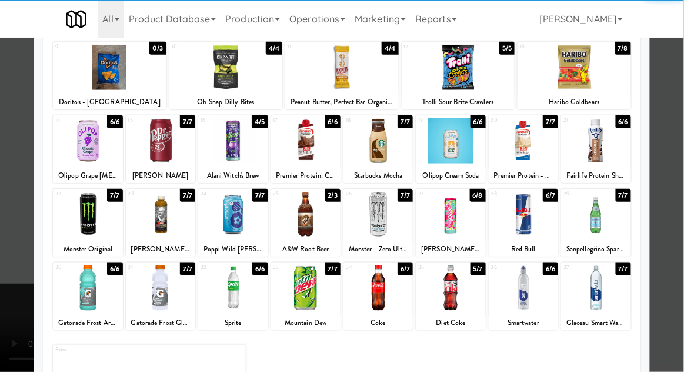
scroll to position [142, 0]
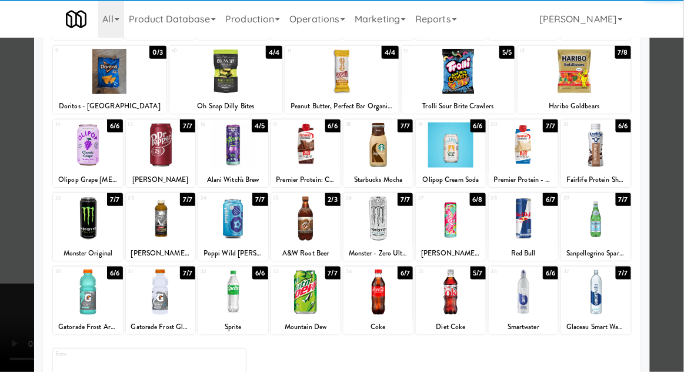
click at [595, 303] on div at bounding box center [595, 292] width 69 height 45
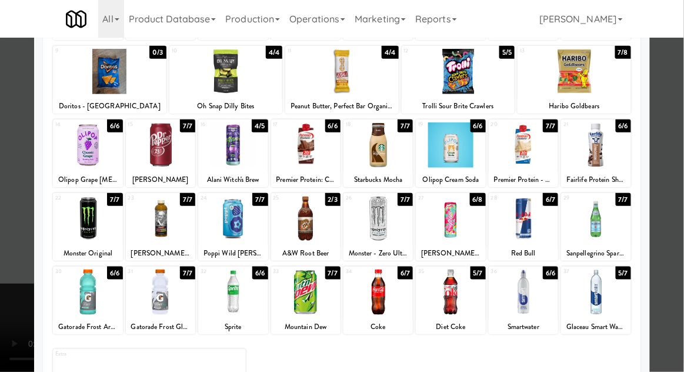
click at [5, 311] on div at bounding box center [342, 186] width 684 height 372
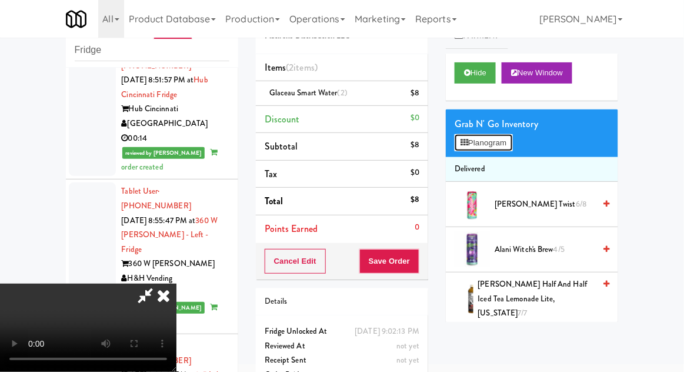
click at [485, 147] on button "Planogram" at bounding box center [484, 143] width 58 height 18
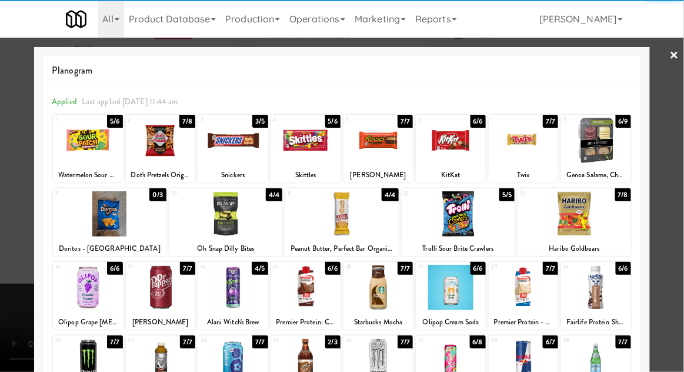
click at [451, 297] on div at bounding box center [450, 287] width 69 height 45
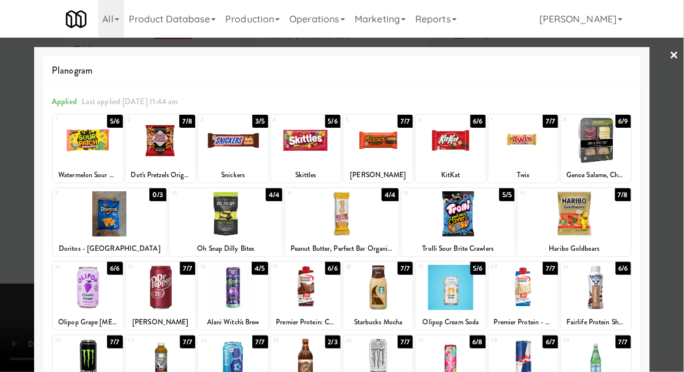
click at [24, 335] on div at bounding box center [342, 186] width 684 height 372
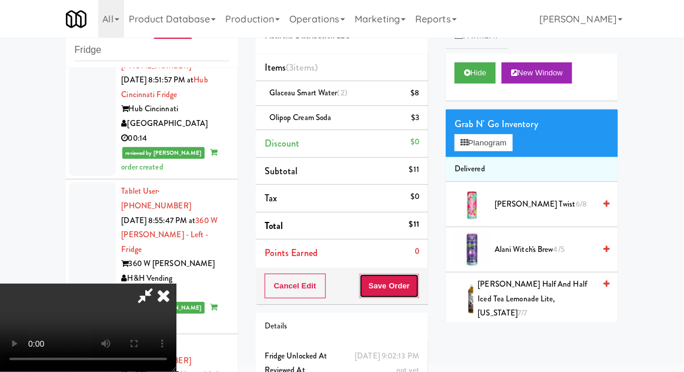
click at [414, 285] on button "Save Order" at bounding box center [390, 286] width 60 height 25
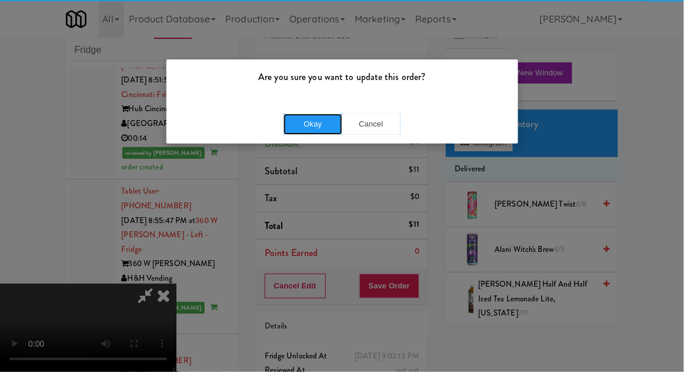
click at [302, 127] on button "Okay" at bounding box center [313, 124] width 59 height 21
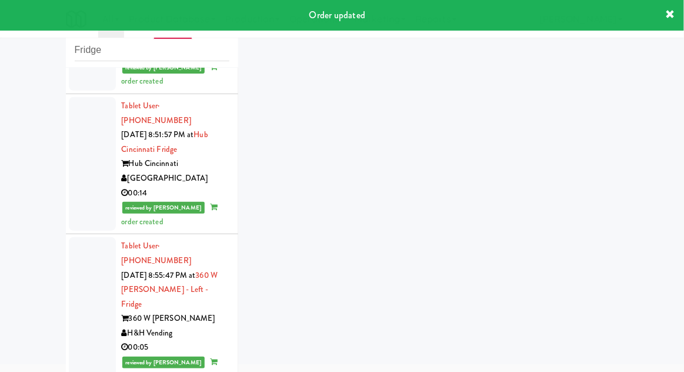
scroll to position [3370, 0]
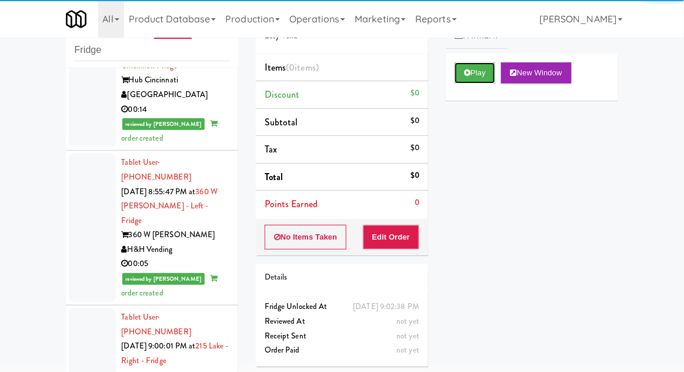
click at [464, 75] on icon at bounding box center [467, 73] width 6 height 8
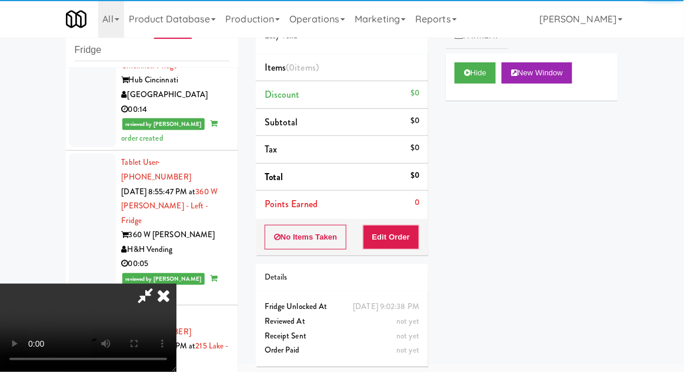
click at [383, 235] on button "Edit Order" at bounding box center [391, 237] width 57 height 25
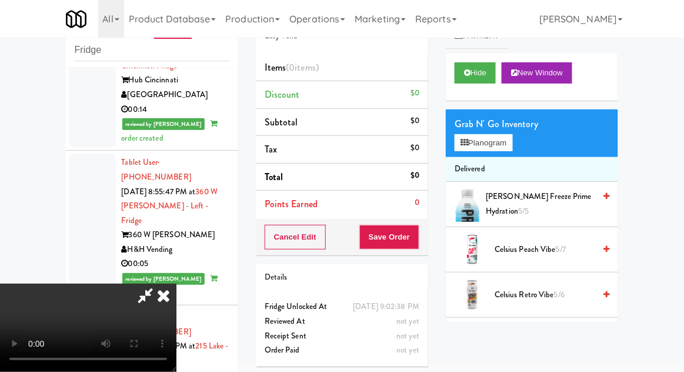
scroll to position [0, 0]
click at [471, 136] on button "Planogram" at bounding box center [484, 143] width 58 height 18
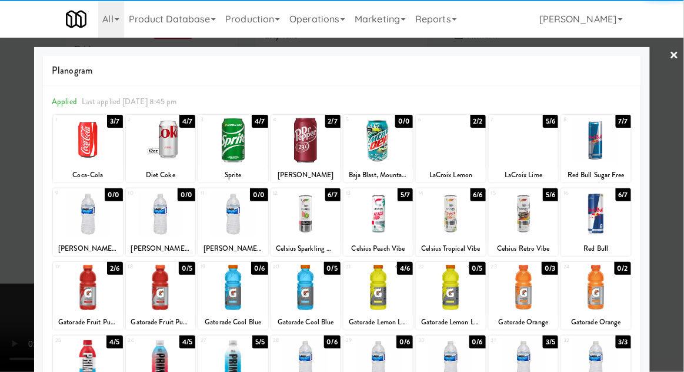
click at [156, 145] on div at bounding box center [160, 140] width 69 height 45
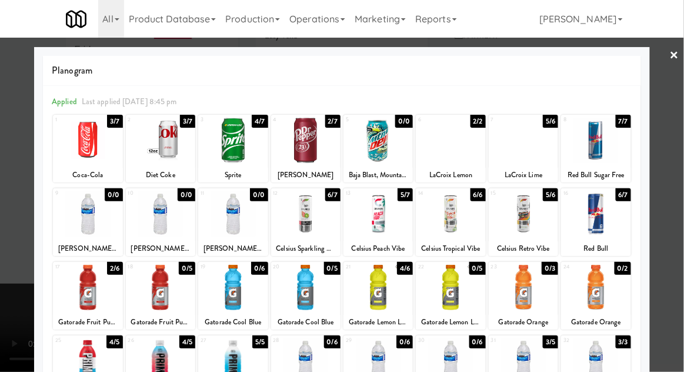
click at [9, 257] on div at bounding box center [342, 186] width 684 height 372
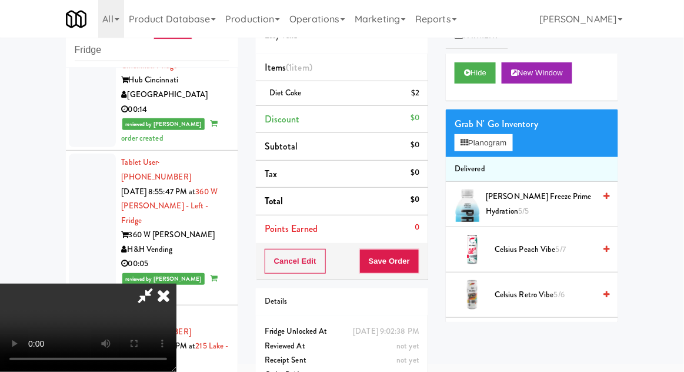
scroll to position [43, 0]
click at [417, 261] on button "Save Order" at bounding box center [390, 261] width 60 height 25
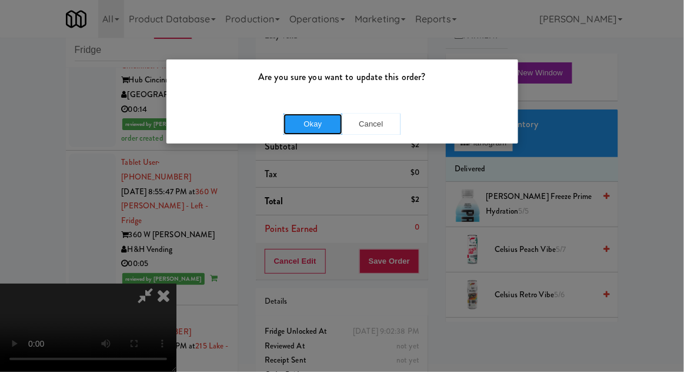
click at [318, 127] on button "Okay" at bounding box center [313, 124] width 59 height 21
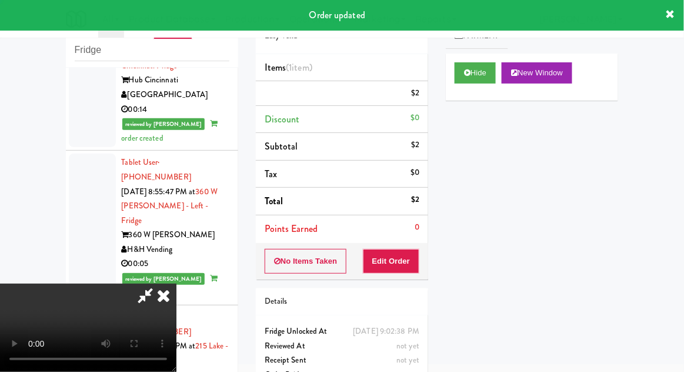
scroll to position [0, 0]
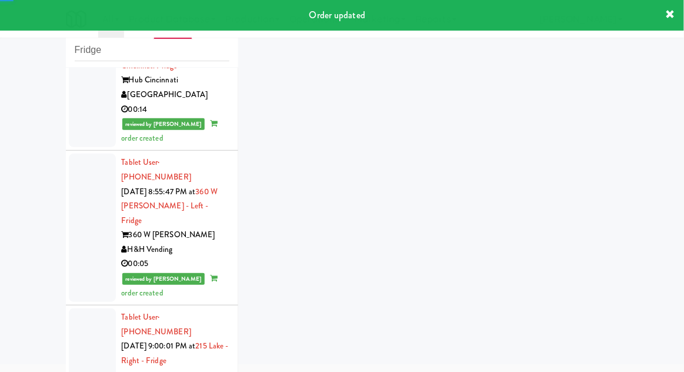
scroll to position [3400, 0]
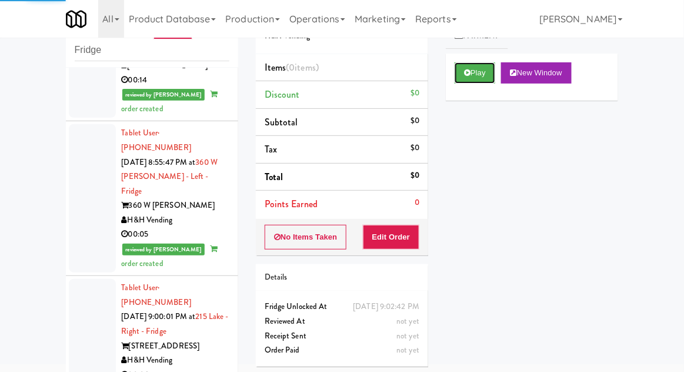
click at [466, 66] on button "Play" at bounding box center [475, 72] width 41 height 21
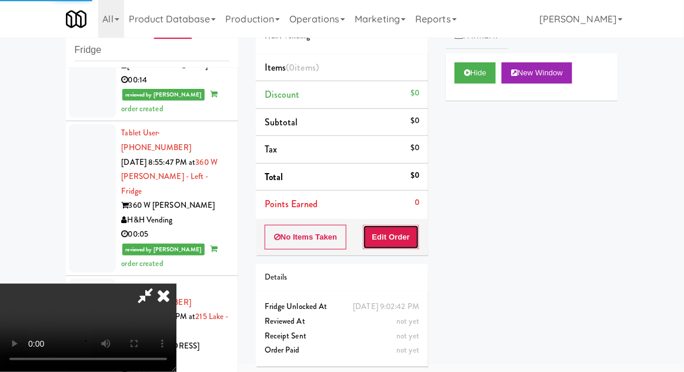
click at [401, 225] on button "Edit Order" at bounding box center [391, 237] width 57 height 25
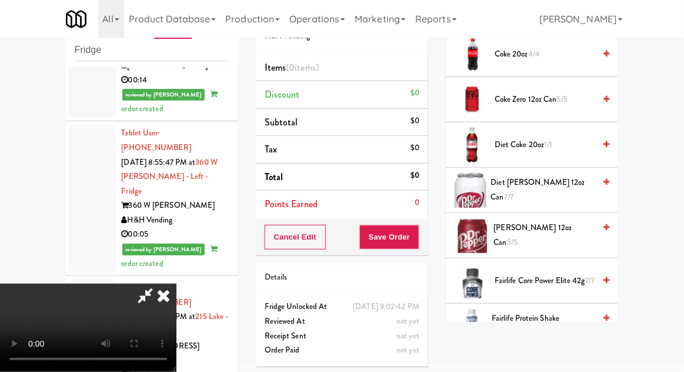
scroll to position [427, 0]
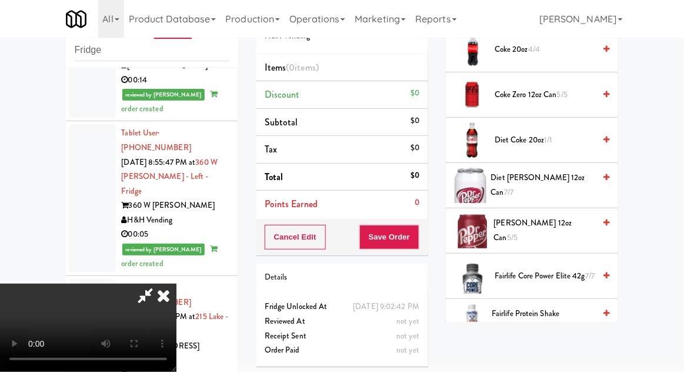
click at [531, 231] on span "Dr Pepper 12oz can 5/5" at bounding box center [544, 230] width 101 height 29
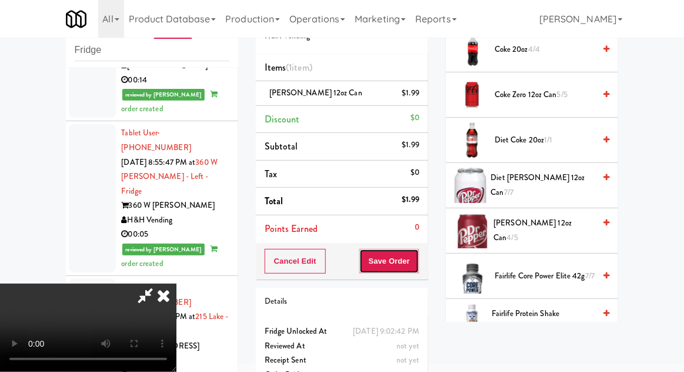
click at [417, 264] on button "Save Order" at bounding box center [390, 261] width 60 height 25
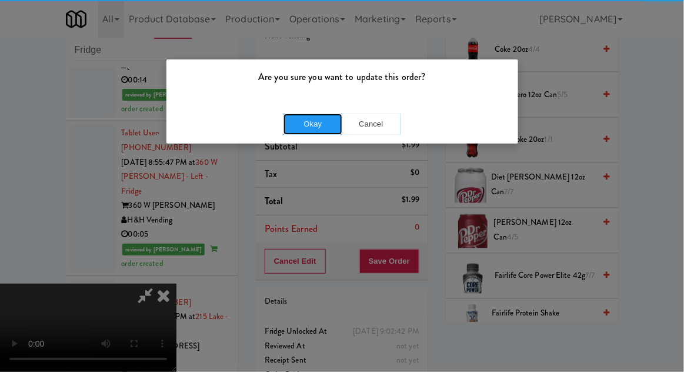
click at [327, 114] on button "Okay" at bounding box center [313, 124] width 59 height 21
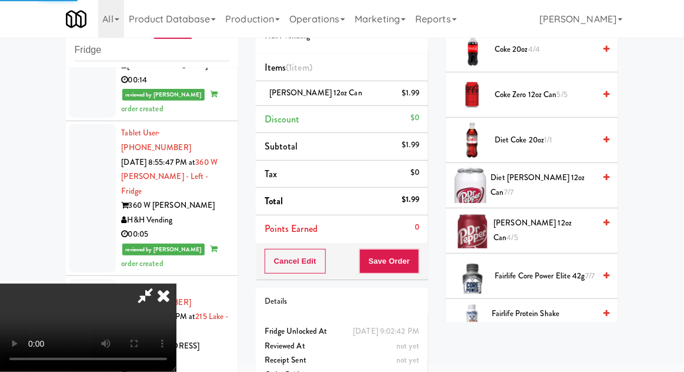
scroll to position [116, 0]
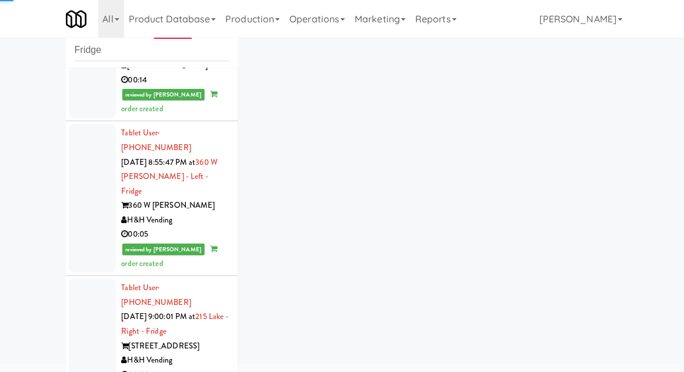
scroll to position [3428, 0]
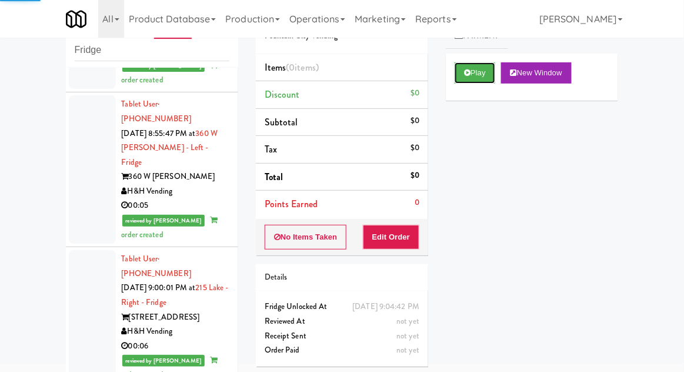
click at [474, 65] on button "Play" at bounding box center [475, 72] width 41 height 21
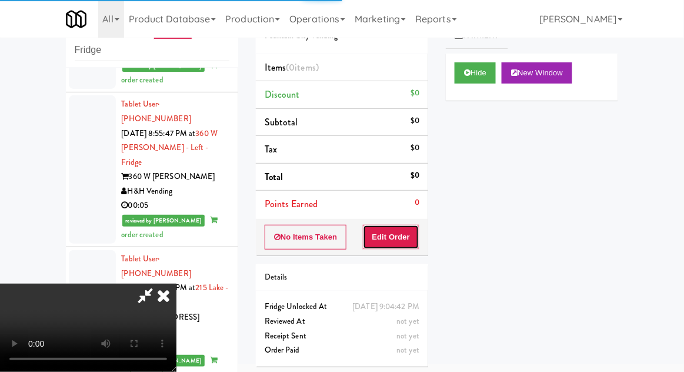
click at [417, 227] on button "Edit Order" at bounding box center [391, 237] width 57 height 25
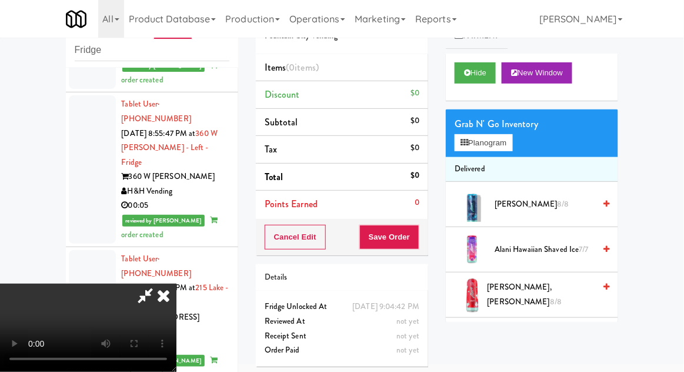
scroll to position [43, 0]
click at [465, 148] on button "Planogram" at bounding box center [484, 143] width 58 height 18
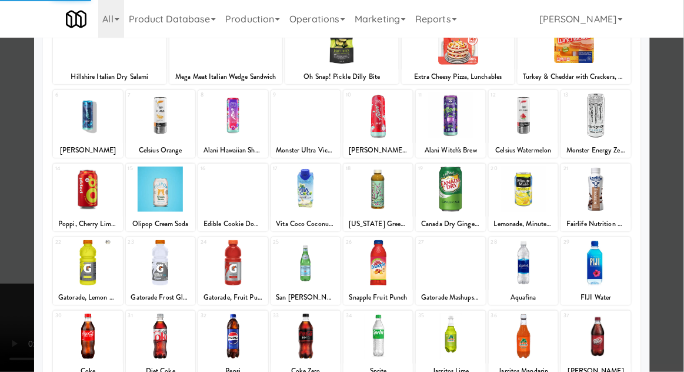
scroll to position [95, 0]
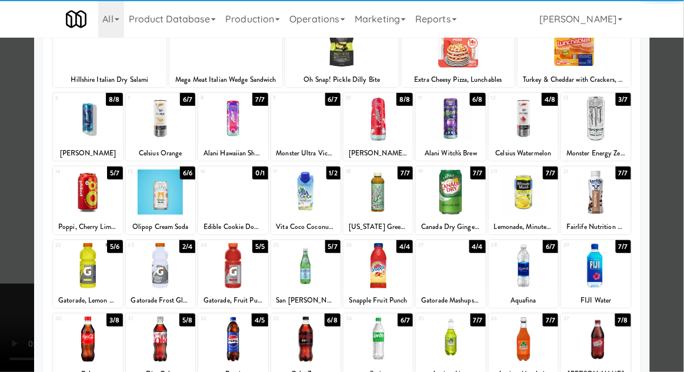
click at [76, 341] on div at bounding box center [87, 339] width 69 height 45
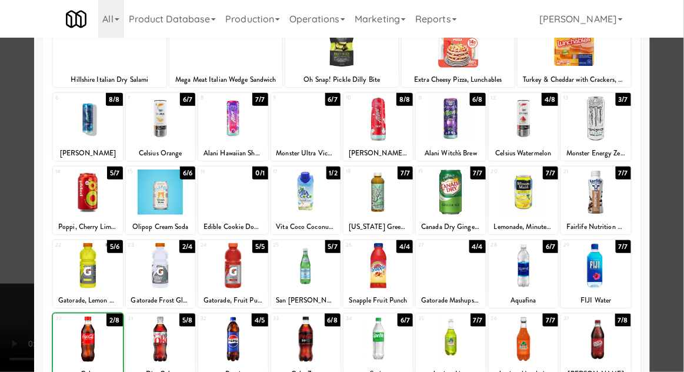
click at [13, 320] on div at bounding box center [342, 186] width 684 height 372
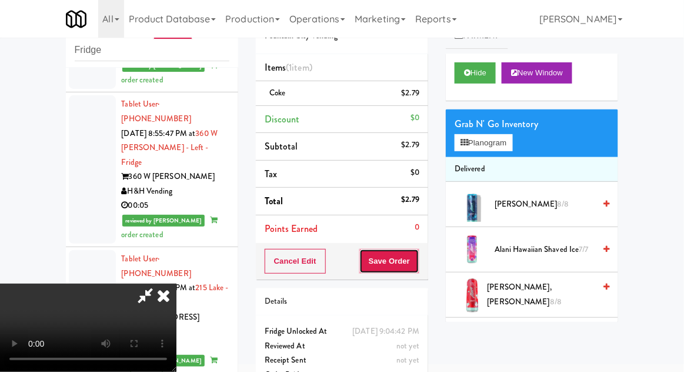
click at [412, 255] on button "Save Order" at bounding box center [390, 261] width 60 height 25
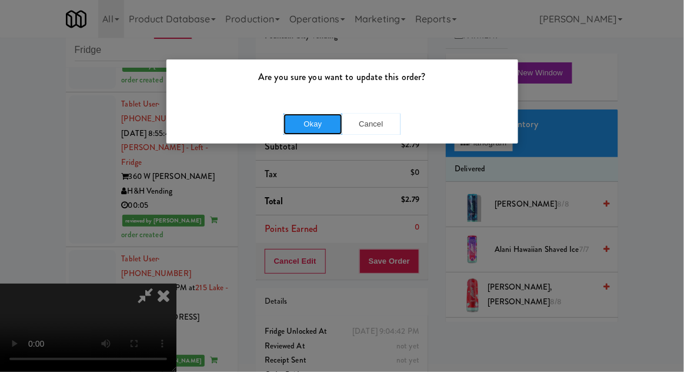
click at [308, 131] on button "Okay" at bounding box center [313, 124] width 59 height 21
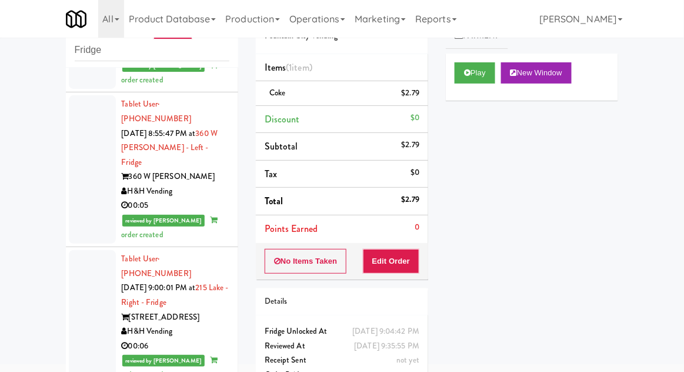
scroll to position [3457, 0]
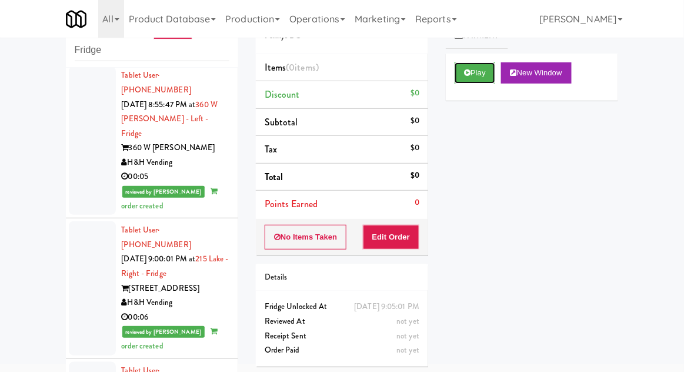
click at [464, 76] on button "Play" at bounding box center [475, 72] width 41 height 21
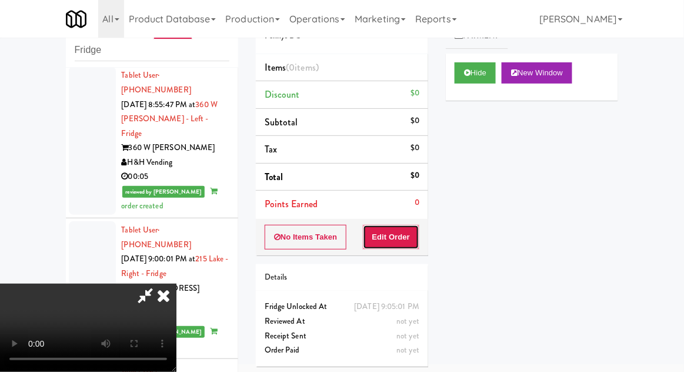
click at [392, 244] on button "Edit Order" at bounding box center [391, 237] width 57 height 25
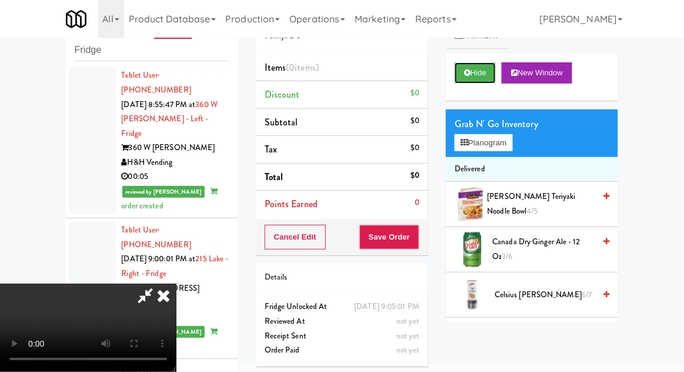
click at [463, 68] on button "Hide" at bounding box center [475, 72] width 41 height 21
click at [470, 78] on button "Hide" at bounding box center [475, 72] width 41 height 21
click at [469, 118] on div "Grab N' Go Inventory" at bounding box center [532, 124] width 155 height 18
click at [465, 141] on icon at bounding box center [465, 143] width 8 height 8
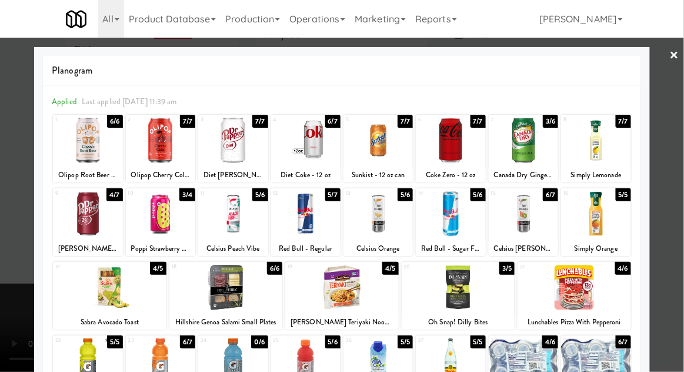
click at [105, 205] on div at bounding box center [87, 213] width 69 height 45
click at [15, 203] on div at bounding box center [342, 186] width 684 height 372
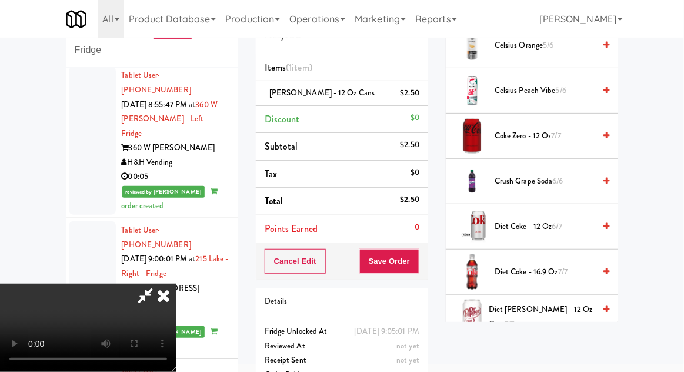
scroll to position [295, 0]
click at [514, 138] on span "Coke Zero - 12 oz 7/7" at bounding box center [545, 136] width 100 height 15
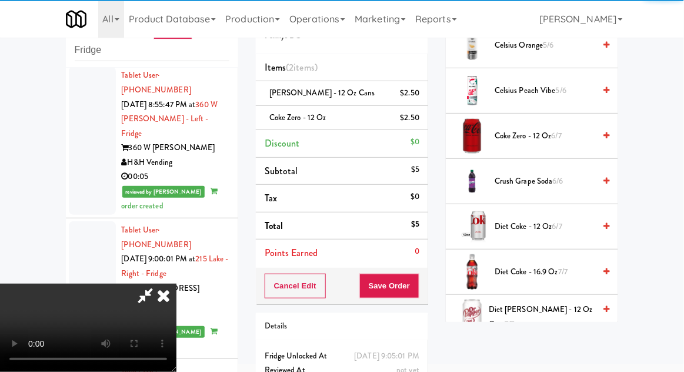
scroll to position [43, 0]
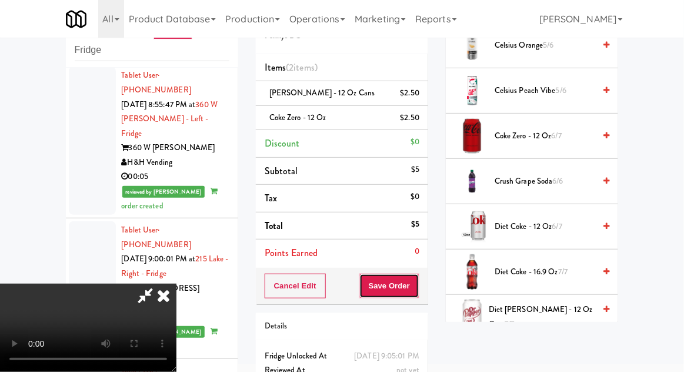
click at [416, 290] on button "Save Order" at bounding box center [390, 286] width 60 height 25
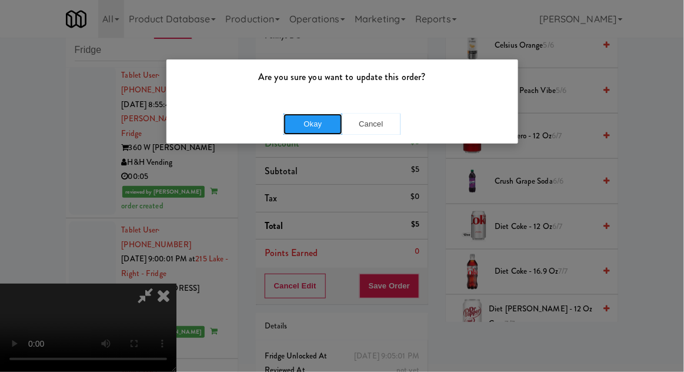
click at [305, 125] on button "Okay" at bounding box center [313, 124] width 59 height 21
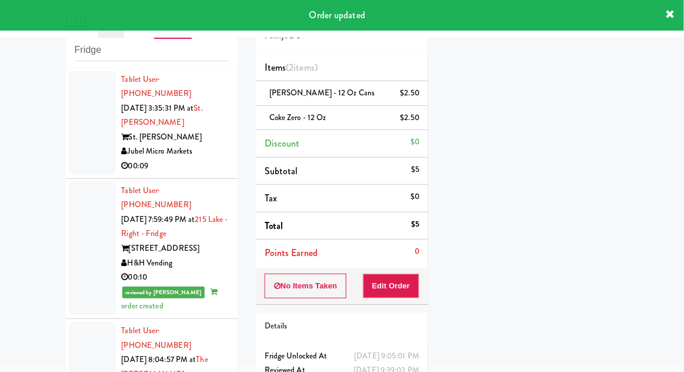
scroll to position [0, 0]
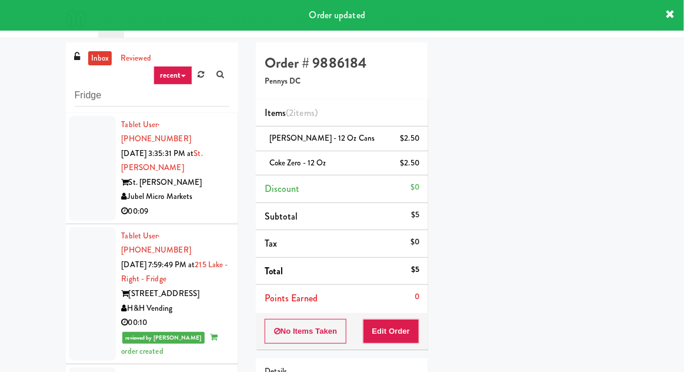
click at [92, 59] on link "inbox" at bounding box center [100, 58] width 24 height 15
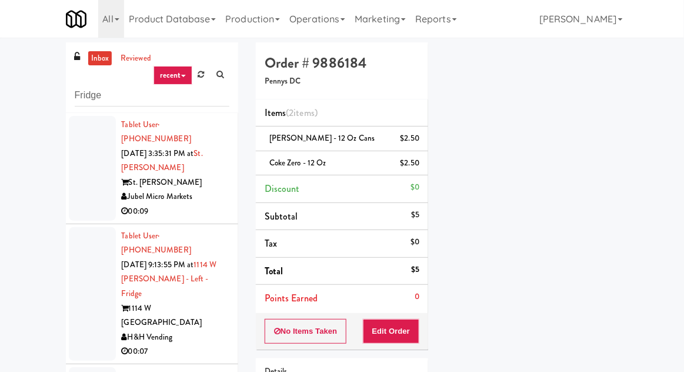
click at [68, 174] on li "Tablet User · (305) 928-0970 Sep 19, 2025 3:35:31 PM at St. James Snack Fridge …" at bounding box center [152, 168] width 172 height 111
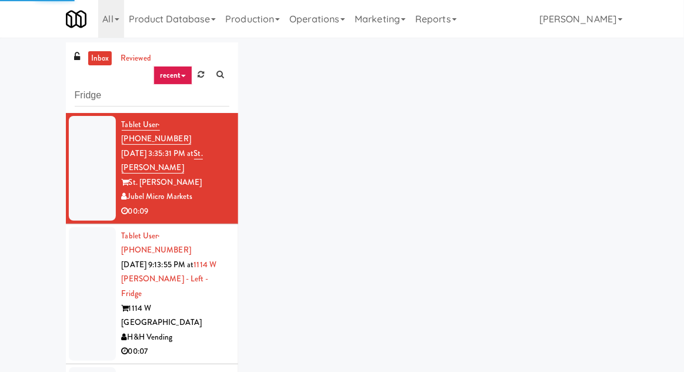
click at [81, 268] on div at bounding box center [92, 294] width 47 height 134
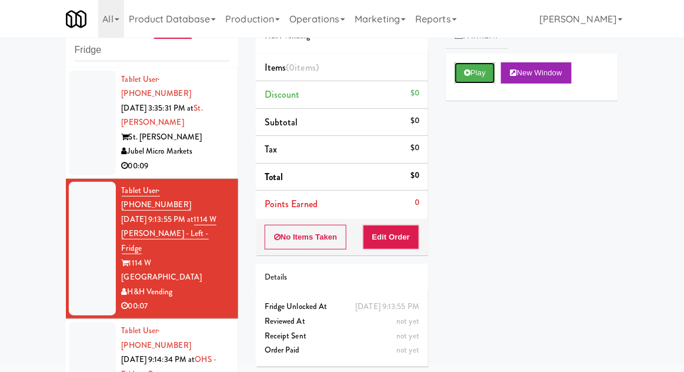
click at [465, 76] on icon at bounding box center [467, 73] width 6 height 8
click at [403, 225] on button "Edit Order" at bounding box center [391, 237] width 57 height 25
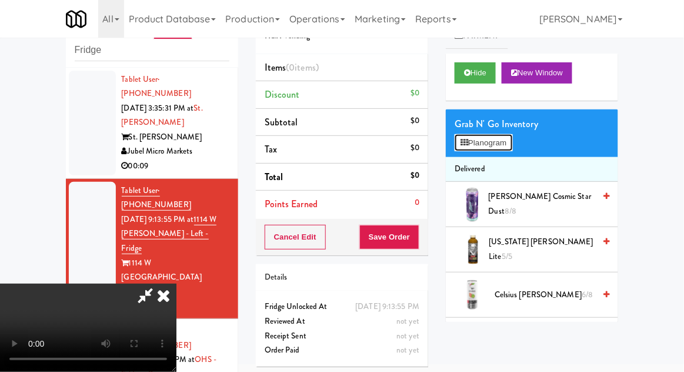
click at [472, 138] on button "Planogram" at bounding box center [484, 143] width 58 height 18
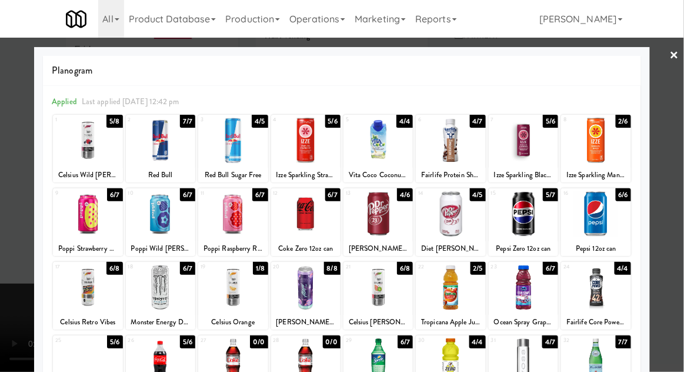
click at [84, 210] on div at bounding box center [87, 213] width 69 height 45
click at [1, 298] on div at bounding box center [342, 186] width 684 height 372
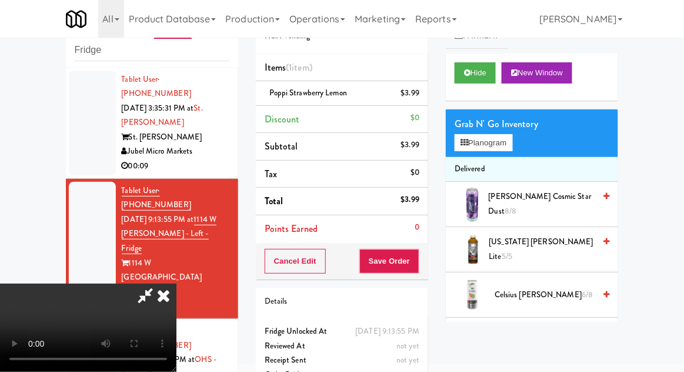
scroll to position [43, 0]
click at [418, 260] on button "Save Order" at bounding box center [390, 261] width 60 height 25
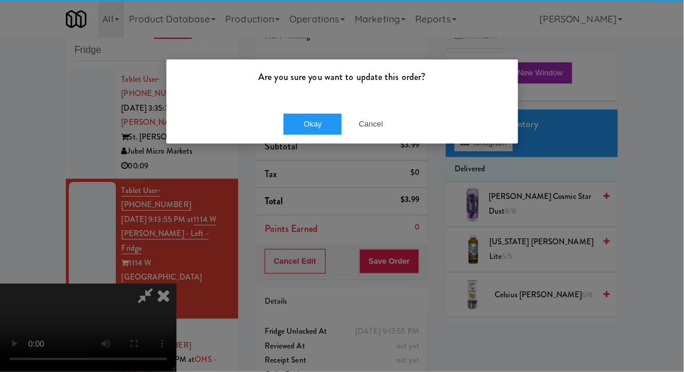
click at [318, 141] on div "Okay Cancel" at bounding box center [343, 123] width 352 height 39
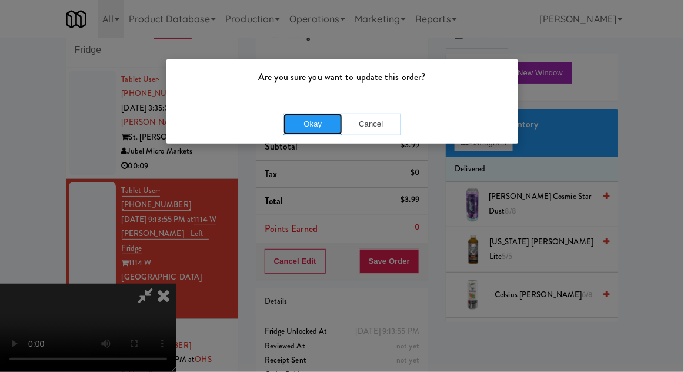
click at [301, 132] on button "Okay" at bounding box center [313, 124] width 59 height 21
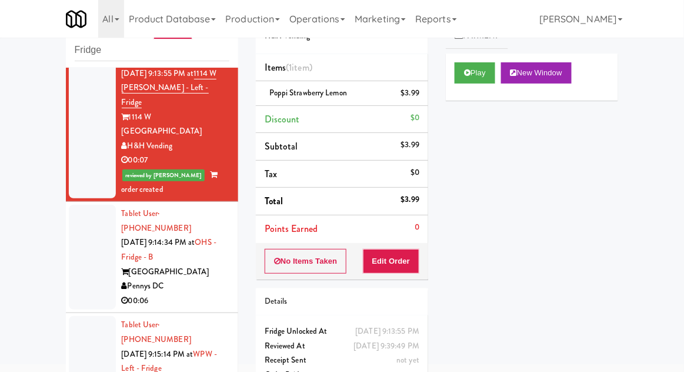
scroll to position [144, 0]
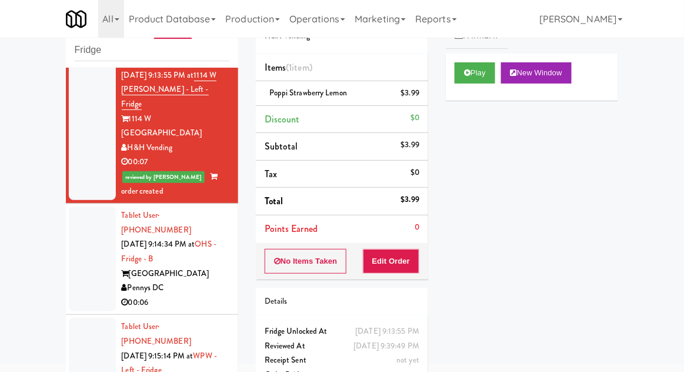
click at [71, 214] on div at bounding box center [92, 259] width 47 height 105
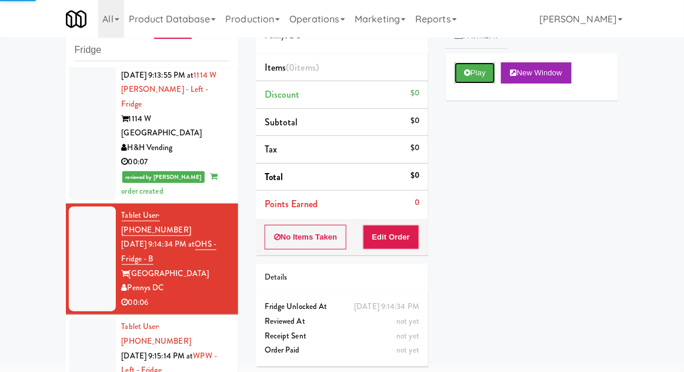
click at [478, 81] on button "Play" at bounding box center [475, 72] width 41 height 21
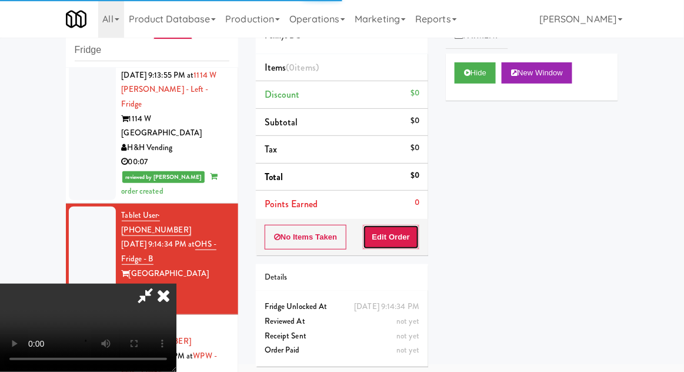
click at [392, 240] on button "Edit Order" at bounding box center [391, 237] width 57 height 25
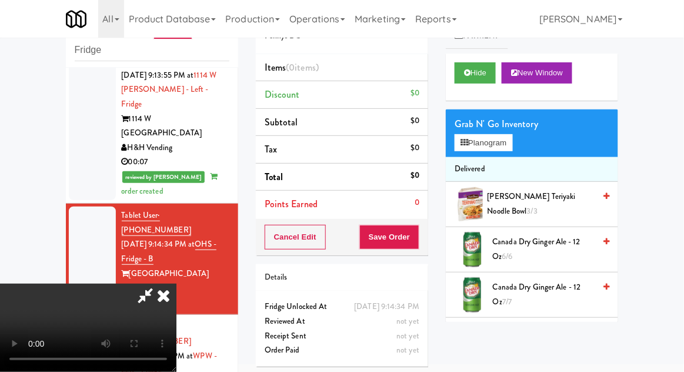
scroll to position [43, 0]
click at [500, 149] on button "Planogram" at bounding box center [484, 143] width 58 height 18
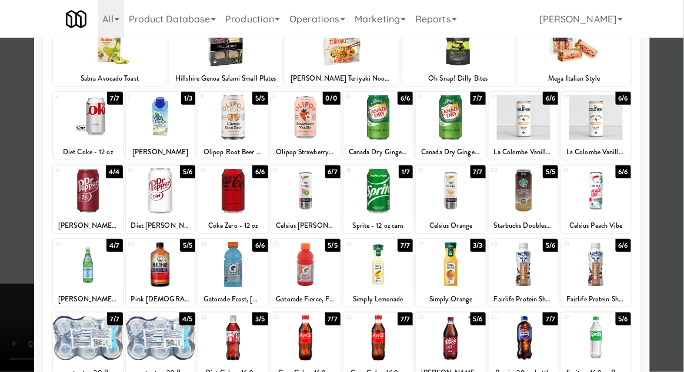
scroll to position [99, 0]
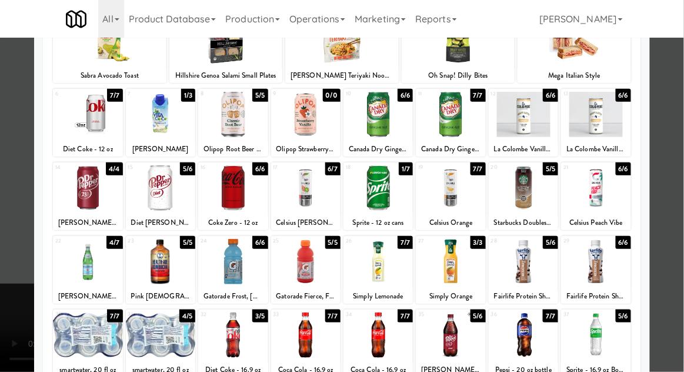
click at [463, 347] on div at bounding box center [450, 335] width 69 height 45
click at [15, 265] on div at bounding box center [342, 186] width 684 height 372
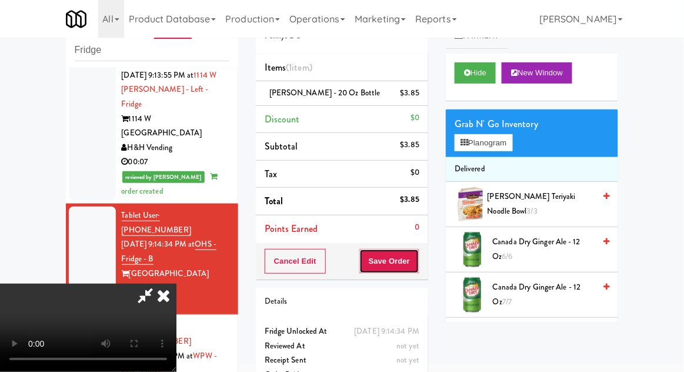
click at [418, 268] on button "Save Order" at bounding box center [390, 261] width 60 height 25
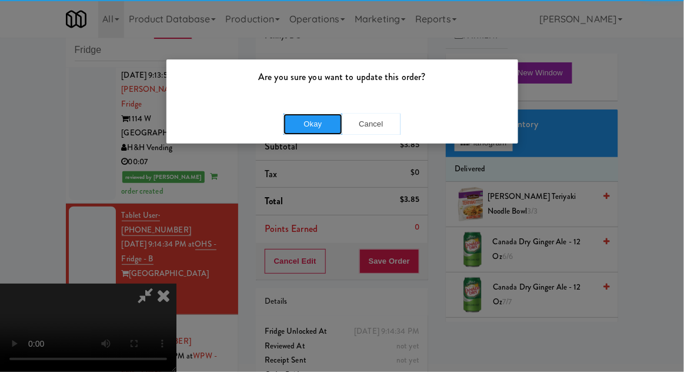
click at [307, 124] on button "Okay" at bounding box center [313, 124] width 59 height 21
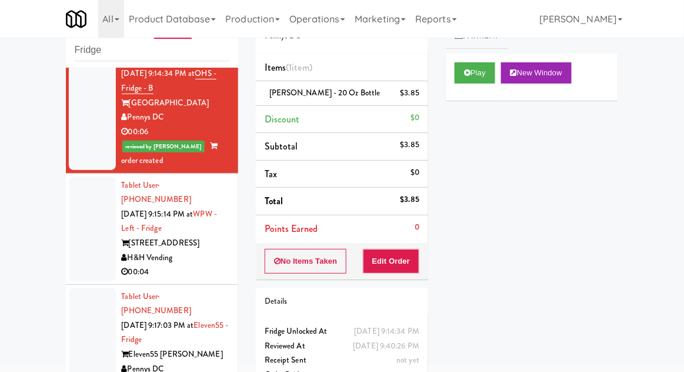
scroll to position [315, 0]
click at [70, 176] on div at bounding box center [92, 228] width 47 height 105
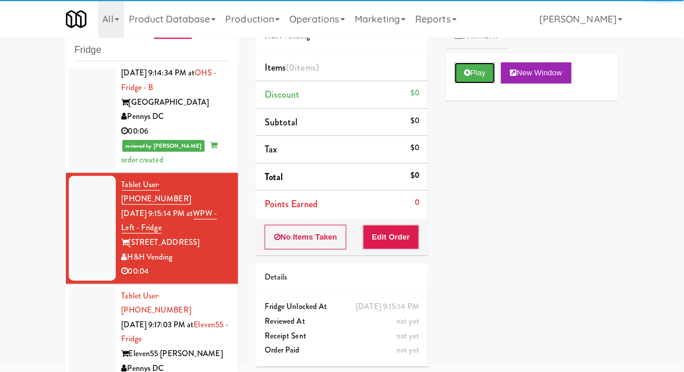
click at [471, 68] on button "Play" at bounding box center [475, 72] width 41 height 21
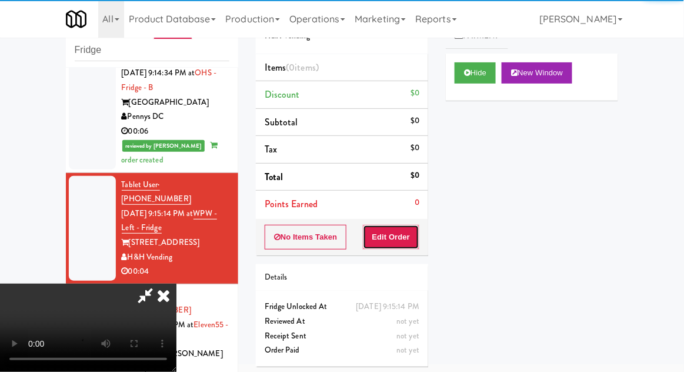
click at [406, 234] on button "Edit Order" at bounding box center [391, 237] width 57 height 25
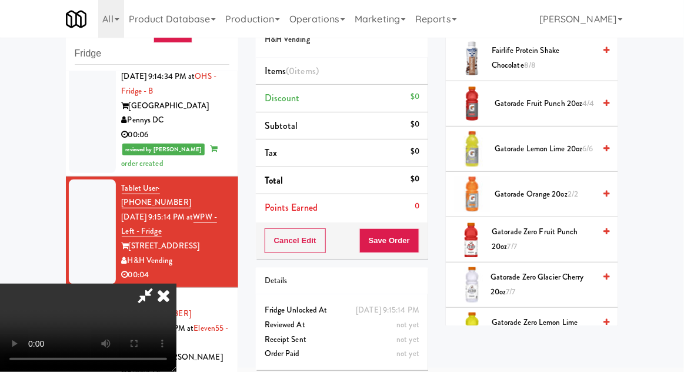
scroll to position [756, 0]
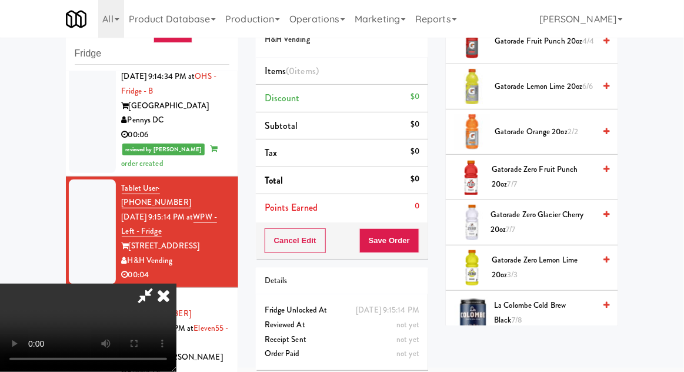
click at [511, 261] on span "Gatorade Zero Lemon Lime 20oz 3/3" at bounding box center [543, 267] width 103 height 29
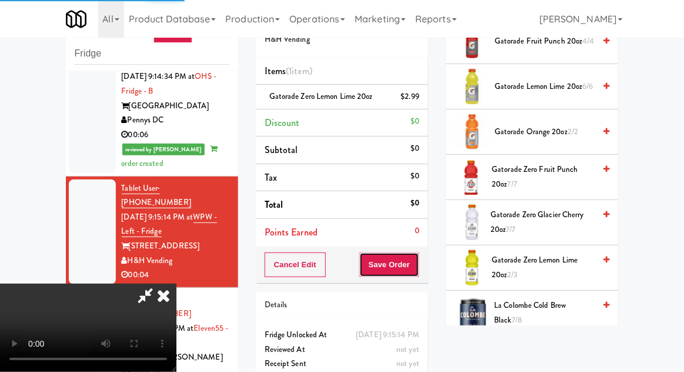
click at [417, 263] on button "Save Order" at bounding box center [390, 264] width 60 height 25
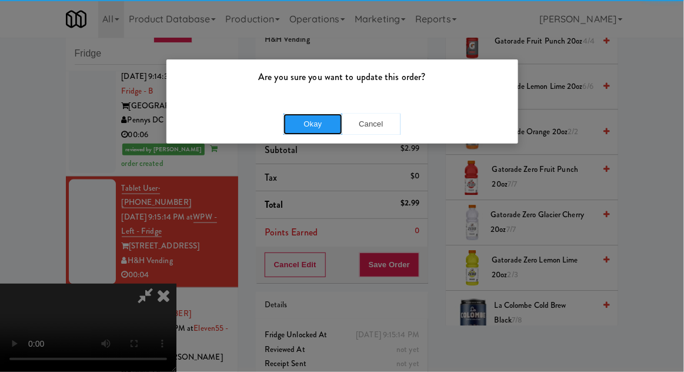
click at [320, 125] on button "Okay" at bounding box center [313, 124] width 59 height 21
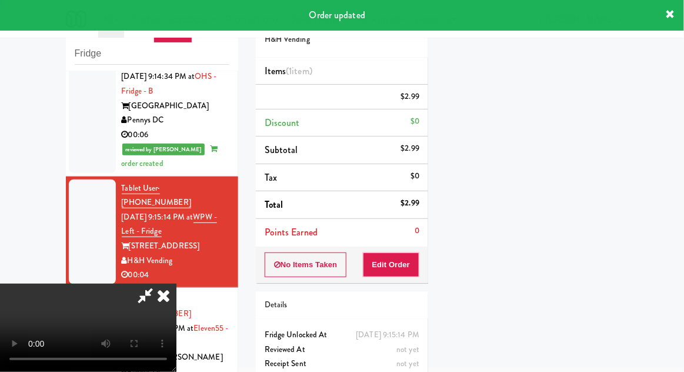
scroll to position [116, 0]
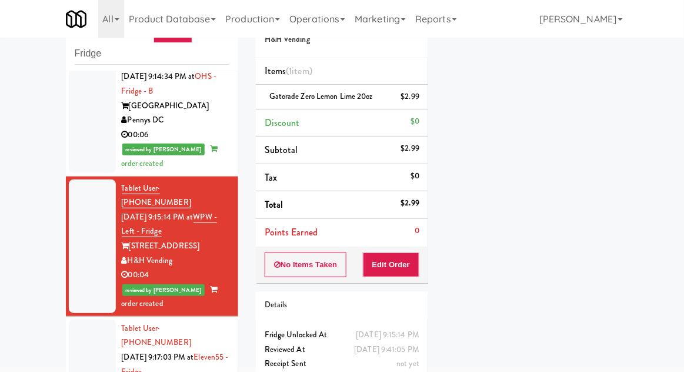
click at [74, 320] on div at bounding box center [92, 372] width 47 height 105
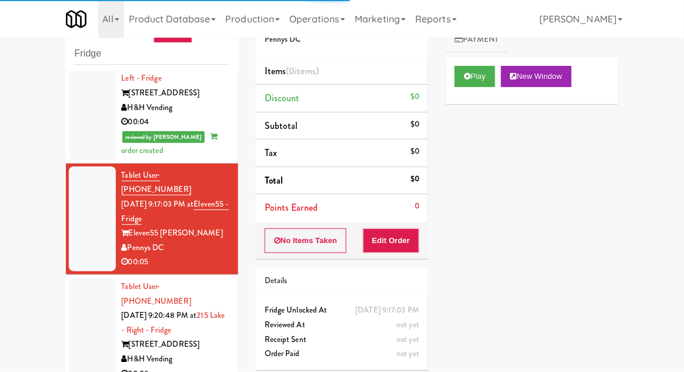
scroll to position [475, 0]
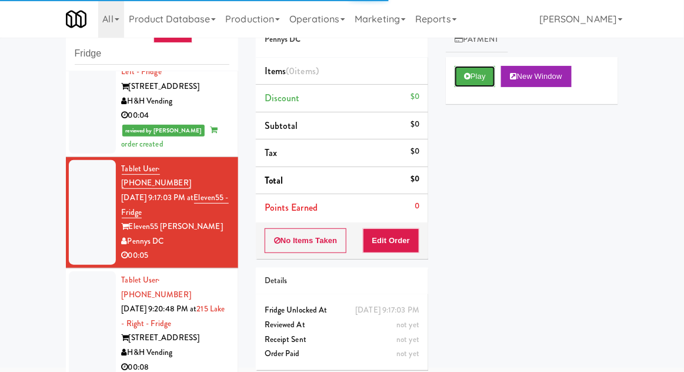
click at [470, 78] on icon at bounding box center [467, 76] width 6 height 8
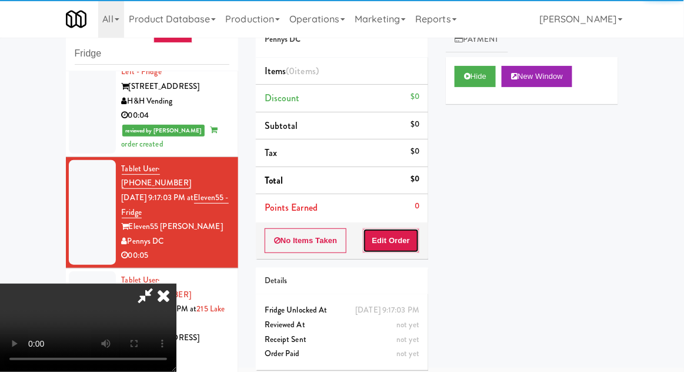
click at [387, 242] on button "Edit Order" at bounding box center [391, 240] width 57 height 25
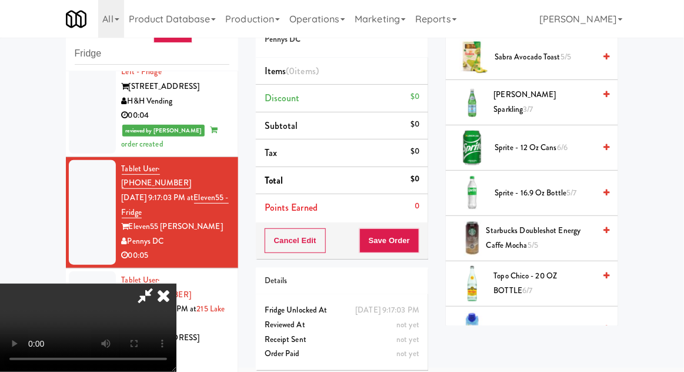
scroll to position [1405, 0]
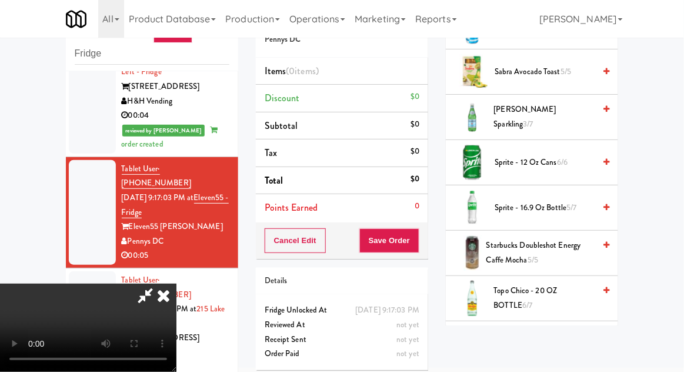
click at [530, 208] on span "Sprite - 16.9 oz Bottle 5/7" at bounding box center [545, 208] width 100 height 15
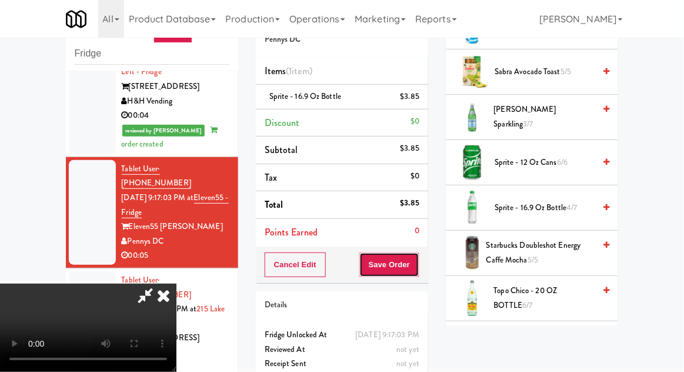
click at [420, 269] on button "Save Order" at bounding box center [390, 264] width 60 height 25
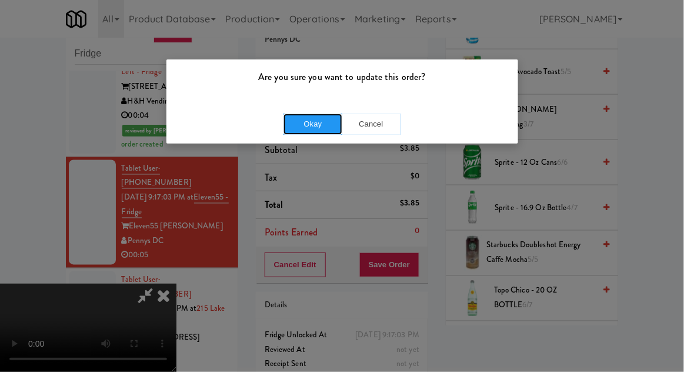
click at [324, 121] on button "Okay" at bounding box center [313, 124] width 59 height 21
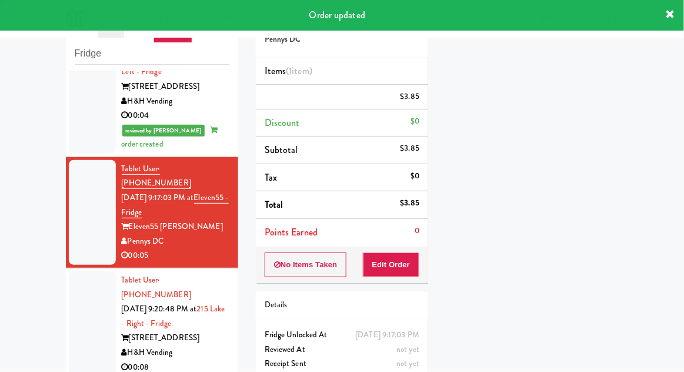
scroll to position [0, 0]
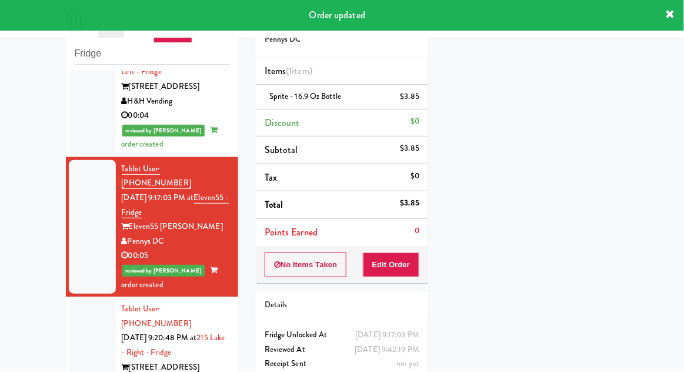
click at [82, 300] on div at bounding box center [92, 352] width 47 height 105
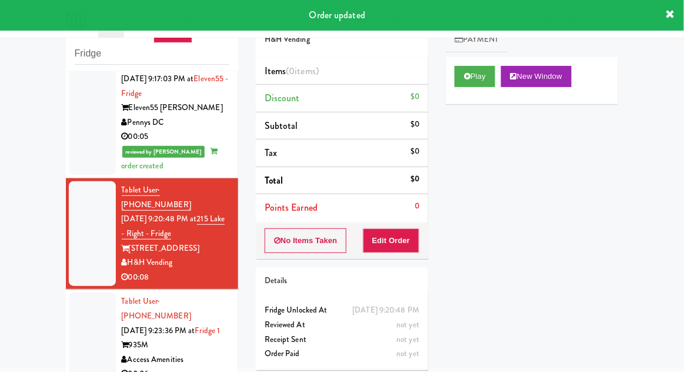
scroll to position [600, 0]
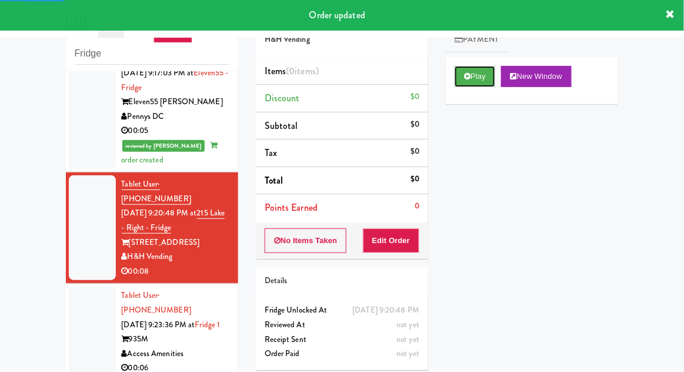
click at [464, 82] on button "Play" at bounding box center [475, 76] width 41 height 21
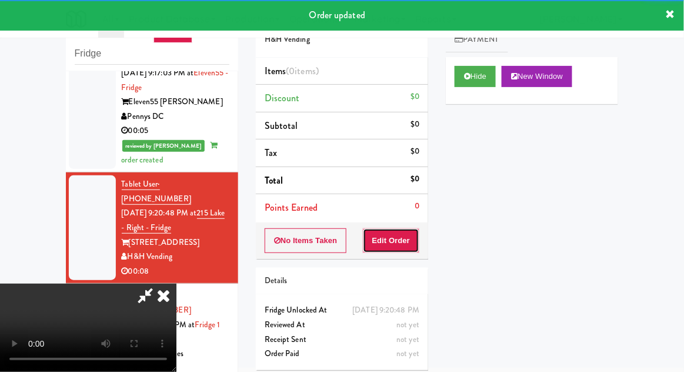
click at [390, 250] on button "Edit Order" at bounding box center [391, 240] width 57 height 25
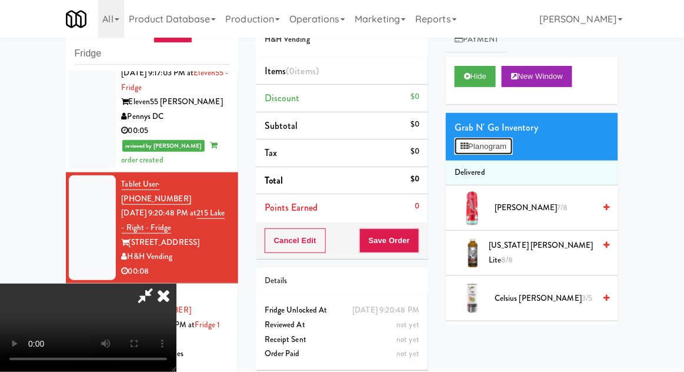
click at [474, 150] on button "Planogram" at bounding box center [484, 147] width 58 height 18
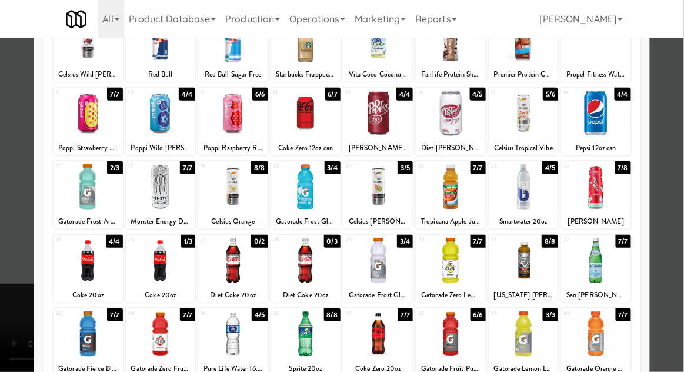
scroll to position [101, 0]
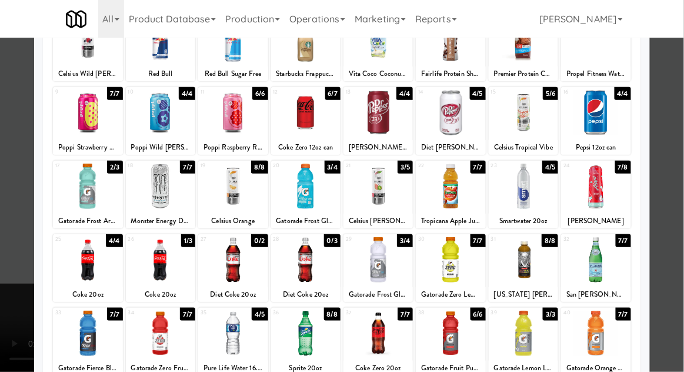
click at [8, 217] on div at bounding box center [342, 186] width 684 height 372
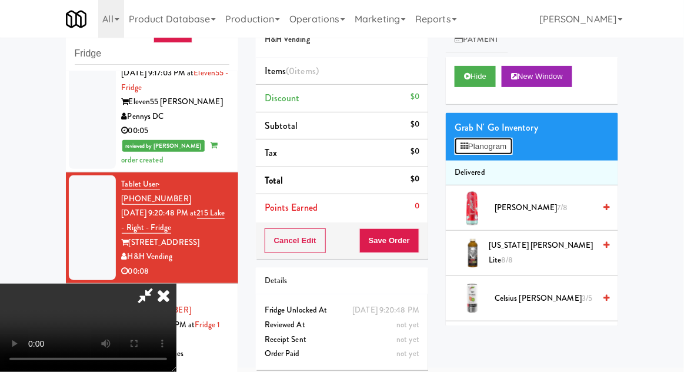
click at [478, 149] on button "Planogram" at bounding box center [484, 147] width 58 height 18
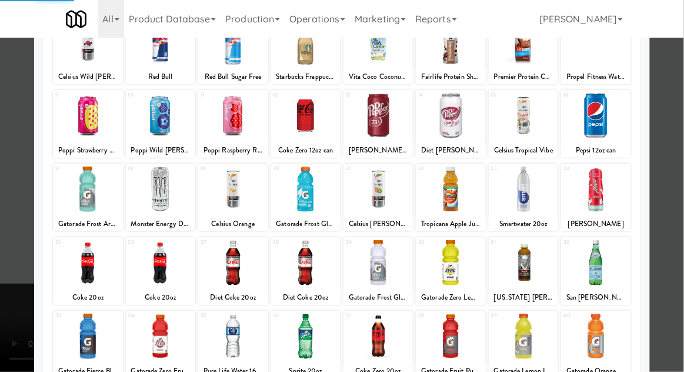
scroll to position [99, 0]
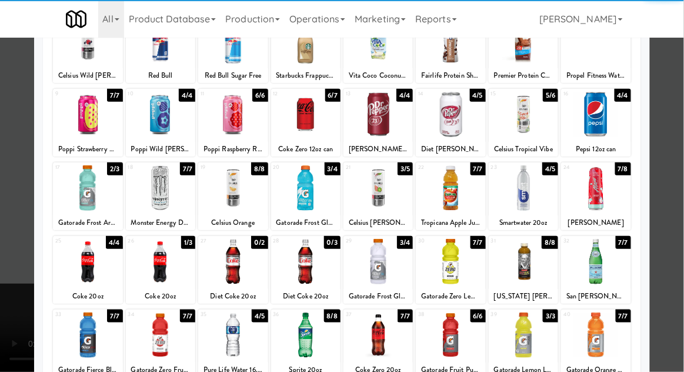
click at [389, 340] on div at bounding box center [378, 335] width 69 height 45
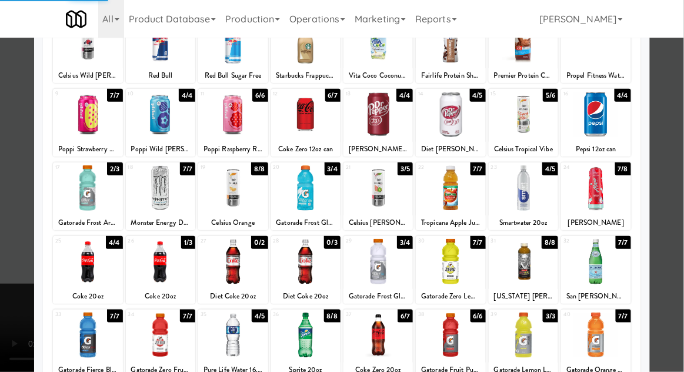
click at [2, 358] on div at bounding box center [342, 186] width 684 height 372
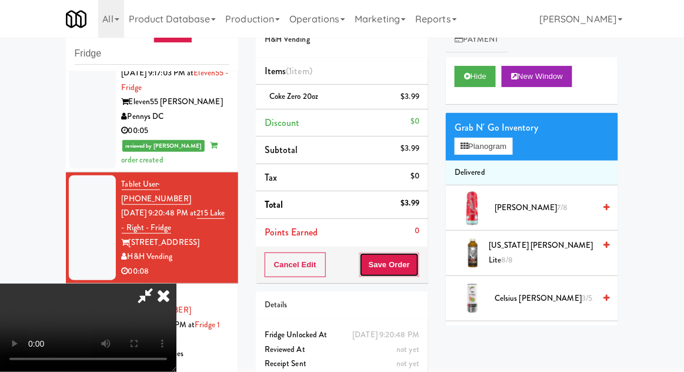
click at [418, 270] on button "Save Order" at bounding box center [390, 264] width 60 height 25
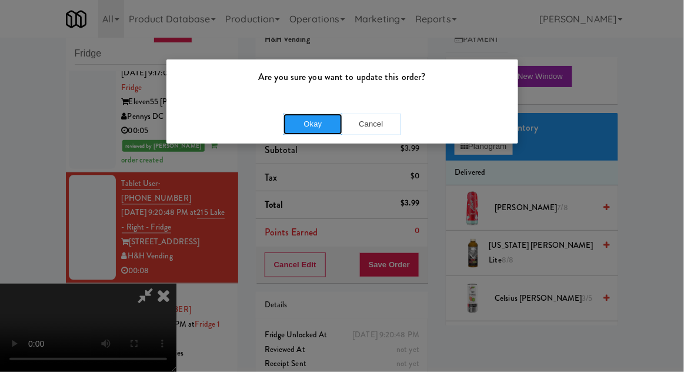
click at [315, 130] on button "Okay" at bounding box center [313, 124] width 59 height 21
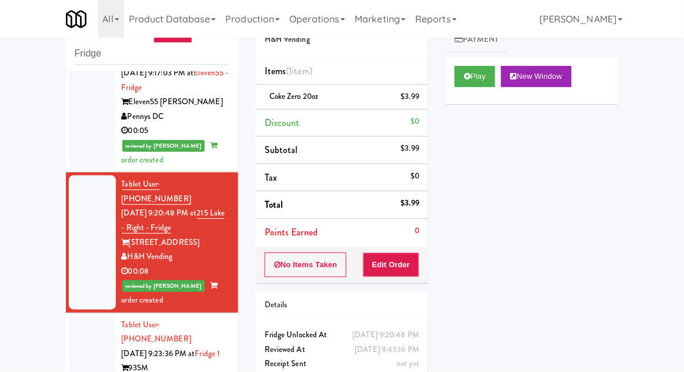
click at [76, 316] on div at bounding box center [92, 361] width 47 height 91
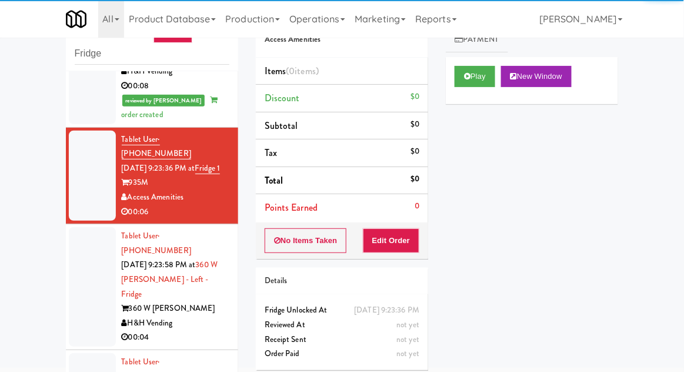
scroll to position [784, 0]
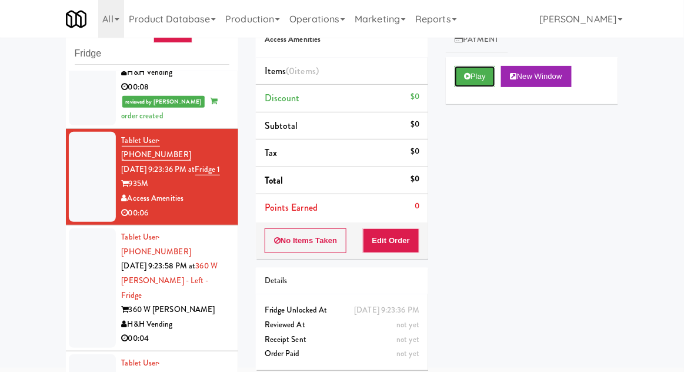
click at [474, 82] on button "Play" at bounding box center [475, 76] width 41 height 21
click at [406, 237] on button "Edit Order" at bounding box center [391, 240] width 57 height 25
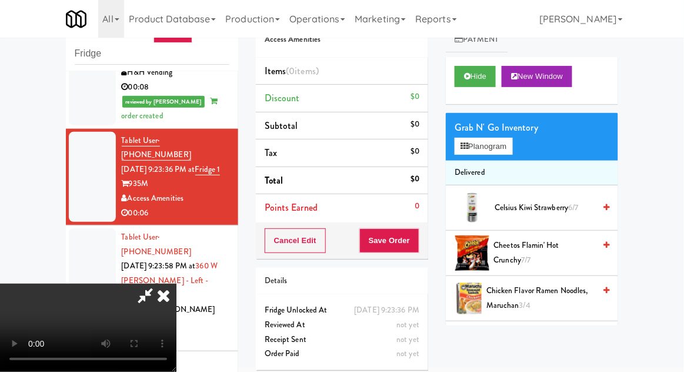
scroll to position [45, 0]
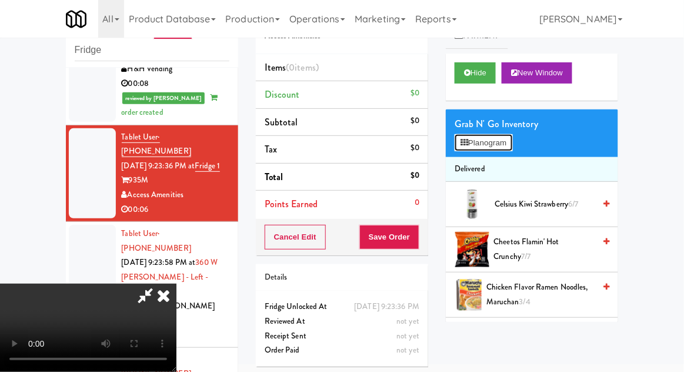
click at [492, 135] on button "Planogram" at bounding box center [484, 143] width 58 height 18
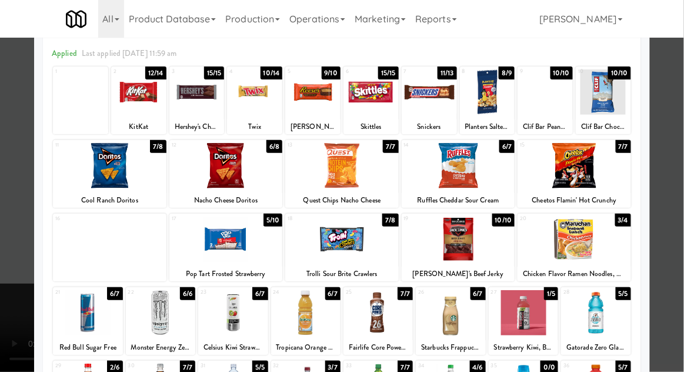
scroll to position [109, 0]
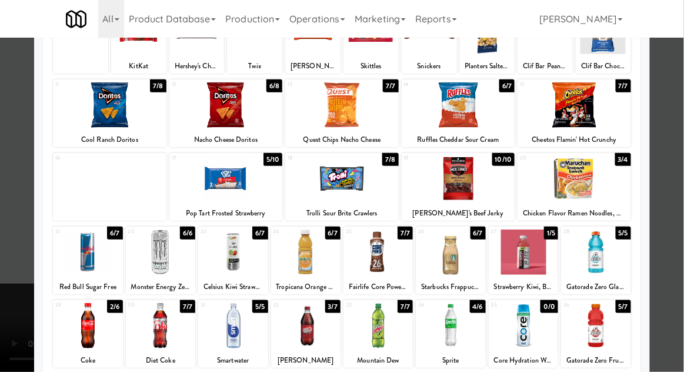
click at [231, 346] on div at bounding box center [232, 325] width 69 height 45
click at [12, 305] on div at bounding box center [342, 186] width 684 height 372
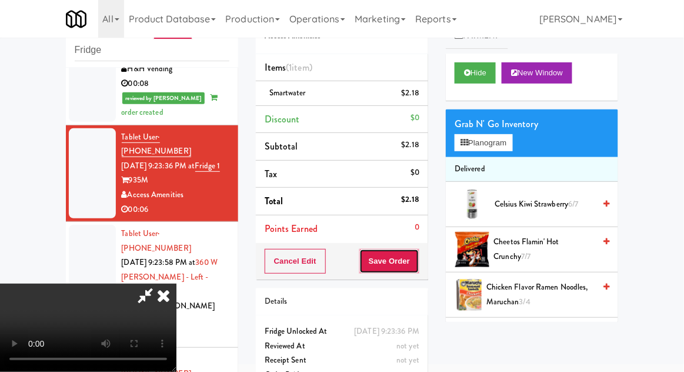
click at [412, 271] on button "Save Order" at bounding box center [390, 261] width 60 height 25
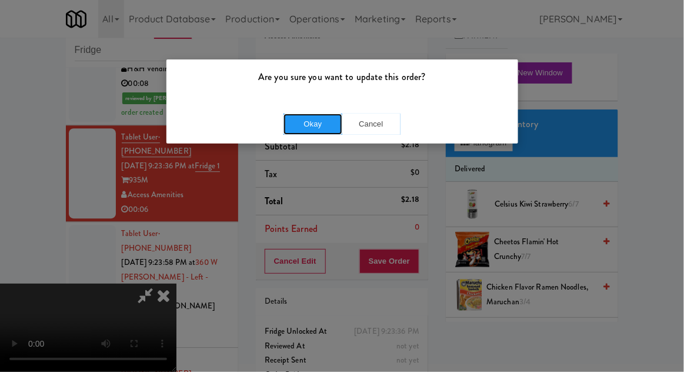
click at [315, 128] on button "Okay" at bounding box center [313, 124] width 59 height 21
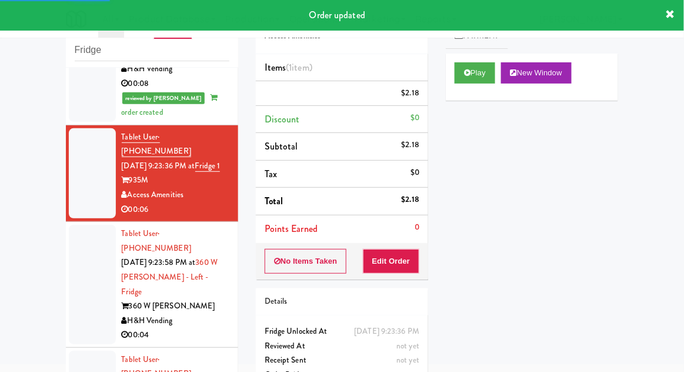
click at [75, 225] on div at bounding box center [92, 284] width 47 height 119
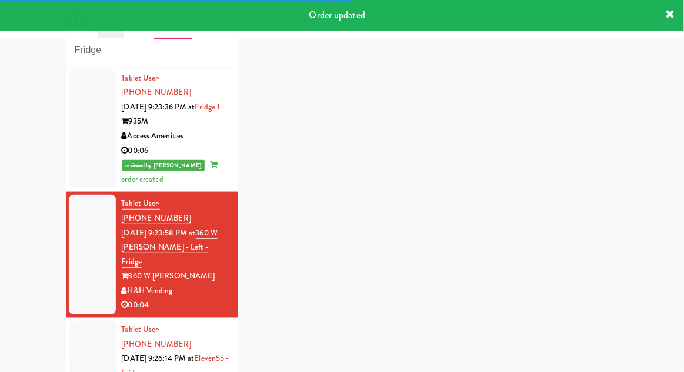
scroll to position [845, 0]
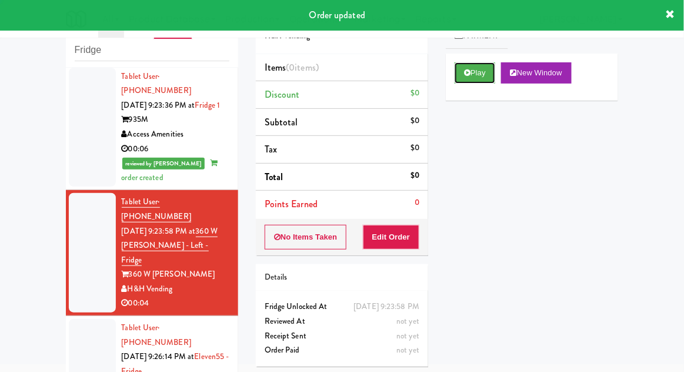
click at [471, 78] on button "Play" at bounding box center [475, 72] width 41 height 21
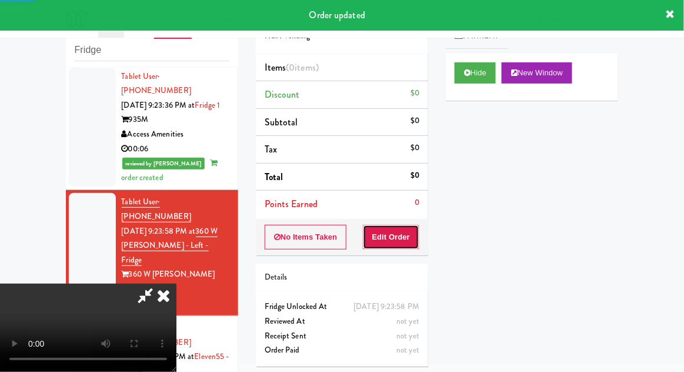
click at [384, 236] on button "Edit Order" at bounding box center [391, 237] width 57 height 25
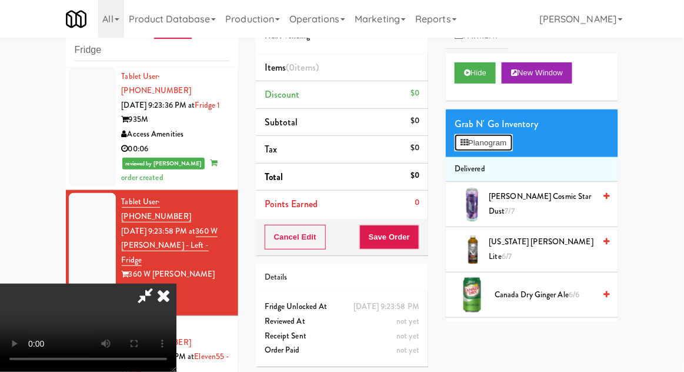
click at [492, 148] on button "Planogram" at bounding box center [484, 143] width 58 height 18
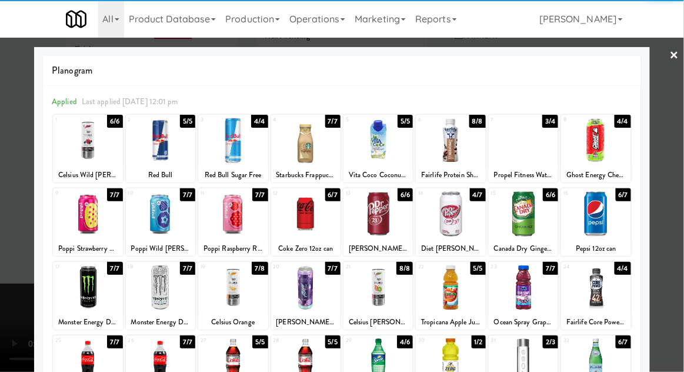
click at [390, 298] on div at bounding box center [378, 287] width 69 height 45
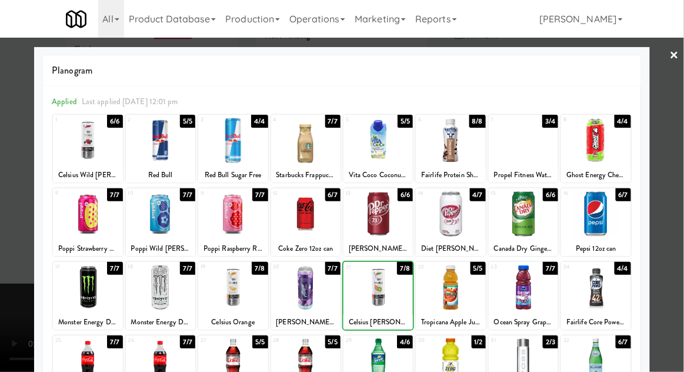
click at [17, 277] on div at bounding box center [342, 186] width 684 height 372
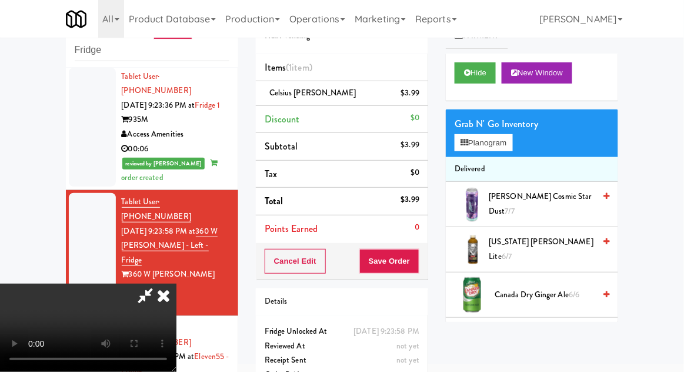
click at [412, 97] on div "$3.99" at bounding box center [410, 93] width 19 height 15
click at [423, 97] on icon at bounding box center [421, 98] width 6 height 8
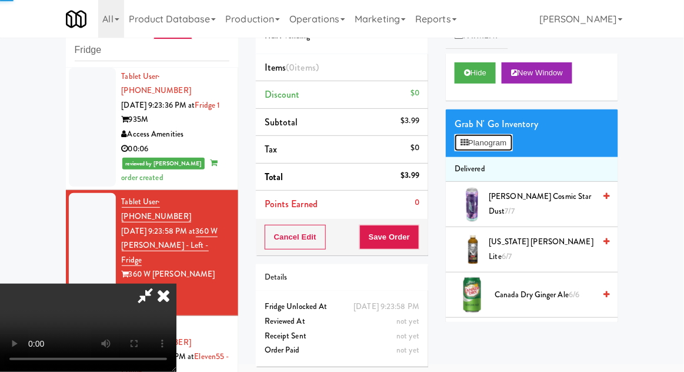
click at [487, 138] on button "Planogram" at bounding box center [484, 143] width 58 height 18
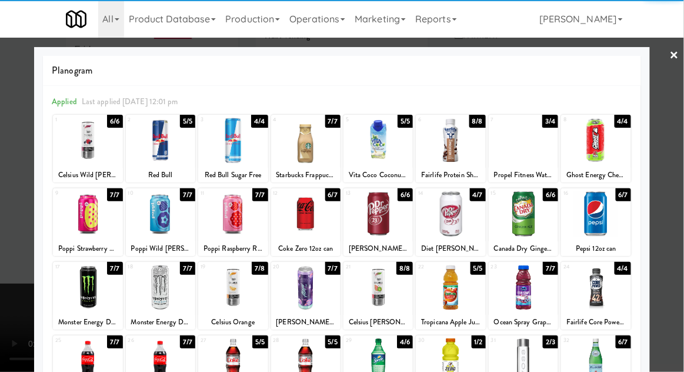
click at [227, 293] on div at bounding box center [232, 287] width 69 height 45
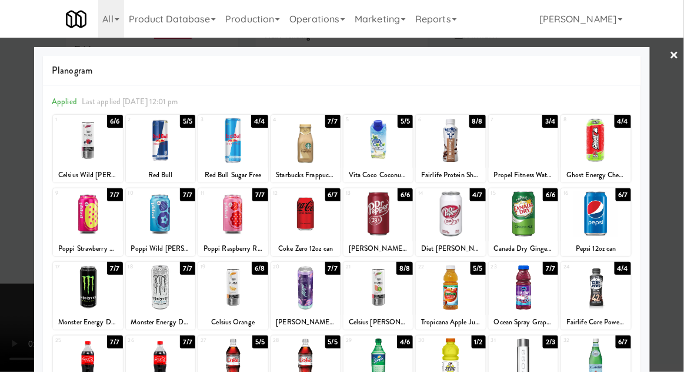
click at [8, 274] on div at bounding box center [342, 186] width 684 height 372
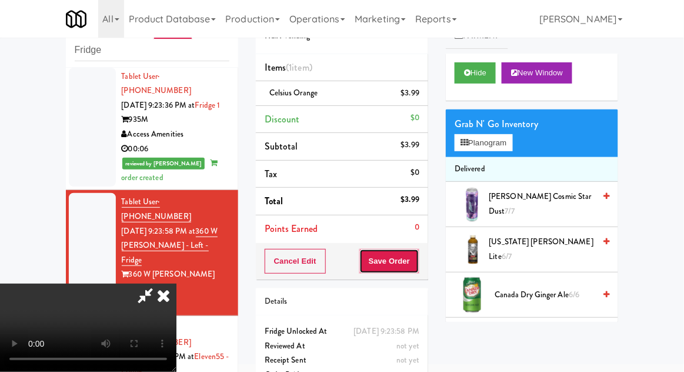
click at [417, 250] on button "Save Order" at bounding box center [390, 261] width 60 height 25
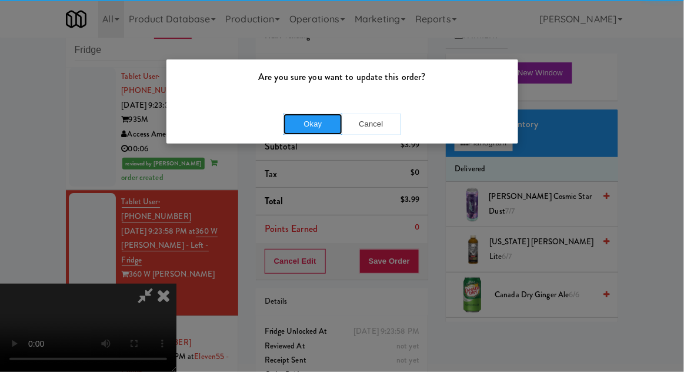
click at [313, 119] on button "Okay" at bounding box center [313, 124] width 59 height 21
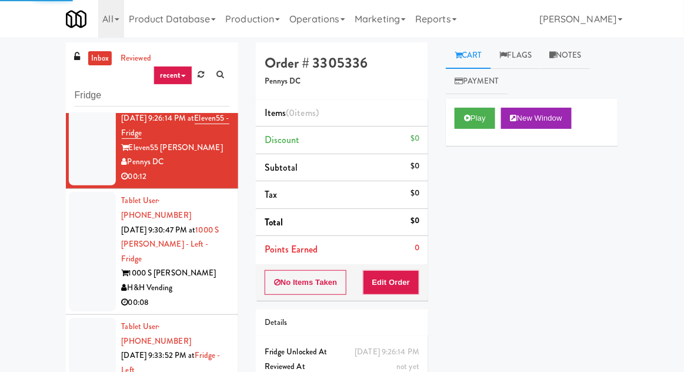
scroll to position [1138, 0]
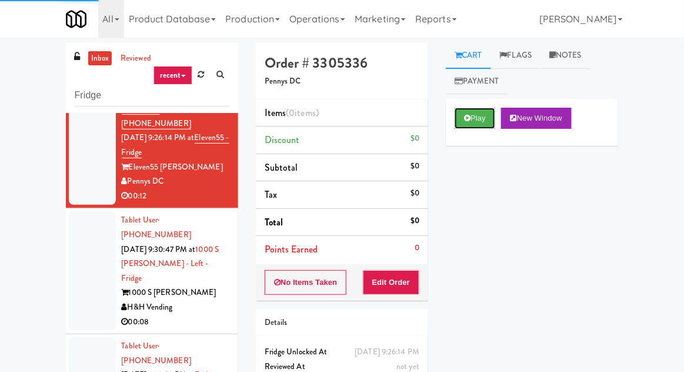
click at [484, 121] on button "Play" at bounding box center [475, 118] width 41 height 21
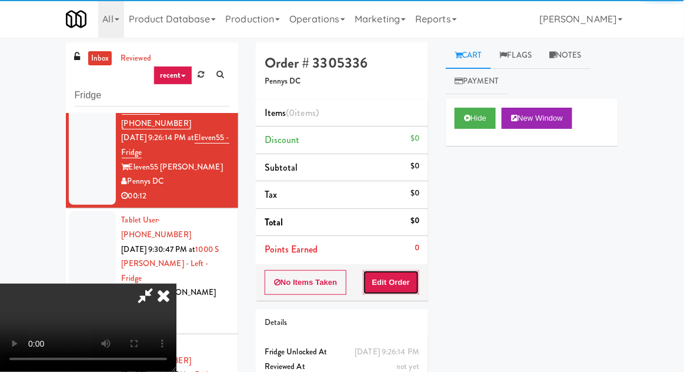
click at [406, 284] on button "Edit Order" at bounding box center [391, 282] width 57 height 25
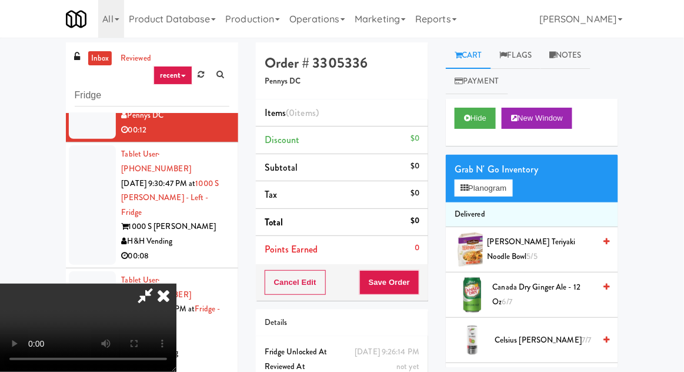
scroll to position [0, 0]
click at [505, 188] on button "Planogram" at bounding box center [484, 189] width 58 height 18
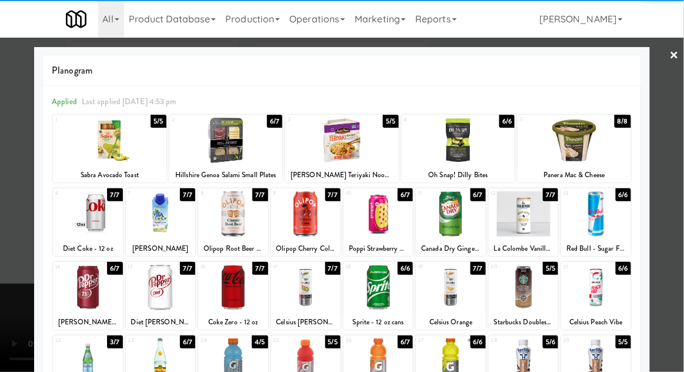
click at [237, 231] on div at bounding box center [232, 213] width 69 height 45
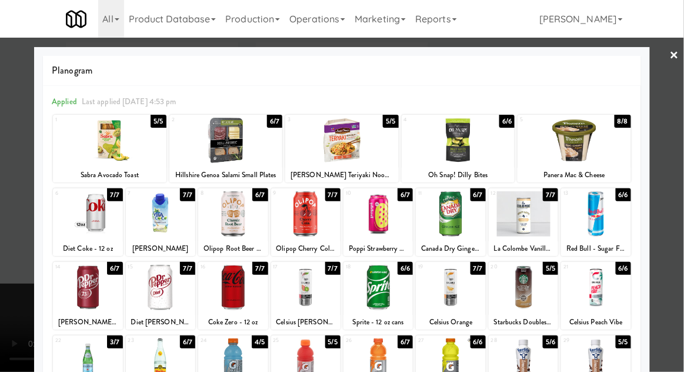
click at [4, 305] on div at bounding box center [342, 186] width 684 height 372
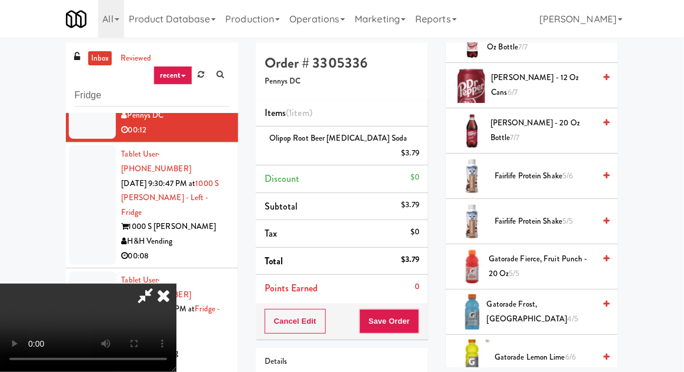
scroll to position [670, 0]
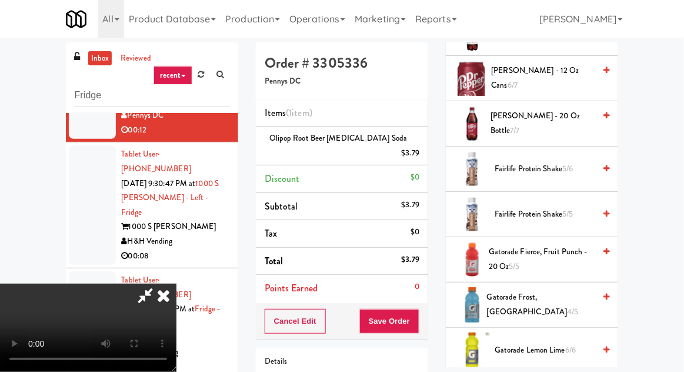
click at [547, 297] on span "Gatorade Frost, Glacier Freeze 4/5" at bounding box center [541, 304] width 108 height 29
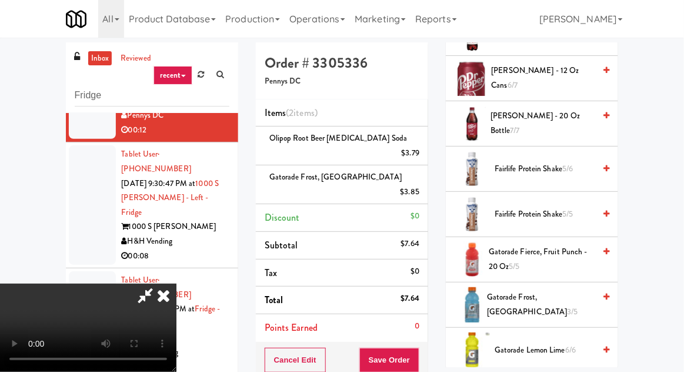
scroll to position [43, 0]
click at [417, 348] on button "Save Order" at bounding box center [390, 360] width 60 height 25
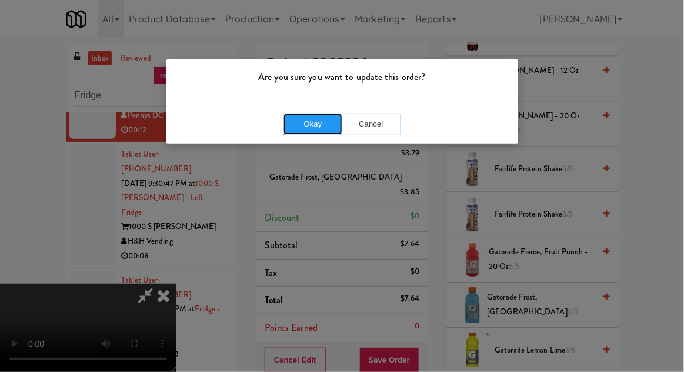
click at [296, 132] on button "Okay" at bounding box center [313, 124] width 59 height 21
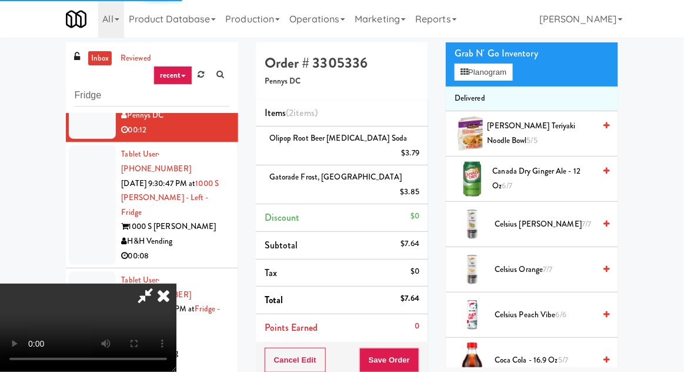
scroll to position [0, 0]
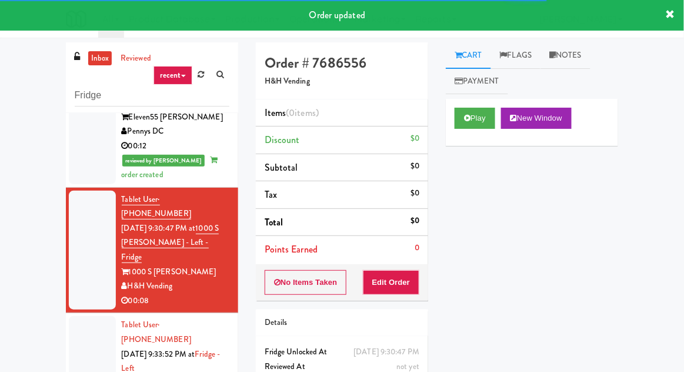
scroll to position [1221, 0]
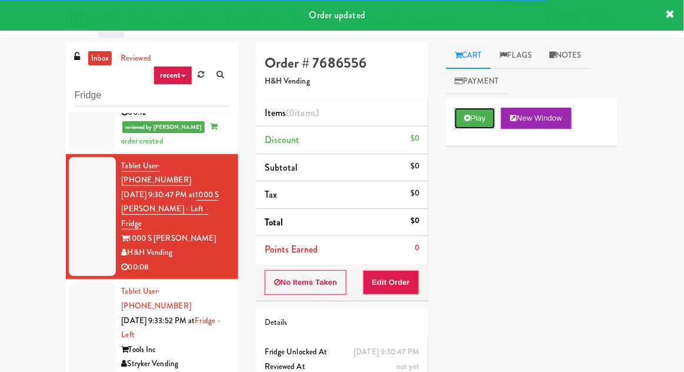
click at [470, 121] on icon at bounding box center [467, 118] width 6 height 8
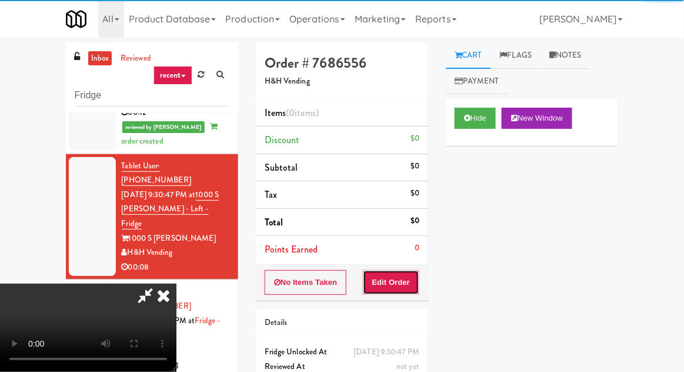
click at [405, 285] on button "Edit Order" at bounding box center [391, 282] width 57 height 25
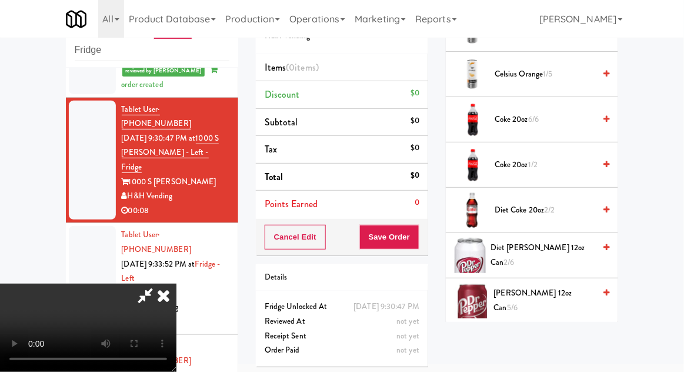
scroll to position [365, 0]
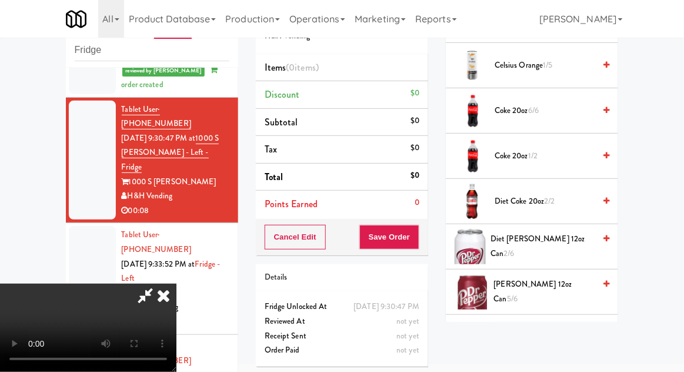
click at [572, 245] on span "Diet Dr Pepper 12oz can 2/6" at bounding box center [543, 246] width 104 height 29
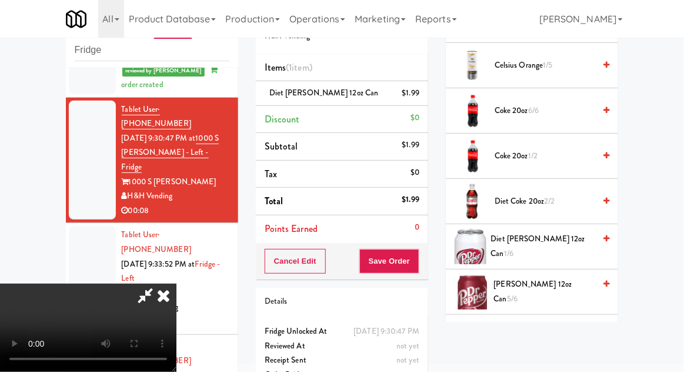
click at [544, 244] on span "Diet Dr Pepper 12oz can 1/6" at bounding box center [543, 246] width 104 height 29
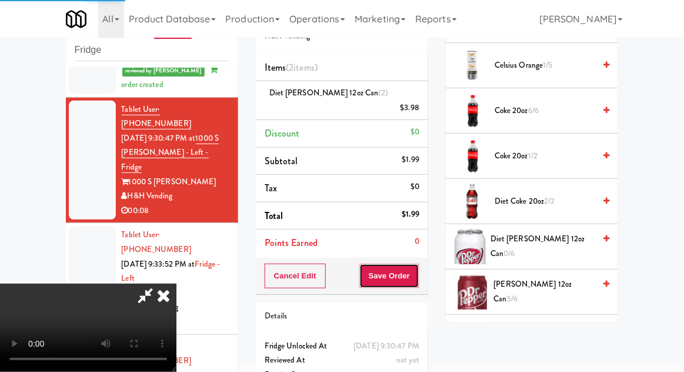
click at [414, 270] on button "Save Order" at bounding box center [390, 276] width 60 height 25
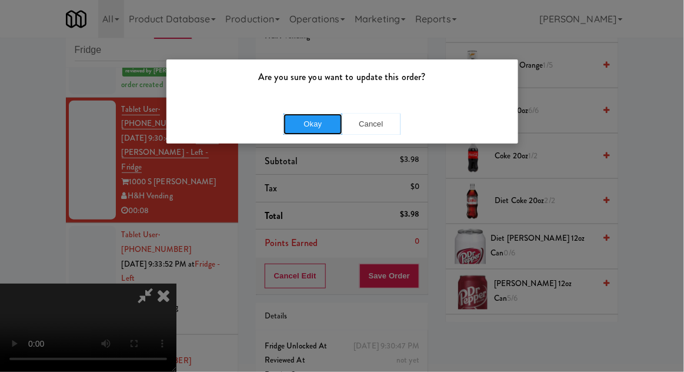
click at [305, 125] on button "Okay" at bounding box center [313, 124] width 59 height 21
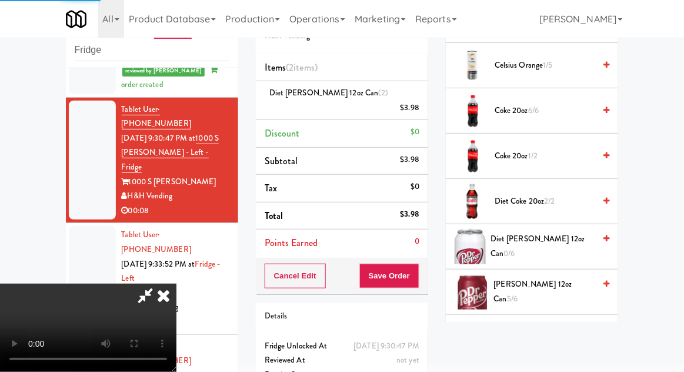
scroll to position [116, 0]
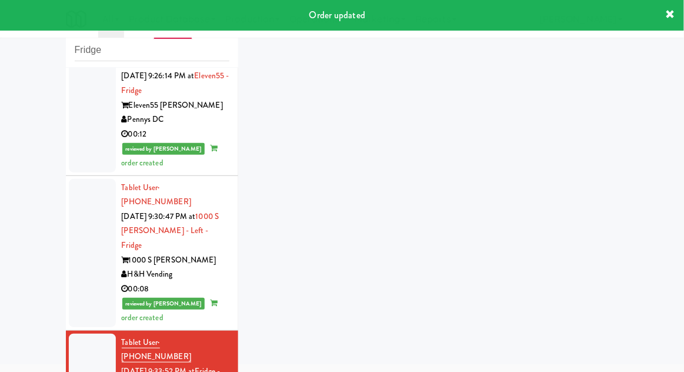
scroll to position [1262, 0]
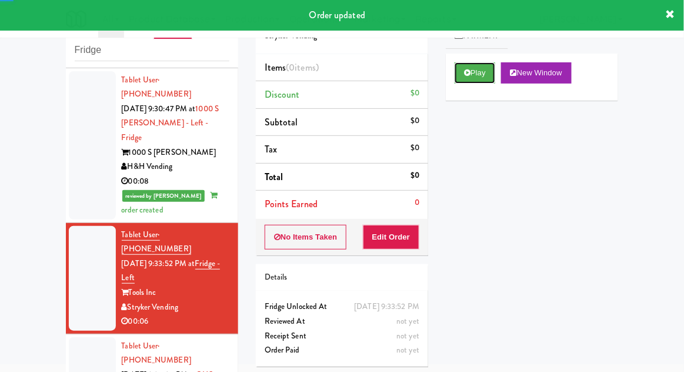
click at [477, 78] on button "Play" at bounding box center [475, 72] width 41 height 21
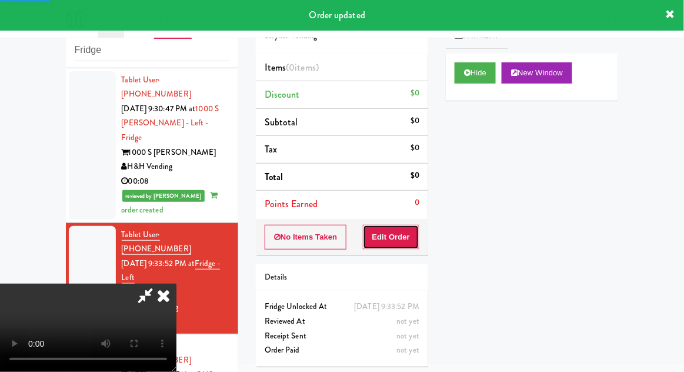
click at [401, 229] on button "Edit Order" at bounding box center [391, 237] width 57 height 25
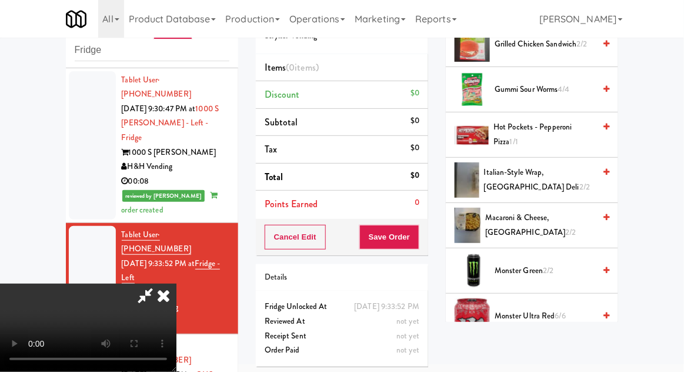
scroll to position [765, 0]
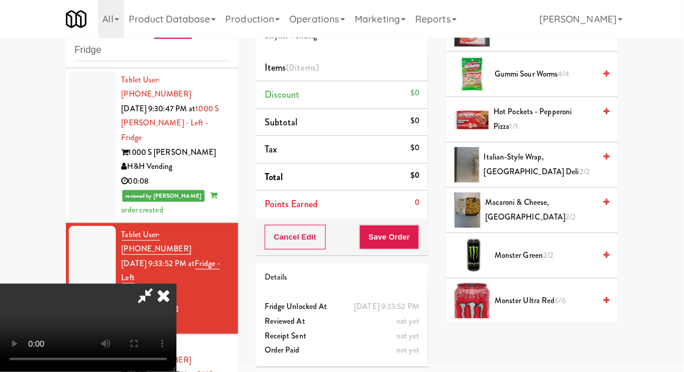
click at [556, 250] on span "Monster Green 2/2" at bounding box center [545, 255] width 100 height 15
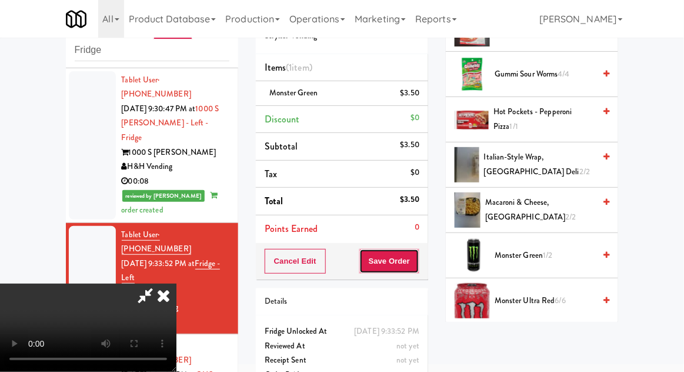
click at [416, 268] on button "Save Order" at bounding box center [390, 261] width 60 height 25
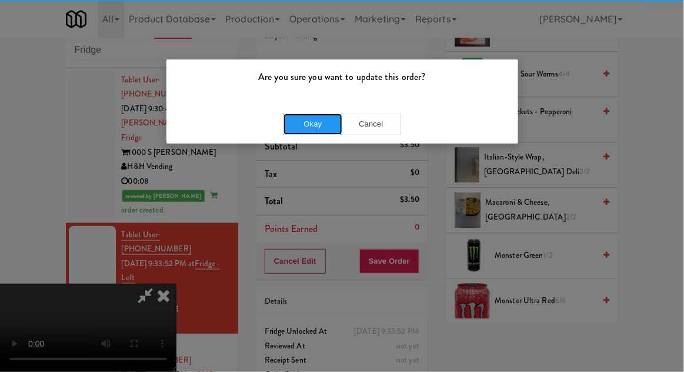
click at [318, 124] on button "Okay" at bounding box center [313, 124] width 59 height 21
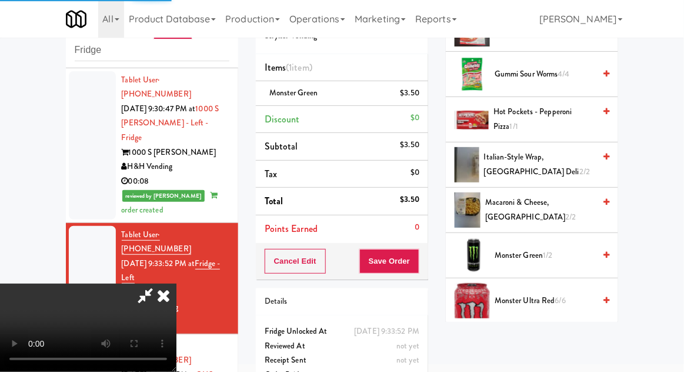
scroll to position [116, 0]
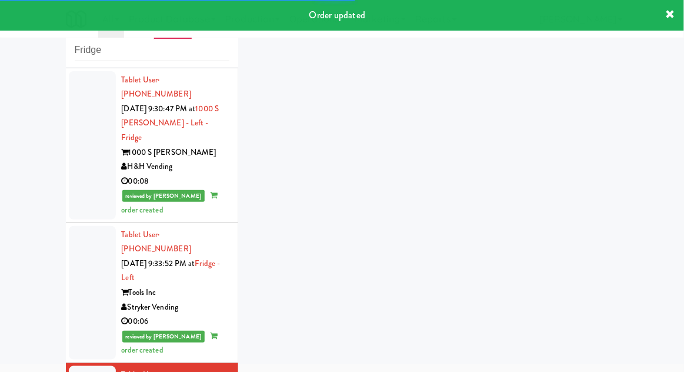
scroll to position [1291, 0]
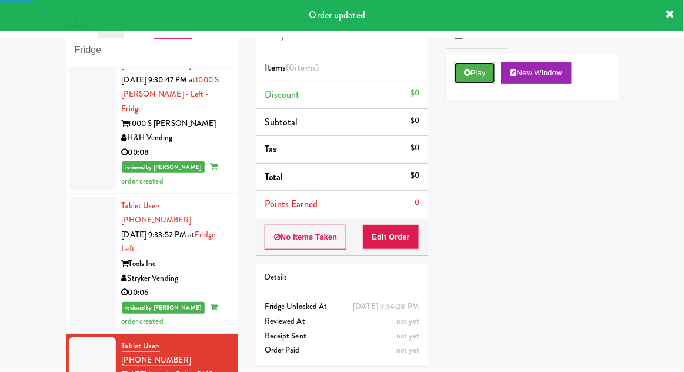
click at [493, 73] on button "Play" at bounding box center [475, 72] width 41 height 21
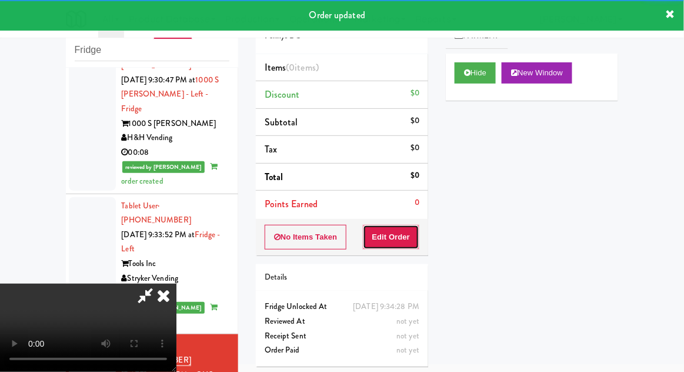
click at [406, 244] on button "Edit Order" at bounding box center [391, 237] width 57 height 25
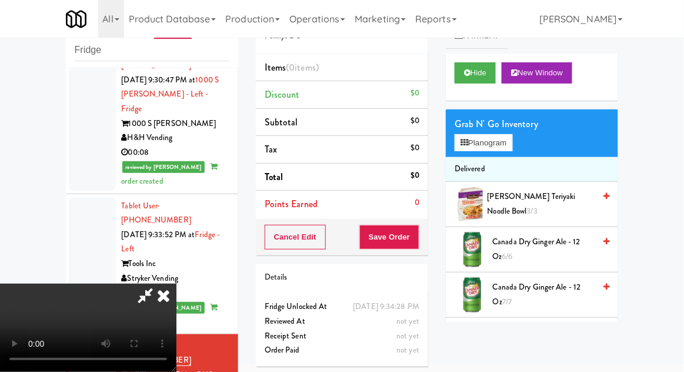
scroll to position [0, 0]
click at [495, 142] on button "Planogram" at bounding box center [484, 143] width 58 height 18
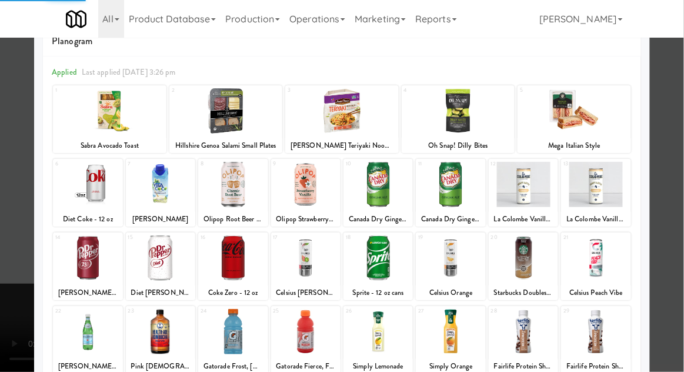
scroll to position [27, 0]
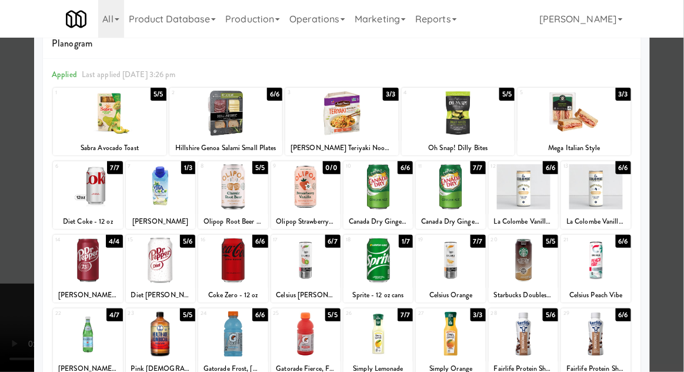
click at [391, 262] on div at bounding box center [378, 260] width 69 height 45
click at [682, 222] on div at bounding box center [342, 186] width 684 height 372
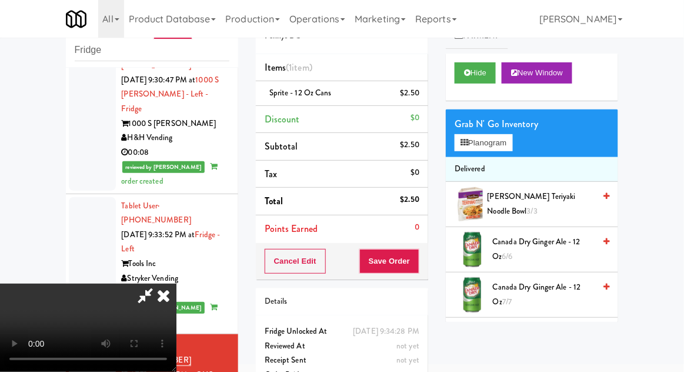
scroll to position [43, 0]
click at [418, 260] on button "Save Order" at bounding box center [390, 261] width 60 height 25
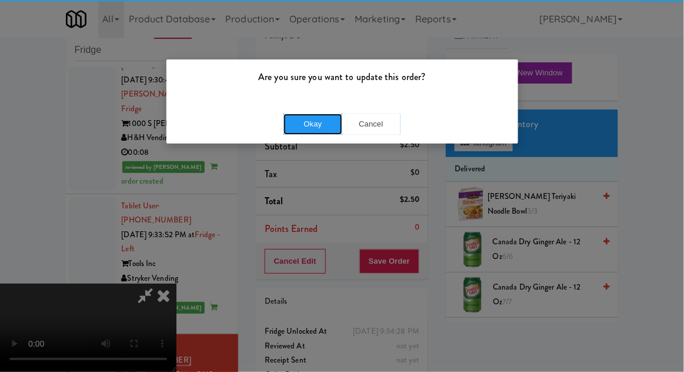
click at [315, 132] on button "Okay" at bounding box center [313, 124] width 59 height 21
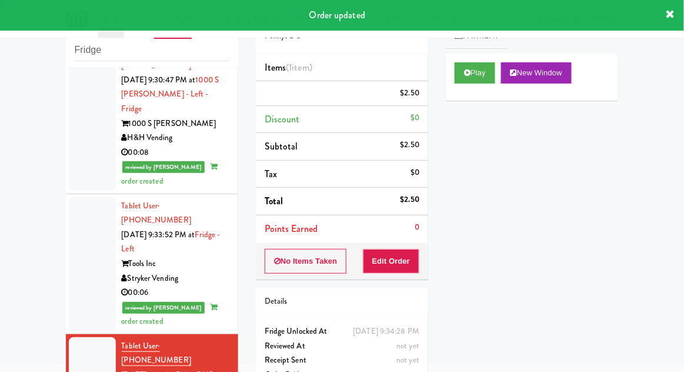
scroll to position [0, 0]
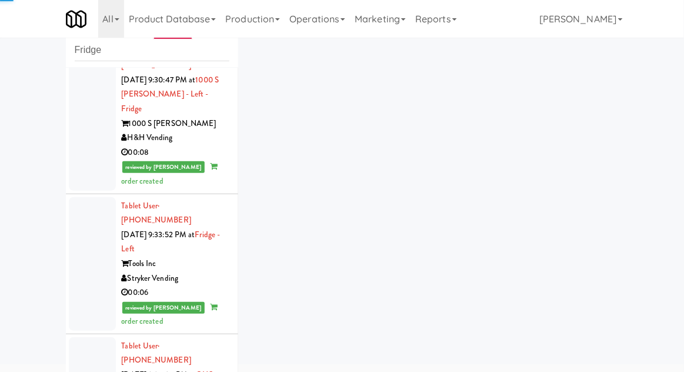
scroll to position [1320, 0]
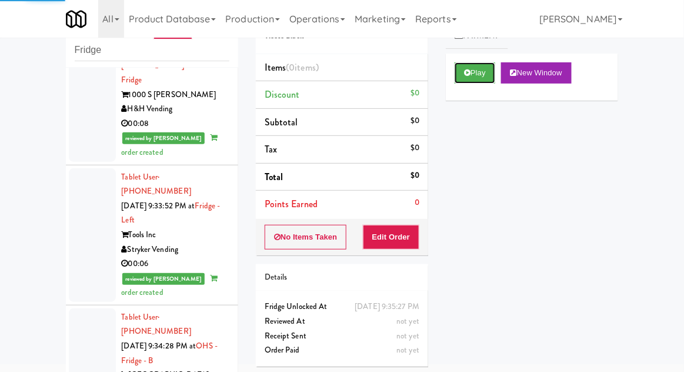
click at [489, 64] on button "Play" at bounding box center [475, 72] width 41 height 21
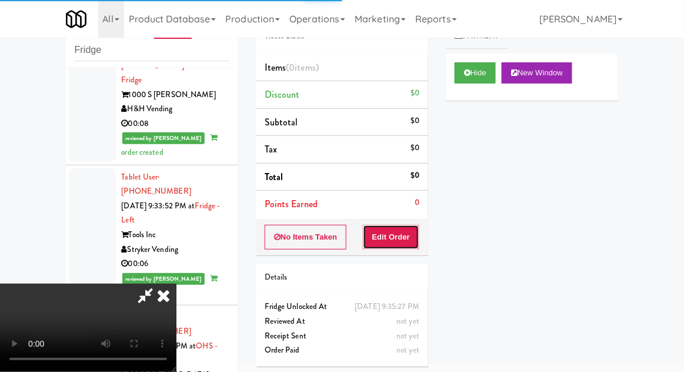
click at [404, 235] on button "Edit Order" at bounding box center [391, 237] width 57 height 25
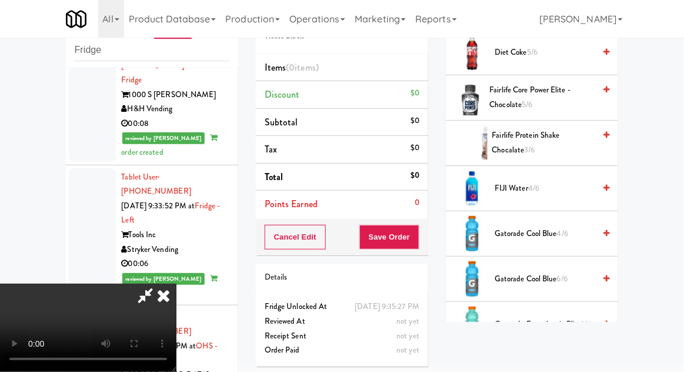
scroll to position [241, 0]
click at [552, 185] on span "FIJI Water 4/6" at bounding box center [545, 189] width 100 height 15
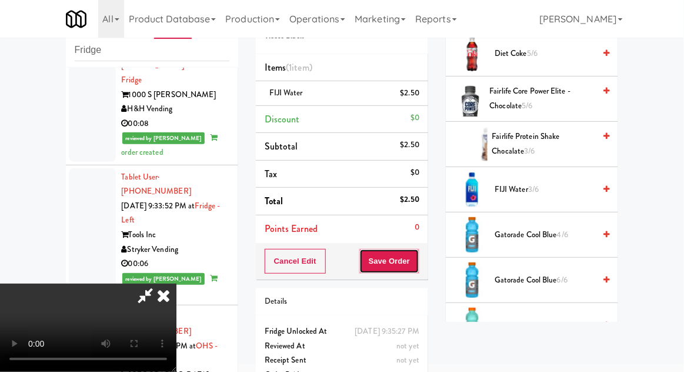
click at [417, 261] on button "Save Order" at bounding box center [390, 261] width 60 height 25
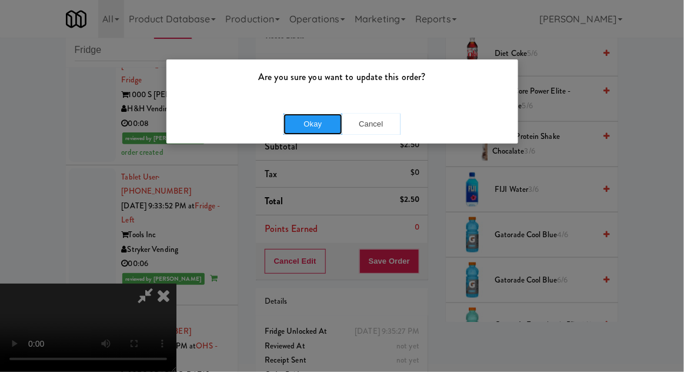
click at [320, 130] on button "Okay" at bounding box center [313, 124] width 59 height 21
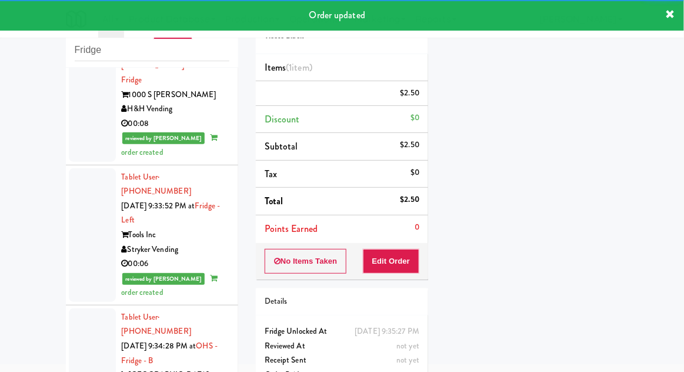
scroll to position [1348, 0]
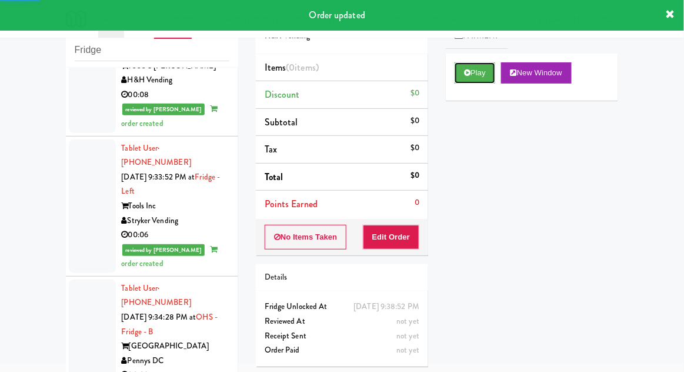
click at [477, 82] on button "Play" at bounding box center [475, 72] width 41 height 21
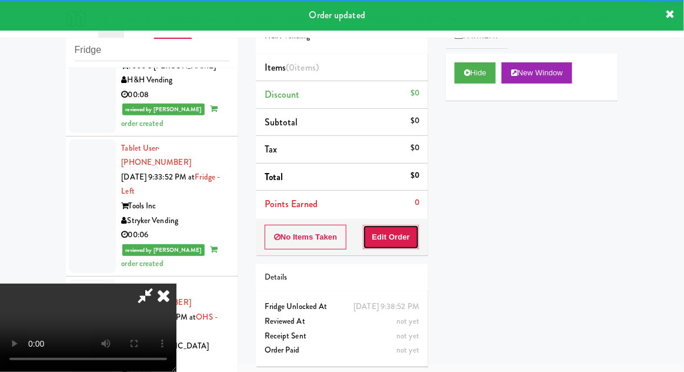
click at [414, 227] on button "Edit Order" at bounding box center [391, 237] width 57 height 25
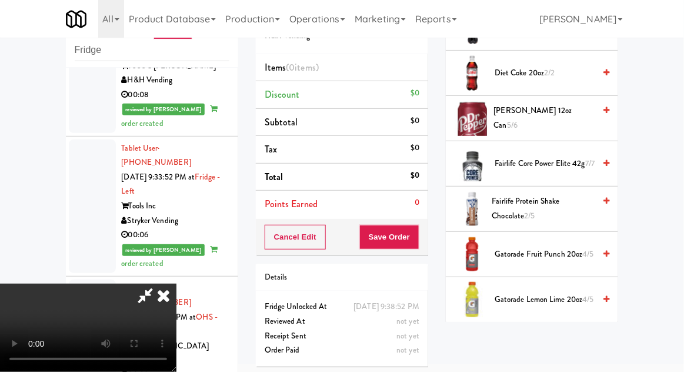
scroll to position [494, 0]
click at [575, 255] on span "Gatorade Fruit Punch 20oz 4/5" at bounding box center [545, 254] width 100 height 15
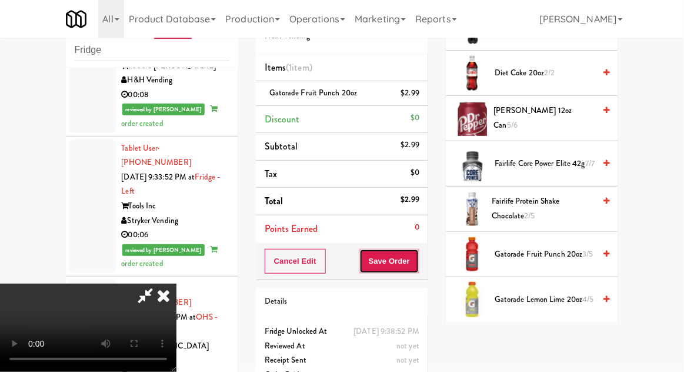
click at [414, 271] on button "Save Order" at bounding box center [390, 261] width 60 height 25
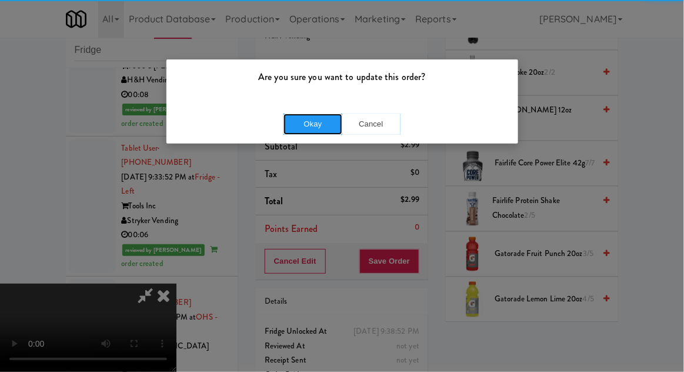
click at [306, 127] on button "Okay" at bounding box center [313, 124] width 59 height 21
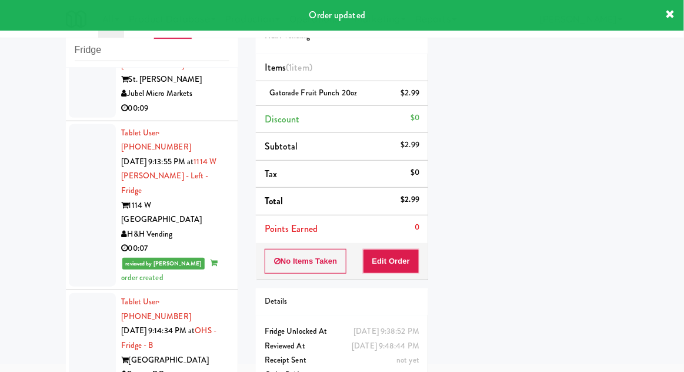
scroll to position [0, 0]
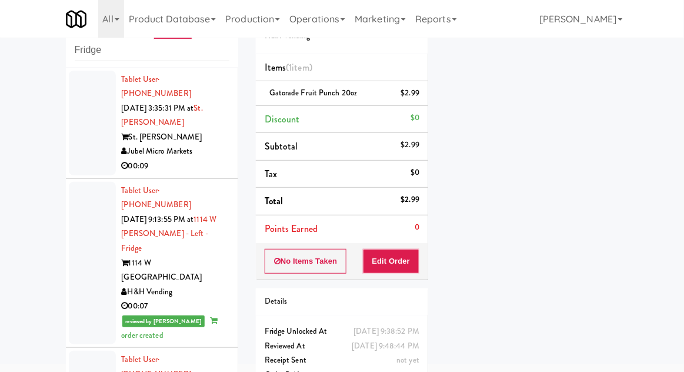
click at [115, 135] on div at bounding box center [92, 123] width 47 height 105
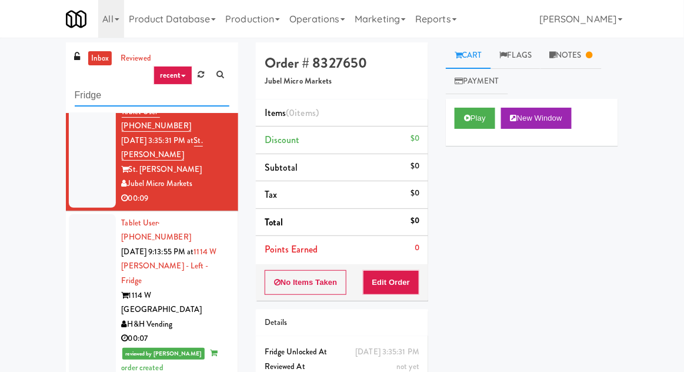
click at [82, 95] on input "Fridge" at bounding box center [152, 96] width 155 height 22
click at [77, 99] on input "Fridge" at bounding box center [152, 96] width 155 height 22
type input "Pantry"
click at [14, 90] on div "inbox reviewed recent all unclear take inventory issue suspicious failed recent…" at bounding box center [342, 258] width 684 height 433
click at [91, 59] on link "inbox" at bounding box center [100, 58] width 24 height 15
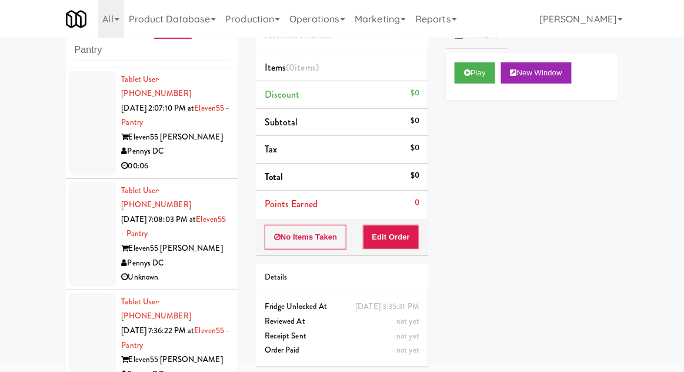
click at [84, 239] on div at bounding box center [92, 234] width 47 height 105
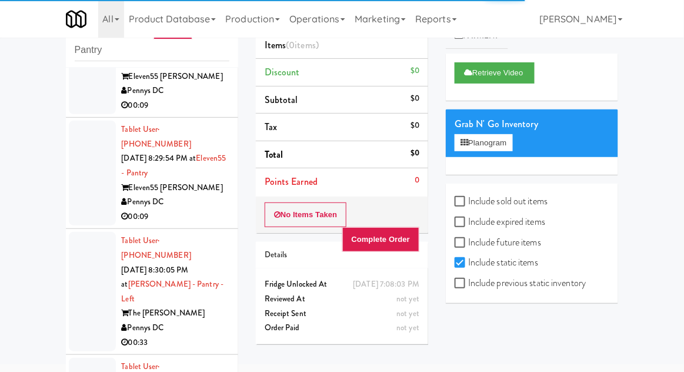
scroll to position [508, 0]
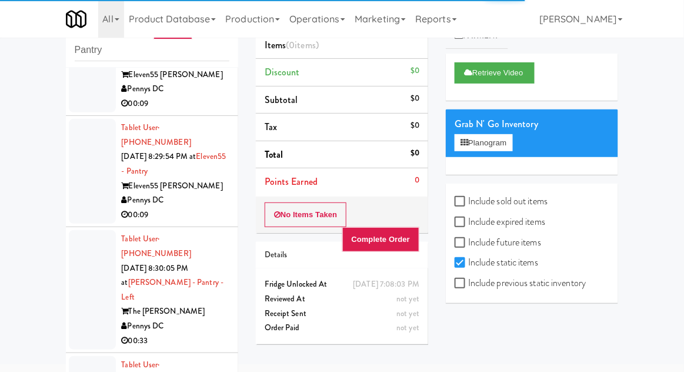
click at [90, 230] on div at bounding box center [92, 289] width 47 height 119
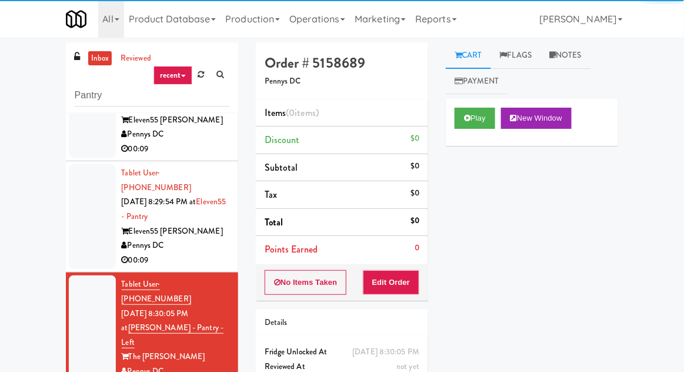
scroll to position [58, 0]
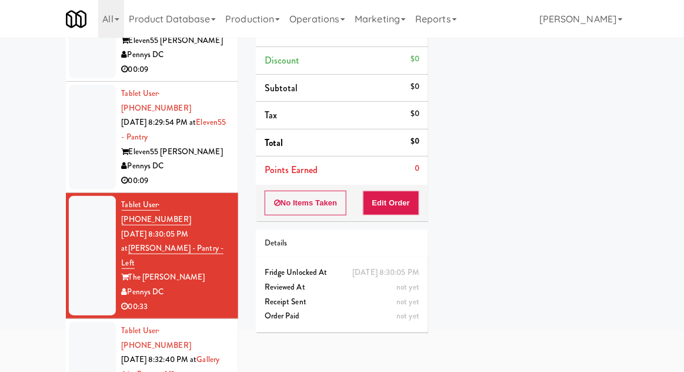
click at [82, 322] on div at bounding box center [92, 374] width 47 height 105
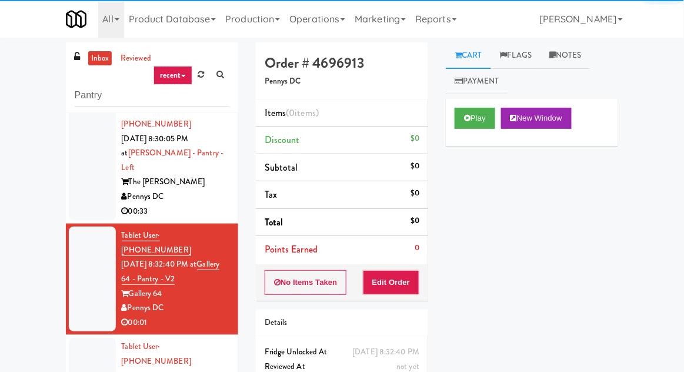
scroll to position [45, 0]
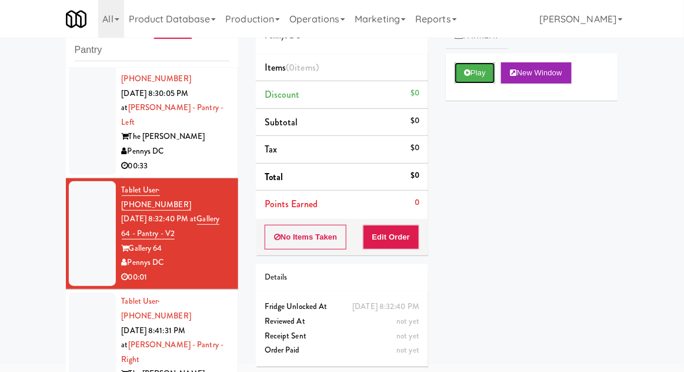
click at [485, 75] on button "Play" at bounding box center [475, 72] width 41 height 21
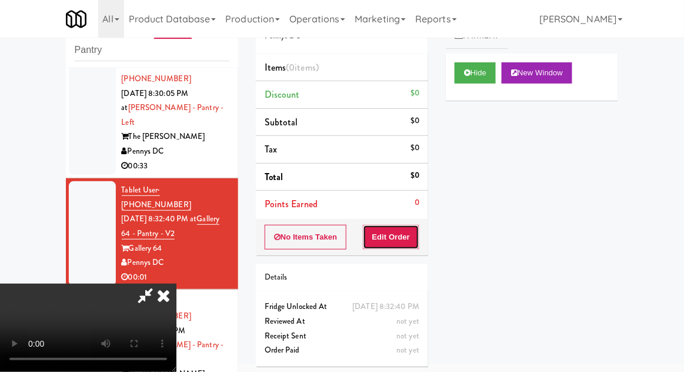
click at [418, 241] on button "Edit Order" at bounding box center [391, 237] width 57 height 25
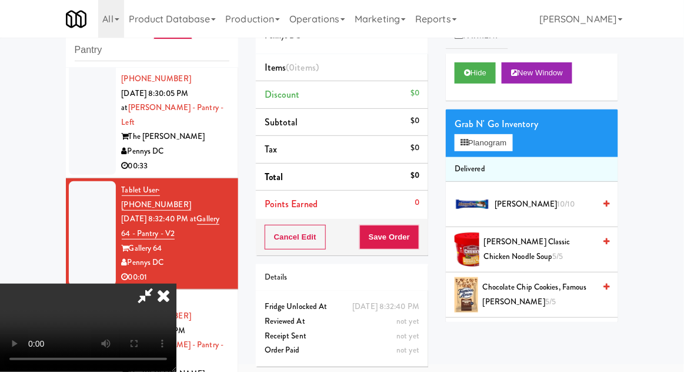
scroll to position [0, 0]
click at [177, 284] on icon at bounding box center [164, 296] width 26 height 24
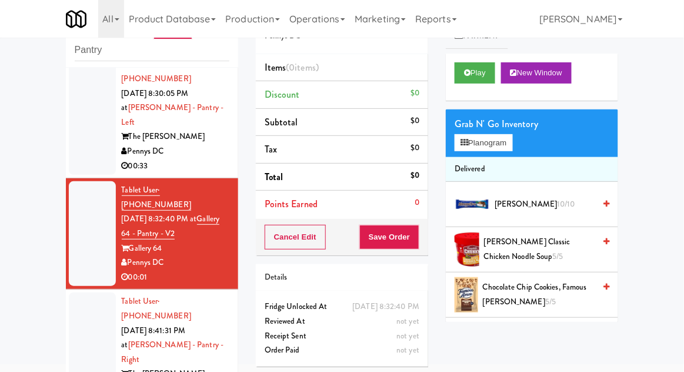
click at [79, 293] on div at bounding box center [92, 352] width 47 height 119
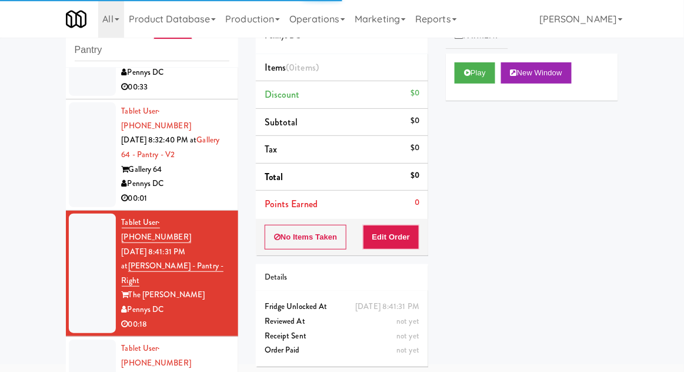
scroll to position [760, 0]
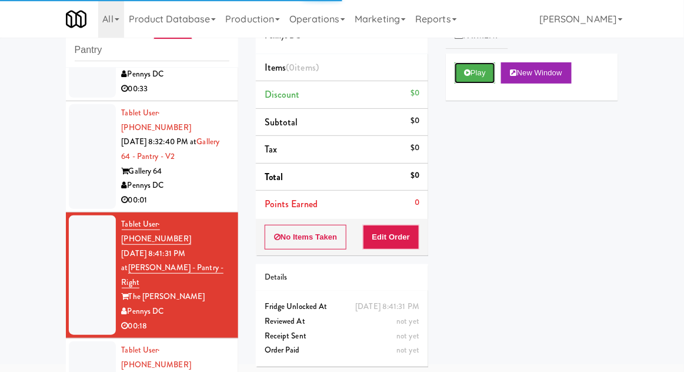
click at [491, 71] on button "Play" at bounding box center [475, 72] width 41 height 21
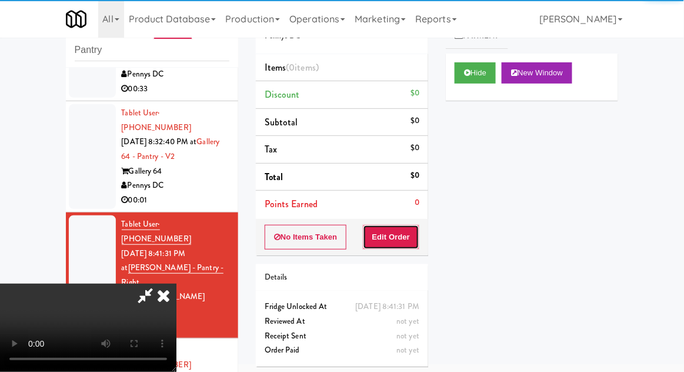
click at [392, 233] on button "Edit Order" at bounding box center [391, 237] width 57 height 25
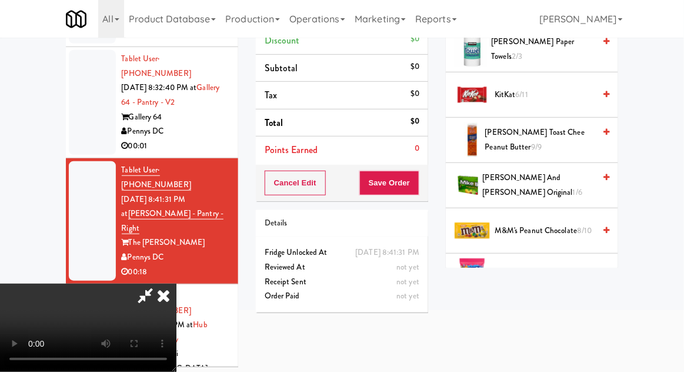
scroll to position [519, 0]
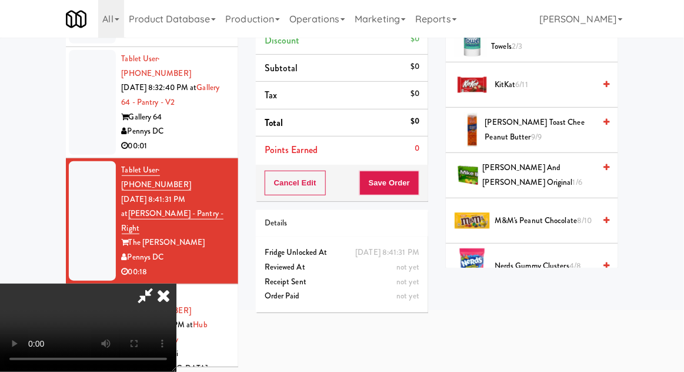
click at [565, 176] on span "Mike and Ike Original 1/6" at bounding box center [539, 175] width 112 height 29
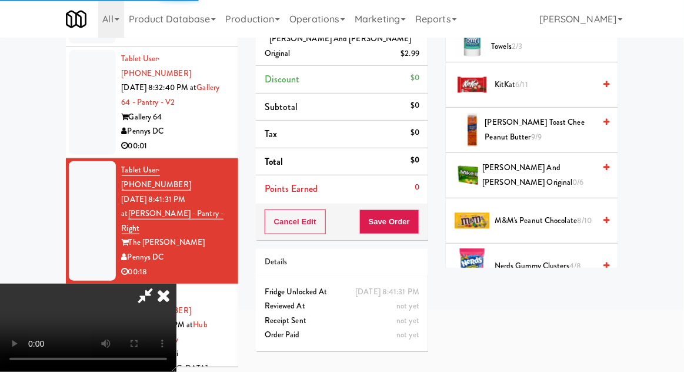
click at [559, 221] on span "M&M's Peanut Chocolate 8/10" at bounding box center [545, 221] width 100 height 15
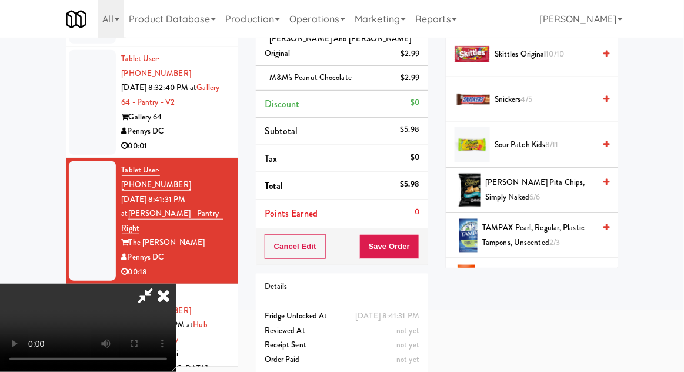
scroll to position [1138, 0]
click at [547, 139] on span "8/11" at bounding box center [552, 144] width 13 height 11
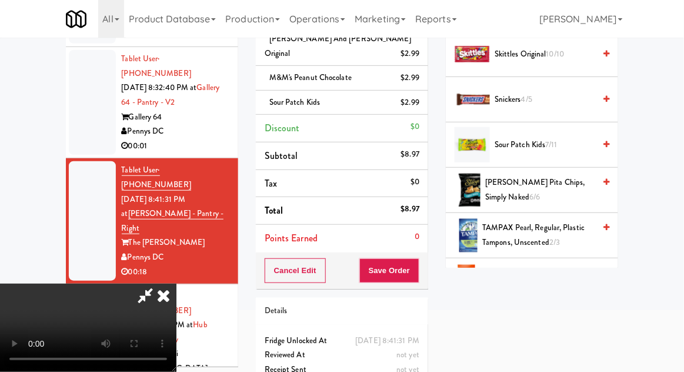
click at [427, 264] on div "Cancel Edit Save Order" at bounding box center [342, 270] width 172 height 36
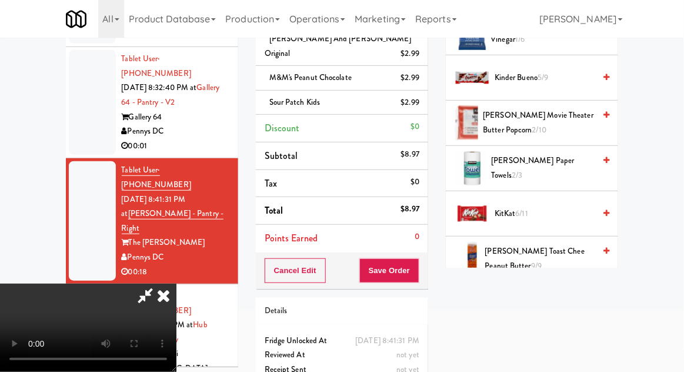
scroll to position [391, 0]
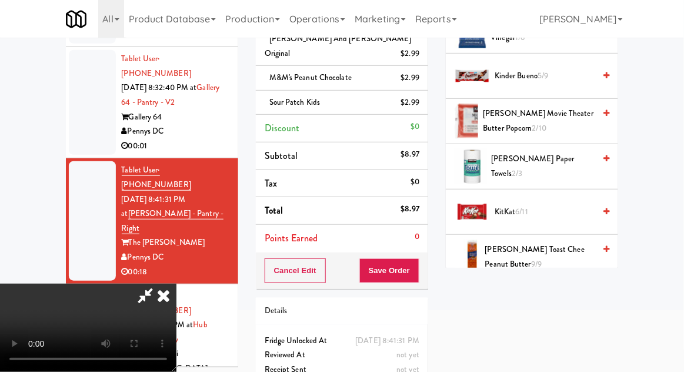
click at [564, 124] on span "Kirkland Movie Theater Butter Popcorn 2/10" at bounding box center [539, 121] width 112 height 29
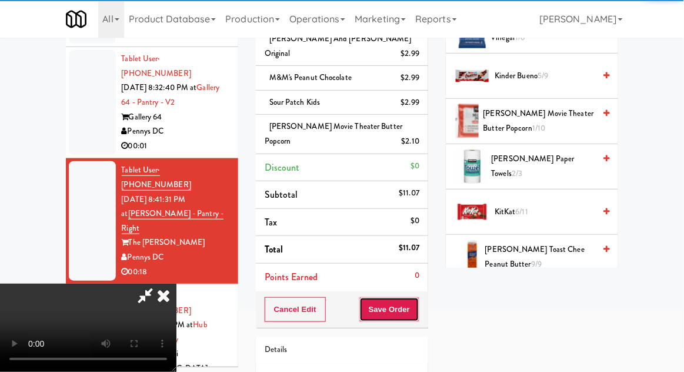
click at [417, 297] on button "Save Order" at bounding box center [390, 309] width 60 height 25
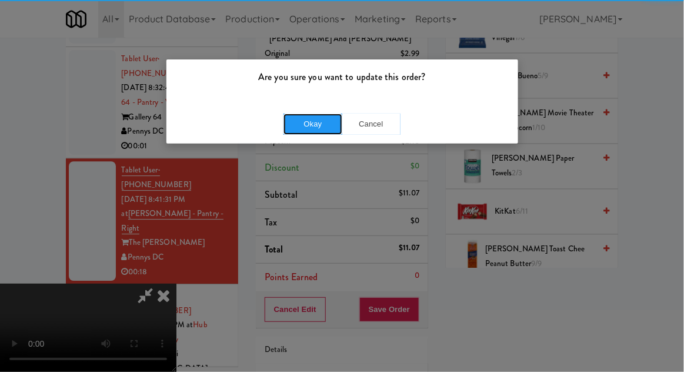
click at [321, 121] on button "Okay" at bounding box center [313, 124] width 59 height 21
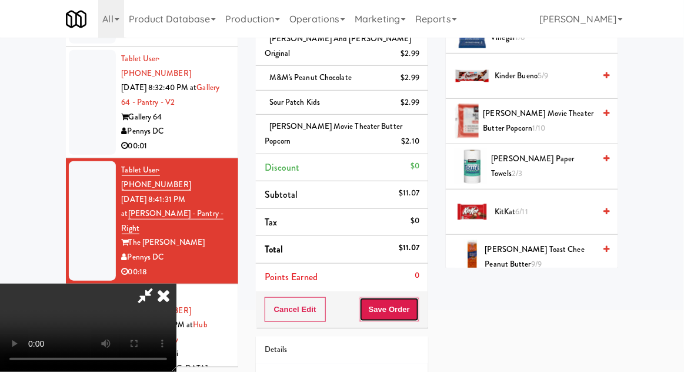
click at [417, 297] on button "Save Order" at bounding box center [390, 309] width 60 height 25
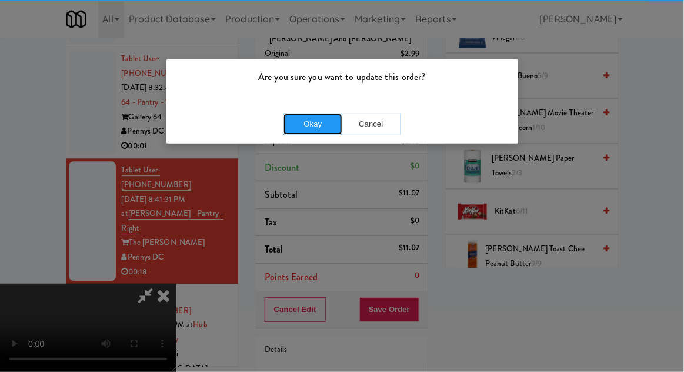
click at [311, 121] on button "Okay" at bounding box center [313, 124] width 59 height 21
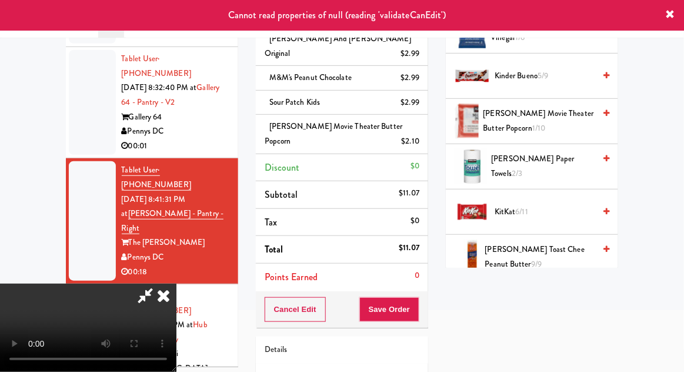
click at [38, 99] on div "inbox reviewed recent all unclear take inventory issue suspicious failed recent…" at bounding box center [342, 195] width 684 height 505
click at [159, 284] on icon at bounding box center [145, 296] width 27 height 24
click at [86, 287] on div at bounding box center [92, 339] width 47 height 105
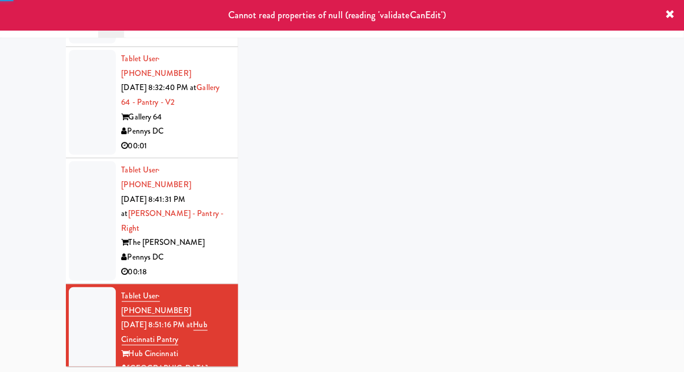
click at [67, 158] on li "Tablet User · (732) 865-5464 Sep 19, 2025 8:41:31 PM at Kelvin - Pantry - Right…" at bounding box center [152, 221] width 172 height 126
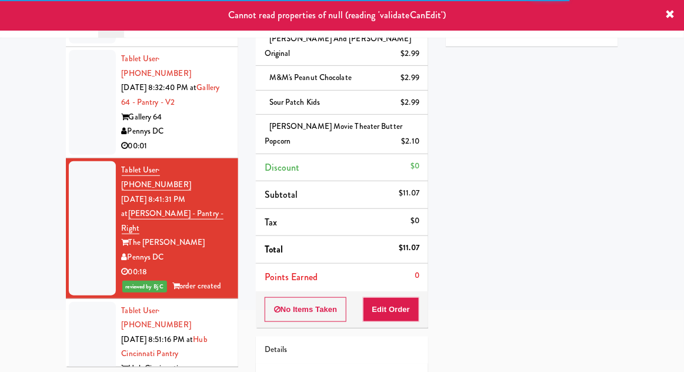
click at [100, 302] on div at bounding box center [92, 354] width 47 height 105
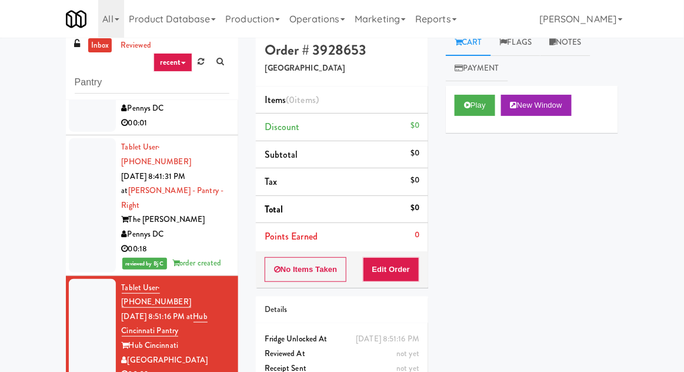
scroll to position [870, 0]
click at [486, 113] on button "Play" at bounding box center [475, 105] width 41 height 21
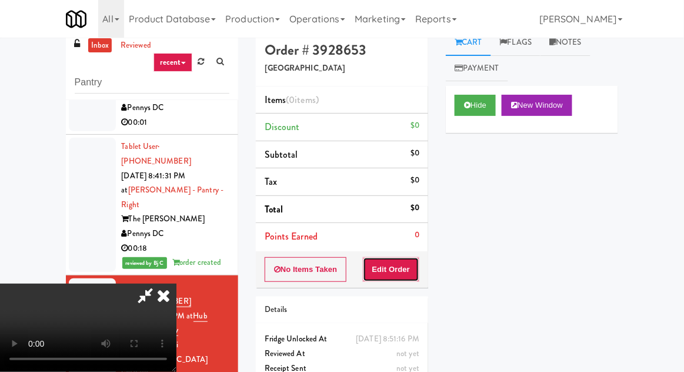
click at [397, 261] on button "Edit Order" at bounding box center [391, 269] width 57 height 25
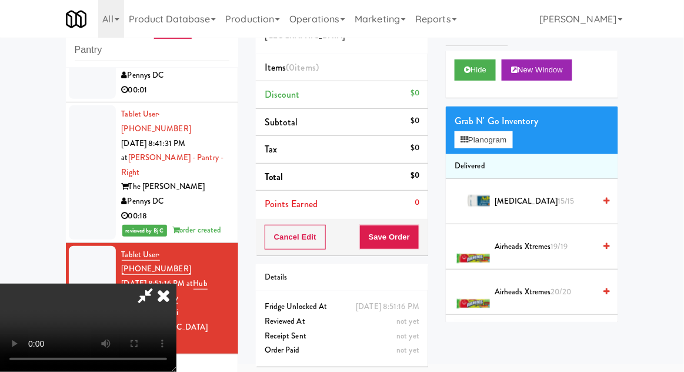
scroll to position [0, 0]
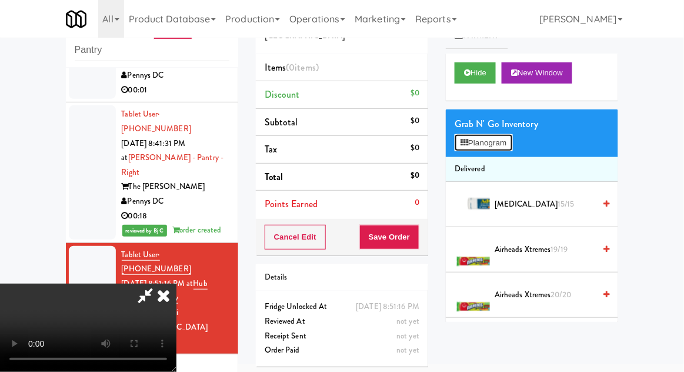
click at [498, 141] on button "Planogram" at bounding box center [484, 143] width 58 height 18
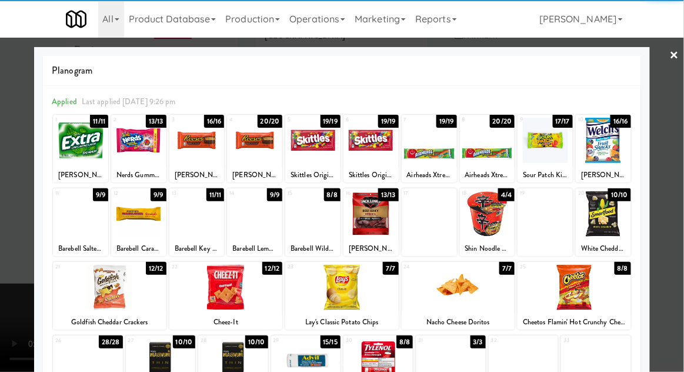
click at [199, 152] on div at bounding box center [197, 140] width 55 height 45
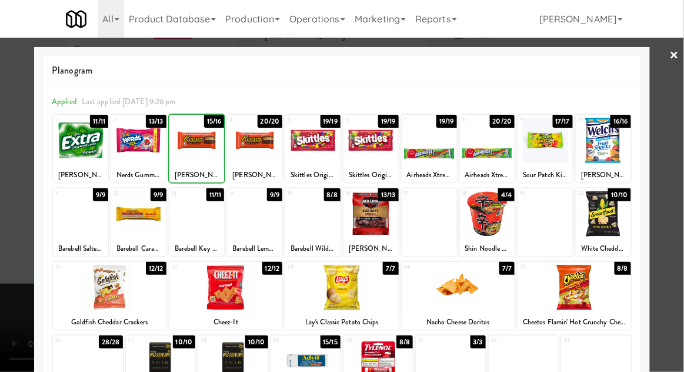
click at [682, 262] on div at bounding box center [342, 186] width 684 height 372
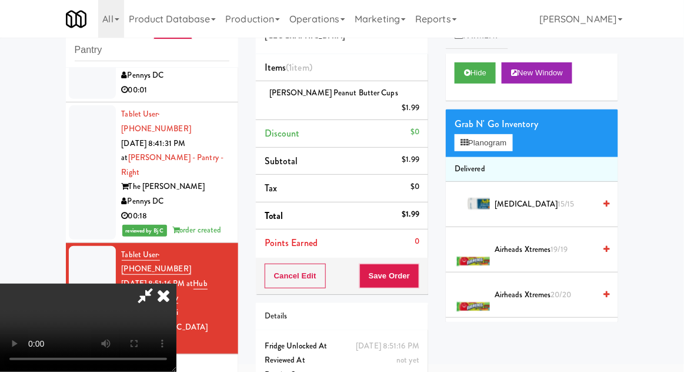
scroll to position [43, 0]
click at [420, 271] on button "Save Order" at bounding box center [390, 276] width 60 height 25
click at [418, 264] on button "Save Order" at bounding box center [390, 276] width 60 height 25
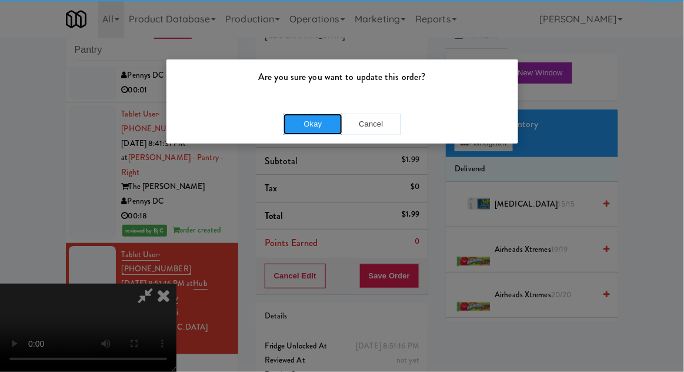
click at [317, 124] on button "Okay" at bounding box center [313, 124] width 59 height 21
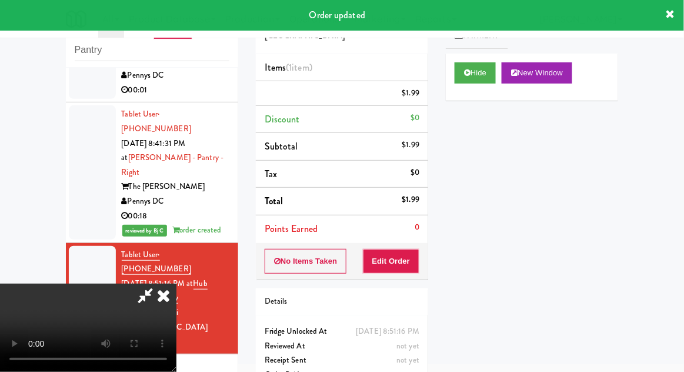
scroll to position [0, 0]
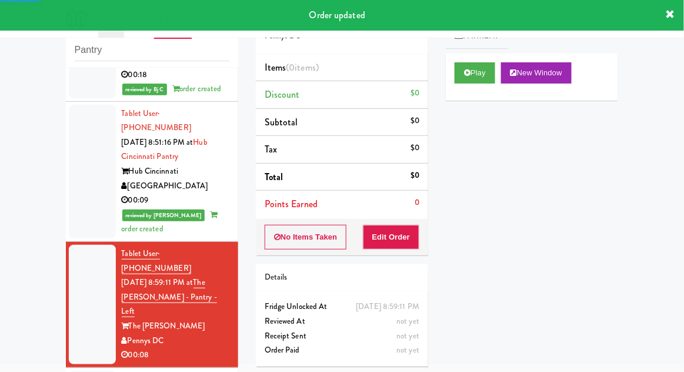
scroll to position [1015, 0]
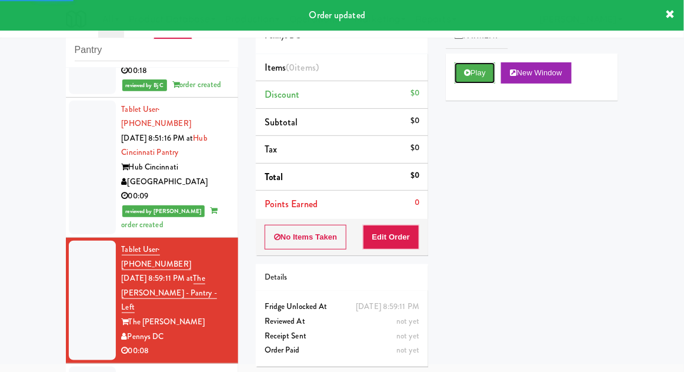
click at [478, 68] on button "Play" at bounding box center [475, 72] width 41 height 21
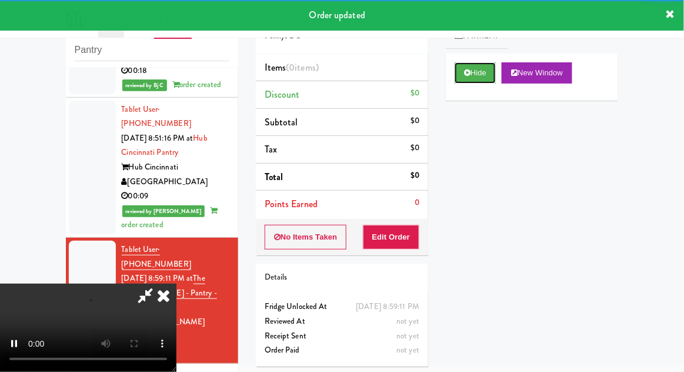
scroll to position [85, 0]
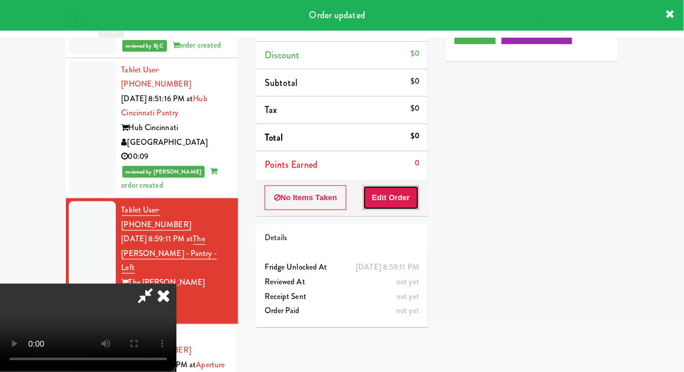
click at [413, 194] on button "Edit Order" at bounding box center [391, 197] width 57 height 25
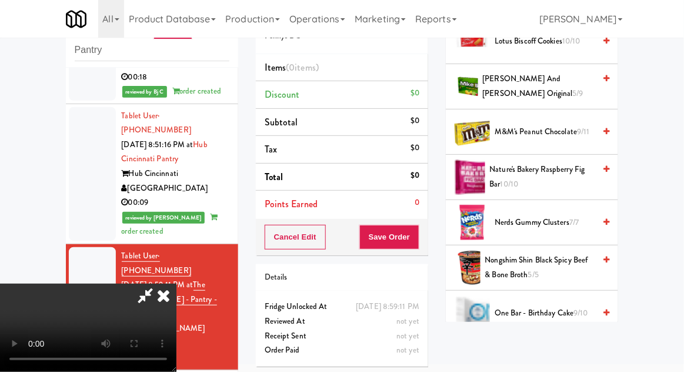
scroll to position [753, 0]
click at [559, 132] on span "M&M's Peanut Chocolate 9/11" at bounding box center [545, 131] width 100 height 15
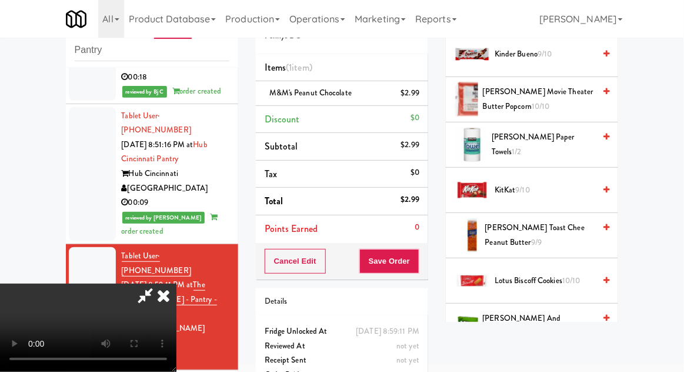
scroll to position [499, 0]
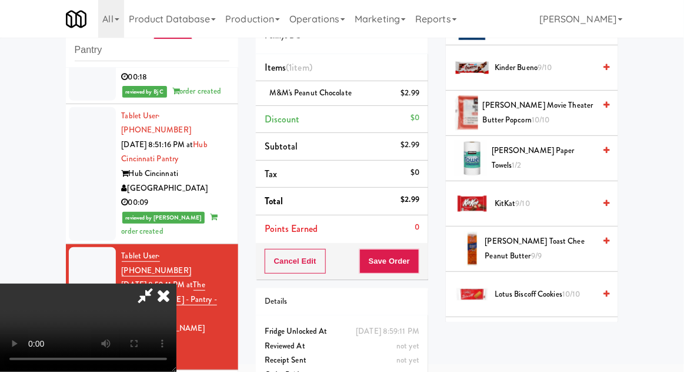
click at [552, 68] on span "9/10" at bounding box center [545, 67] width 14 height 11
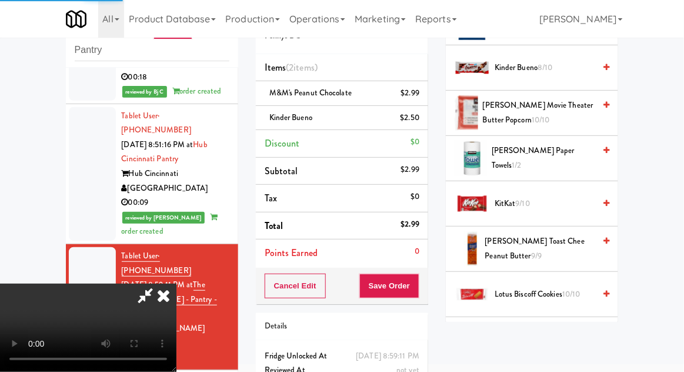
scroll to position [43, 0]
click at [417, 289] on button "Save Order" at bounding box center [390, 286] width 60 height 25
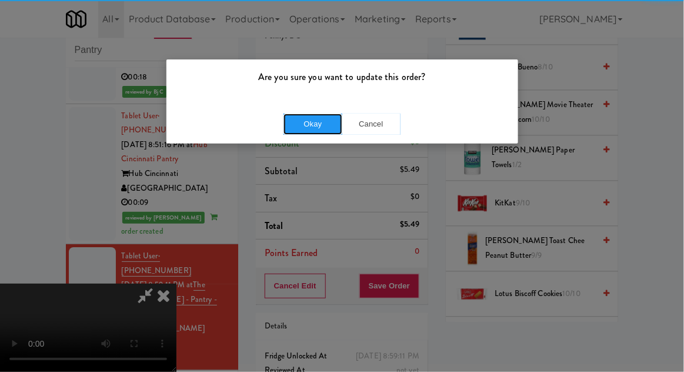
click at [310, 134] on button "Okay" at bounding box center [313, 124] width 59 height 21
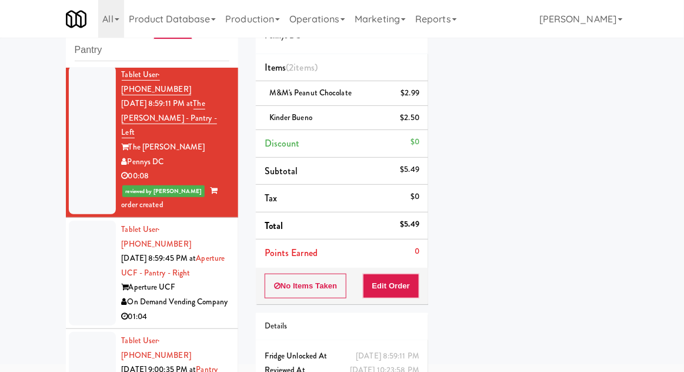
scroll to position [1189, 0]
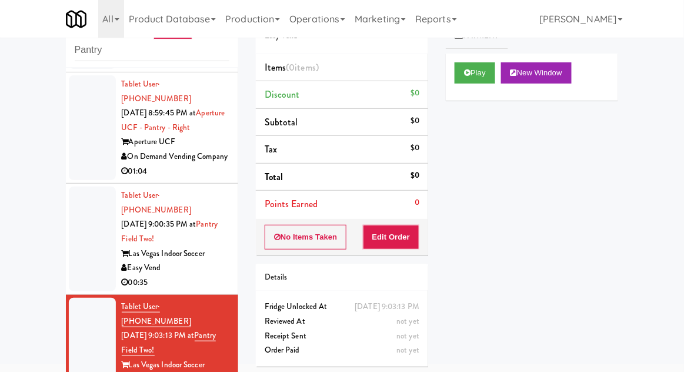
scroll to position [1335, 0]
click at [482, 65] on button "Play" at bounding box center [475, 72] width 41 height 21
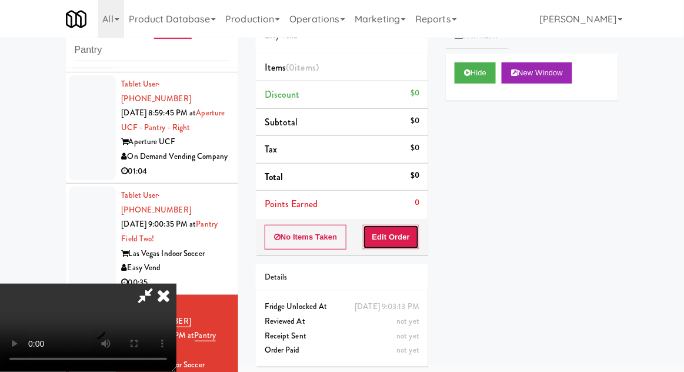
click at [403, 228] on button "Edit Order" at bounding box center [391, 237] width 57 height 25
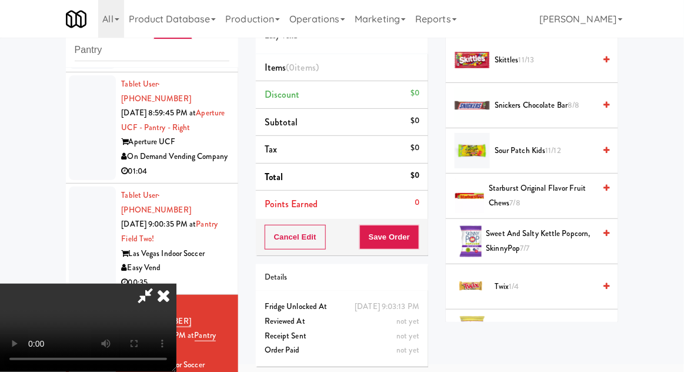
scroll to position [1472, 0]
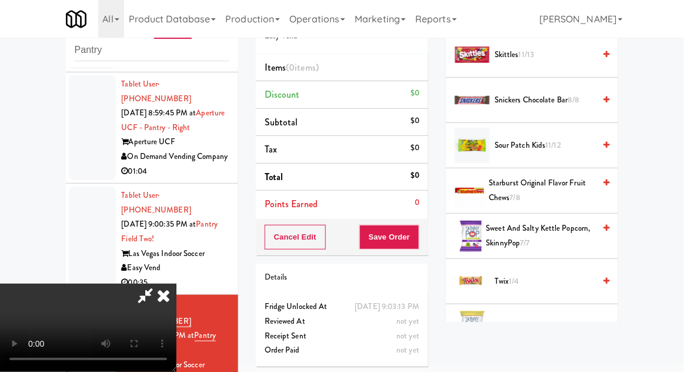
click at [553, 274] on span "Twix 1/4" at bounding box center [545, 281] width 100 height 15
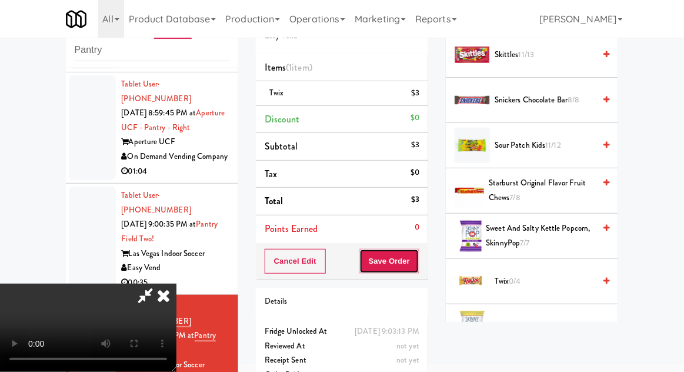
click at [419, 258] on button "Save Order" at bounding box center [390, 261] width 60 height 25
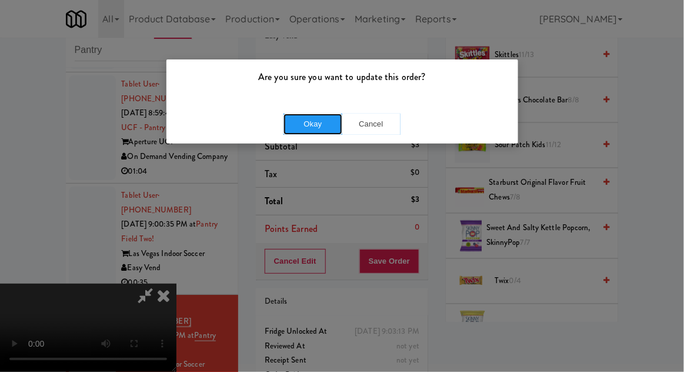
click at [318, 119] on button "Okay" at bounding box center [313, 124] width 59 height 21
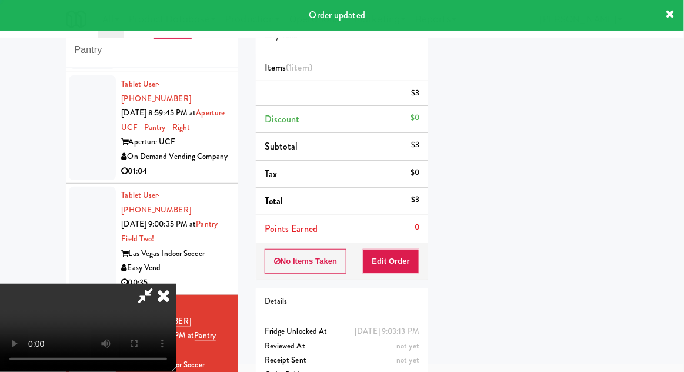
scroll to position [0, 0]
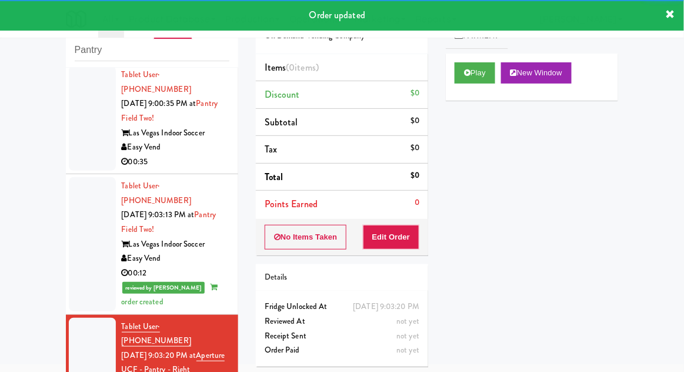
scroll to position [1457, 0]
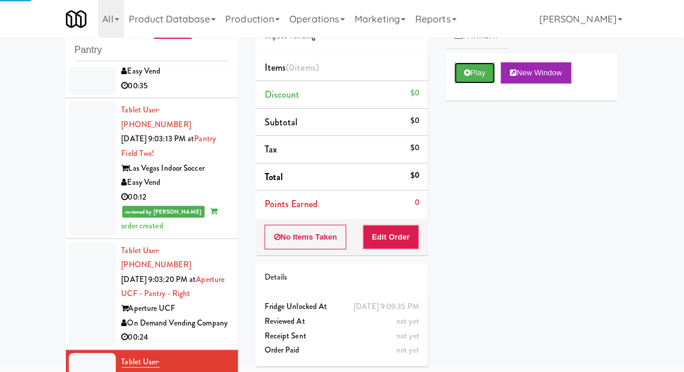
click at [476, 79] on button "Play" at bounding box center [475, 72] width 41 height 21
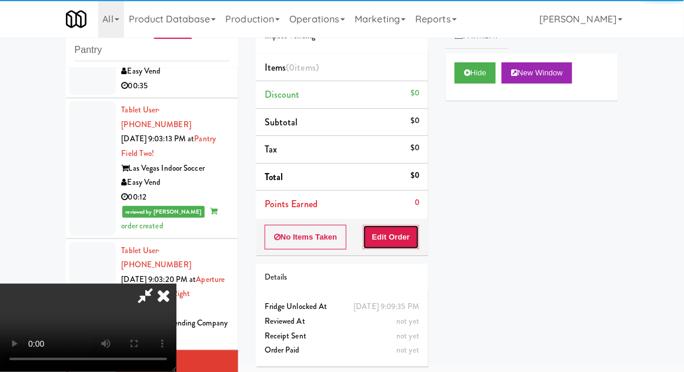
click at [403, 243] on button "Edit Order" at bounding box center [391, 237] width 57 height 25
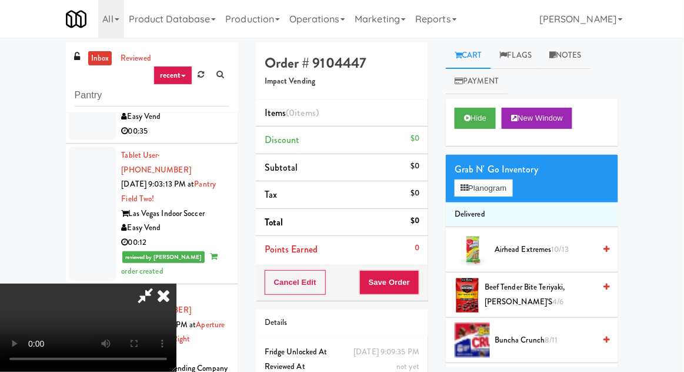
scroll to position [43, 0]
click at [530, 288] on span "Beef Tender Bite Teriyaki, Jack Link's 4/6" at bounding box center [540, 294] width 110 height 29
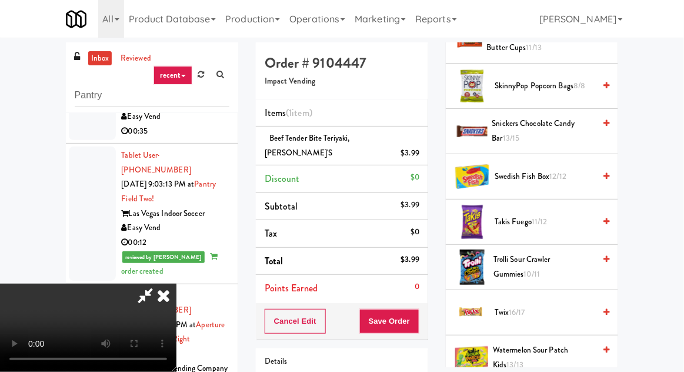
scroll to position [1069, 0]
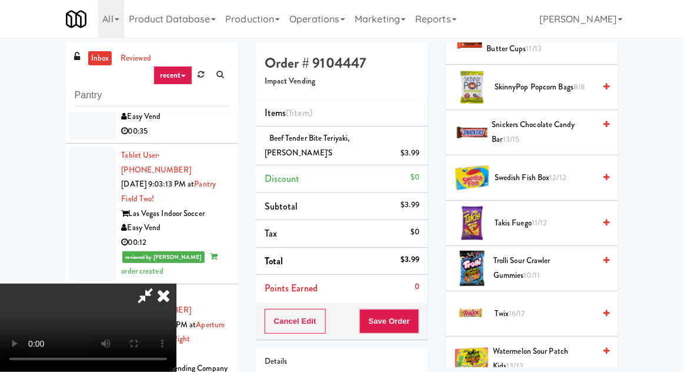
click at [560, 178] on span "12/12" at bounding box center [558, 177] width 17 height 11
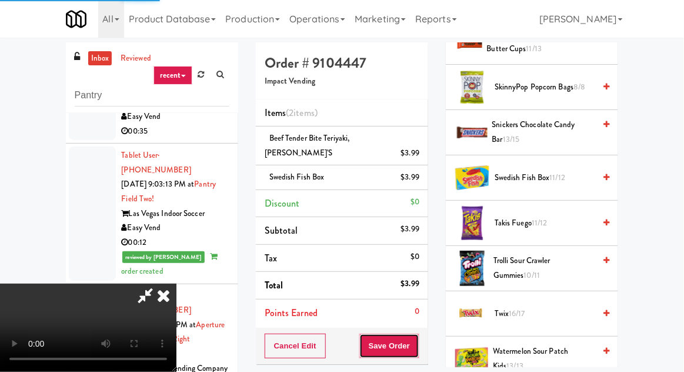
click at [416, 341] on button "Save Order" at bounding box center [390, 346] width 60 height 25
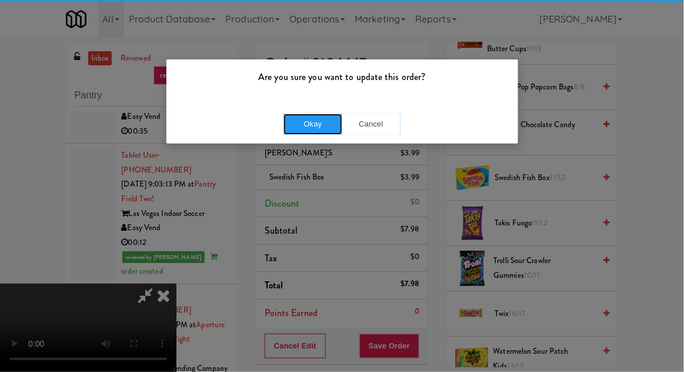
click at [301, 124] on button "Okay" at bounding box center [313, 124] width 59 height 21
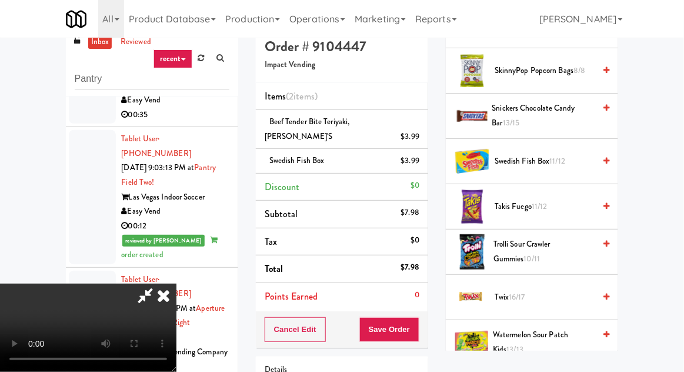
scroll to position [68, 0]
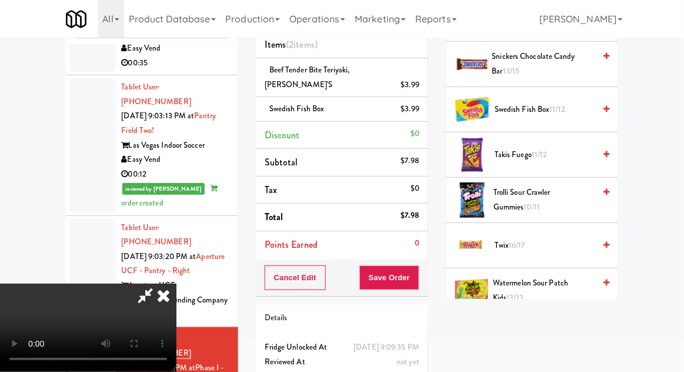
click at [177, 284] on icon at bounding box center [164, 296] width 26 height 24
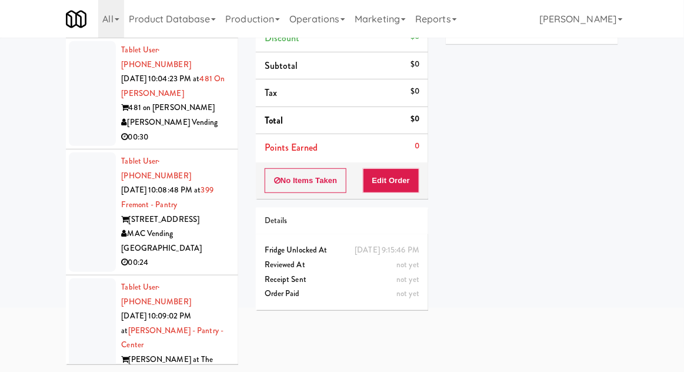
scroll to position [4131, 0]
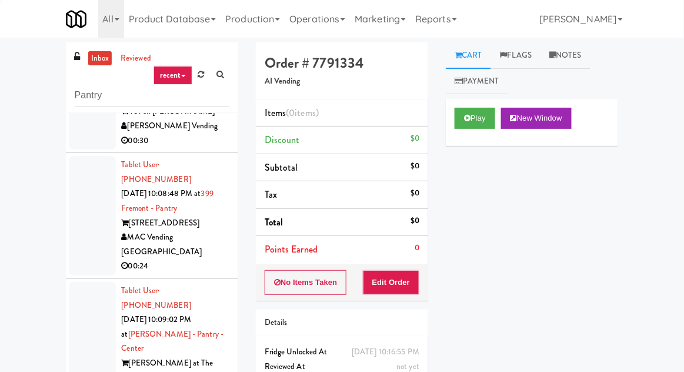
click at [95, 52] on link "inbox" at bounding box center [100, 58] width 24 height 15
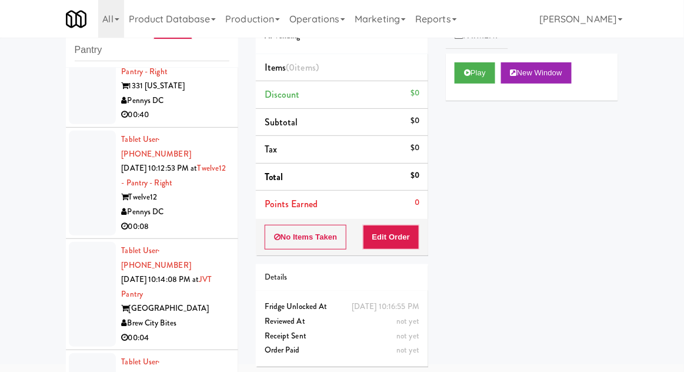
scroll to position [3440, 0]
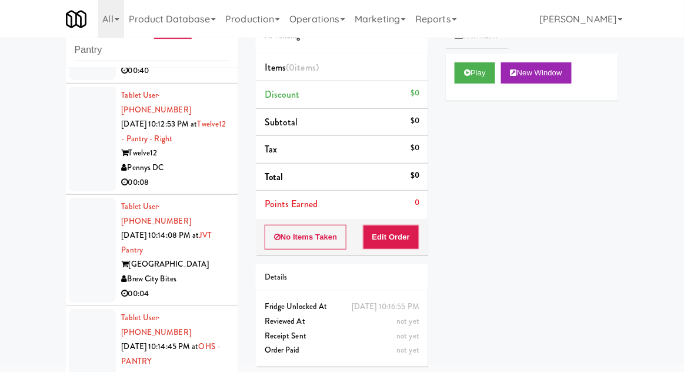
click at [473, 71] on button "Play" at bounding box center [475, 72] width 41 height 21
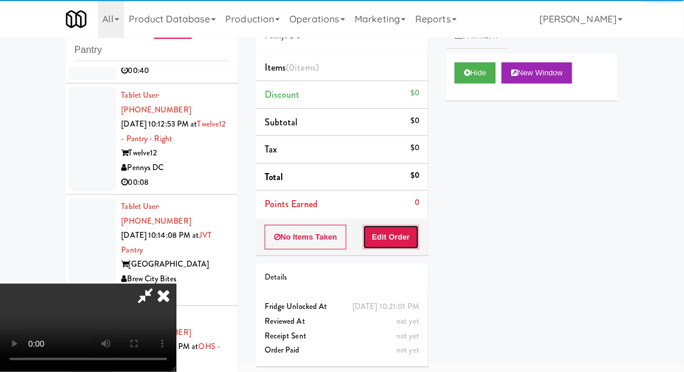
click at [395, 231] on button "Edit Order" at bounding box center [391, 237] width 57 height 25
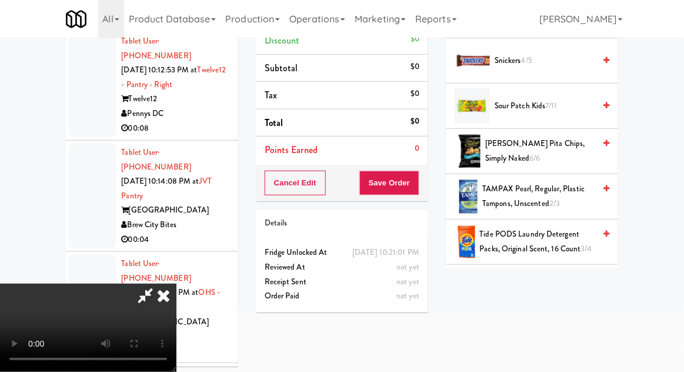
scroll to position [1121, 0]
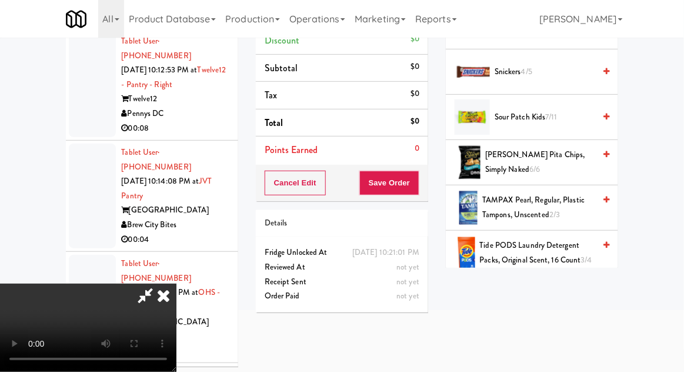
click at [550, 113] on span "7/11" at bounding box center [552, 116] width 12 height 11
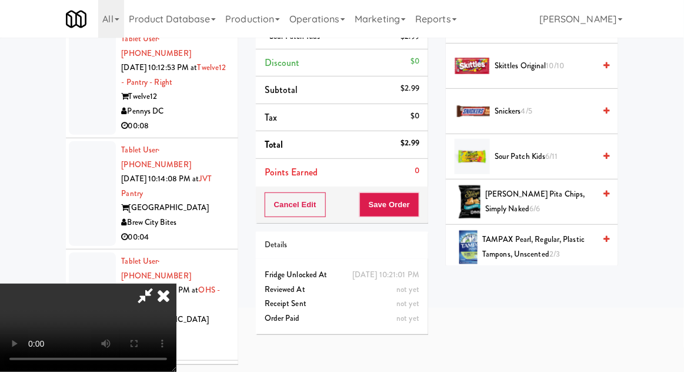
scroll to position [1061, 0]
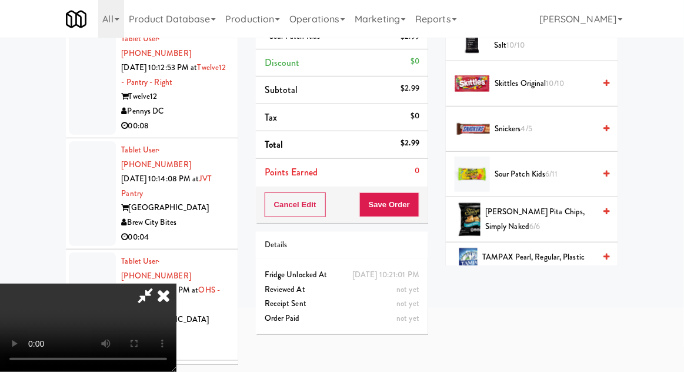
click at [567, 79] on span "Skittles Original 10/10" at bounding box center [545, 84] width 100 height 15
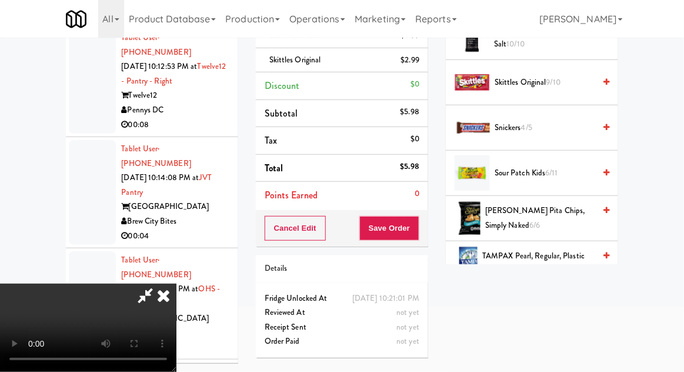
scroll to position [110, 0]
click at [418, 227] on button "Save Order" at bounding box center [390, 228] width 60 height 25
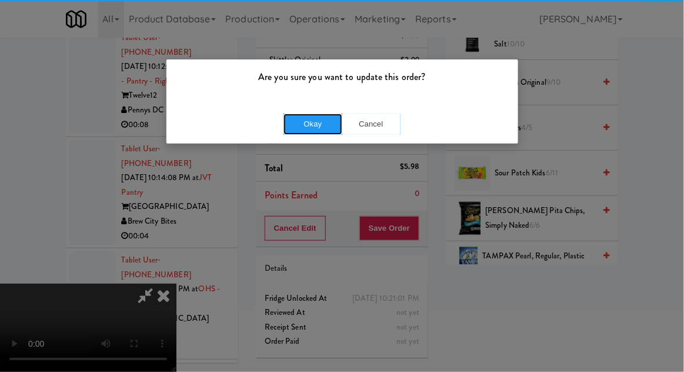
click at [304, 125] on button "Okay" at bounding box center [313, 124] width 59 height 21
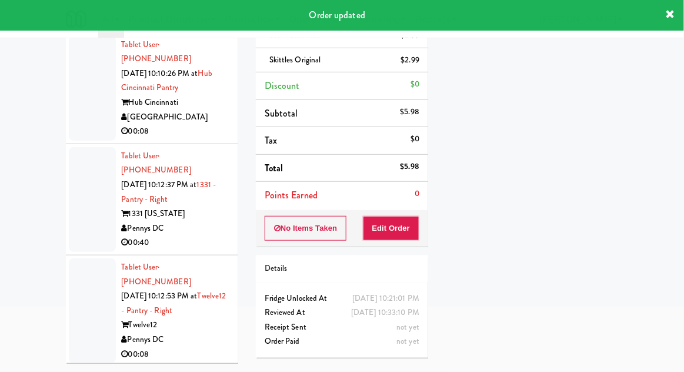
scroll to position [3207, 0]
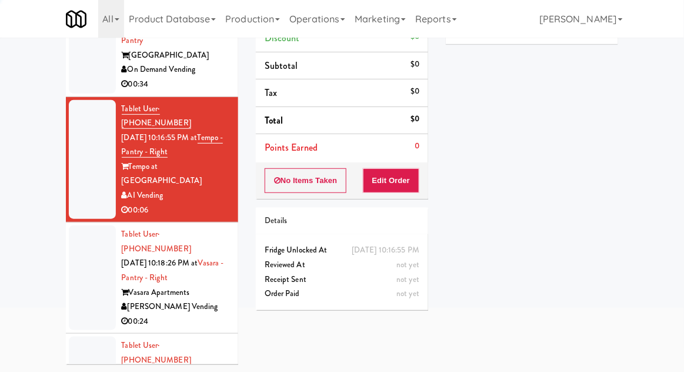
scroll to position [4029, 0]
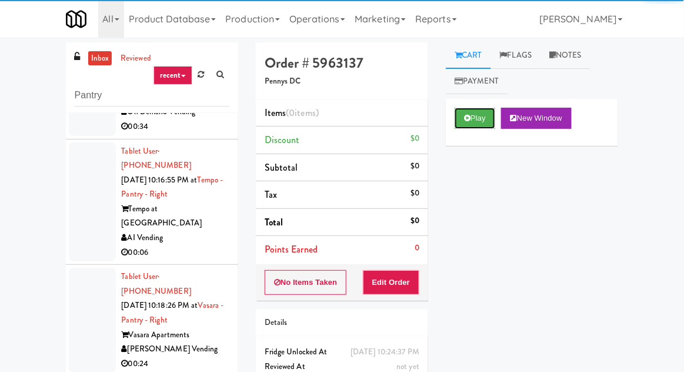
click at [493, 119] on button "Play" at bounding box center [475, 118] width 41 height 21
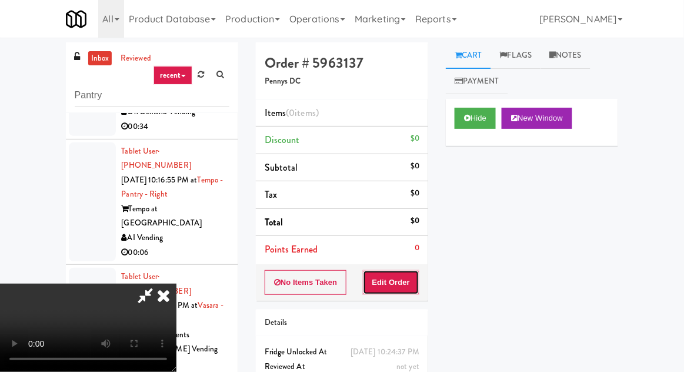
click at [403, 276] on button "Edit Order" at bounding box center [391, 282] width 57 height 25
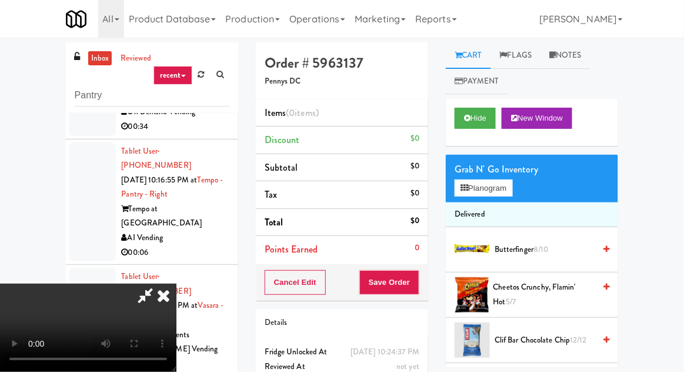
scroll to position [45, 0]
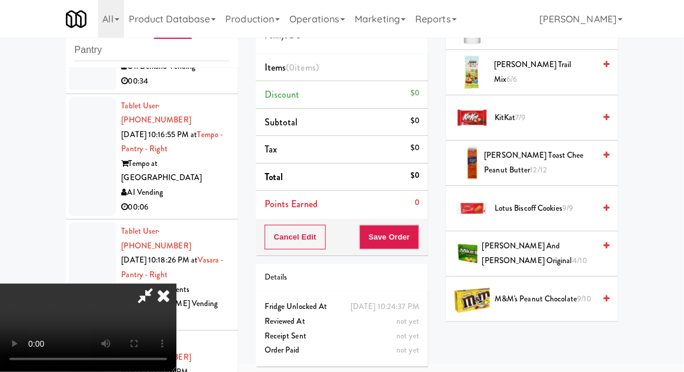
scroll to position [593, 0]
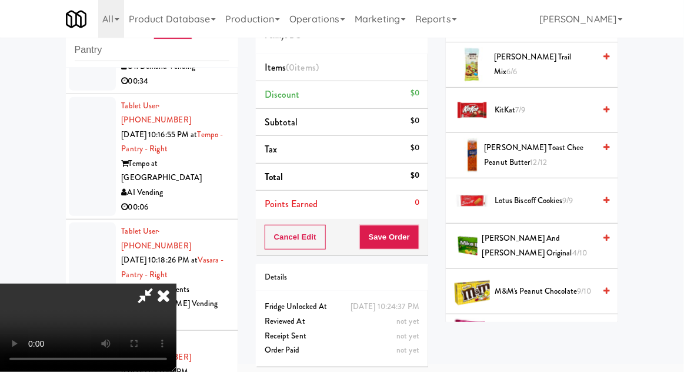
click at [551, 245] on span "[PERSON_NAME] and [PERSON_NAME] Original 4/10" at bounding box center [539, 245] width 112 height 29
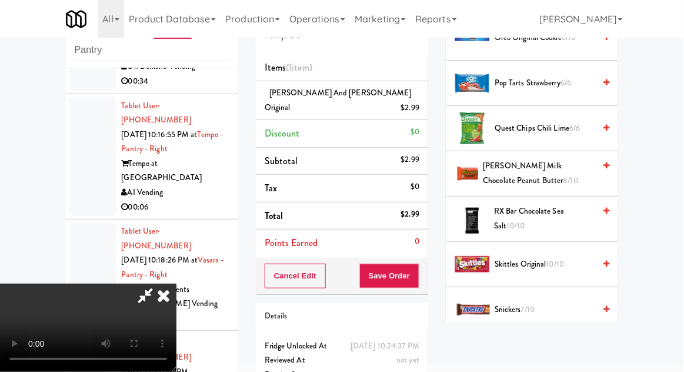
scroll to position [1119, 0]
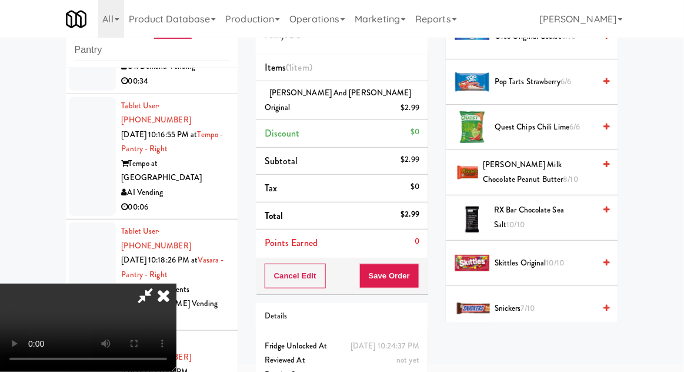
click at [563, 257] on span "10/10" at bounding box center [556, 262] width 18 height 11
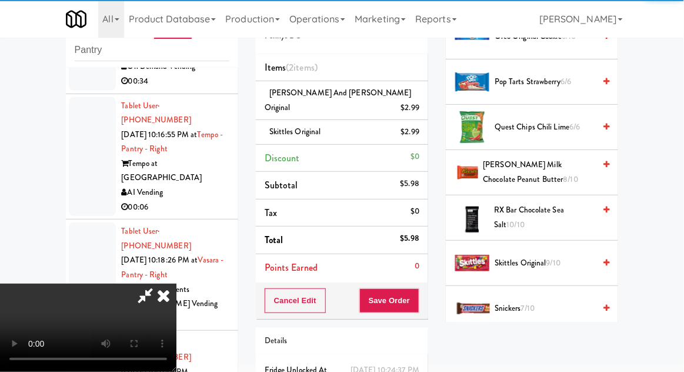
scroll to position [54, 0]
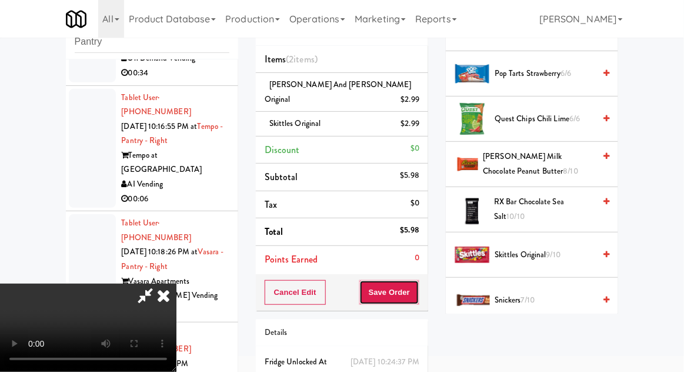
click at [417, 280] on button "Save Order" at bounding box center [390, 292] width 60 height 25
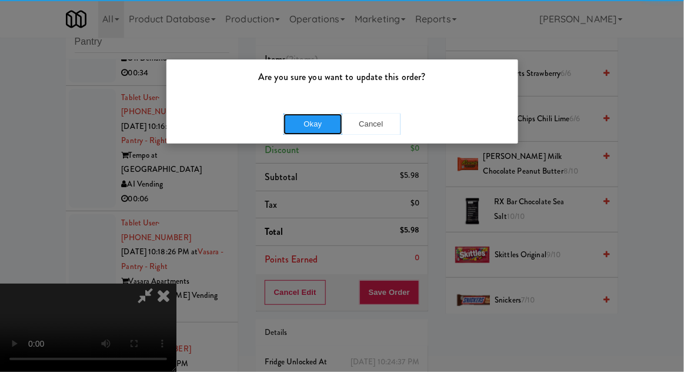
click at [307, 127] on button "Okay" at bounding box center [313, 124] width 59 height 21
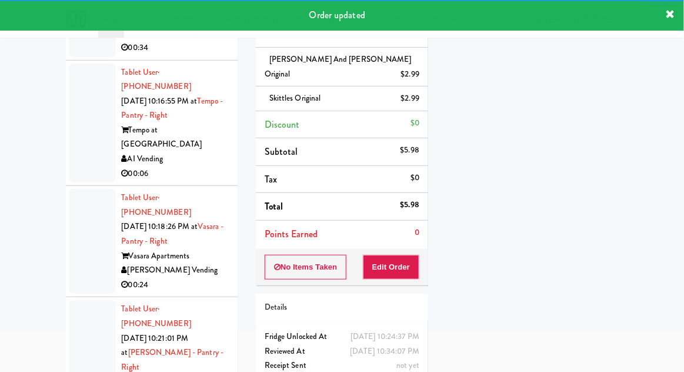
scroll to position [98, 0]
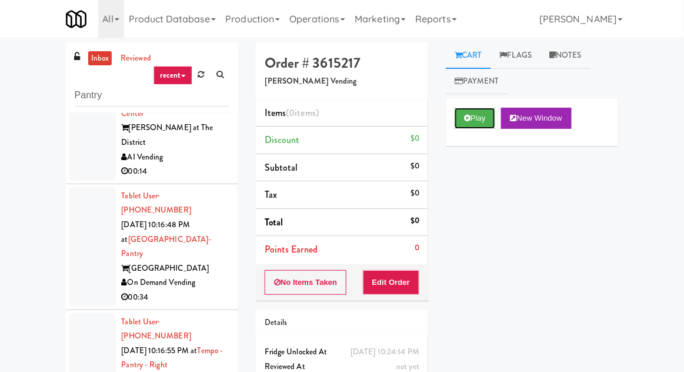
click at [489, 122] on button "Play" at bounding box center [475, 118] width 41 height 21
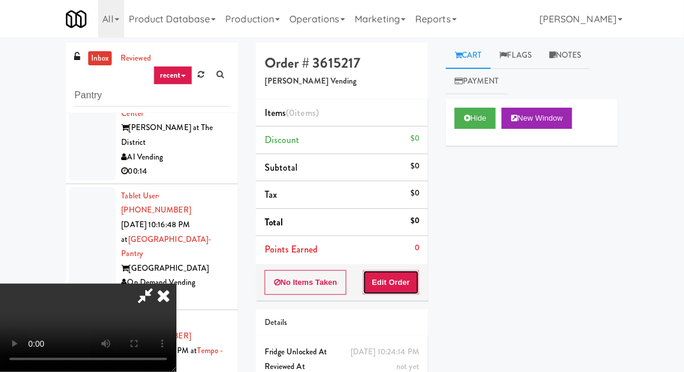
click at [411, 282] on button "Edit Order" at bounding box center [391, 282] width 57 height 25
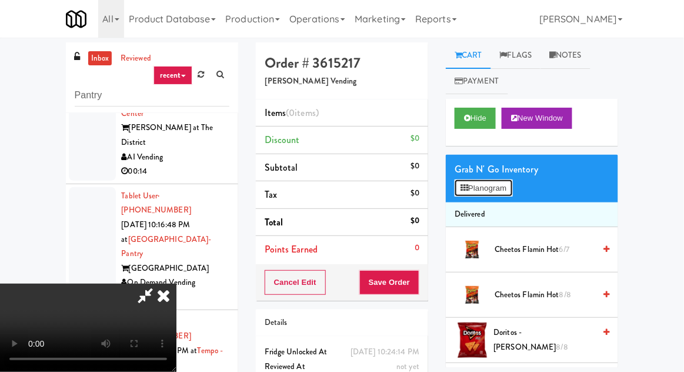
click at [496, 195] on button "Planogram" at bounding box center [484, 189] width 58 height 18
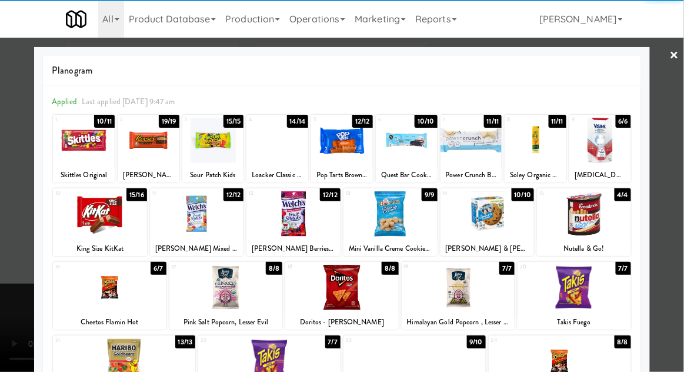
scroll to position [149, 0]
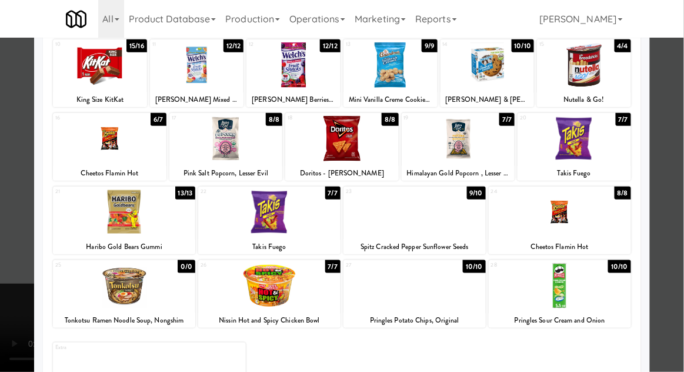
click at [236, 222] on div at bounding box center [269, 212] width 142 height 45
click at [681, 242] on div at bounding box center [342, 186] width 684 height 372
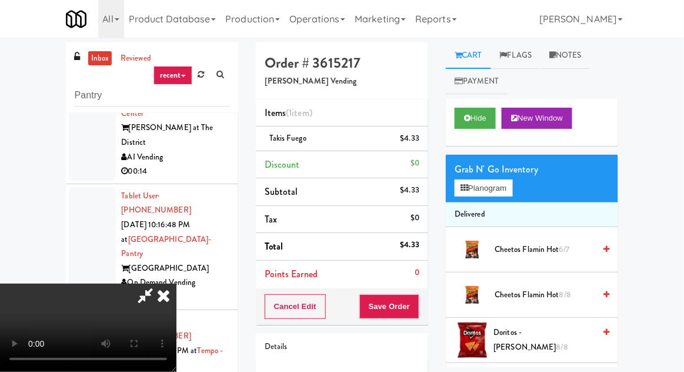
scroll to position [43, 0]
click at [418, 311] on button "Save Order" at bounding box center [390, 306] width 60 height 25
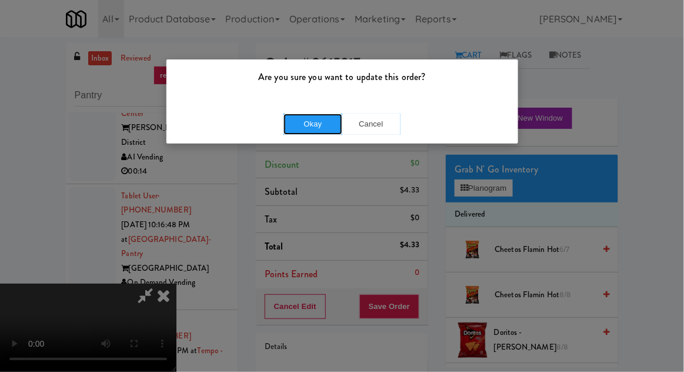
click at [285, 130] on button "Okay" at bounding box center [313, 124] width 59 height 21
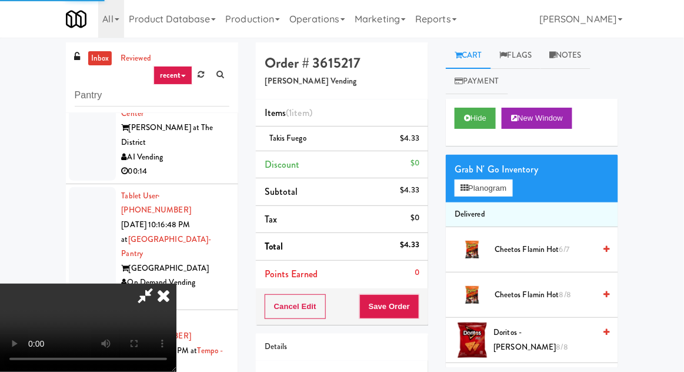
scroll to position [0, 0]
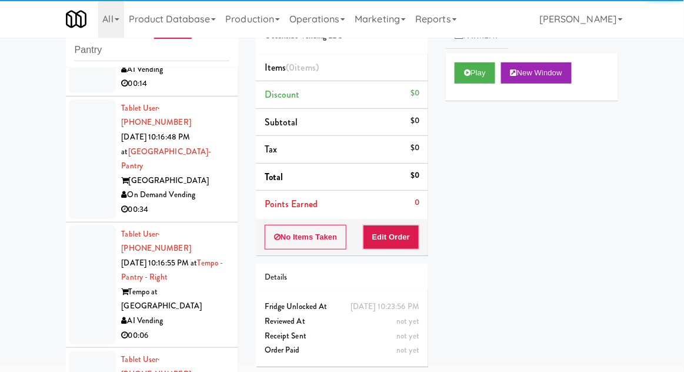
scroll to position [3889, 0]
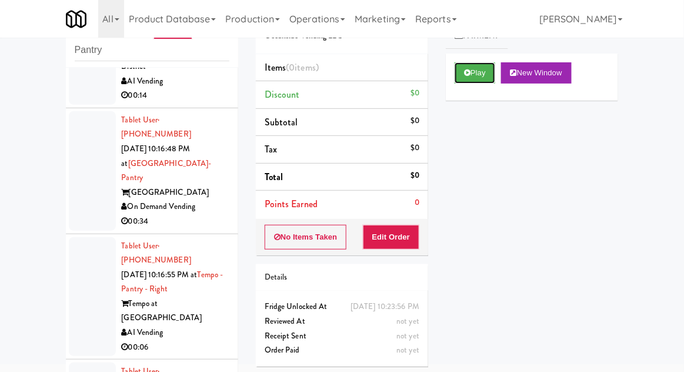
click at [483, 80] on button "Play" at bounding box center [475, 72] width 41 height 21
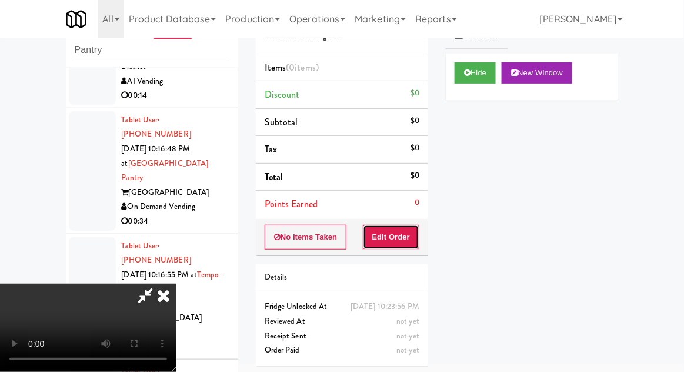
click at [404, 241] on button "Edit Order" at bounding box center [391, 237] width 57 height 25
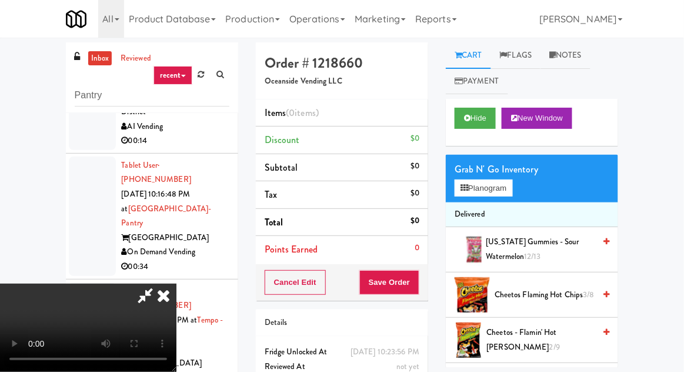
scroll to position [102, 0]
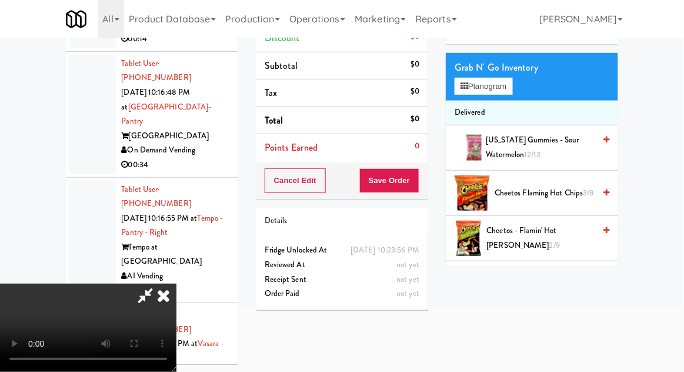
click at [177, 284] on icon at bounding box center [164, 296] width 26 height 24
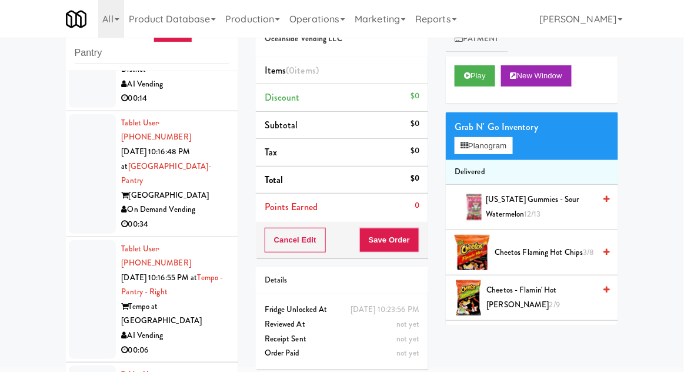
scroll to position [0, 0]
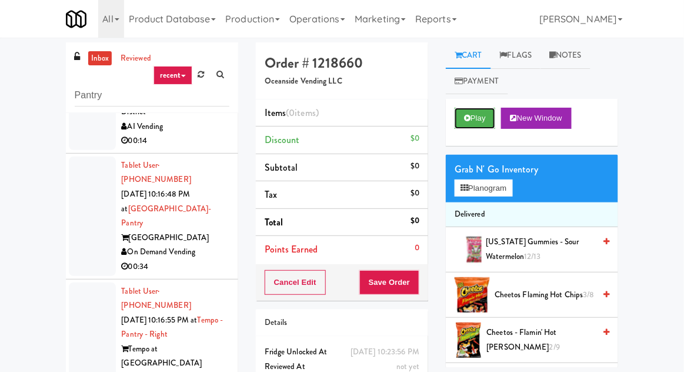
click at [481, 128] on button "Play" at bounding box center [475, 118] width 41 height 21
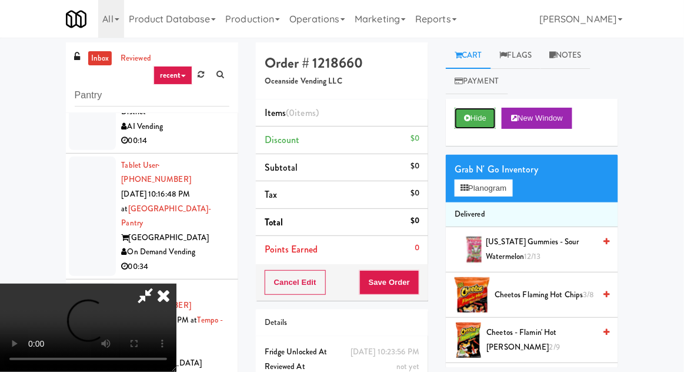
scroll to position [45, 0]
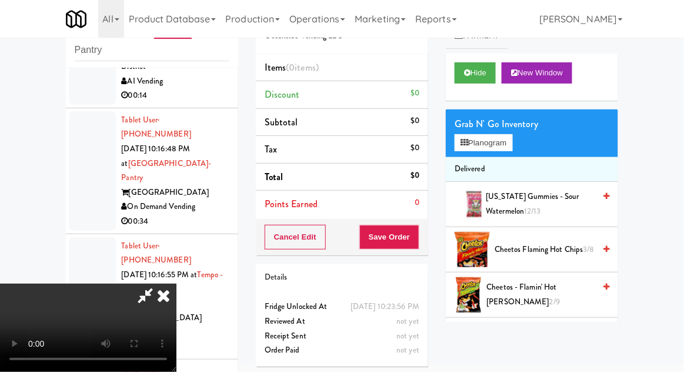
click at [558, 245] on span "Cheetos Flaming Hot Chips 3/8" at bounding box center [545, 249] width 100 height 15
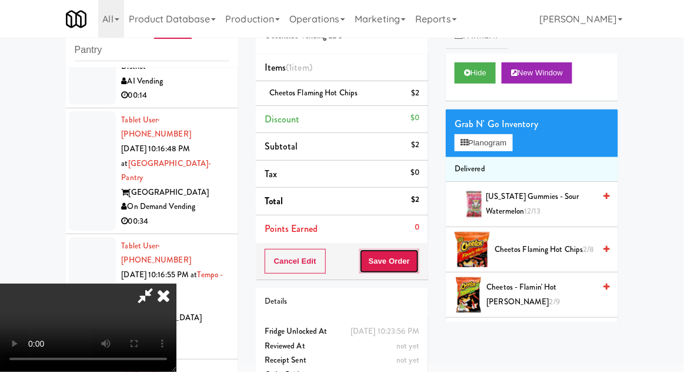
click at [418, 270] on button "Save Order" at bounding box center [390, 261] width 60 height 25
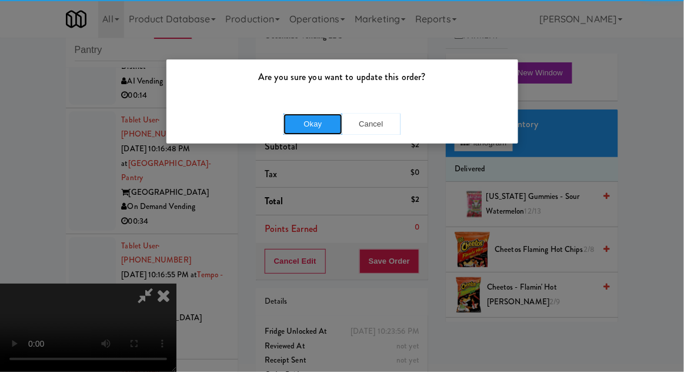
click at [305, 126] on button "Okay" at bounding box center [313, 124] width 59 height 21
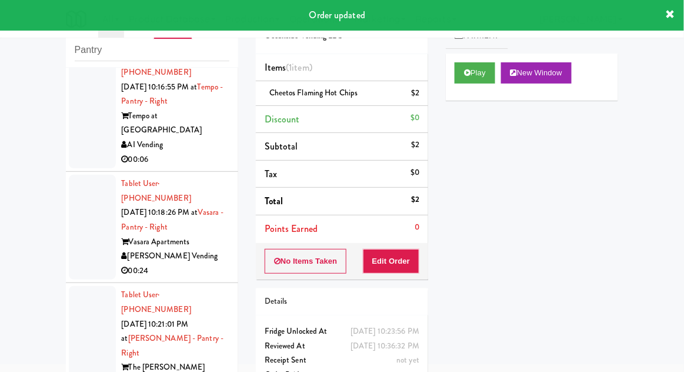
scroll to position [4116, 0]
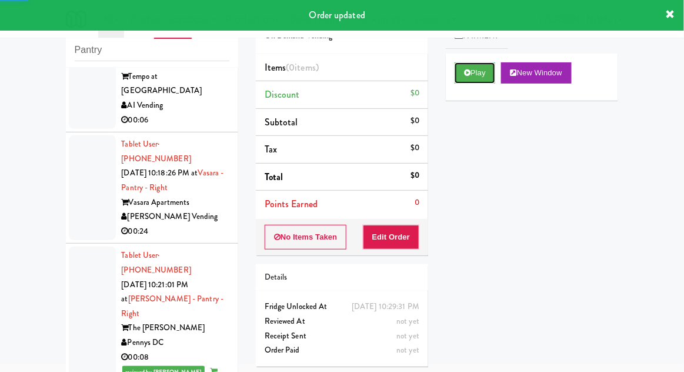
click at [485, 82] on button "Play" at bounding box center [475, 72] width 41 height 21
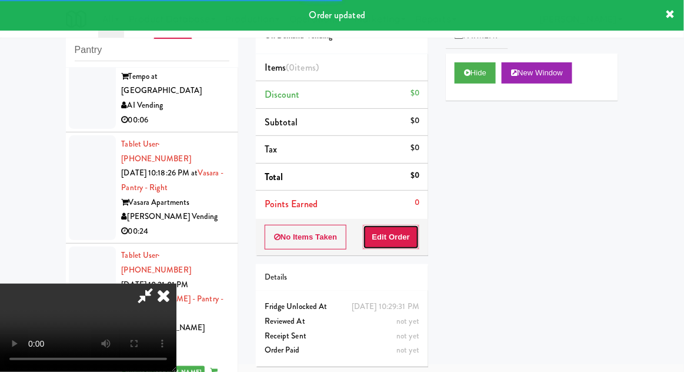
click at [410, 245] on button "Edit Order" at bounding box center [391, 237] width 57 height 25
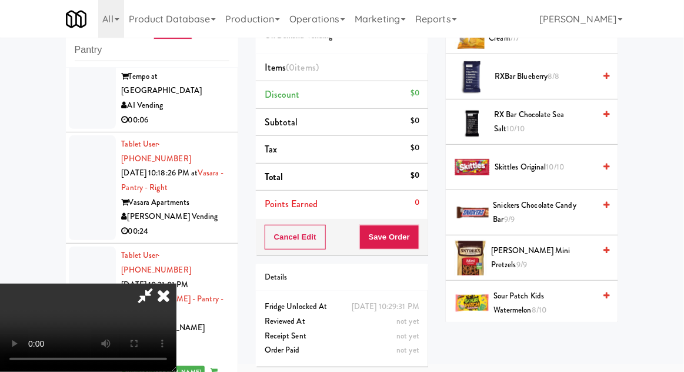
scroll to position [1192, 0]
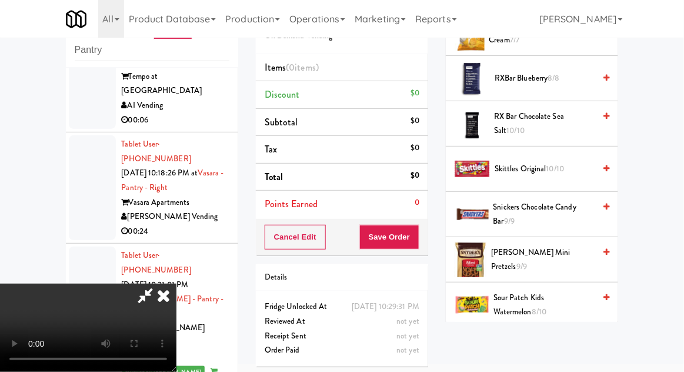
click at [575, 291] on span "Sour Patch Kids Watermelon 8/10" at bounding box center [544, 305] width 101 height 29
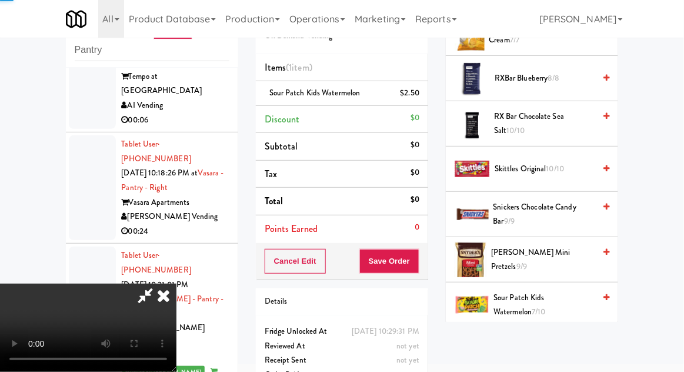
click at [572, 291] on span "Sour Patch Kids Watermelon 7/10" at bounding box center [544, 305] width 101 height 29
click at [418, 262] on button "Save Order" at bounding box center [390, 261] width 60 height 25
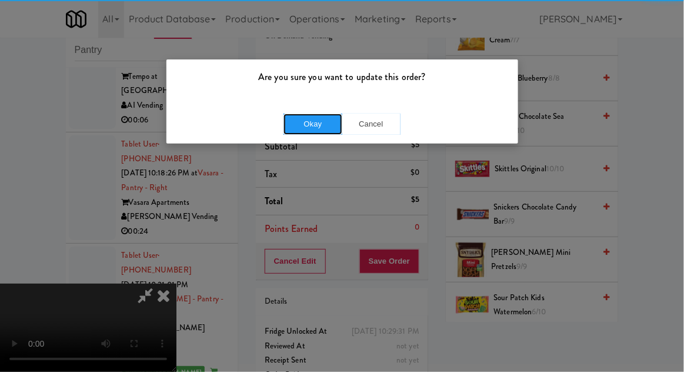
click at [315, 132] on button "Okay" at bounding box center [313, 124] width 59 height 21
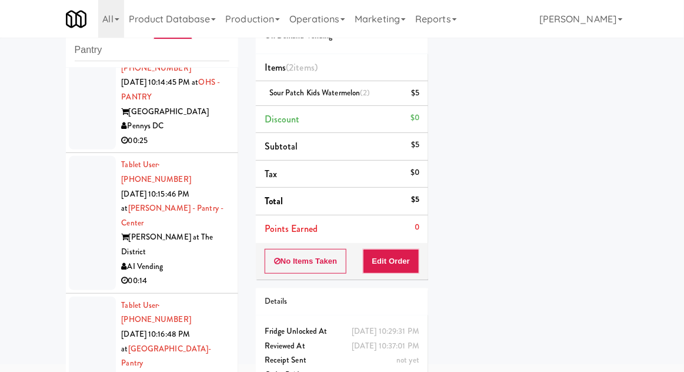
scroll to position [3703, 0]
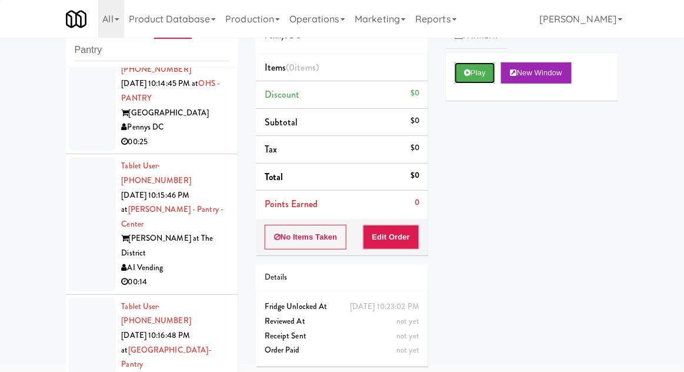
click at [485, 80] on button "Play" at bounding box center [475, 72] width 41 height 21
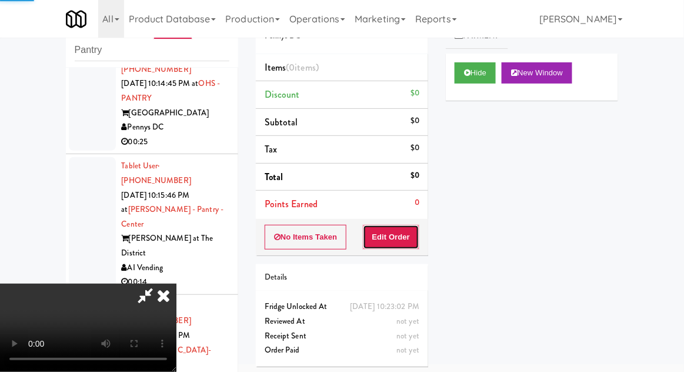
click at [390, 237] on button "Edit Order" at bounding box center [391, 237] width 57 height 25
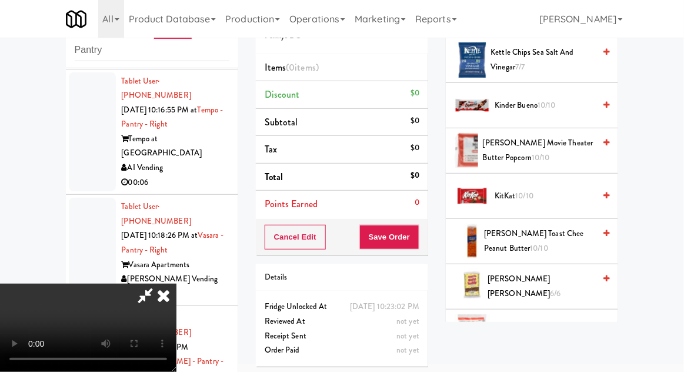
scroll to position [600, 0]
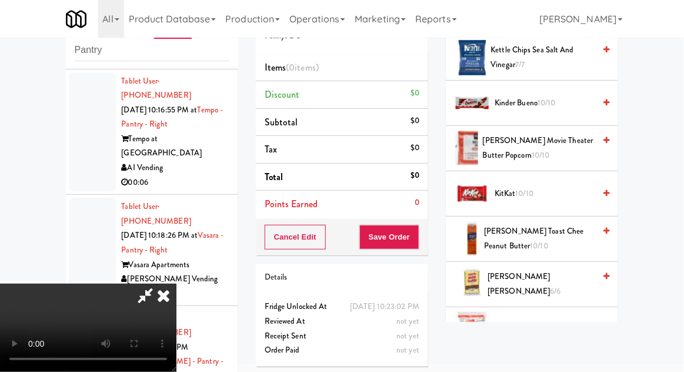
click at [550, 328] on span "[PERSON_NAME] Cake 10/10" at bounding box center [545, 330] width 100 height 15
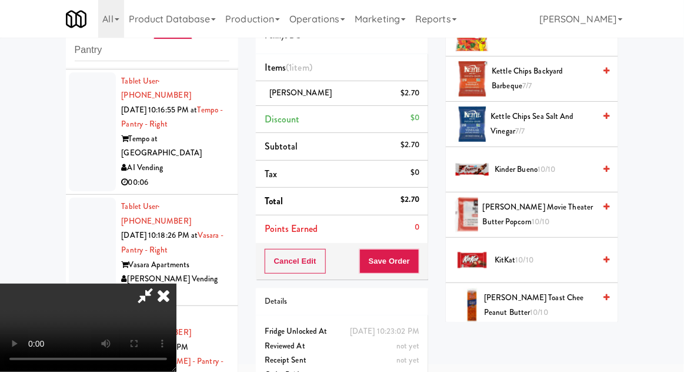
scroll to position [541, 0]
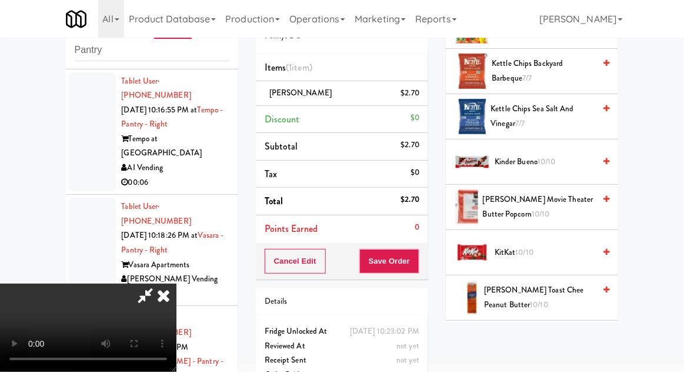
click at [504, 123] on span "Kettle Chips Sea Salt and Vinegar 7/7" at bounding box center [543, 116] width 104 height 29
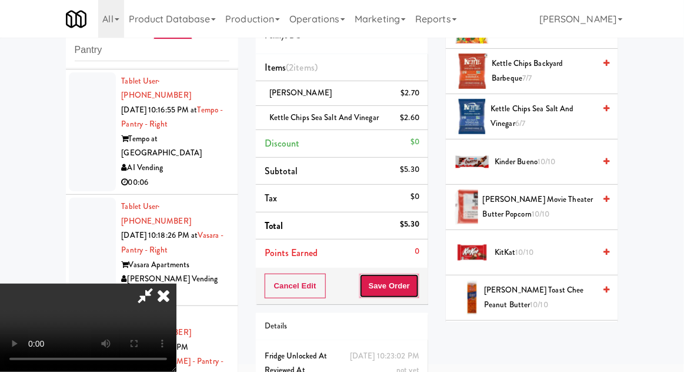
click at [419, 288] on button "Save Order" at bounding box center [390, 286] width 60 height 25
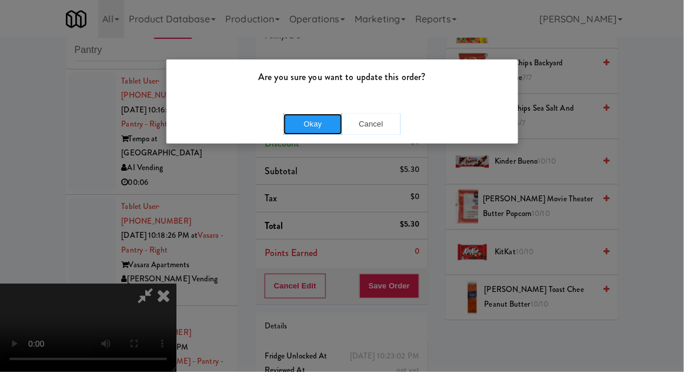
click at [301, 121] on button "Okay" at bounding box center [313, 124] width 59 height 21
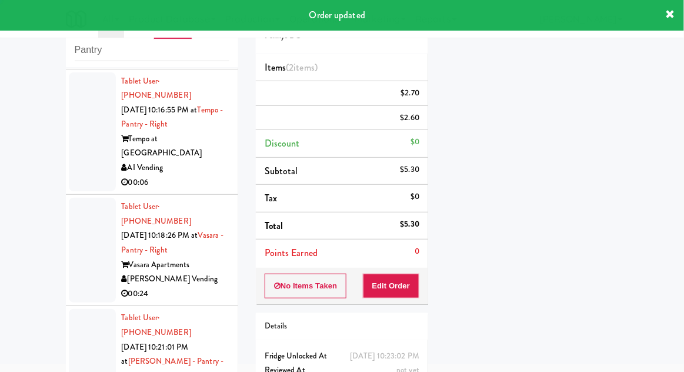
scroll to position [0, 0]
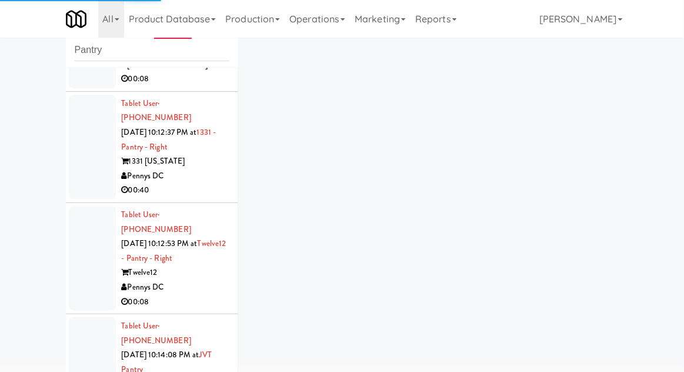
scroll to position [3321, 0]
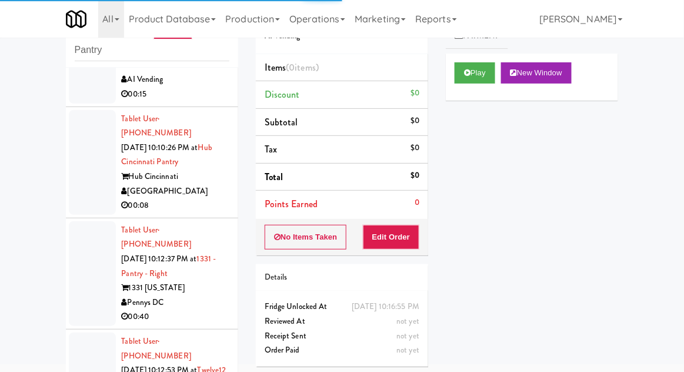
scroll to position [3192, 0]
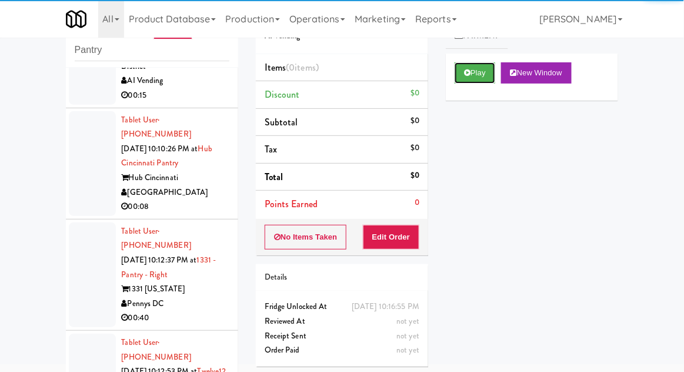
click at [494, 74] on button "Play" at bounding box center [475, 72] width 41 height 21
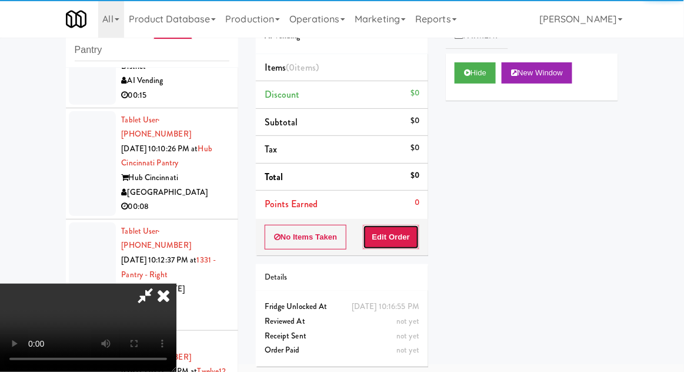
click at [404, 238] on button "Edit Order" at bounding box center [391, 237] width 57 height 25
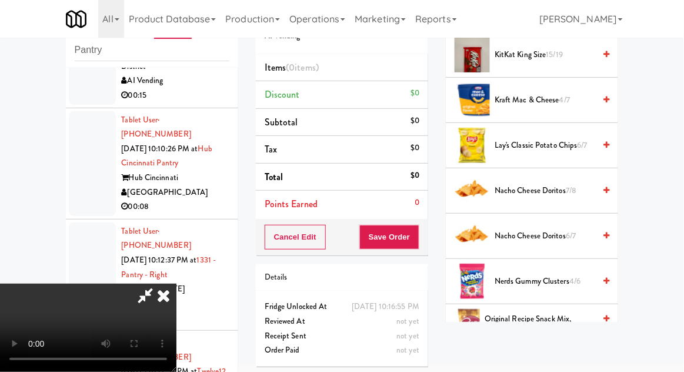
scroll to position [1294, 0]
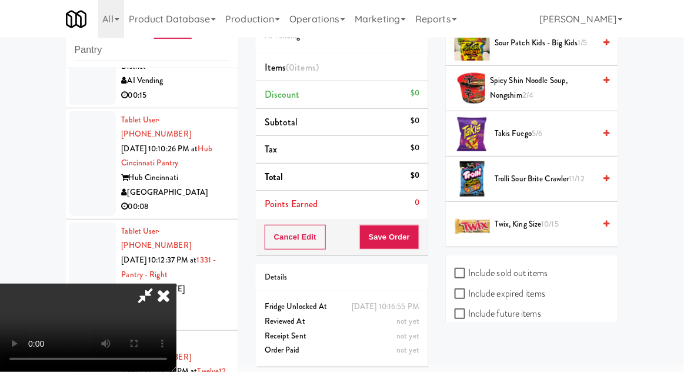
click at [560, 177] on span "Trolli Sour Brite Crawler 11/12" at bounding box center [545, 179] width 100 height 15
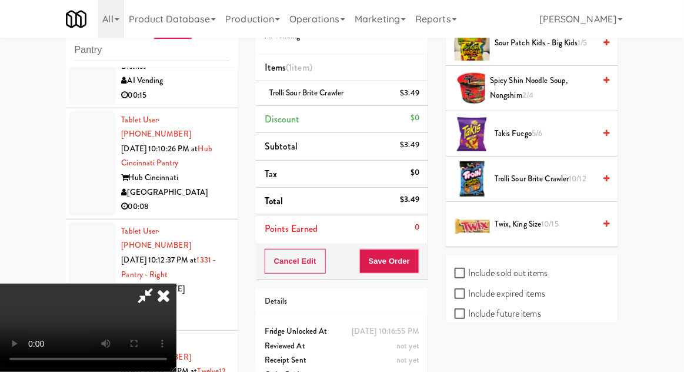
scroll to position [43, 0]
click at [416, 266] on button "Save Order" at bounding box center [390, 261] width 60 height 25
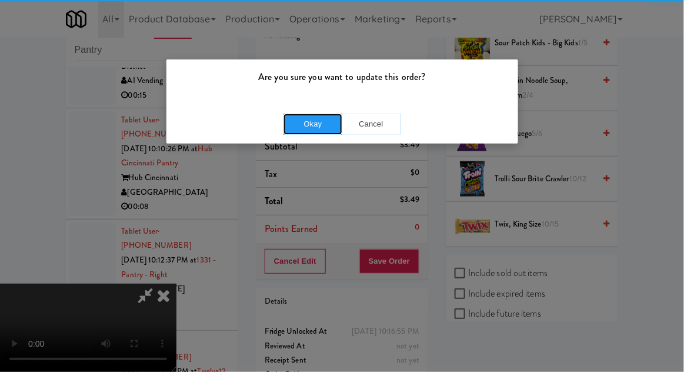
click at [323, 129] on button "Okay" at bounding box center [313, 124] width 59 height 21
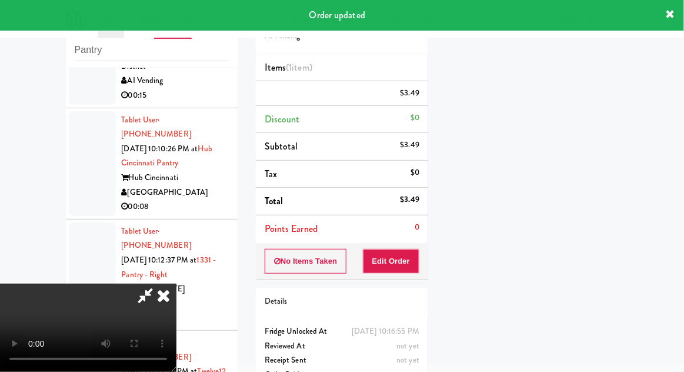
scroll to position [0, 0]
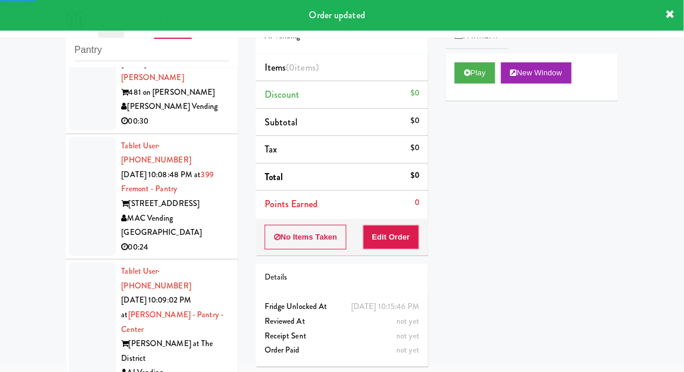
scroll to position [2896, 0]
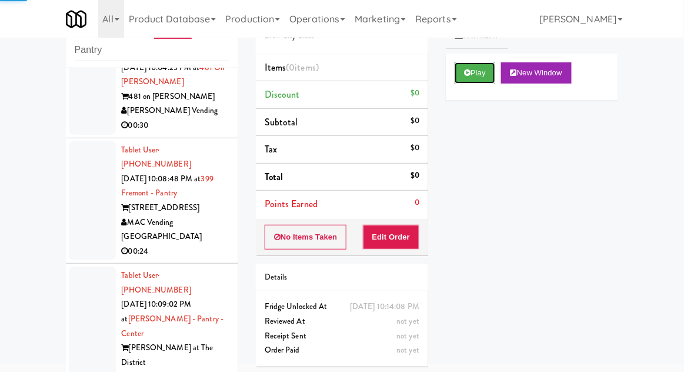
click at [478, 75] on button "Play" at bounding box center [475, 72] width 41 height 21
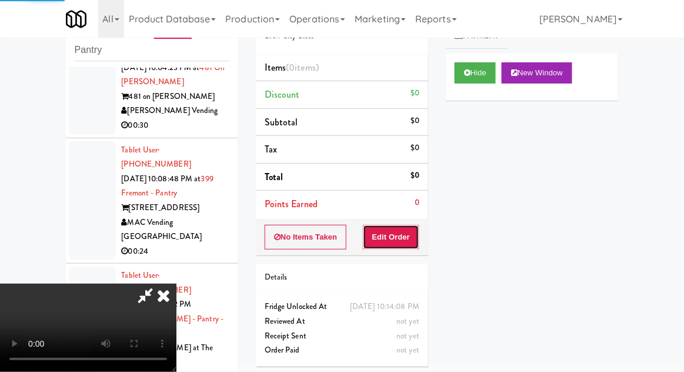
click at [402, 245] on button "Edit Order" at bounding box center [391, 237] width 57 height 25
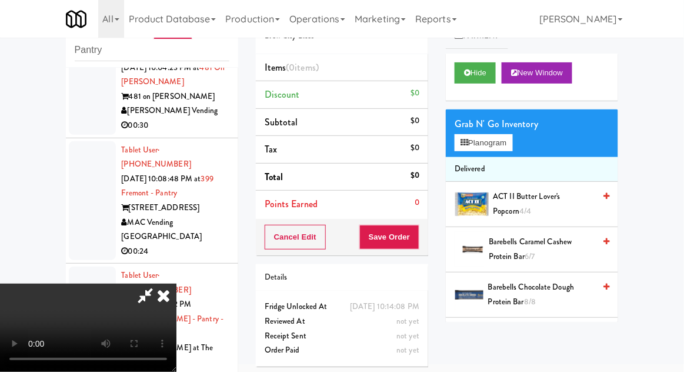
click at [177, 284] on icon at bounding box center [164, 296] width 26 height 24
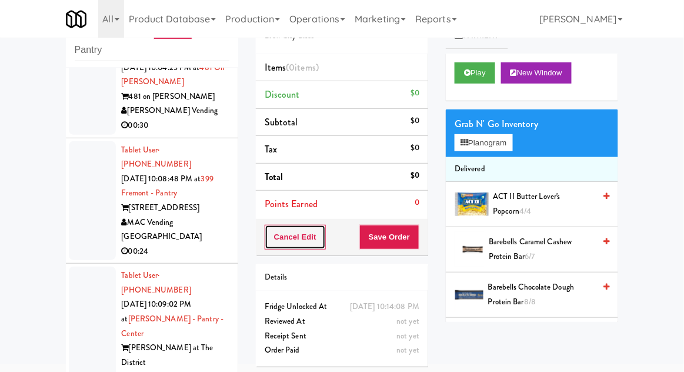
click at [291, 233] on button "Cancel Edit" at bounding box center [295, 237] width 61 height 25
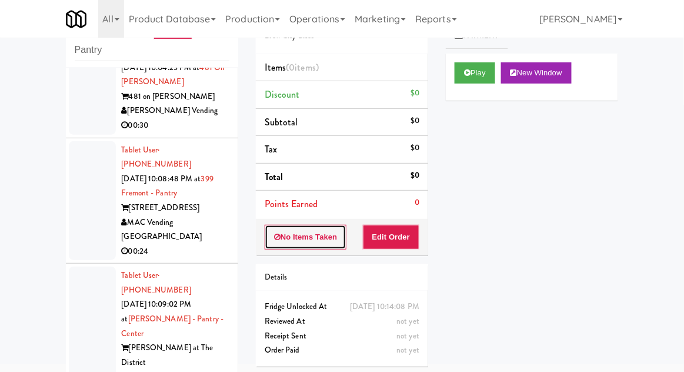
click at [282, 241] on button "No Items Taken" at bounding box center [306, 237] width 82 height 25
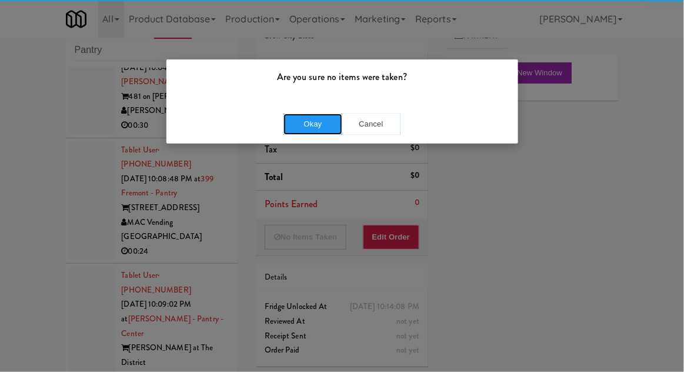
click at [298, 123] on button "Okay" at bounding box center [313, 124] width 59 height 21
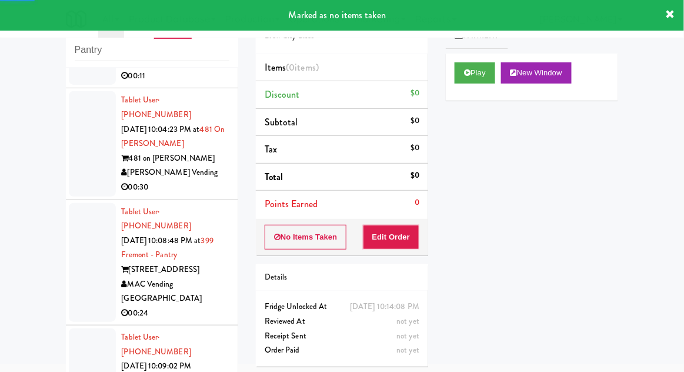
scroll to position [2832, 0]
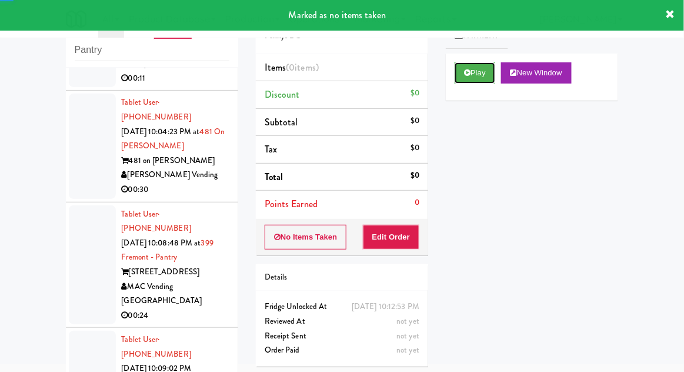
click at [477, 77] on button "Play" at bounding box center [475, 72] width 41 height 21
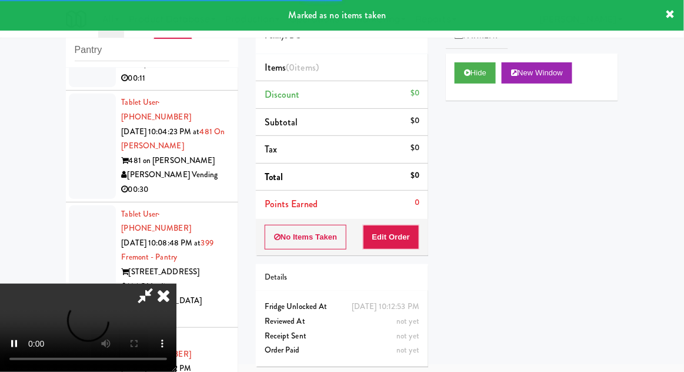
click at [396, 254] on div "Order # 9025099 Pennys DC Items (0 items ) Discount $0 Subtotal $0 Tax $0 Total…" at bounding box center [342, 186] width 190 height 378
click at [407, 245] on button "Edit Order" at bounding box center [391, 237] width 57 height 25
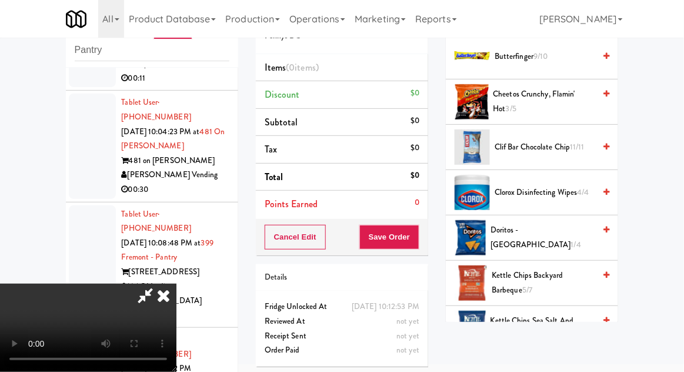
scroll to position [188, 0]
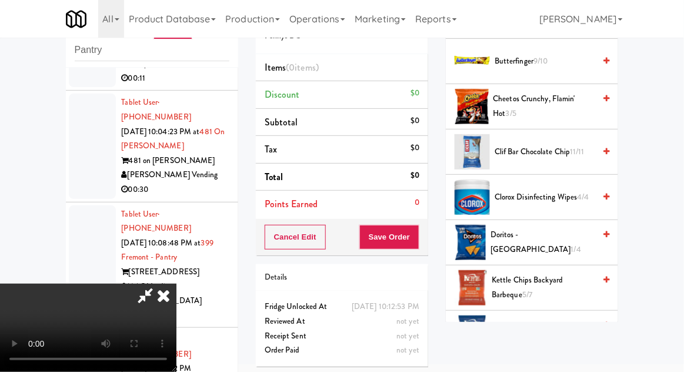
click at [571, 244] on span "1/4" at bounding box center [576, 249] width 10 height 11
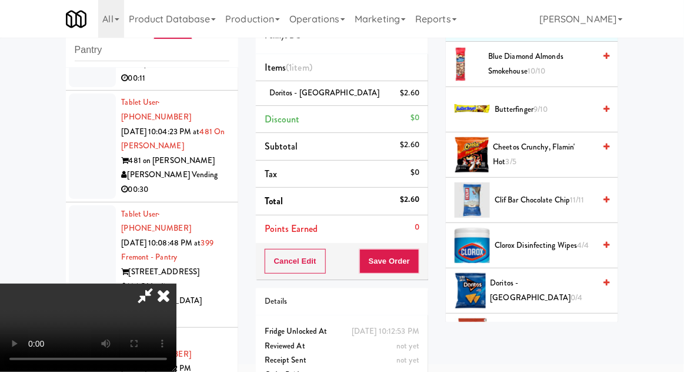
scroll to position [122, 0]
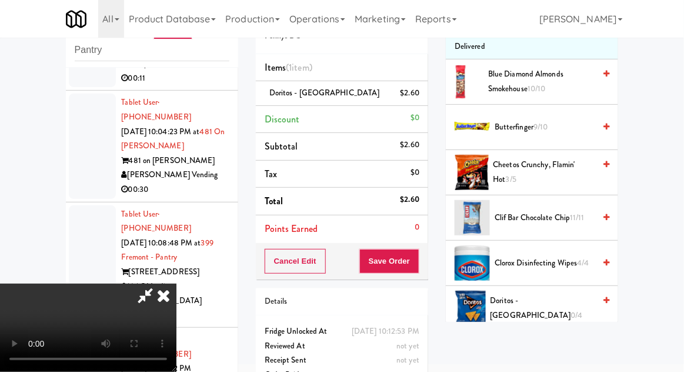
click at [576, 159] on span "Cheetos Crunchy, Flamin' Hot 3/5" at bounding box center [545, 172] width 102 height 29
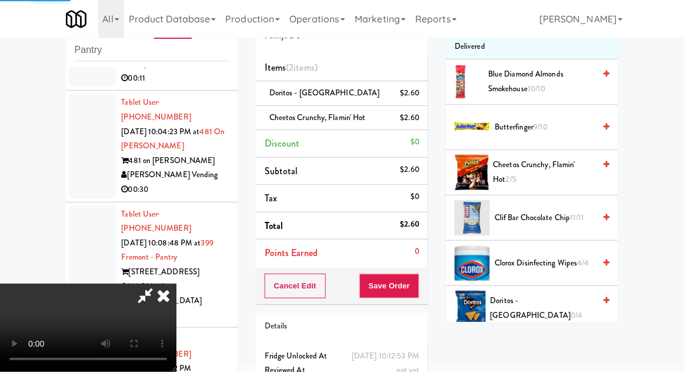
scroll to position [54, 0]
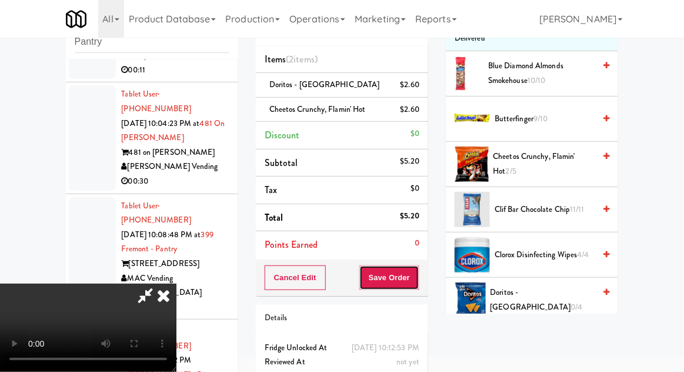
click at [415, 287] on button "Save Order" at bounding box center [390, 277] width 60 height 25
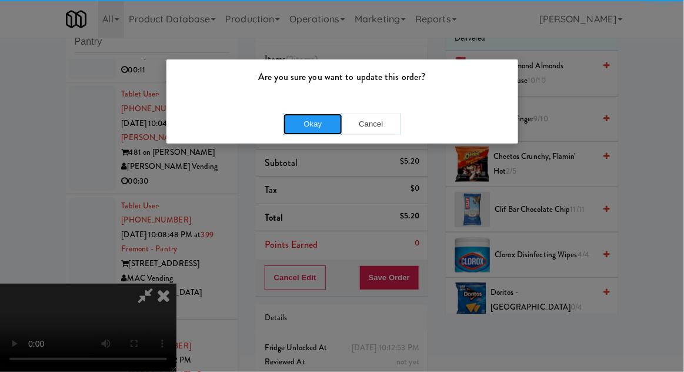
click at [302, 129] on button "Okay" at bounding box center [313, 124] width 59 height 21
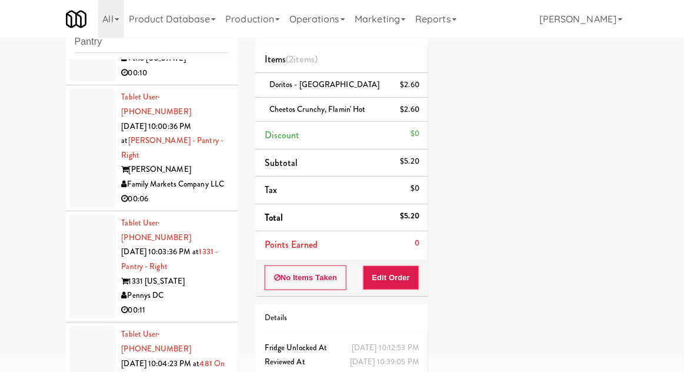
scroll to position [2596, 0]
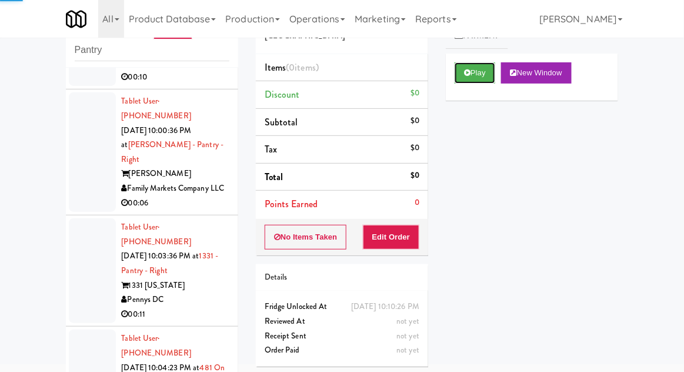
click at [489, 81] on button "Play" at bounding box center [475, 72] width 41 height 21
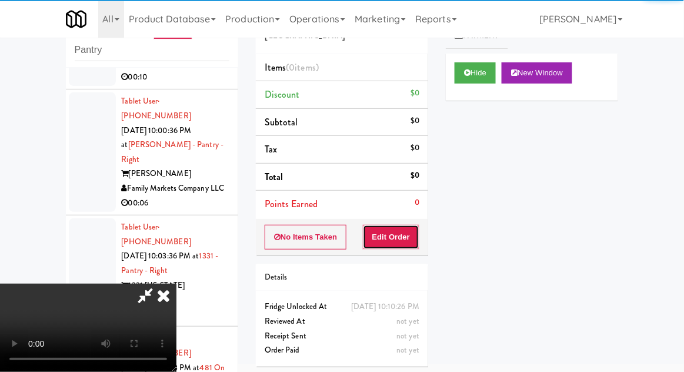
click at [407, 243] on button "Edit Order" at bounding box center [391, 237] width 57 height 25
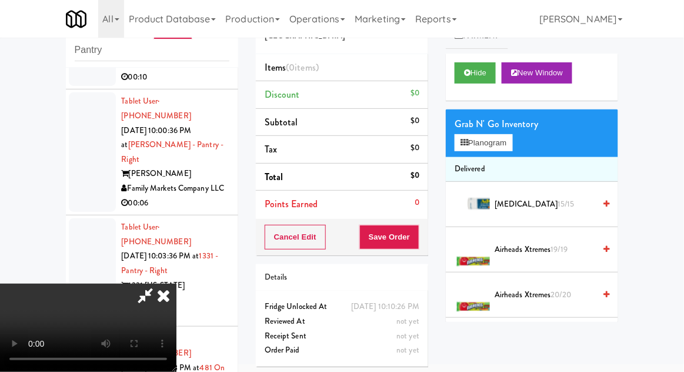
scroll to position [0, 0]
click at [511, 136] on button "Planogram" at bounding box center [484, 143] width 58 height 18
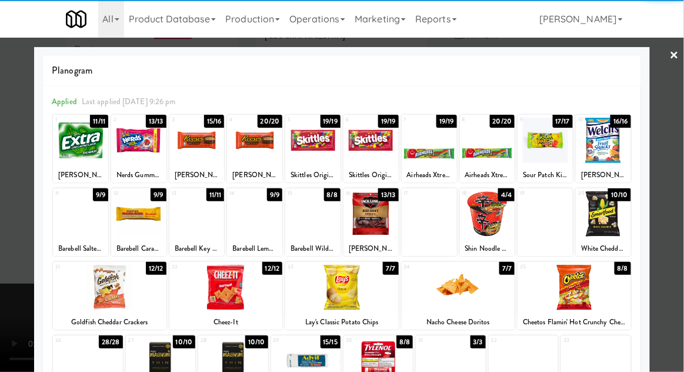
click at [435, 158] on div at bounding box center [429, 140] width 55 height 45
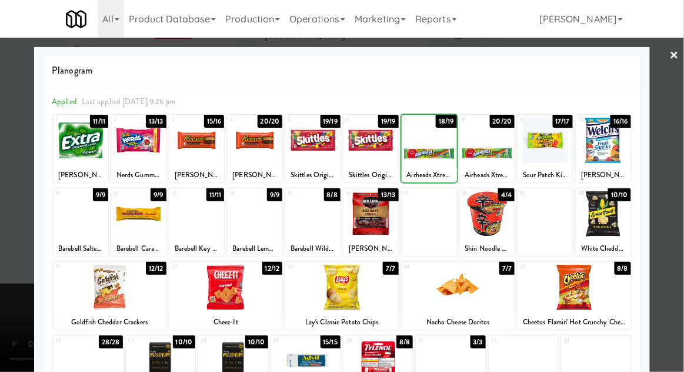
click at [32, 288] on div at bounding box center [342, 186] width 684 height 372
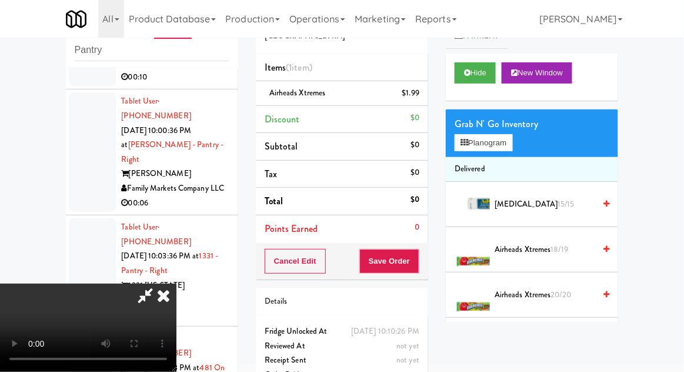
scroll to position [43, 0]
click at [418, 260] on button "Save Order" at bounding box center [390, 261] width 60 height 25
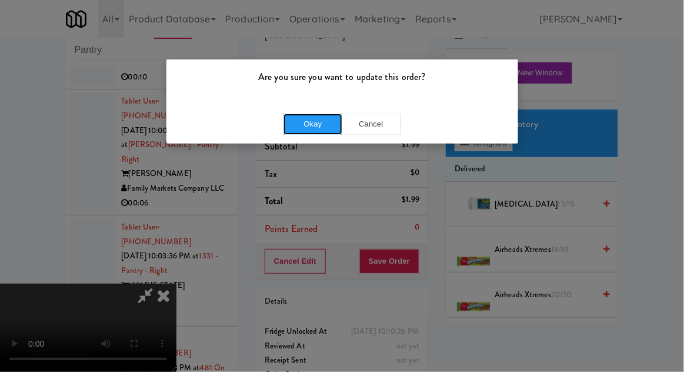
click at [315, 127] on button "Okay" at bounding box center [313, 124] width 59 height 21
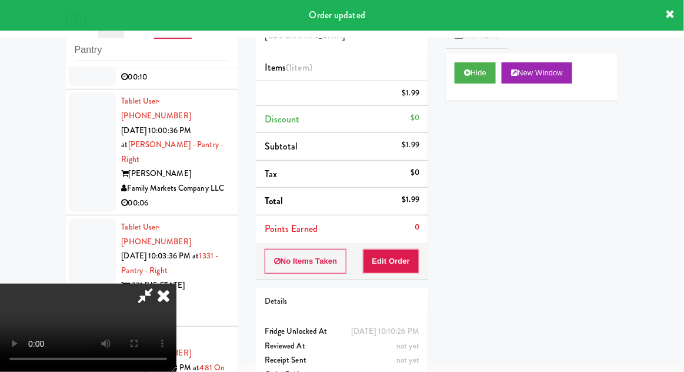
scroll to position [0, 0]
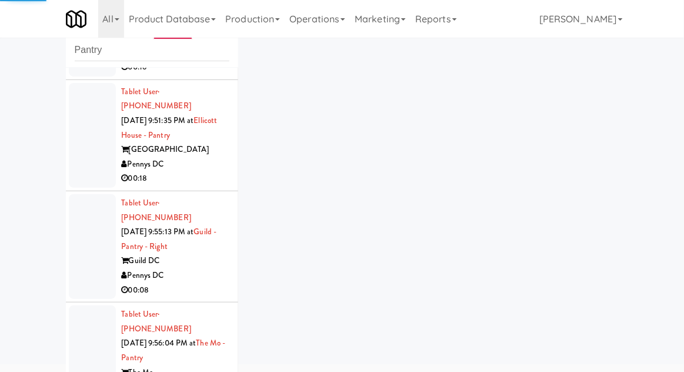
scroll to position [2141, 0]
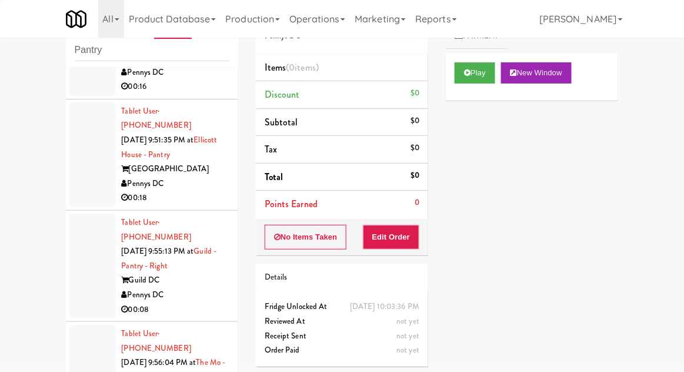
click at [490, 81] on button "Play" at bounding box center [475, 72] width 41 height 21
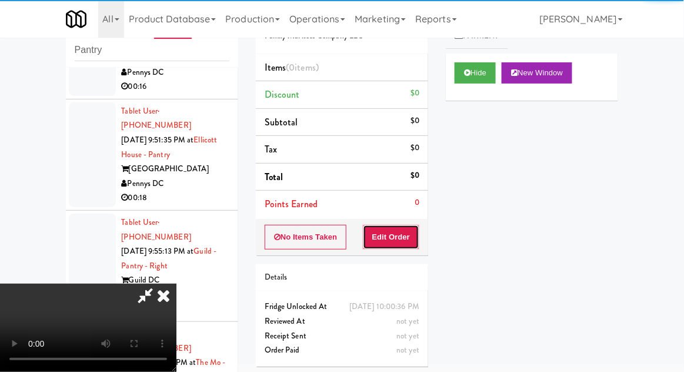
click at [398, 245] on button "Edit Order" at bounding box center [391, 237] width 57 height 25
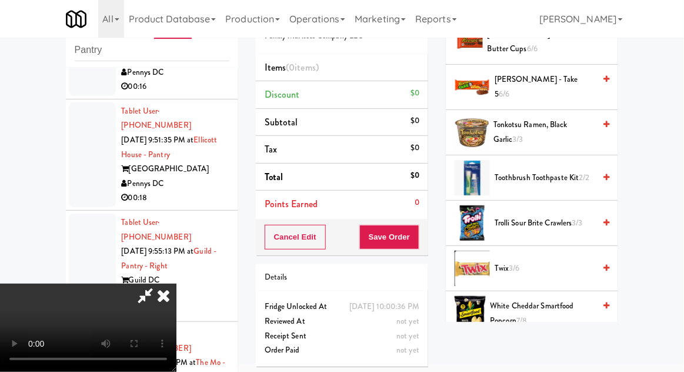
scroll to position [1122, 0]
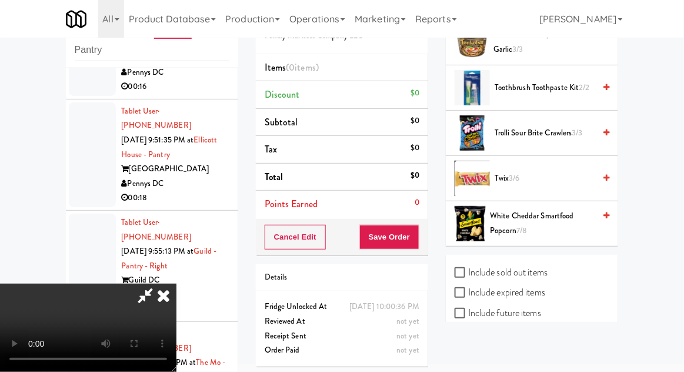
click at [570, 132] on span "Trolli Sour Brite Crawlers 3/3" at bounding box center [545, 133] width 100 height 15
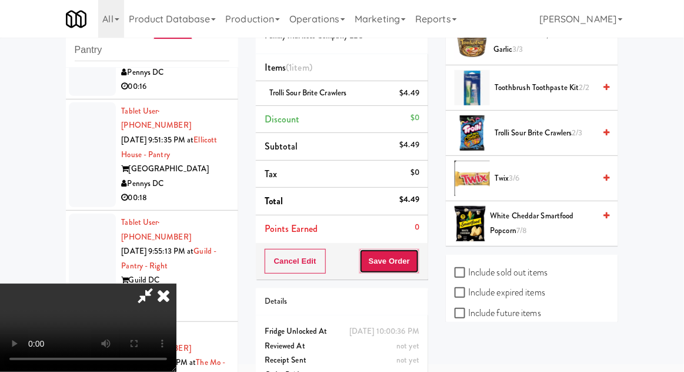
click at [416, 253] on button "Save Order" at bounding box center [390, 261] width 60 height 25
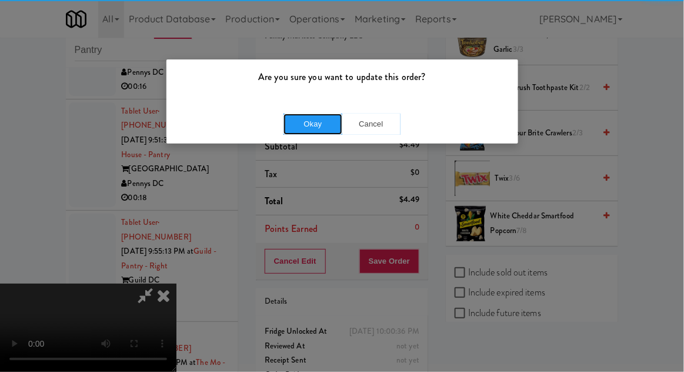
click at [304, 120] on button "Okay" at bounding box center [313, 124] width 59 height 21
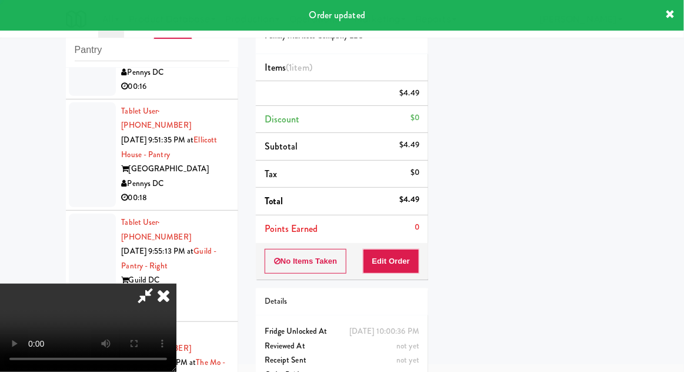
scroll to position [116, 0]
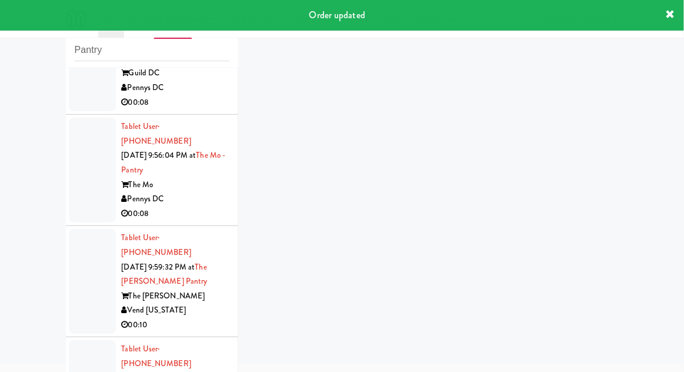
scroll to position [2348, 0]
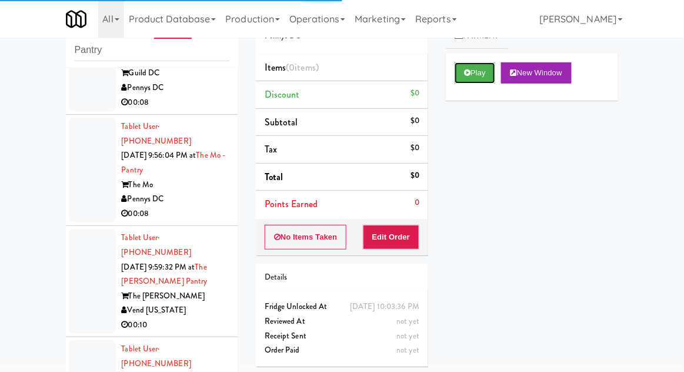
click at [475, 71] on button "Play" at bounding box center [475, 72] width 41 height 21
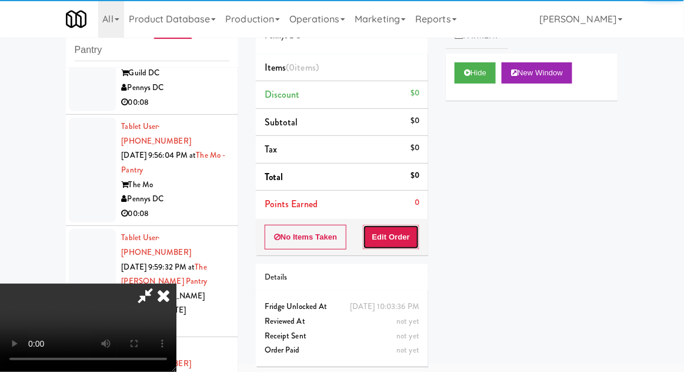
click at [404, 232] on button "Edit Order" at bounding box center [391, 237] width 57 height 25
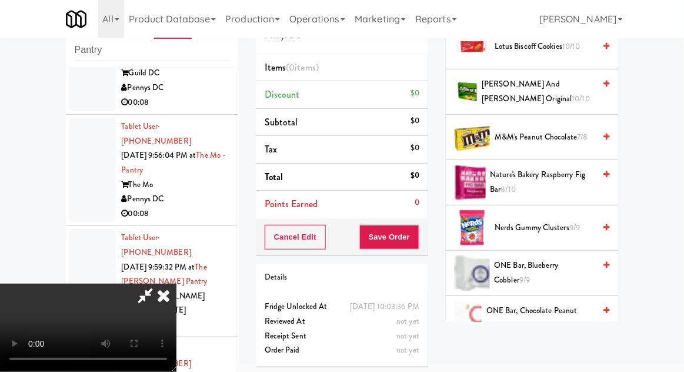
scroll to position [705, 0]
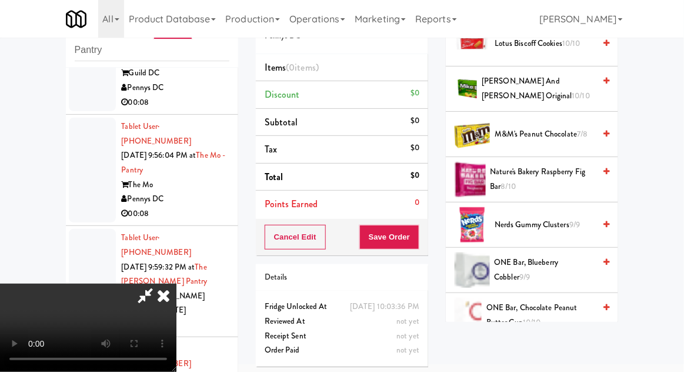
click at [560, 227] on span "Nerds Gummy Clusters 9/9" at bounding box center [545, 225] width 100 height 15
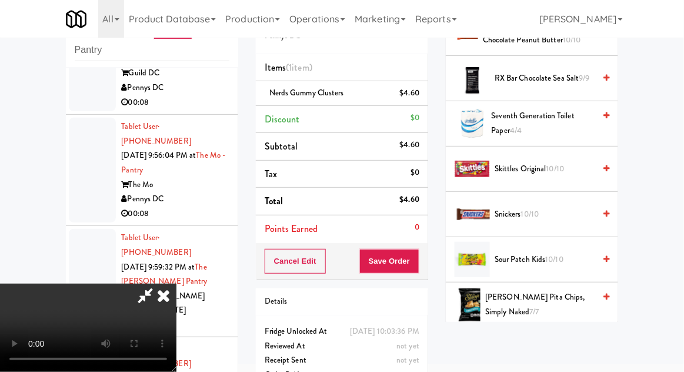
scroll to position [1219, 0]
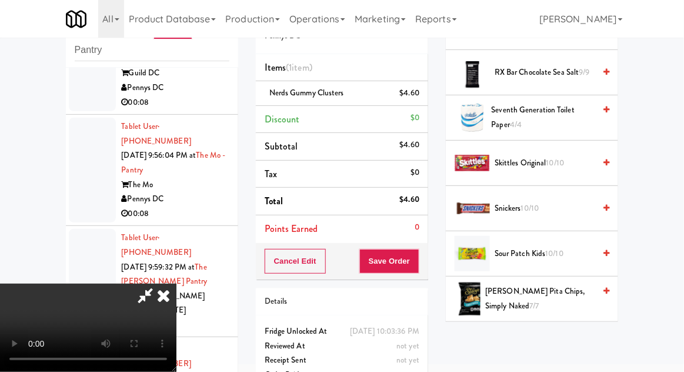
click at [554, 255] on span "Sour Patch Kids 10/10" at bounding box center [545, 254] width 100 height 15
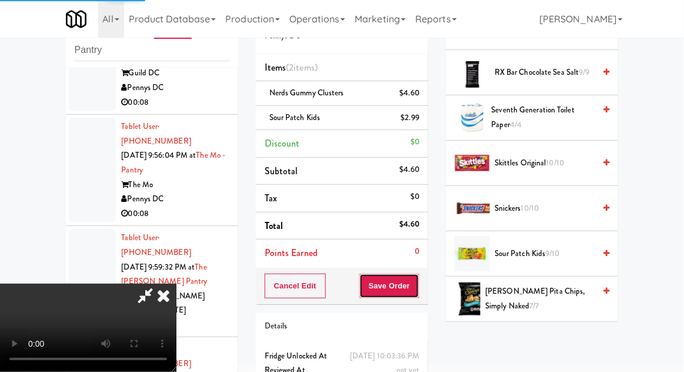
click at [419, 285] on button "Save Order" at bounding box center [390, 286] width 60 height 25
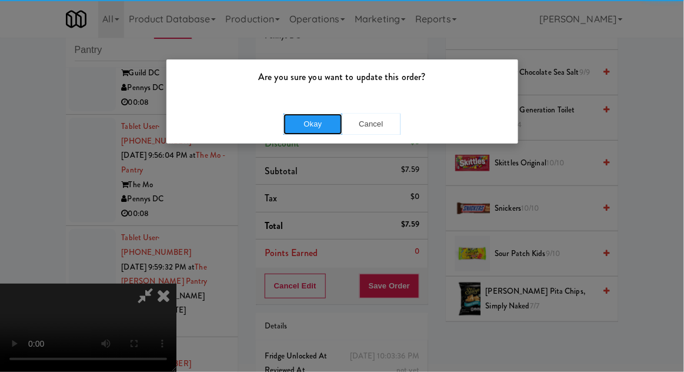
click at [323, 124] on button "Okay" at bounding box center [313, 124] width 59 height 21
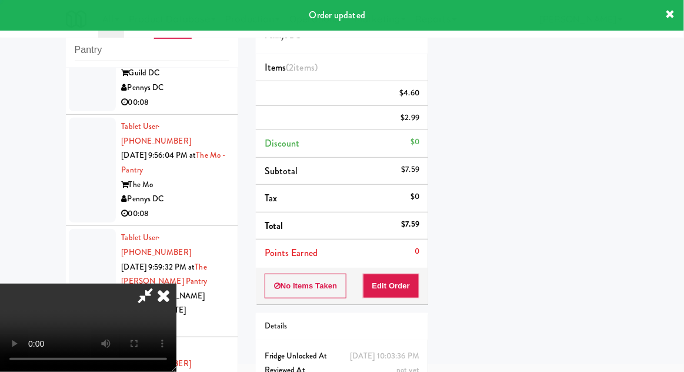
scroll to position [0, 0]
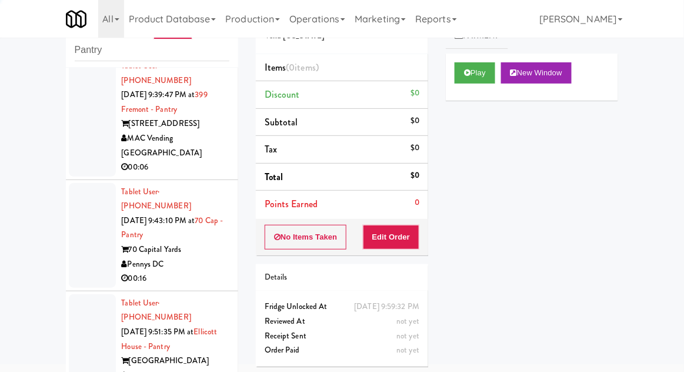
scroll to position [1951, 0]
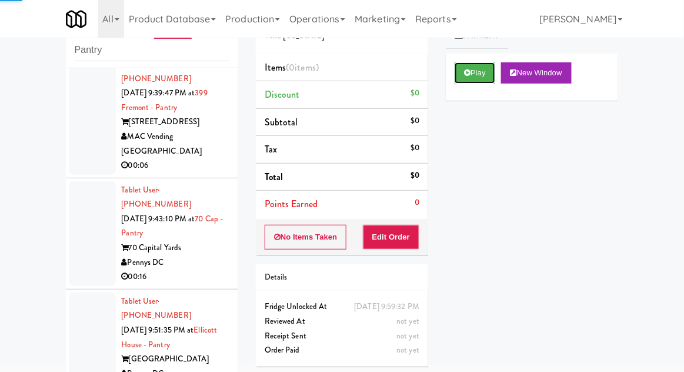
click at [478, 64] on button "Play" at bounding box center [475, 72] width 41 height 21
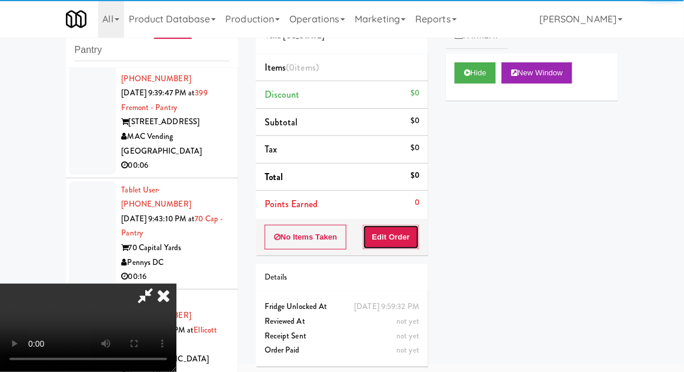
click at [397, 234] on button "Edit Order" at bounding box center [391, 237] width 57 height 25
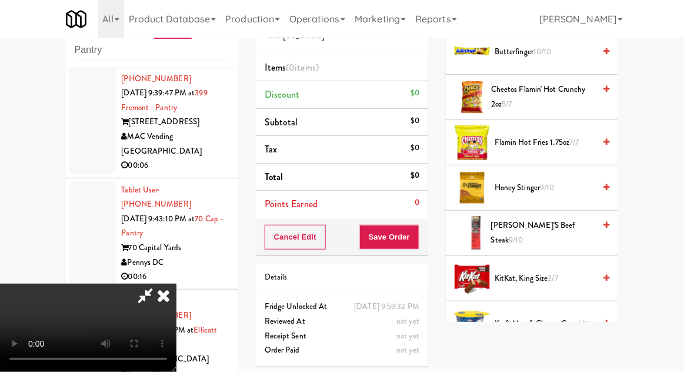
scroll to position [323, 0]
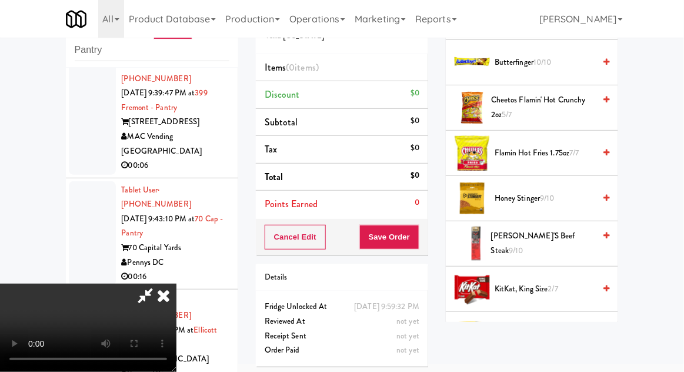
click at [523, 245] on span "9/10" at bounding box center [516, 250] width 14 height 11
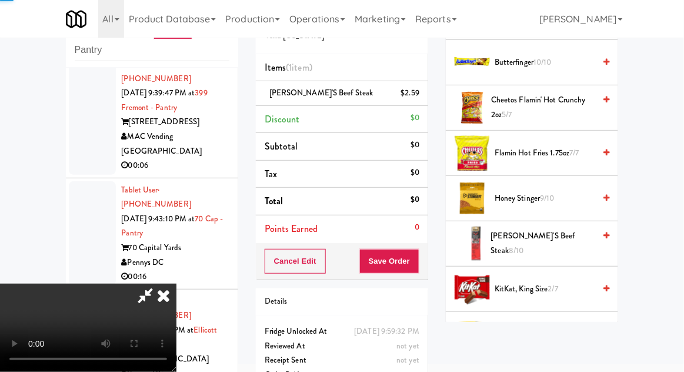
click at [561, 241] on span "[PERSON_NAME]'s Beef Steak 8/10" at bounding box center [543, 243] width 104 height 29
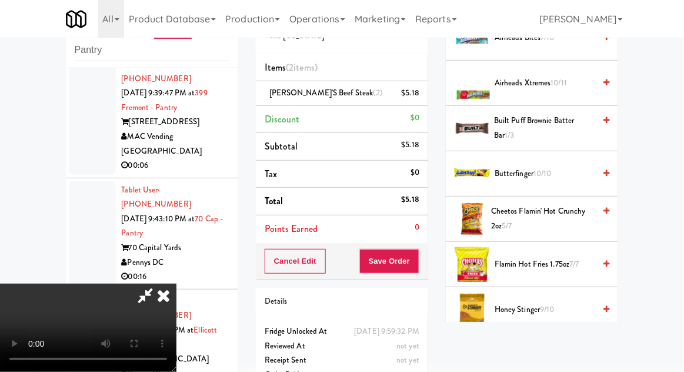
scroll to position [0, 0]
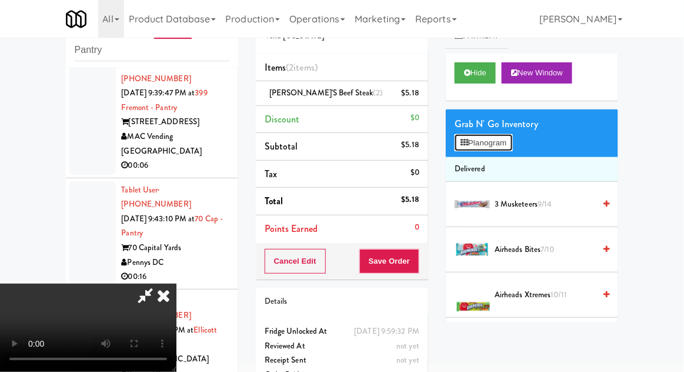
click at [512, 149] on button "Planogram" at bounding box center [484, 143] width 58 height 18
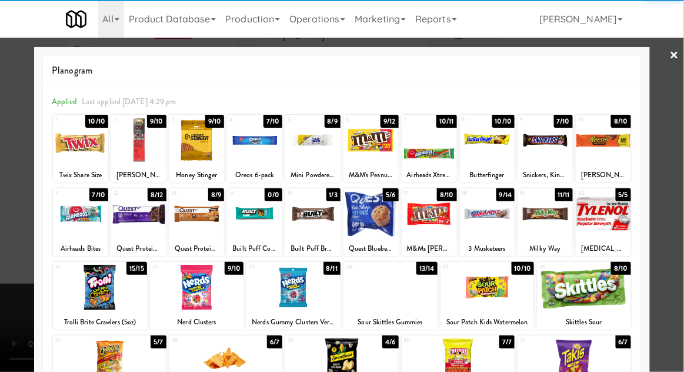
click at [201, 154] on div at bounding box center [197, 140] width 55 height 45
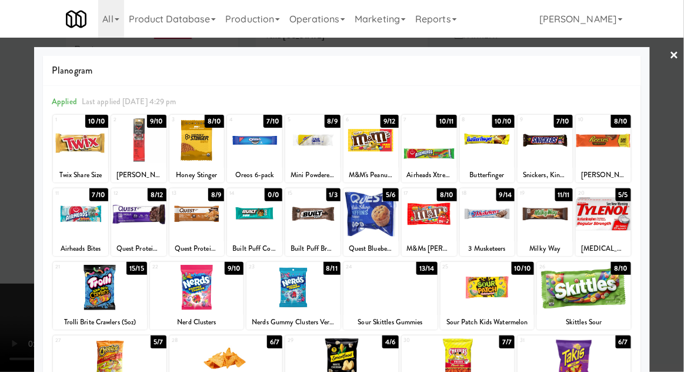
click at [12, 171] on div at bounding box center [342, 186] width 684 height 372
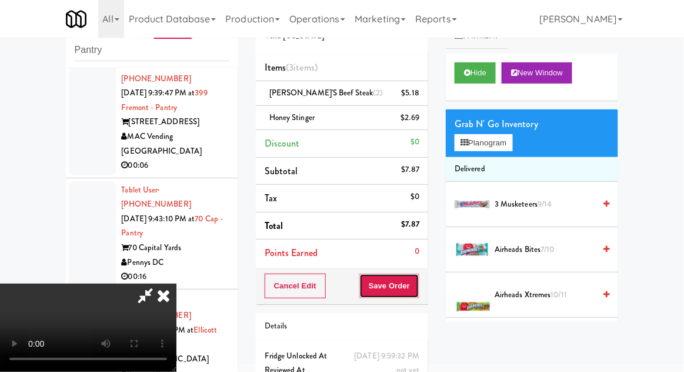
click at [419, 288] on button "Save Order" at bounding box center [390, 286] width 60 height 25
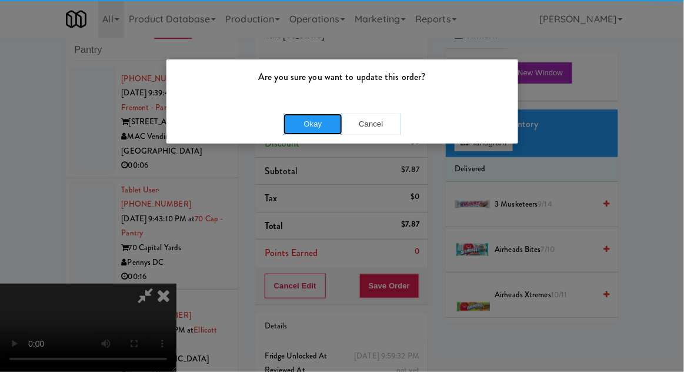
click at [315, 118] on button "Okay" at bounding box center [313, 124] width 59 height 21
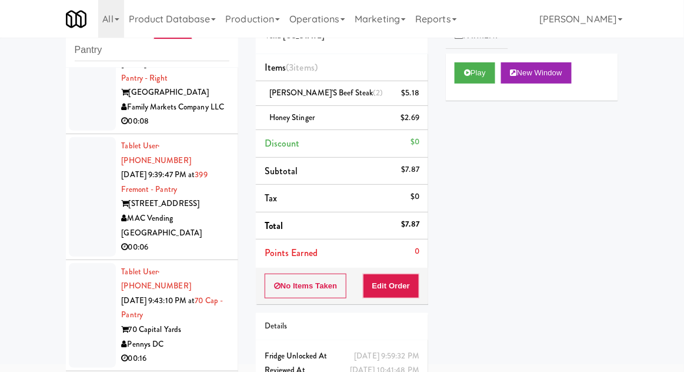
scroll to position [1869, 0]
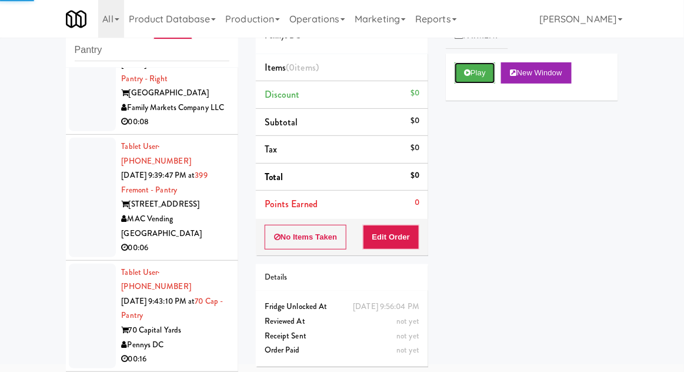
click at [458, 72] on button "Play" at bounding box center [475, 72] width 41 height 21
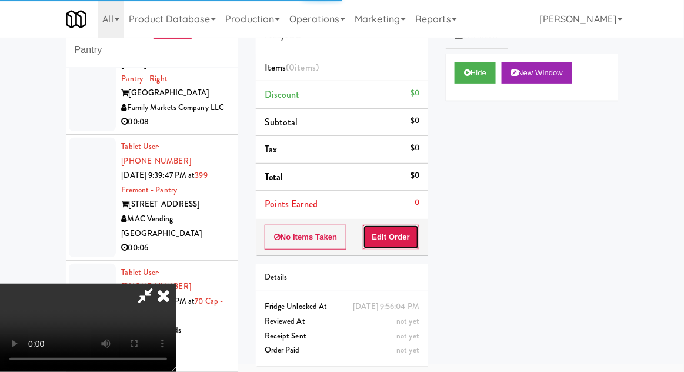
click at [404, 237] on button "Edit Order" at bounding box center [391, 237] width 57 height 25
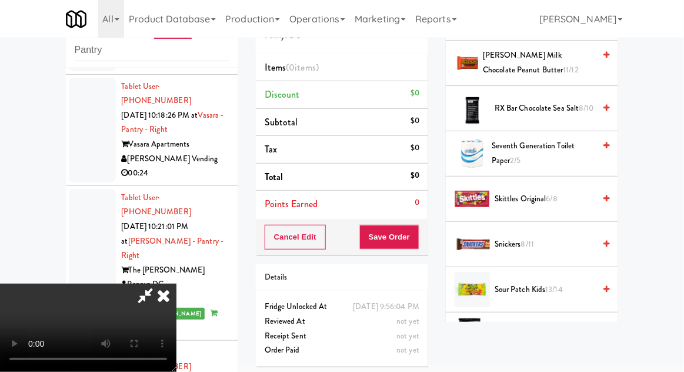
scroll to position [1140, 0]
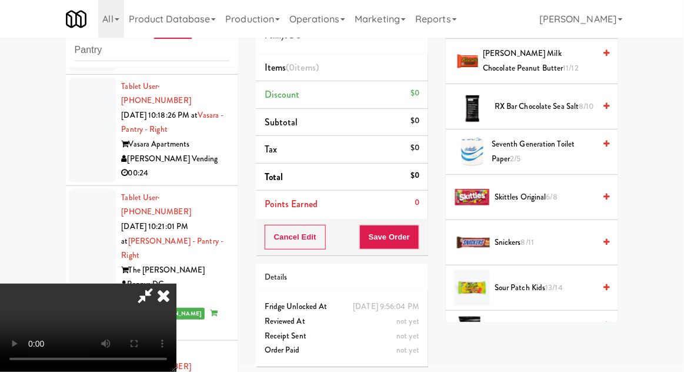
click at [561, 197] on span "Skittles Original 6/8" at bounding box center [545, 197] width 100 height 15
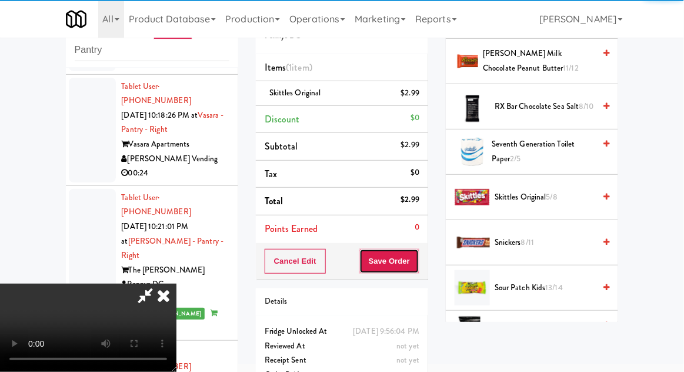
click at [417, 268] on button "Save Order" at bounding box center [390, 261] width 60 height 25
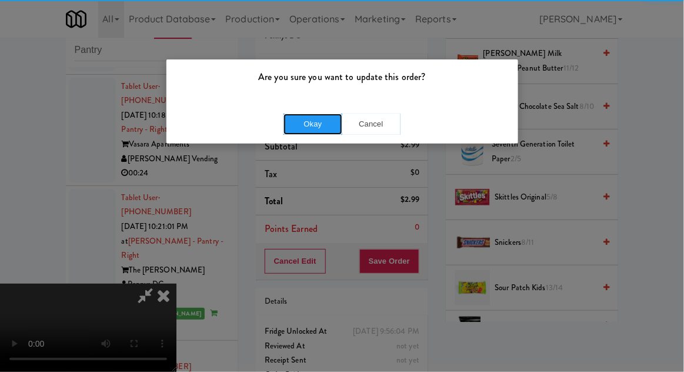
click at [303, 127] on button "Okay" at bounding box center [313, 124] width 59 height 21
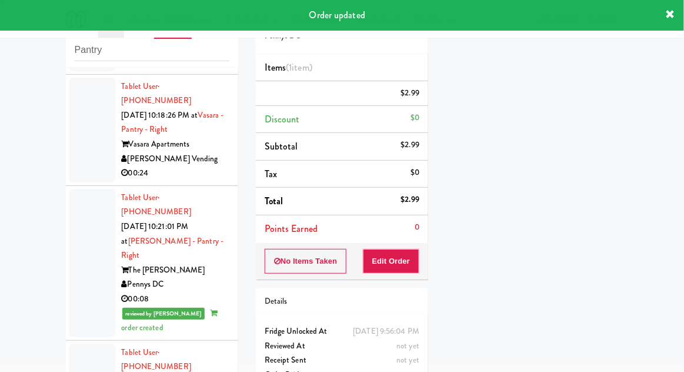
scroll to position [0, 0]
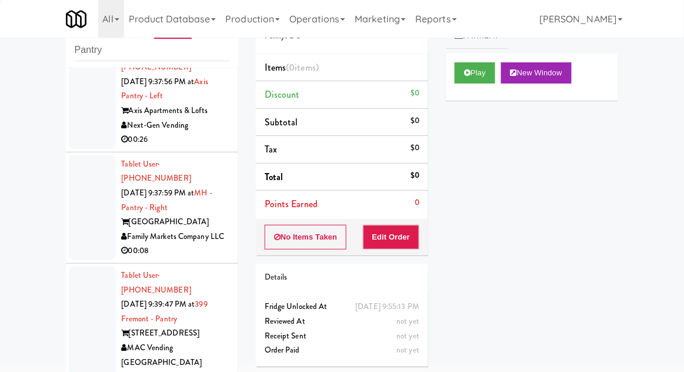
scroll to position [1732, 0]
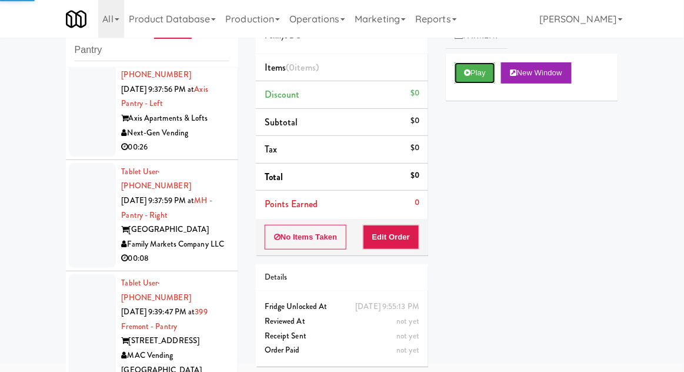
click at [471, 77] on button "Play" at bounding box center [475, 72] width 41 height 21
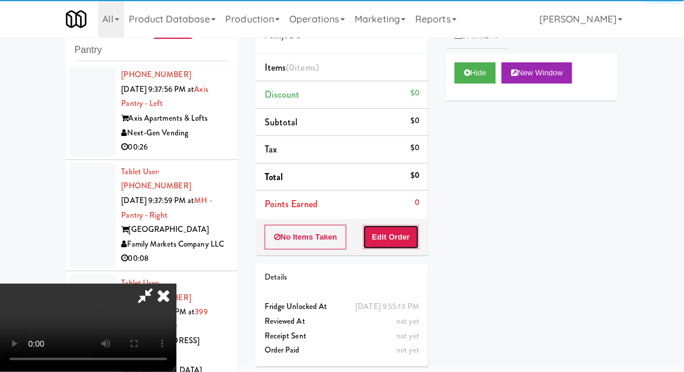
click at [404, 231] on button "Edit Order" at bounding box center [391, 237] width 57 height 25
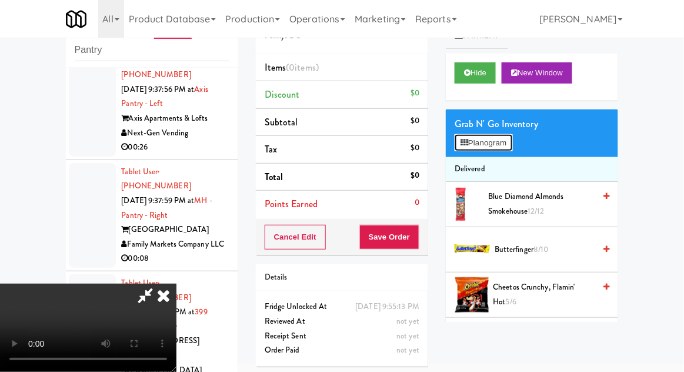
click at [512, 142] on button "Planogram" at bounding box center [484, 143] width 58 height 18
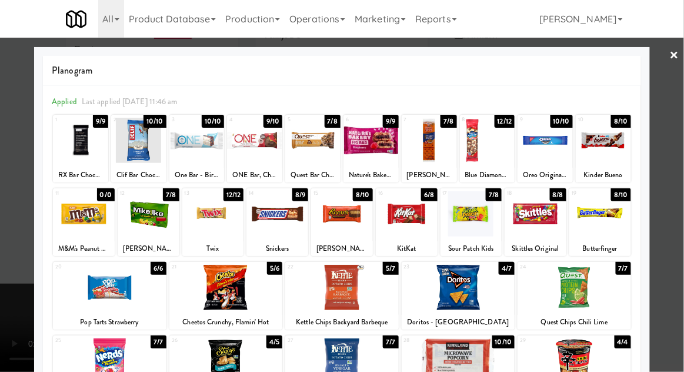
click at [347, 220] on div at bounding box center [342, 213] width 62 height 45
click at [4, 295] on div at bounding box center [342, 186] width 684 height 372
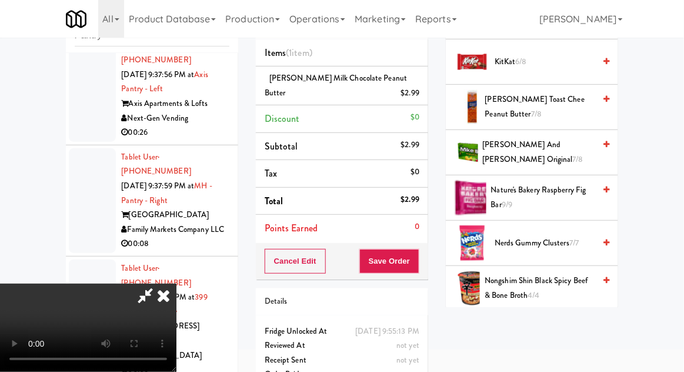
scroll to position [625, 0]
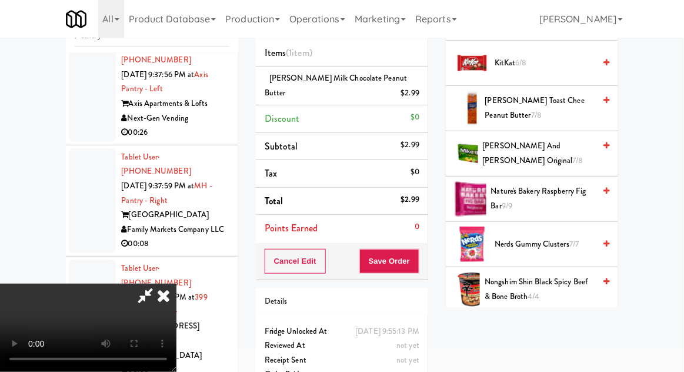
click at [528, 67] on span "KitKat 6/8" at bounding box center [545, 63] width 100 height 15
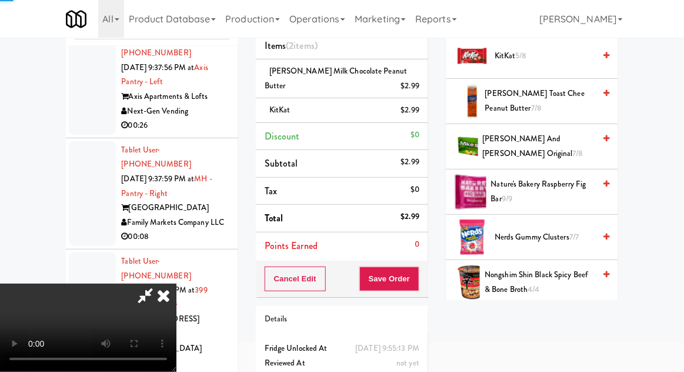
scroll to position [68, 0]
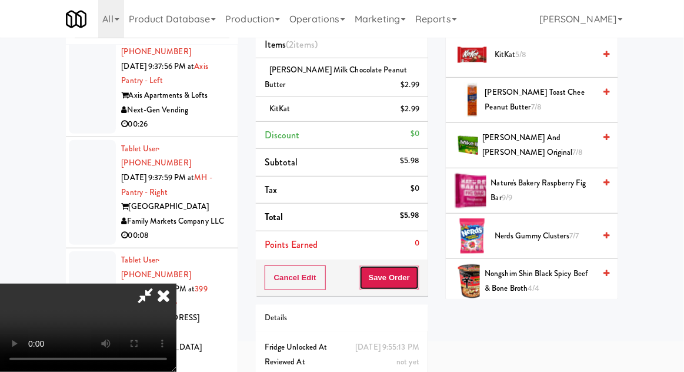
click at [417, 283] on button "Save Order" at bounding box center [390, 277] width 60 height 25
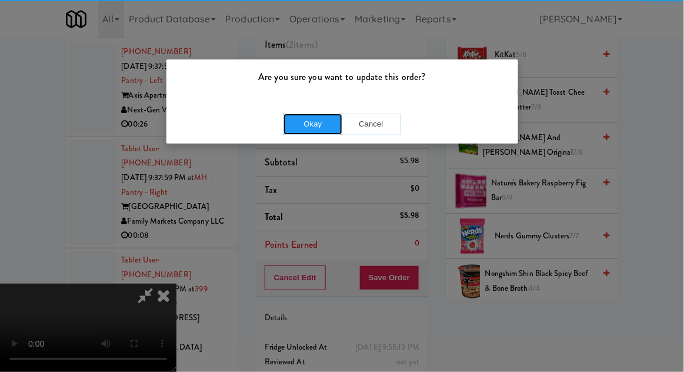
click at [294, 118] on button "Okay" at bounding box center [313, 124] width 59 height 21
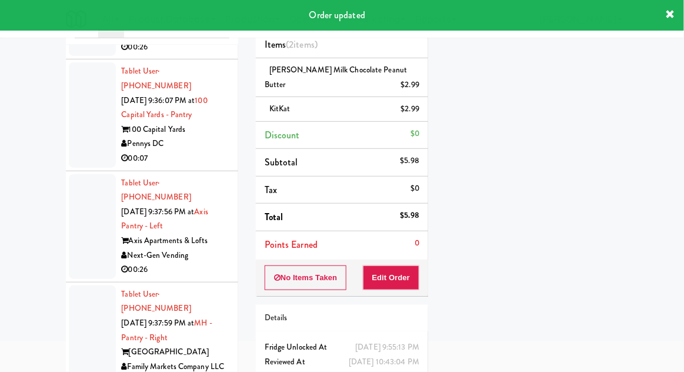
scroll to position [1552, 0]
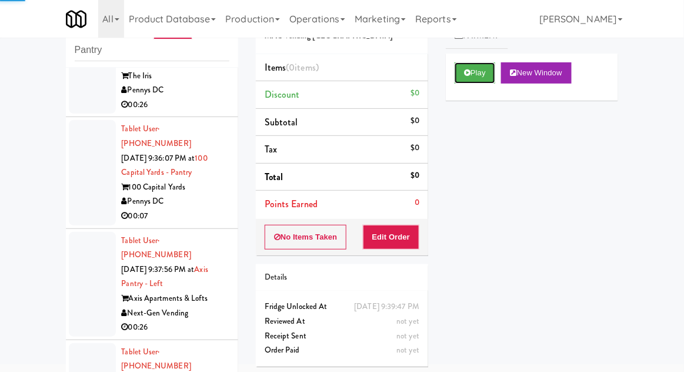
click at [457, 74] on button "Play" at bounding box center [475, 72] width 41 height 21
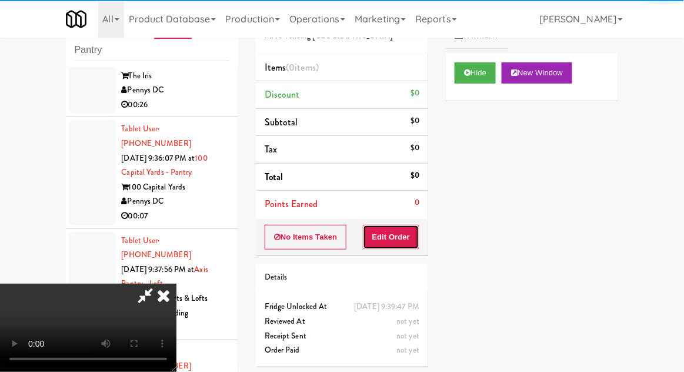
click at [419, 225] on button "Edit Order" at bounding box center [391, 237] width 57 height 25
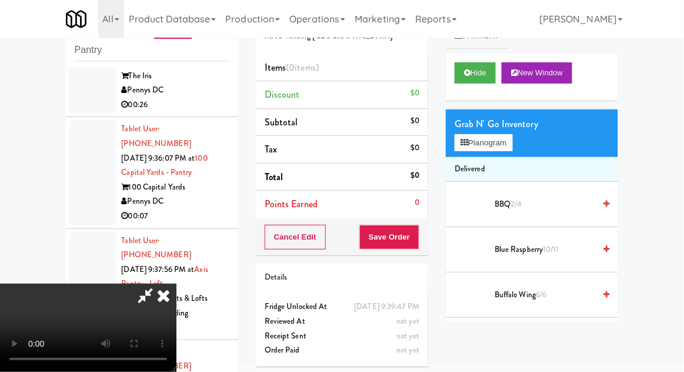
scroll to position [43, 0]
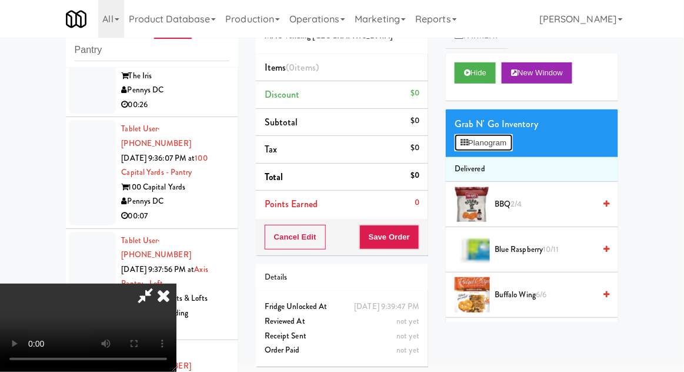
click at [512, 148] on button "Planogram" at bounding box center [484, 143] width 58 height 18
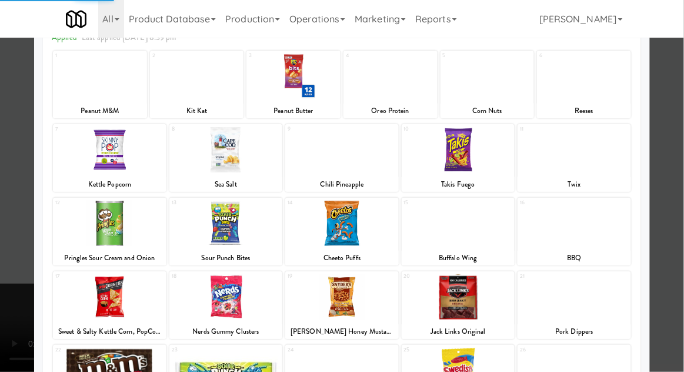
scroll to position [66, 0]
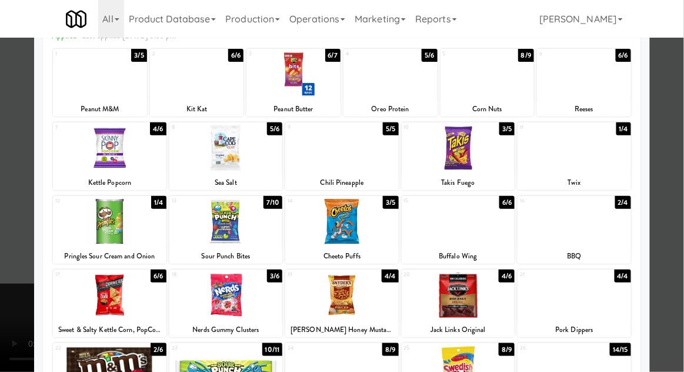
click at [600, 299] on div at bounding box center [575, 295] width 114 height 45
click at [9, 258] on div at bounding box center [342, 186] width 684 height 372
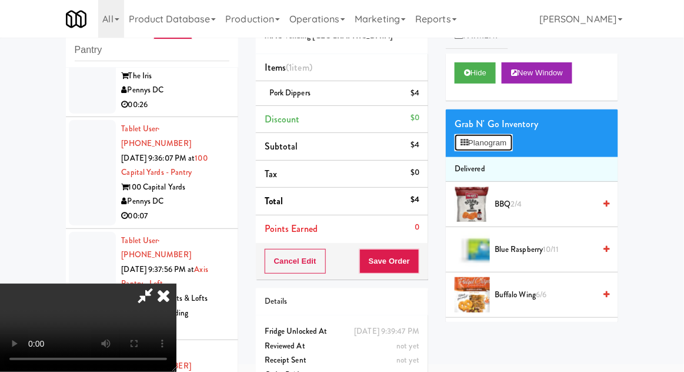
click at [506, 147] on button "Planogram" at bounding box center [484, 143] width 58 height 18
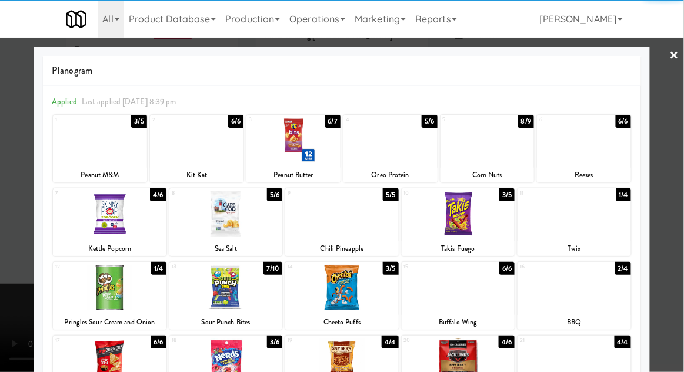
click at [604, 295] on div at bounding box center [575, 287] width 114 height 45
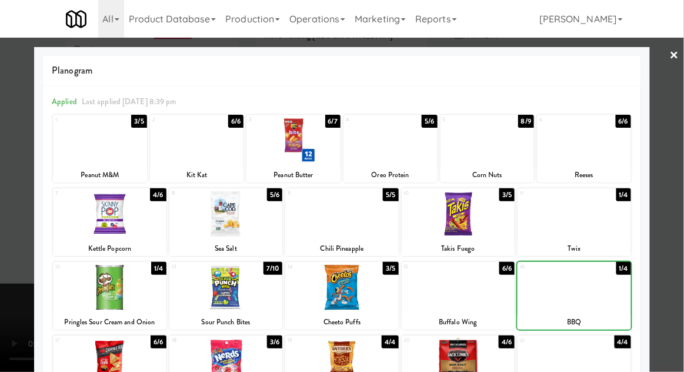
click at [670, 275] on div at bounding box center [342, 186] width 684 height 372
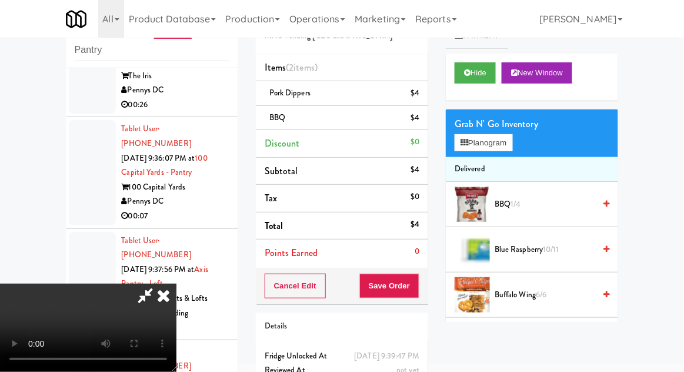
click at [426, 98] on li "Pork Dippers $4" at bounding box center [342, 93] width 172 height 25
click at [421, 99] on icon at bounding box center [421, 98] width 6 height 8
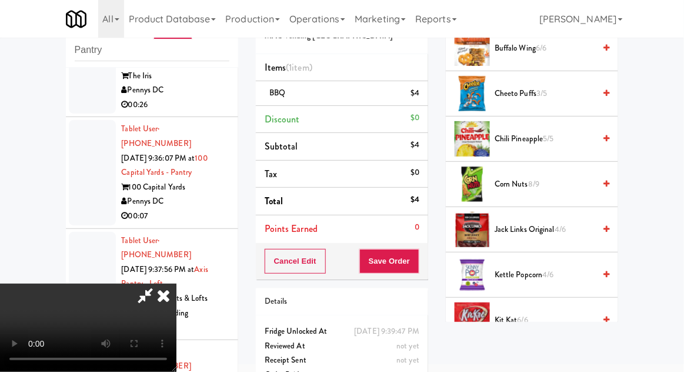
scroll to position [241, 0]
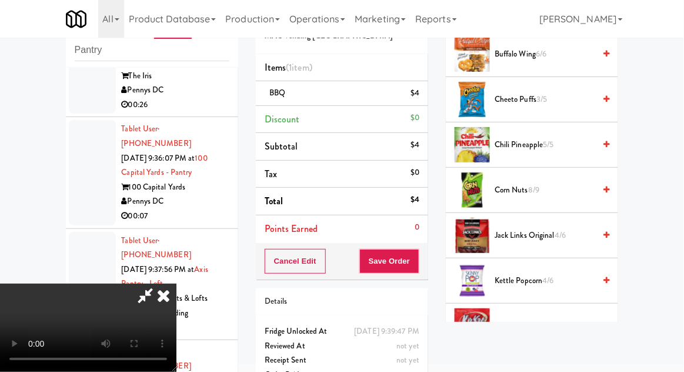
click at [519, 320] on span "Kit Kat 6/6" at bounding box center [545, 326] width 100 height 15
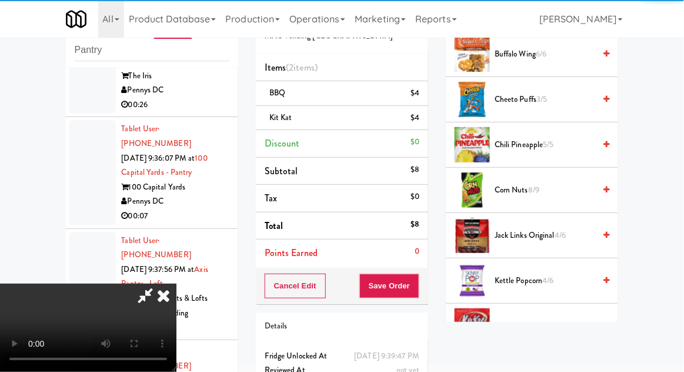
scroll to position [43, 0]
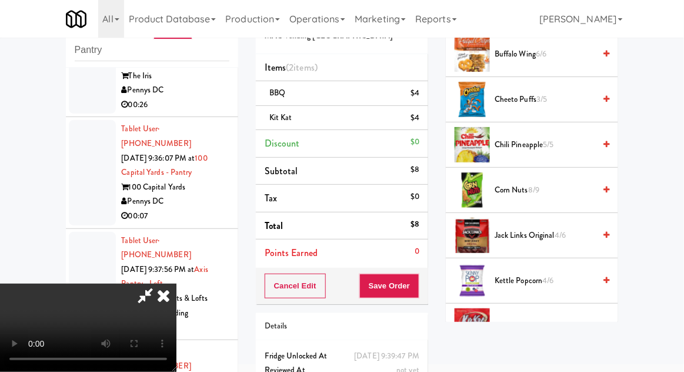
click at [427, 293] on div "Cancel Edit Save Order" at bounding box center [342, 286] width 172 height 36
click at [417, 294] on button "Save Order" at bounding box center [390, 286] width 60 height 25
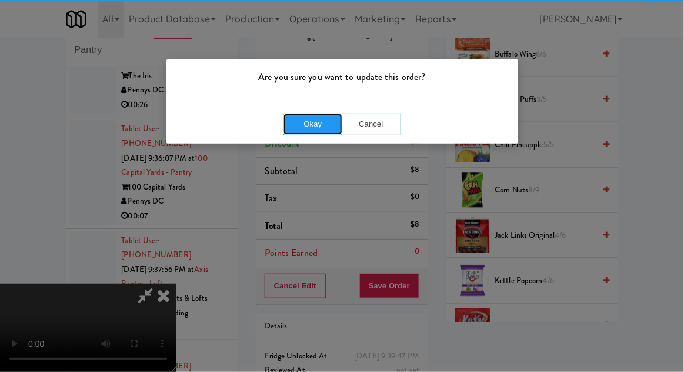
click at [331, 127] on button "Okay" at bounding box center [313, 124] width 59 height 21
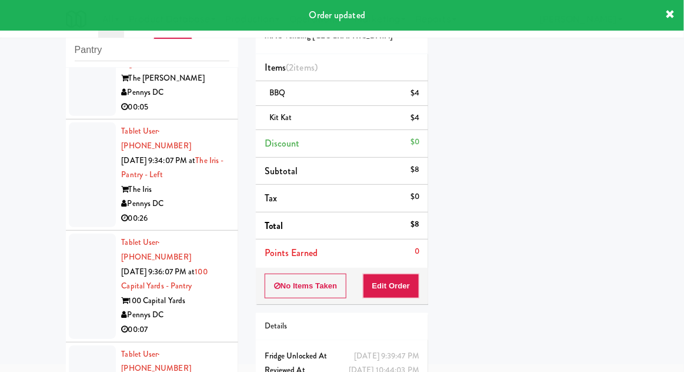
scroll to position [1435, 0]
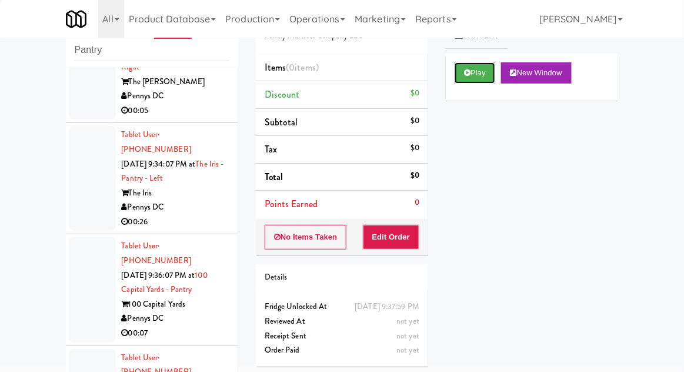
click at [460, 80] on button "Play" at bounding box center [475, 72] width 41 height 21
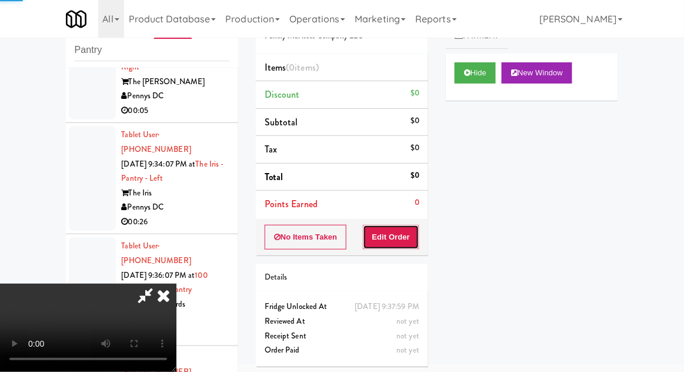
click at [386, 230] on button "Edit Order" at bounding box center [391, 237] width 57 height 25
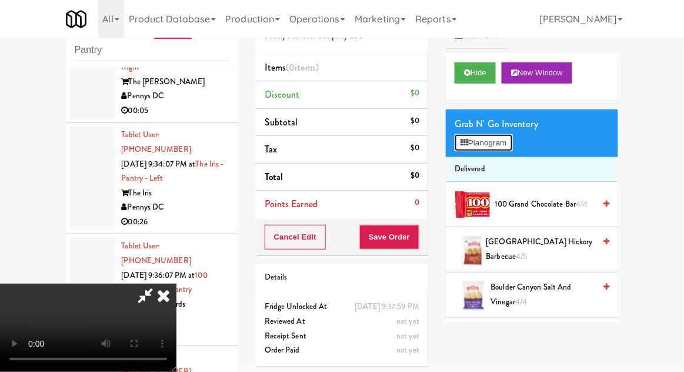
click at [506, 148] on button "Planogram" at bounding box center [484, 143] width 58 height 18
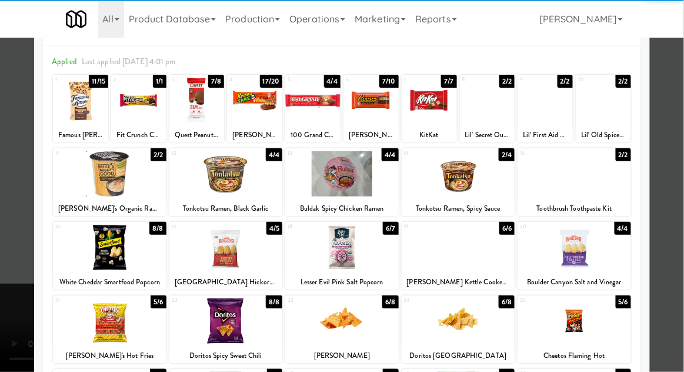
scroll to position [149, 0]
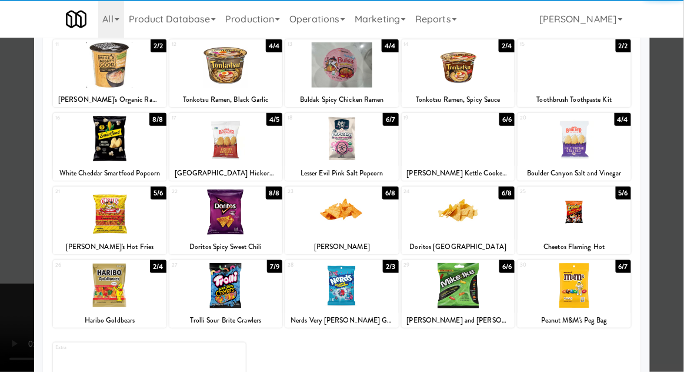
click at [610, 213] on div at bounding box center [575, 212] width 114 height 45
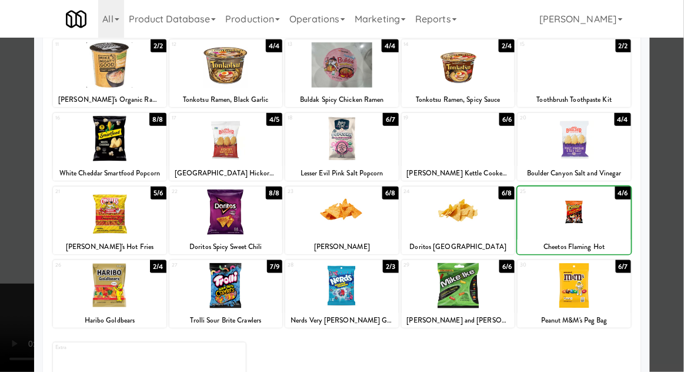
click at [673, 215] on div at bounding box center [342, 186] width 684 height 372
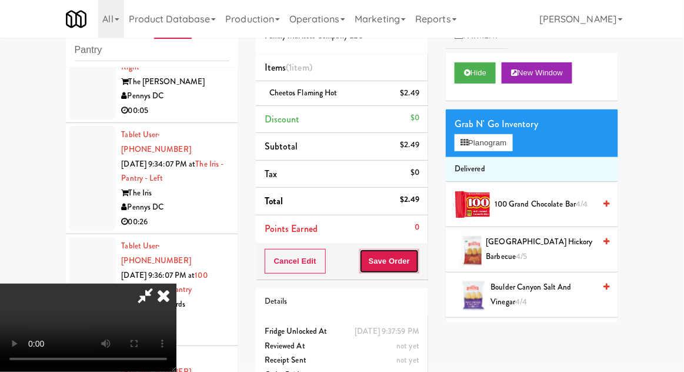
click at [416, 266] on button "Save Order" at bounding box center [390, 261] width 60 height 25
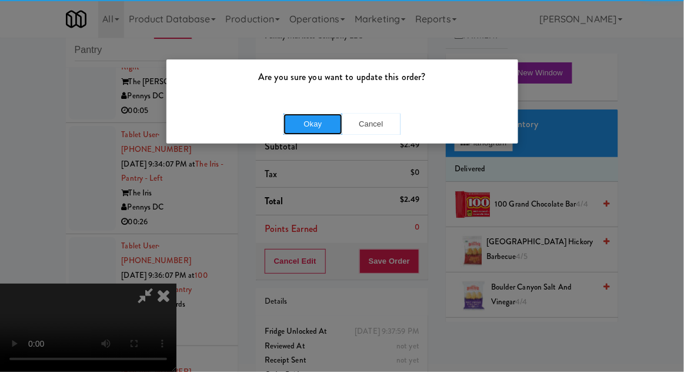
click at [309, 121] on button "Okay" at bounding box center [313, 124] width 59 height 21
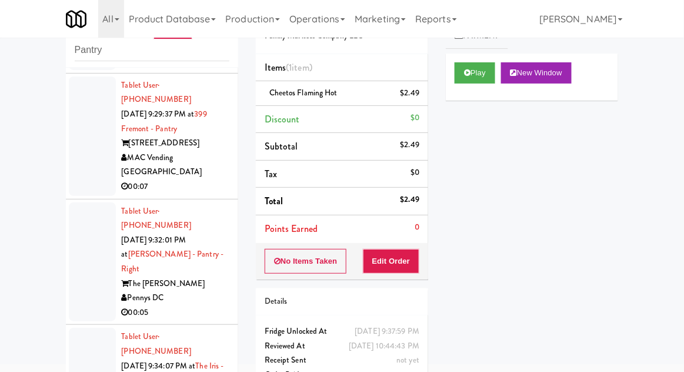
scroll to position [1233, 0]
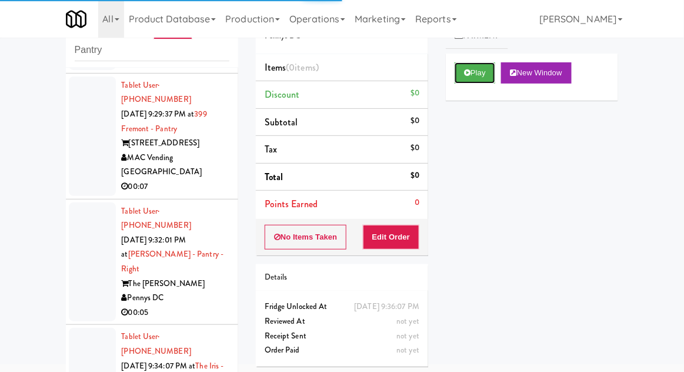
click at [474, 78] on button "Play" at bounding box center [475, 72] width 41 height 21
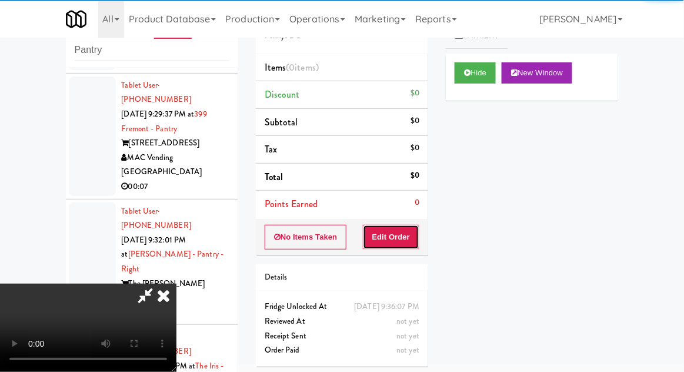
click at [410, 245] on button "Edit Order" at bounding box center [391, 237] width 57 height 25
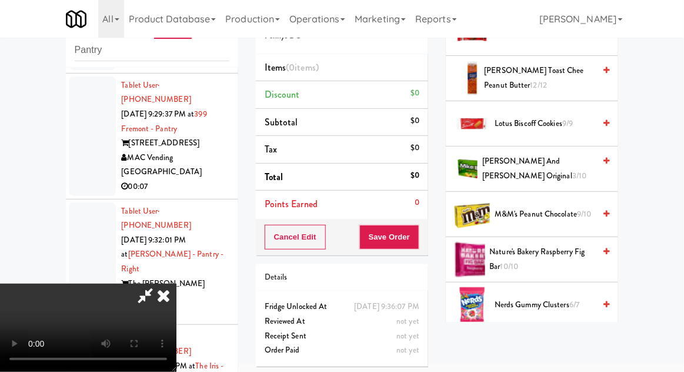
scroll to position [694, 0]
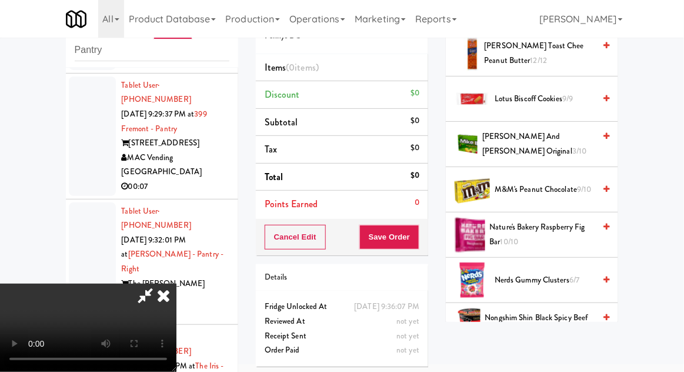
click at [568, 187] on span "M&M's Peanut Chocolate 9/10" at bounding box center [545, 189] width 100 height 15
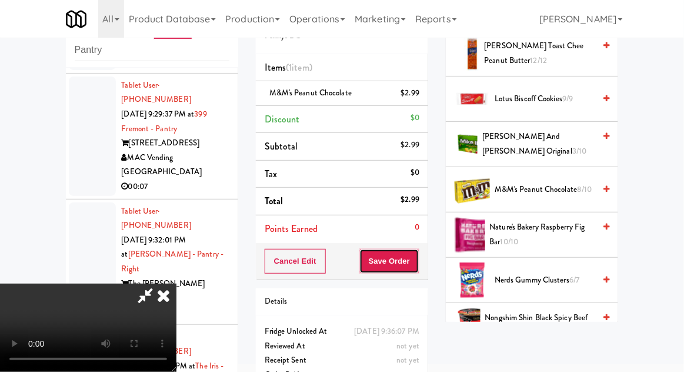
click at [416, 262] on button "Save Order" at bounding box center [390, 261] width 60 height 25
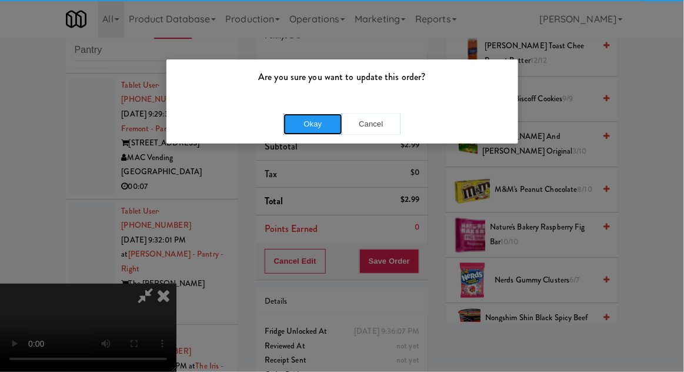
click at [294, 131] on button "Okay" at bounding box center [313, 124] width 59 height 21
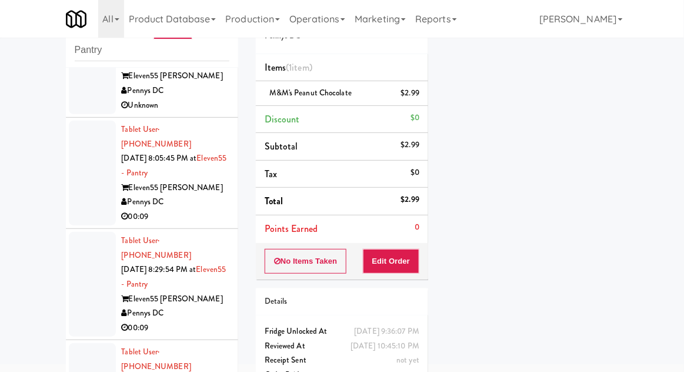
scroll to position [387, 0]
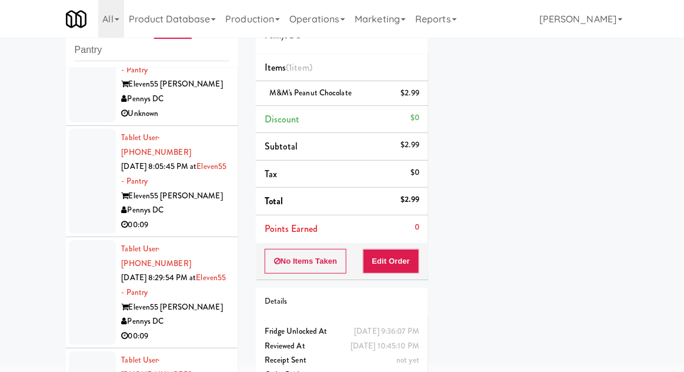
click at [83, 240] on div at bounding box center [92, 292] width 47 height 105
